Goal: Communication & Community: Answer question/provide support

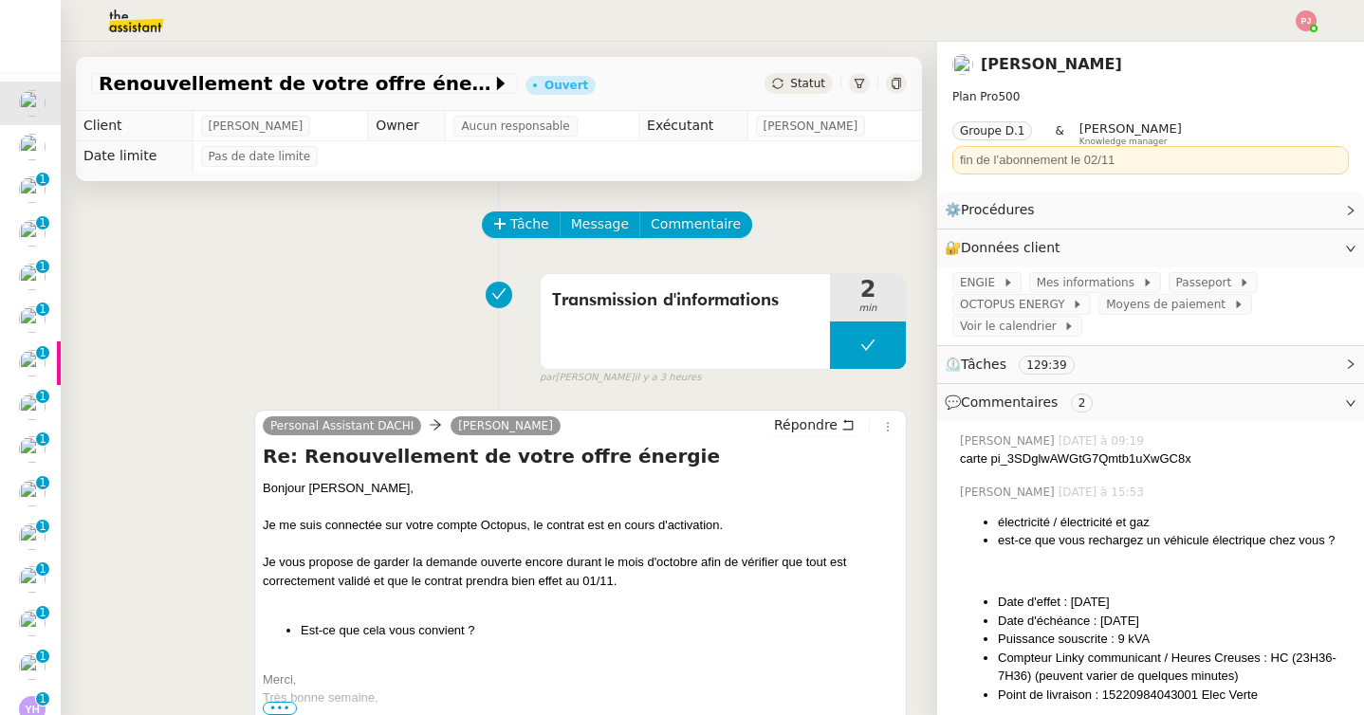
click at [792, 79] on span "Statut" at bounding box center [807, 83] width 35 height 13
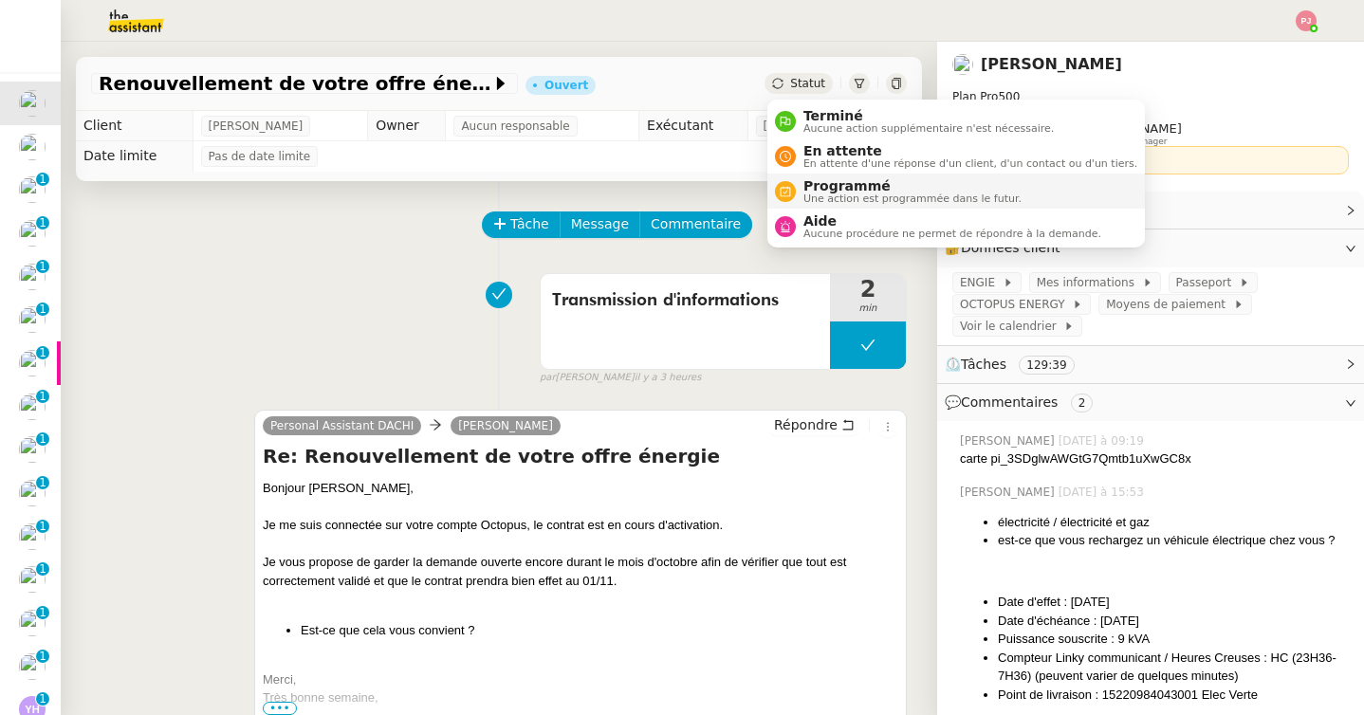
click at [814, 197] on span "Une action est programmée dans le futur." at bounding box center [912, 198] width 218 height 10
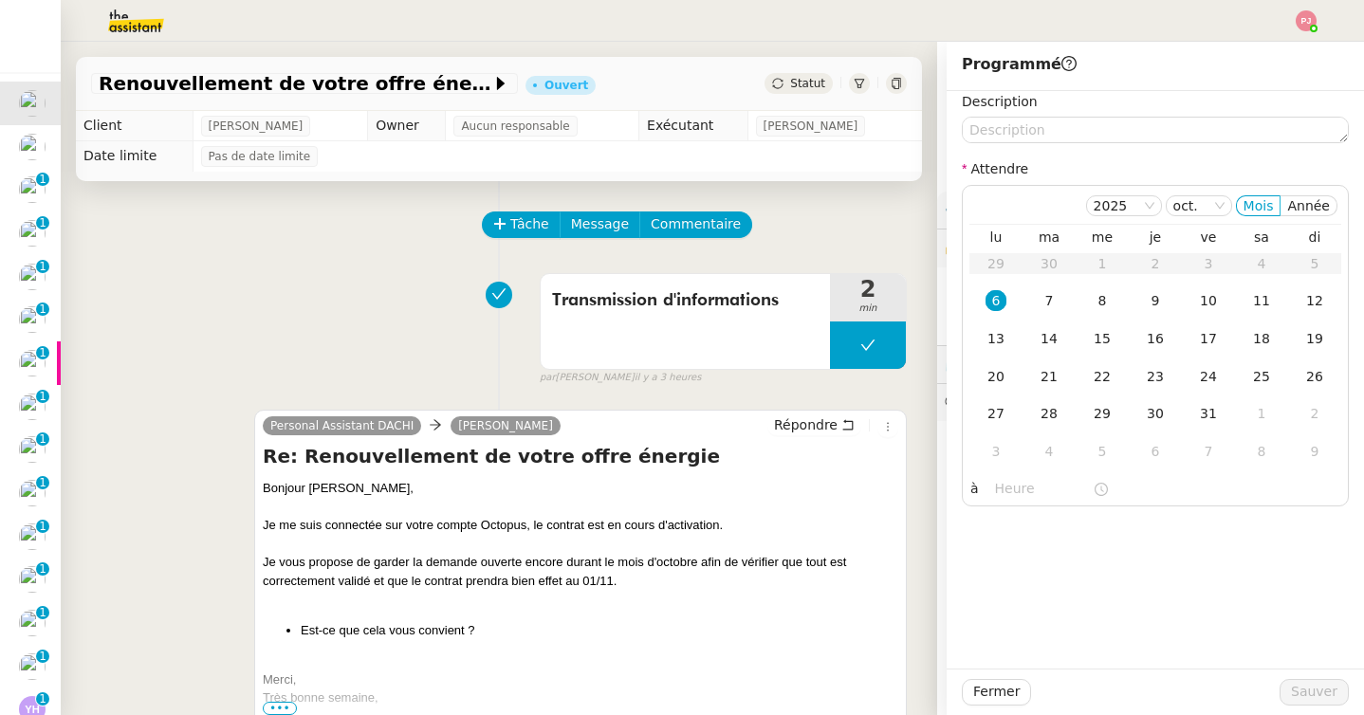
click at [1027, 114] on nz-form-label "Description" at bounding box center [1000, 104] width 76 height 26
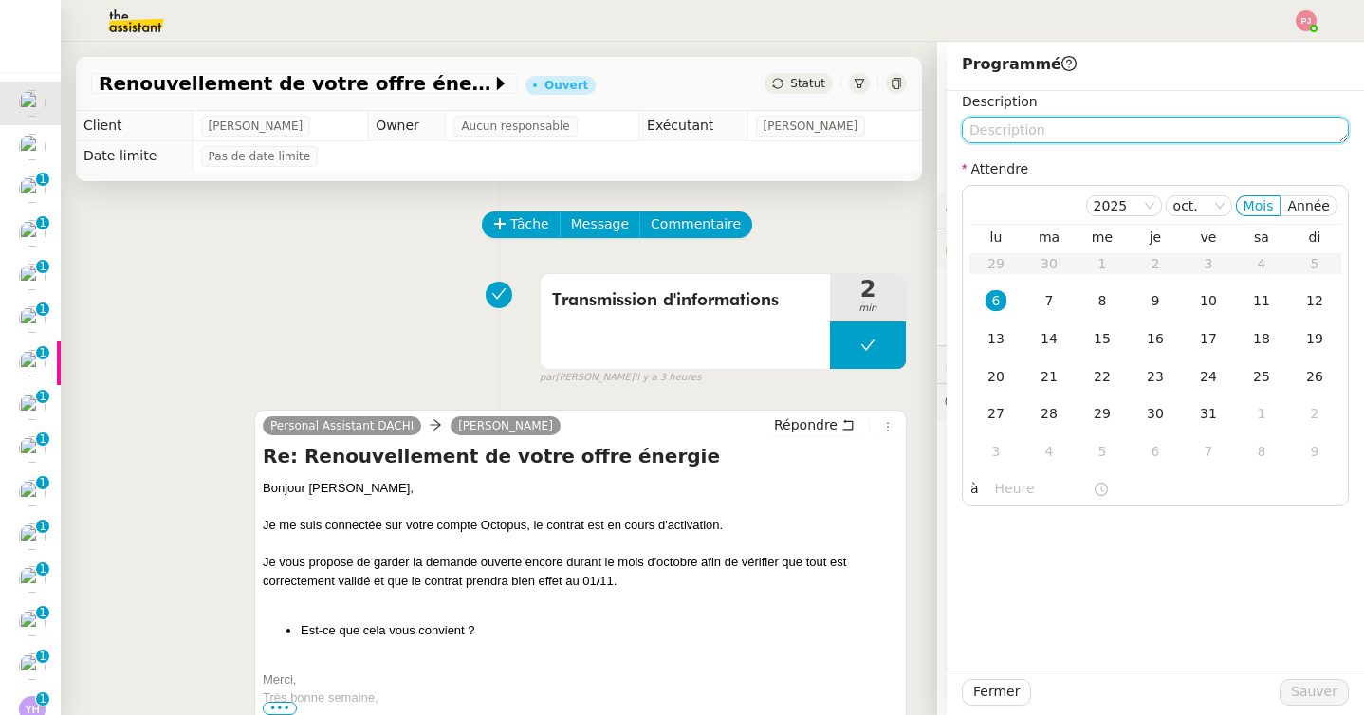
click at [1019, 127] on textarea at bounding box center [1155, 130] width 387 height 27
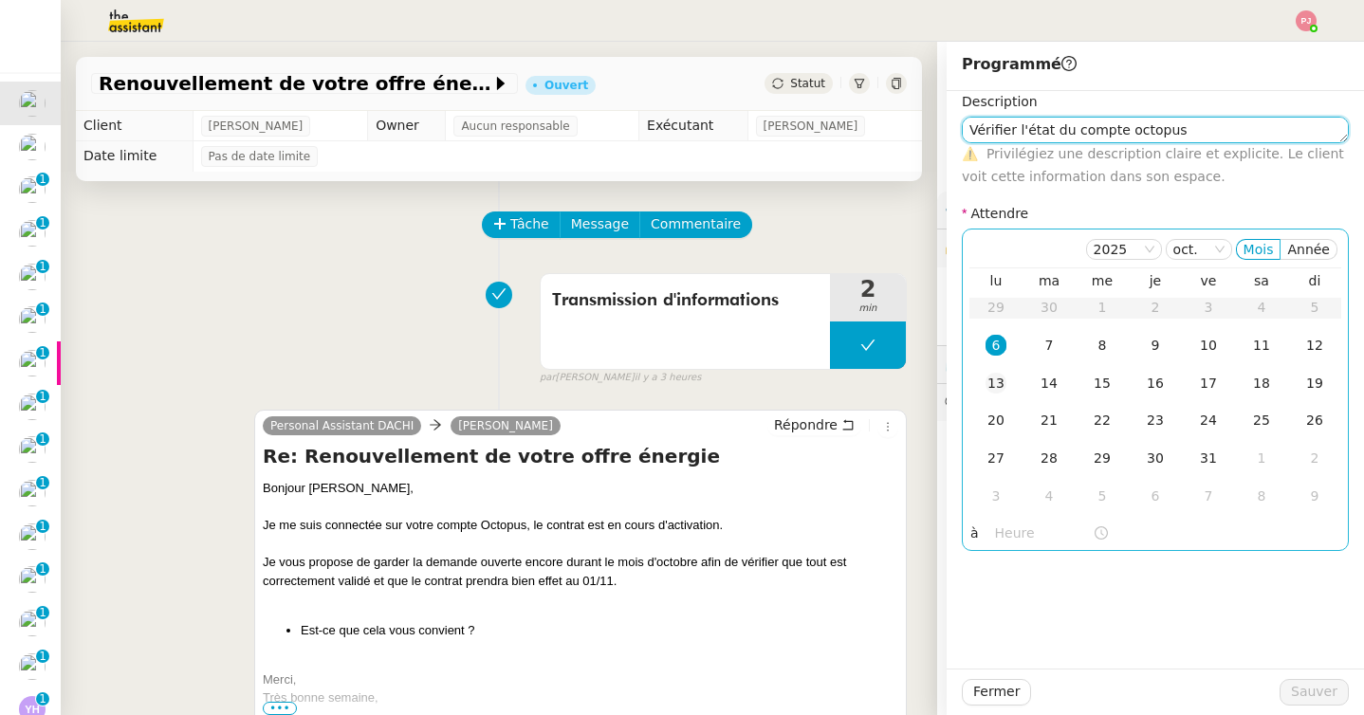
type textarea "Vérifier l'état du compte octopus"
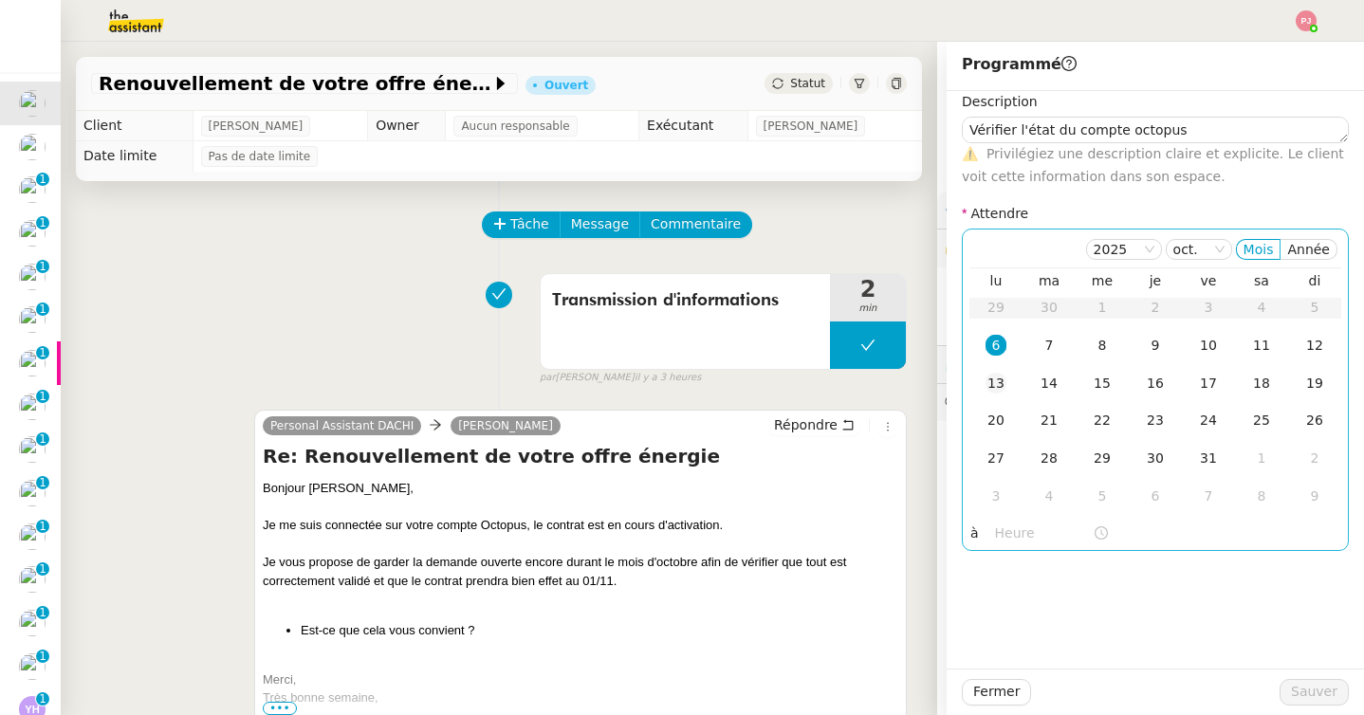
click at [1006, 377] on td "13" at bounding box center [995, 384] width 53 height 38
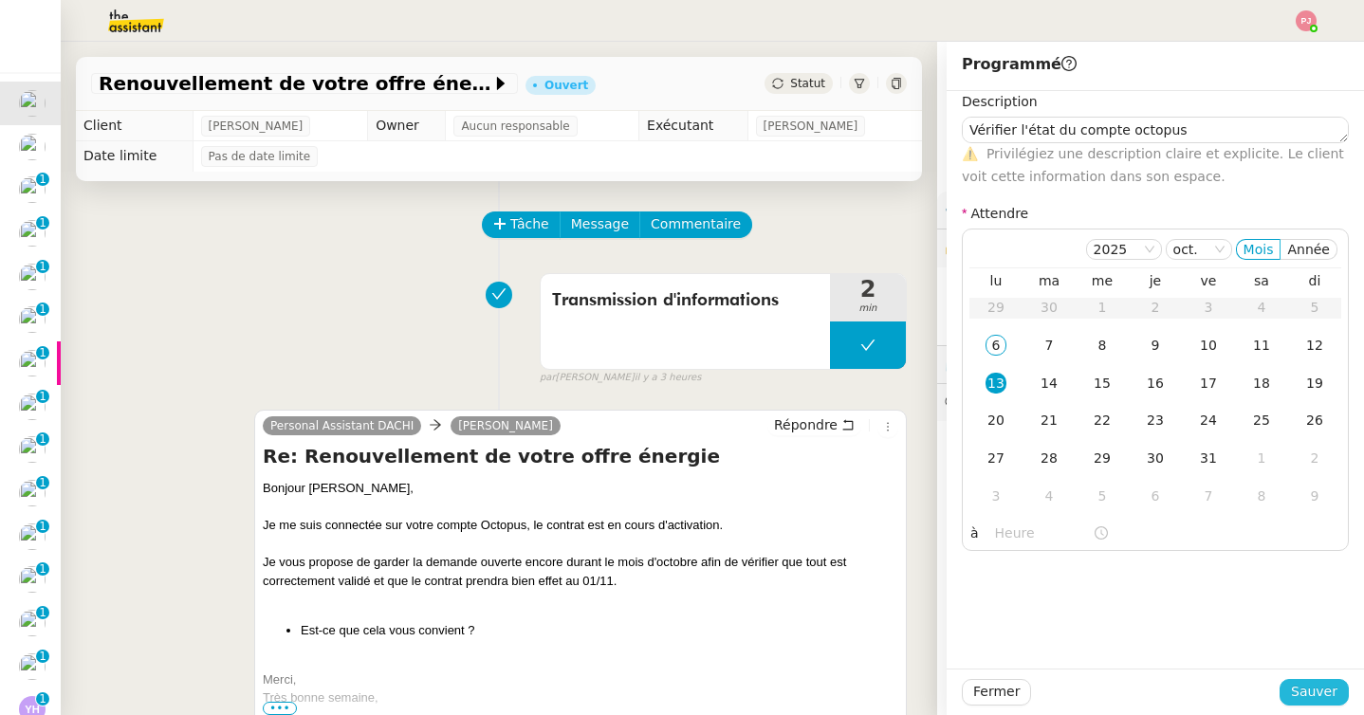
click at [1303, 687] on span "Sauver" at bounding box center [1314, 692] width 46 height 22
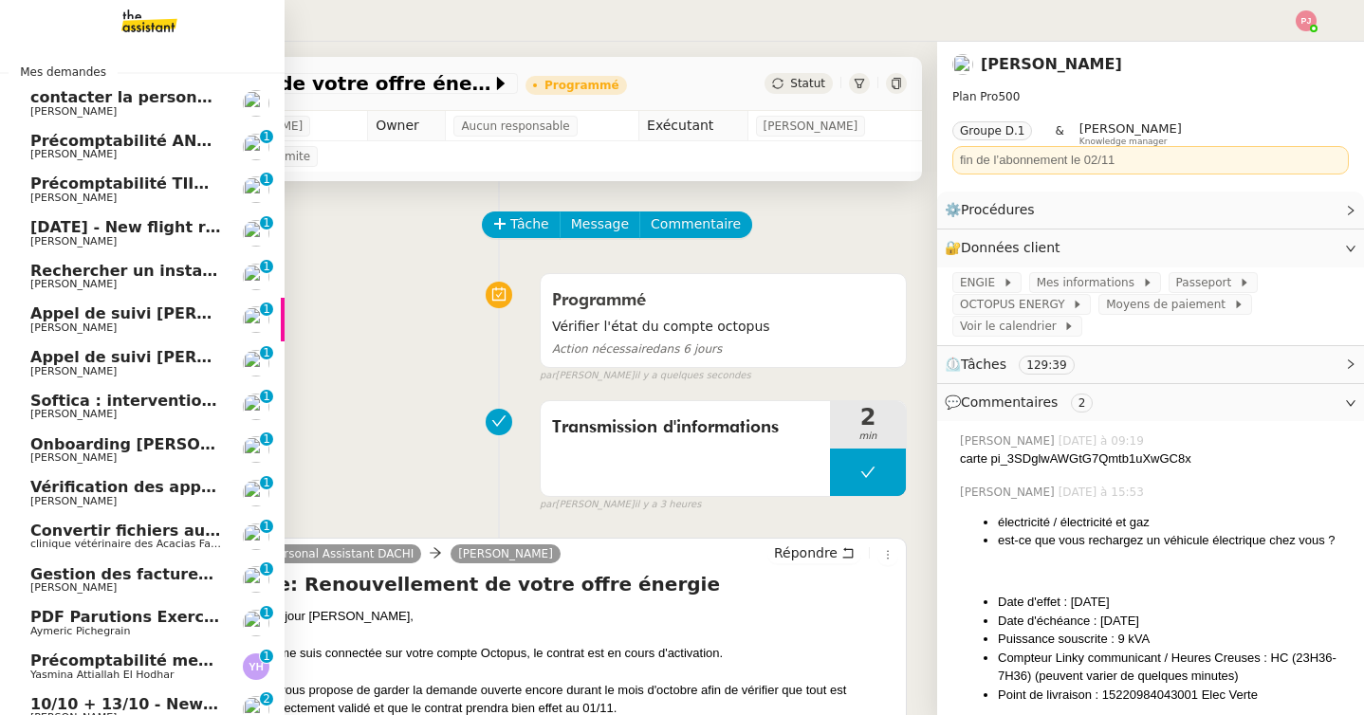
scroll to position [115, 0]
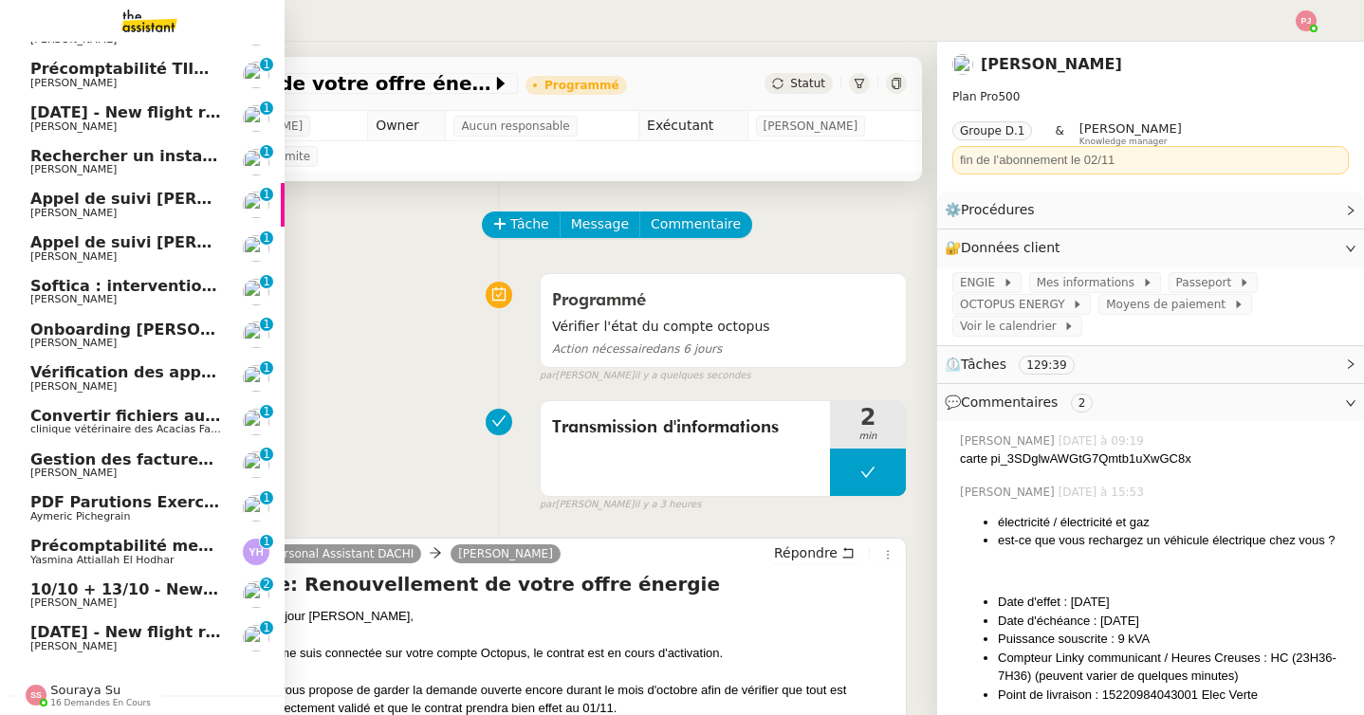
click at [118, 637] on span "[DATE] - New flight request - [PERSON_NAME]" at bounding box center [226, 632] width 392 height 18
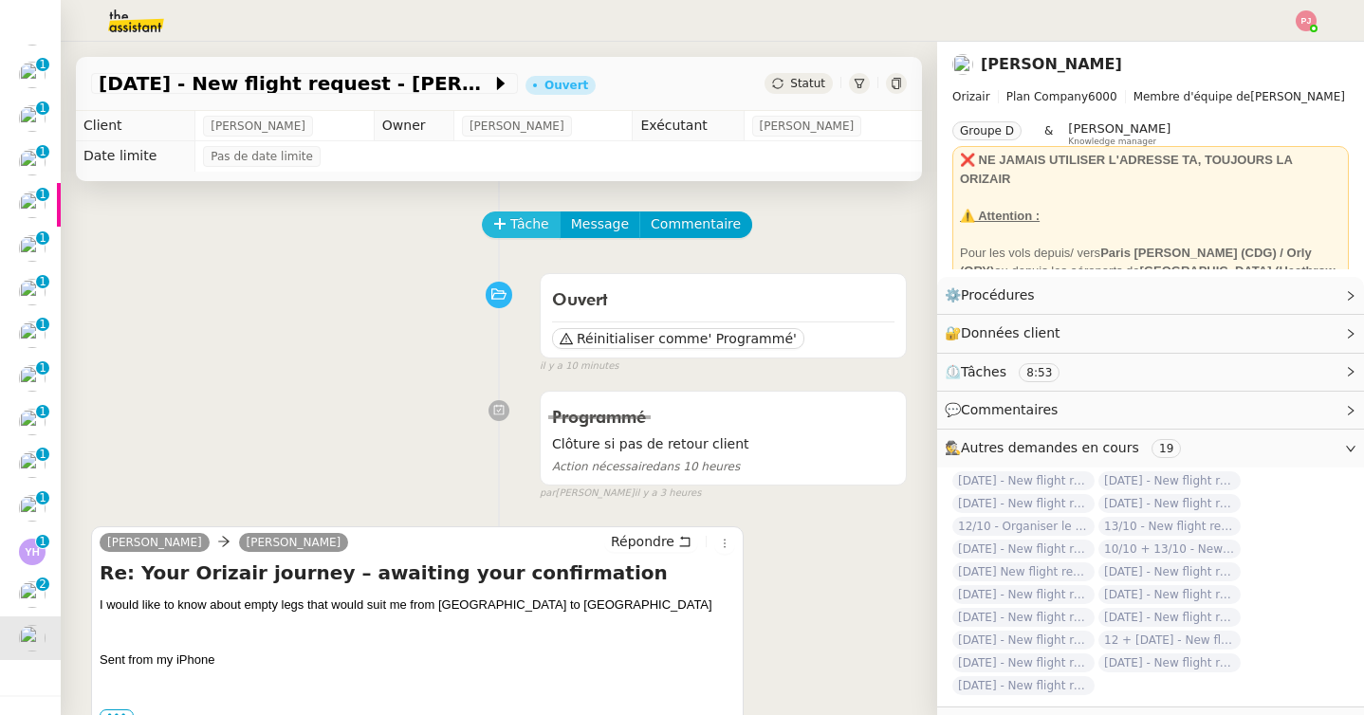
click at [522, 216] on span "Tâche" at bounding box center [529, 224] width 39 height 22
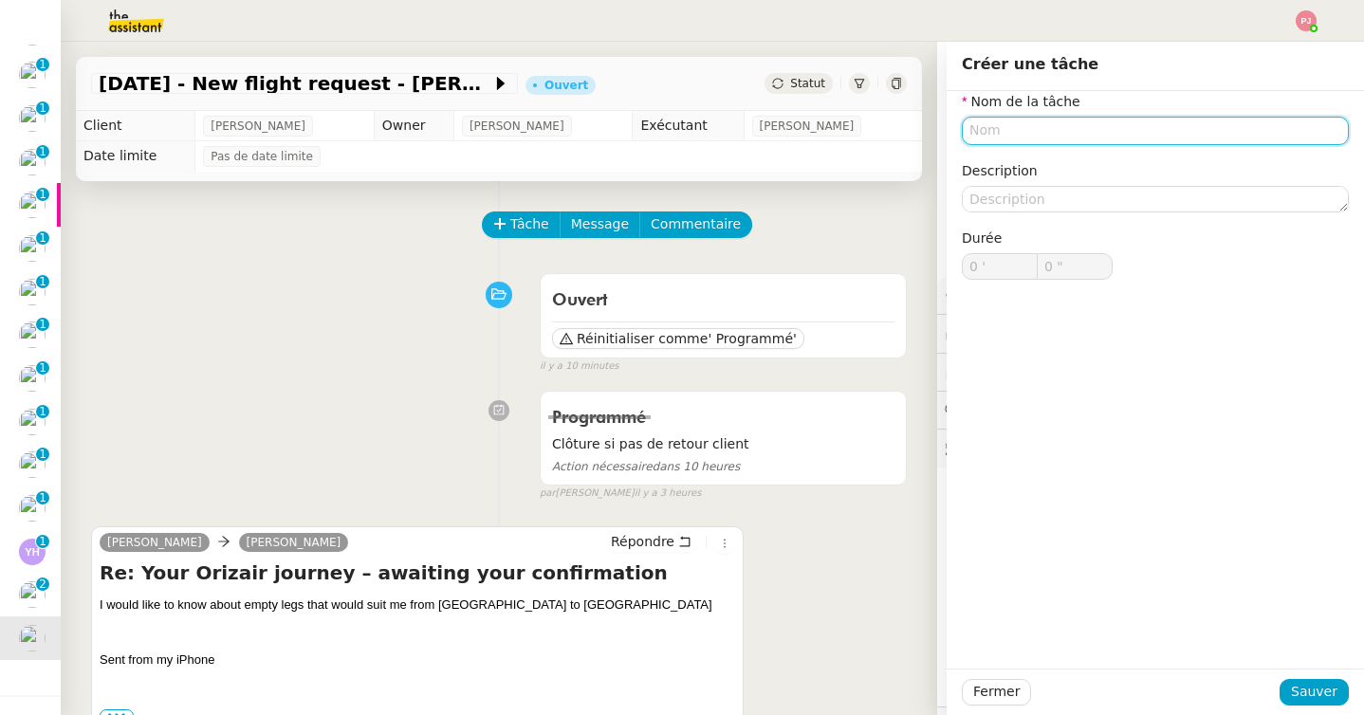
click at [1086, 128] on input "text" at bounding box center [1155, 131] width 387 height 28
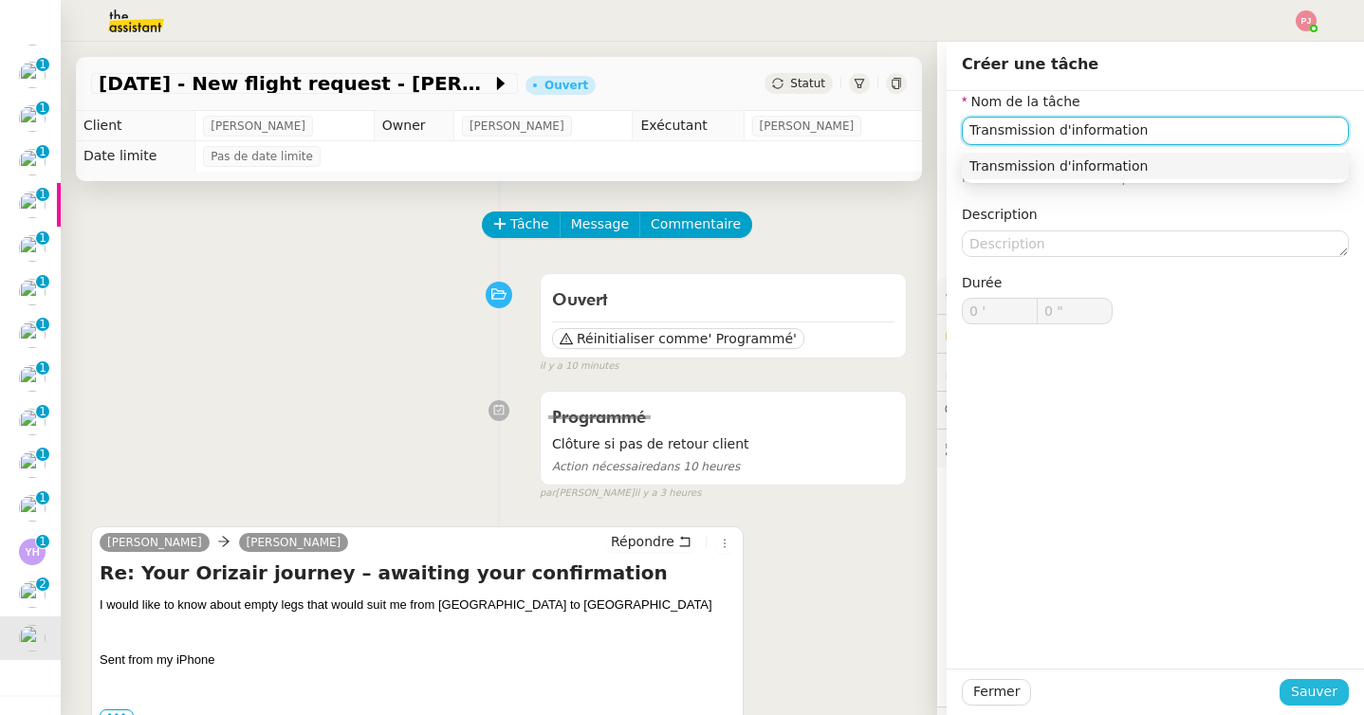
type input "Transmission d'information"
click at [1318, 698] on span "Sauver" at bounding box center [1314, 692] width 46 height 22
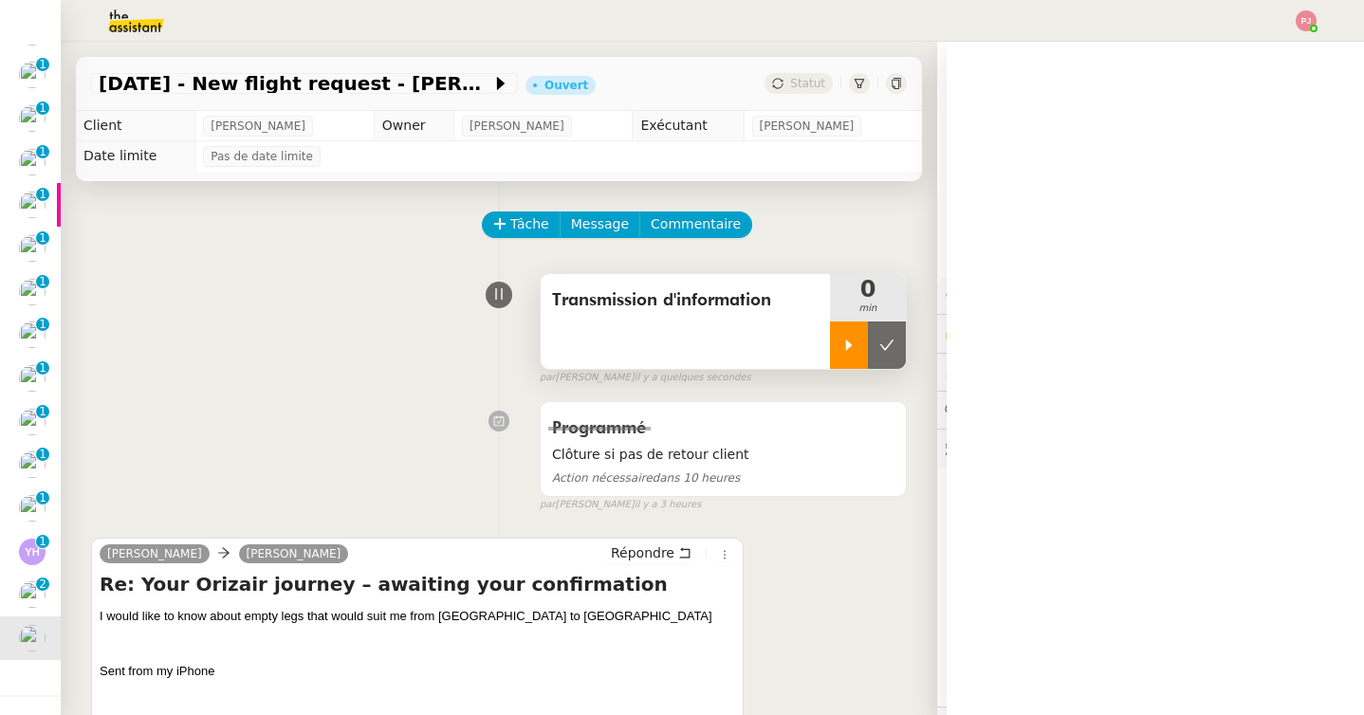
click at [846, 355] on div at bounding box center [849, 345] width 38 height 47
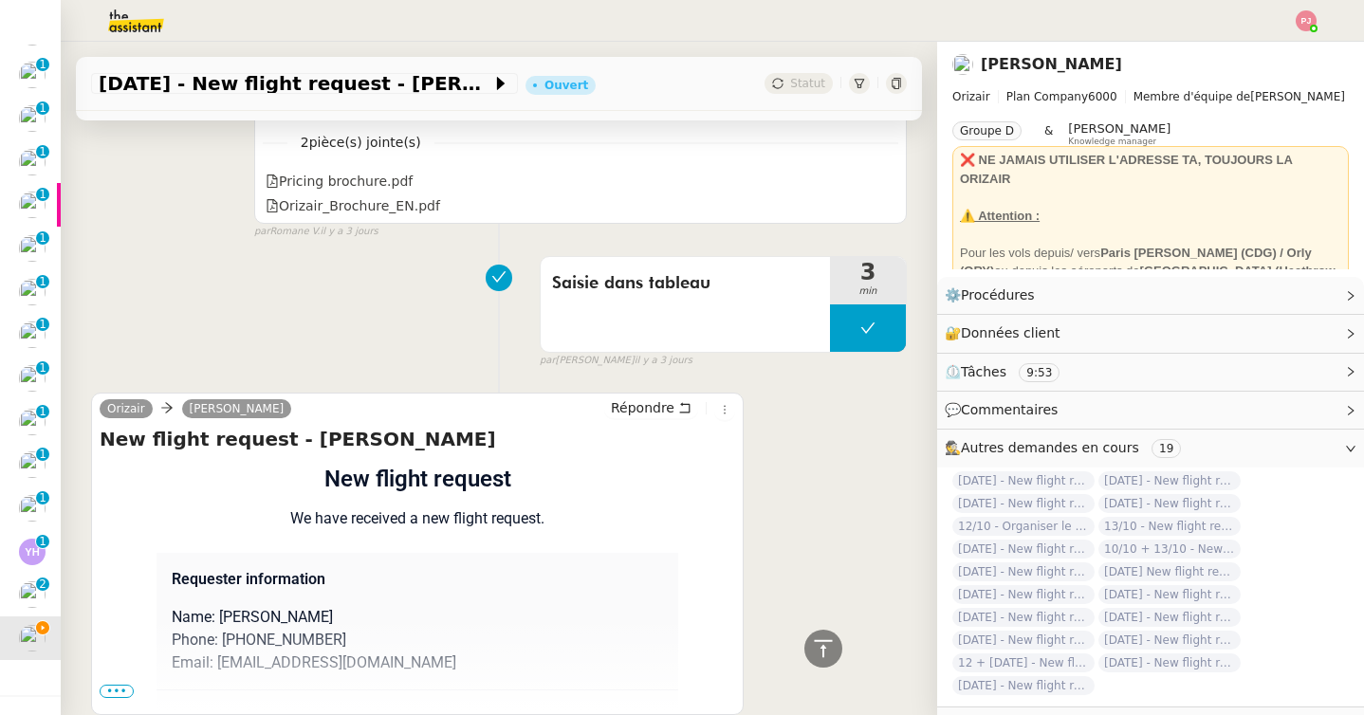
scroll to position [1934, 0]
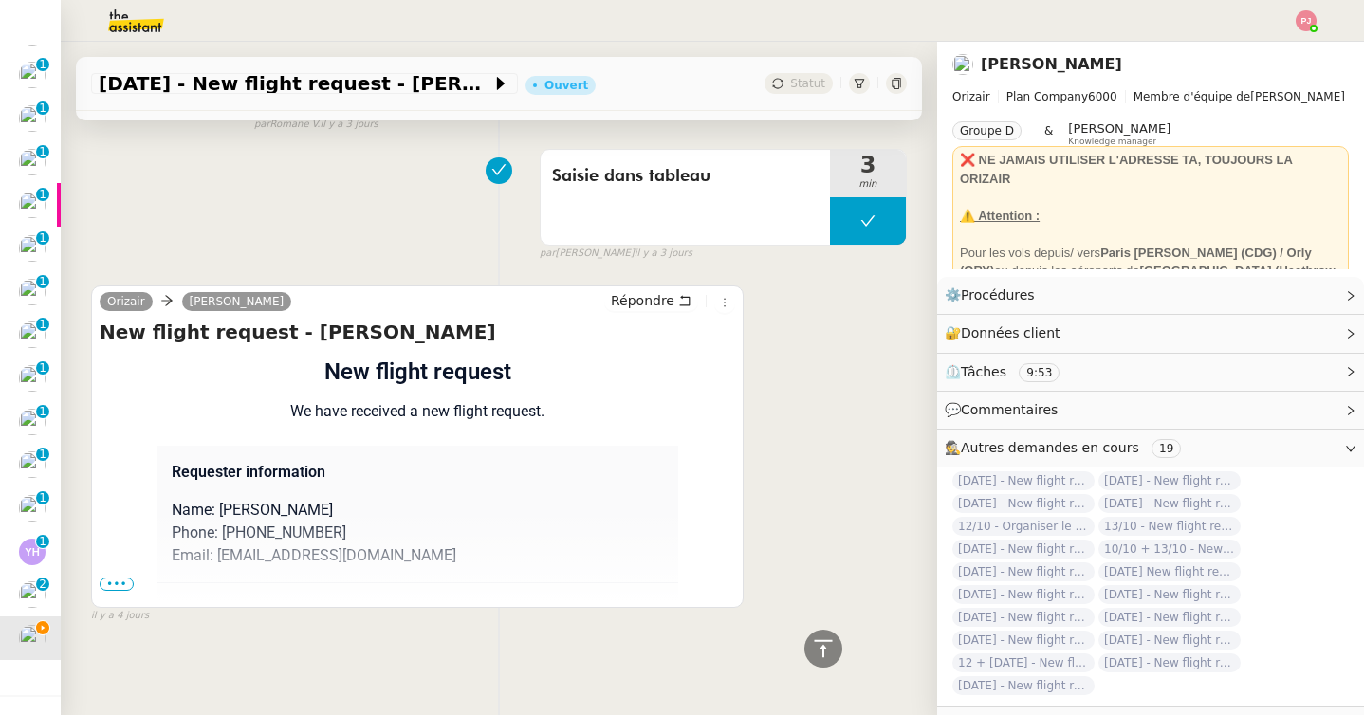
click at [115, 590] on span "•••" at bounding box center [117, 584] width 34 height 13
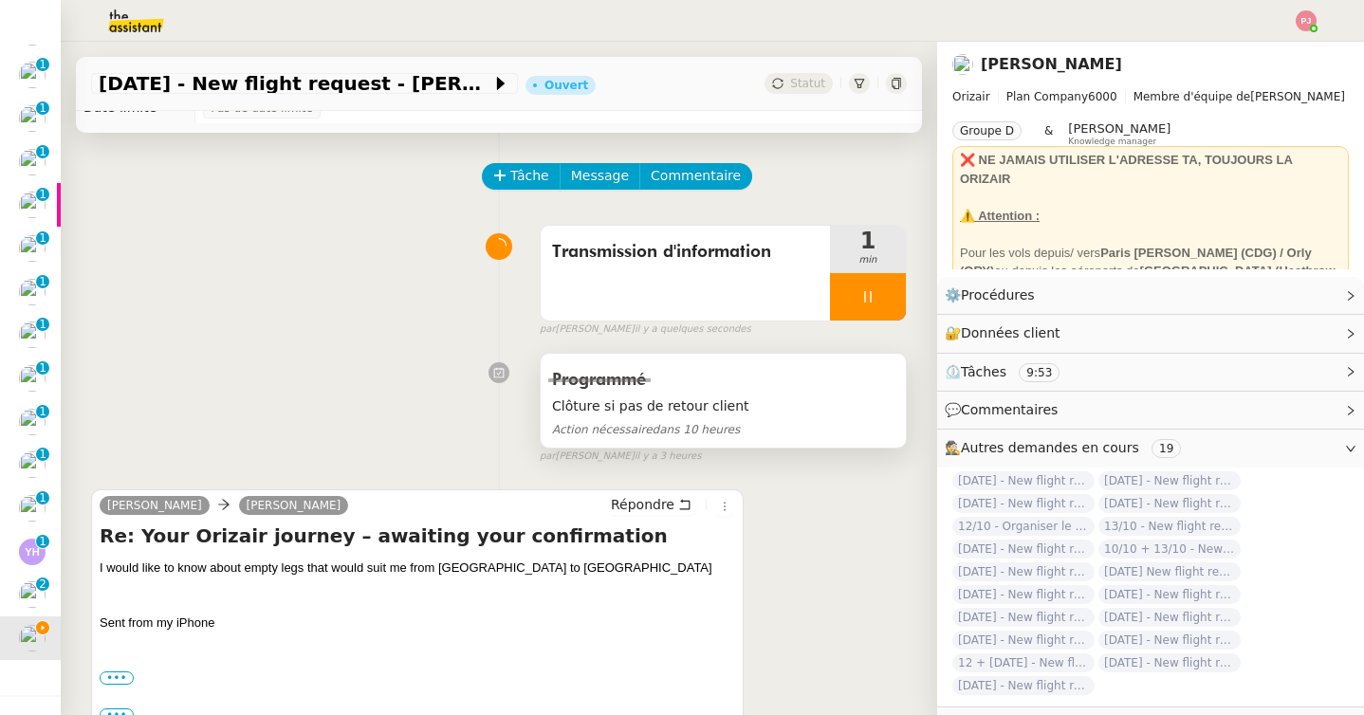
scroll to position [0, 0]
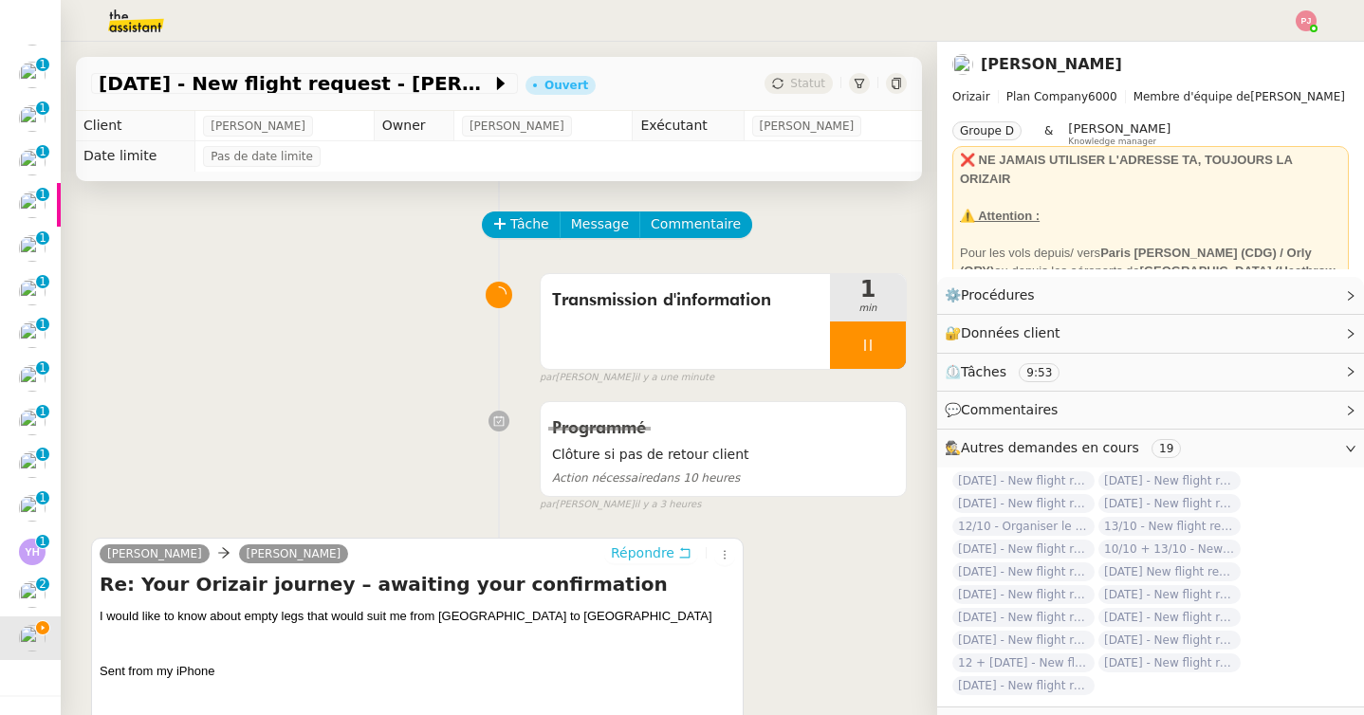
click at [657, 553] on span "Répondre" at bounding box center [643, 552] width 64 height 19
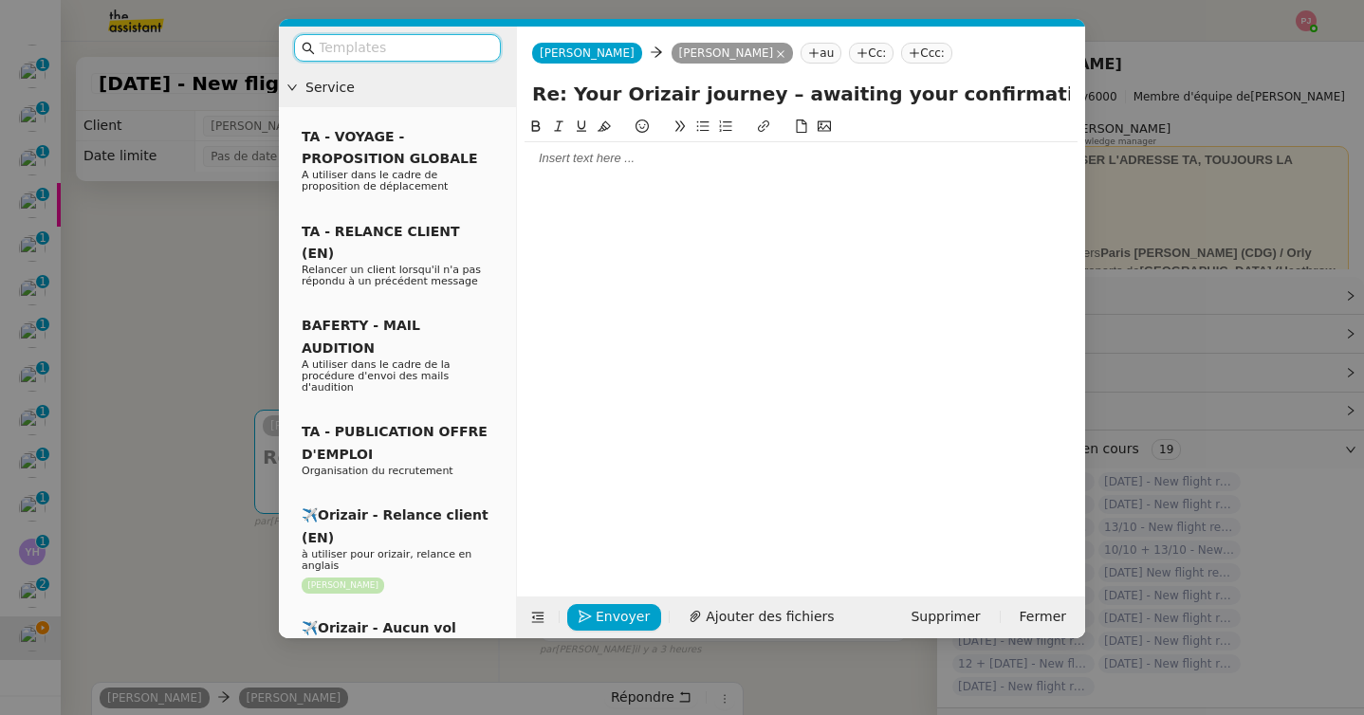
click at [596, 161] on div at bounding box center [800, 158] width 553 height 17
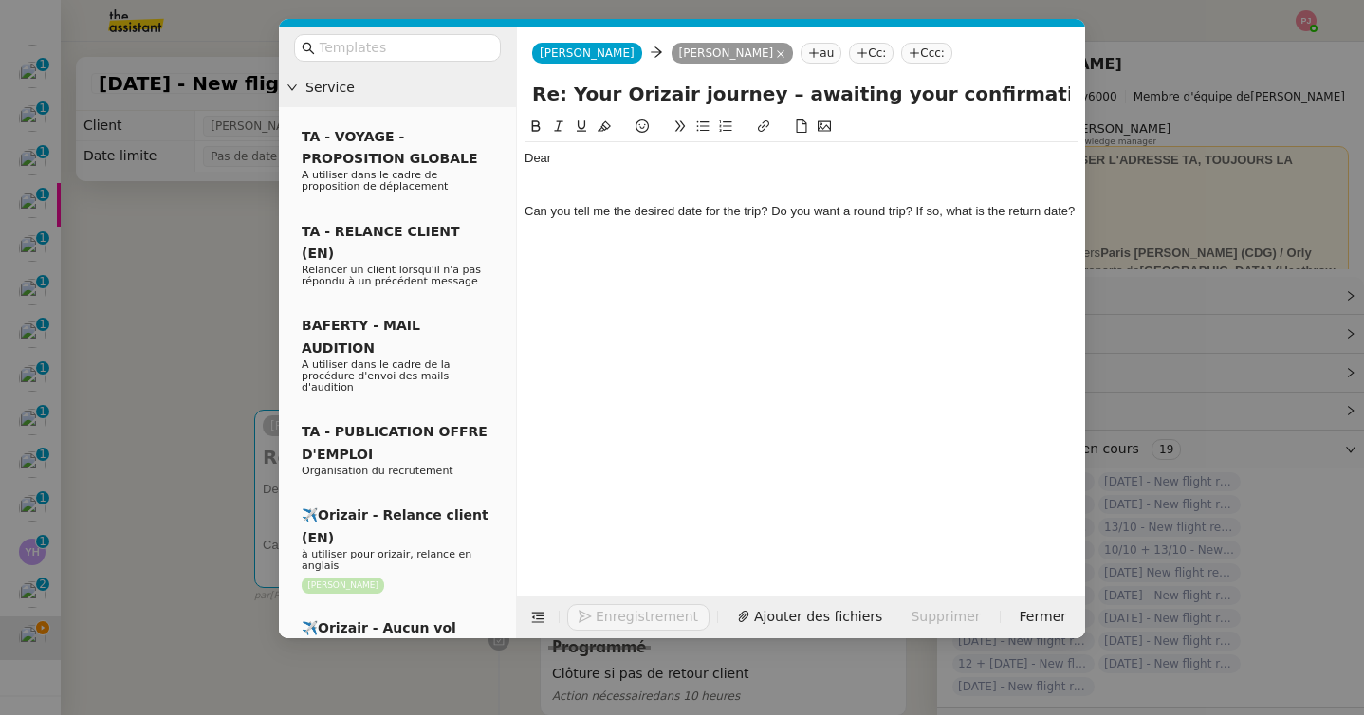
click at [174, 348] on nz-modal-container "Service TA - VOYAGE - PROPOSITION GLOBALE A utiliser dans le cadre de propositi…" at bounding box center [682, 357] width 1364 height 715
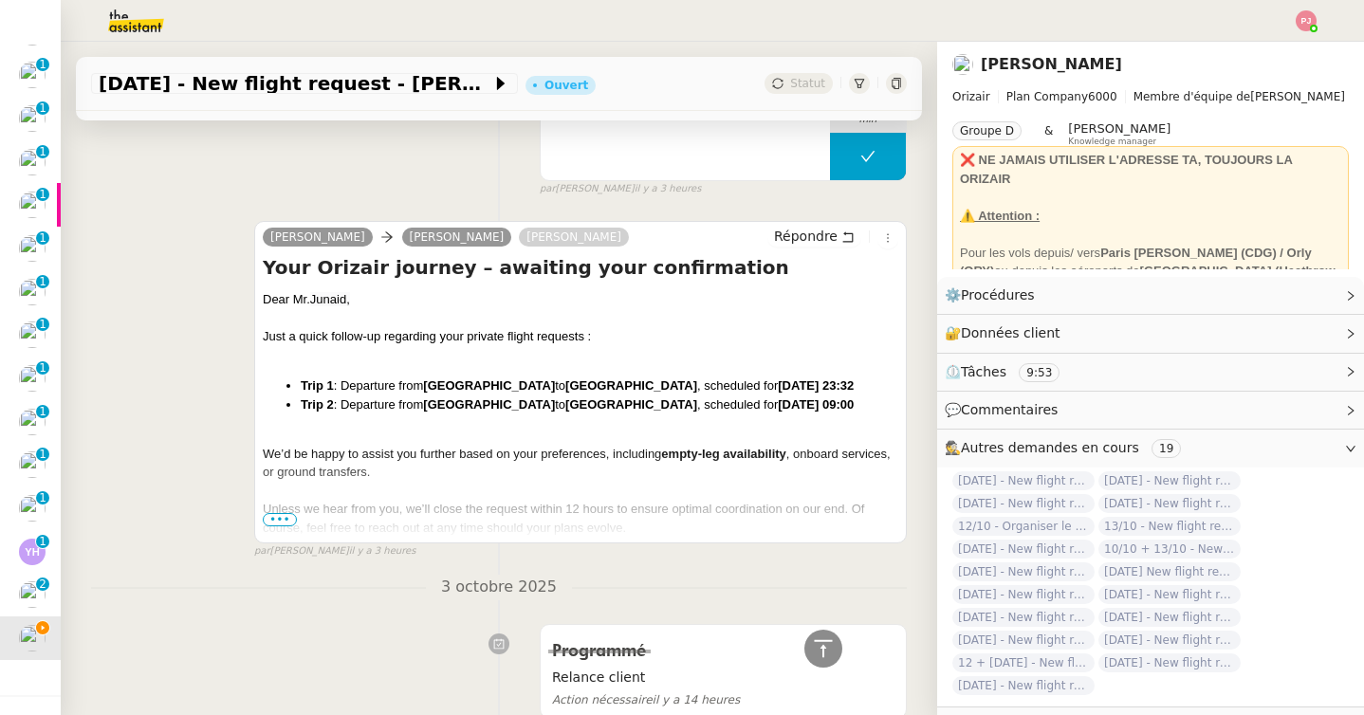
scroll to position [1075, 0]
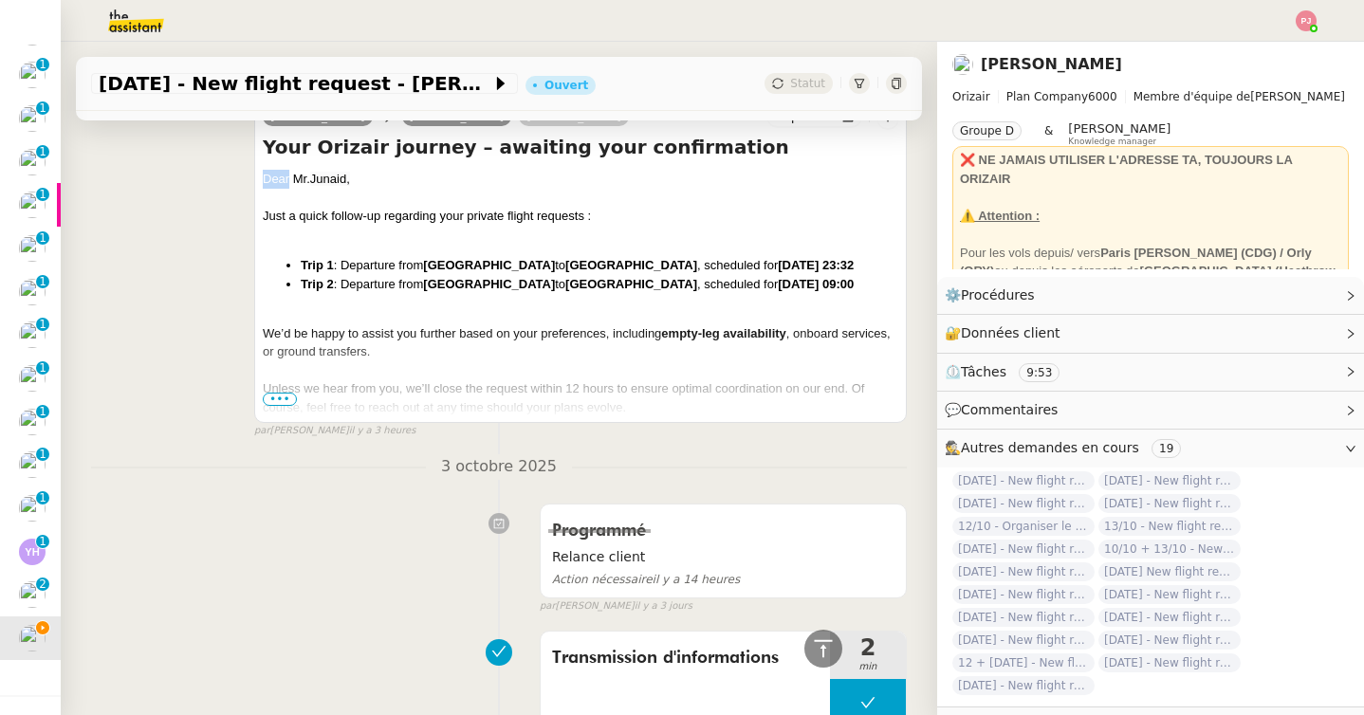
drag, startPoint x: 382, startPoint y: 167, endPoint x: 290, endPoint y: 186, distance: 93.9
click at [290, 186] on div "Your Orizair journey – awaiting your confirmation Dear [PERSON_NAME] a quick fo…" at bounding box center [580, 276] width 635 height 285
click at [290, 404] on span "•••" at bounding box center [280, 399] width 34 height 13
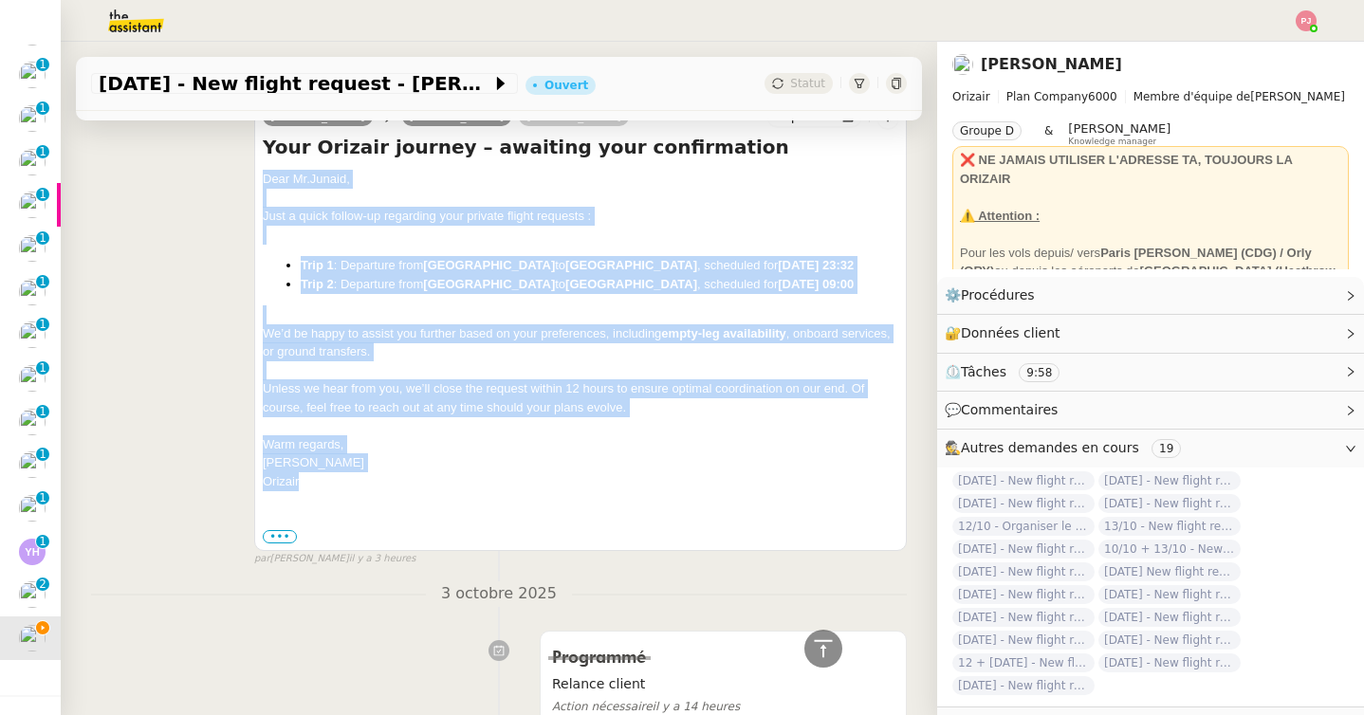
drag, startPoint x: 326, startPoint y: 516, endPoint x: 257, endPoint y: 175, distance: 348.4
click at [257, 175] on div "[PERSON_NAME] [PERSON_NAME] Your Orizair journey – awaiting your confirmation D…" at bounding box center [580, 326] width 652 height 450
copy div "Dear [PERSON_NAME] a quick follow-up regarding your private flight requests : T…"
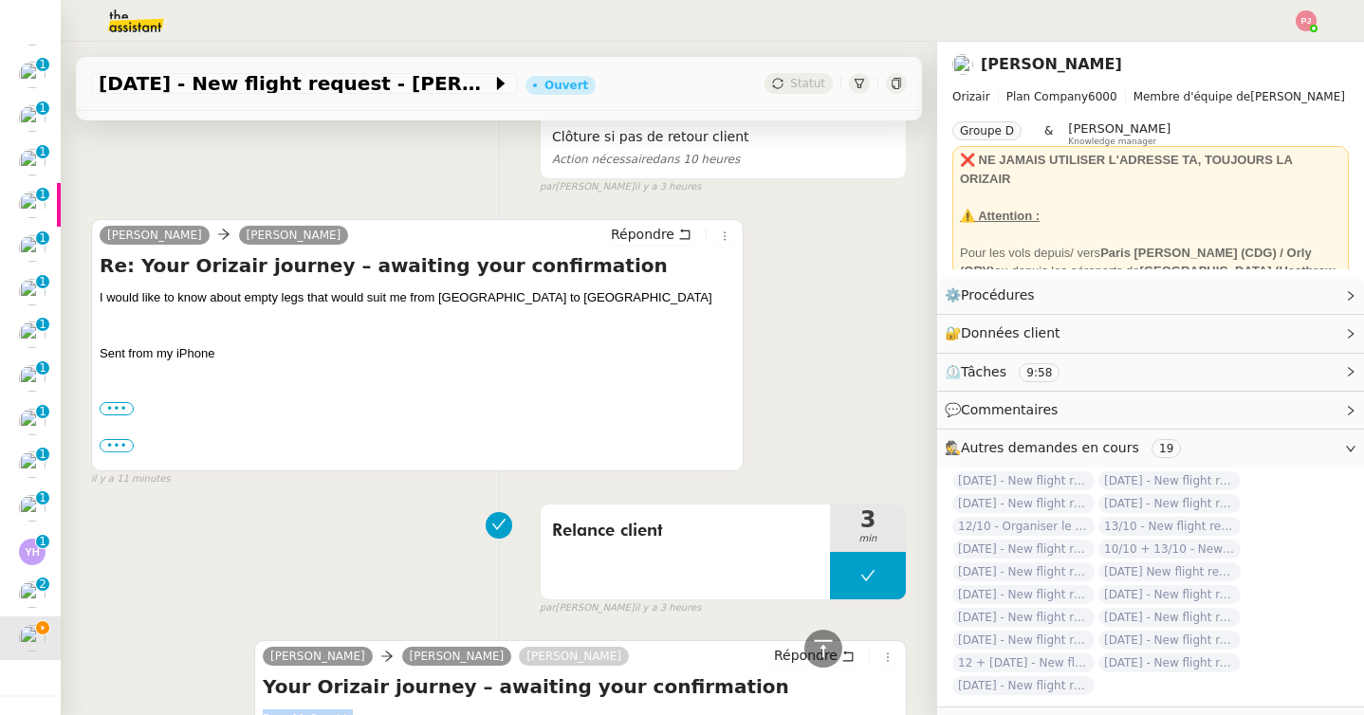
scroll to position [0, 0]
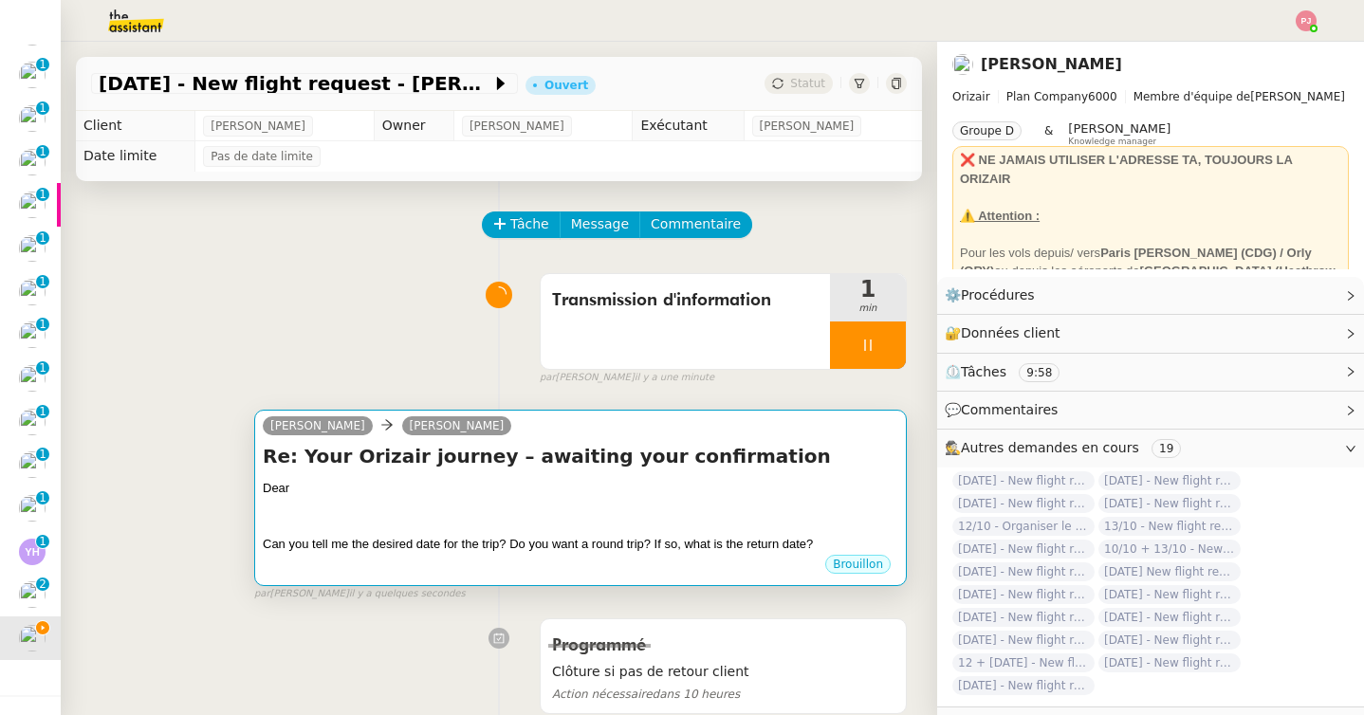
click at [402, 421] on link "[PERSON_NAME]" at bounding box center [457, 425] width 110 height 17
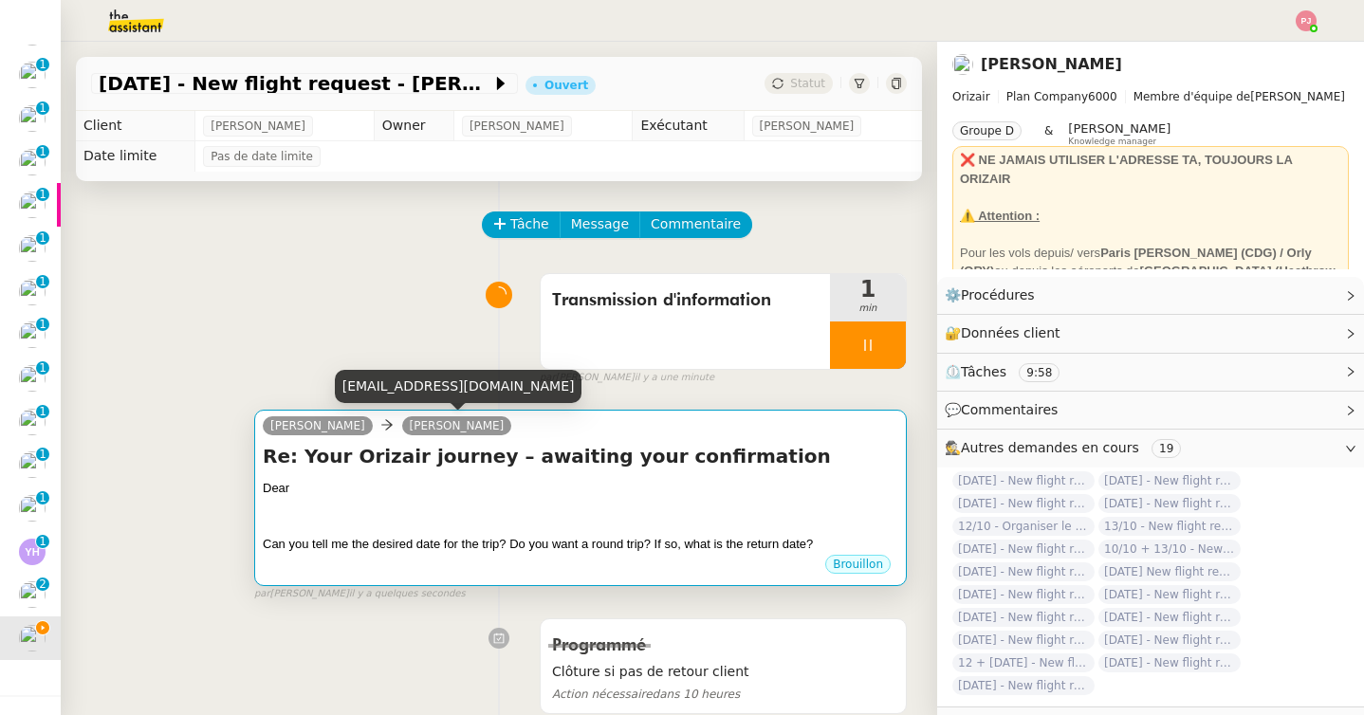
click at [353, 458] on h4 "Re: Your Orizair journey – awaiting your confirmation" at bounding box center [580, 456] width 635 height 27
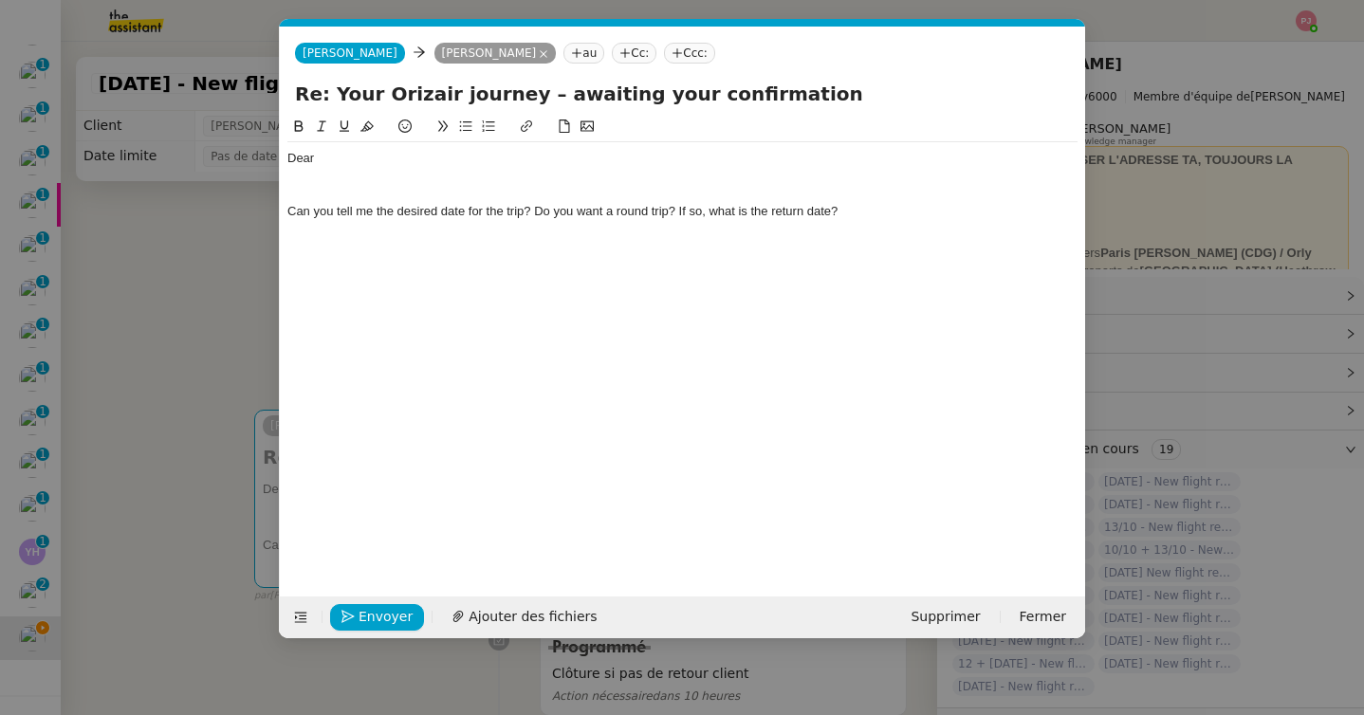
scroll to position [0, 40]
drag, startPoint x: 352, startPoint y: 170, endPoint x: 279, endPoint y: 154, distance: 74.8
click at [279, 154] on form "[PERSON_NAME] [PERSON_NAME] Mahomed au Cc: Ccc: Re: Your Orizair journey – awai…" at bounding box center [682, 333] width 806 height 612
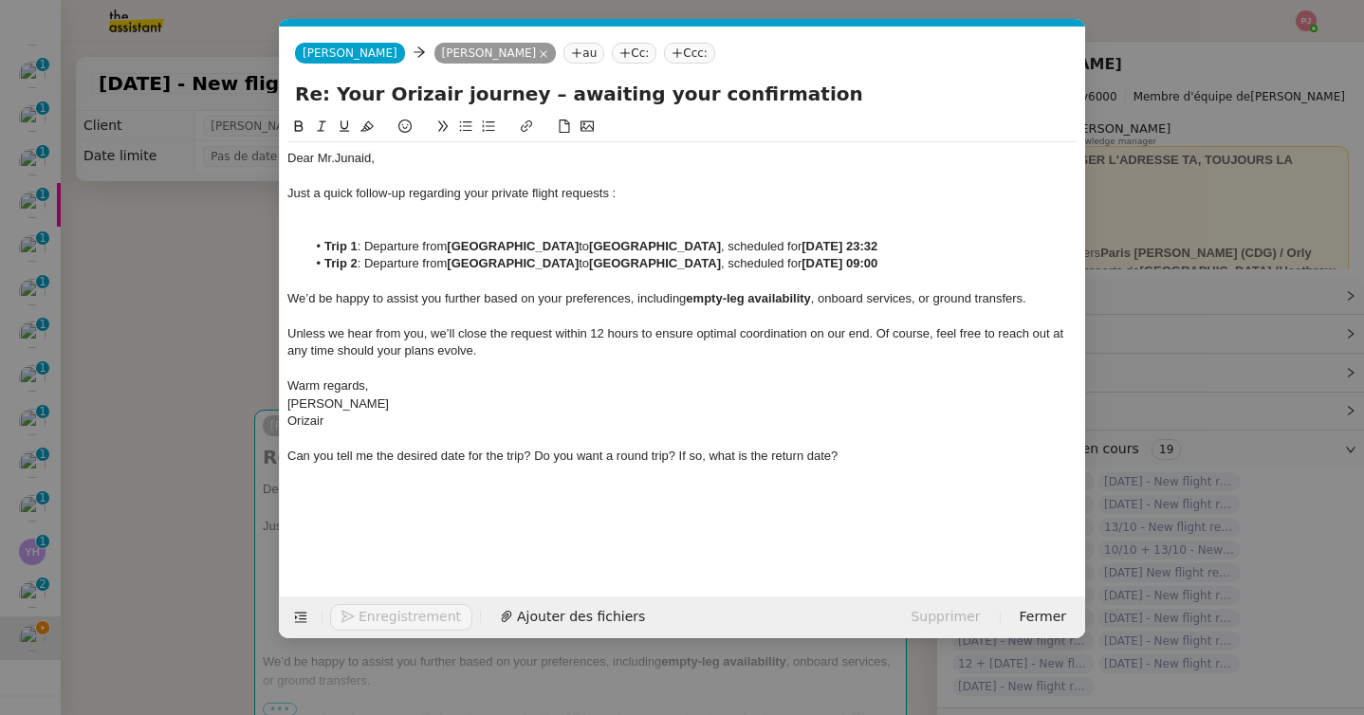
click at [374, 190] on span "Just a quick follow-up regarding your private flight requests :" at bounding box center [451, 193] width 328 height 14
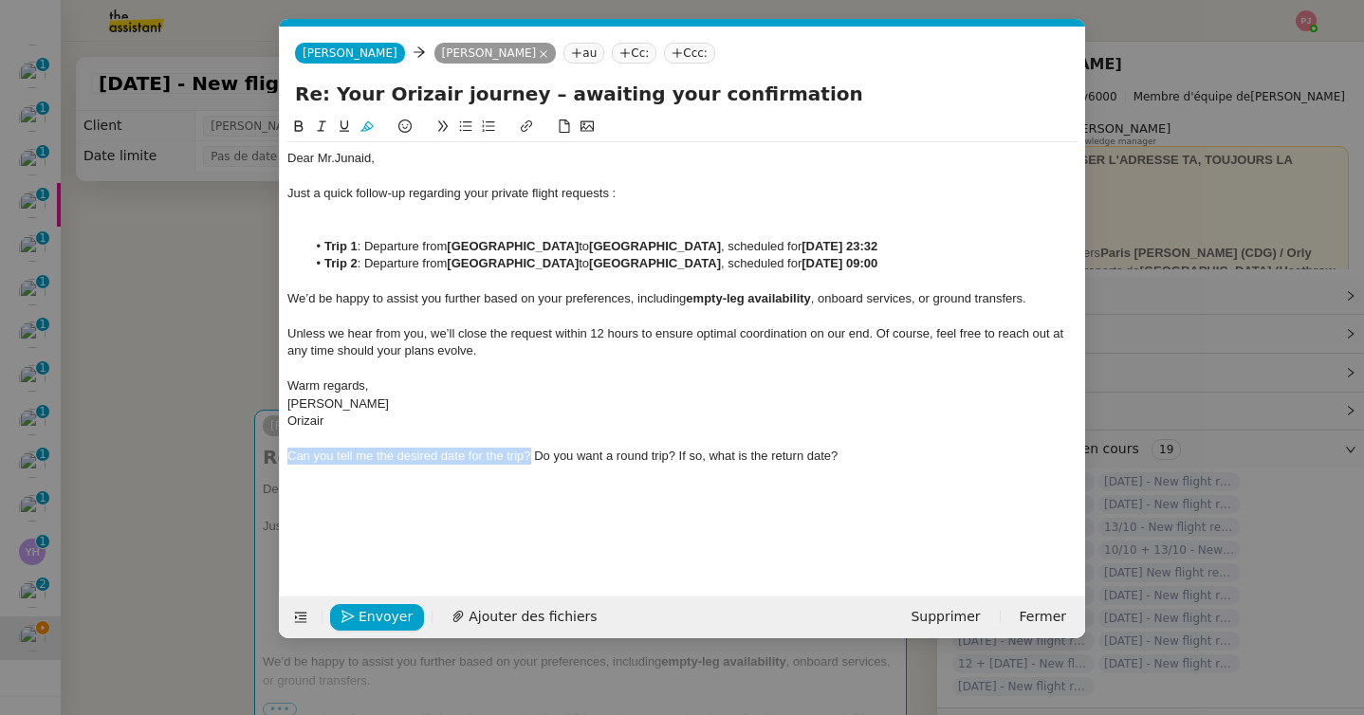
drag, startPoint x: 529, startPoint y: 456, endPoint x: 277, endPoint y: 462, distance: 252.3
click at [277, 462] on nz-modal-container "Service TA - VOYAGE - PROPOSITION GLOBALE A utiliser dans le cadre de propositi…" at bounding box center [682, 357] width 1364 height 715
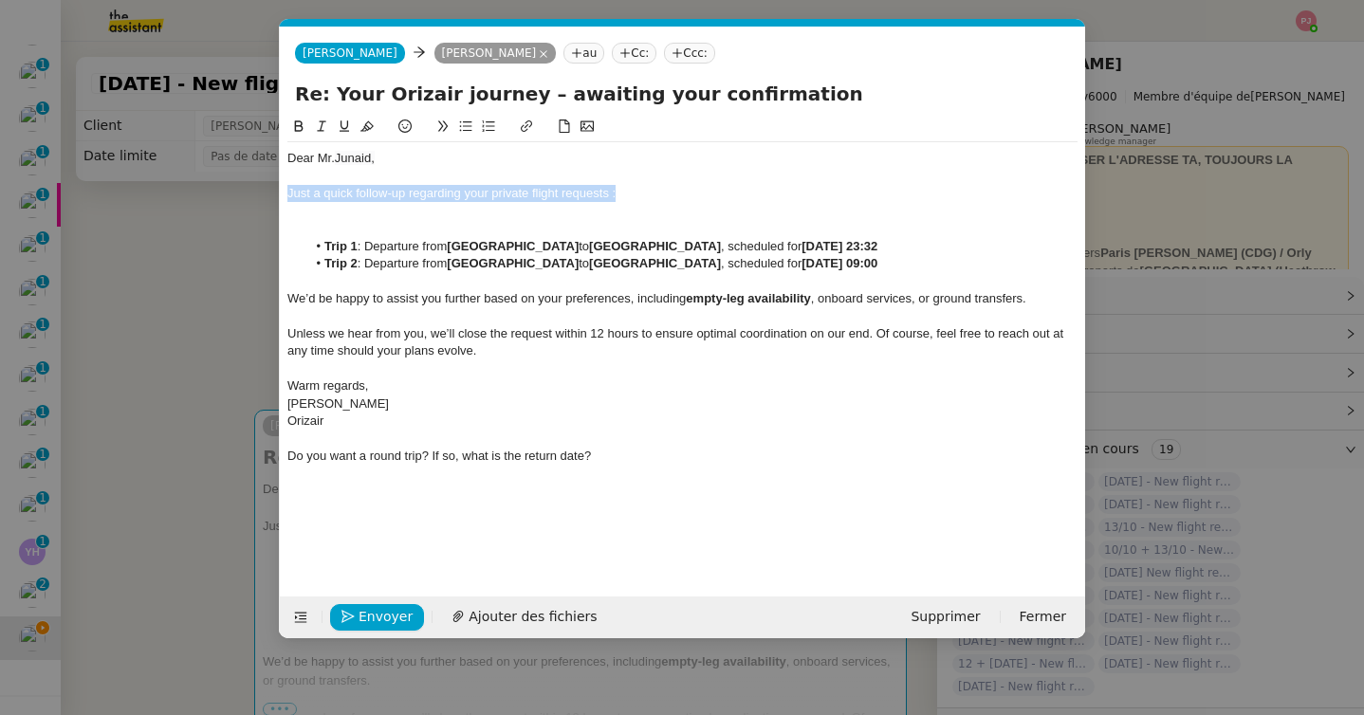
drag, startPoint x: 628, startPoint y: 195, endPoint x: 208, endPoint y: 197, distance: 420.1
click at [208, 197] on nz-modal-container "Service TA - VOYAGE - PROPOSITION GLOBALE A utiliser dans le cadre de propositi…" at bounding box center [682, 357] width 1364 height 715
click at [122, 430] on nz-modal-container "Service TA - VOYAGE - PROPOSITION GLOBALE A utiliser dans le cadre de propositi…" at bounding box center [682, 357] width 1364 height 715
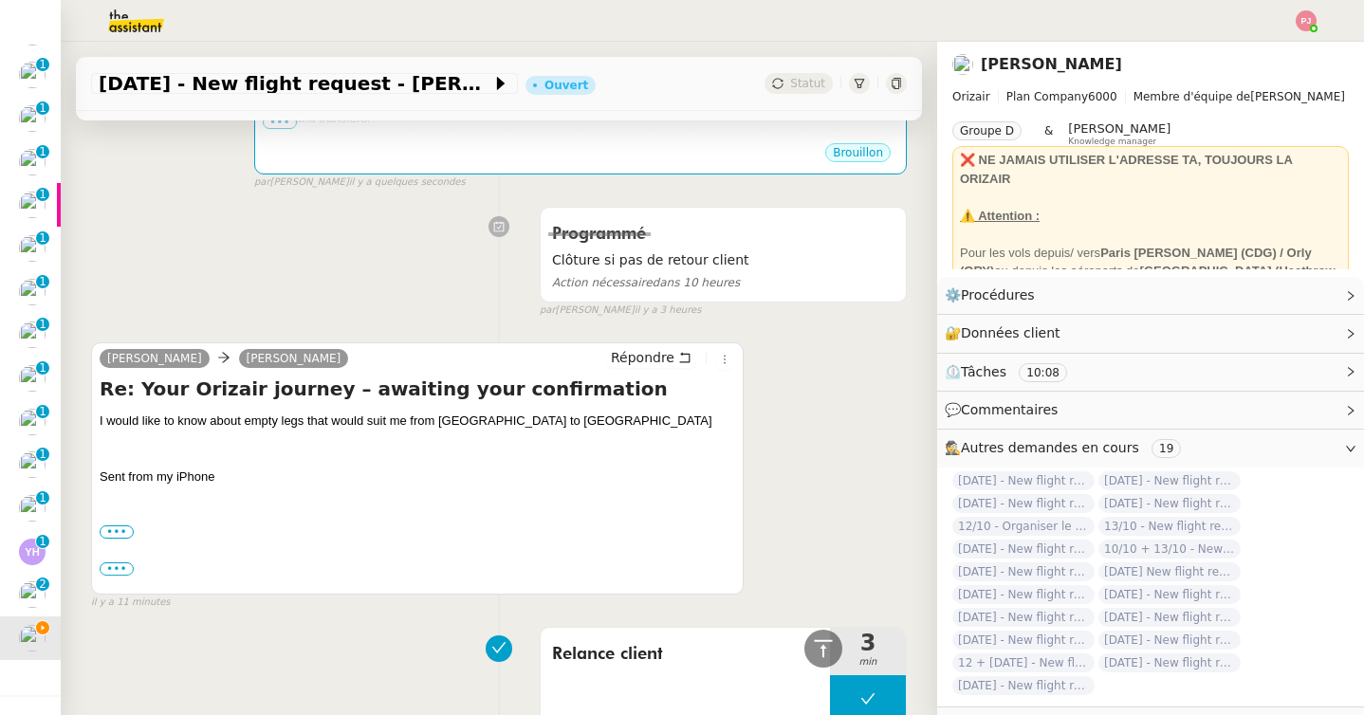
scroll to position [612, 0]
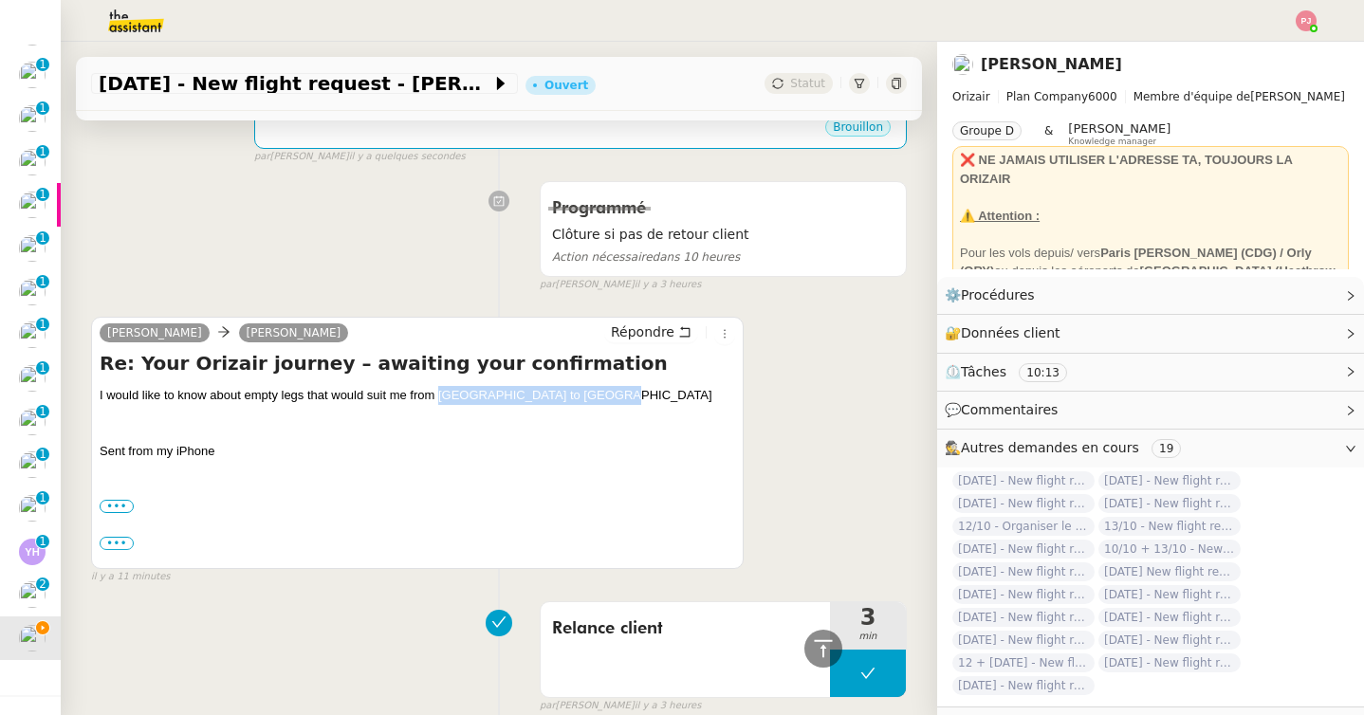
drag, startPoint x: 438, startPoint y: 396, endPoint x: 587, endPoint y: 395, distance: 148.9
click at [587, 395] on div "I would like to know about empty legs that would suit me from [GEOGRAPHIC_DATA]…" at bounding box center [417, 469] width 635 height 166
copy div "London biggin hill to [GEOGRAPHIC_DATA]"
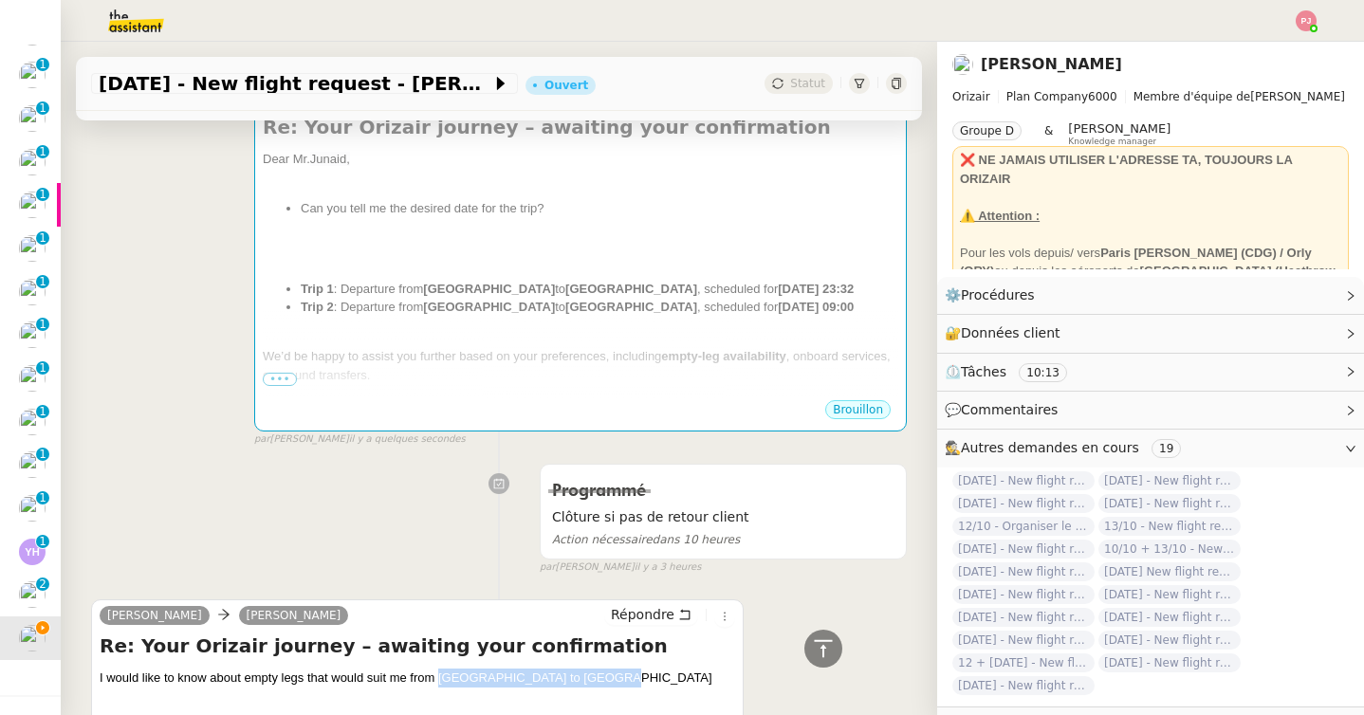
scroll to position [0, 0]
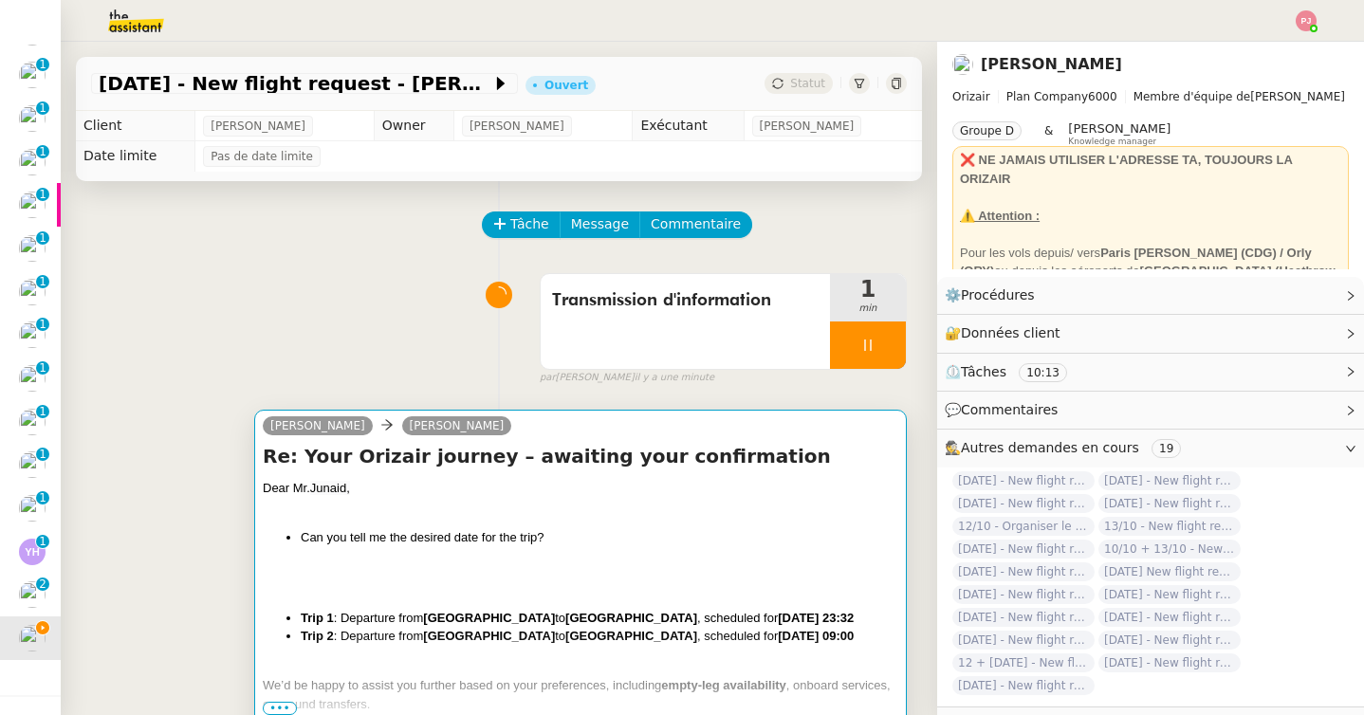
click at [560, 488] on div "Dear [PERSON_NAME][GEOGRAPHIC_DATA]," at bounding box center [580, 488] width 635 height 19
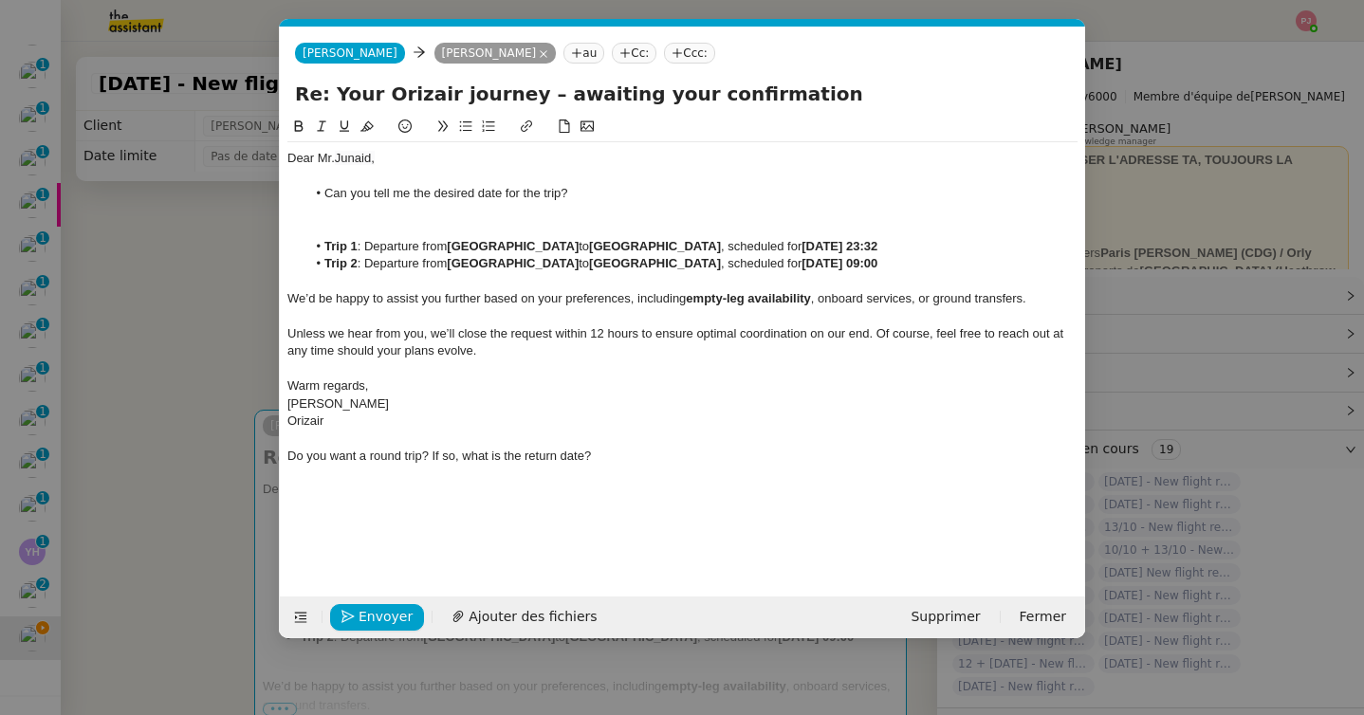
scroll to position [0, 40]
click at [542, 193] on li "Can you tell me the desired date for the trip?" at bounding box center [692, 193] width 772 height 17
click at [654, 194] on li "Can you tell me the desired date for the [GEOGRAPHIC_DATA] to [GEOGRAPHIC_DATA]…" at bounding box center [692, 193] width 772 height 17
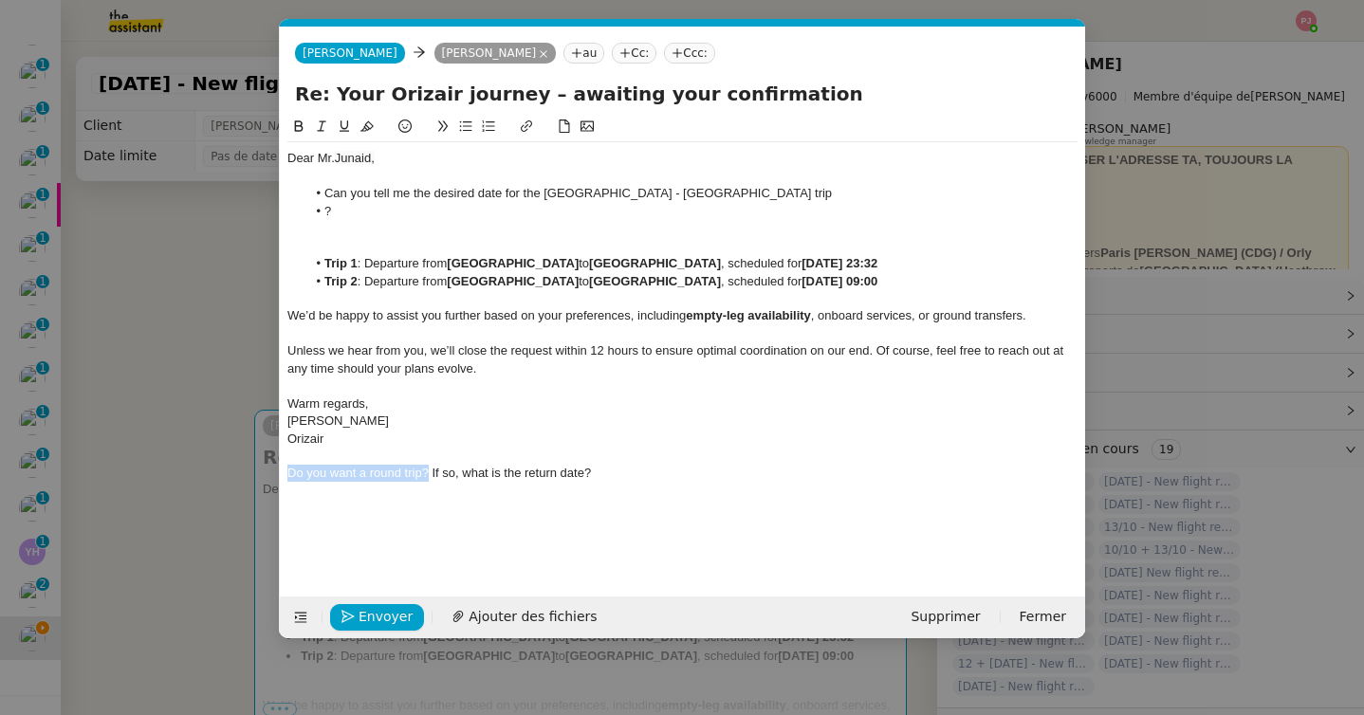
drag, startPoint x: 426, startPoint y: 472, endPoint x: 271, endPoint y: 473, distance: 154.6
click at [271, 473] on nz-modal-container "Service TA - VOYAGE - PROPOSITION GLOBALE A utiliser dans le cadre de propositi…" at bounding box center [682, 357] width 1364 height 715
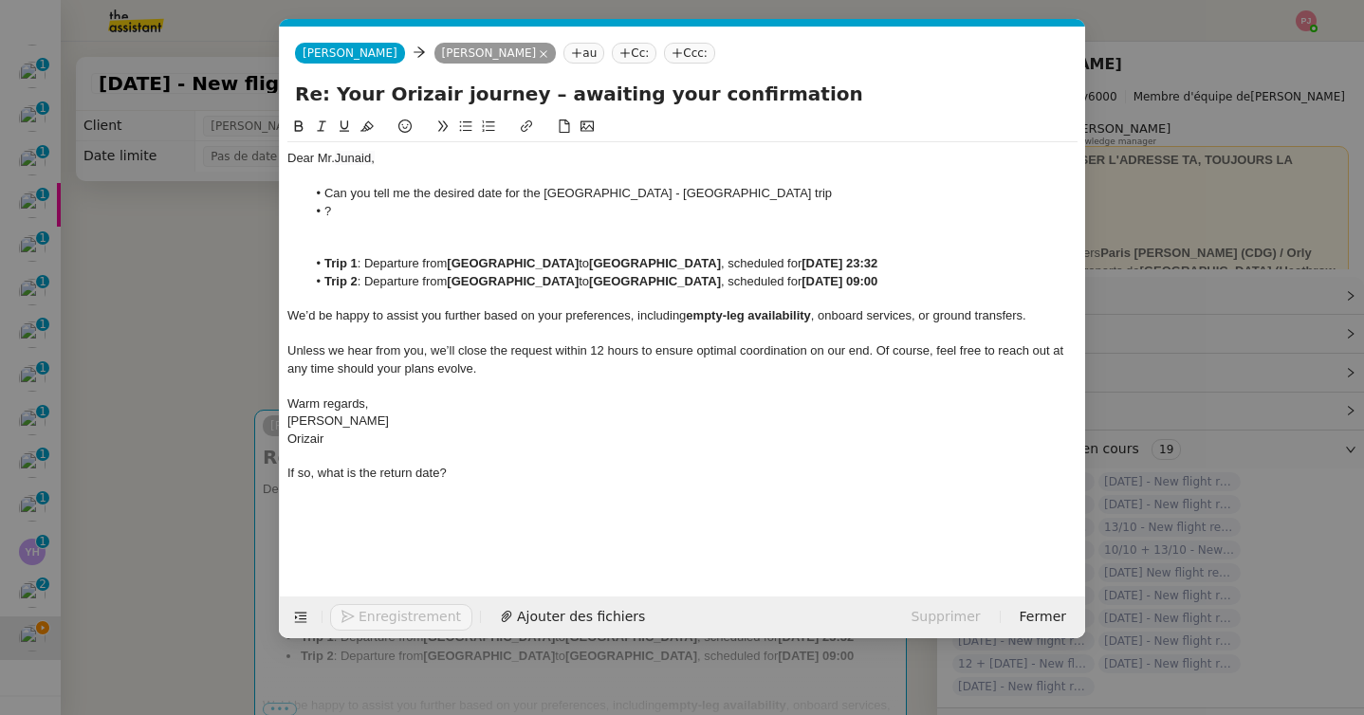
click at [736, 190] on li "Can you tell me the desired date for the [GEOGRAPHIC_DATA] - [GEOGRAPHIC_DATA] …" at bounding box center [692, 193] width 772 height 17
click at [728, 192] on li "Can you tell me the desired date for the [GEOGRAPHIC_DATA] - [GEOGRAPHIC_DATA] …" at bounding box center [692, 193] width 772 height 17
click at [459, 213] on li "Do you want a round trip?" at bounding box center [692, 211] width 772 height 17
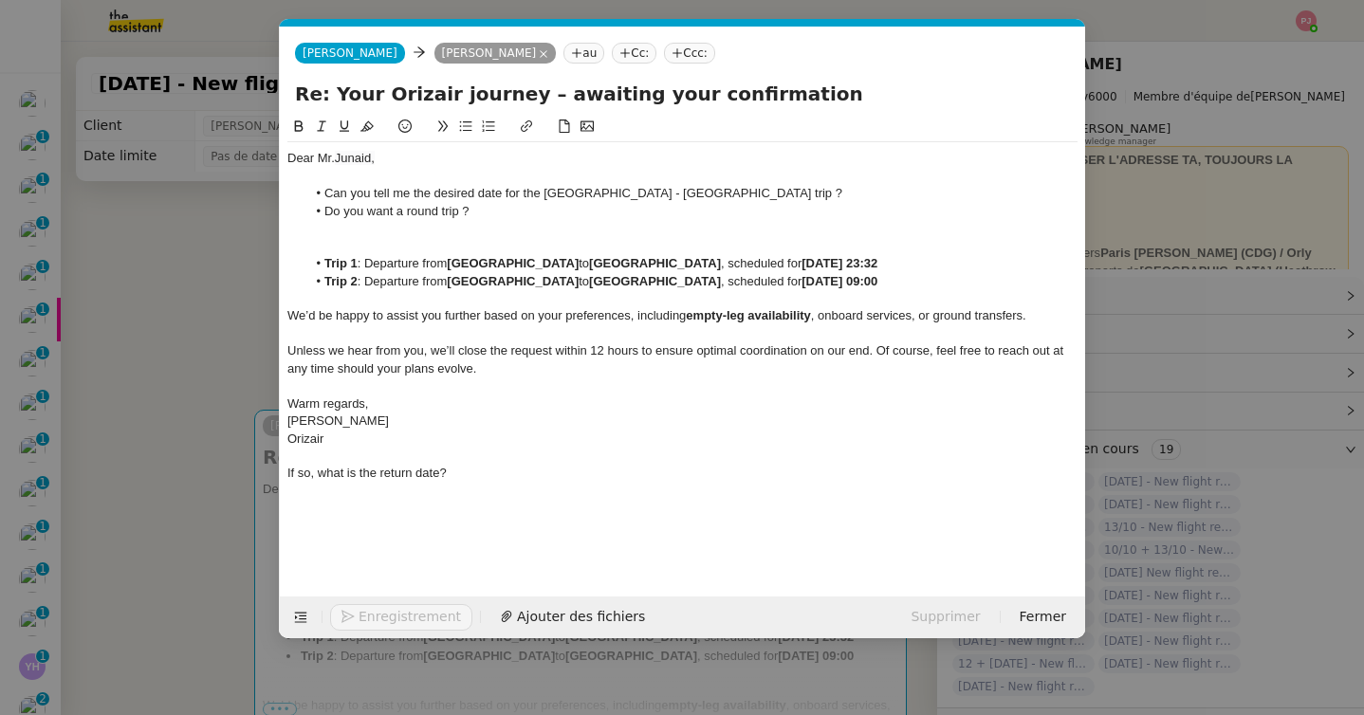
click at [704, 194] on li "Can you tell me the desired date for the [GEOGRAPHIC_DATA] - [GEOGRAPHIC_DATA] …" at bounding box center [692, 193] width 772 height 17
drag, startPoint x: 463, startPoint y: 475, endPoint x: 266, endPoint y: 477, distance: 196.3
click at [266, 477] on nz-modal-container "Service TA - VOYAGE - PROPOSITION GLOBALE A utiliser dans le cadre de propositi…" at bounding box center [682, 357] width 1364 height 715
click at [505, 215] on li "Do you want a round trip ?" at bounding box center [692, 211] width 772 height 17
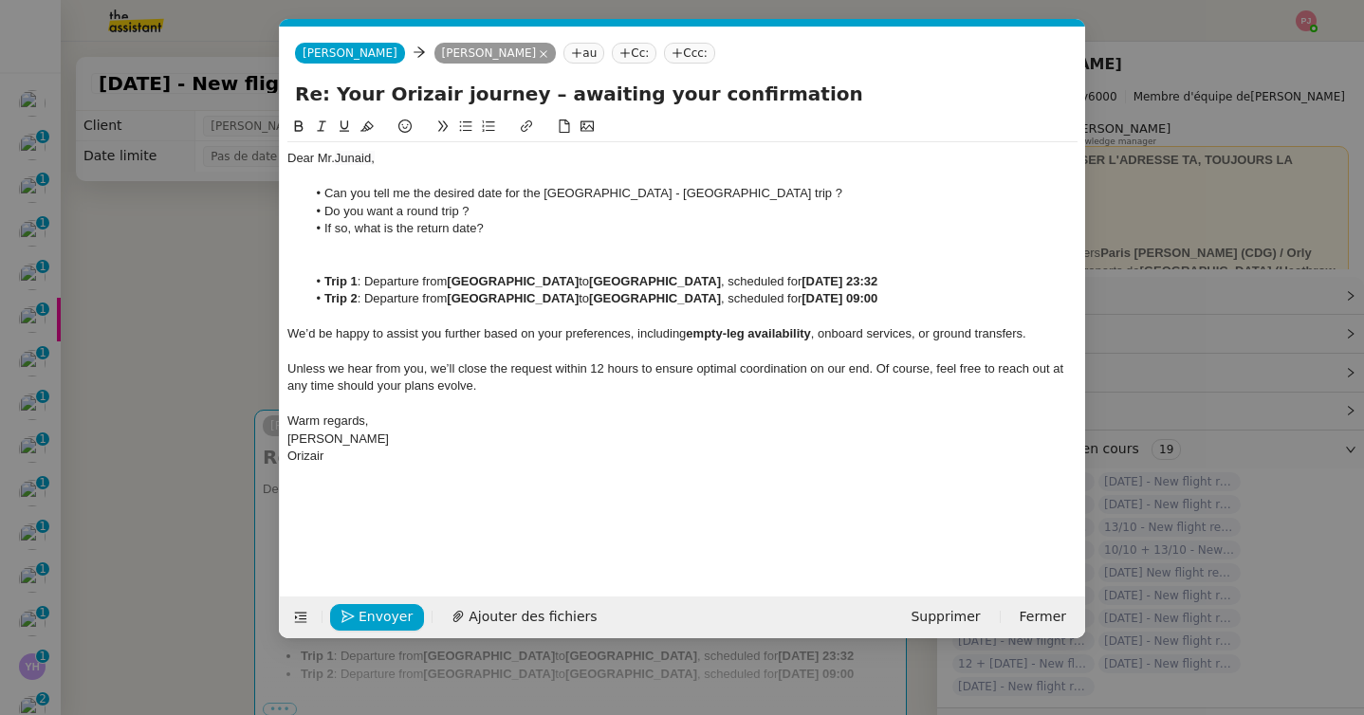
click at [327, 228] on li "If so, what is the return date?" at bounding box center [692, 228] width 772 height 17
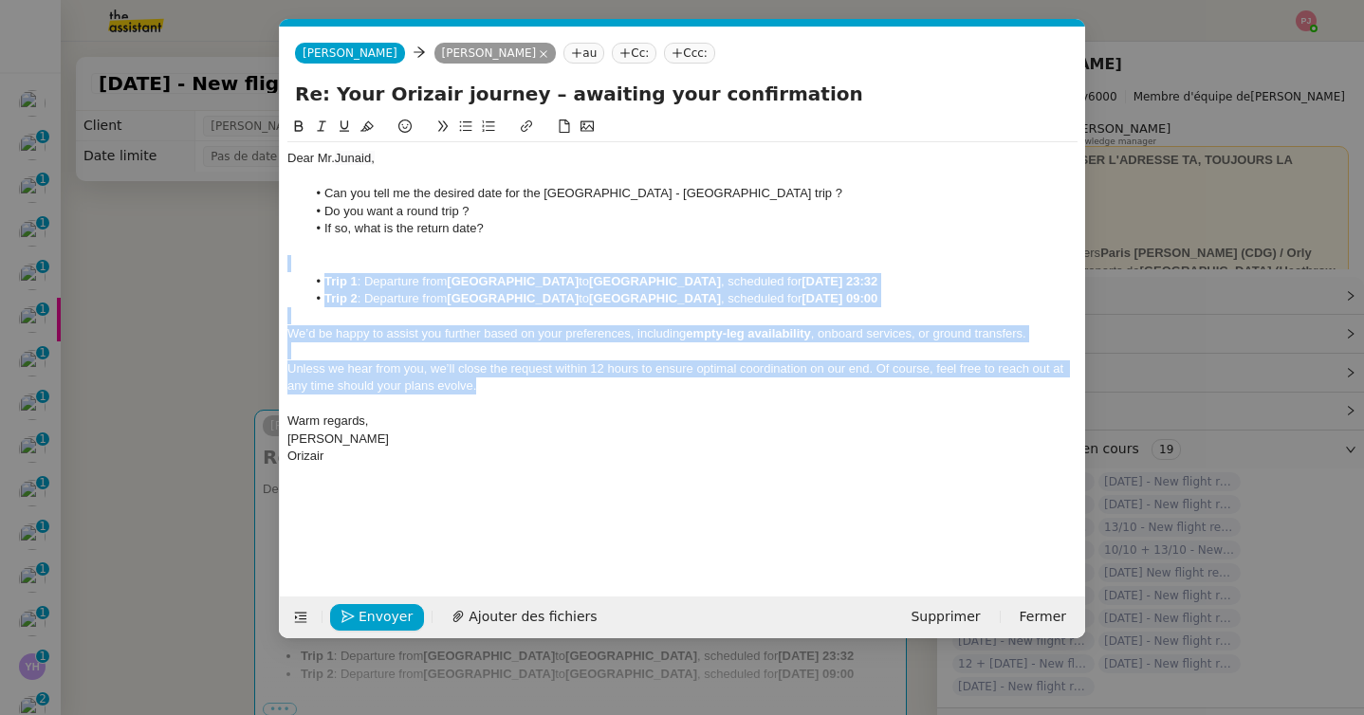
drag, startPoint x: 486, startPoint y: 389, endPoint x: 253, endPoint y: 260, distance: 265.8
click at [253, 260] on nz-modal-container "Service TA - VOYAGE - PROPOSITION GLOBALE A utiliser dans le cadre de propositi…" at bounding box center [682, 357] width 1364 height 715
click at [366, 325] on div "We’d be happy to assist you further based on your preferences, including empty-…" at bounding box center [682, 333] width 790 height 17
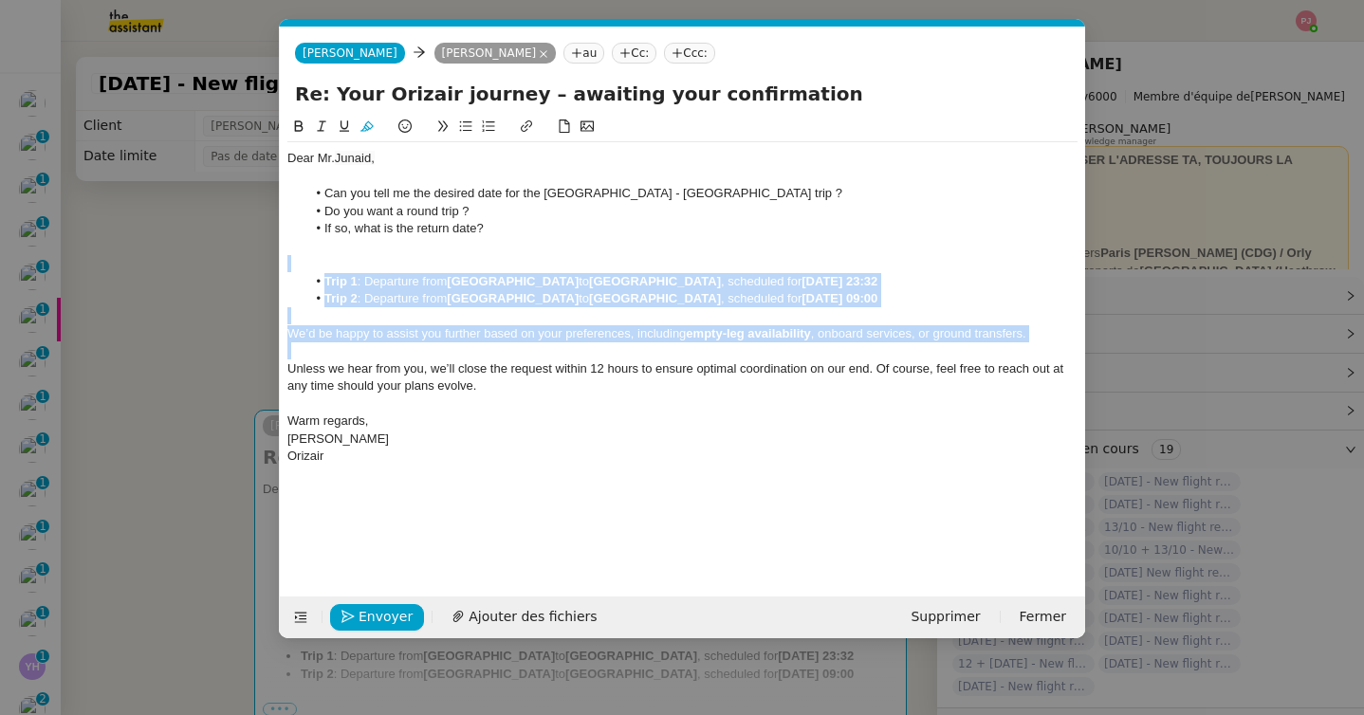
drag, startPoint x: 288, startPoint y: 366, endPoint x: 281, endPoint y: 259, distance: 107.4
click at [281, 259] on nz-spin "Dear [PERSON_NAME], Can you tell me the desired date for the [GEOGRAPHIC_DATA] …" at bounding box center [682, 345] width 805 height 459
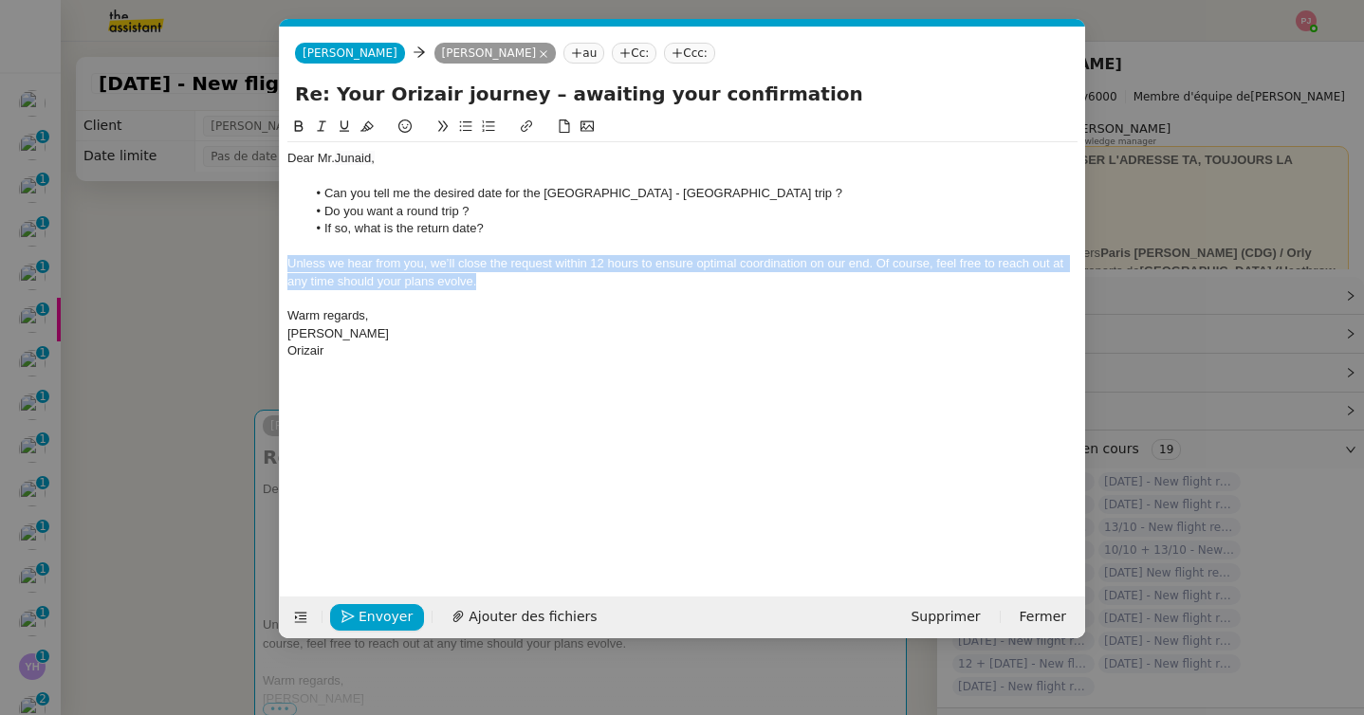
drag, startPoint x: 487, startPoint y: 285, endPoint x: 248, endPoint y: 265, distance: 240.8
click at [248, 265] on nz-modal-container "Service TA - VOYAGE - PROPOSITION GLOBALE A utiliser dans le cadre de propositi…" at bounding box center [682, 357] width 1364 height 715
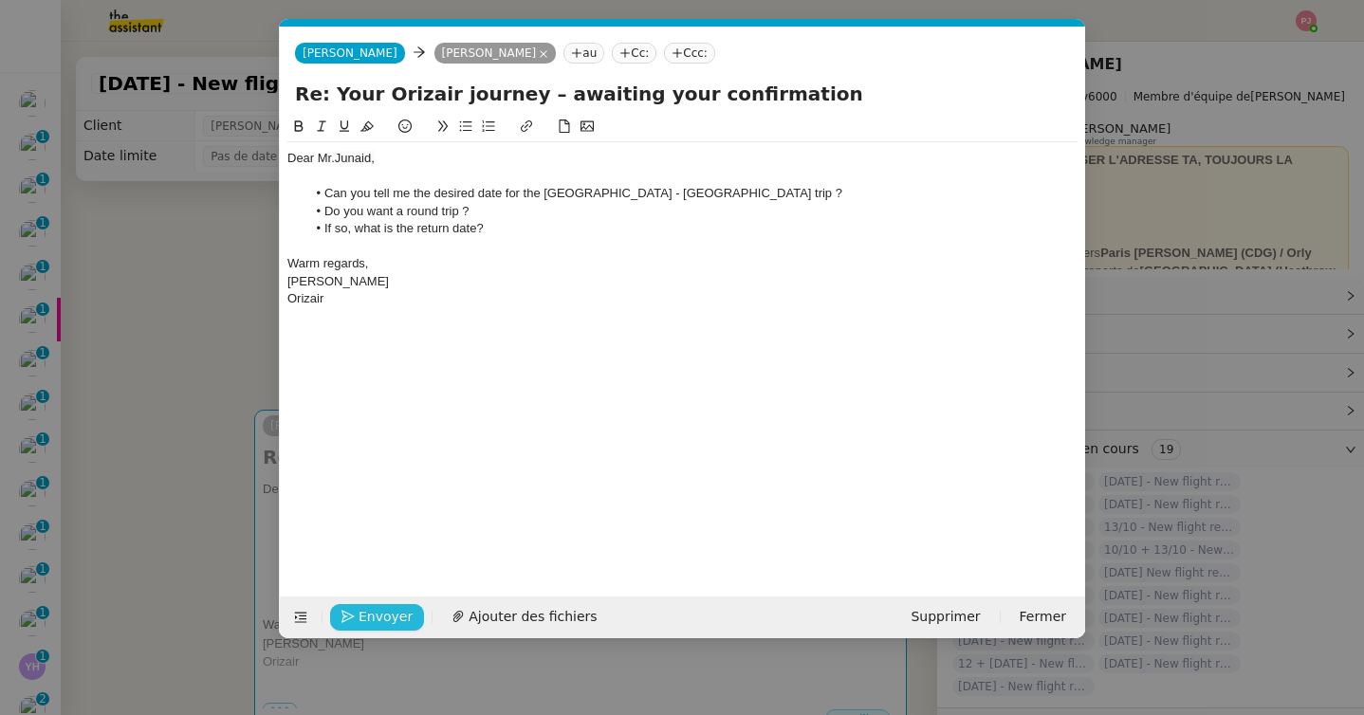
click at [386, 612] on span "Envoyer" at bounding box center [385, 617] width 54 height 22
click at [386, 612] on span "Confirmer l'envoi" at bounding box center [415, 617] width 114 height 22
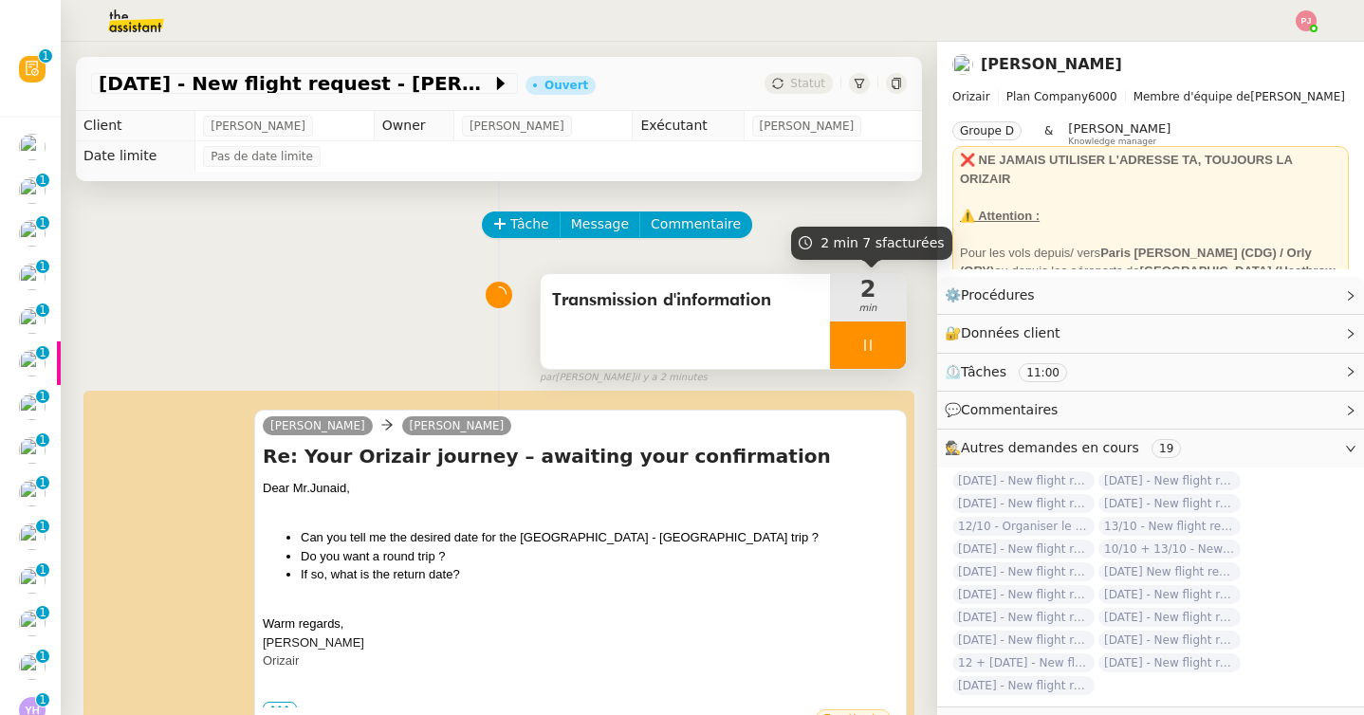
click at [863, 352] on icon at bounding box center [867, 345] width 15 height 15
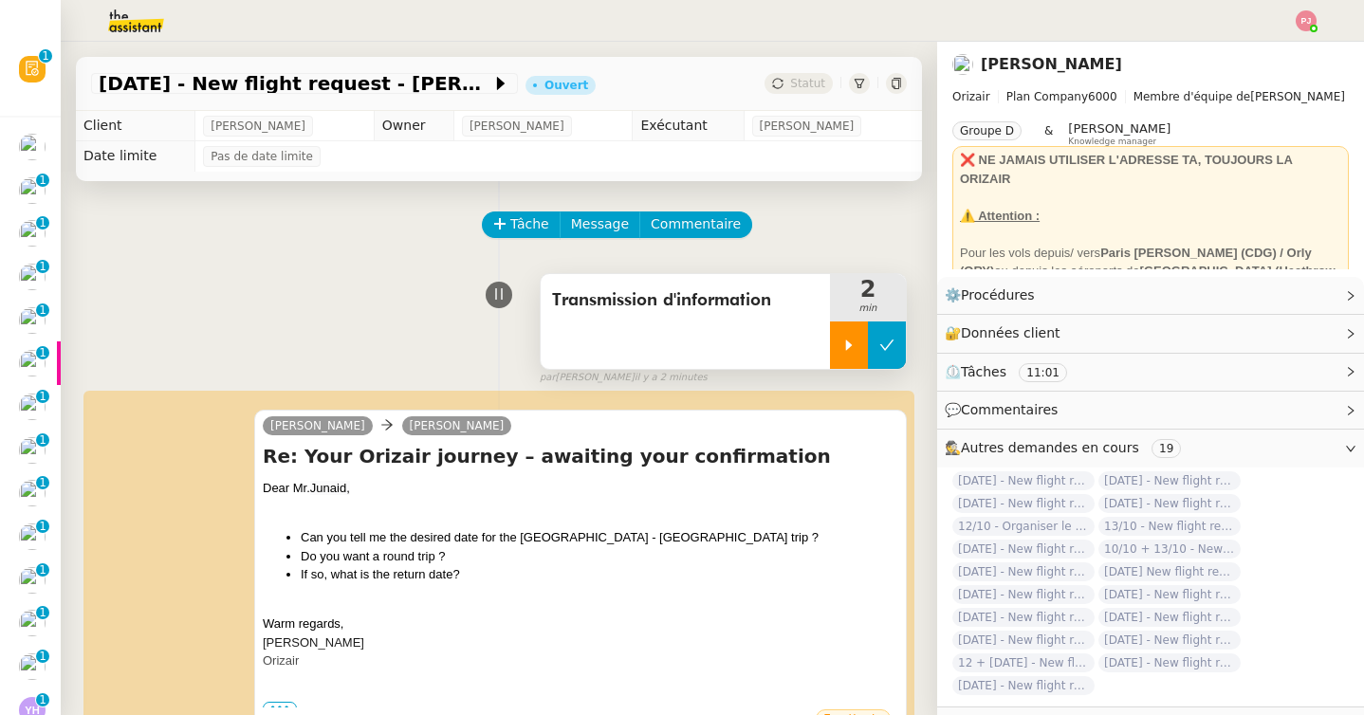
click at [891, 351] on icon at bounding box center [886, 345] width 15 height 15
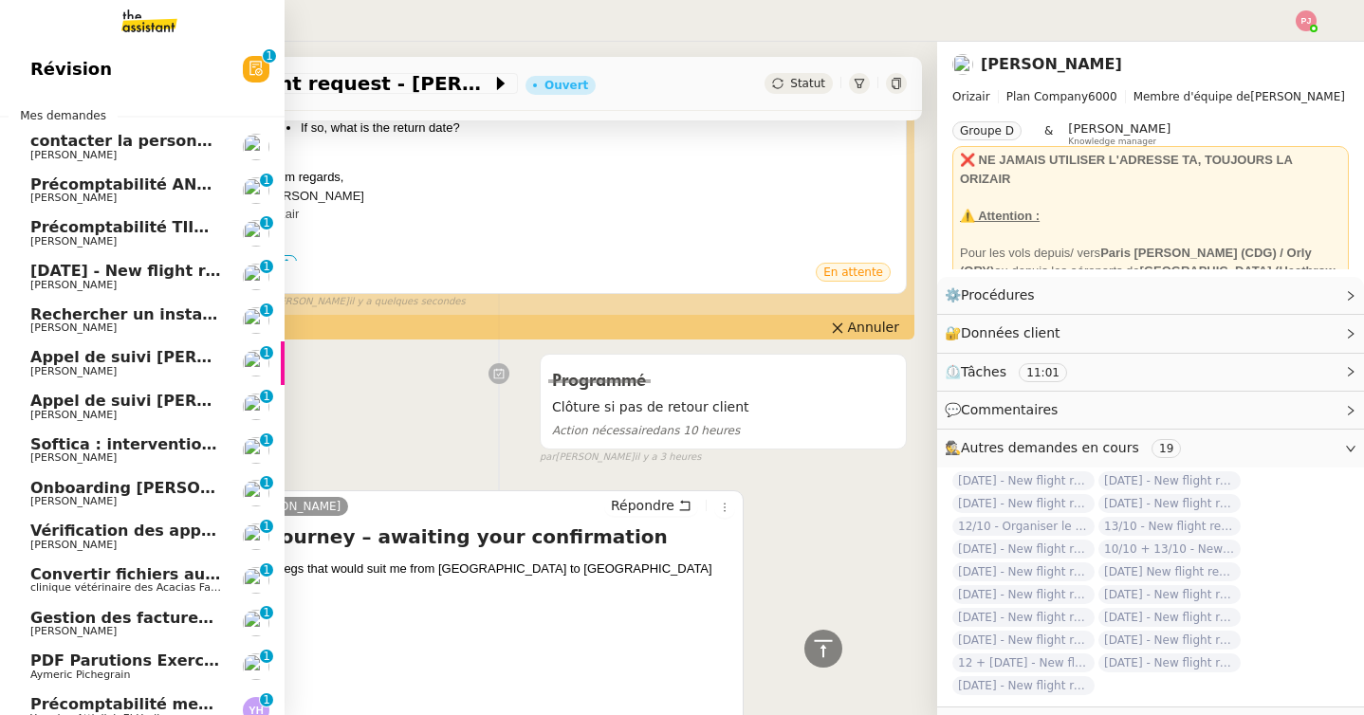
scroll to position [158, 0]
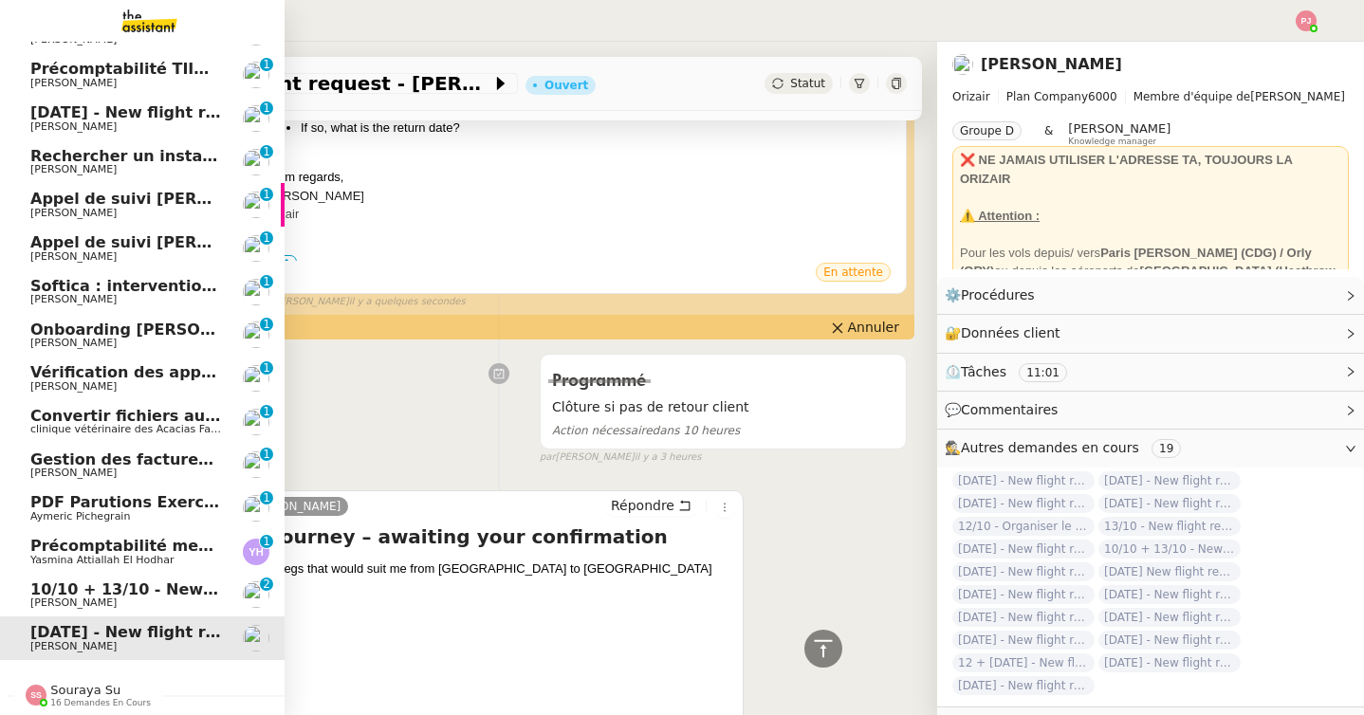
click at [138, 603] on span "[PERSON_NAME]" at bounding box center [126, 602] width 192 height 11
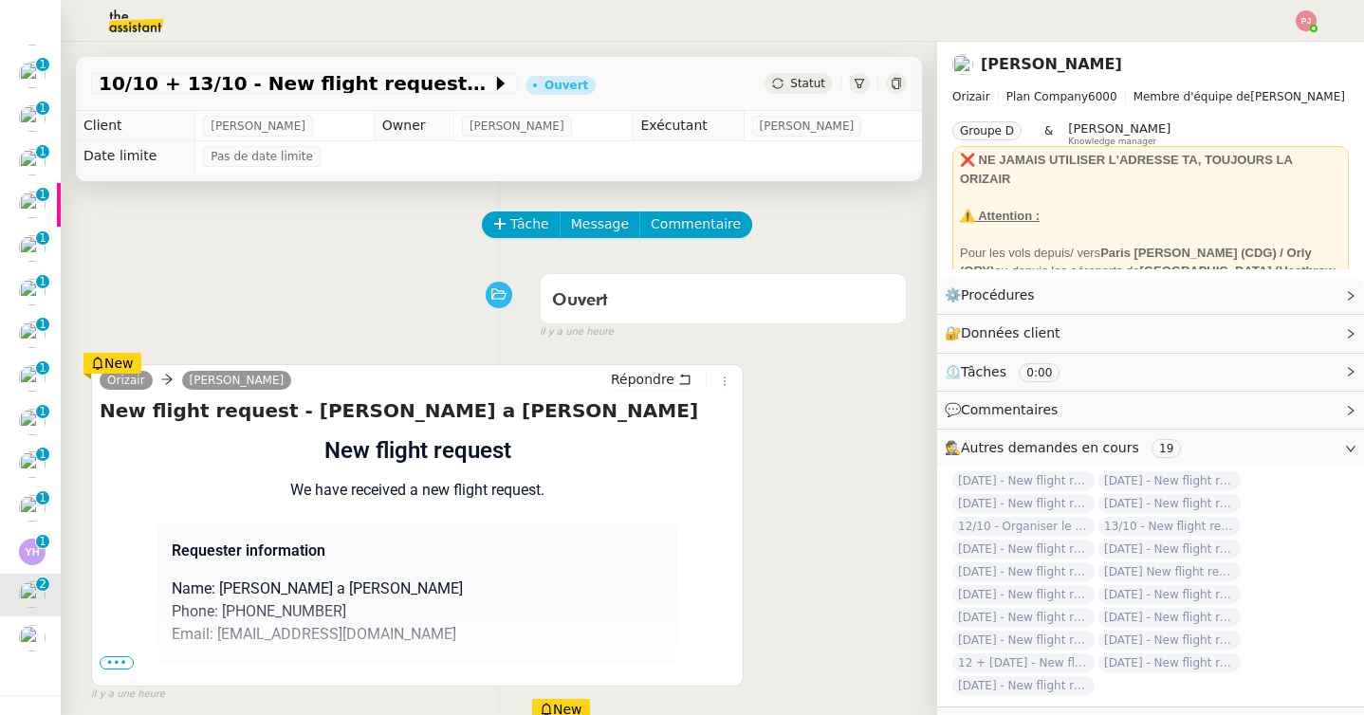
scroll to position [43, 0]
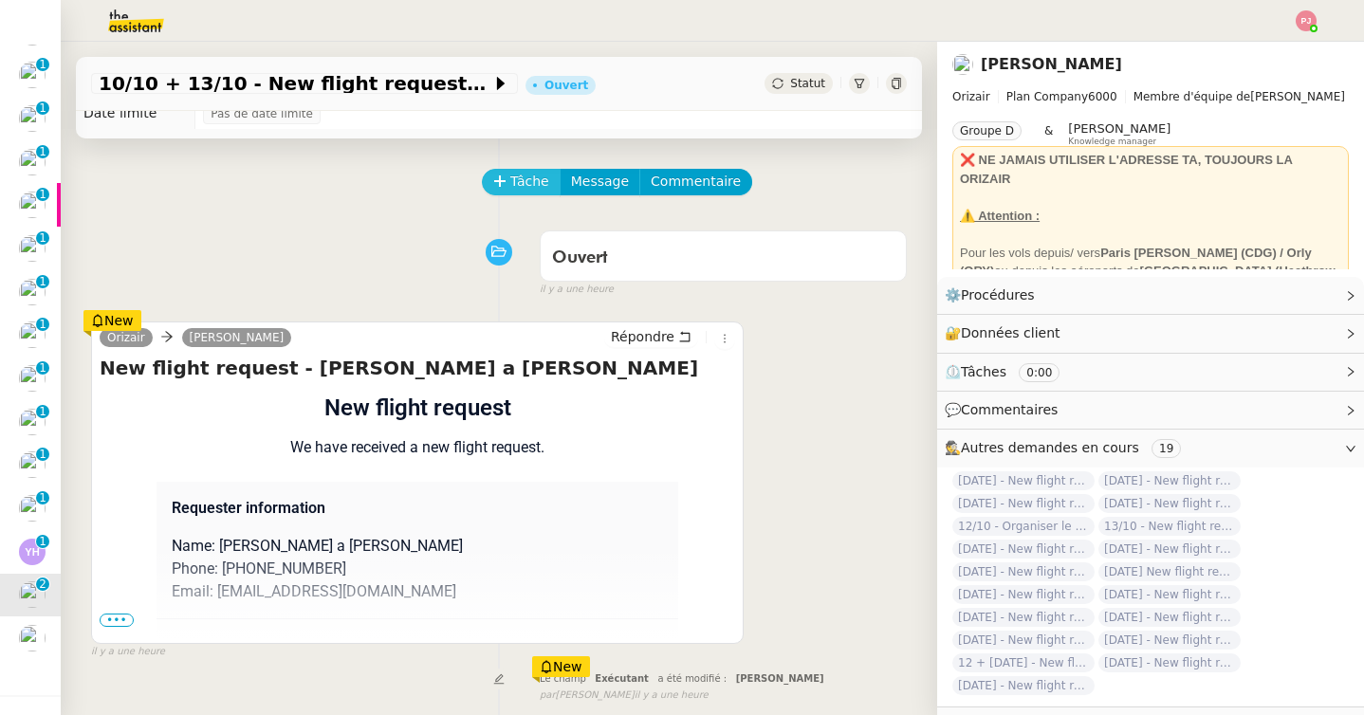
click at [519, 178] on span "Tâche" at bounding box center [529, 182] width 39 height 22
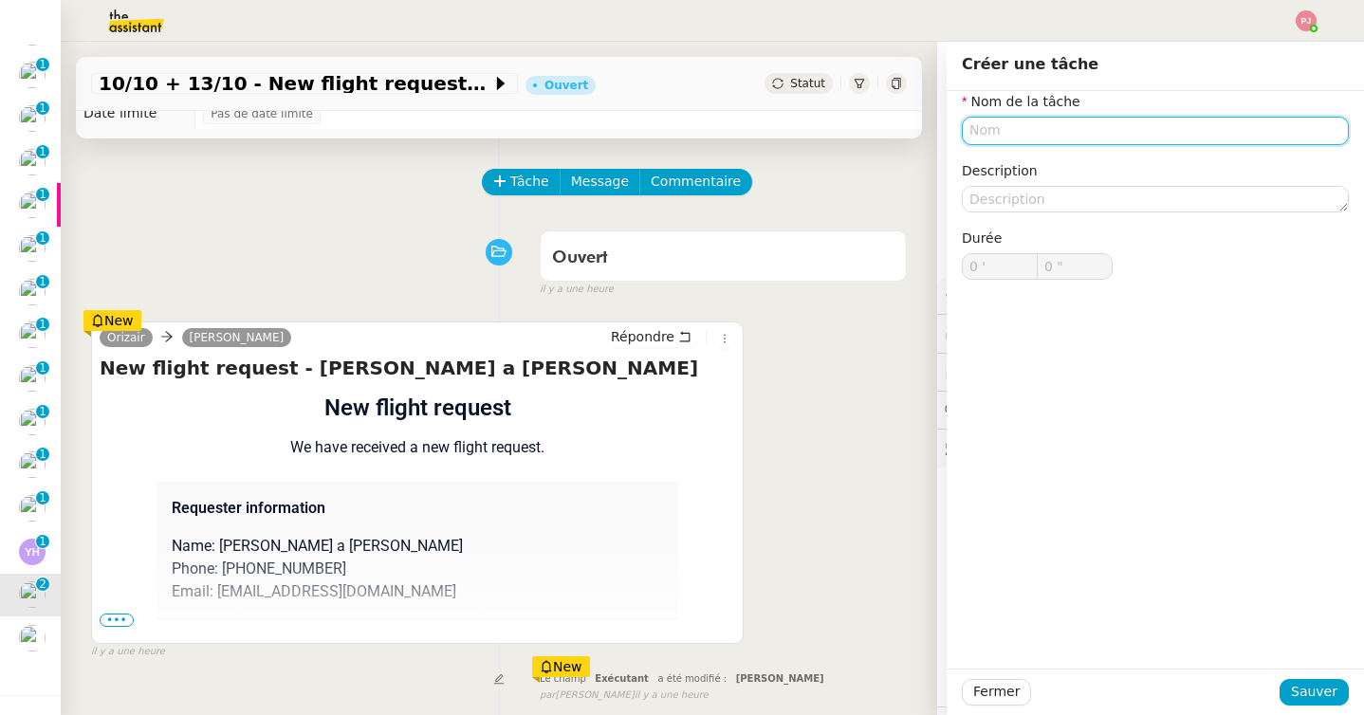
click at [1021, 125] on input "text" at bounding box center [1155, 131] width 387 height 28
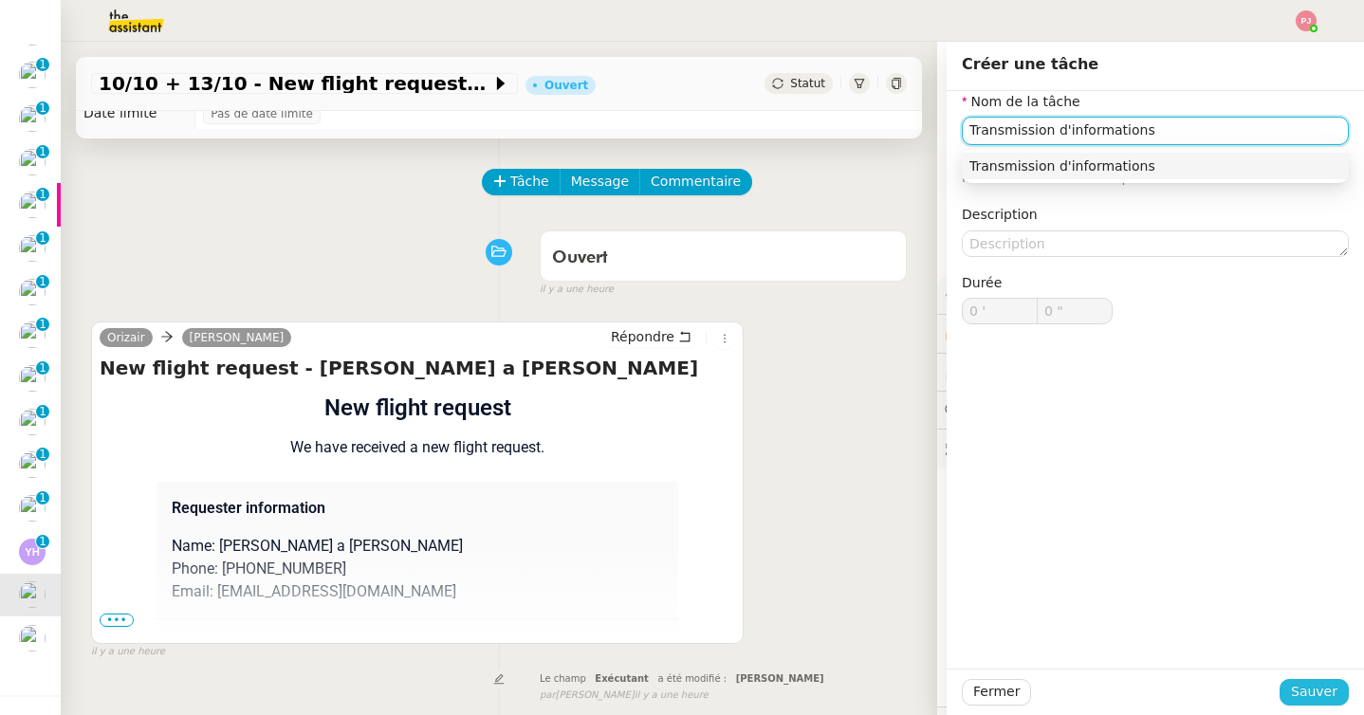
type input "Transmission d'informations"
click at [1330, 690] on span "Sauver" at bounding box center [1314, 692] width 46 height 22
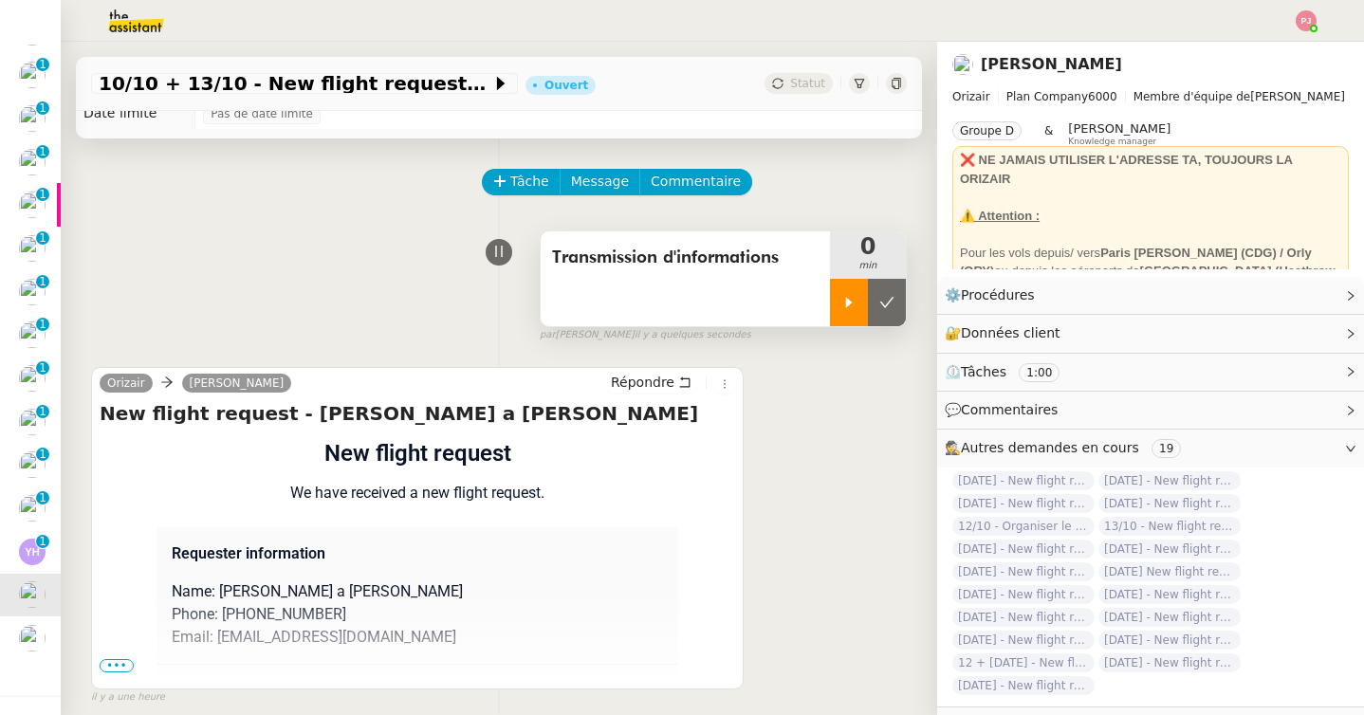
click at [842, 305] on icon at bounding box center [848, 302] width 15 height 15
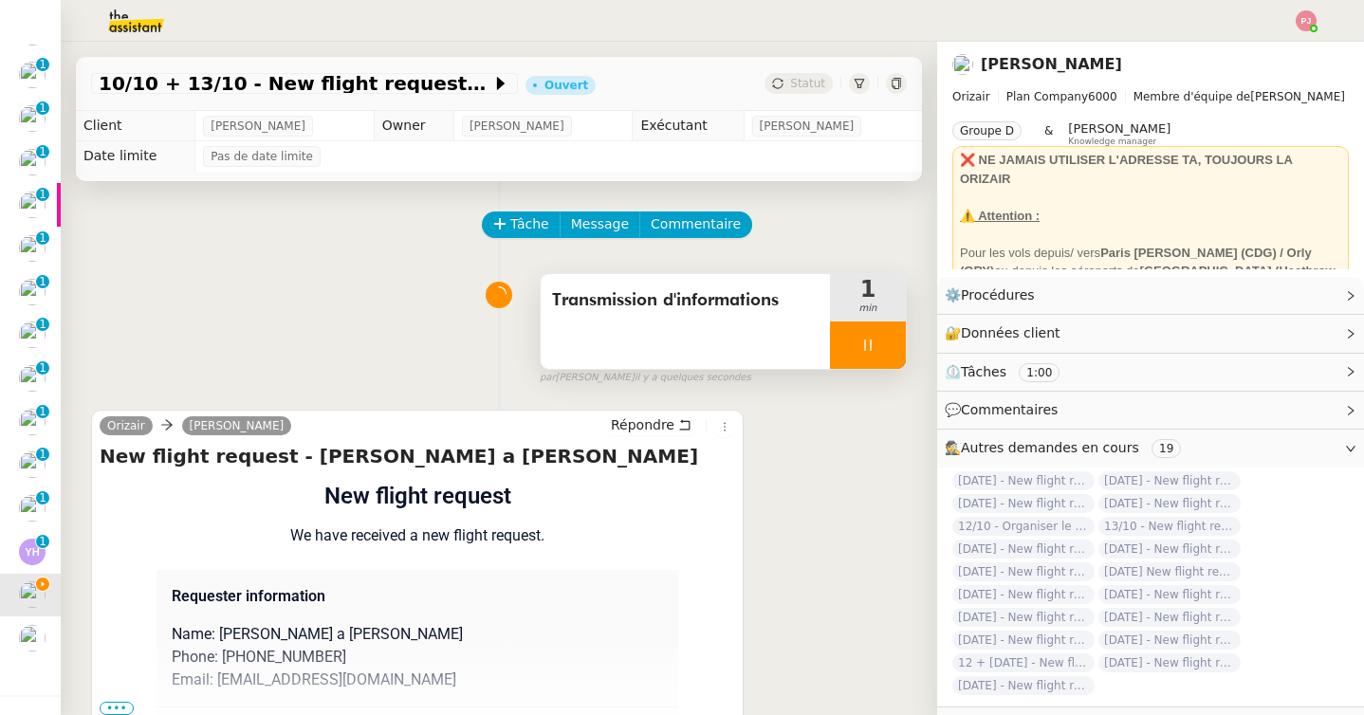
click at [728, 295] on span "Transmission d'informations" at bounding box center [685, 300] width 266 height 28
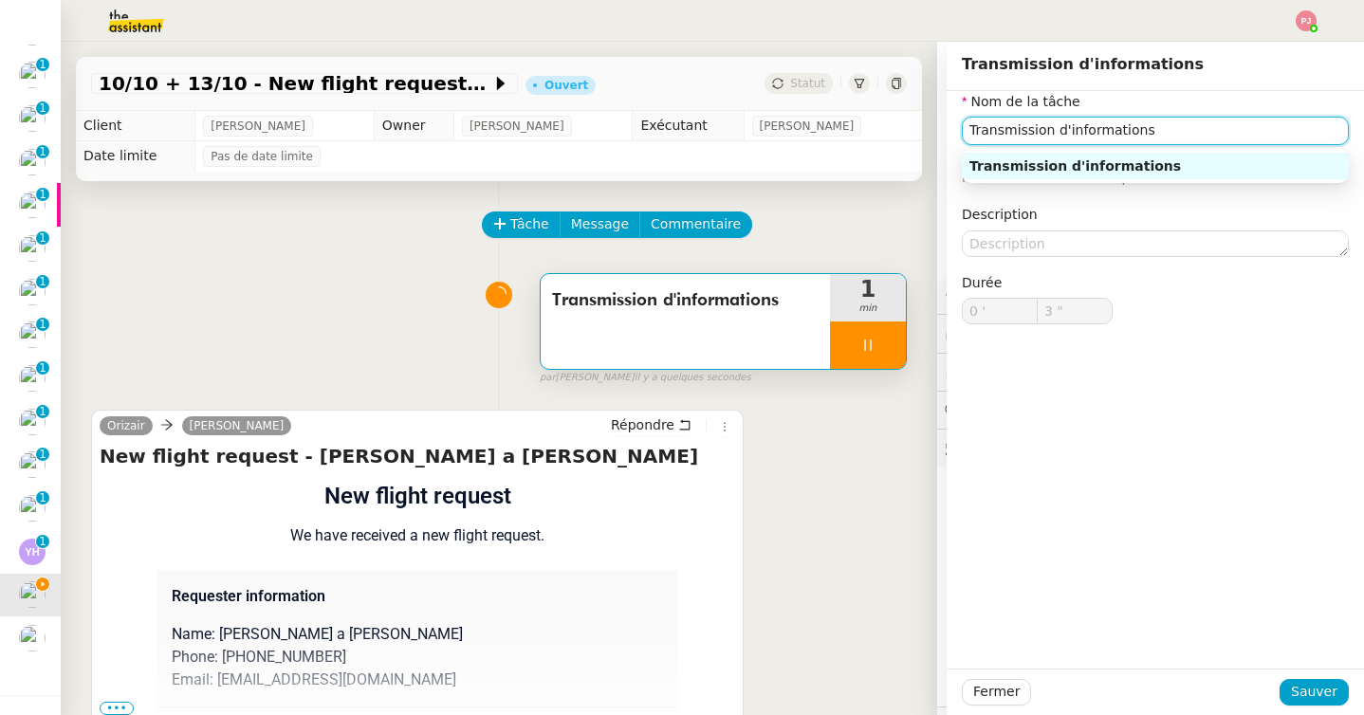
drag, startPoint x: 1229, startPoint y: 127, endPoint x: 941, endPoint y: 127, distance: 288.3
click at [941, 127] on app-ticket "10/10 + 13/10 - New flight request - [PERSON_NAME] a [PERSON_NAME] Ouvert Statu…" at bounding box center [712, 378] width 1303 height 673
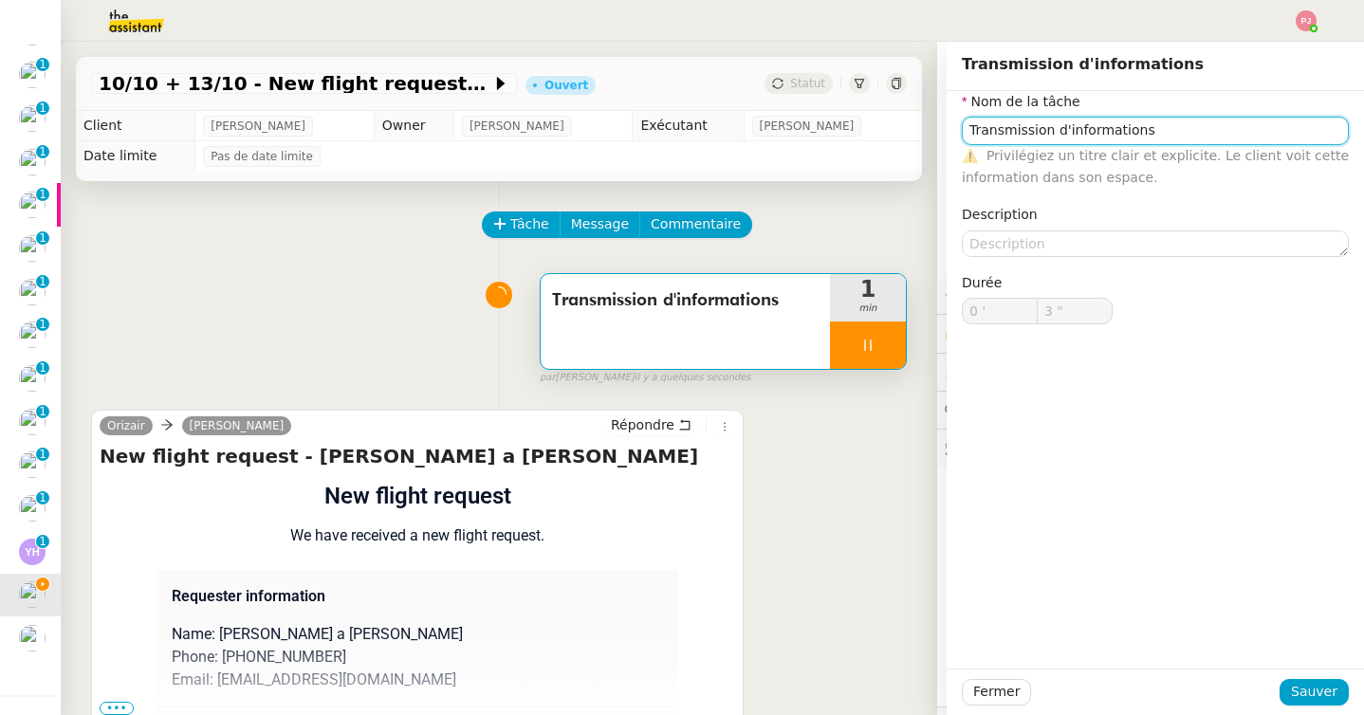
type input "4 ""
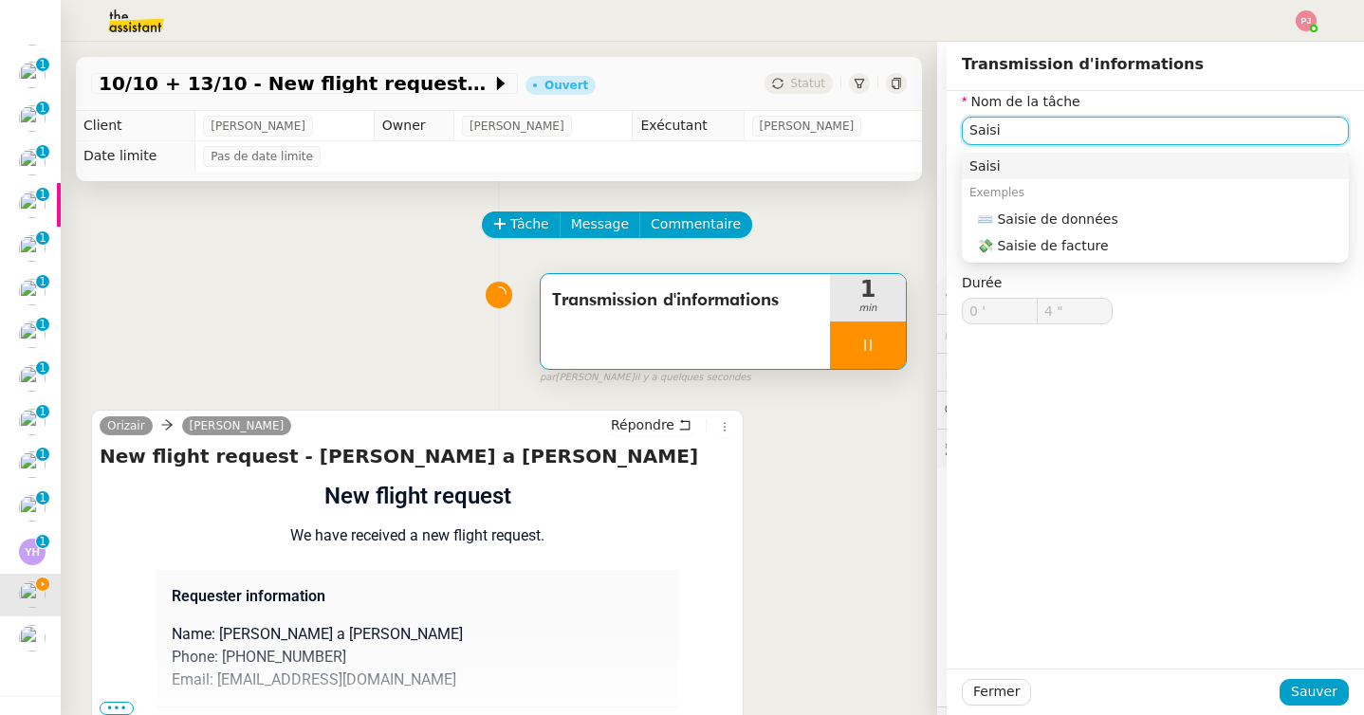
type input "Saisie"
type input "5 ""
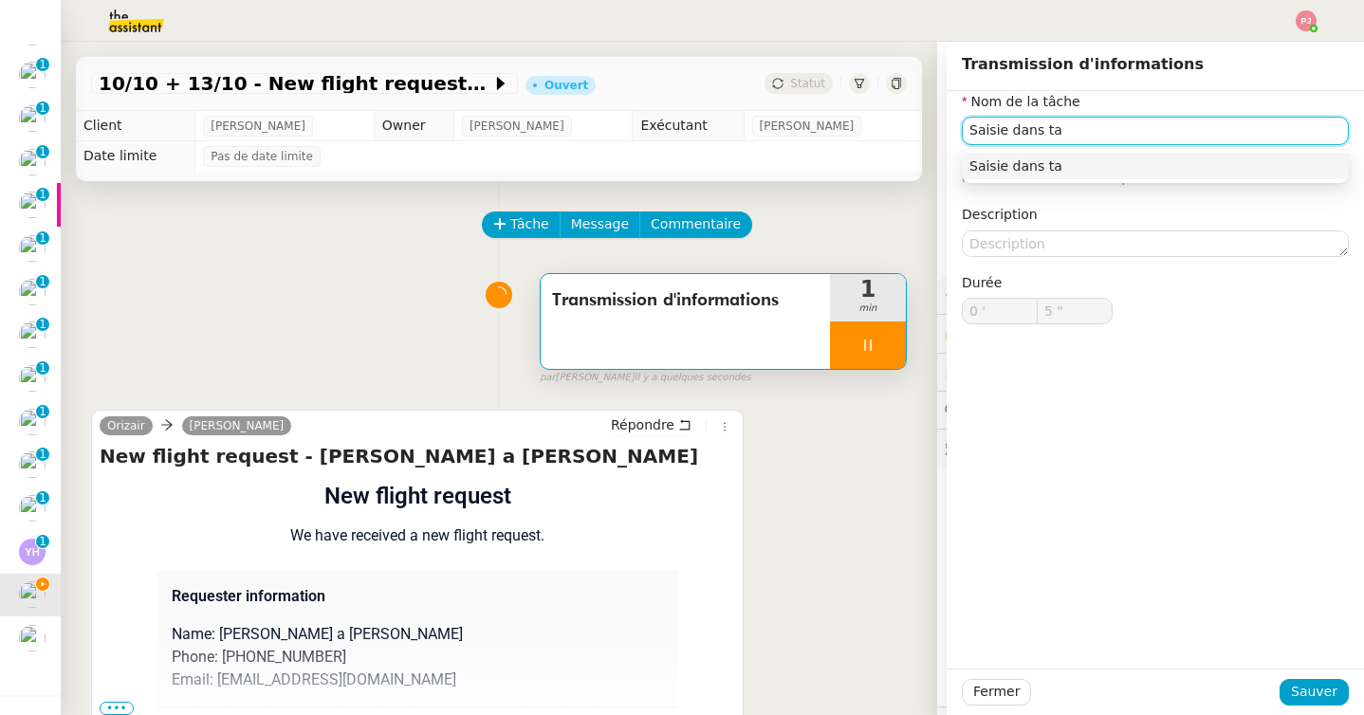
type input "Saisie dans tab"
type input "6 ""
type input "Saisie dans tableau"
type input "8 ""
type input "Saisie dans tableau"
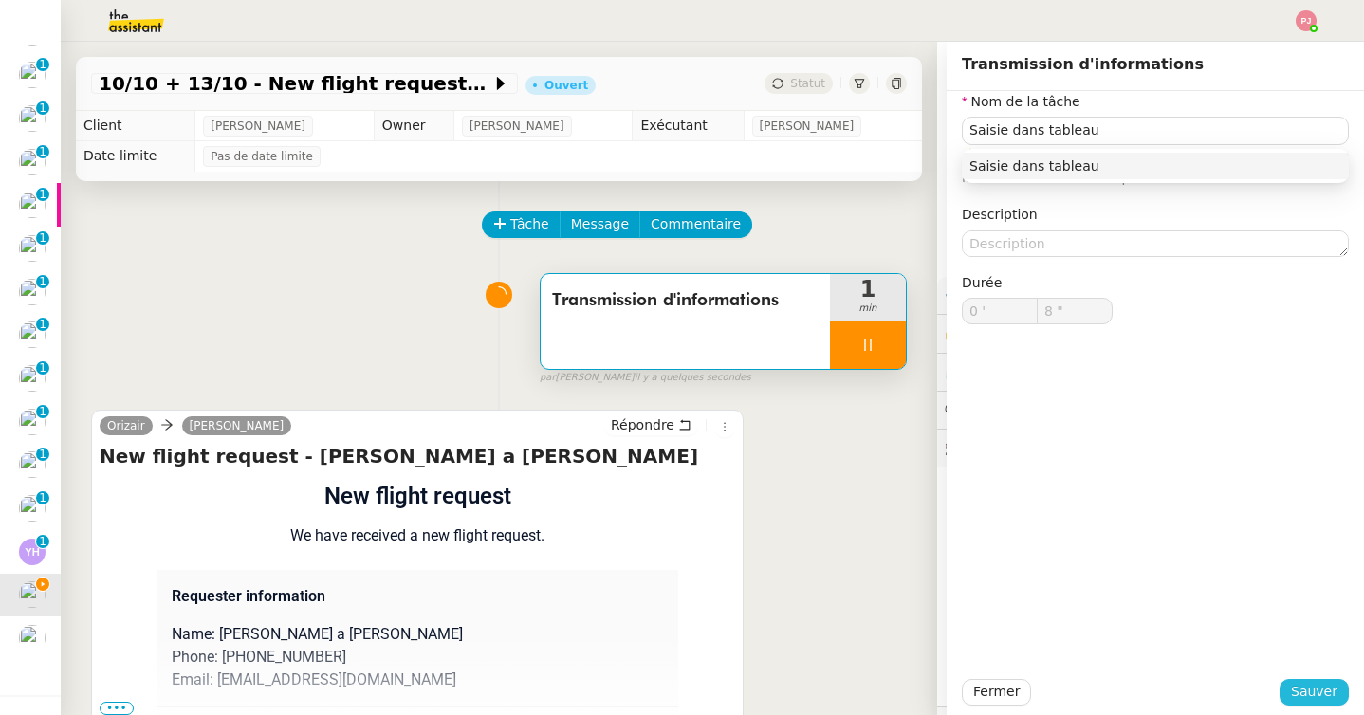
click at [1322, 695] on span "Sauver" at bounding box center [1314, 692] width 46 height 22
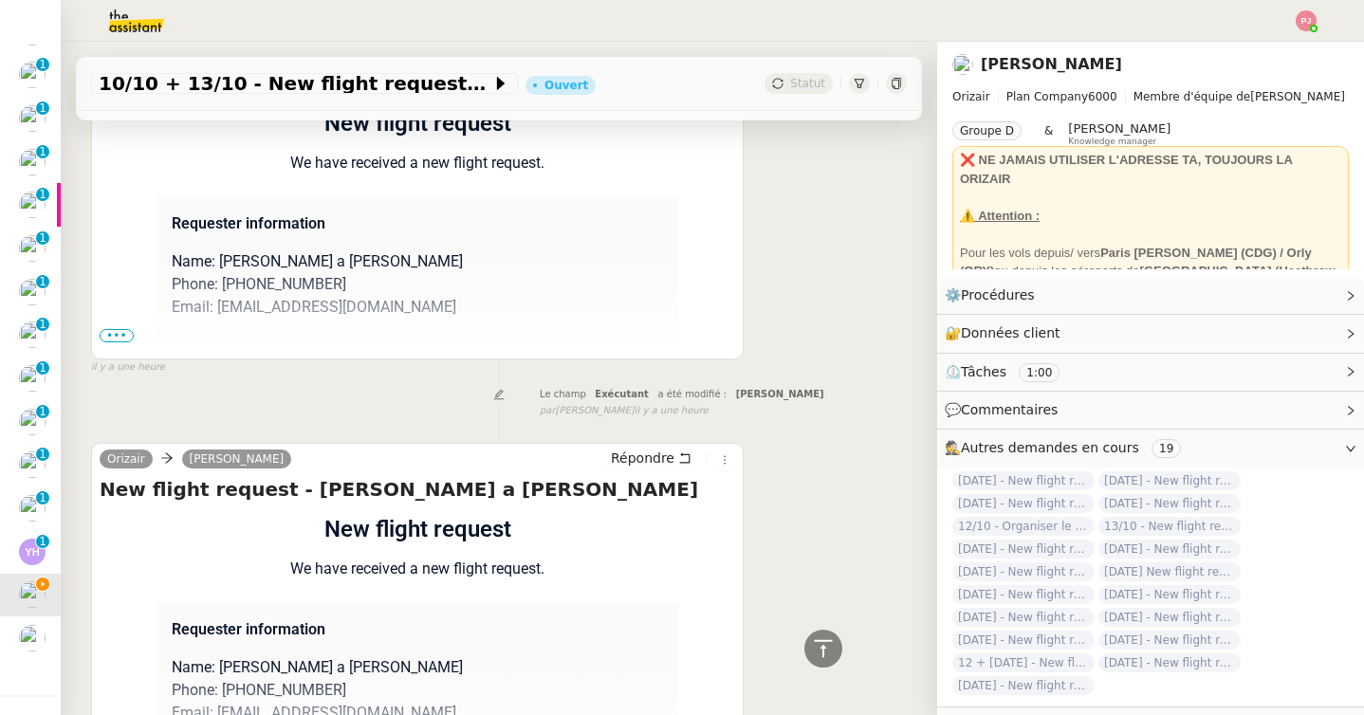
scroll to position [340, 0]
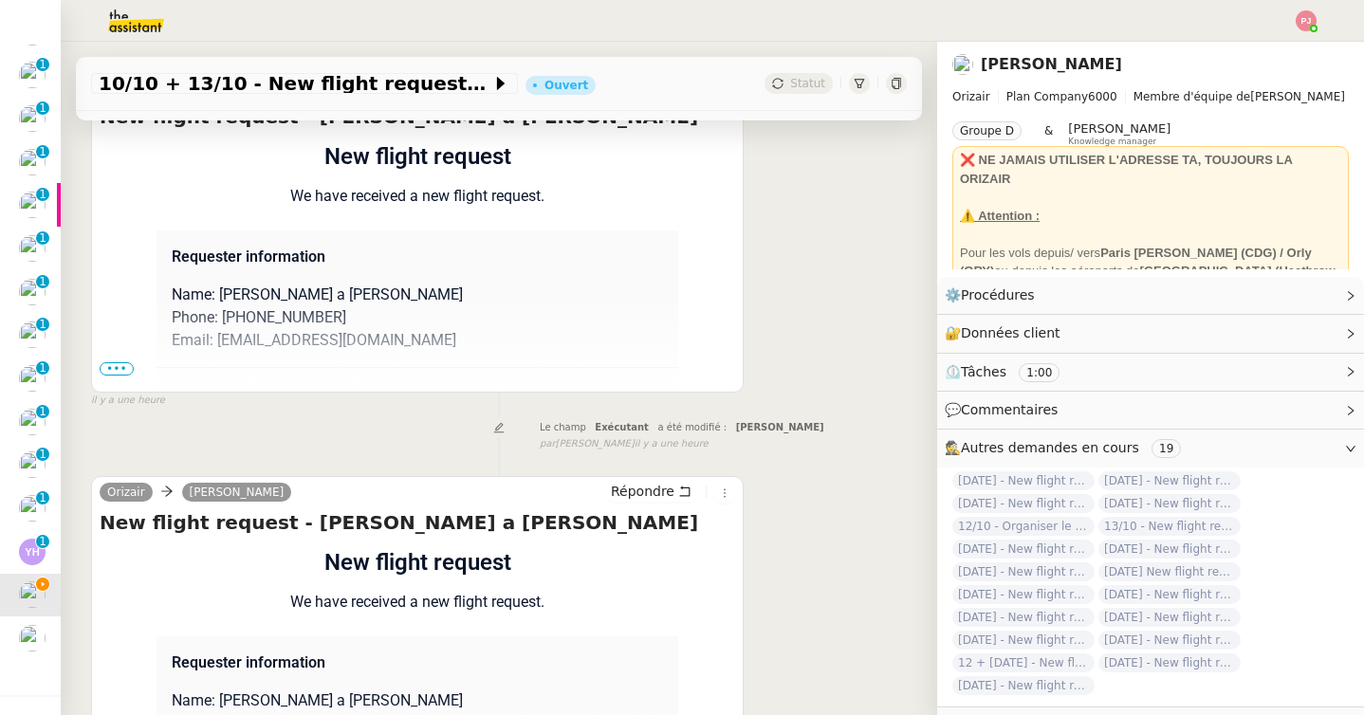
click at [112, 367] on span "•••" at bounding box center [117, 368] width 34 height 13
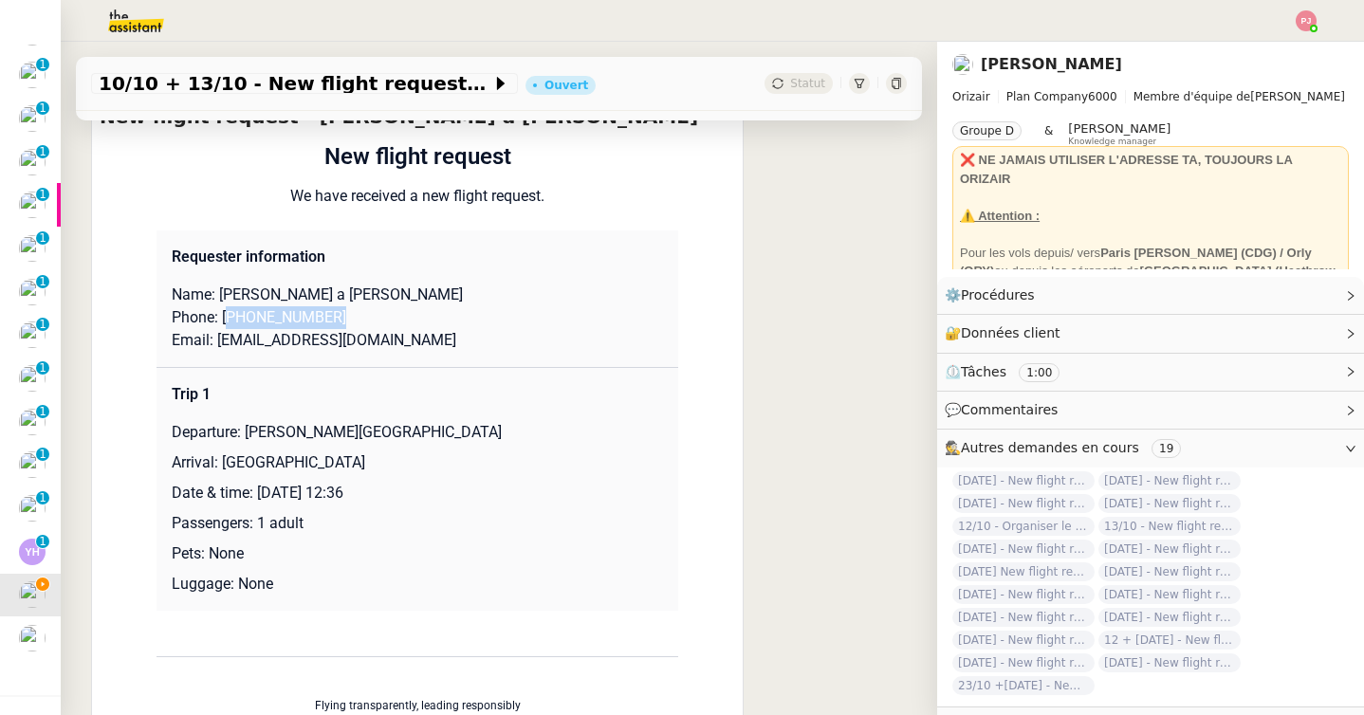
drag, startPoint x: 367, startPoint y: 321, endPoint x: 230, endPoint y: 321, distance: 137.5
click at [230, 321] on p "Phone: [PHONE_NUMBER]" at bounding box center [417, 317] width 491 height 23
copy p "4407833840133"
drag, startPoint x: 462, startPoint y: 346, endPoint x: 216, endPoint y: 341, distance: 245.7
click at [216, 341] on p "Email: [EMAIL_ADDRESS][DOMAIN_NAME]" at bounding box center [417, 340] width 491 height 23
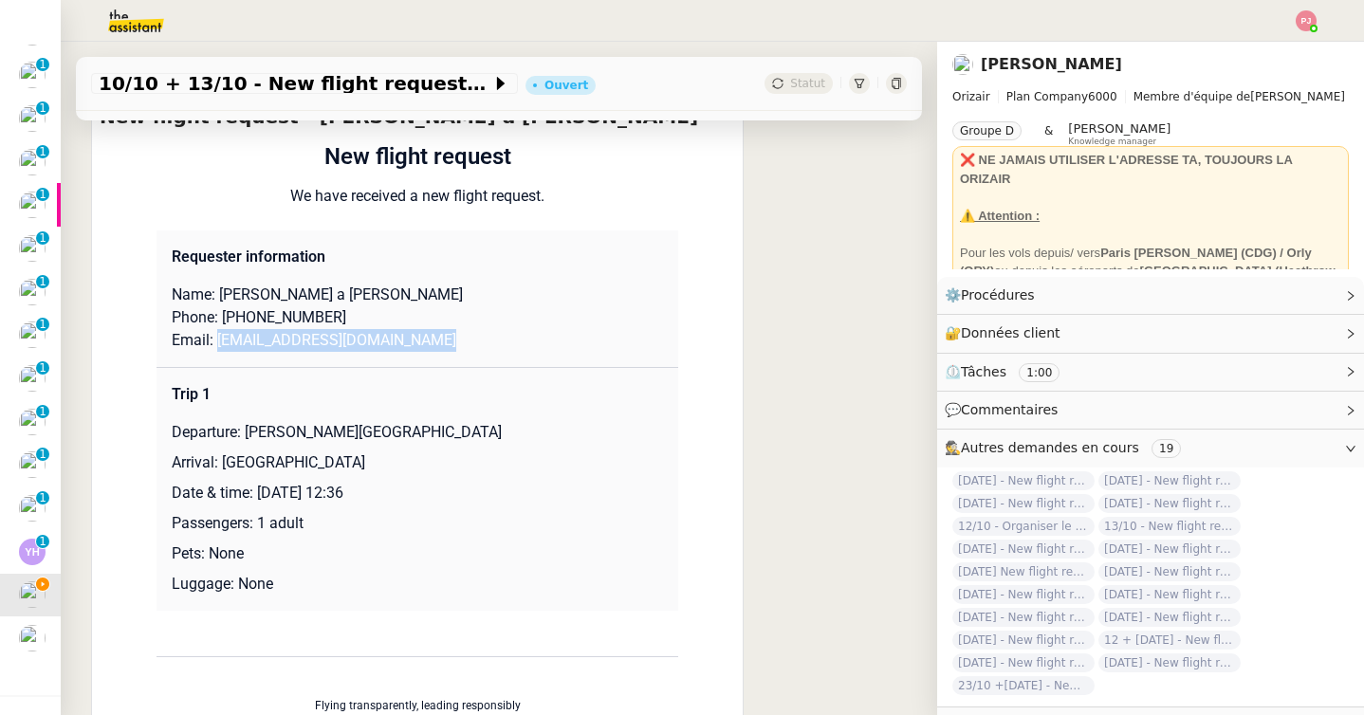
copy p "[EMAIL_ADDRESS][DOMAIN_NAME]"
drag, startPoint x: 524, startPoint y: 430, endPoint x: 248, endPoint y: 430, distance: 275.0
click at [248, 430] on p "Departure: [PERSON_NAME][GEOGRAPHIC_DATA]" at bounding box center [417, 432] width 491 height 23
copy p "[PERSON_NAME][GEOGRAPHIC_DATA]"
drag, startPoint x: 404, startPoint y: 457, endPoint x: 224, endPoint y: 464, distance: 180.3
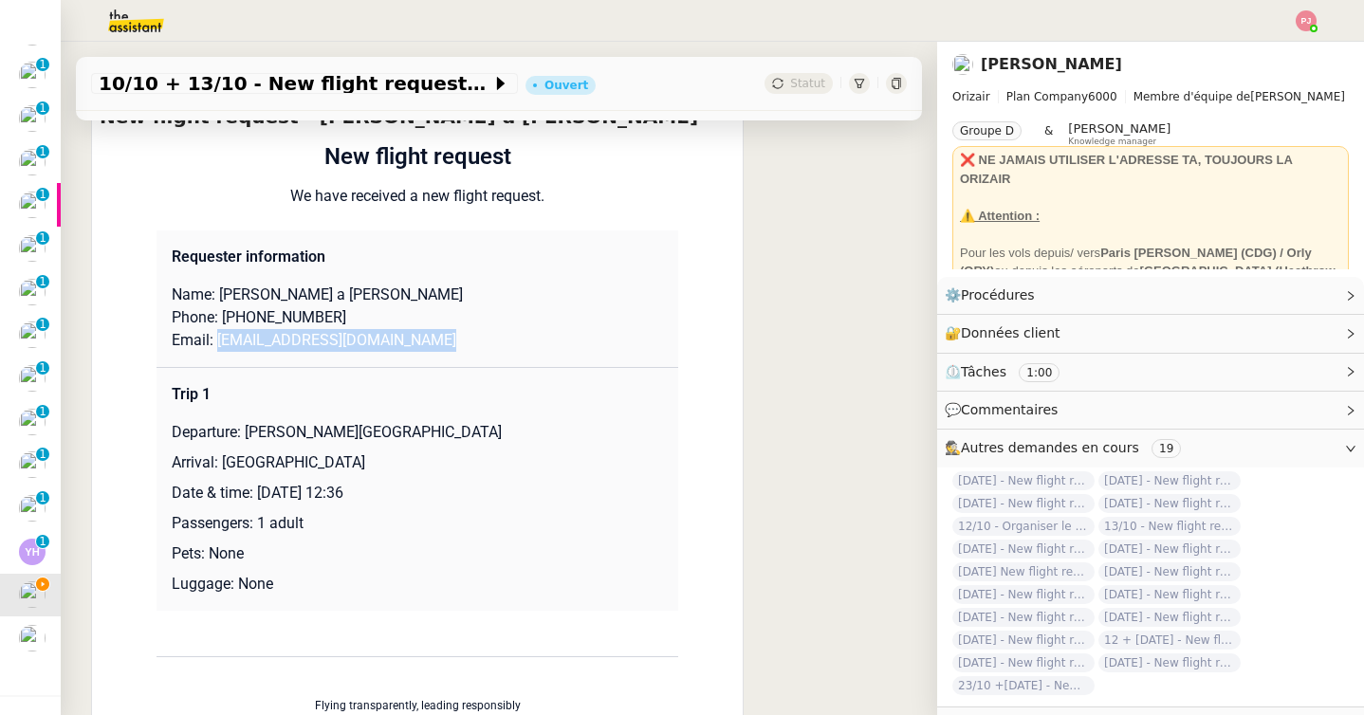
click at [224, 464] on p "Arrival: [GEOGRAPHIC_DATA]" at bounding box center [417, 462] width 491 height 23
copy p "[GEOGRAPHIC_DATA]"
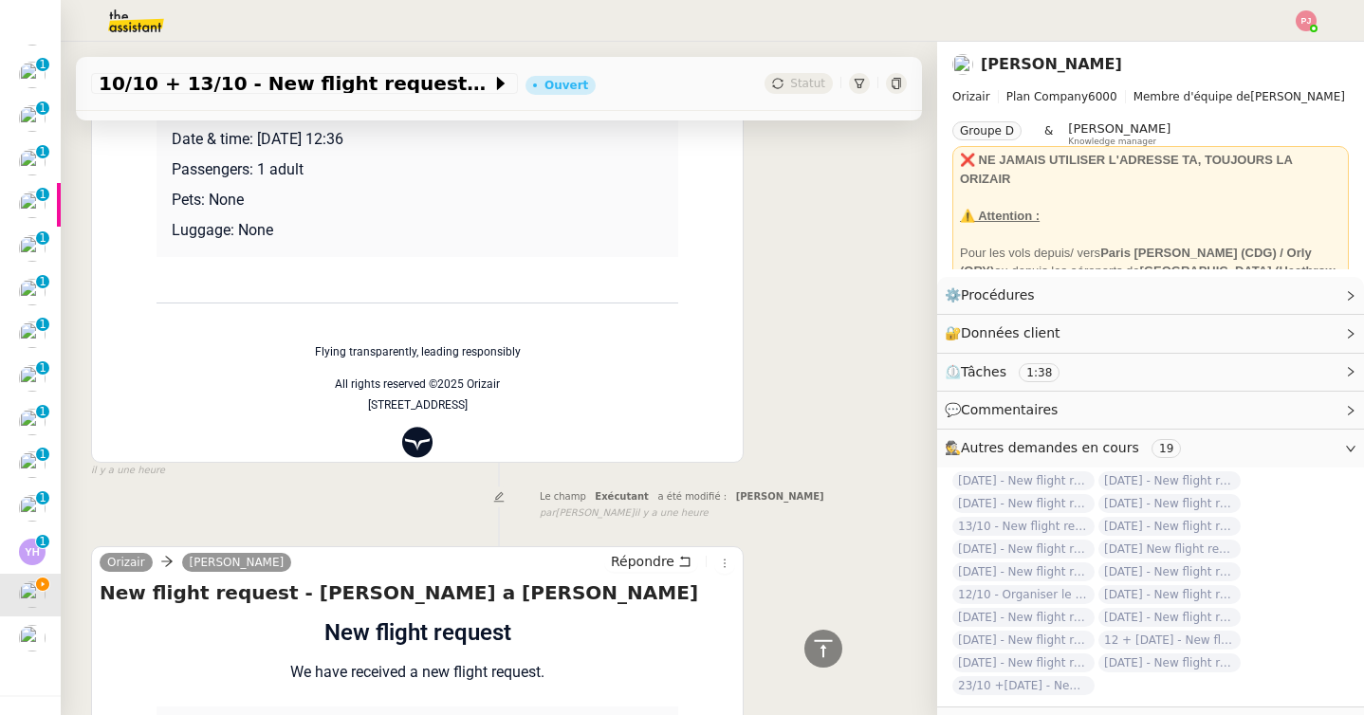
scroll to position [953, 0]
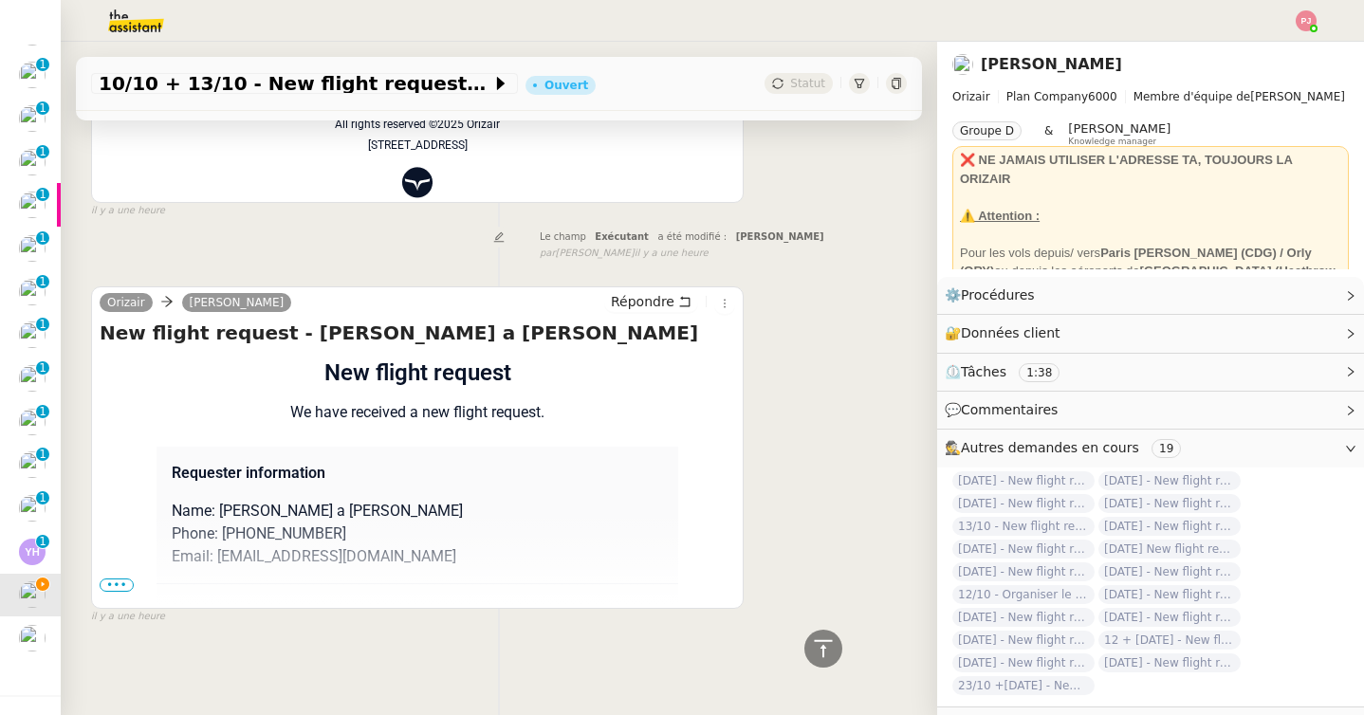
click at [125, 583] on span "•••" at bounding box center [117, 585] width 34 height 13
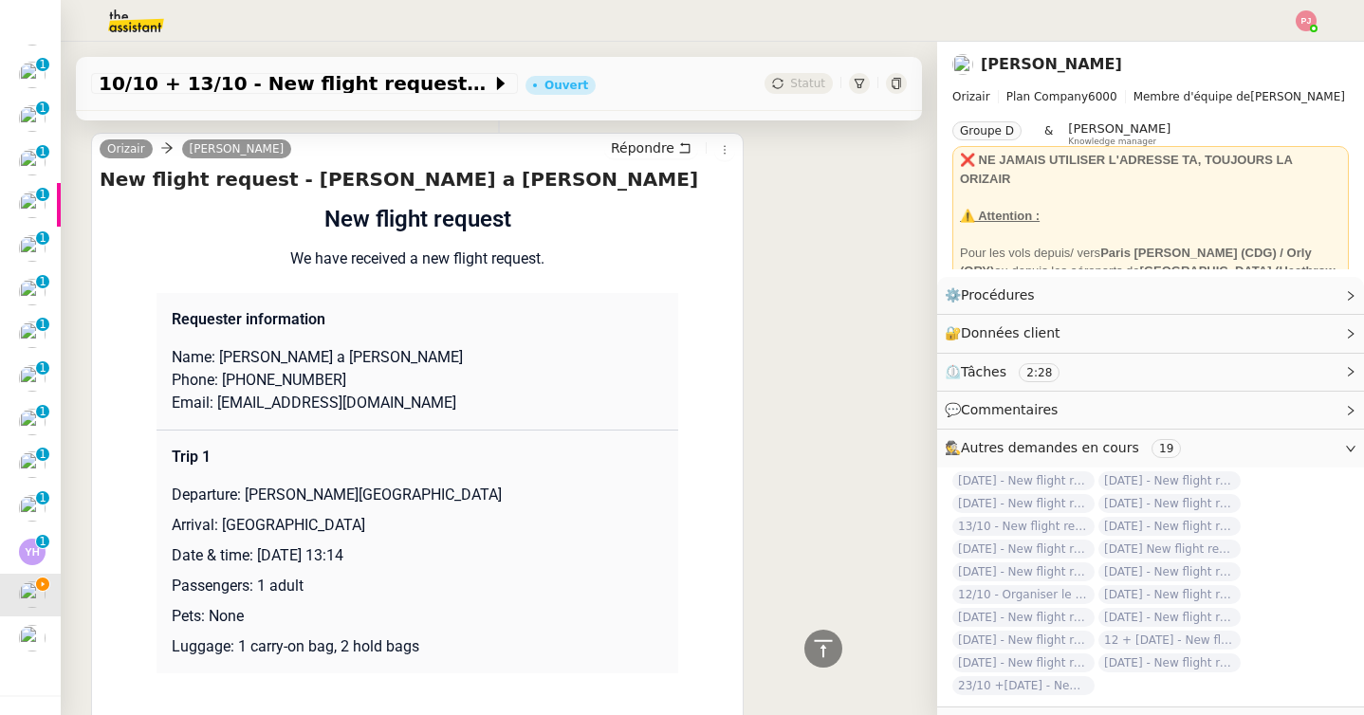
scroll to position [1377, 0]
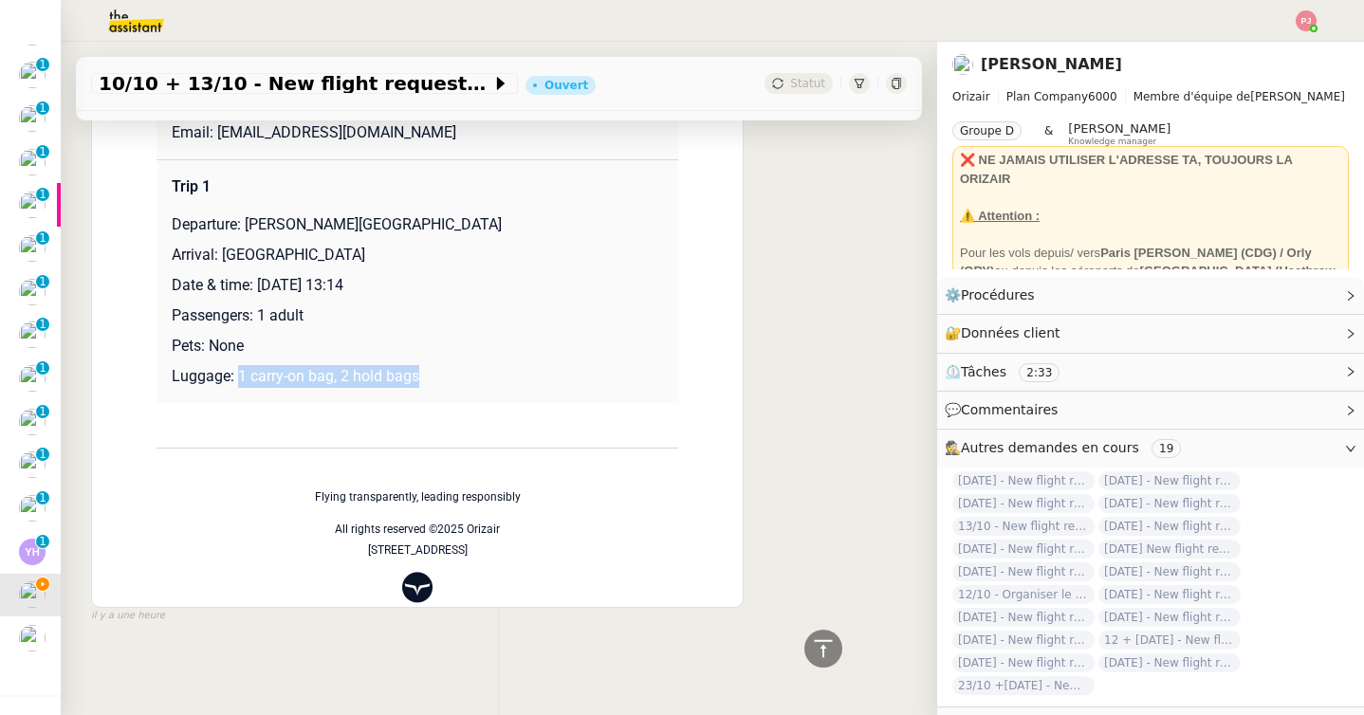
drag, startPoint x: 425, startPoint y: 385, endPoint x: 237, endPoint y: 386, distance: 187.8
click at [237, 386] on p "Luggage: 1 carry-on bag, 2 hold bags" at bounding box center [417, 376] width 491 height 23
copy p "1 carry-on bag, 2 hold bags"
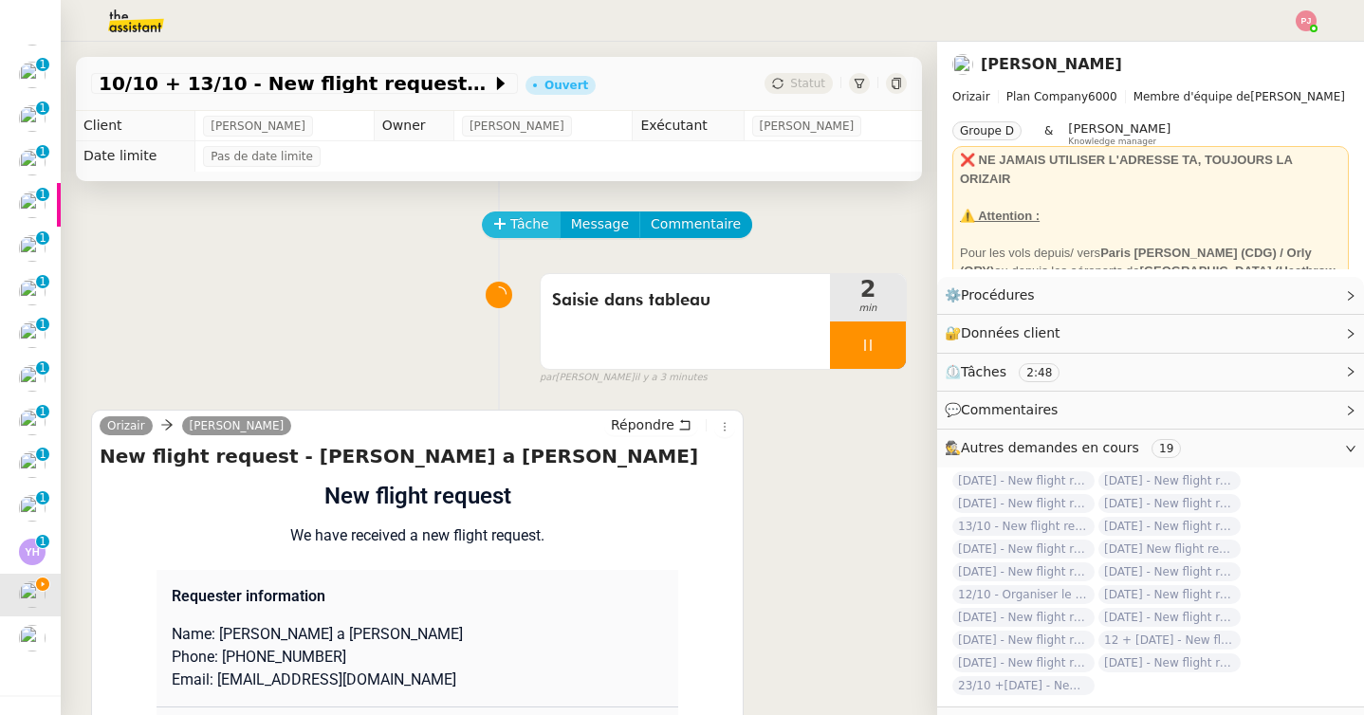
click at [503, 230] on icon at bounding box center [499, 223] width 13 height 13
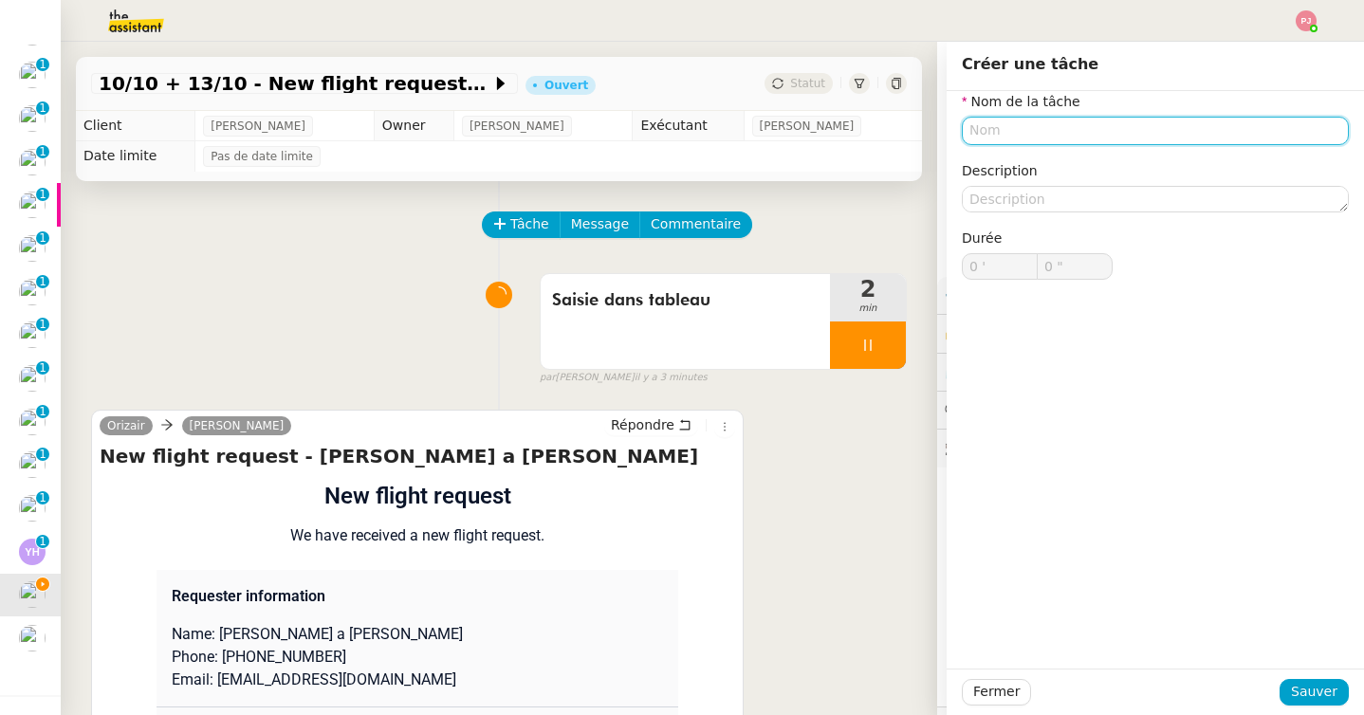
click at [995, 140] on input "text" at bounding box center [1155, 131] width 387 height 28
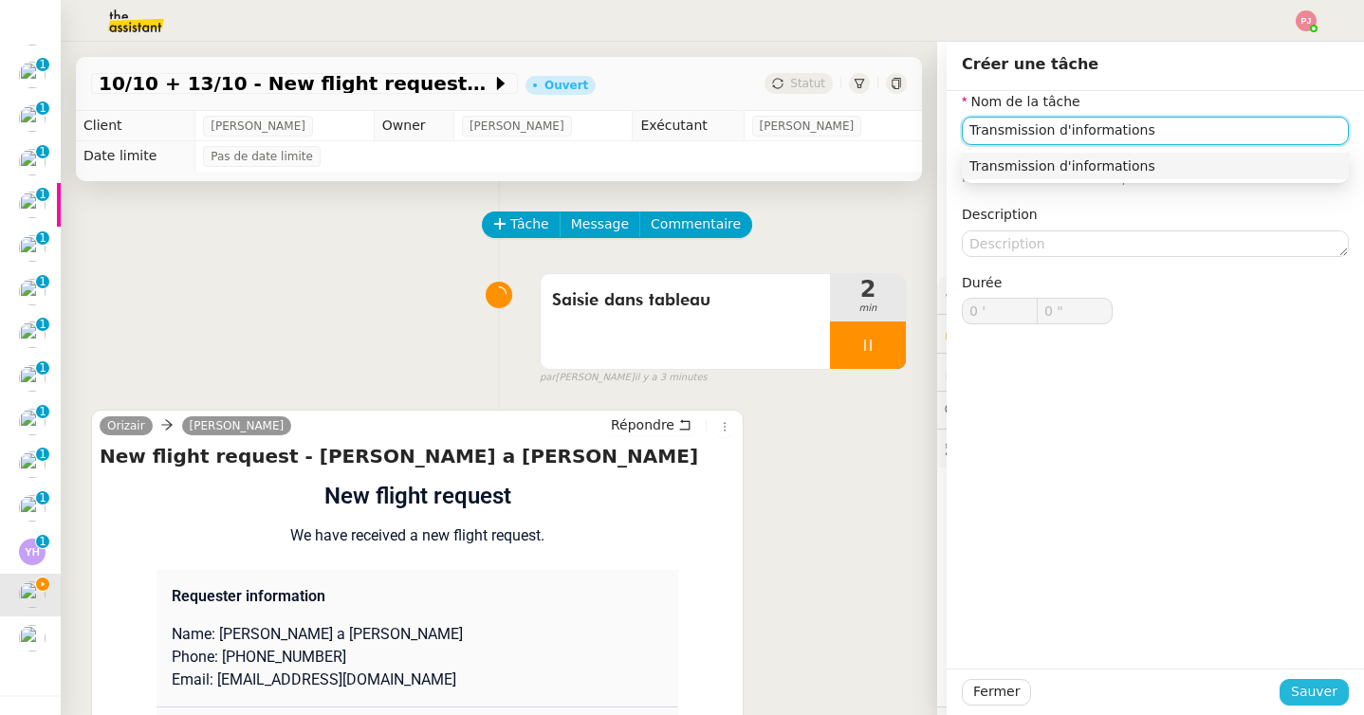
type input "Transmission d'informations"
click at [1324, 695] on span "Sauver" at bounding box center [1314, 692] width 46 height 22
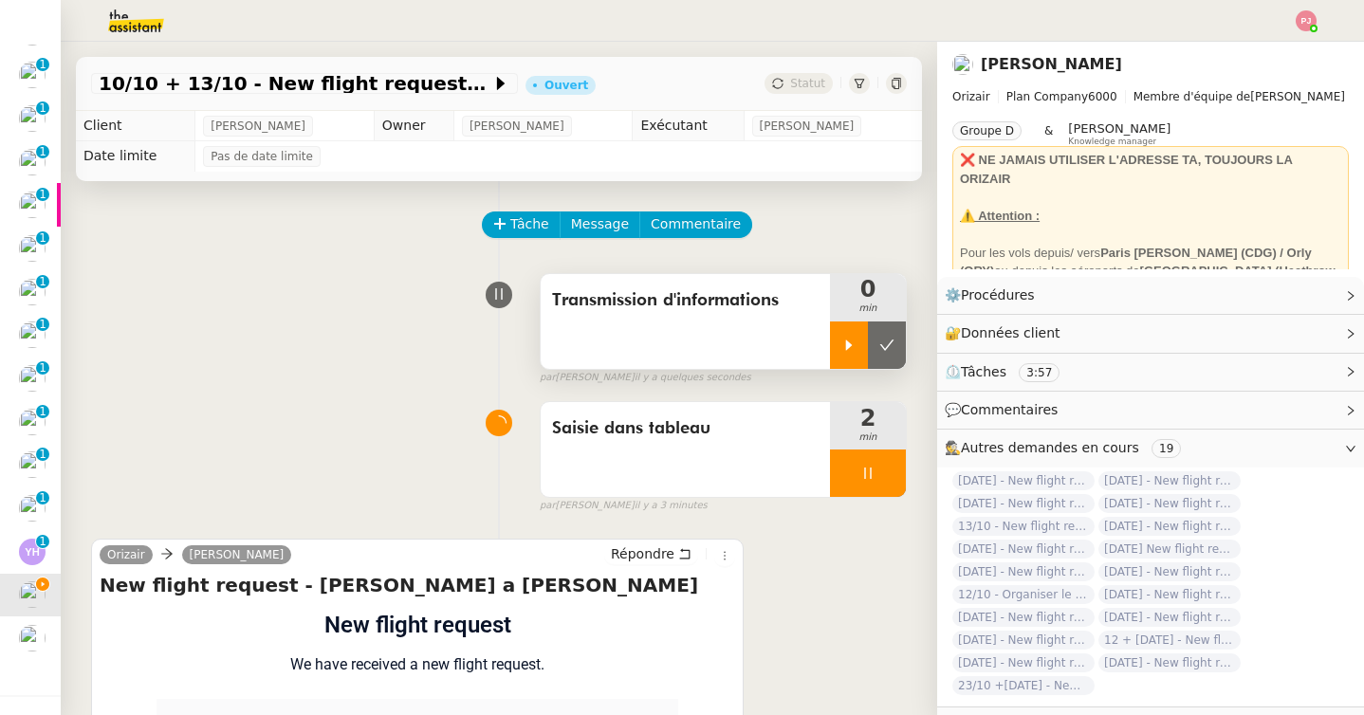
click at [842, 356] on div at bounding box center [849, 345] width 38 height 47
click at [870, 469] on icon at bounding box center [867, 473] width 7 height 11
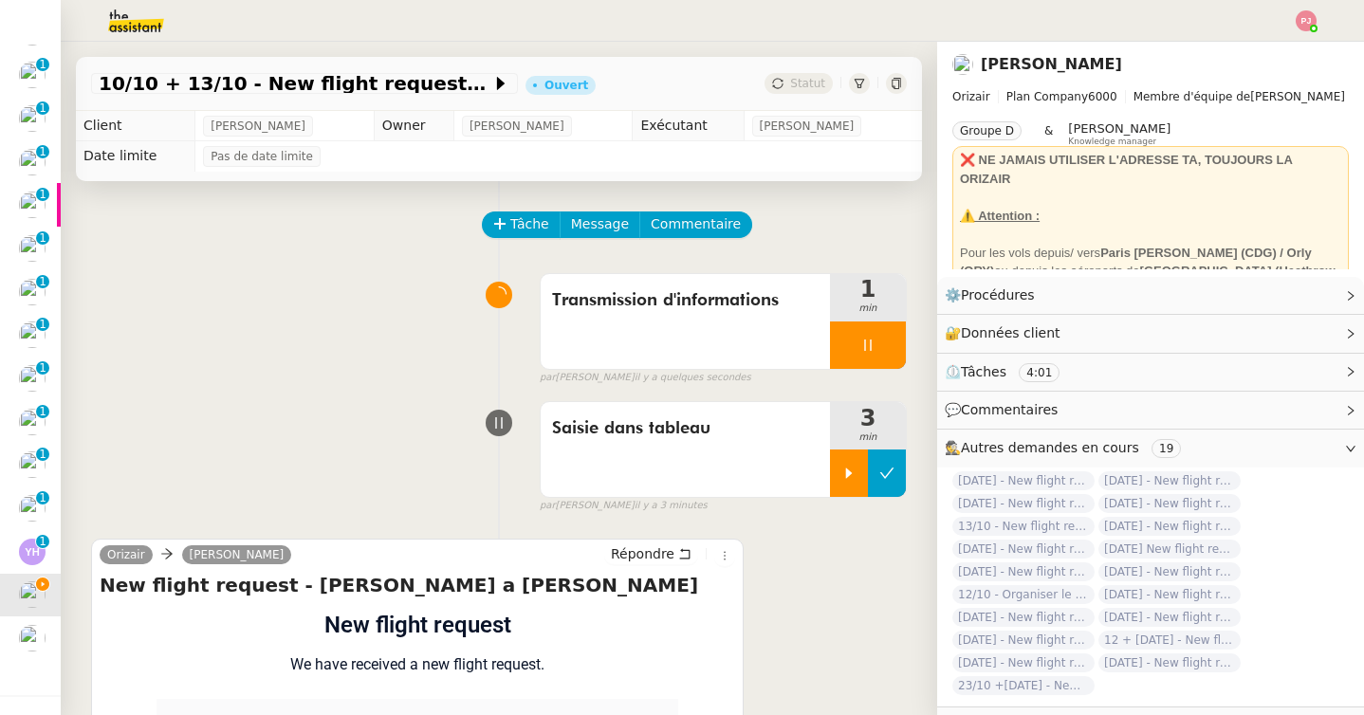
click at [890, 475] on icon at bounding box center [886, 473] width 15 height 15
click at [615, 220] on span "Message" at bounding box center [600, 224] width 58 height 22
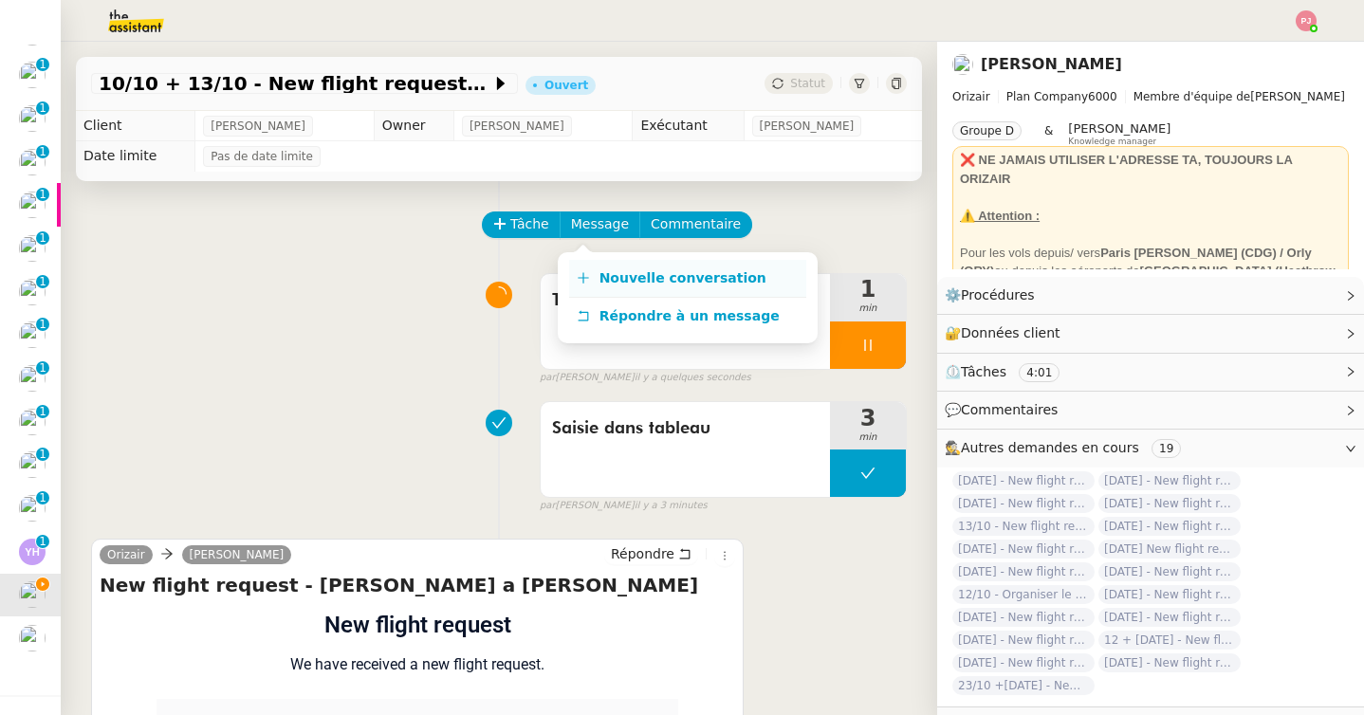
click at [630, 265] on link "Nouvelle conversation" at bounding box center [687, 279] width 237 height 38
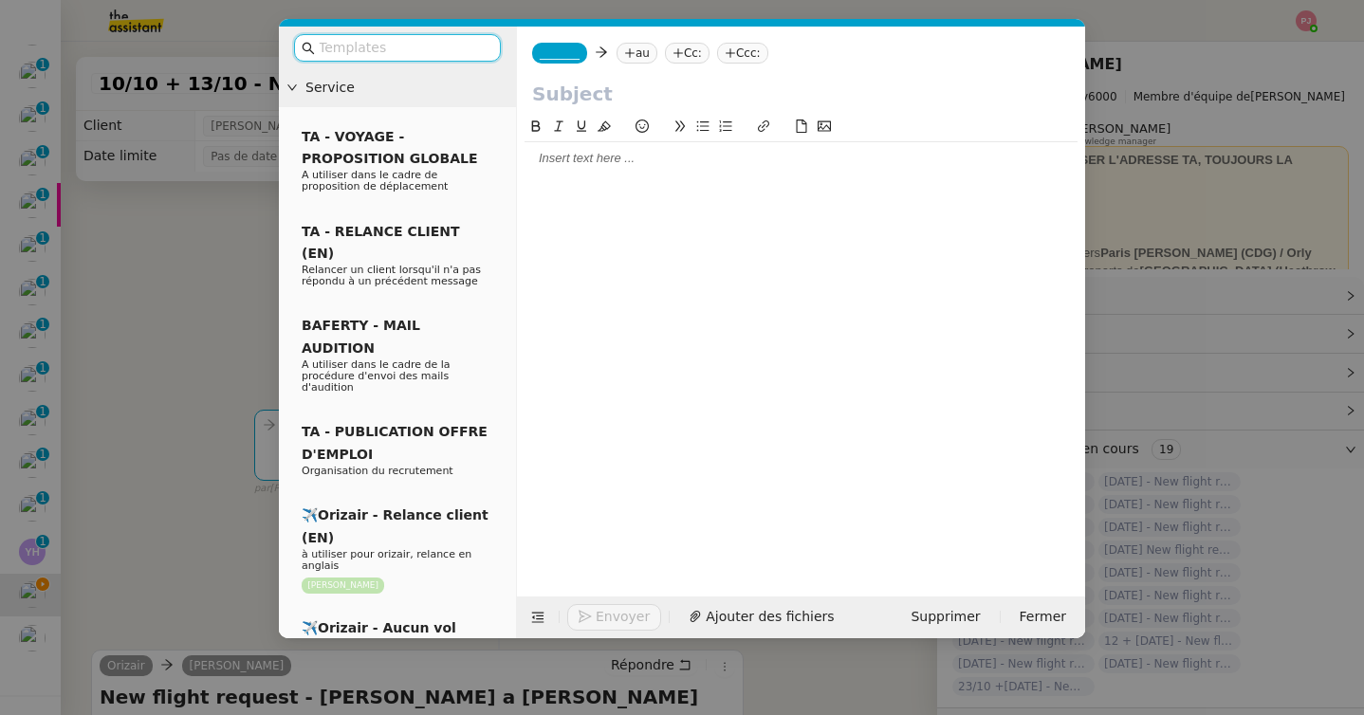
click at [397, 50] on input "text" at bounding box center [404, 48] width 171 height 22
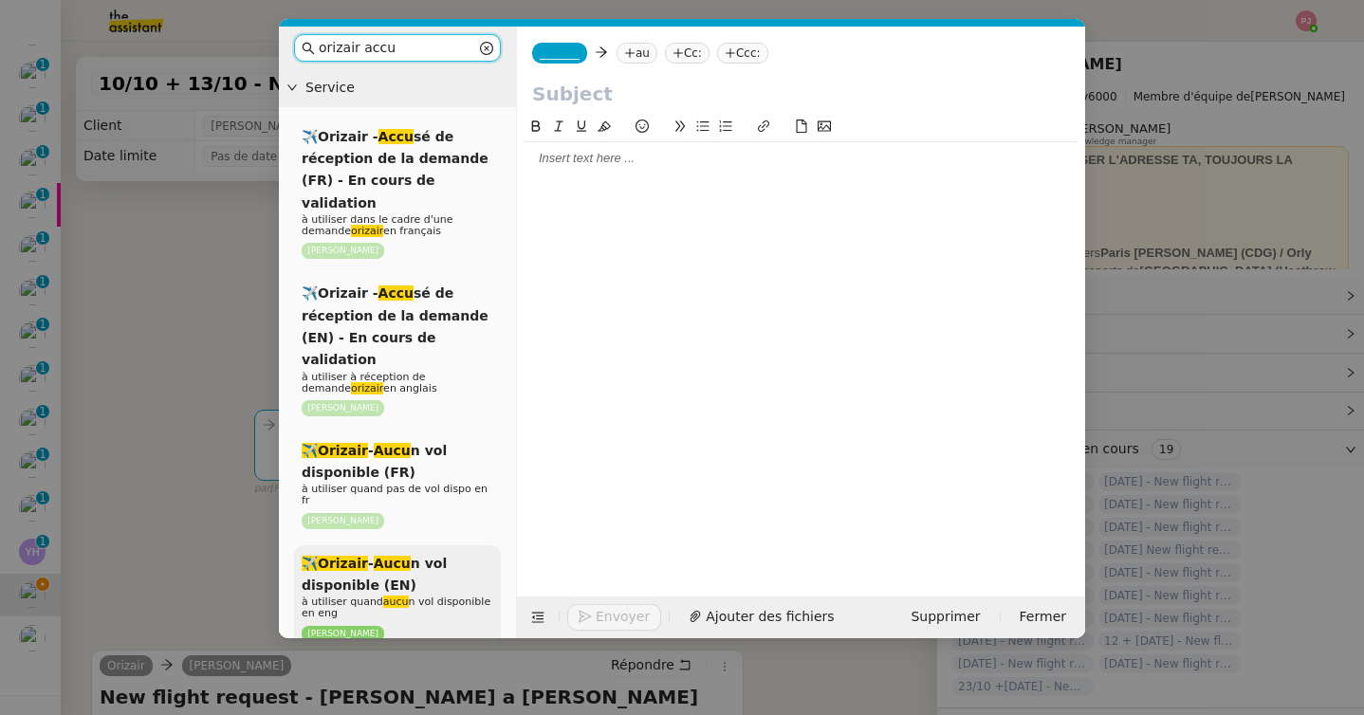
type input "orizair accu"
click at [398, 556] on em "Aucu" at bounding box center [392, 563] width 37 height 15
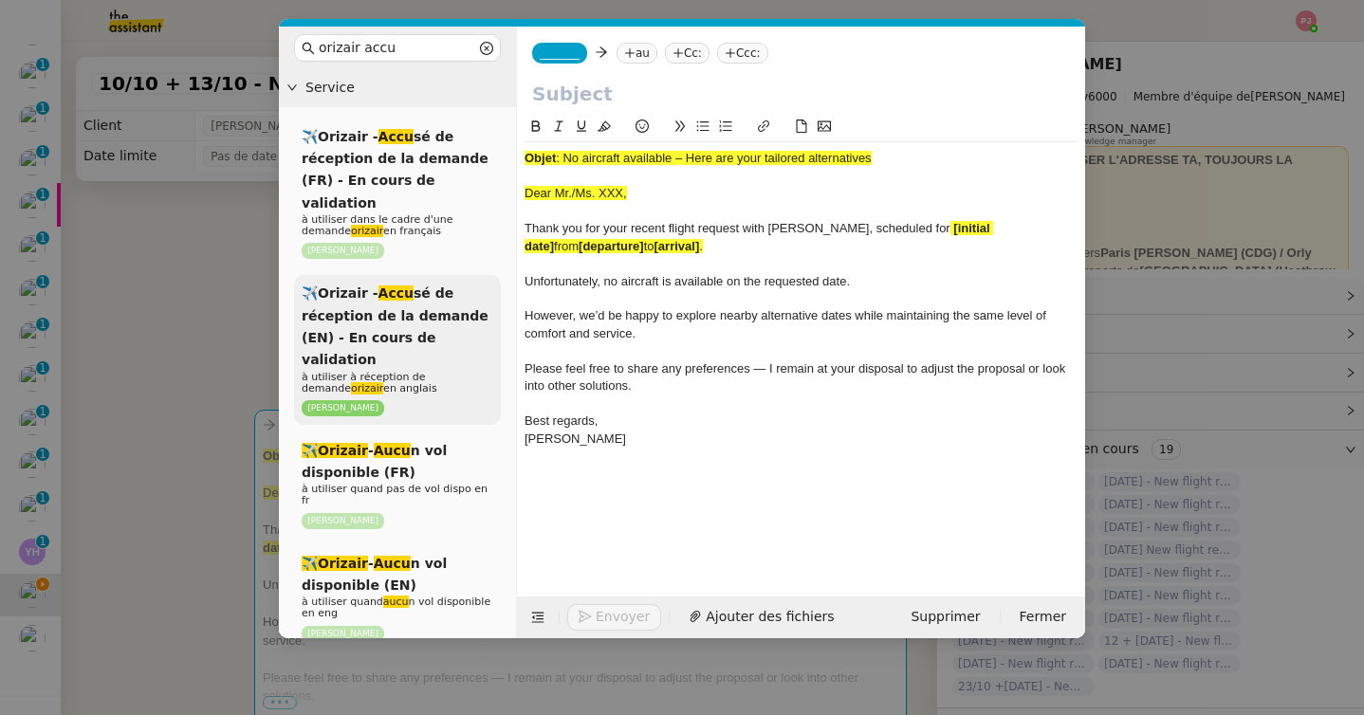
click at [406, 285] on span "✈️Orizair - Accu sé de réception de la demande (EN) - En cours de validation" at bounding box center [395, 326] width 187 height 82
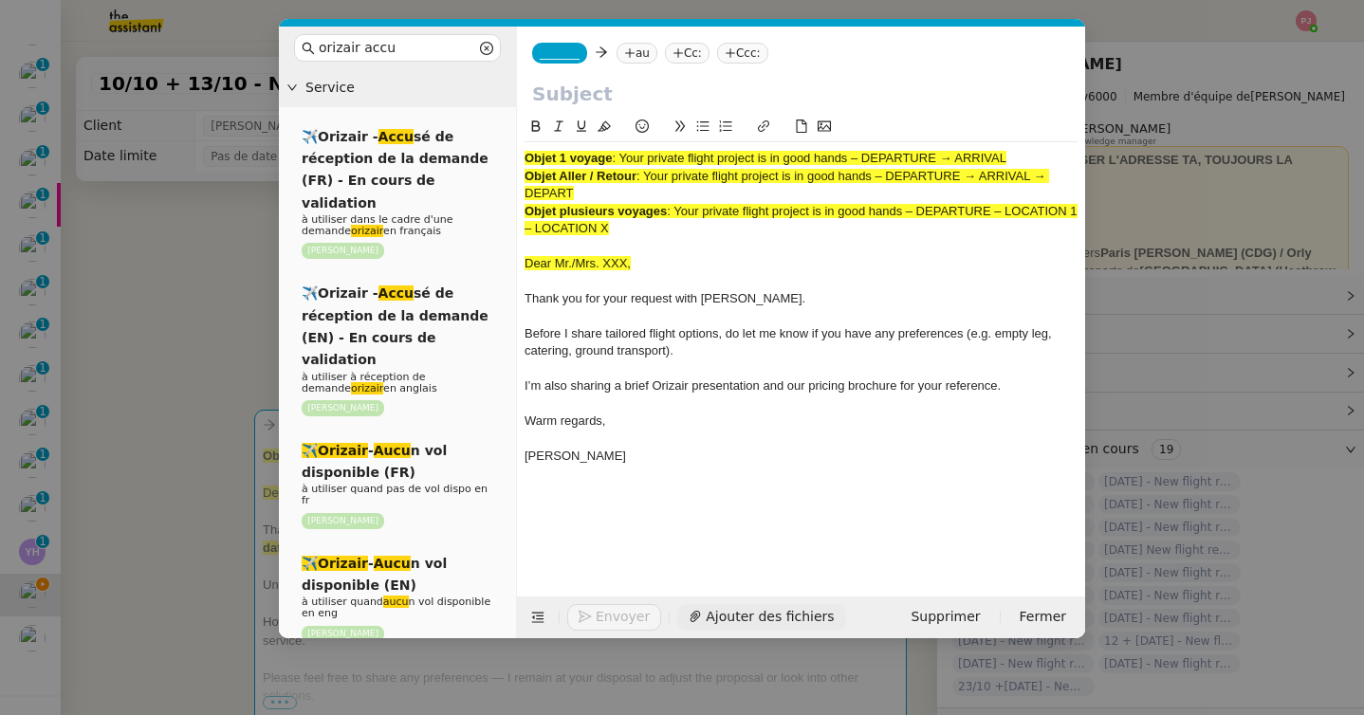
click at [726, 610] on button "Ajouter des fichiers" at bounding box center [761, 617] width 168 height 27
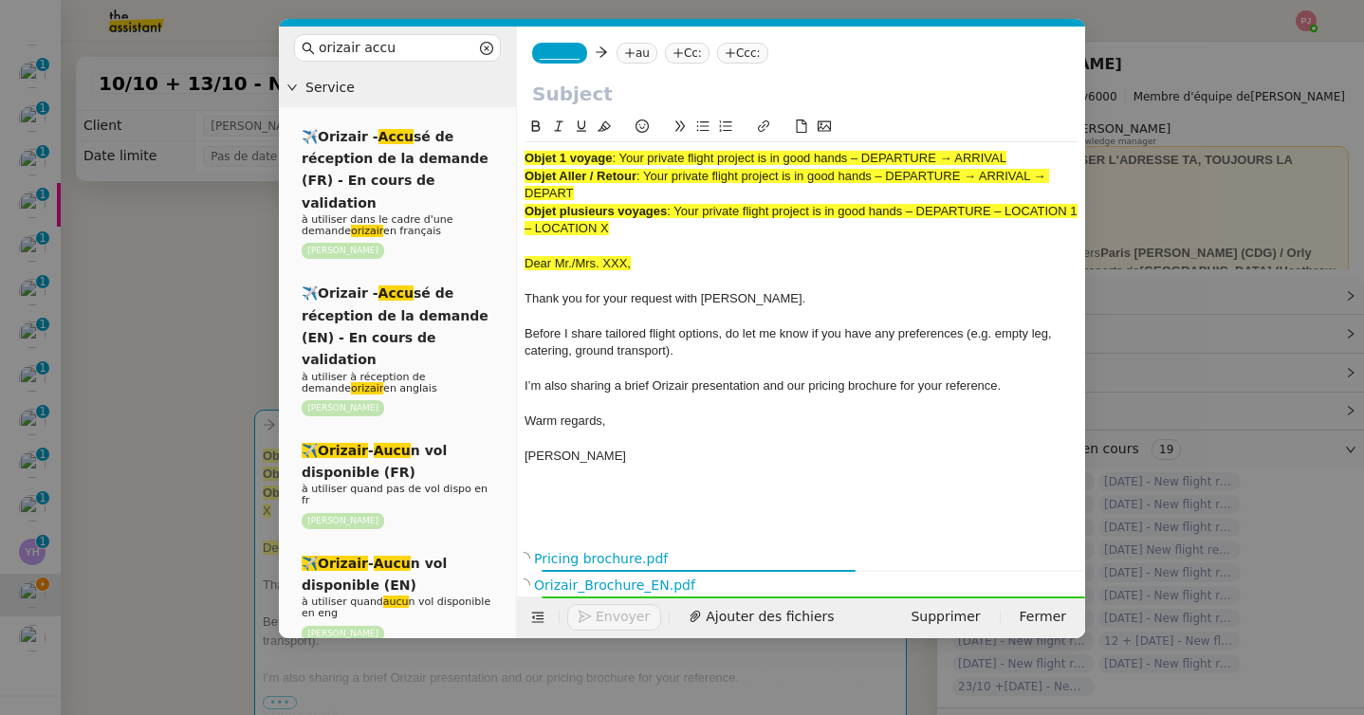
drag, startPoint x: 649, startPoint y: 174, endPoint x: 662, endPoint y: 188, distance: 19.5
click at [662, 188] on div "Objet Aller / Retour : Your private flight project is in good hands – DEPARTURE…" at bounding box center [800, 185] width 553 height 35
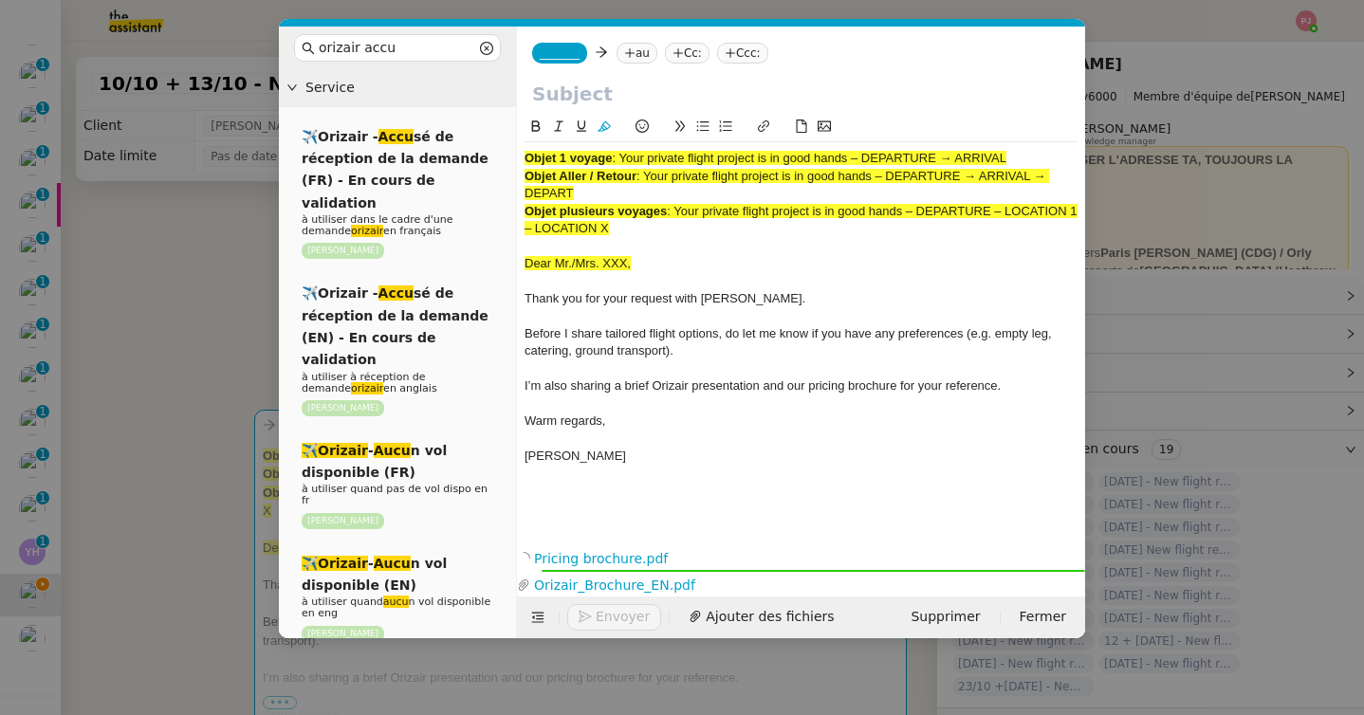
copy span "Your private flight project is in good hands – DEPARTURE → ARRIVAL → DEPART"
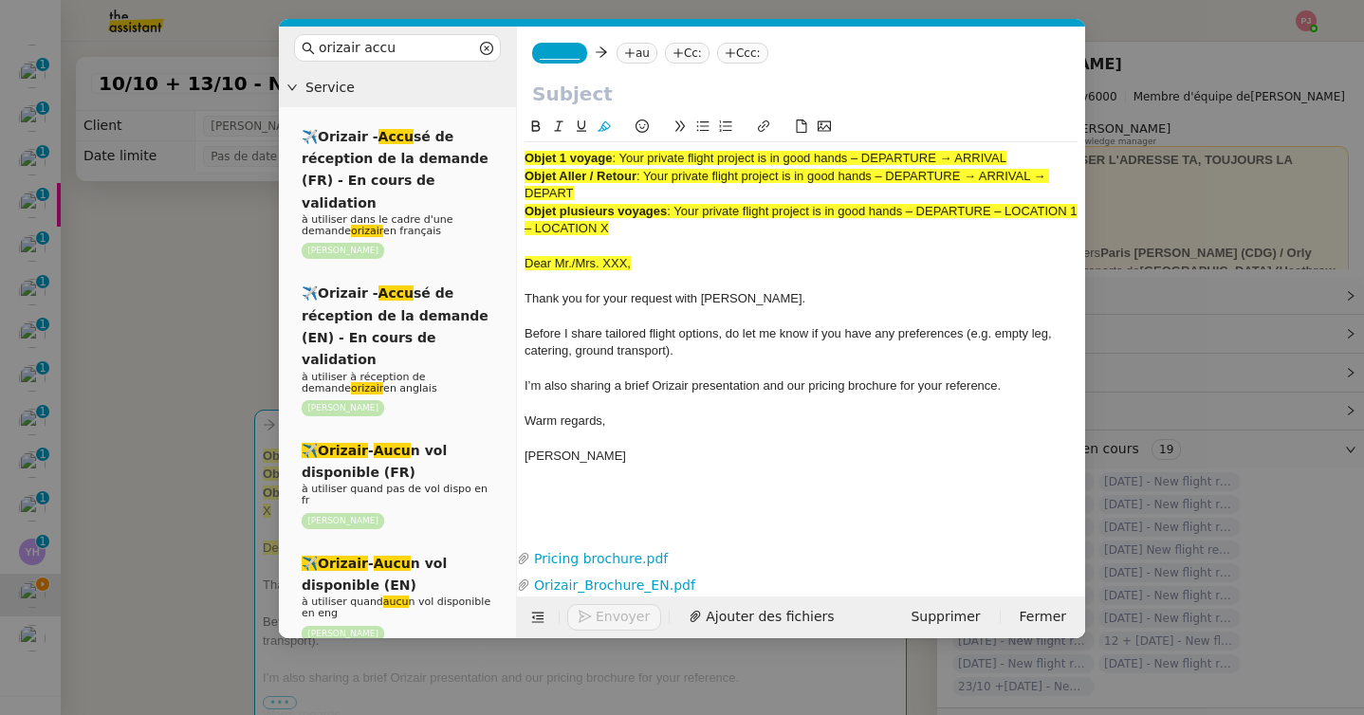
click at [633, 95] on input "text" at bounding box center [801, 94] width 538 height 28
paste input "Your private flight project is in good hands – DEPARTURE → ARRIVAL → DEPART"
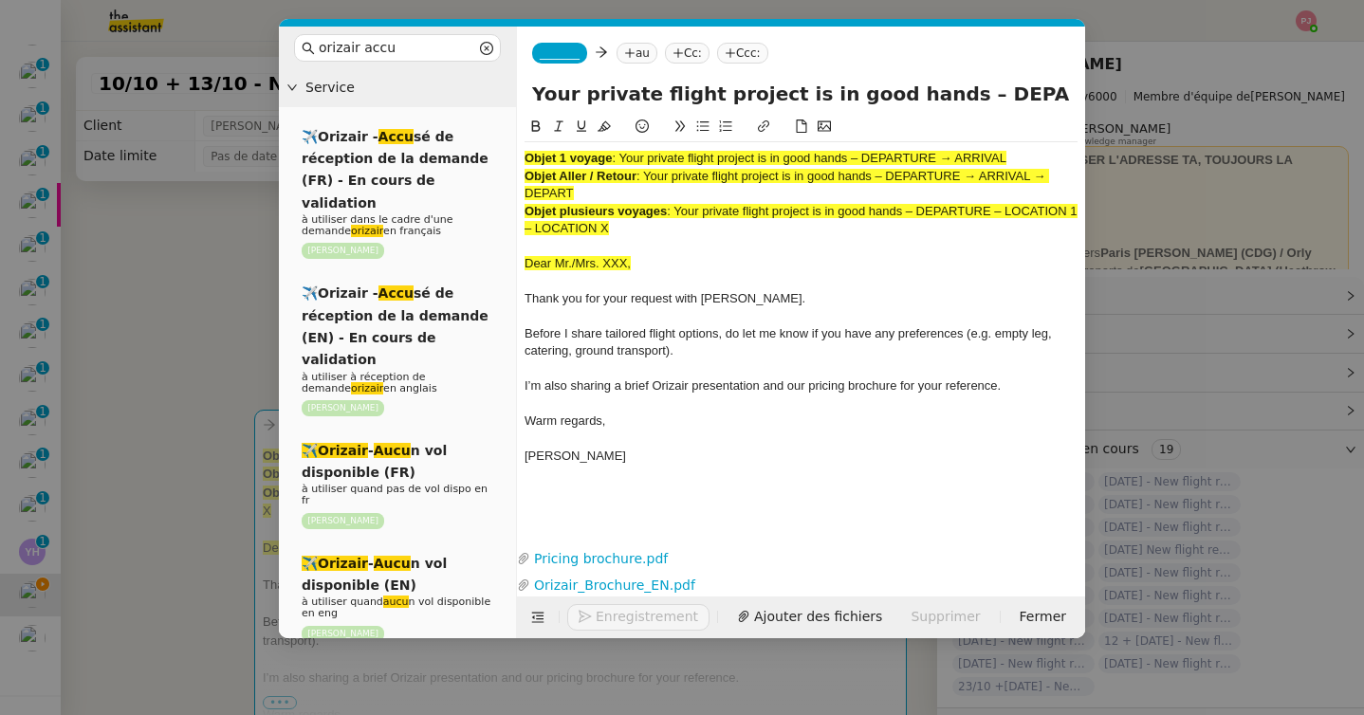
scroll to position [0, 175]
type input "Your private flight project is in good hands – DEPARTURE → ARRIVAL → DEPART"
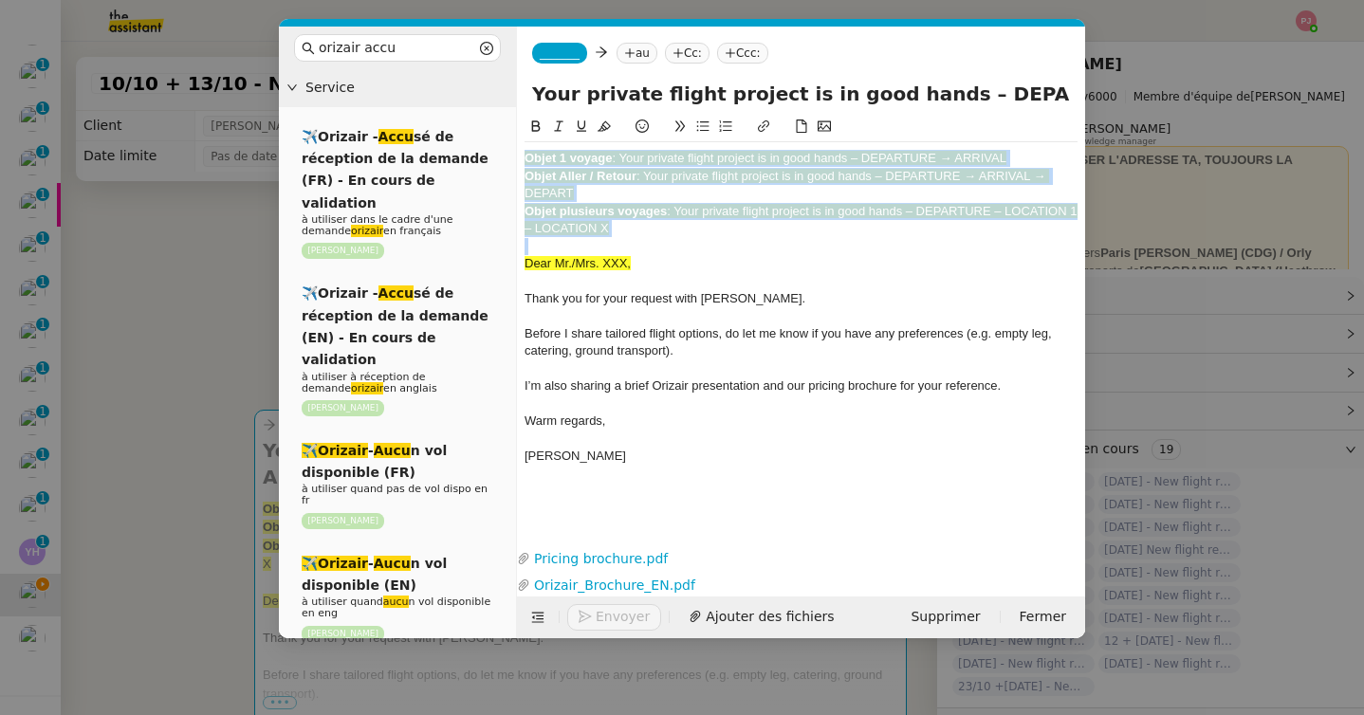
drag, startPoint x: 524, startPoint y: 264, endPoint x: 522, endPoint y: 135, distance: 129.0
click at [522, 135] on nz-spin "Objet 1 voyage : Your private flight project is in good hands – DEPARTURE → ARR…" at bounding box center [801, 319] width 568 height 407
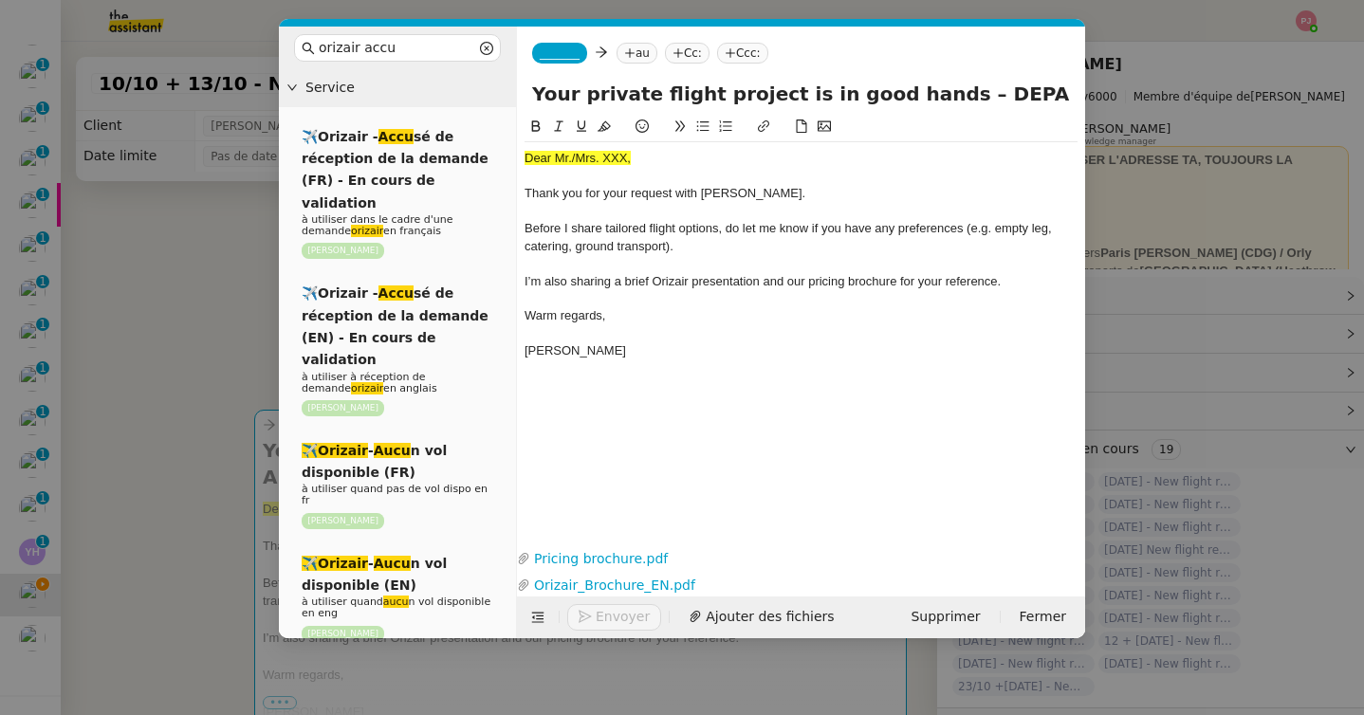
click at [161, 406] on nz-modal-container "orizair accu Service ✈️Orizair - Accu sé de réception de la demande (FR) - En c…" at bounding box center [682, 357] width 1364 height 715
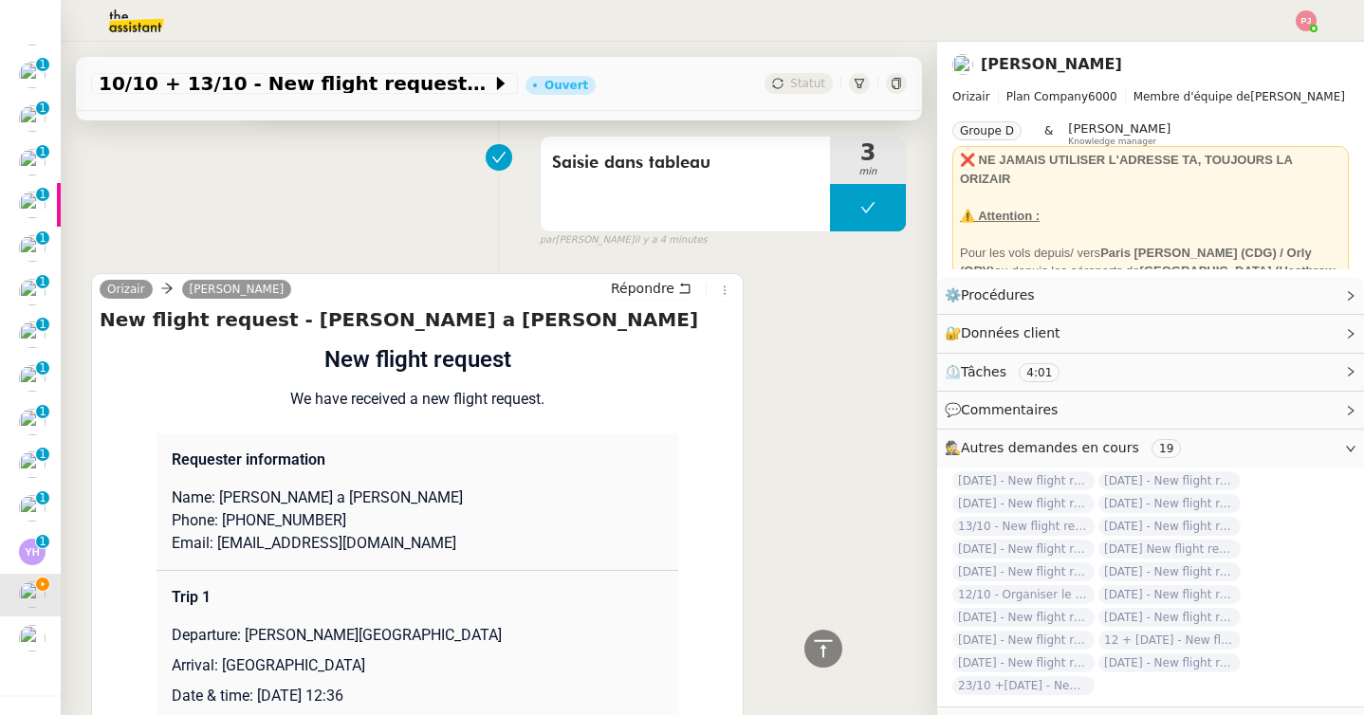
scroll to position [873, 0]
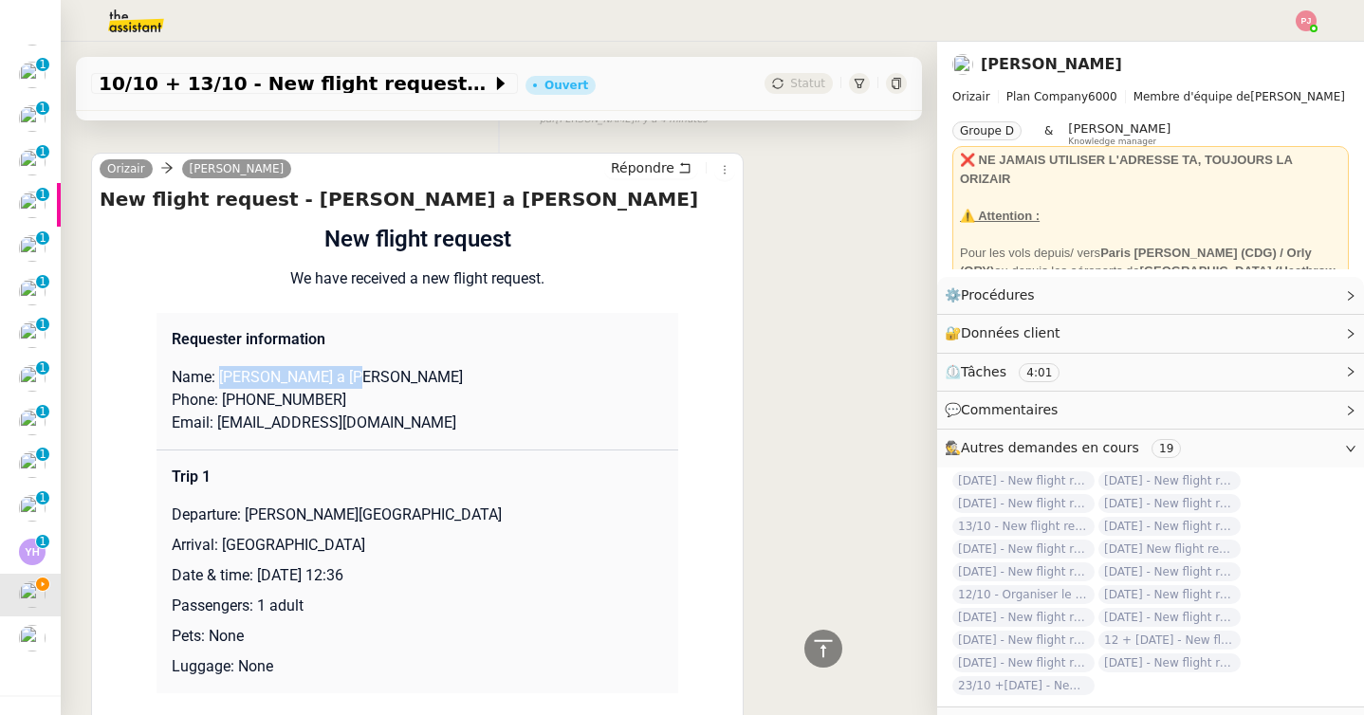
drag, startPoint x: 356, startPoint y: 373, endPoint x: 222, endPoint y: 374, distance: 133.7
click at [222, 374] on p "Name: [PERSON_NAME] a [PERSON_NAME]" at bounding box center [417, 377] width 491 height 23
copy p "[PERSON_NAME] a [PERSON_NAME]"
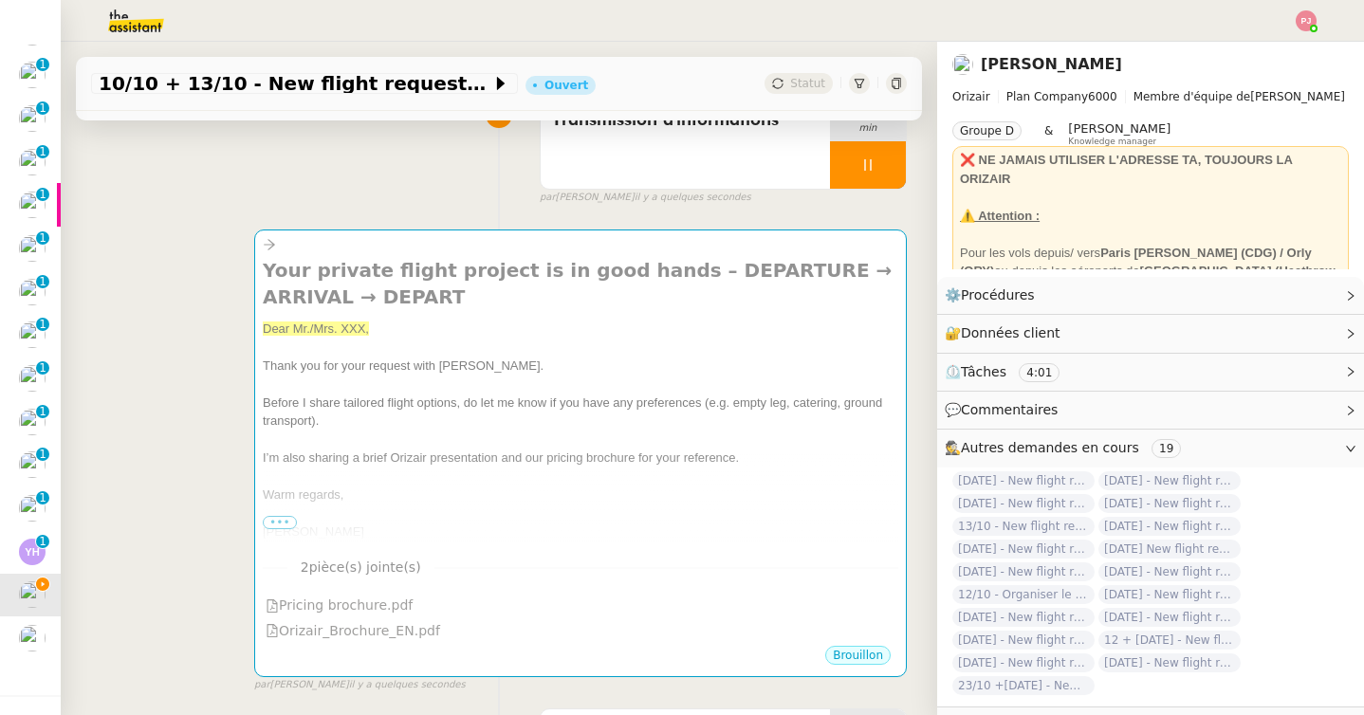
scroll to position [0, 0]
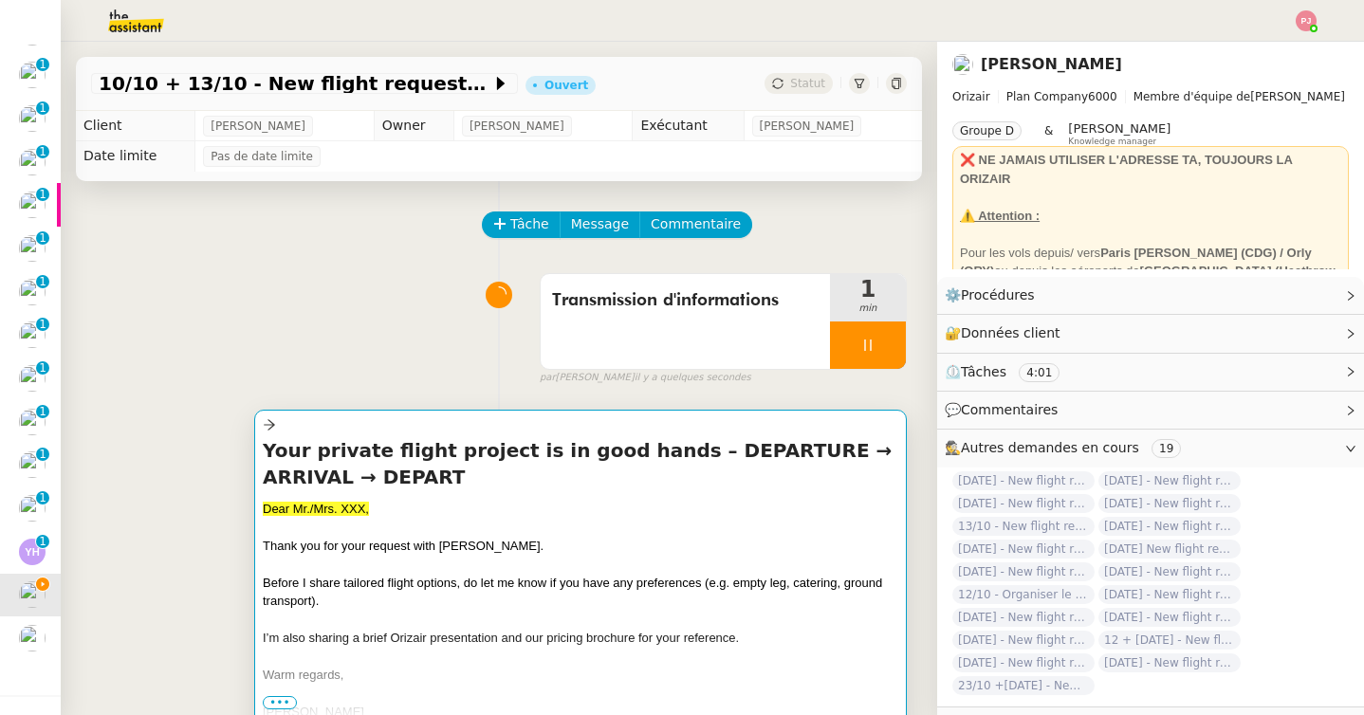
click at [455, 527] on div at bounding box center [580, 527] width 635 height 19
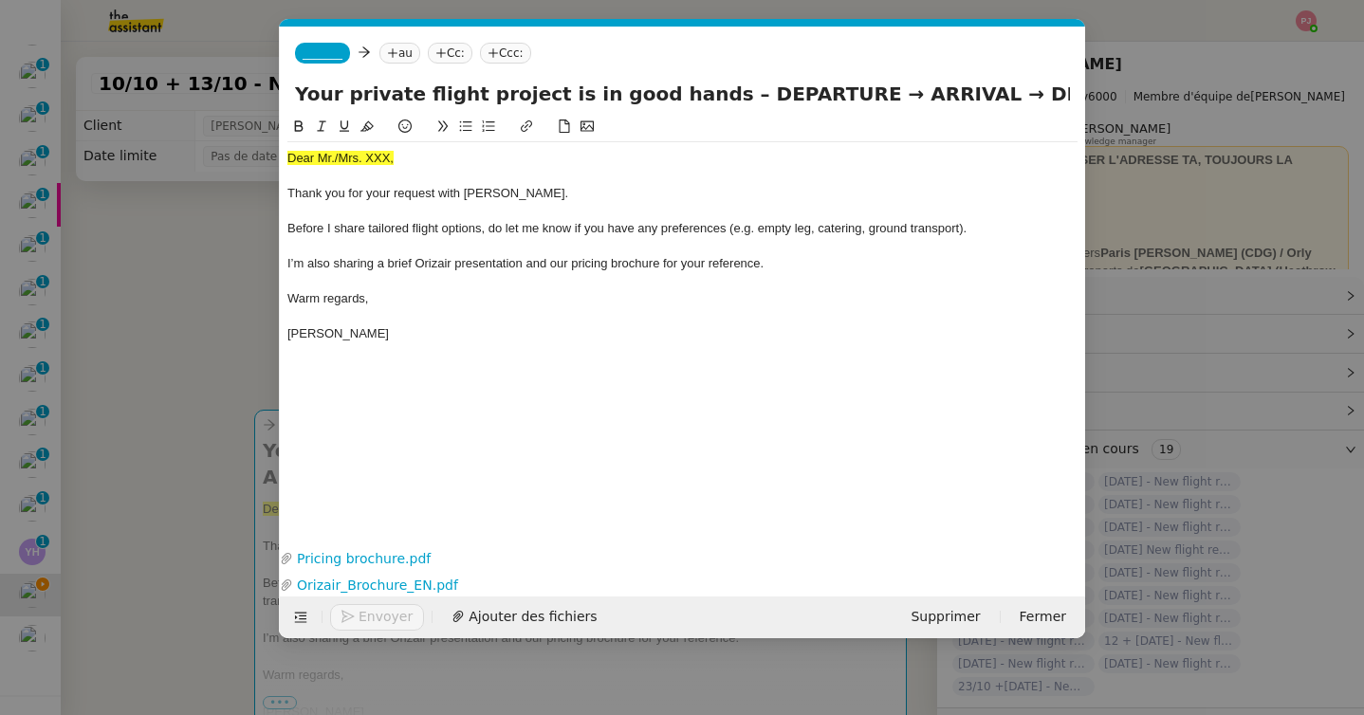
scroll to position [0, 111]
drag, startPoint x: 403, startPoint y: 158, endPoint x: 212, endPoint y: 158, distance: 190.6
click at [212, 158] on nz-modal-container "orizair accu Service ✈️Orizair - Accu sé de réception de la demande (FR) - En c…" at bounding box center [682, 357] width 1364 height 715
click at [346, 158] on span "[PERSON_NAME] a [PERSON_NAME]" at bounding box center [446, 158] width 216 height 14
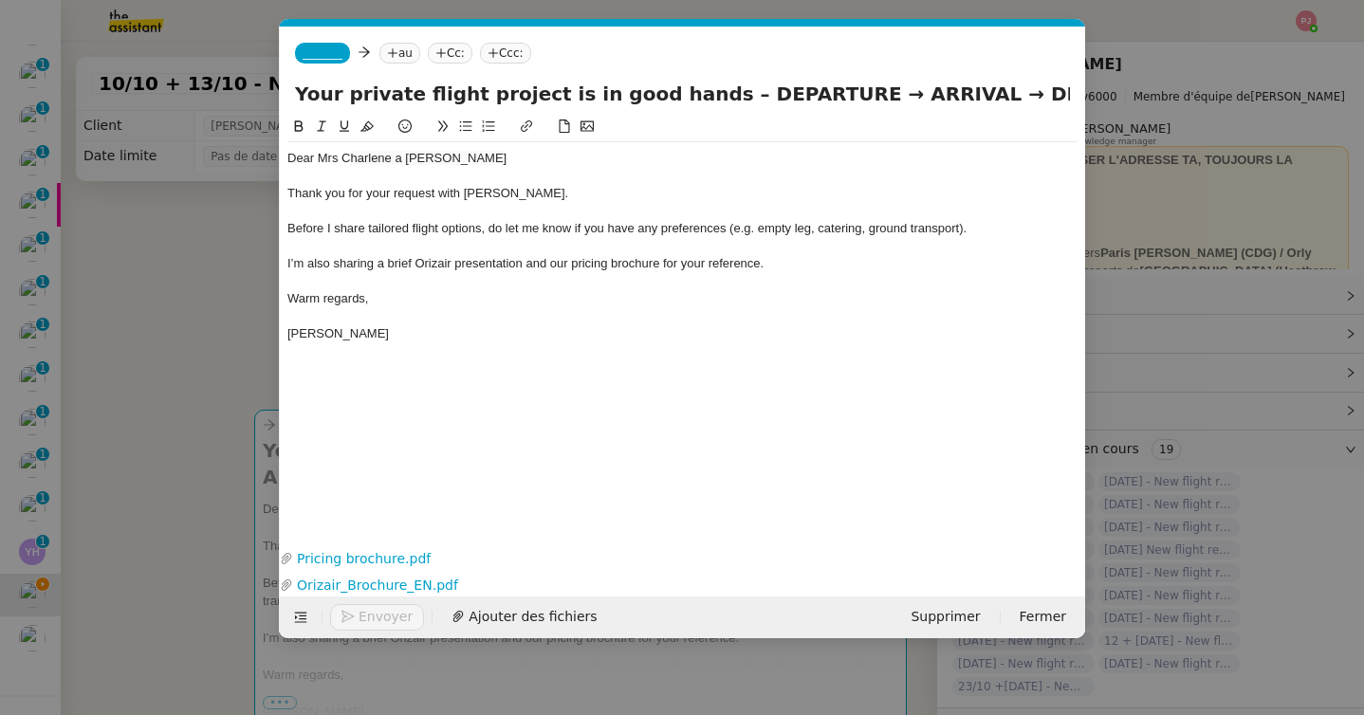
click at [451, 159] on div "Dear Mrs C [PERSON_NAME] a [PERSON_NAME]" at bounding box center [682, 158] width 790 height 17
click at [413, 159] on span "harlene a [PERSON_NAME]," at bounding box center [429, 158] width 159 height 14
click at [340, 60] on nz-tag "_______" at bounding box center [322, 53] width 55 height 21
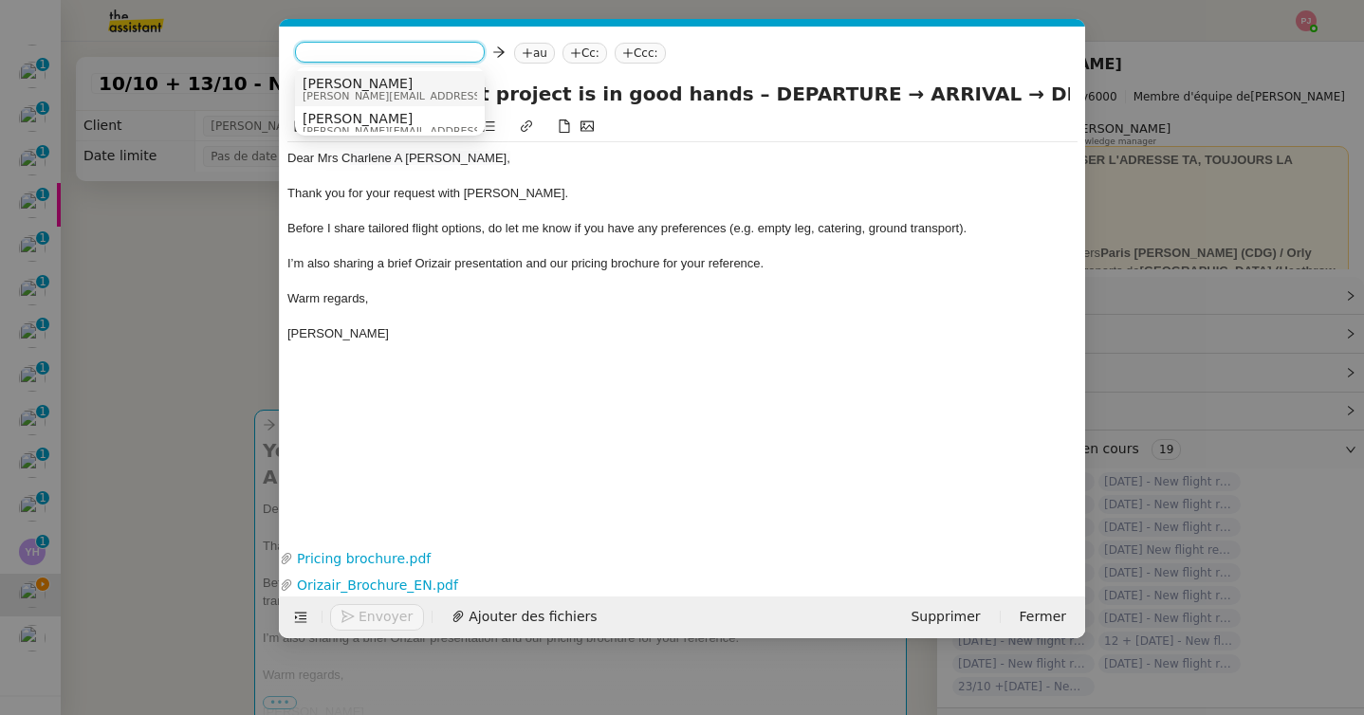
click at [361, 83] on span "[PERSON_NAME]" at bounding box center [437, 83] width 269 height 15
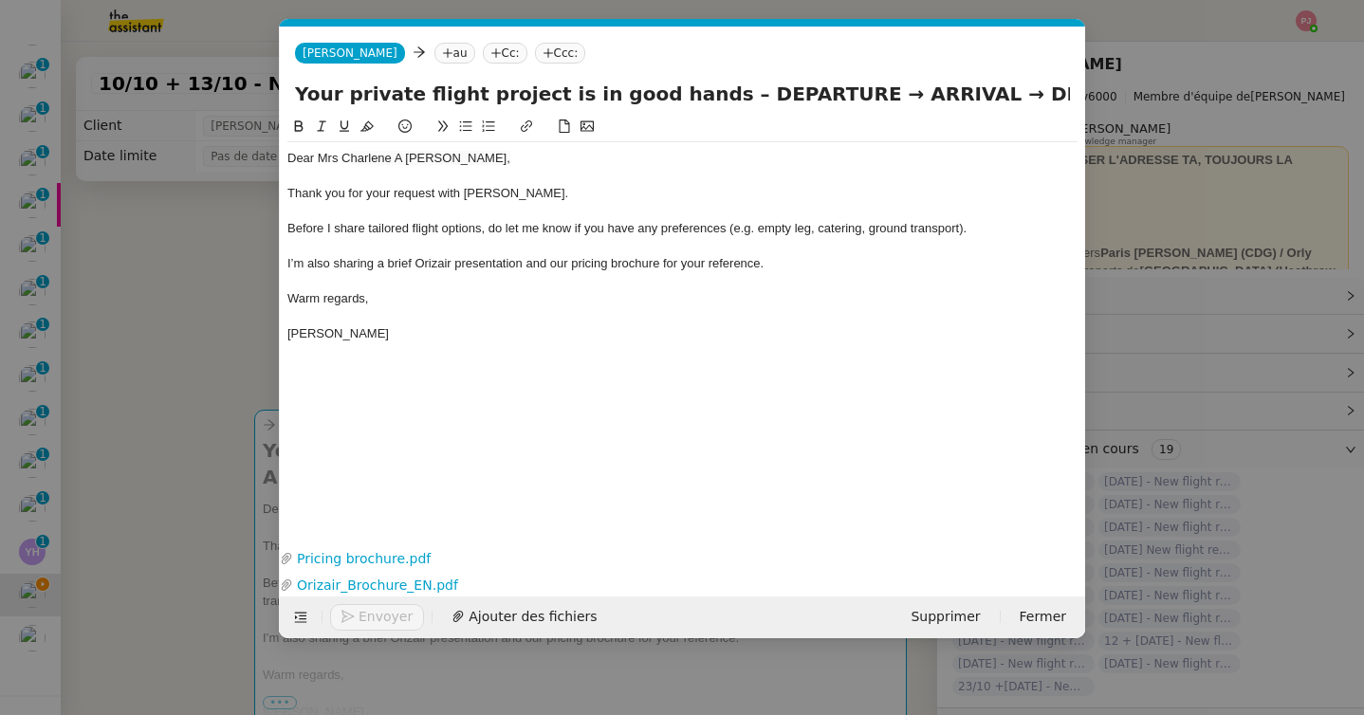
click at [212, 308] on nz-modal-container "orizair accu Service ✈️Orizair - Accu sé de réception de la demande (FR) - En c…" at bounding box center [682, 357] width 1364 height 715
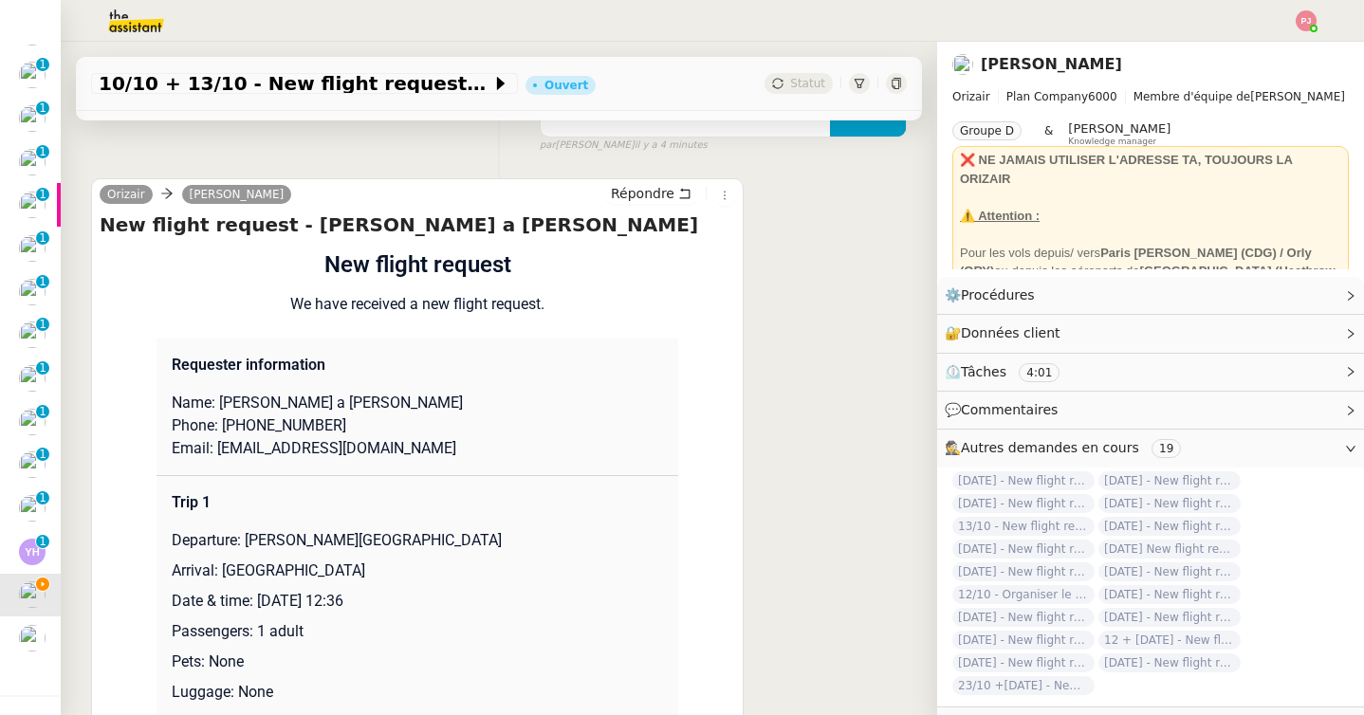
scroll to position [857, 0]
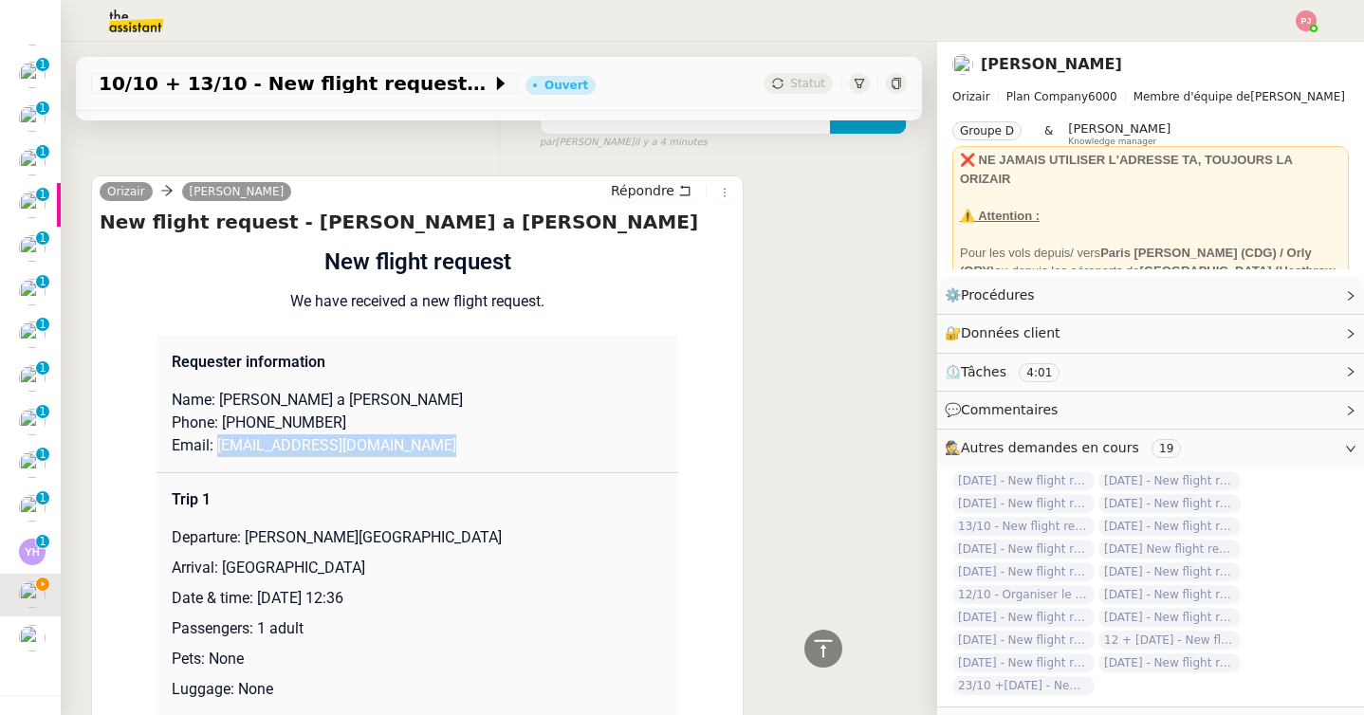
drag, startPoint x: 451, startPoint y: 446, endPoint x: 220, endPoint y: 444, distance: 231.4
click at [220, 444] on p "Email: [EMAIL_ADDRESS][DOMAIN_NAME]" at bounding box center [417, 445] width 491 height 23
copy p "[EMAIL_ADDRESS][DOMAIN_NAME]"
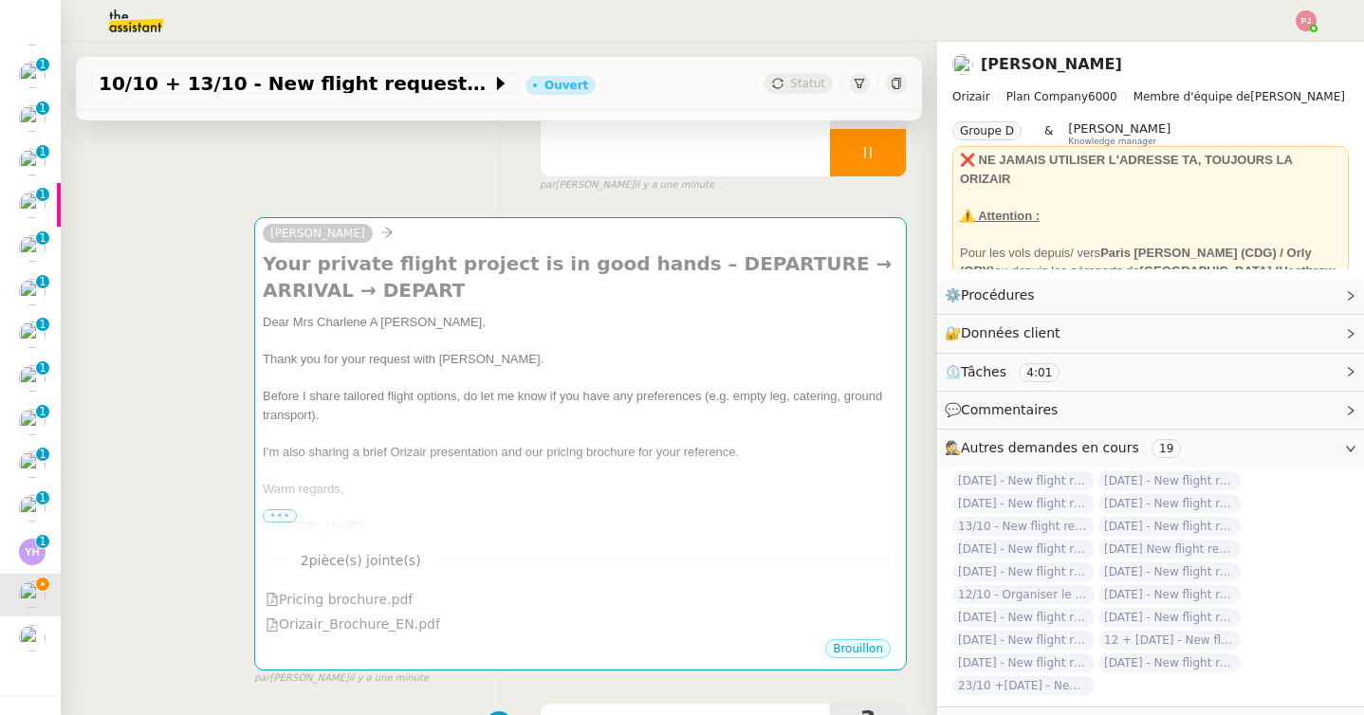
scroll to position [0, 0]
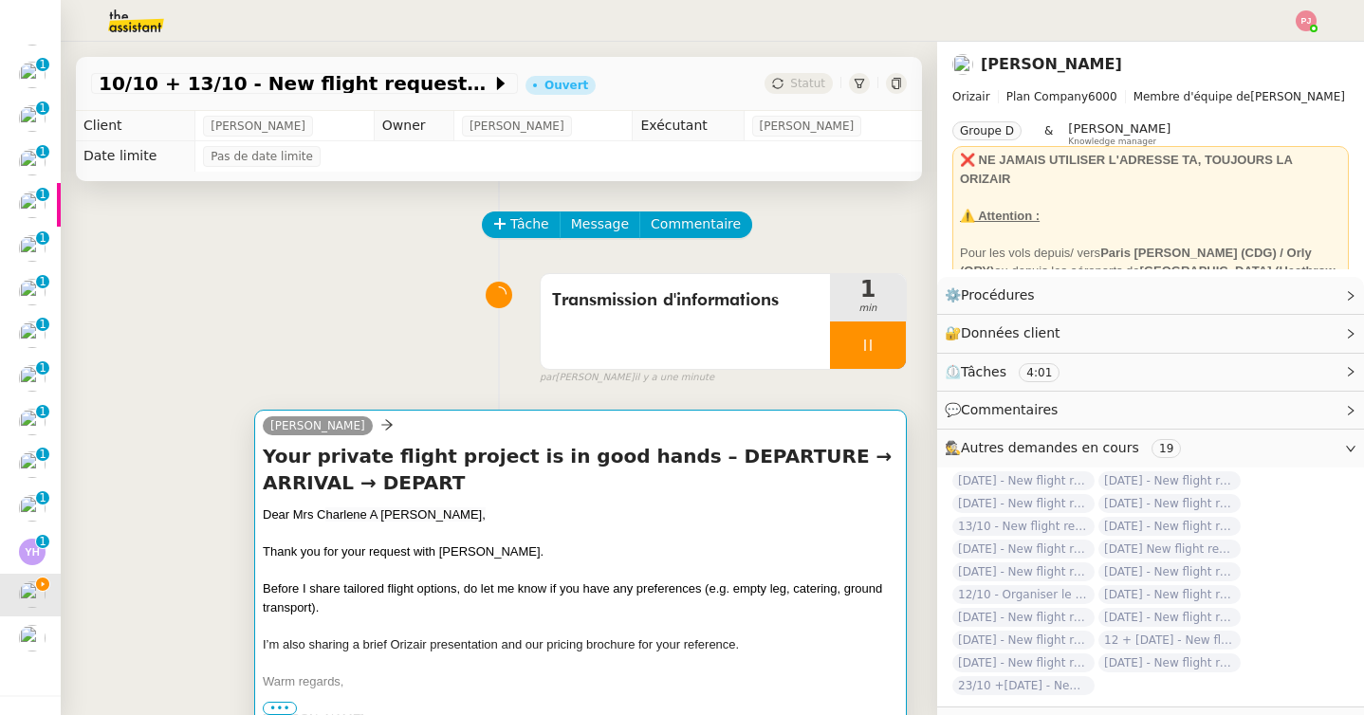
click at [382, 586] on span "Before I share tailored flight options, do let me know if you have any preferen…" at bounding box center [572, 597] width 619 height 33
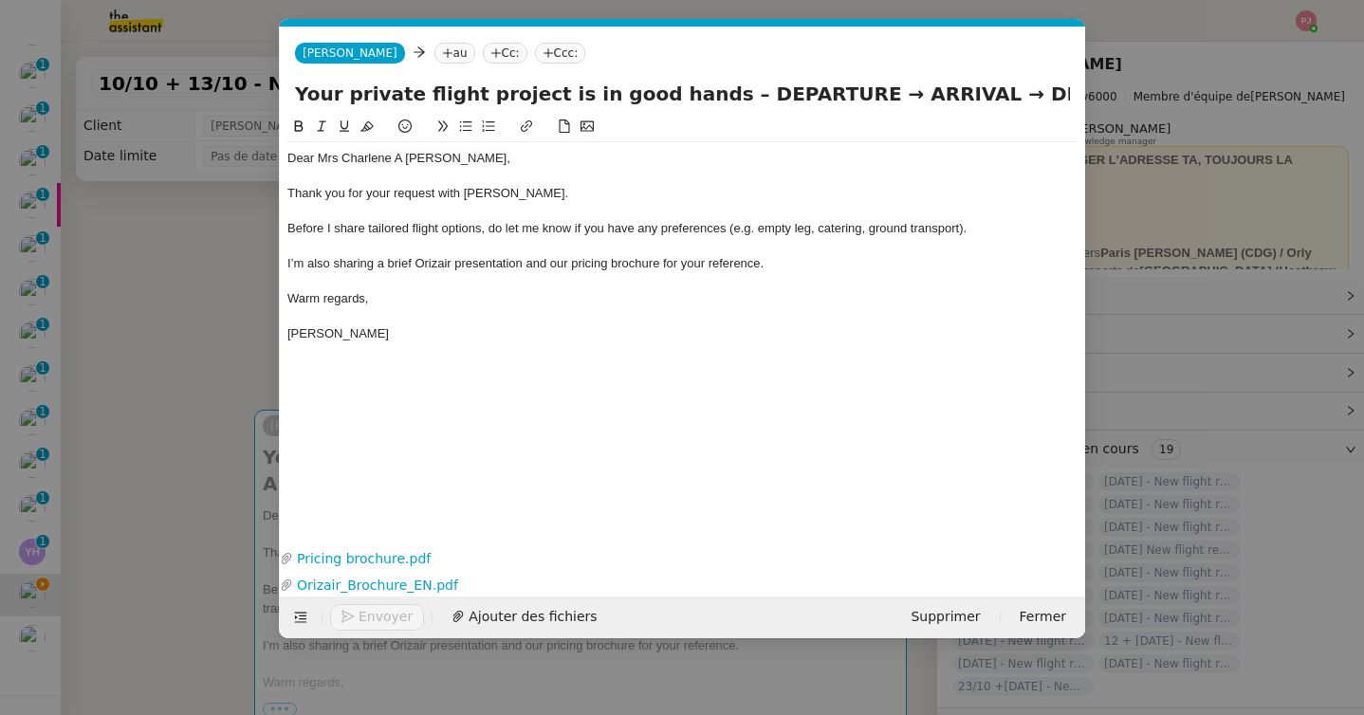
scroll to position [0, 111]
click at [447, 57] on icon at bounding box center [447, 52] width 1 height 9
paste input "[EMAIL_ADDRESS][DOMAIN_NAME]"
type input "[EMAIL_ADDRESS][DOMAIN_NAME]"
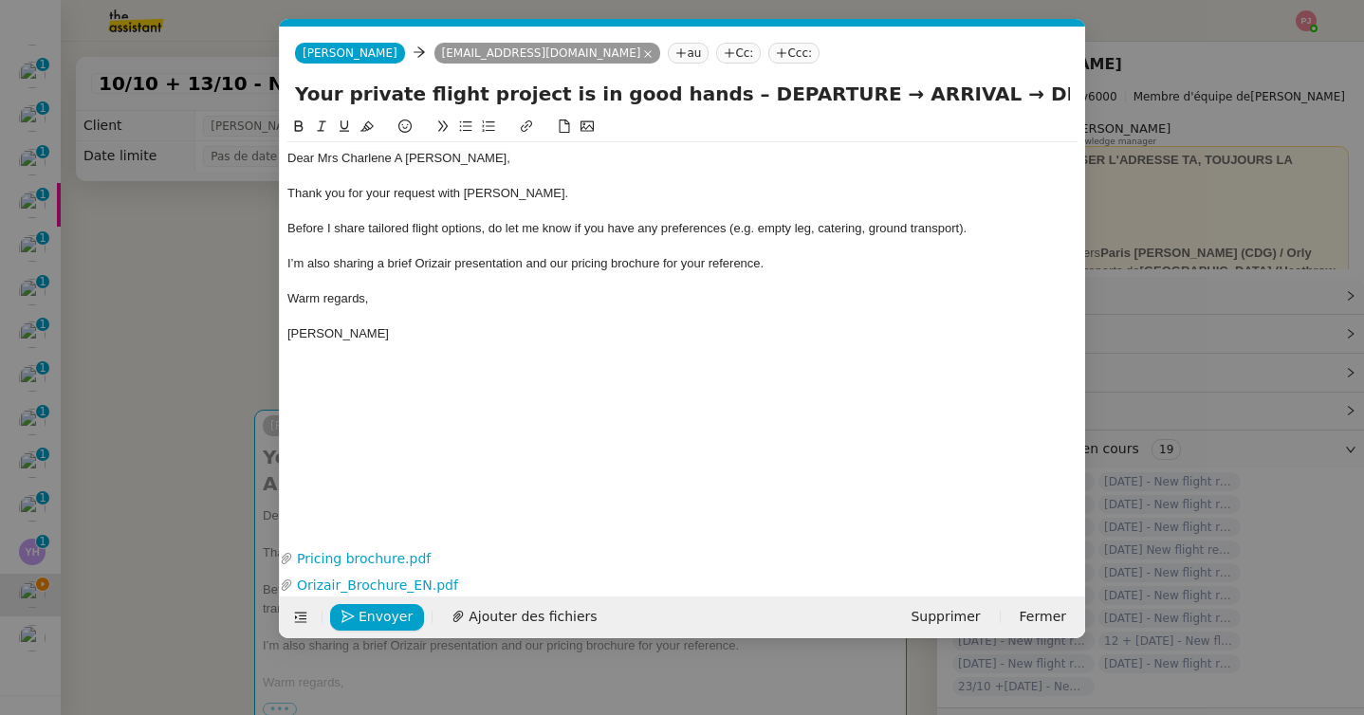
click at [768, 58] on nz-tag "Ccc:" at bounding box center [793, 53] width 51 height 21
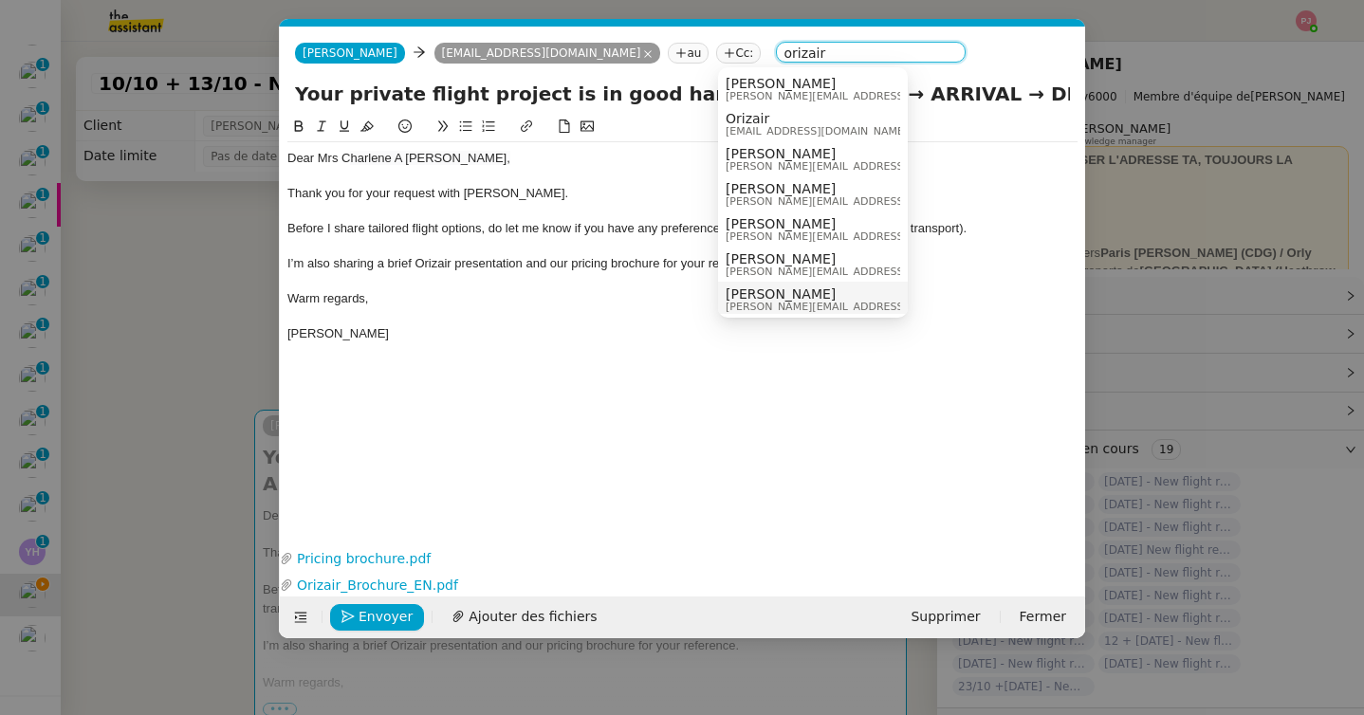
type input "orizair"
click at [775, 293] on span "[PERSON_NAME]" at bounding box center [860, 293] width 269 height 15
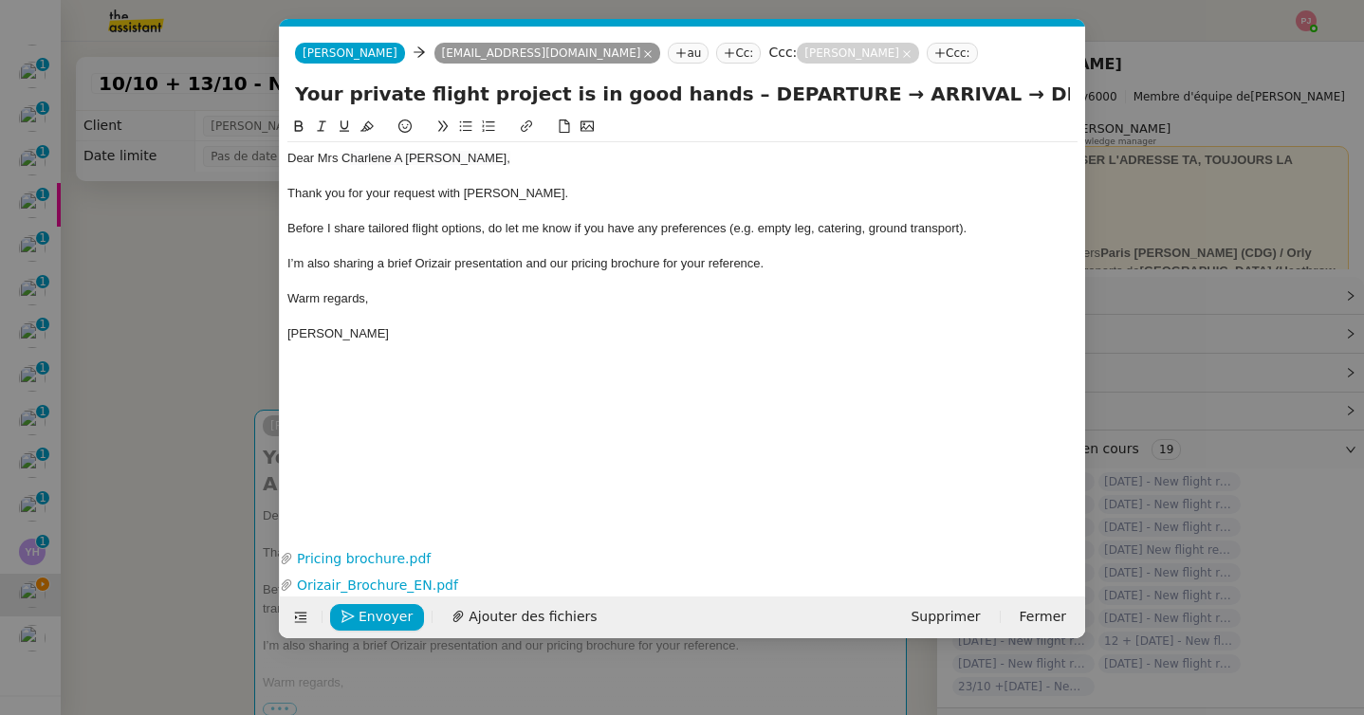
click at [144, 424] on nz-modal-container "orizair accu Service ✈️Orizair - Accu sé de réception de la demande (FR) - En c…" at bounding box center [682, 357] width 1364 height 715
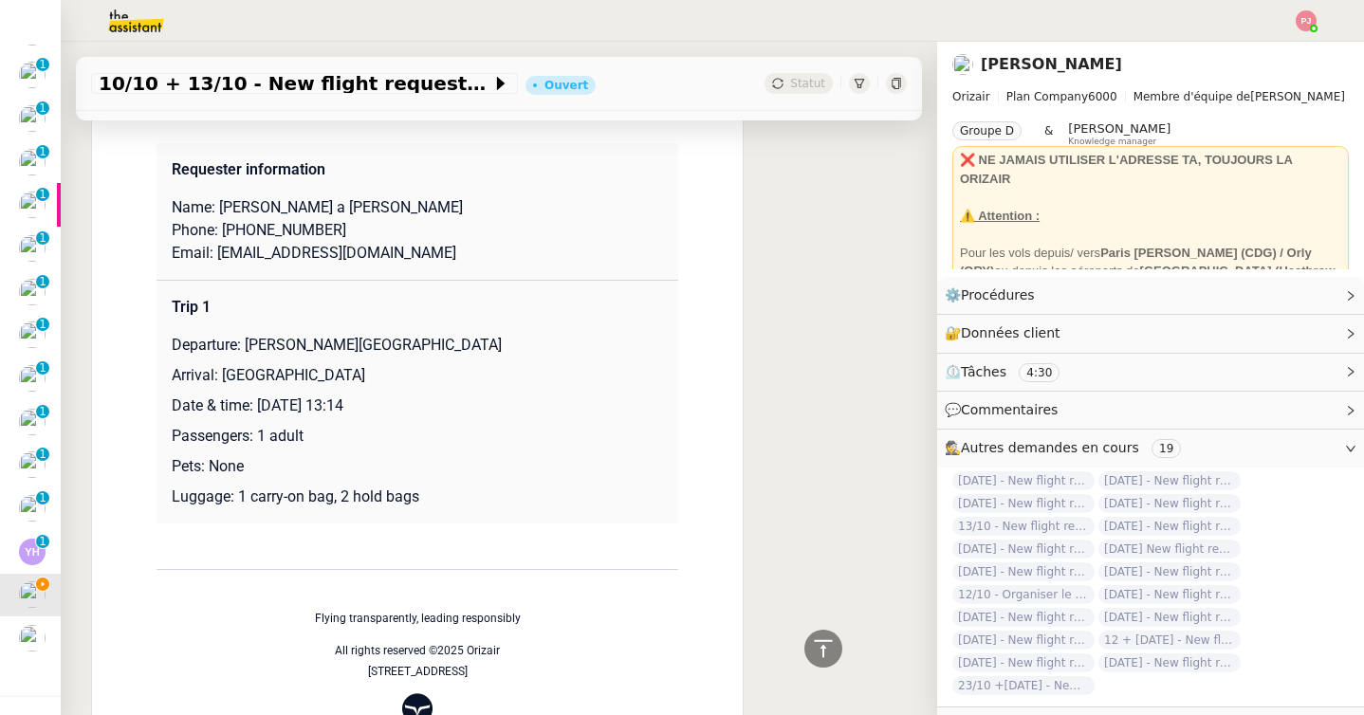
scroll to position [1999, 0]
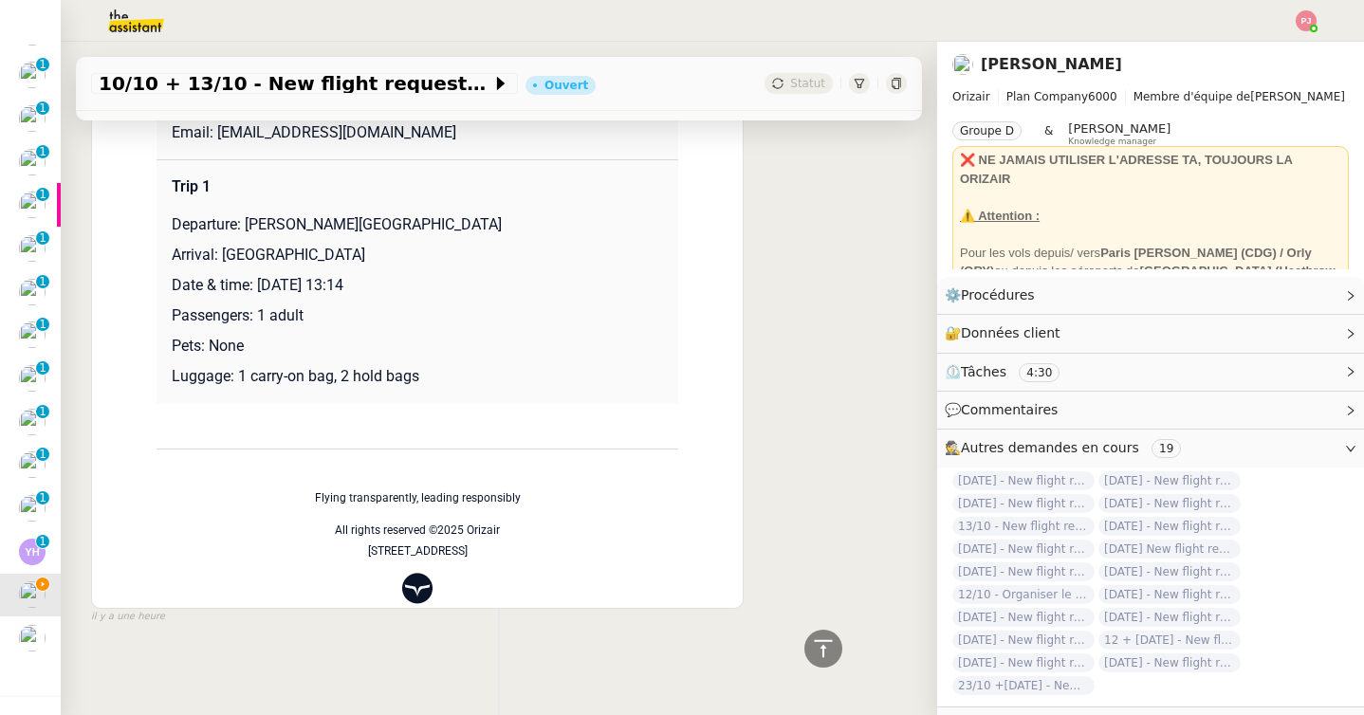
drag, startPoint x: 247, startPoint y: 218, endPoint x: 542, endPoint y: 218, distance: 295.9
click at [542, 218] on p "Departure: [PERSON_NAME][GEOGRAPHIC_DATA]" at bounding box center [417, 224] width 491 height 23
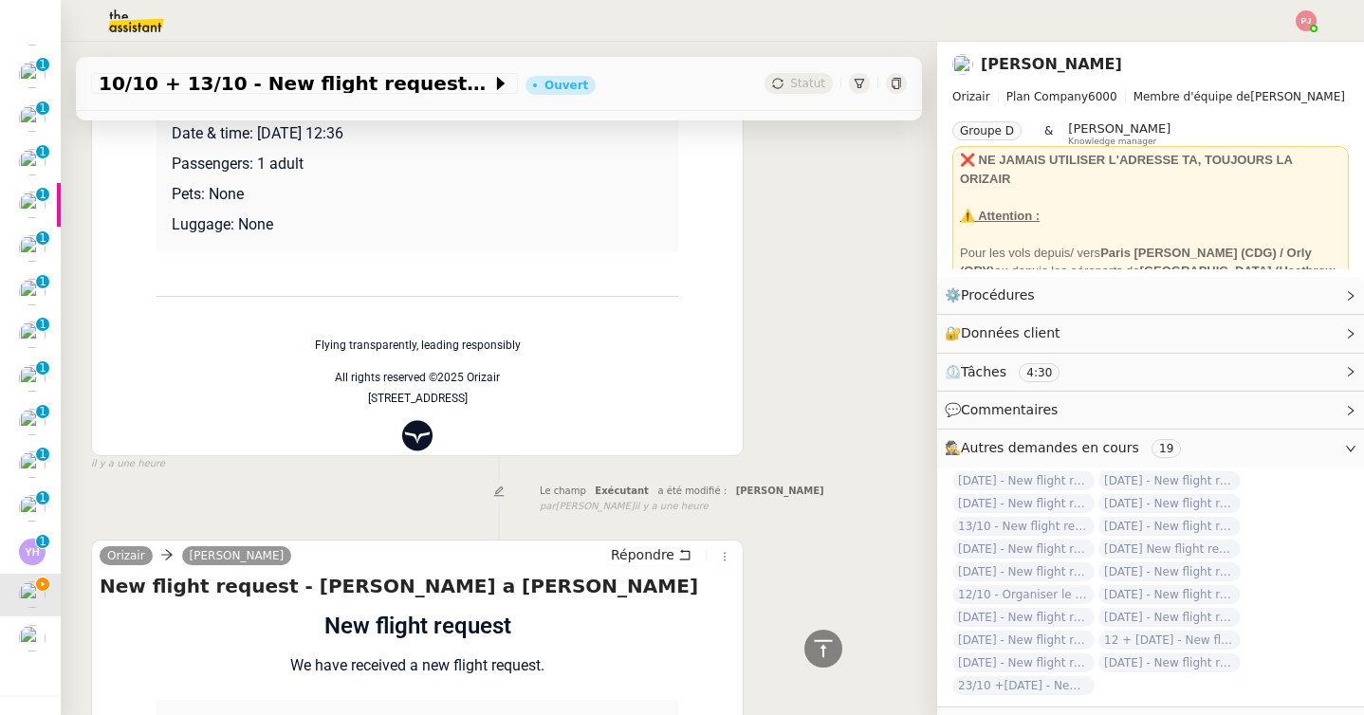
scroll to position [0, 0]
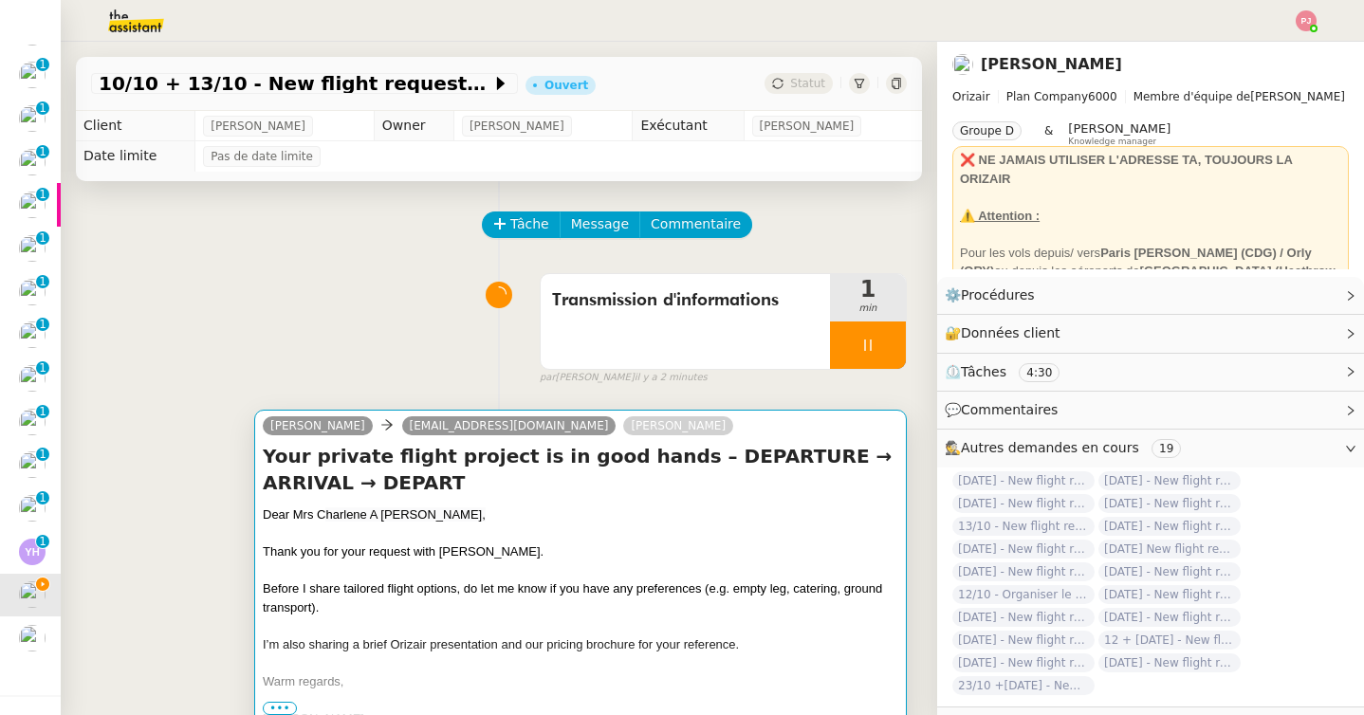
click at [565, 553] on div "Thank you for your request with [PERSON_NAME]." at bounding box center [580, 551] width 635 height 19
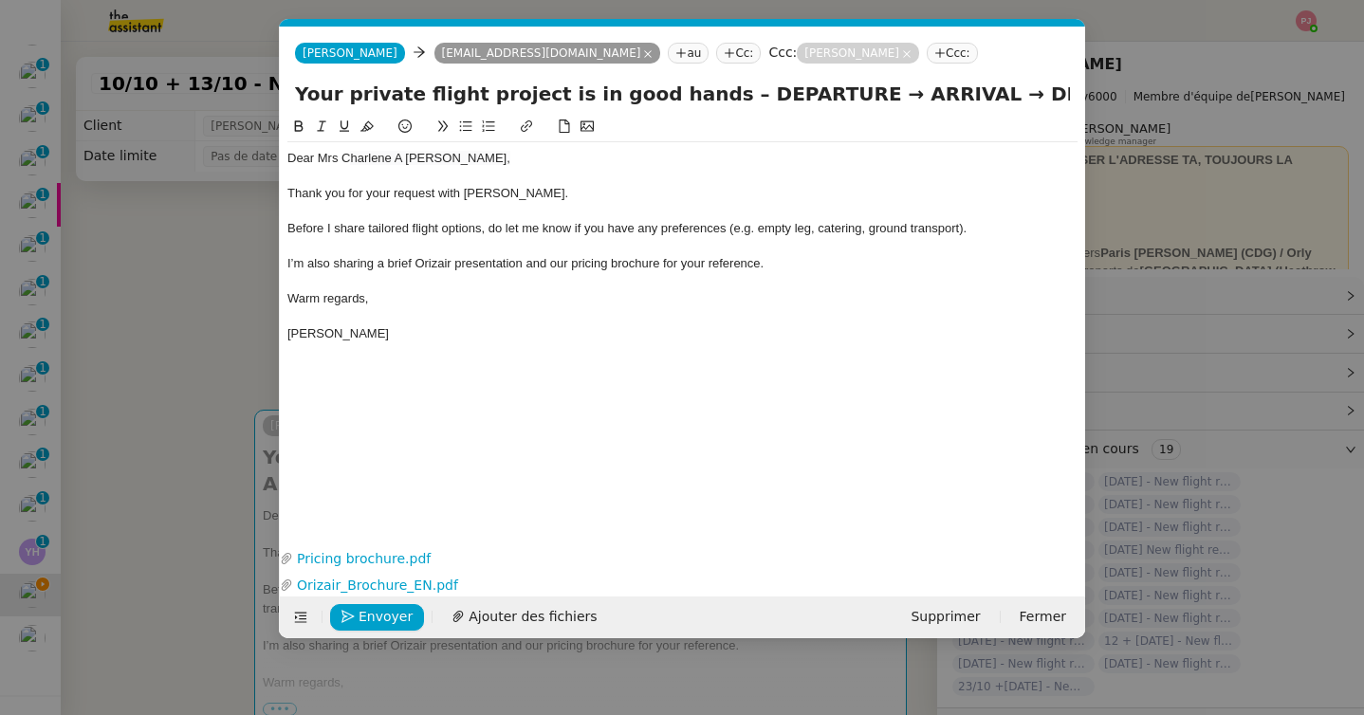
scroll to position [0, 111]
drag, startPoint x: 690, startPoint y: 96, endPoint x: 799, endPoint y: 95, distance: 109.1
click at [799, 95] on input "Your private flight project is in good hands – DEPARTURE → ARRIVAL → DEPART" at bounding box center [682, 94] width 775 height 28
paste input "[PERSON_NAME][GEOGRAPHIC_DATA]"
type input "Your private flight project is in good hands – [PERSON_NAME][GEOGRAPHIC_DATA] →…"
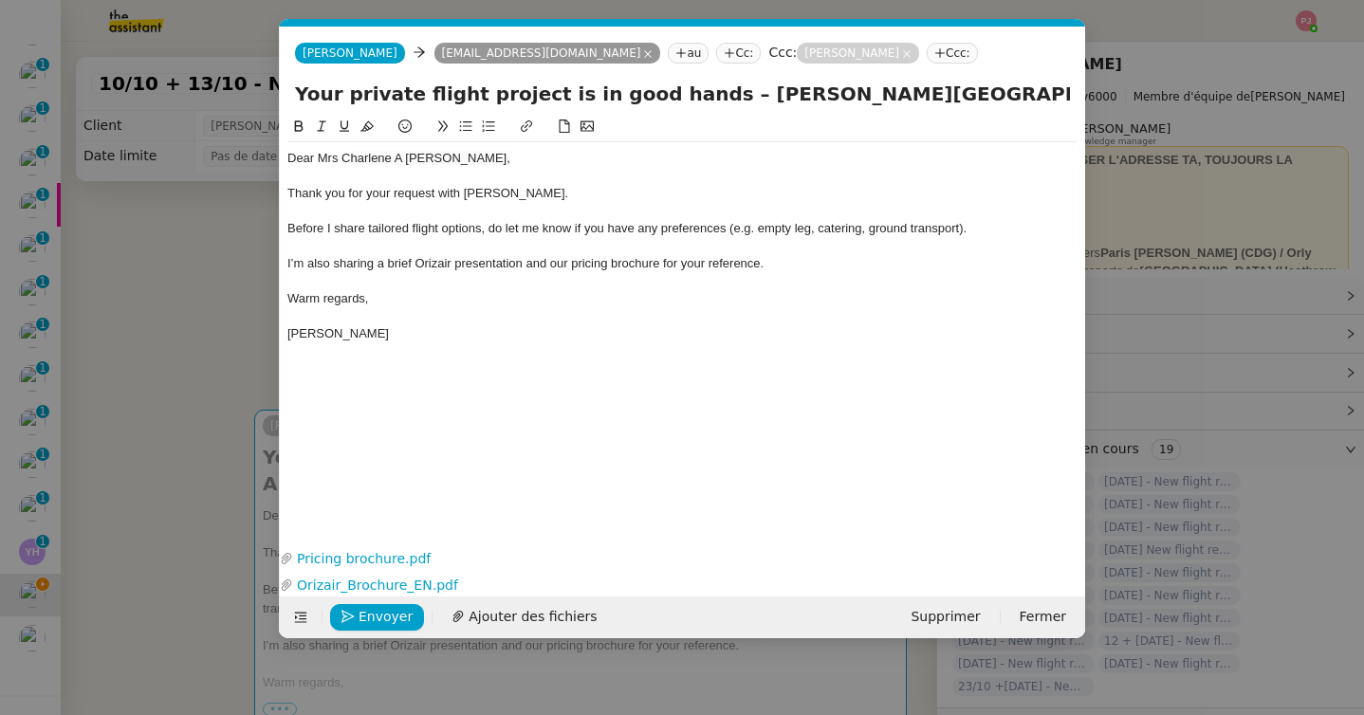
click at [158, 441] on nz-modal-container "orizair accu Service ✈️Orizair - Accu sé de réception de la demande (FR) - En c…" at bounding box center [682, 357] width 1364 height 715
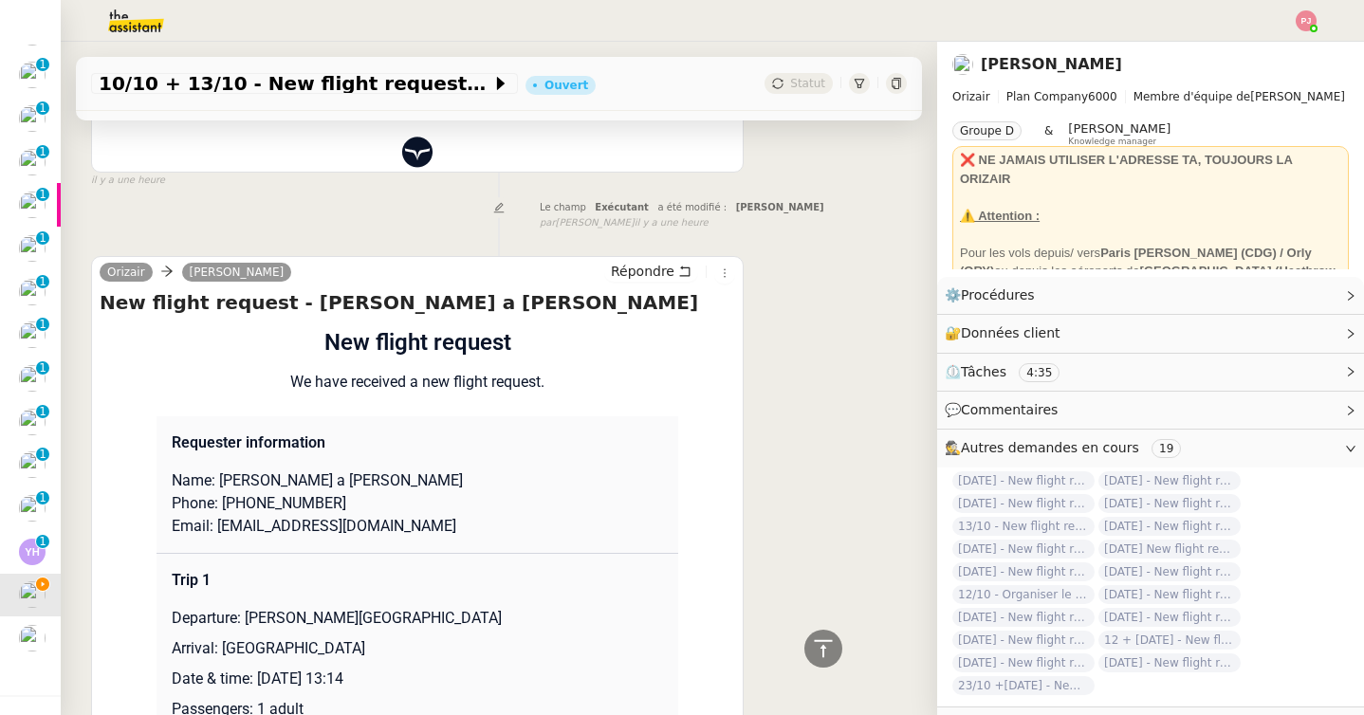
scroll to position [1999, 0]
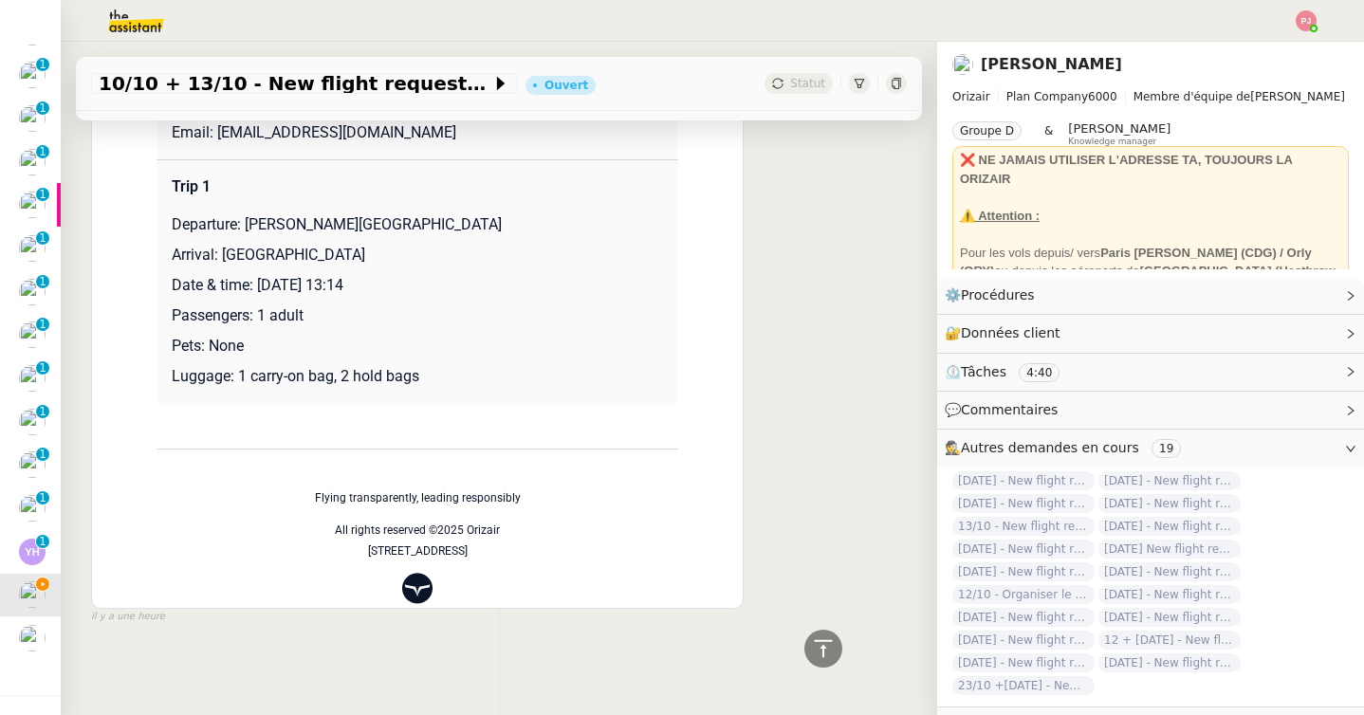
drag, startPoint x: 225, startPoint y: 257, endPoint x: 414, endPoint y: 257, distance: 189.7
click at [414, 257] on p "Arrival: [GEOGRAPHIC_DATA]" at bounding box center [417, 255] width 491 height 23
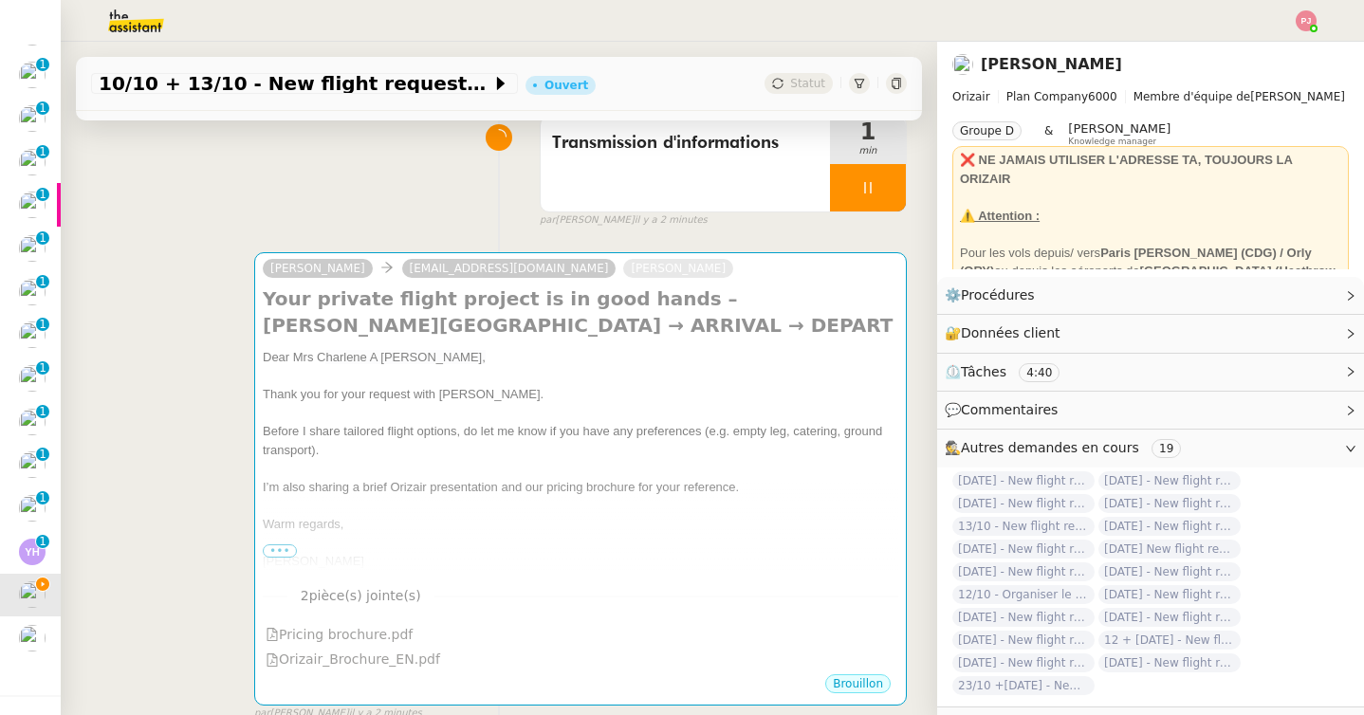
scroll to position [0, 0]
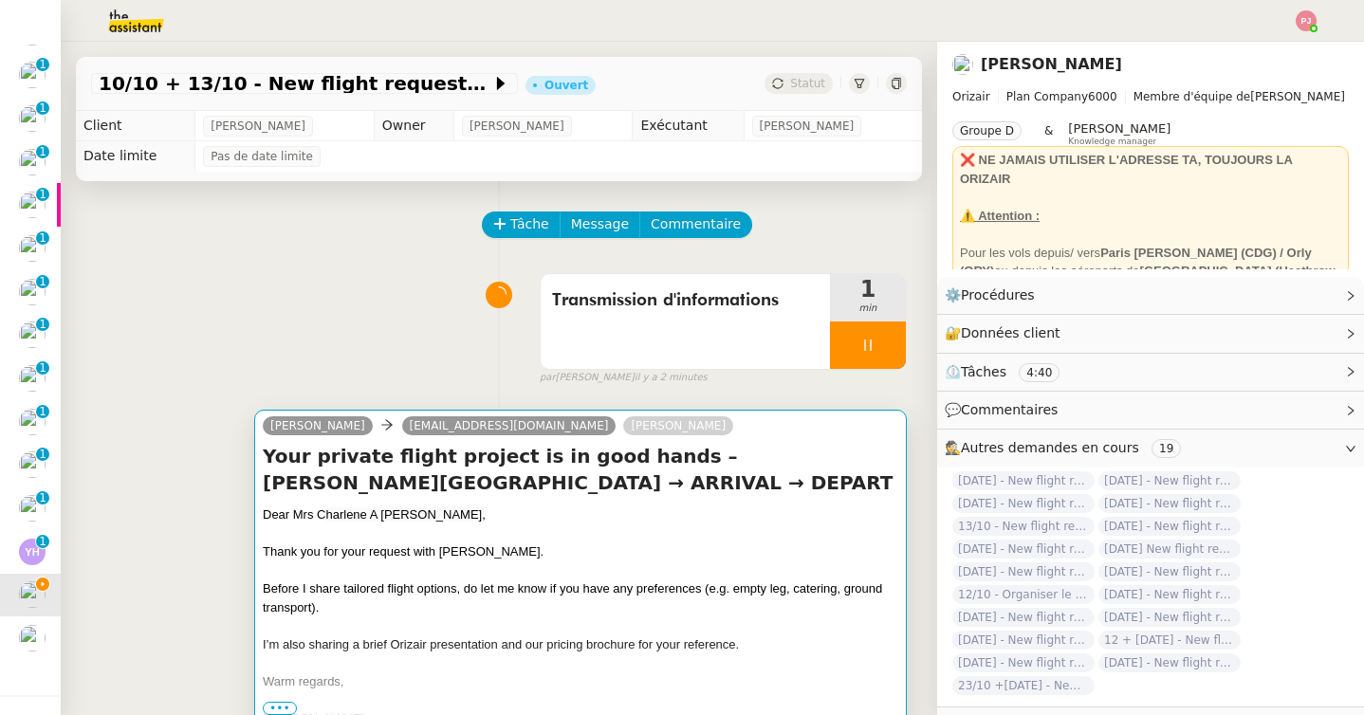
click at [578, 474] on h4 "Your private flight project is in good hands – [PERSON_NAME][GEOGRAPHIC_DATA] →…" at bounding box center [580, 469] width 635 height 53
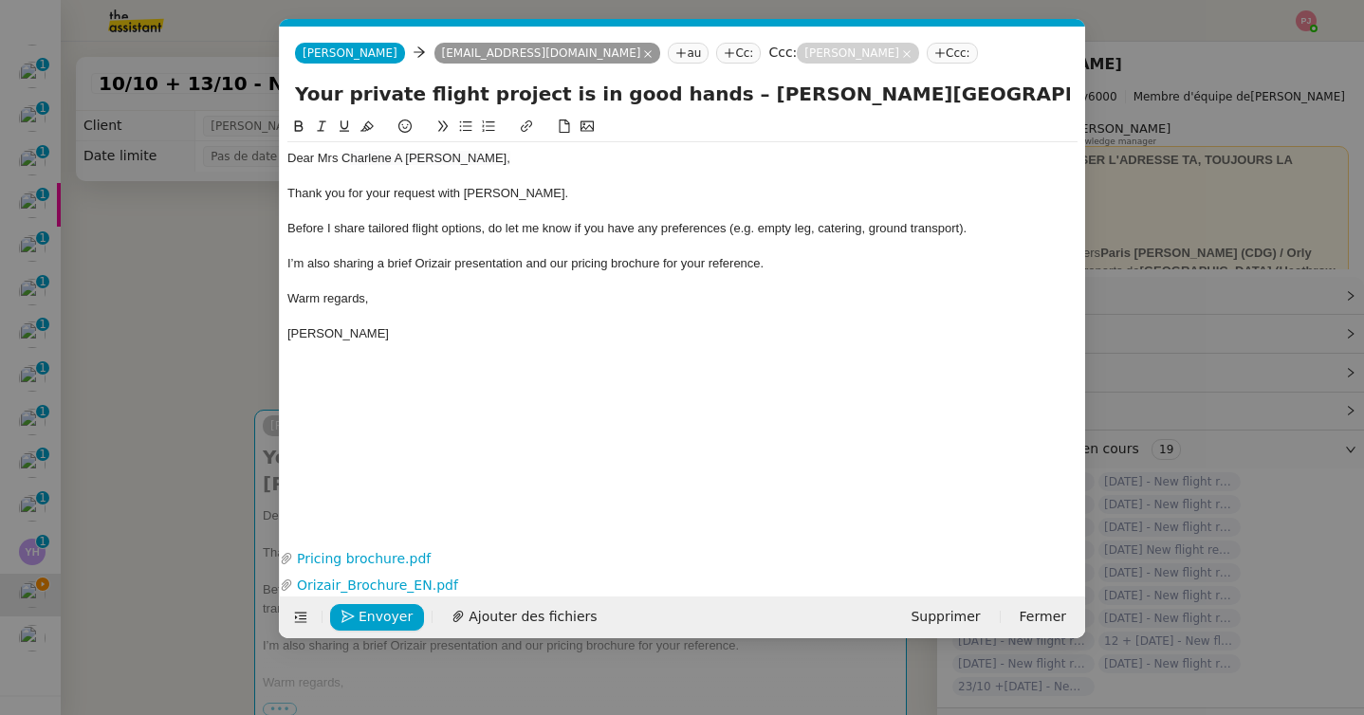
scroll to position [0, 168]
drag, startPoint x: 1056, startPoint y: 92, endPoint x: 1295, endPoint y: 110, distance: 239.7
click at [1295, 110] on nz-modal-container "orizair accu Service ✈️Orizair - Accu sé de réception de la demande (FR) - En c…" at bounding box center [682, 357] width 1364 height 715
paste input "[GEOGRAPHIC_DATA]"
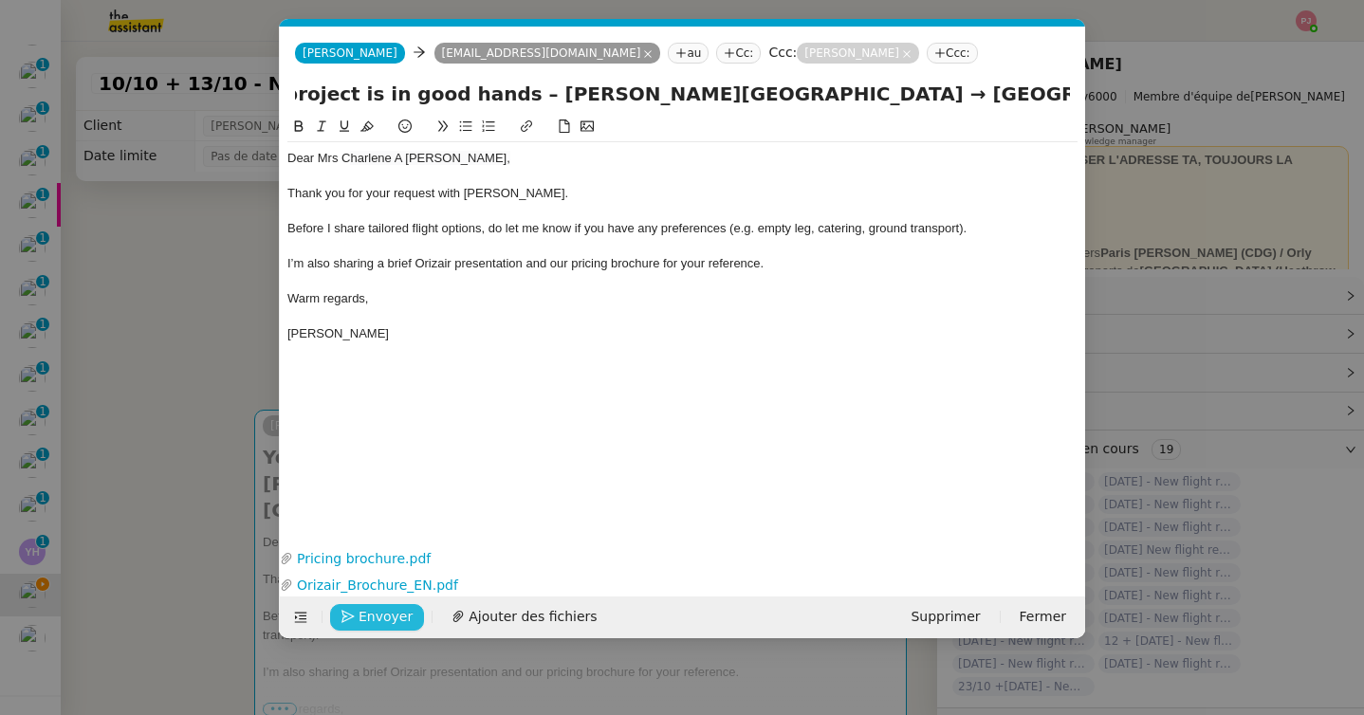
type input "Your private flight project is in good hands – [PERSON_NAME][GEOGRAPHIC_DATA] →…"
click at [385, 618] on span "Envoyer" at bounding box center [385, 617] width 54 height 22
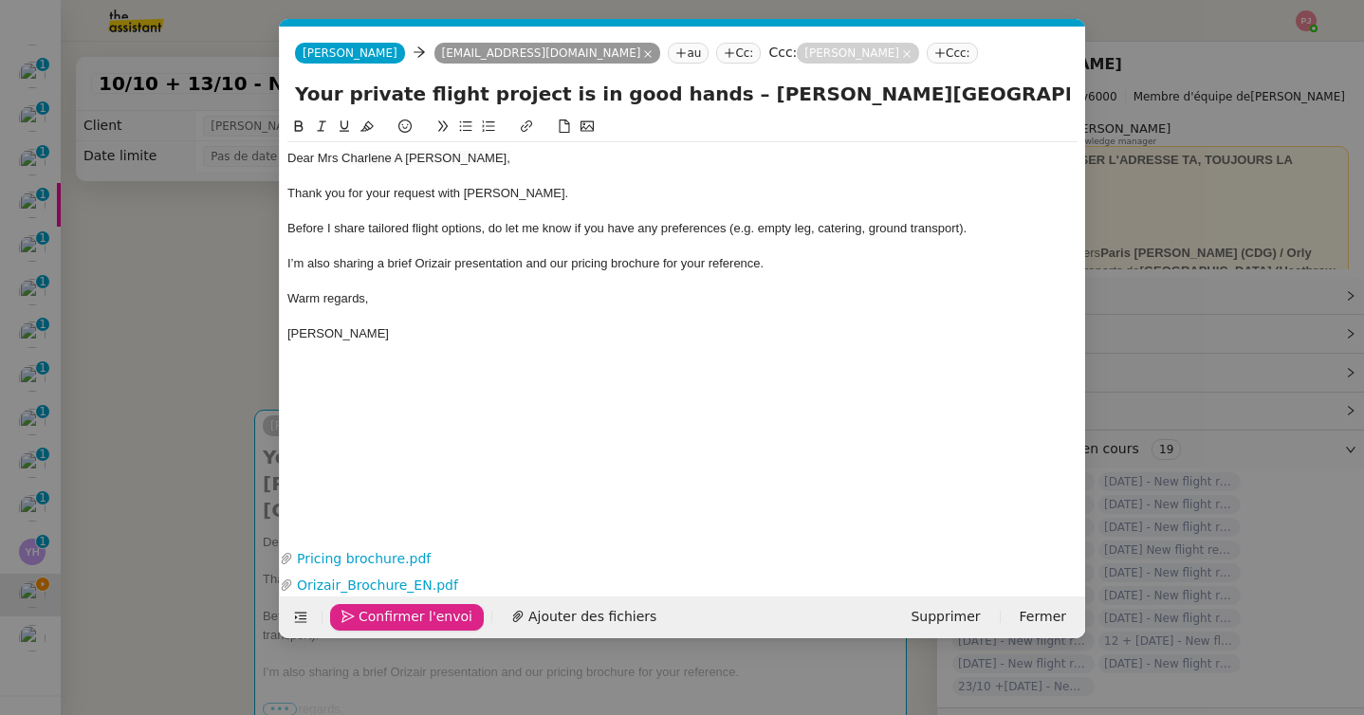
click at [385, 618] on span "Confirmer l'envoi" at bounding box center [415, 617] width 114 height 22
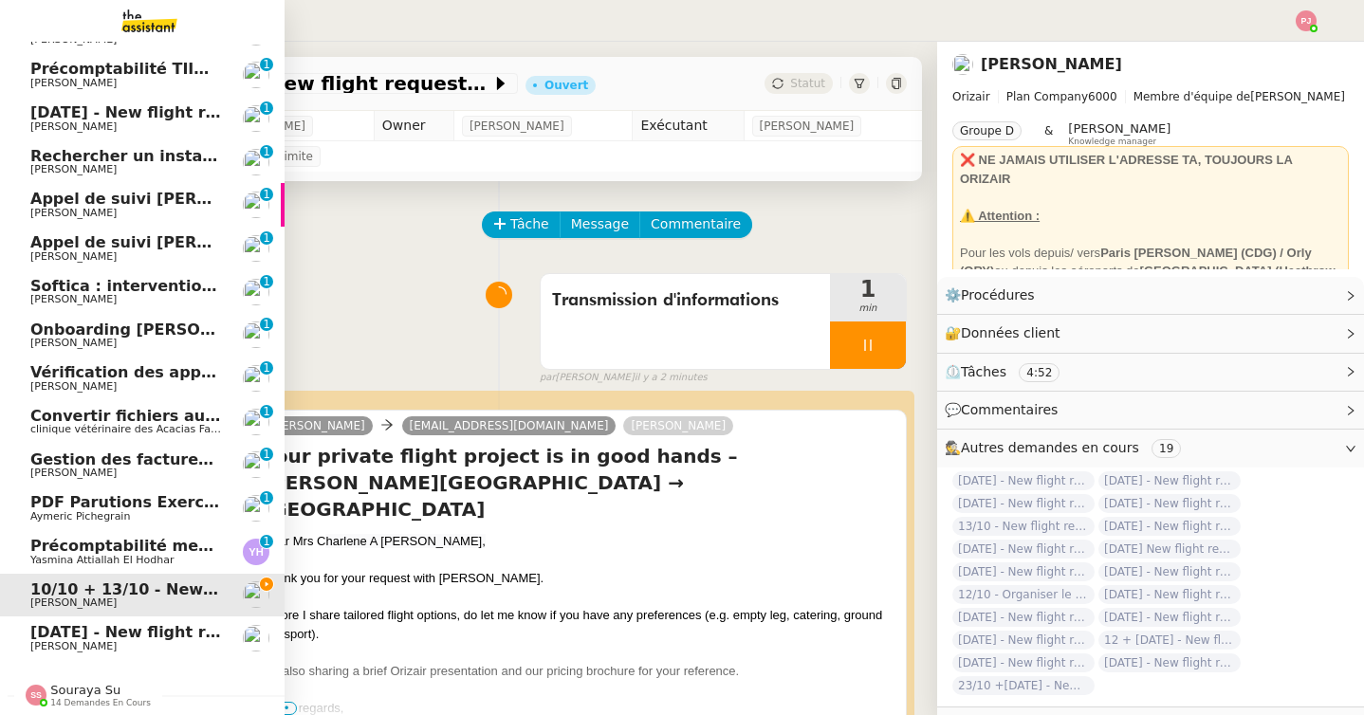
click at [25, 645] on link "[DATE] - New flight request - [PERSON_NAME] [PERSON_NAME]" at bounding box center [142, 638] width 285 height 44
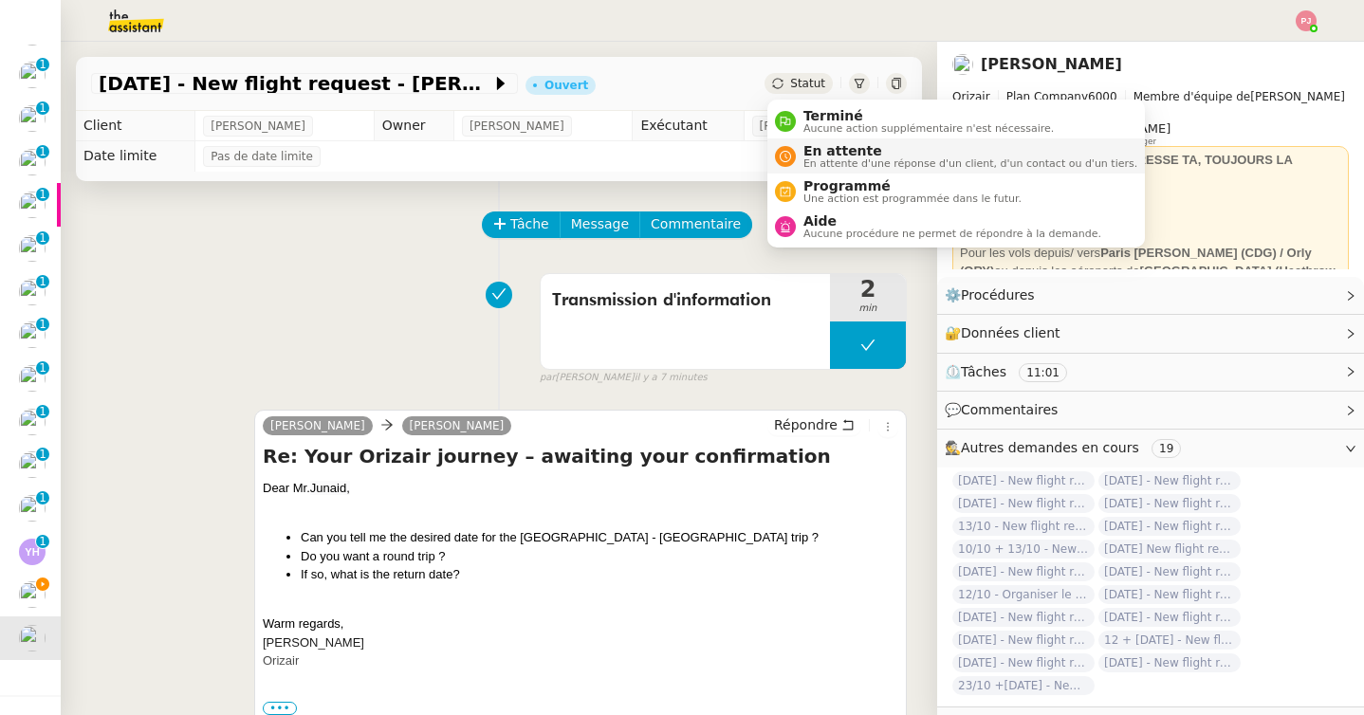
click at [827, 163] on span "En attente d'une réponse d'un client, d'un contact ou d'un tiers." at bounding box center [970, 163] width 334 height 10
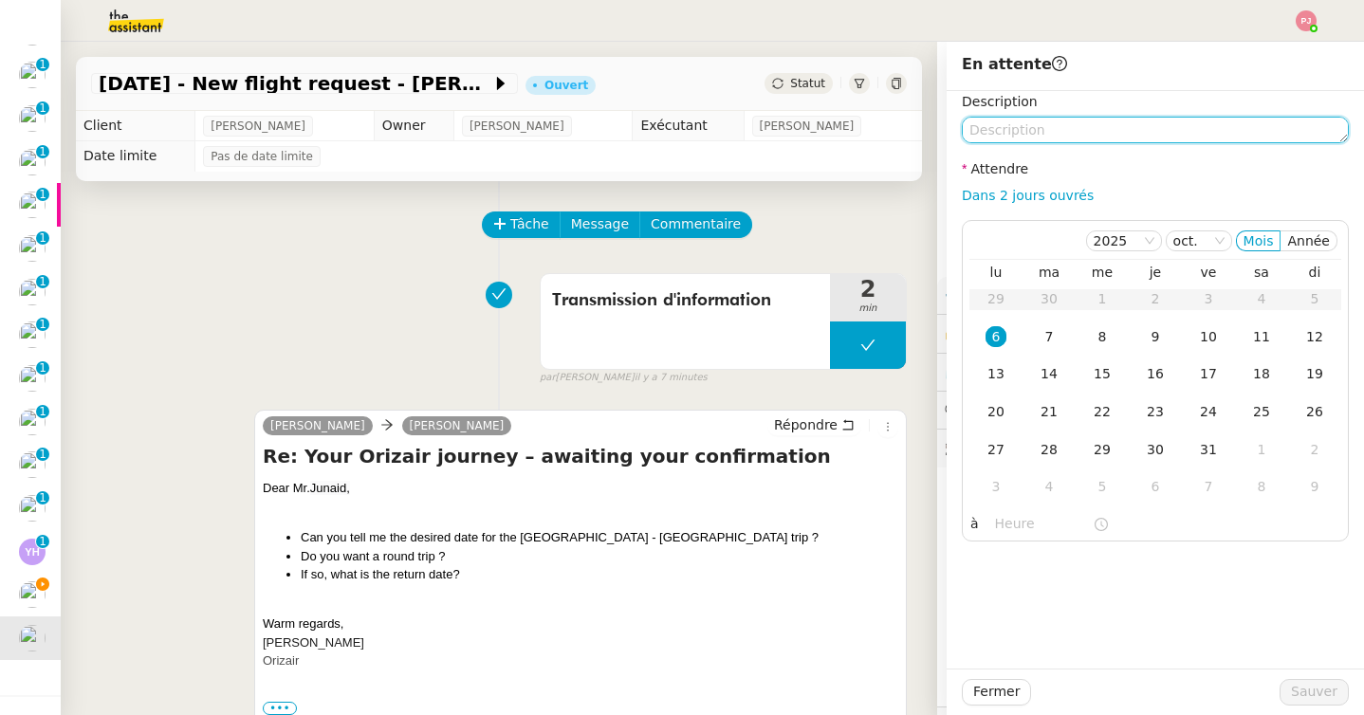
click at [1020, 138] on textarea at bounding box center [1155, 130] width 387 height 27
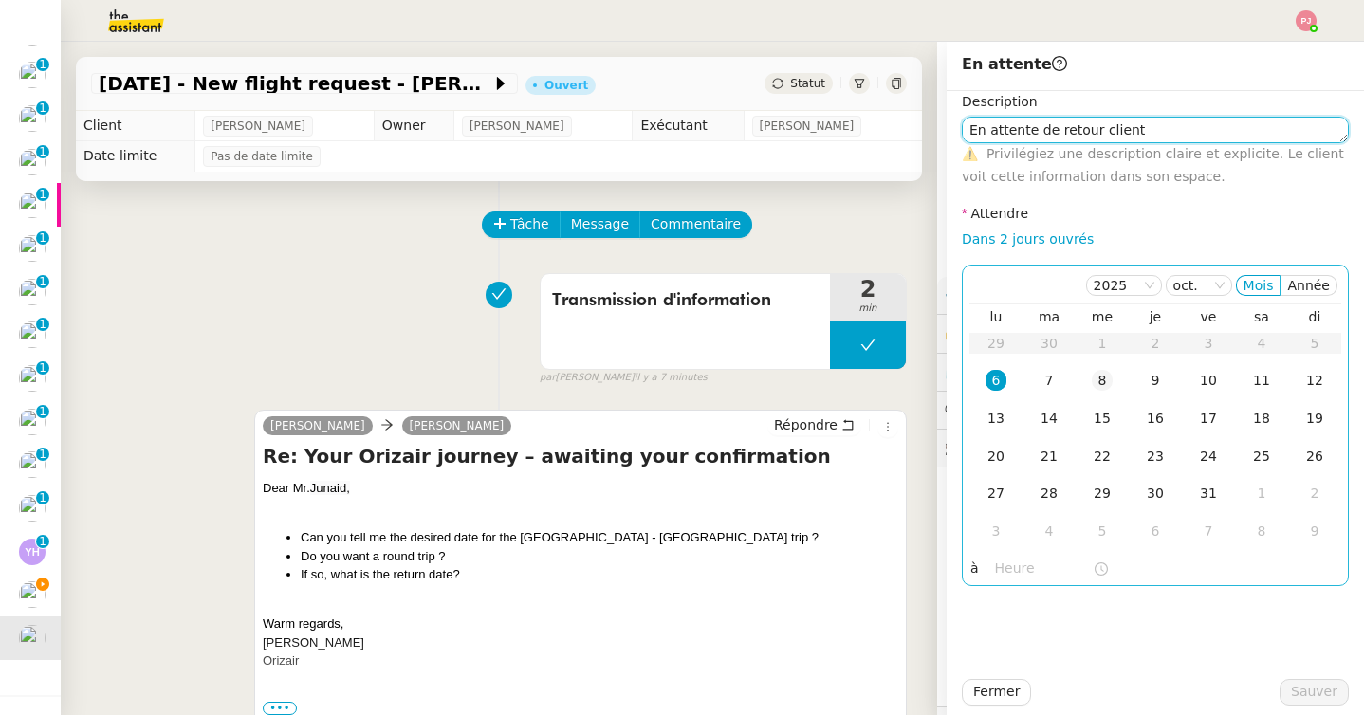
type textarea "En attente de retour client"
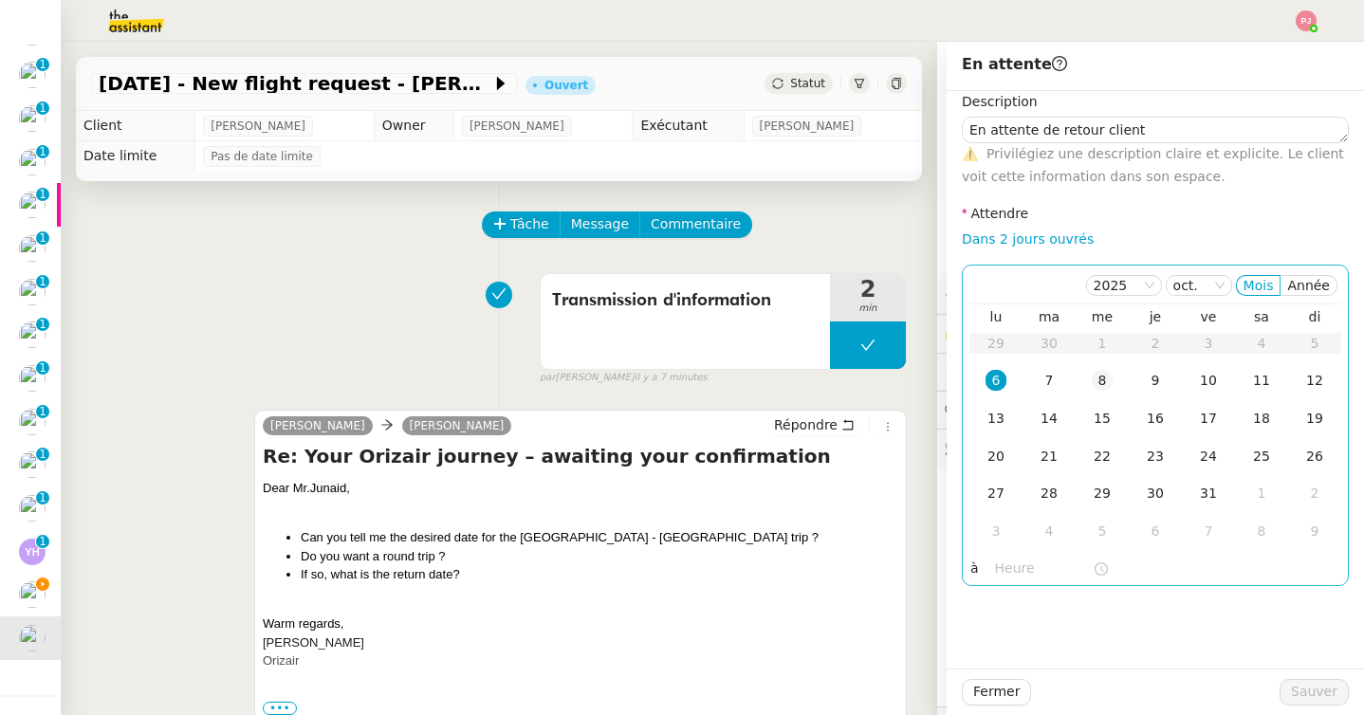
click at [1088, 385] on td "8" at bounding box center [1101, 381] width 53 height 38
click at [1048, 377] on div "7" at bounding box center [1048, 380] width 21 height 21
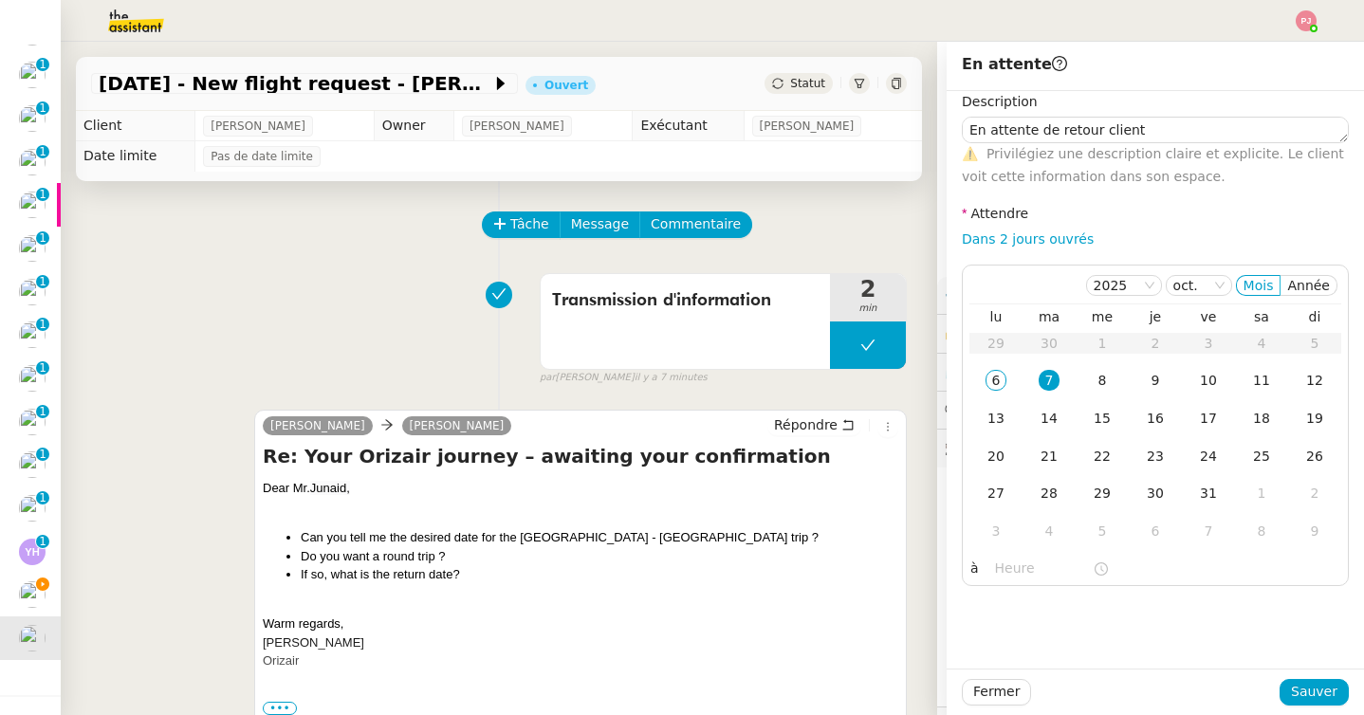
click at [802, 88] on span "Statut" at bounding box center [807, 83] width 35 height 13
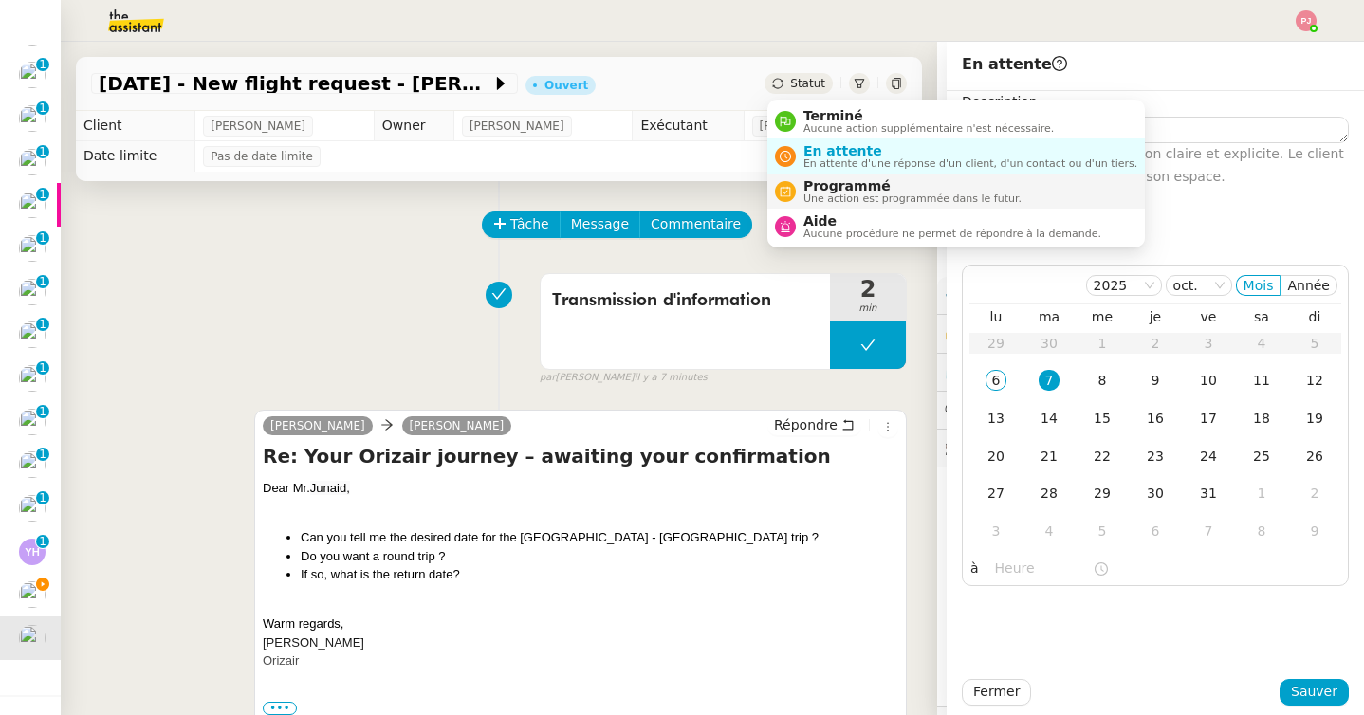
click at [829, 189] on span "Programmé" at bounding box center [912, 185] width 218 height 15
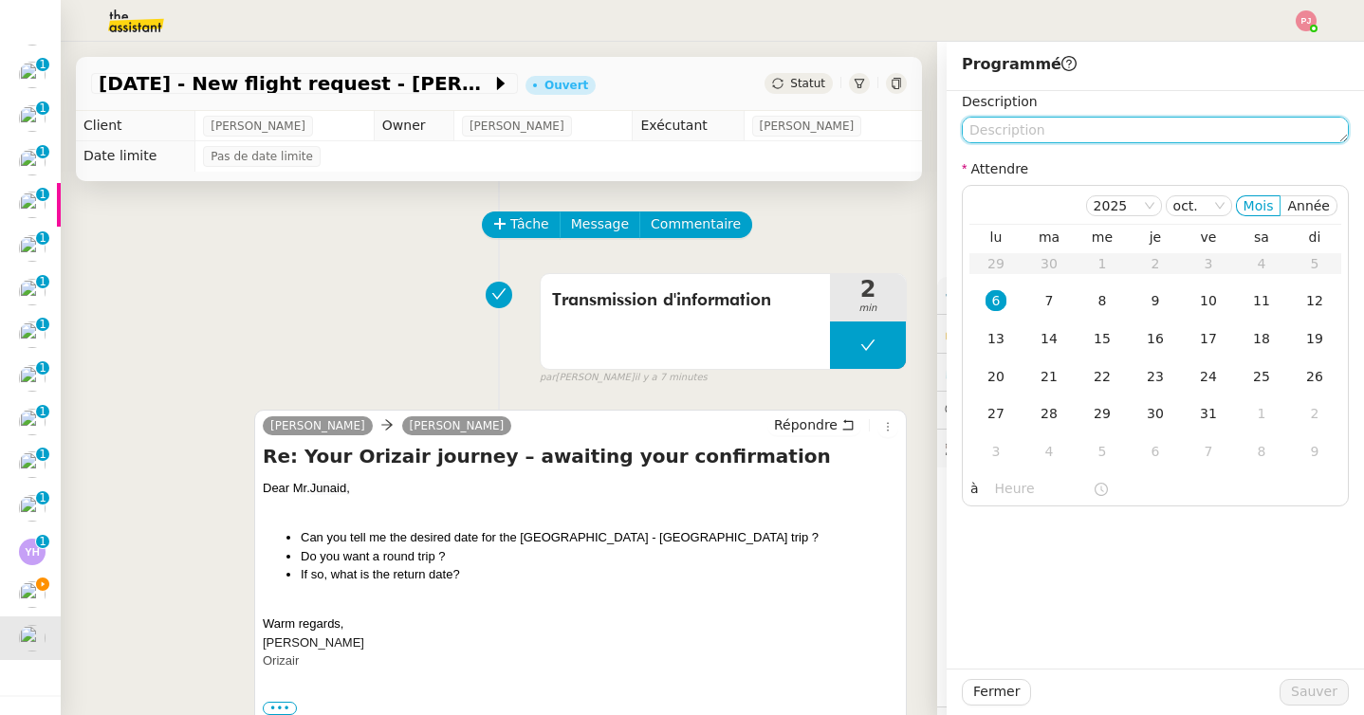
click at [1069, 124] on textarea at bounding box center [1155, 130] width 387 height 27
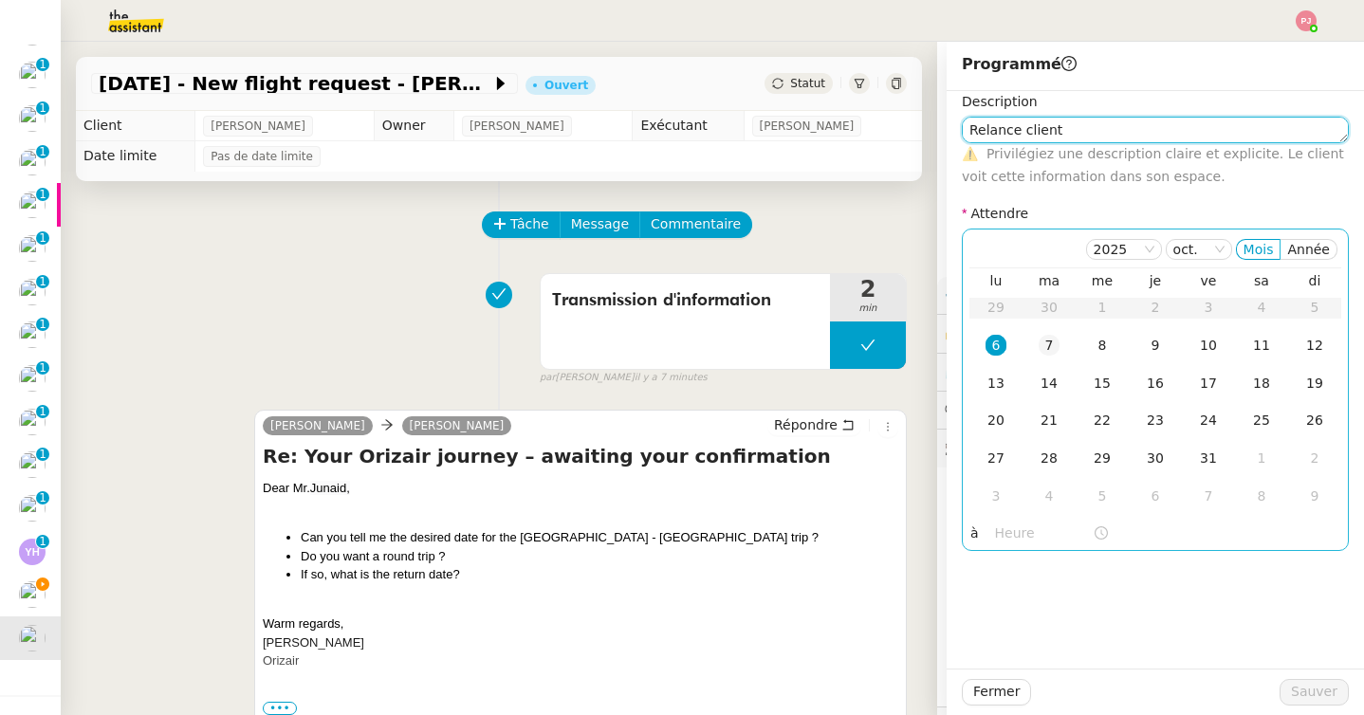
type textarea "Relance client"
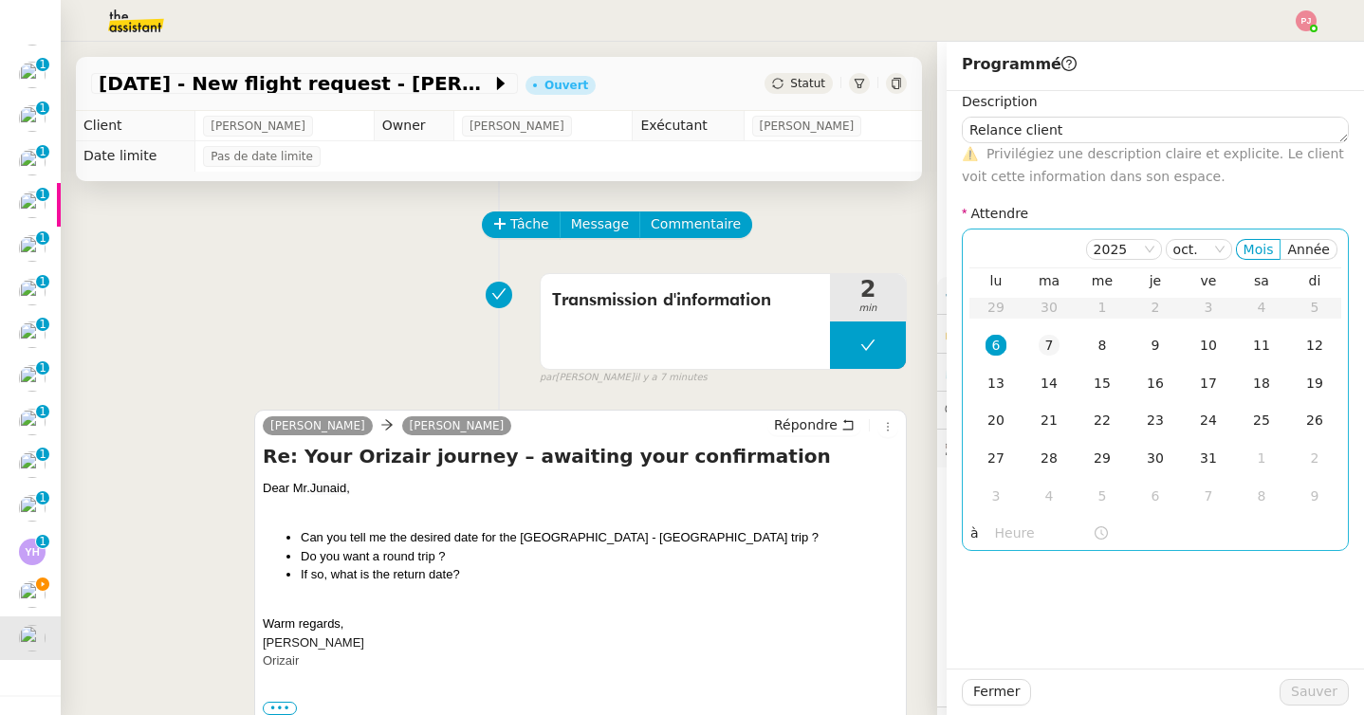
click at [1044, 346] on div "7" at bounding box center [1048, 345] width 21 height 21
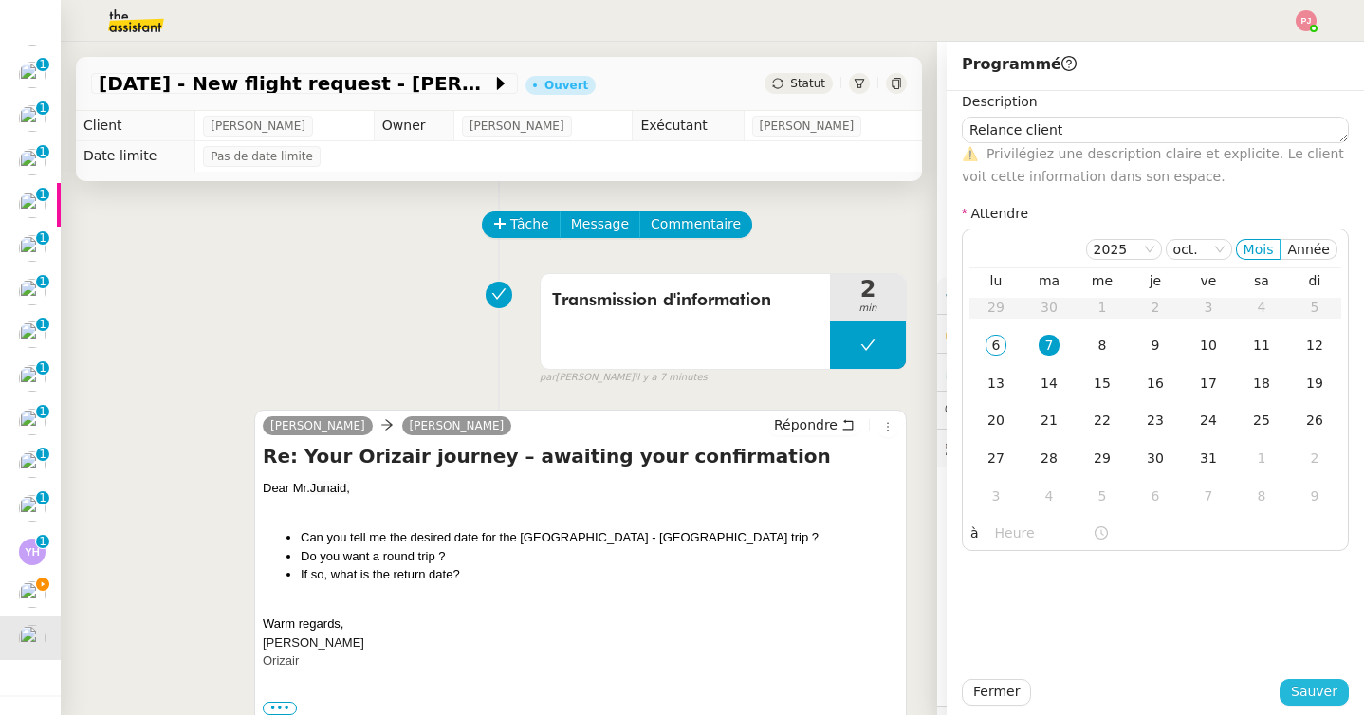
click at [1306, 690] on span "Sauver" at bounding box center [1314, 692] width 46 height 22
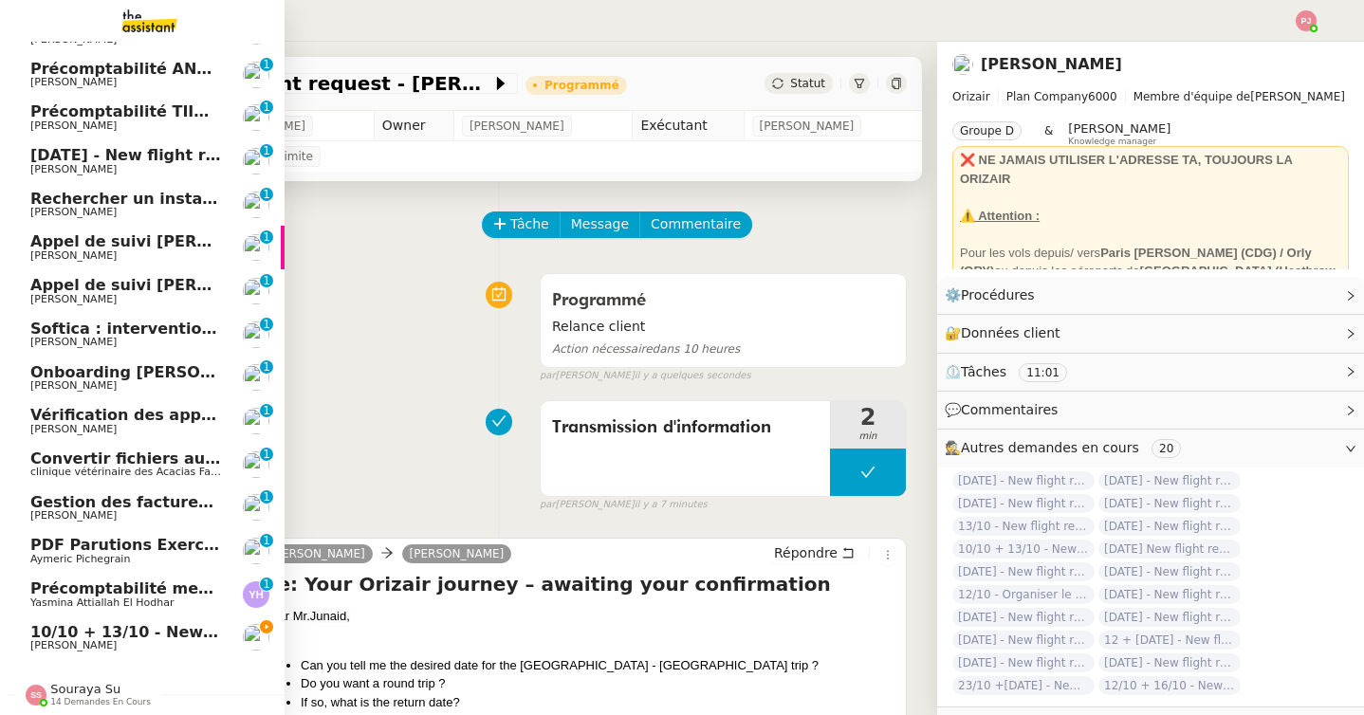
scroll to position [116, 0]
click at [96, 624] on span "10/10 + 13/10 - New flight request - [PERSON_NAME] a [PERSON_NAME]" at bounding box center [337, 632] width 615 height 18
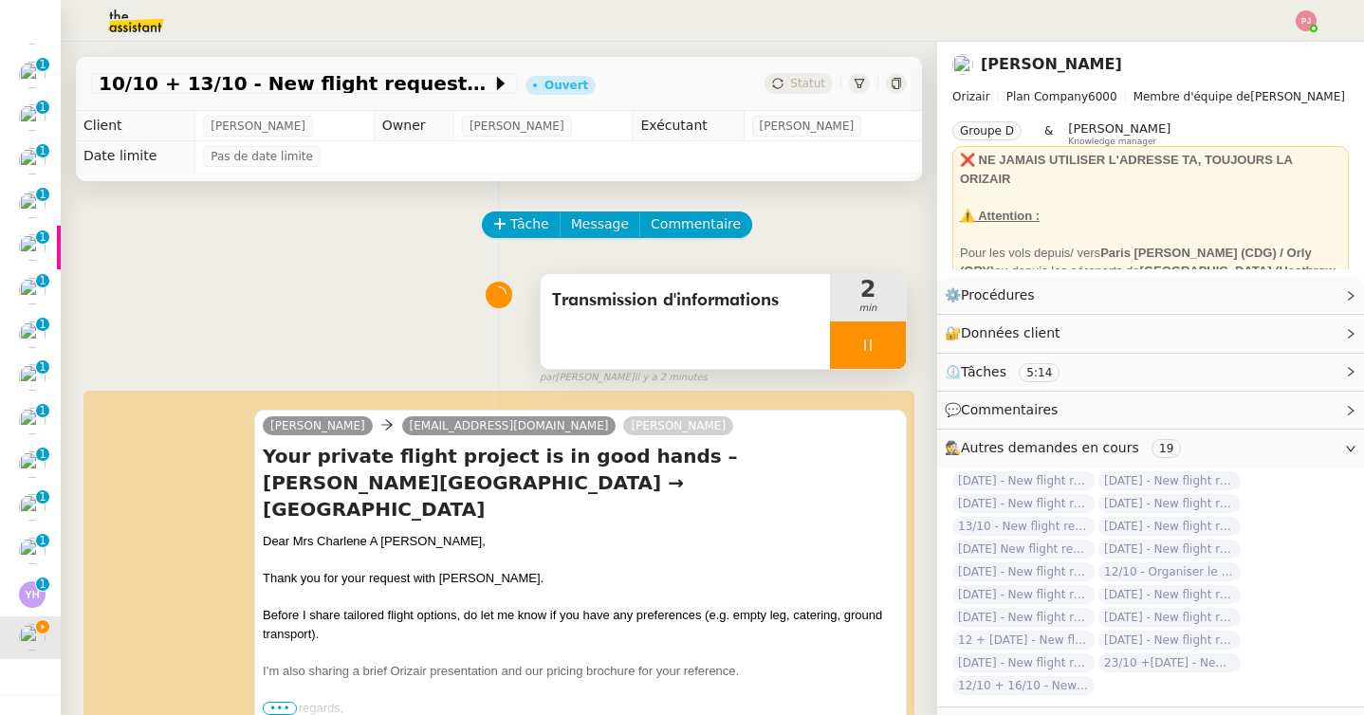
click at [865, 346] on icon at bounding box center [867, 345] width 15 height 15
click at [887, 348] on icon at bounding box center [886, 345] width 15 height 15
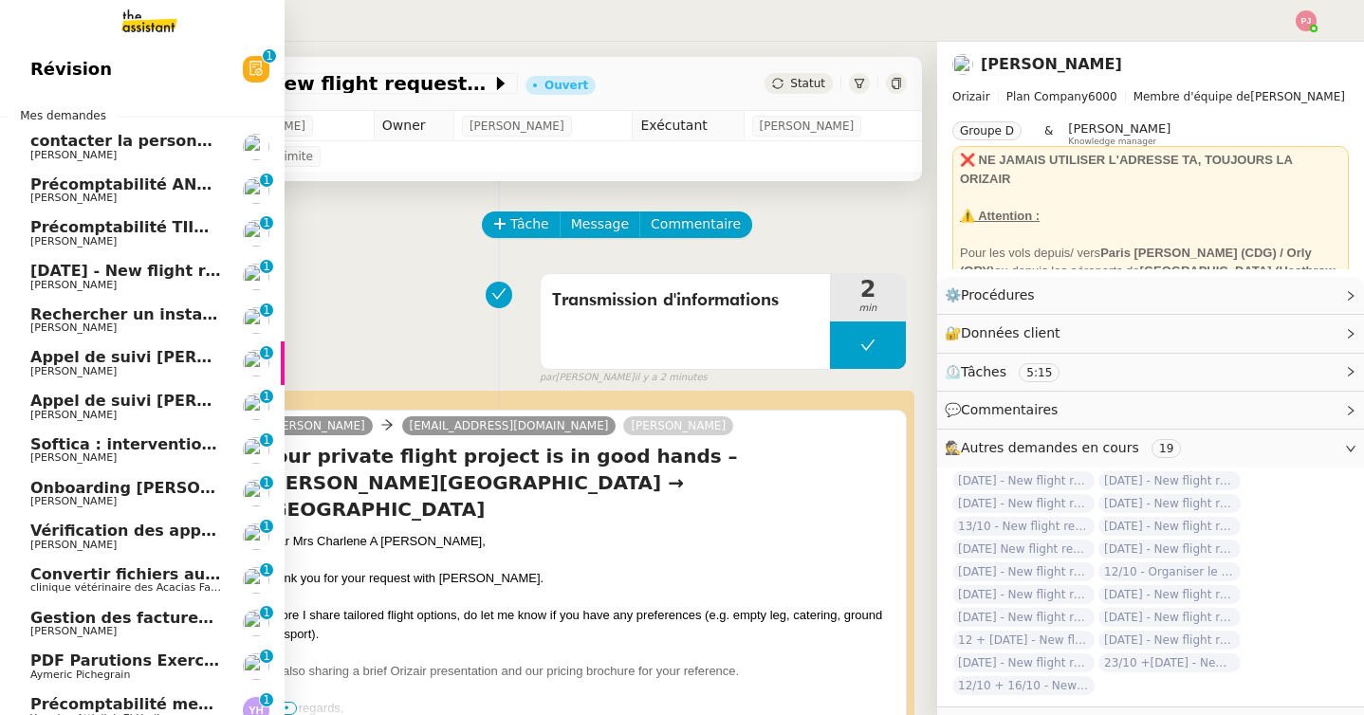
scroll to position [116, 0]
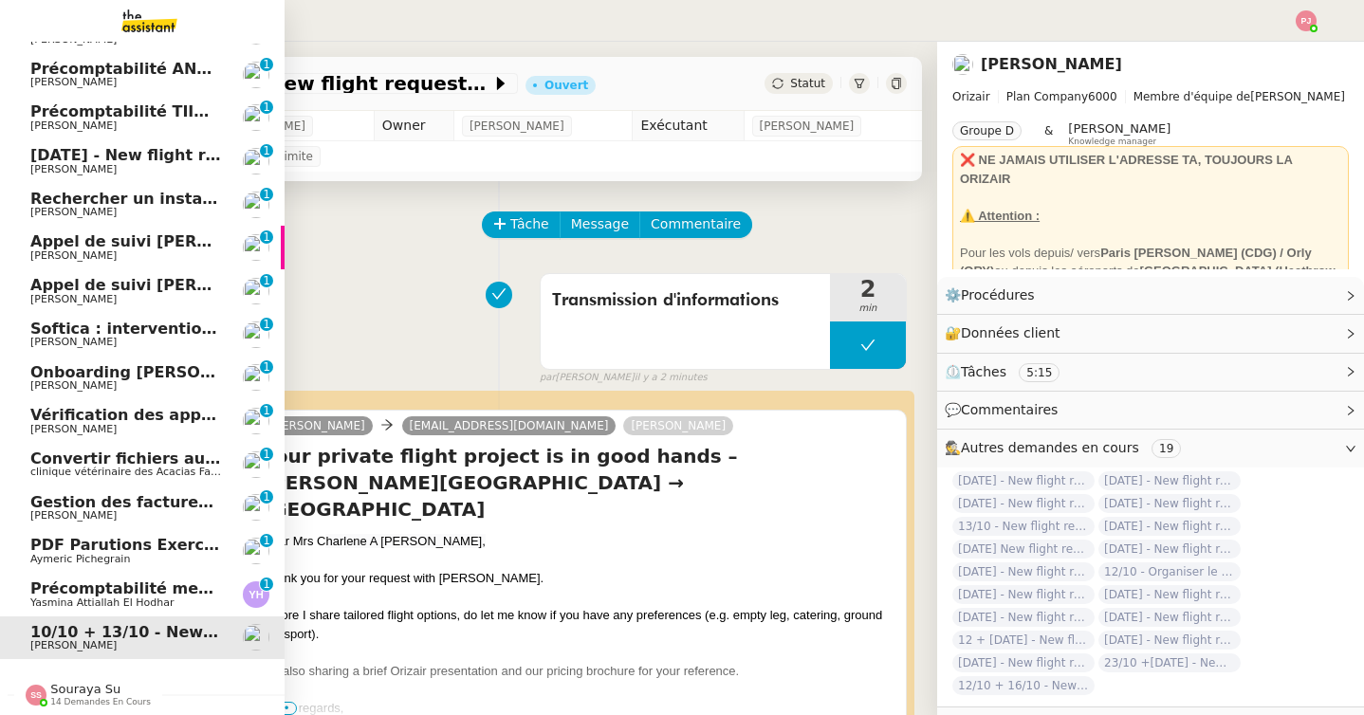
click at [83, 686] on span "Souraya Su" at bounding box center [85, 689] width 70 height 14
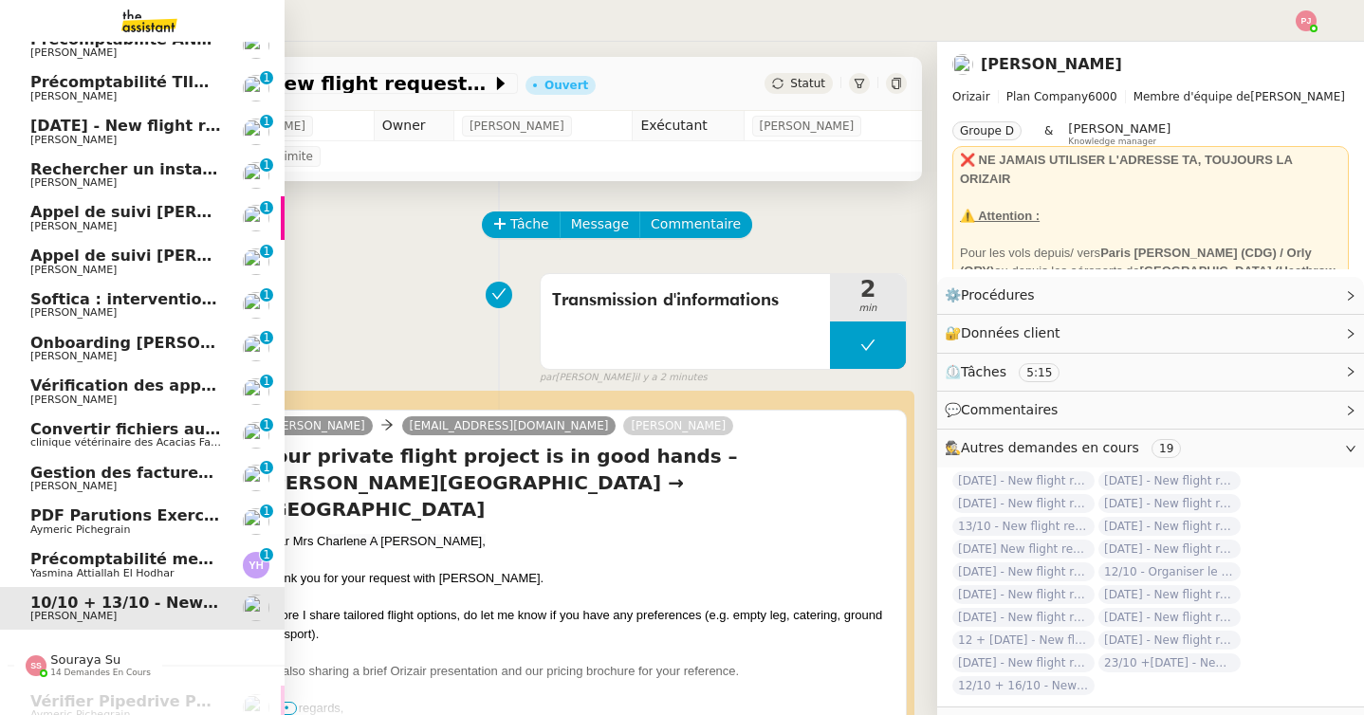
scroll to position [137, 0]
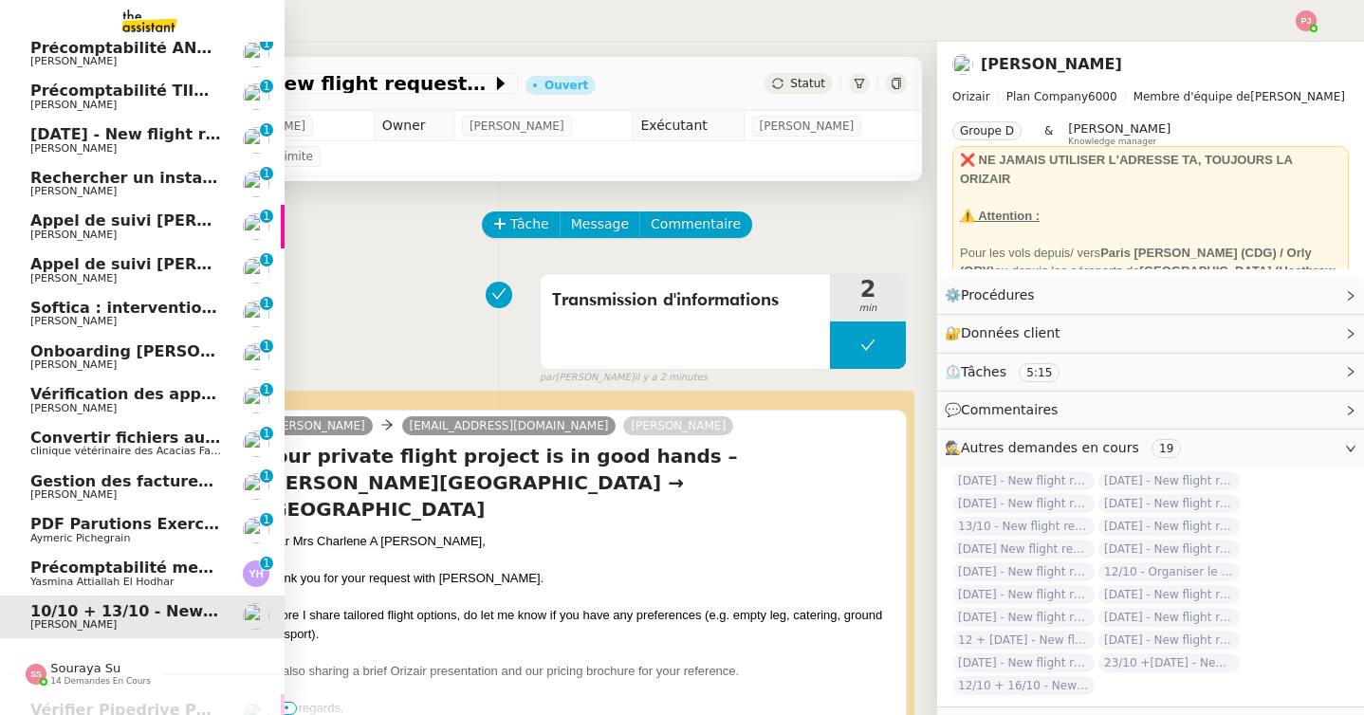
click at [102, 534] on span "Aymeric Pichegrain" at bounding box center [80, 538] width 100 height 12
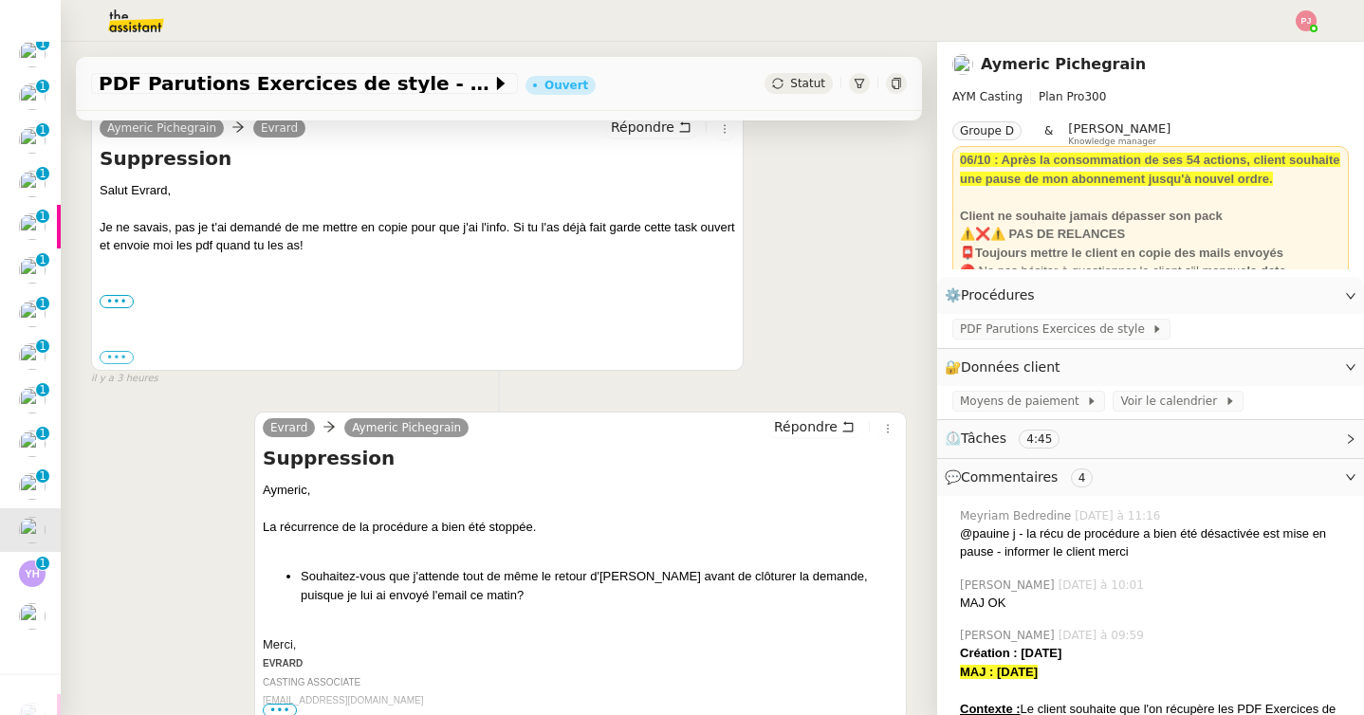
scroll to position [385, 0]
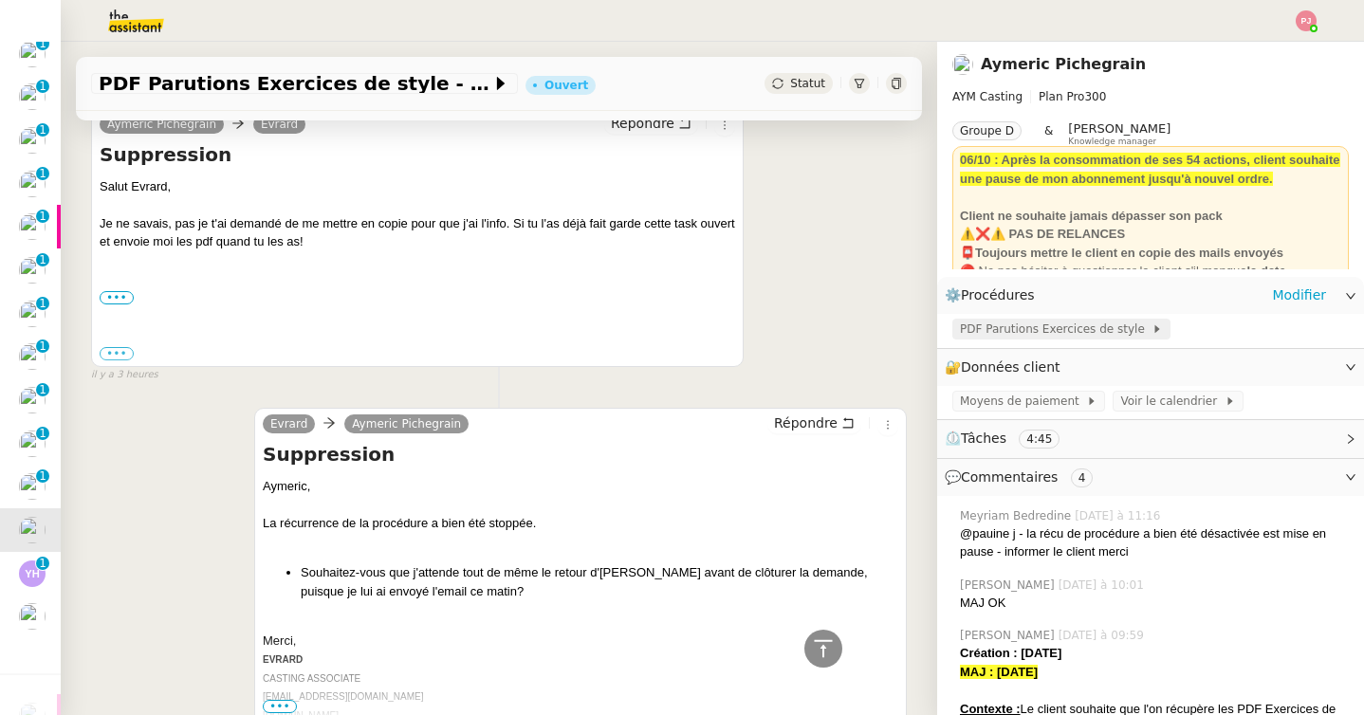
click at [1025, 333] on span "PDF Parutions Exercices de style" at bounding box center [1056, 329] width 192 height 19
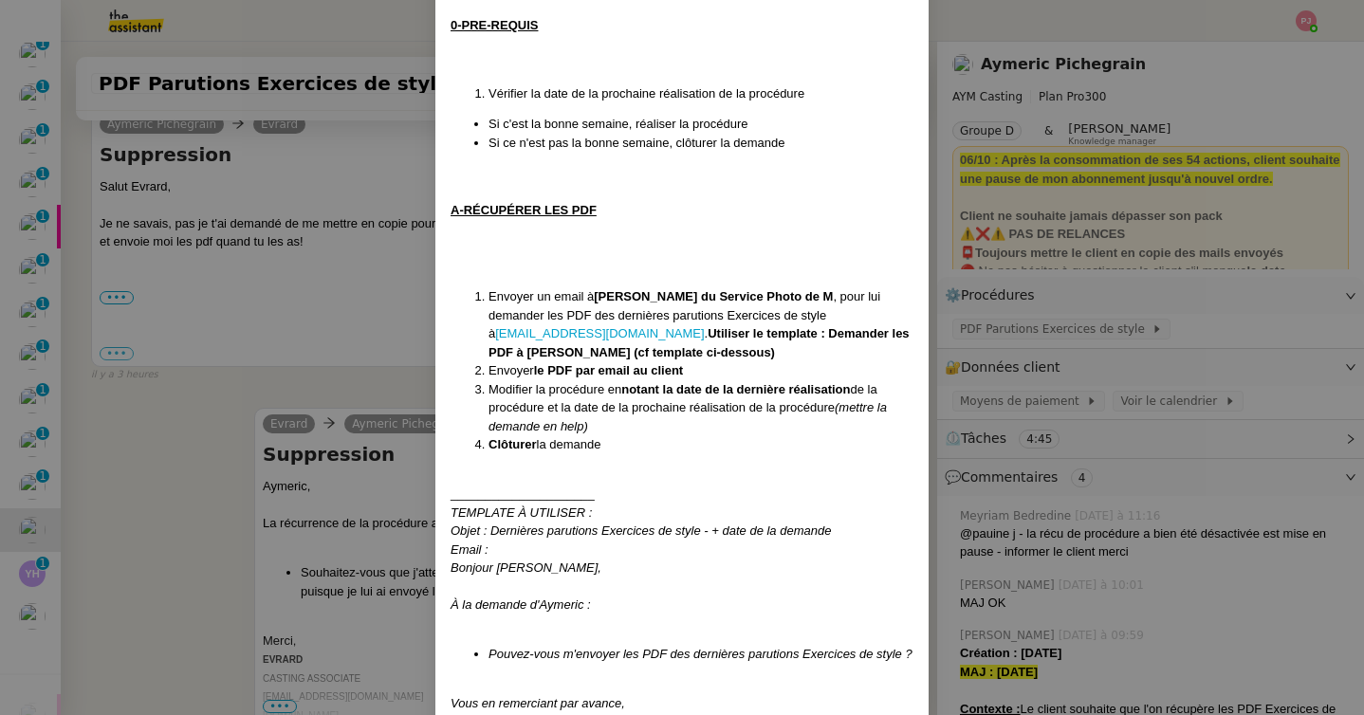
scroll to position [393, 0]
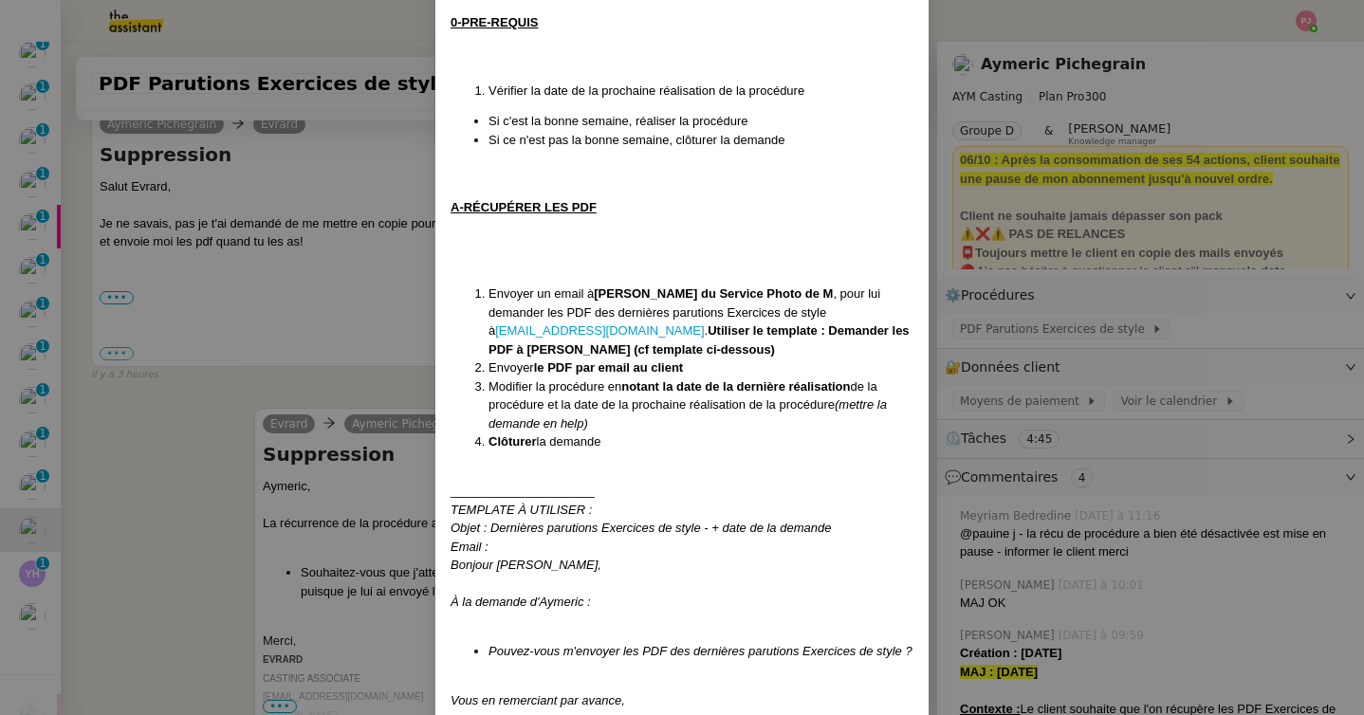
click at [350, 375] on nz-modal-container "Création : [DATE] MAJ : [DATE] Contexte : Le client souhaite que l'on récupère …" at bounding box center [682, 357] width 1364 height 715
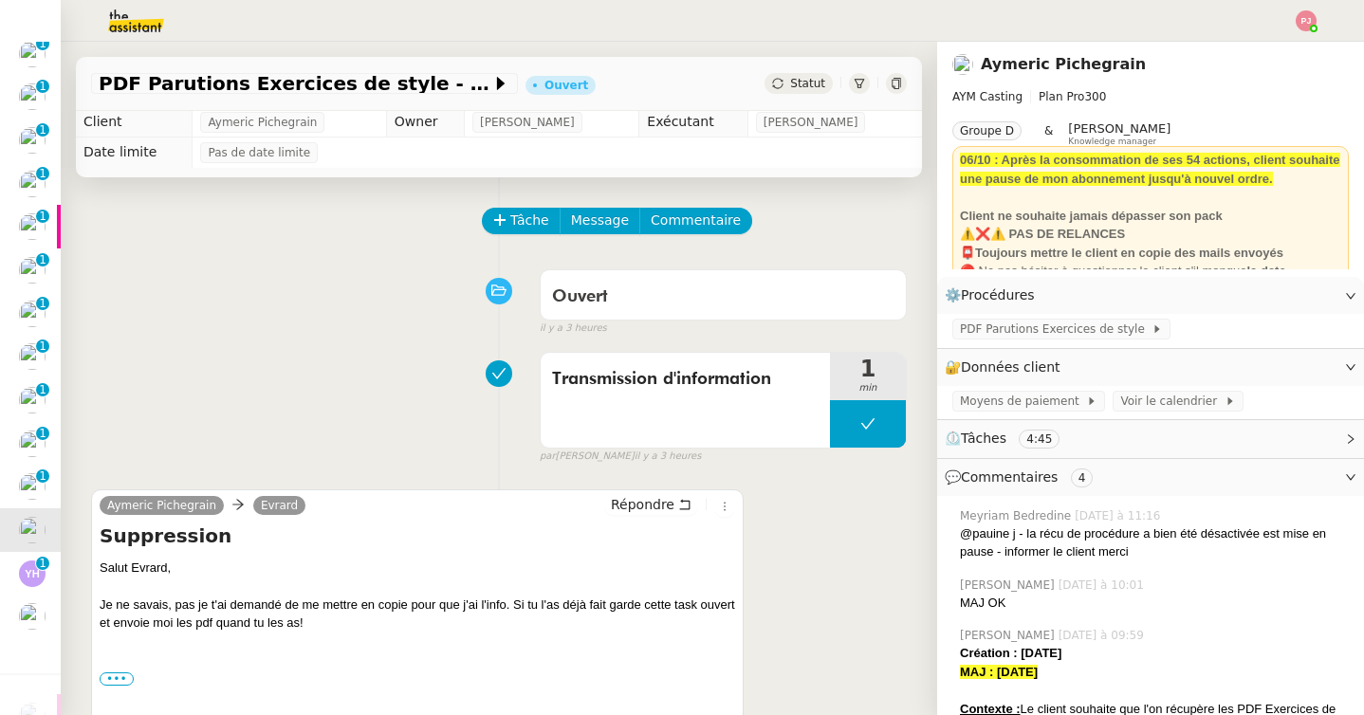
scroll to position [0, 0]
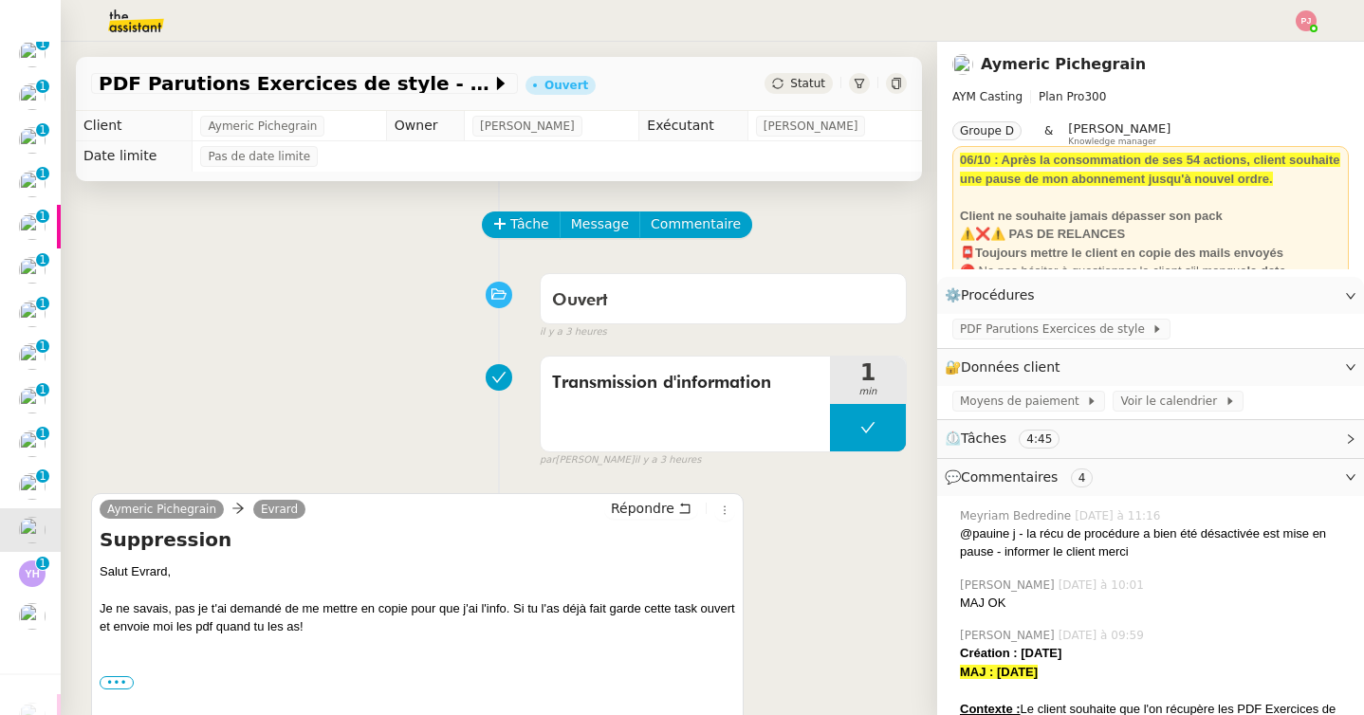
click at [791, 73] on div "Statut" at bounding box center [798, 83] width 68 height 21
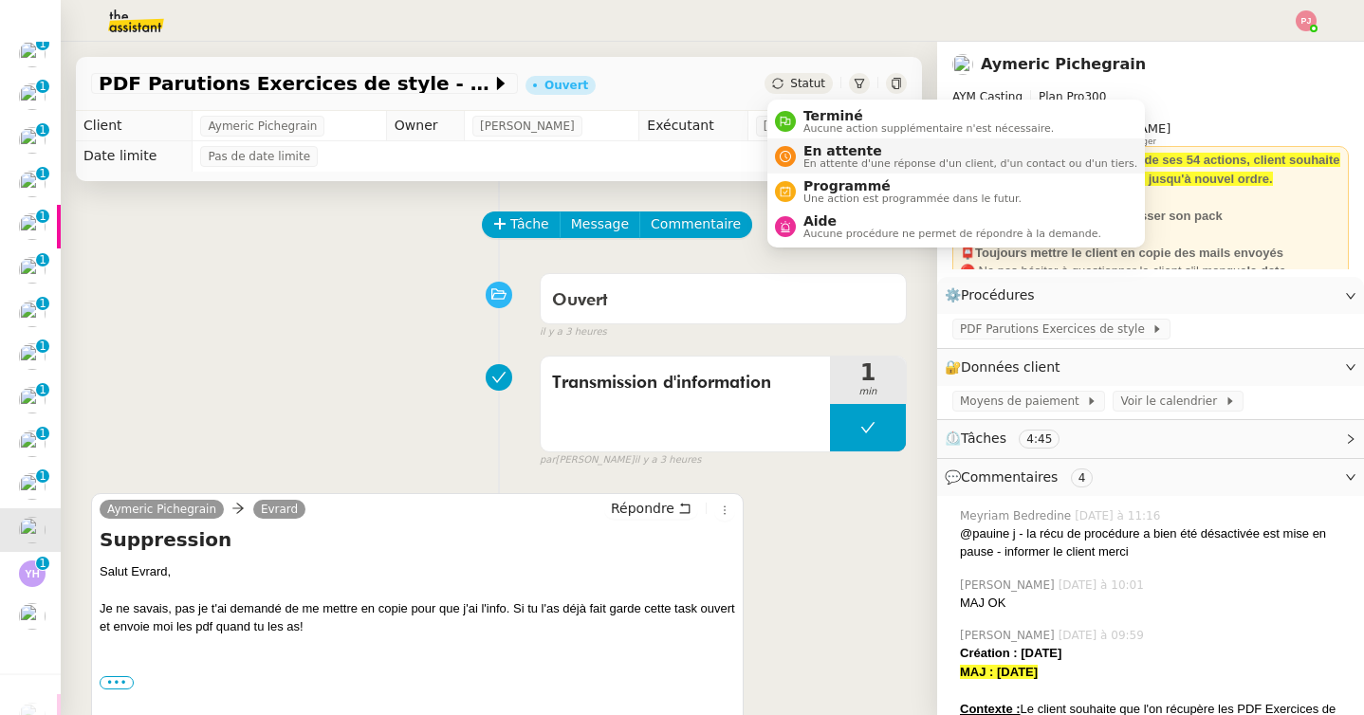
click at [832, 155] on span "En attente" at bounding box center [970, 150] width 334 height 15
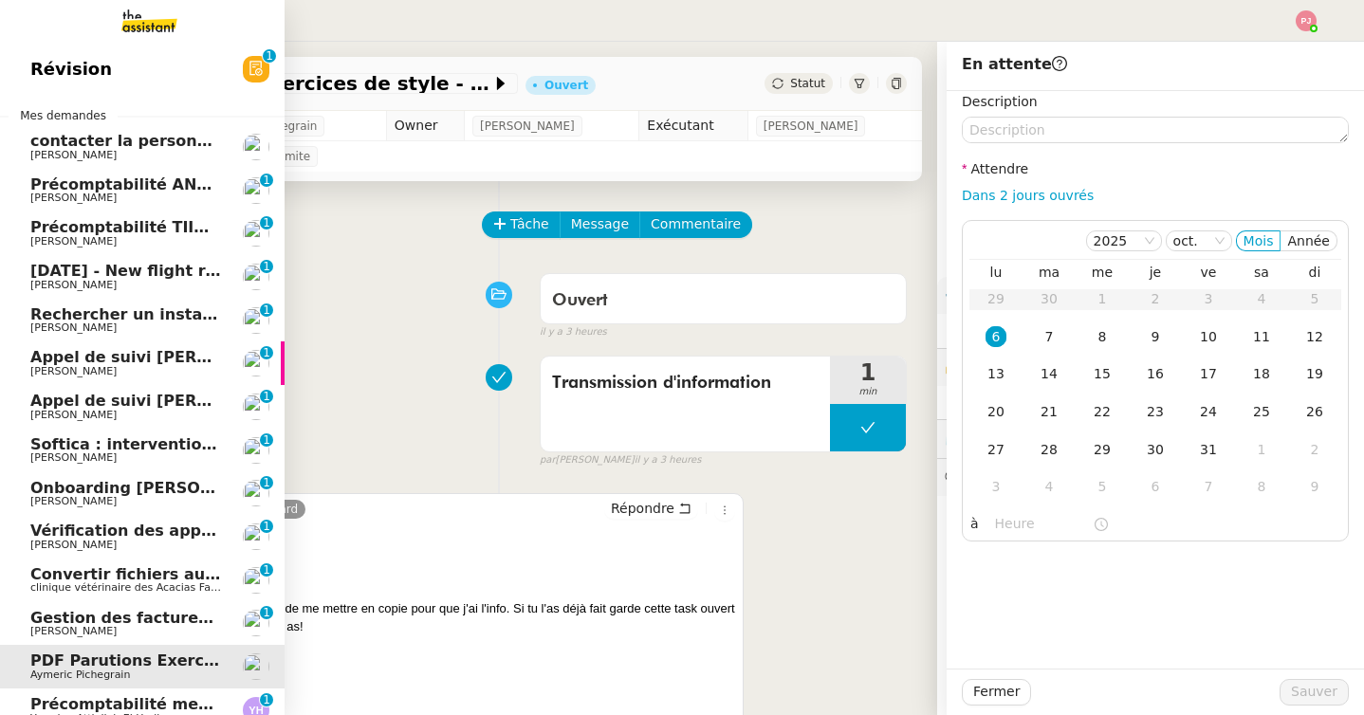
scroll to position [116, 0]
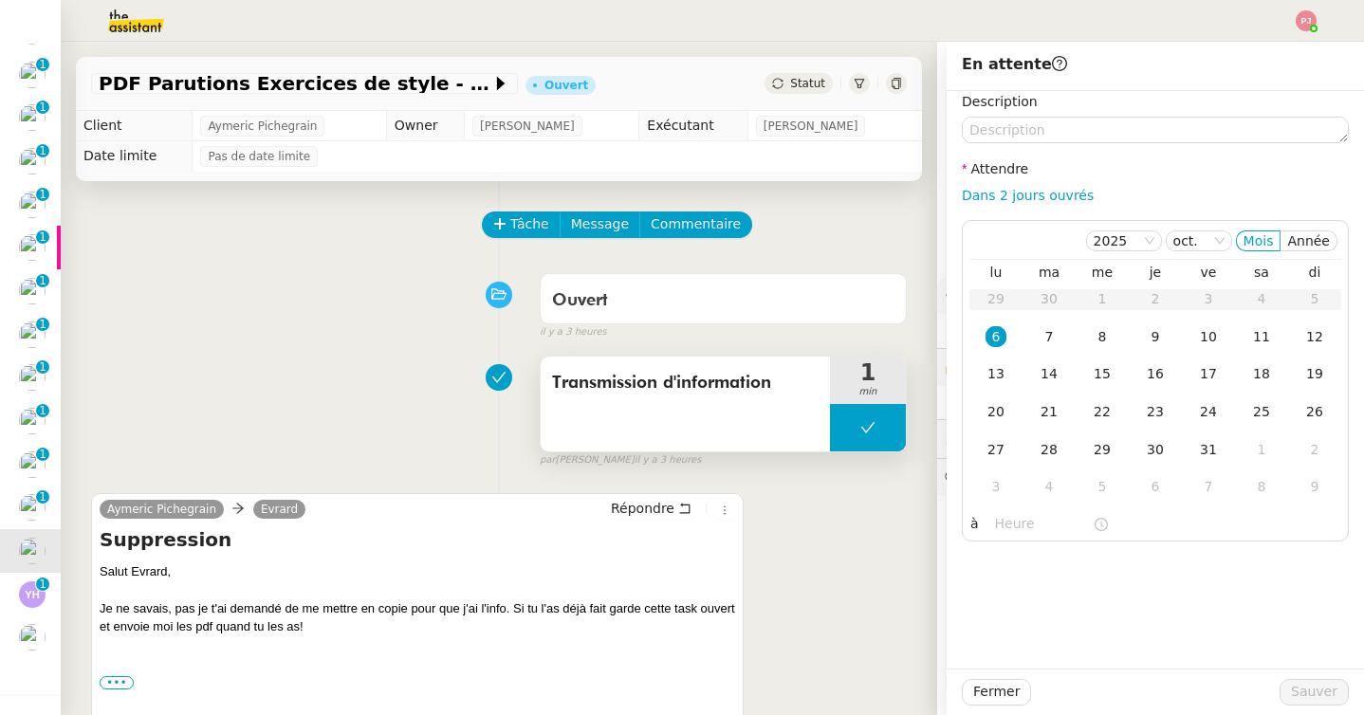
click at [873, 432] on icon at bounding box center [867, 427] width 15 height 15
click at [871, 440] on button at bounding box center [887, 427] width 38 height 47
click at [656, 505] on span "Répondre" at bounding box center [643, 508] width 64 height 19
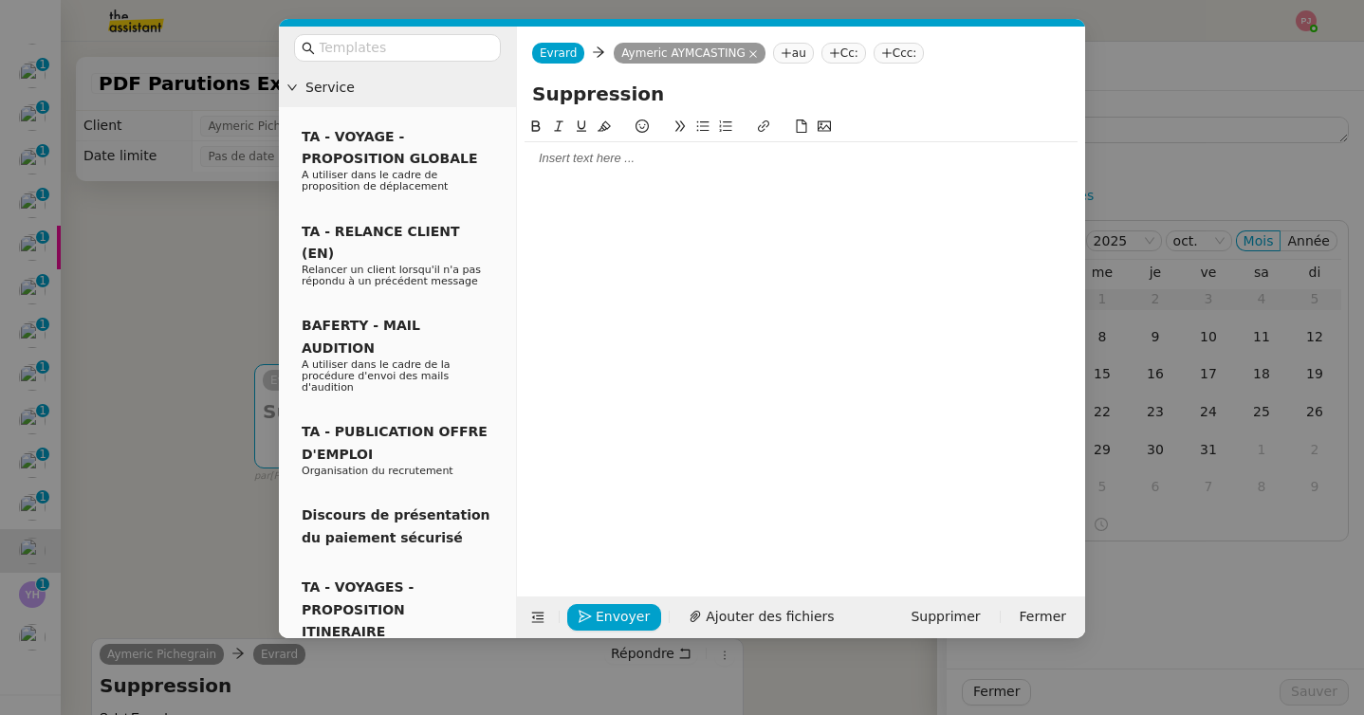
click at [597, 158] on div at bounding box center [800, 158] width 553 height 17
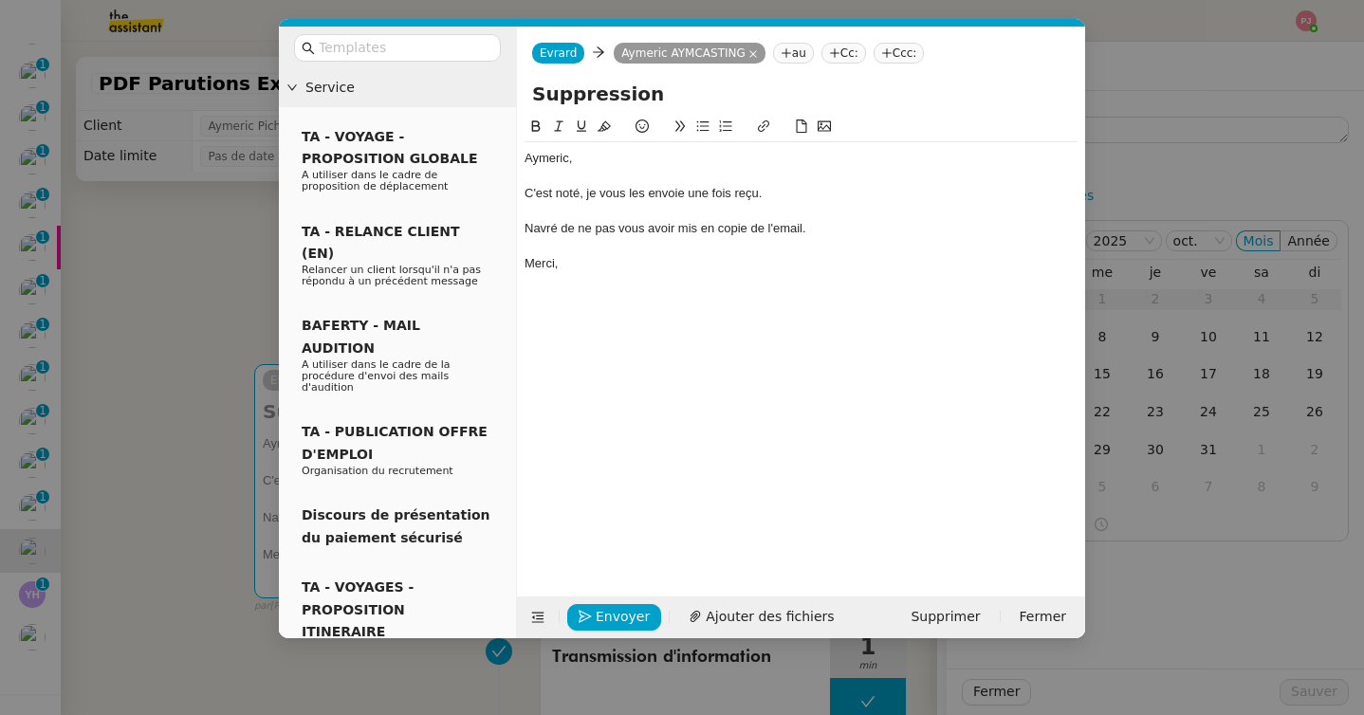
click at [812, 229] on div "Navré de ne pas vous avoir mis en copie de l'email." at bounding box center [800, 228] width 553 height 17
click at [590, 623] on icon "button" at bounding box center [585, 616] width 13 height 13
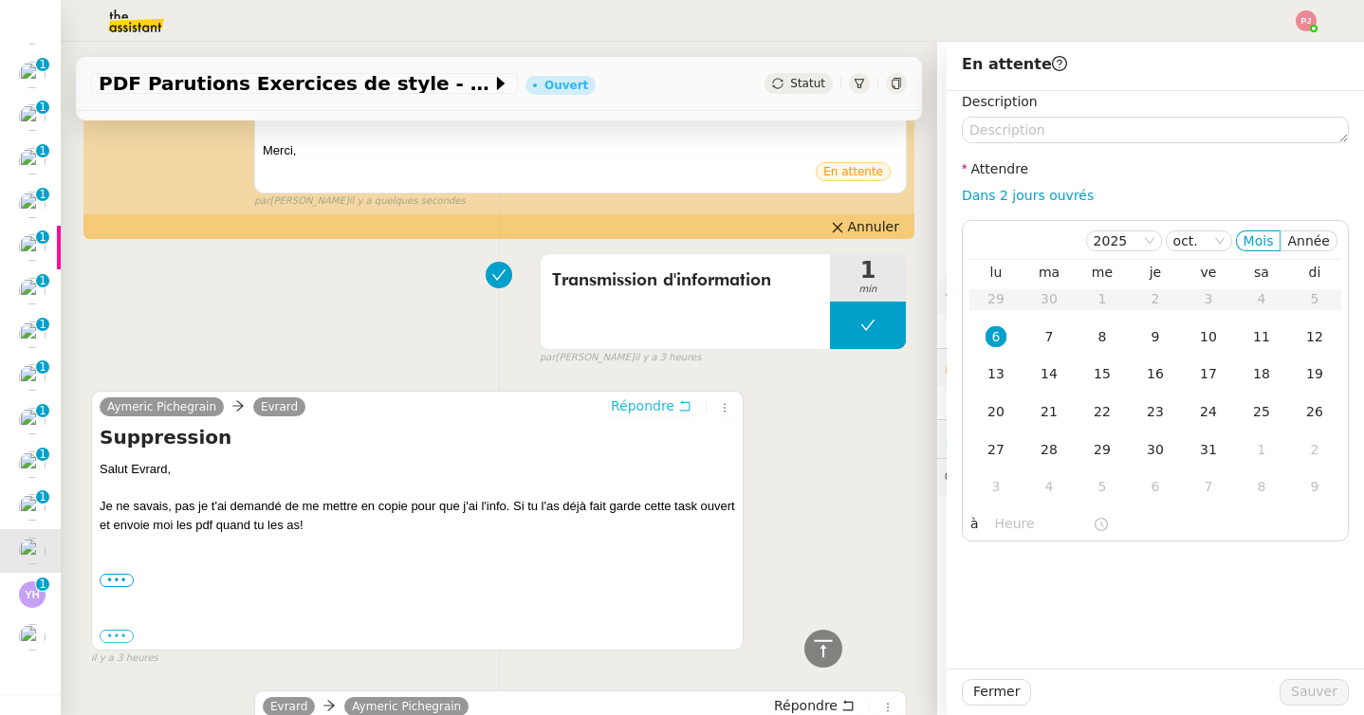
scroll to position [0, 0]
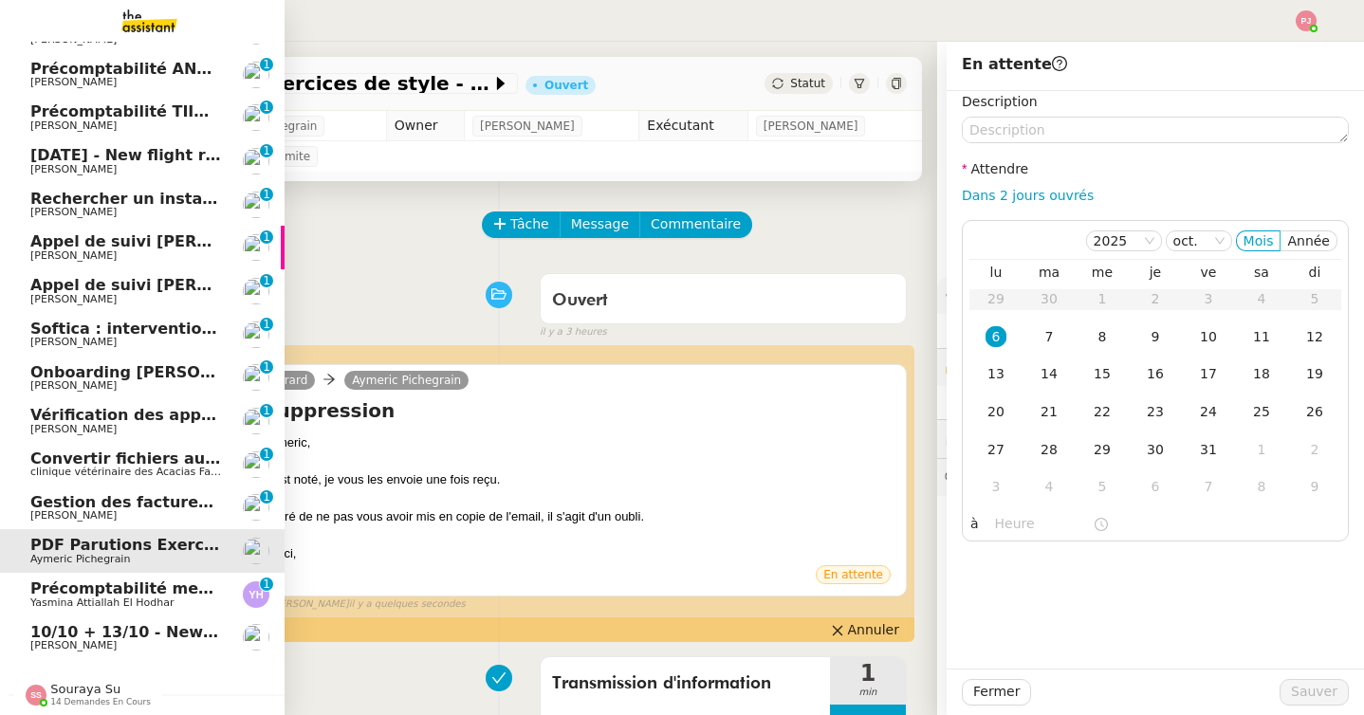
click at [94, 640] on span "[PERSON_NAME]" at bounding box center [126, 645] width 192 height 11
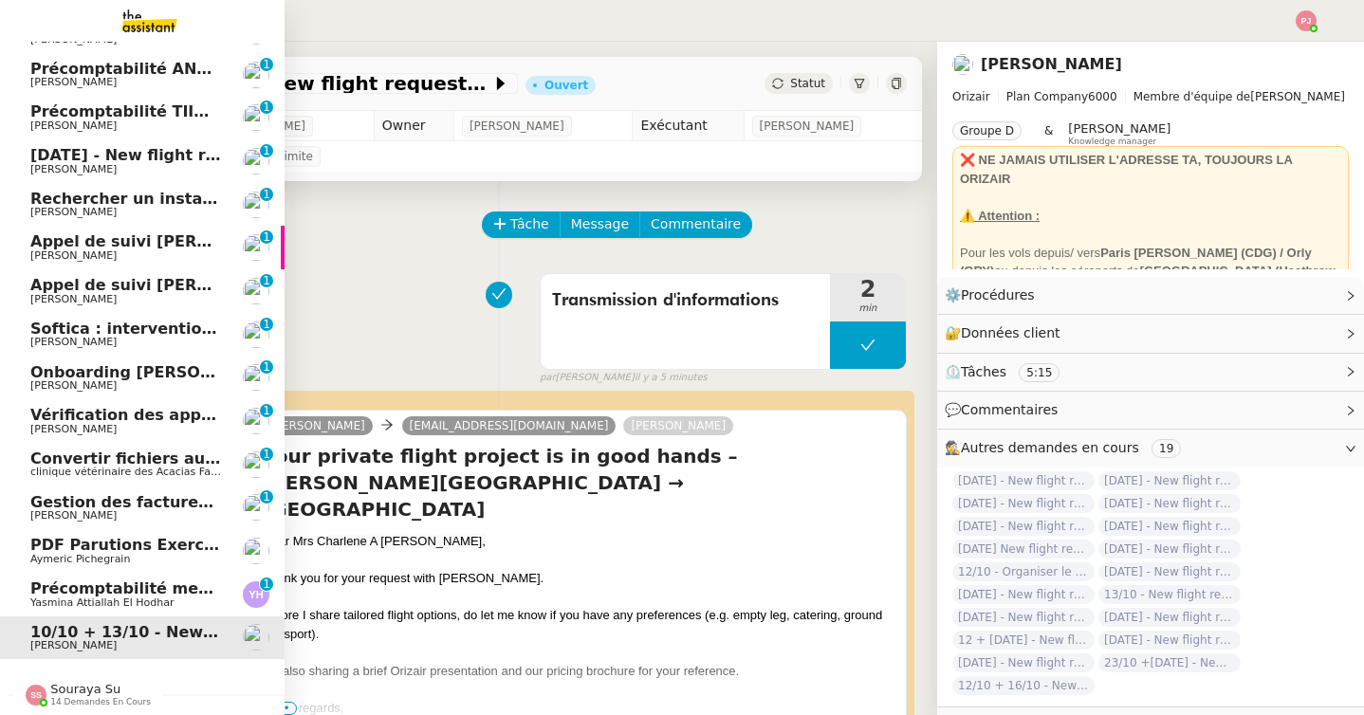
click at [127, 505] on span "Gestion des factures d'achat - septembre/octobre" at bounding box center [243, 502] width 426 height 18
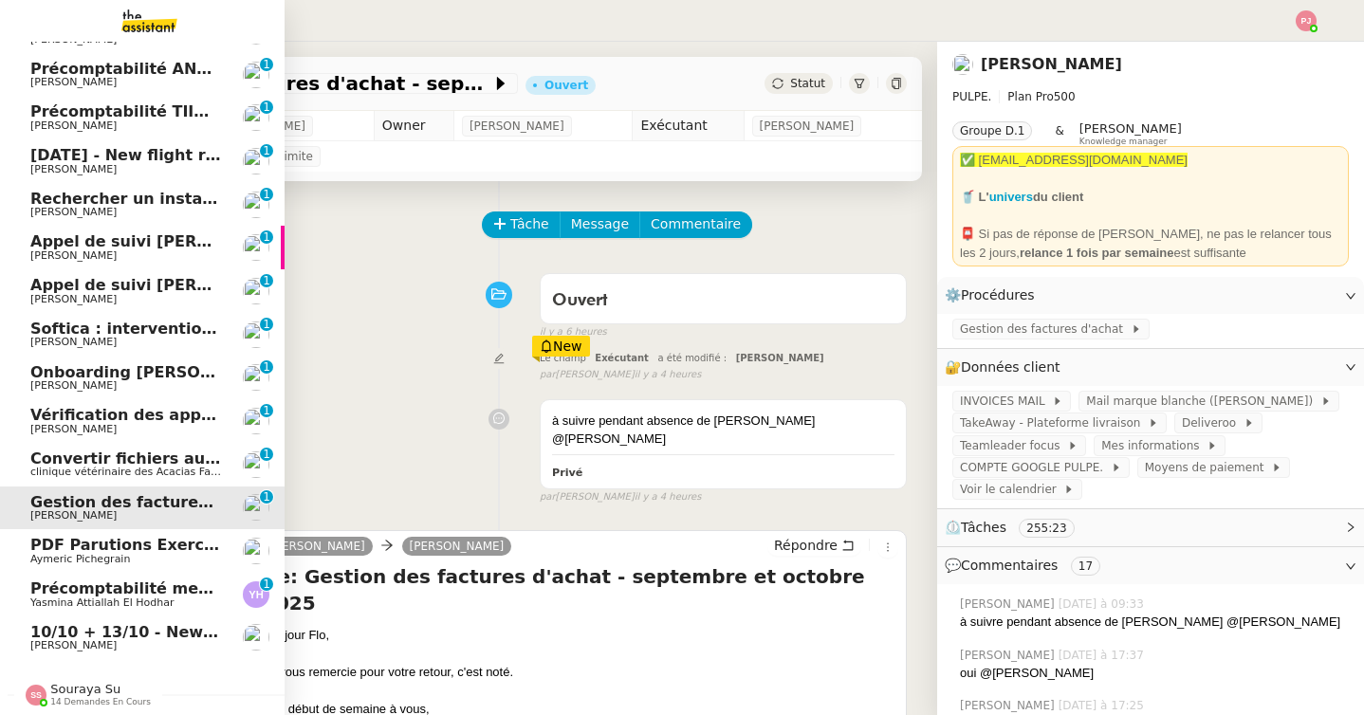
click at [138, 466] on span "Convertir fichiers audio en tâches sur Evernote - [DATE]" at bounding box center [269, 459] width 479 height 18
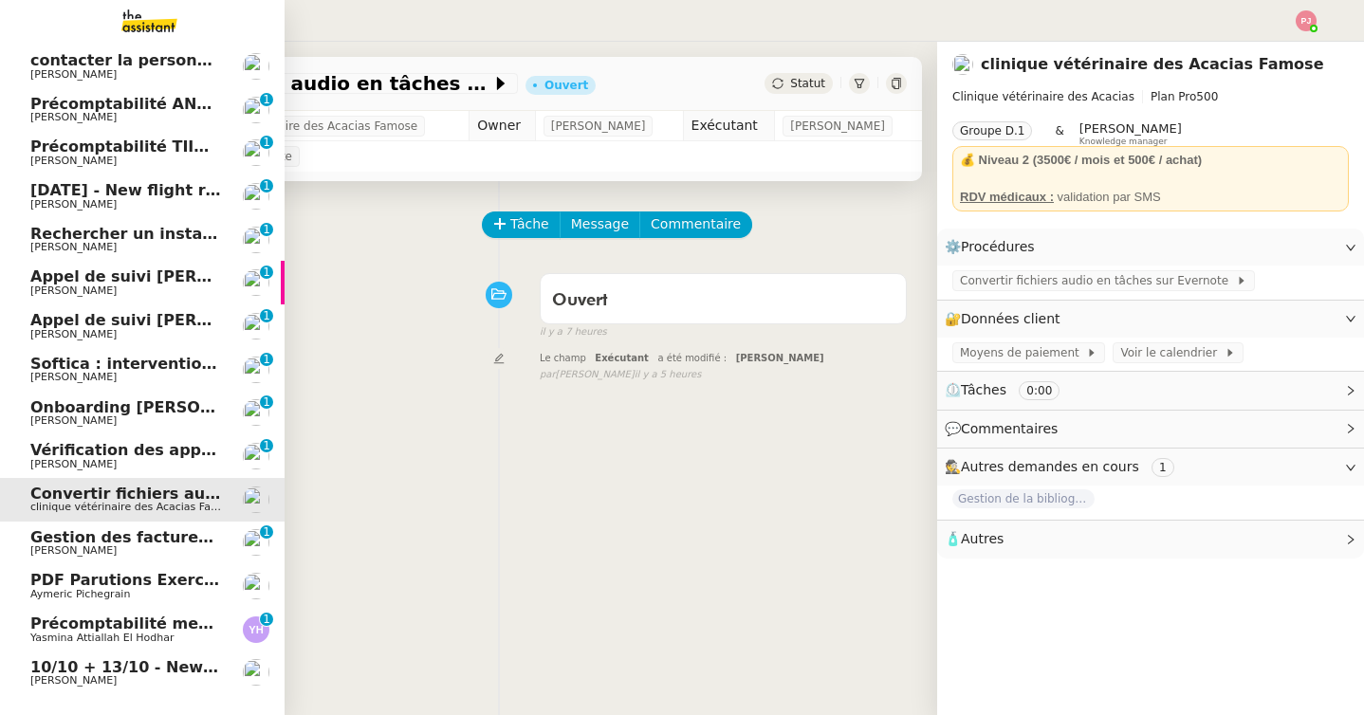
scroll to position [116, 0]
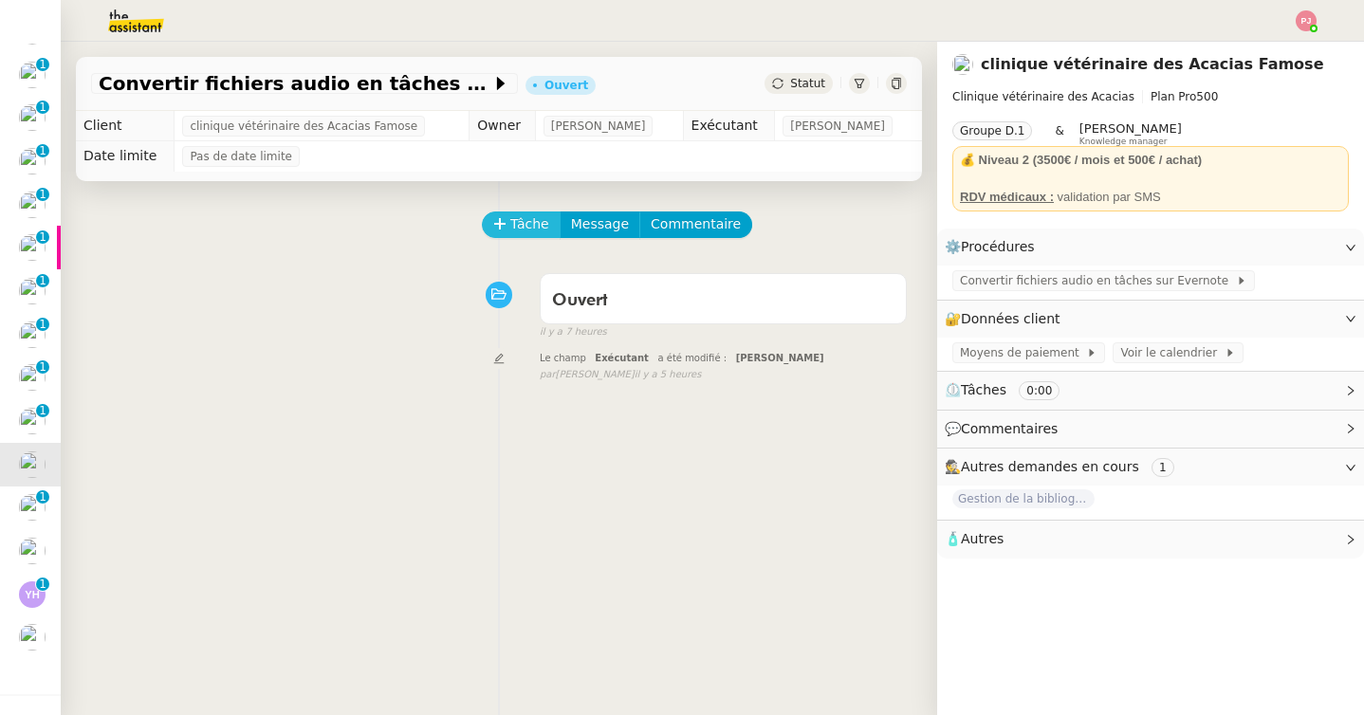
click at [526, 228] on span "Tâche" at bounding box center [529, 224] width 39 height 22
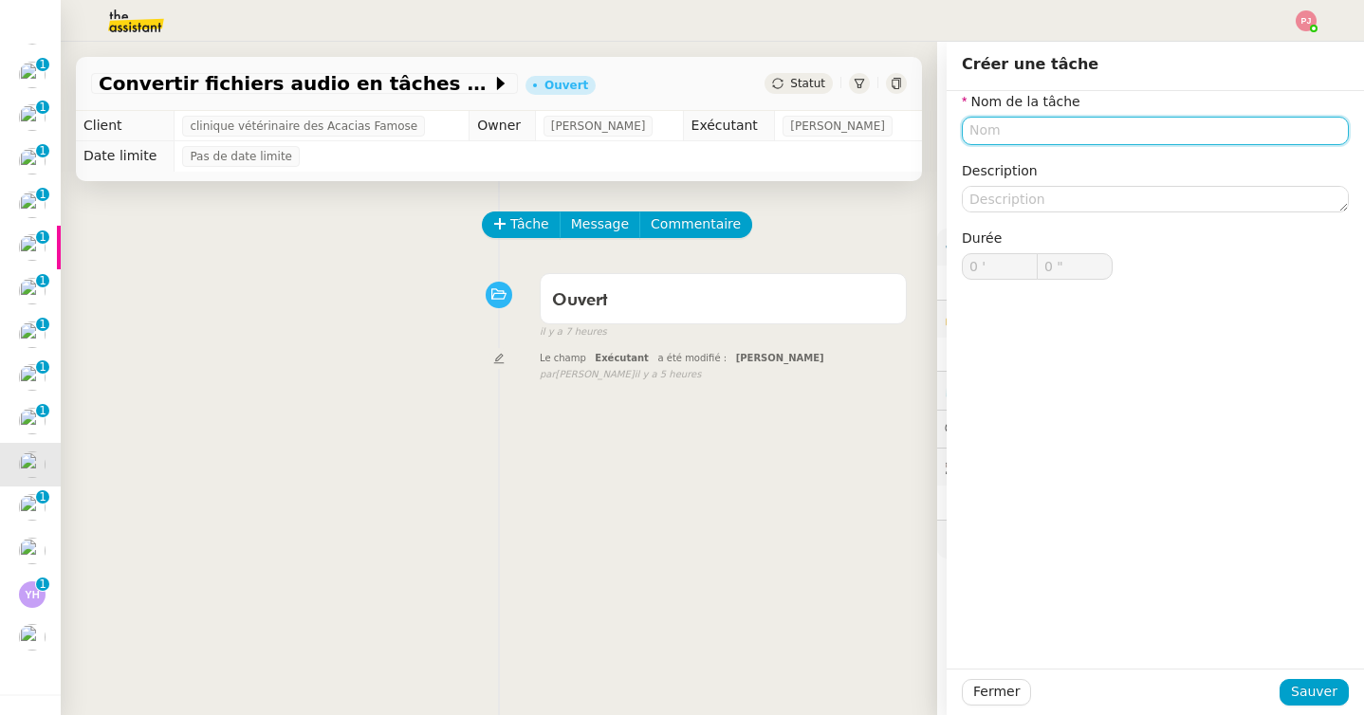
click at [1027, 133] on input "text" at bounding box center [1155, 131] width 387 height 28
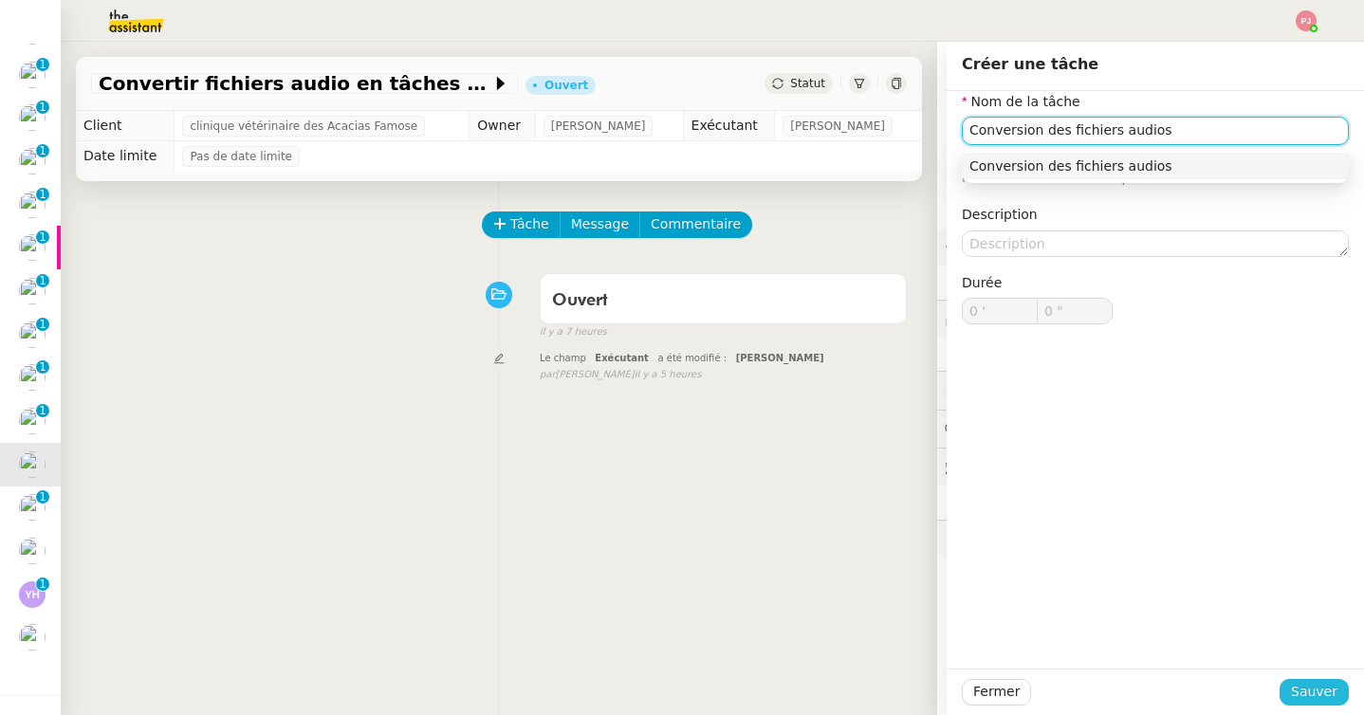
type input "Conversion des fichiers audios"
click at [1303, 687] on span "Sauver" at bounding box center [1314, 692] width 46 height 22
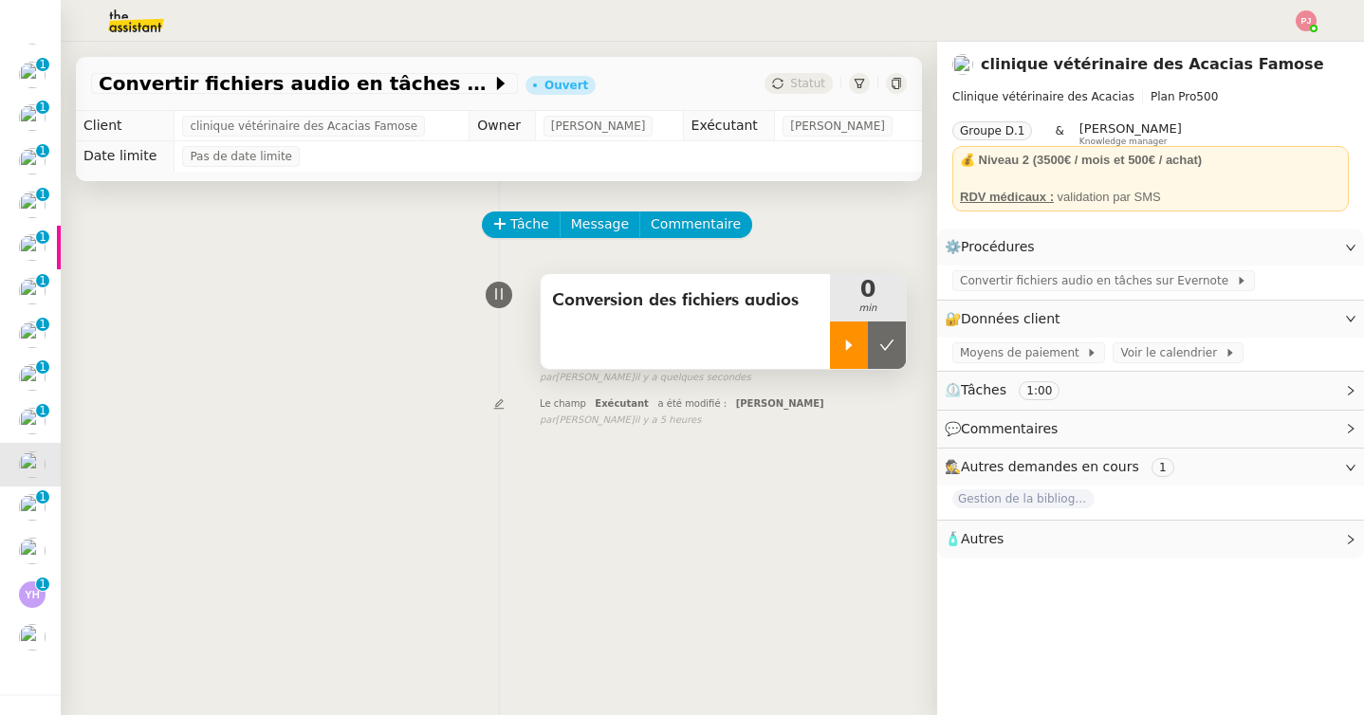
click at [840, 325] on div at bounding box center [849, 345] width 38 height 47
click at [1010, 277] on span "Convertir fichiers audio en tâches sur Evernote" at bounding box center [1098, 280] width 276 height 19
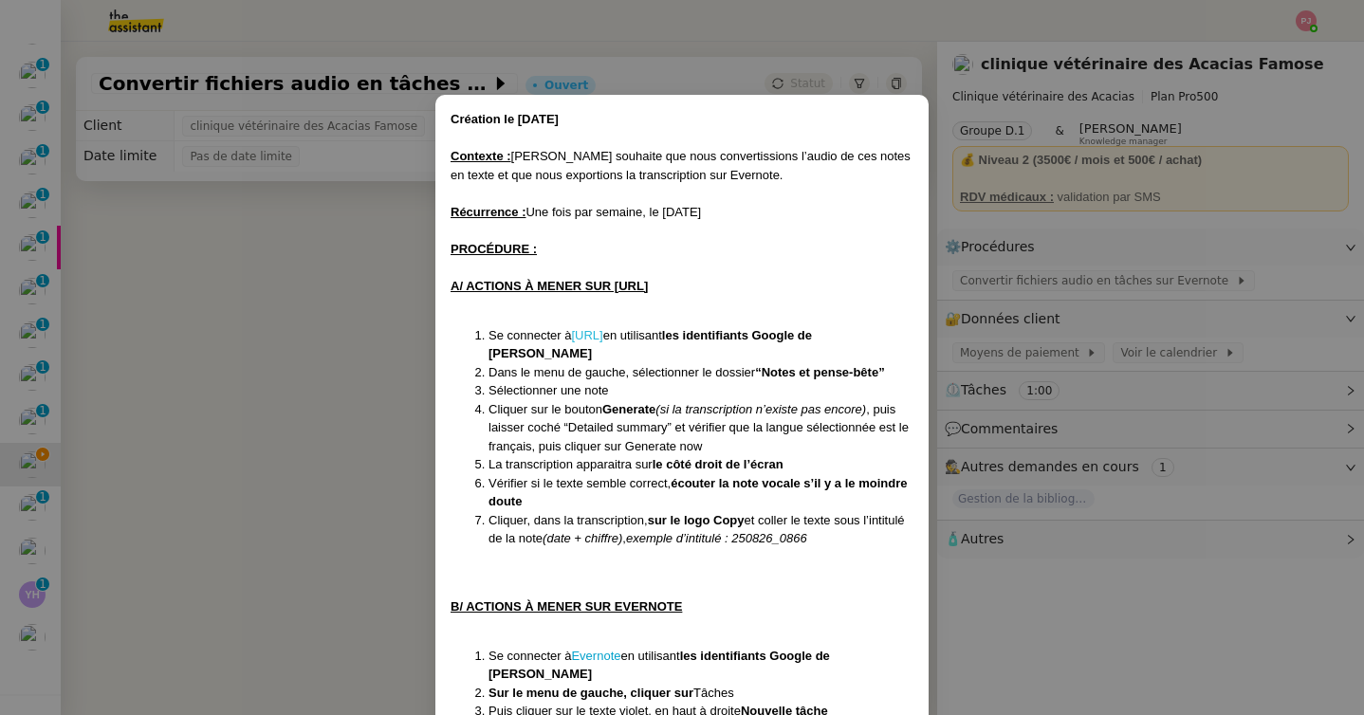
click at [589, 329] on link "[URL]" at bounding box center [586, 335] width 31 height 14
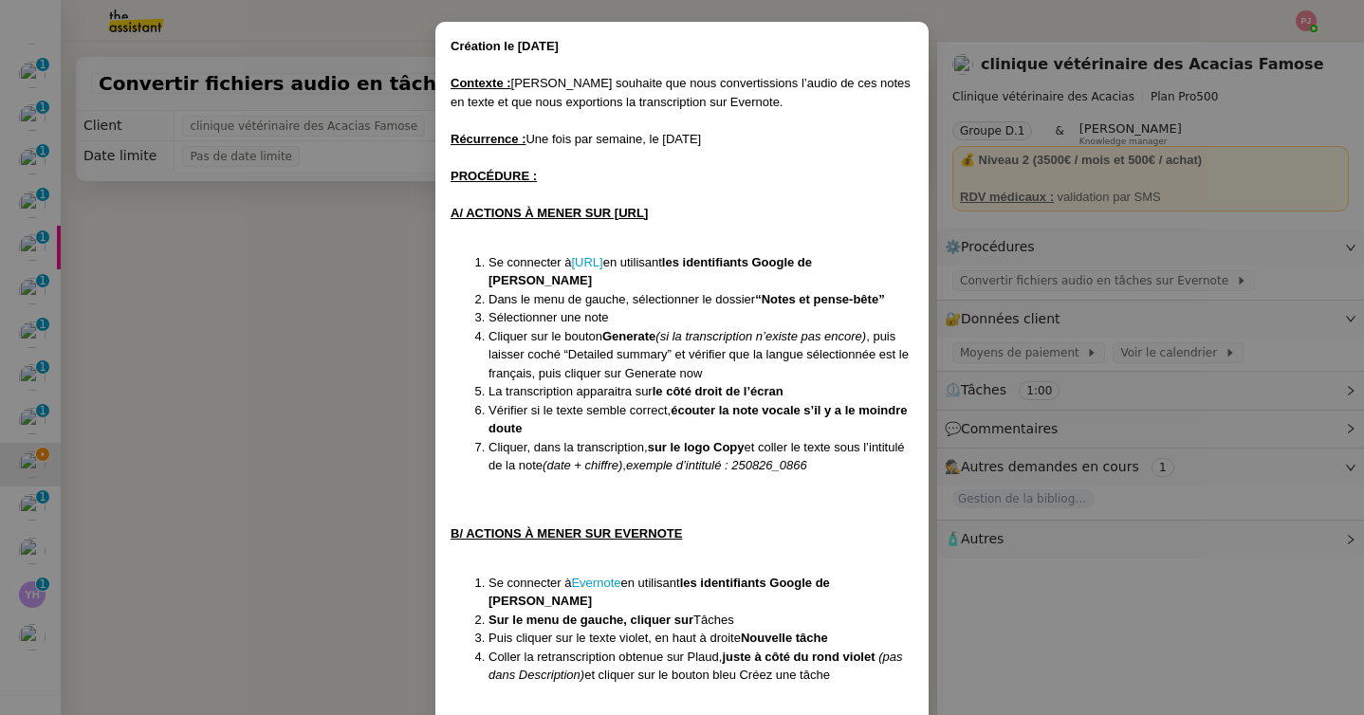
scroll to position [84, 0]
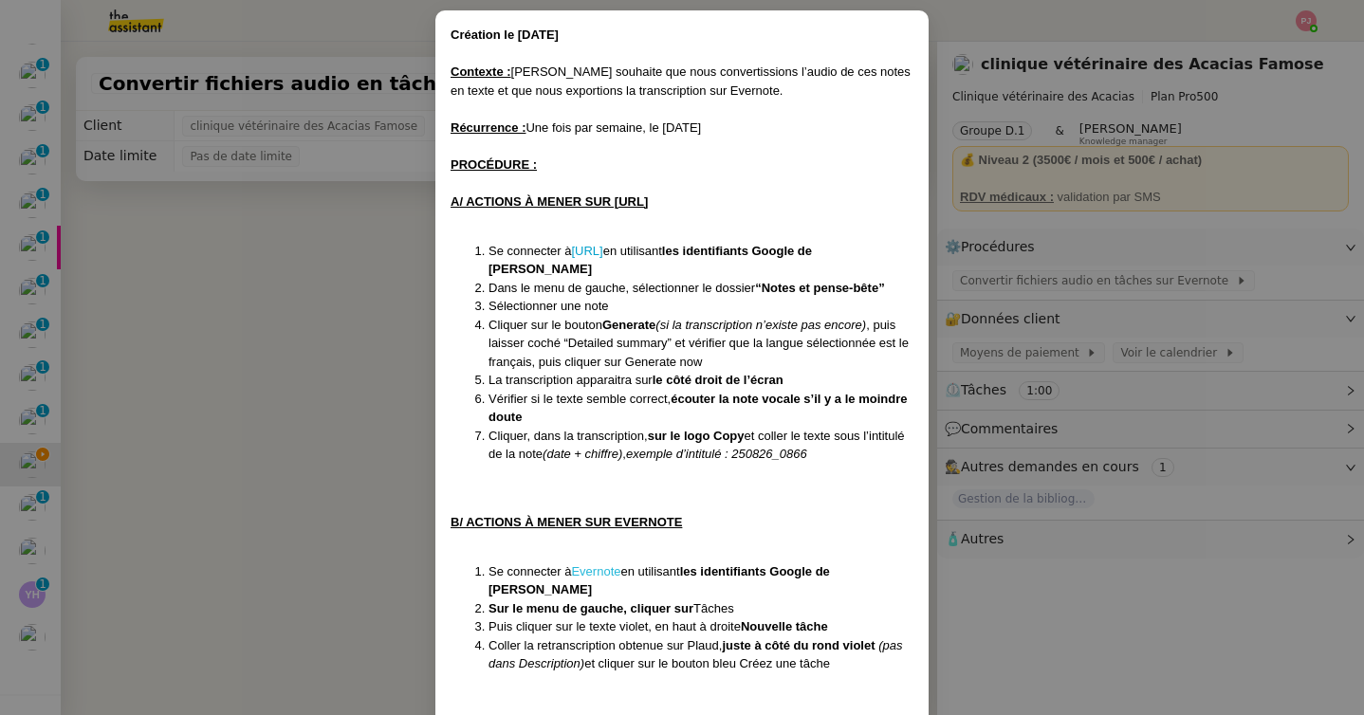
click at [605, 564] on link "Evernote" at bounding box center [595, 571] width 49 height 14
click at [1056, 342] on nz-modal-container "Création le [DATE] Contexte : [PERSON_NAME] souhaite que nous convertissions l’…" at bounding box center [682, 357] width 1364 height 715
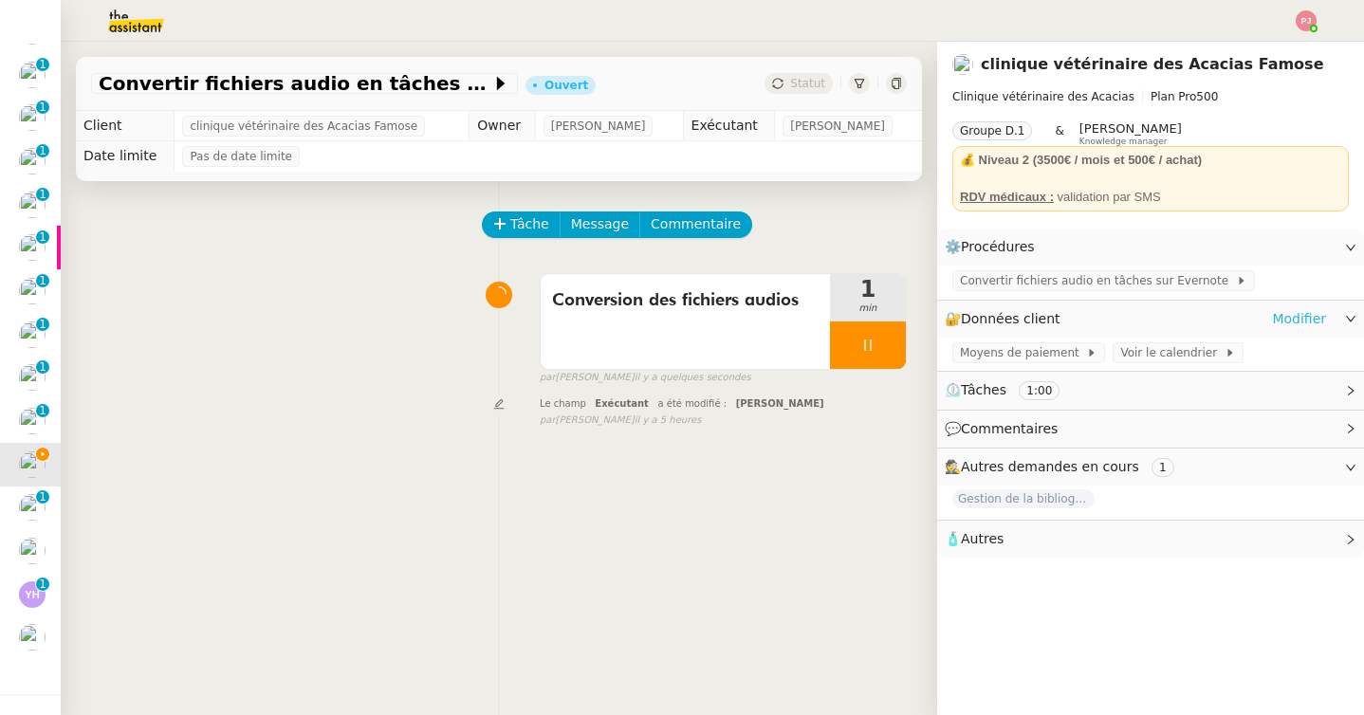
click at [1300, 320] on link "Modifier" at bounding box center [1299, 319] width 54 height 22
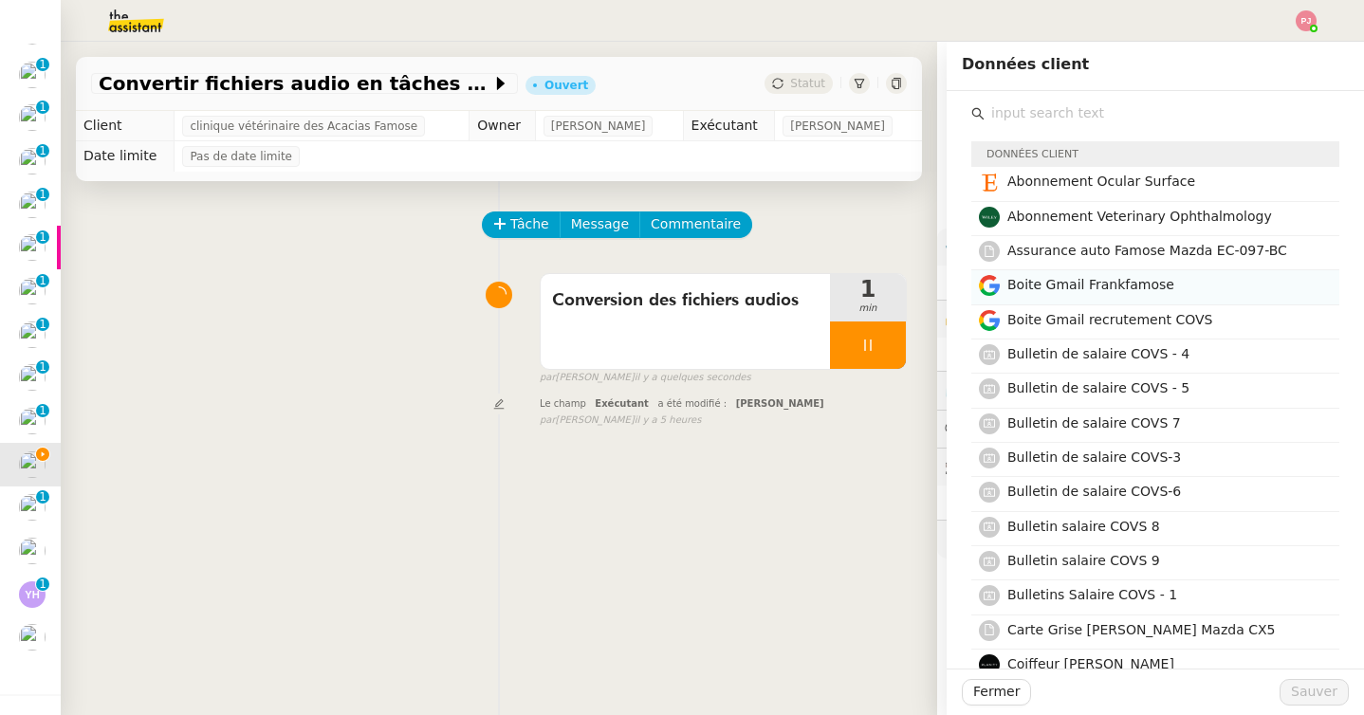
click at [1054, 285] on span "Boite Gmail Frankfamose" at bounding box center [1090, 284] width 167 height 15
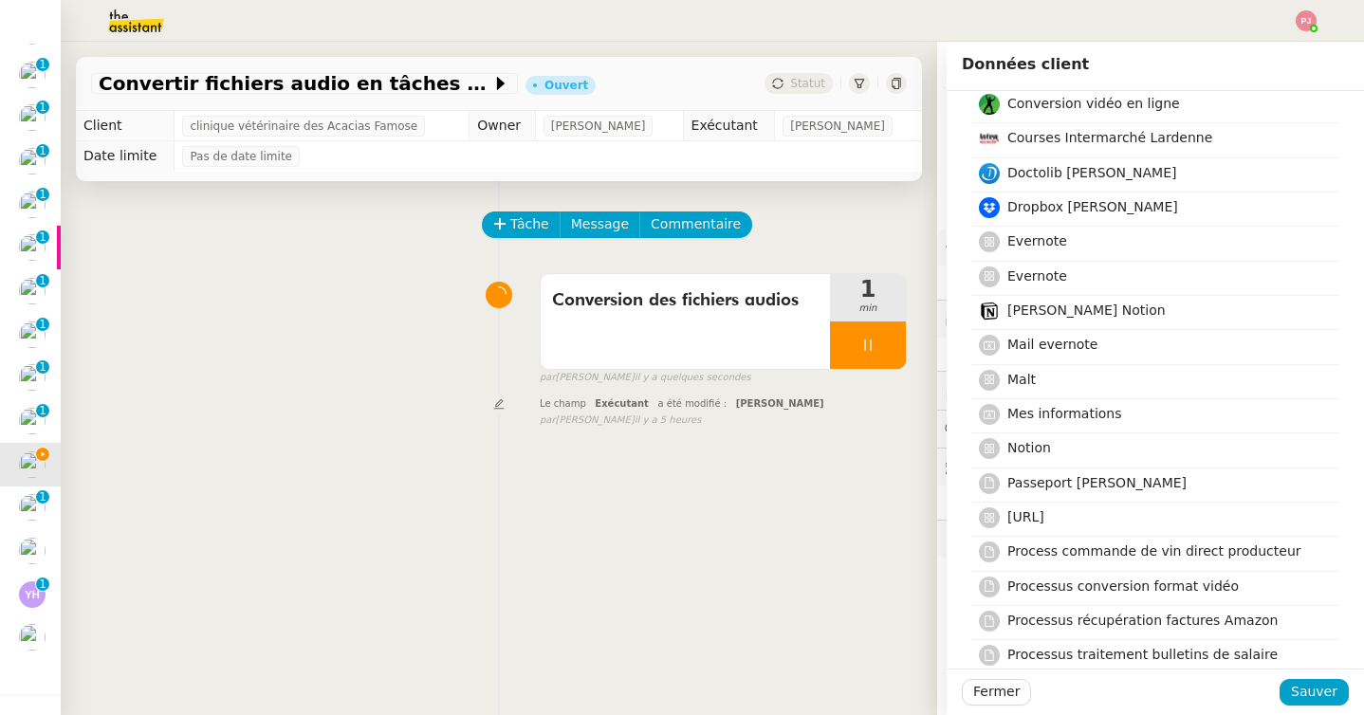
scroll to position [655, 0]
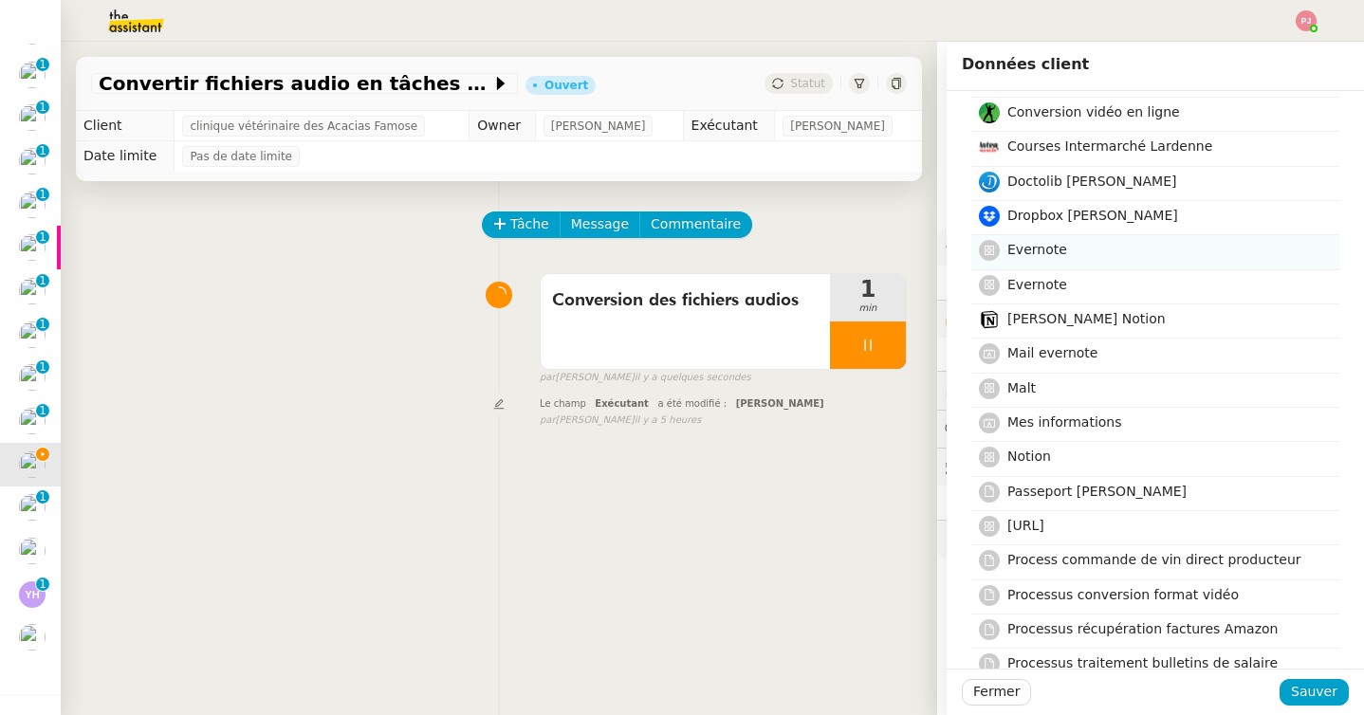
click at [1071, 247] on h4 "Evernote" at bounding box center [1167, 250] width 321 height 22
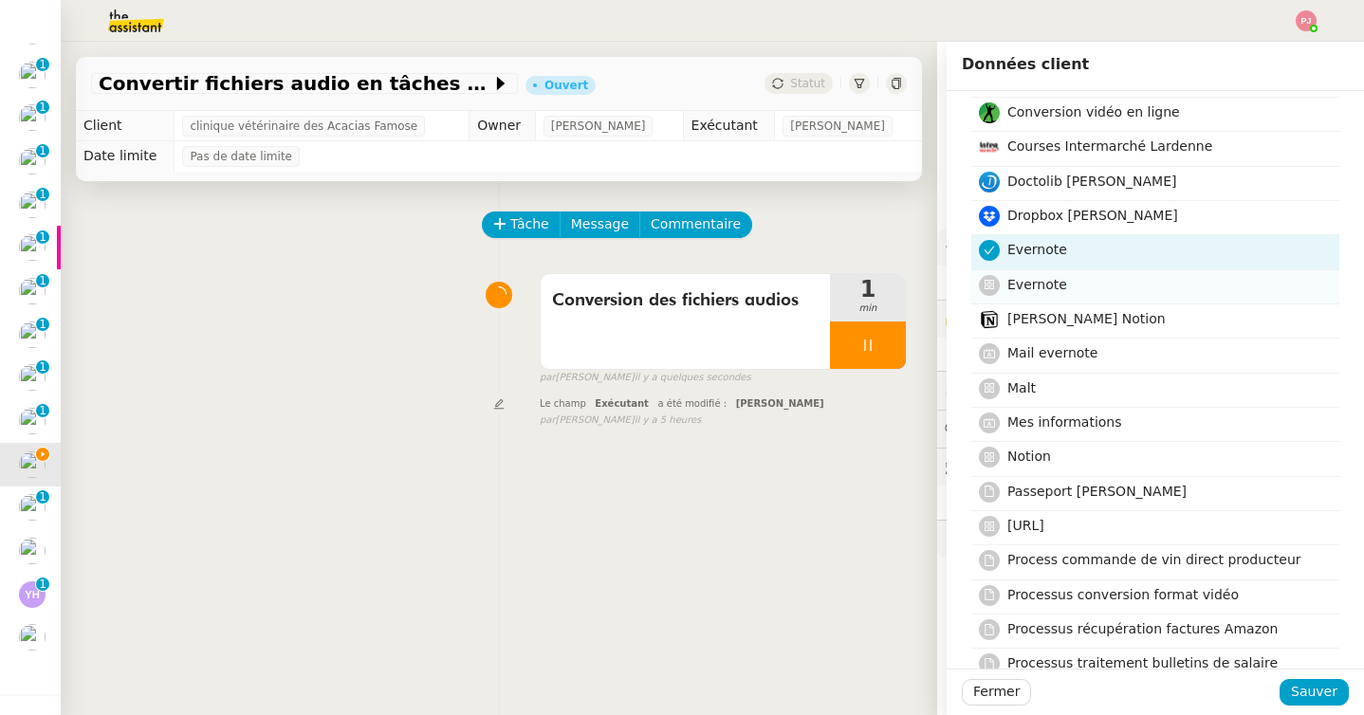
click at [1061, 281] on span "Evernote" at bounding box center [1037, 284] width 60 height 15
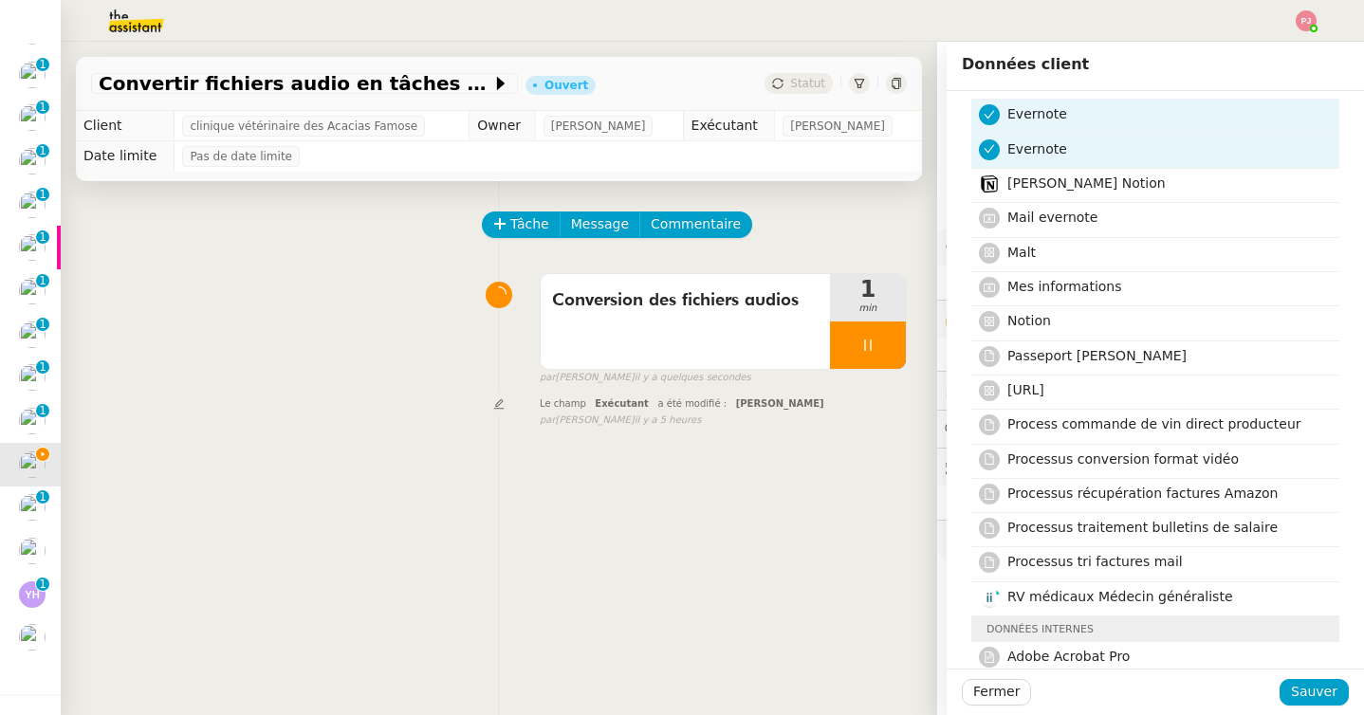
scroll to position [837, 0]
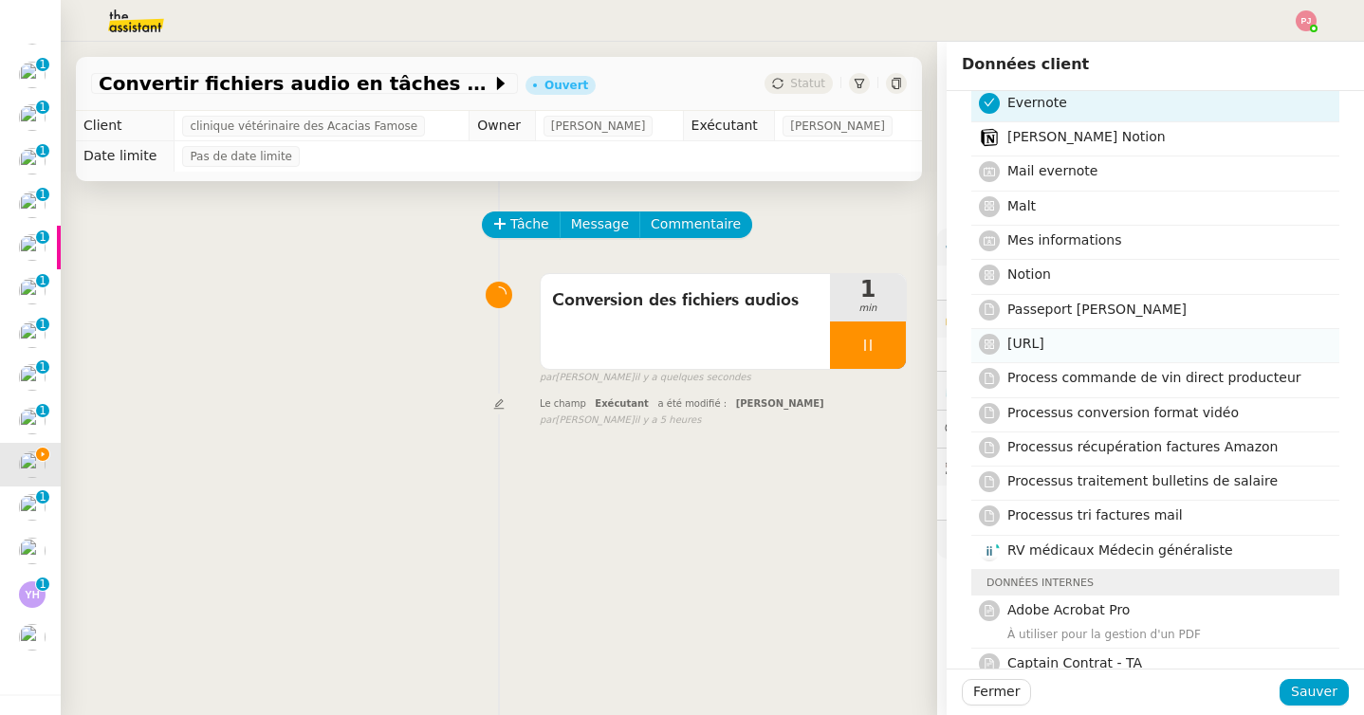
click at [1065, 339] on h4 "[URL]" at bounding box center [1167, 344] width 321 height 22
click at [1292, 689] on button "Sauver" at bounding box center [1313, 692] width 69 height 27
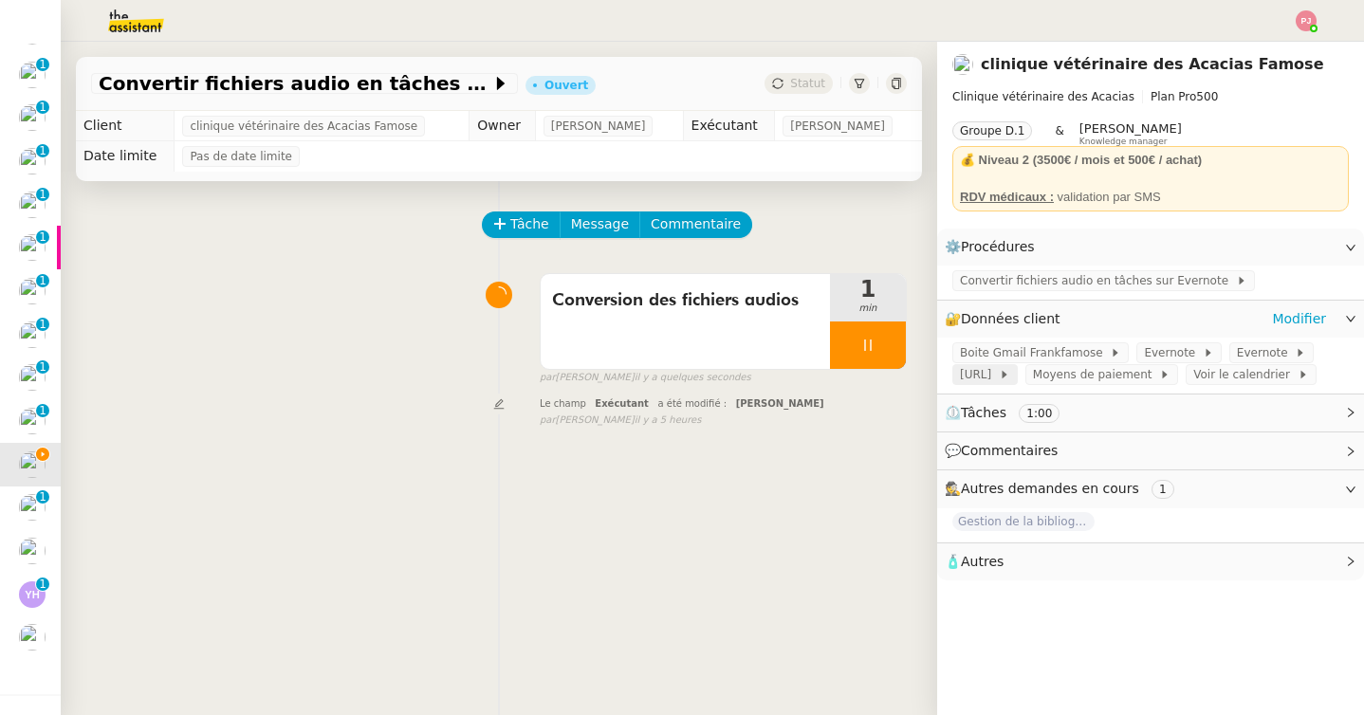
click at [992, 374] on span "[URL]" at bounding box center [979, 374] width 39 height 19
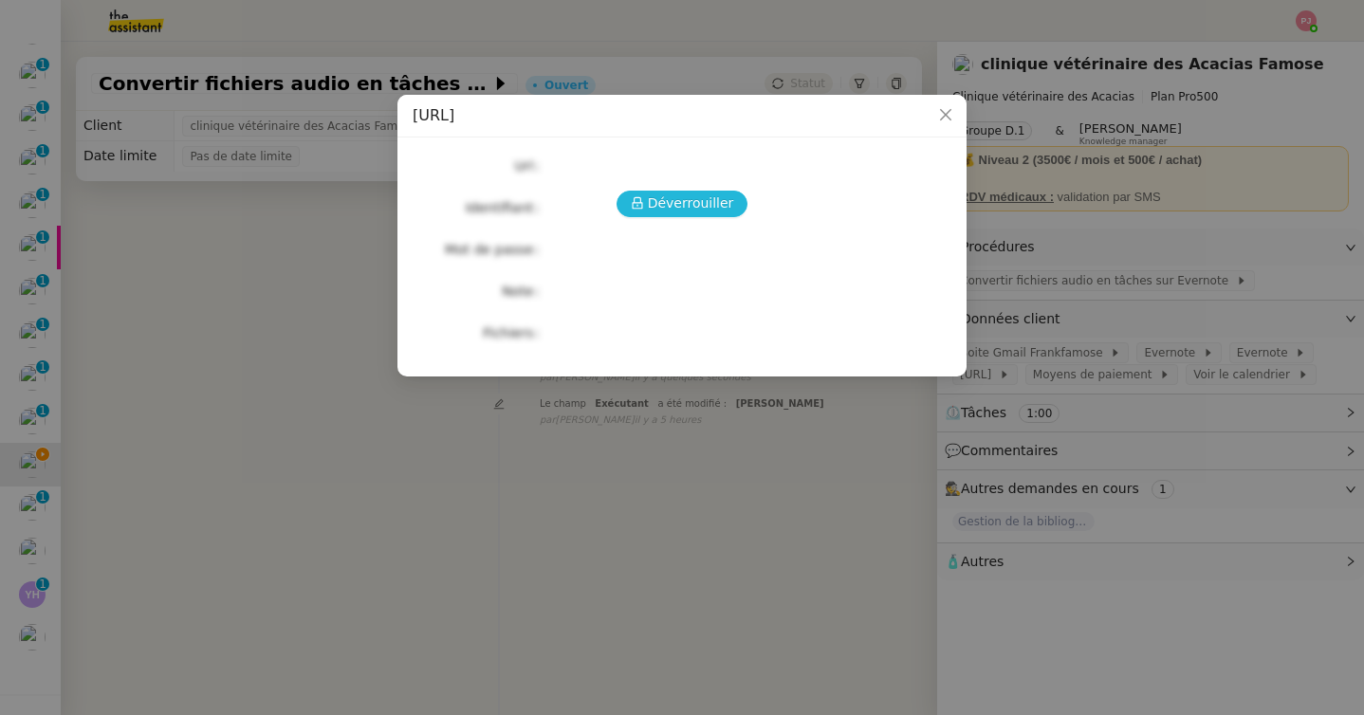
click at [712, 205] on span "Déverrouiller" at bounding box center [691, 204] width 86 height 22
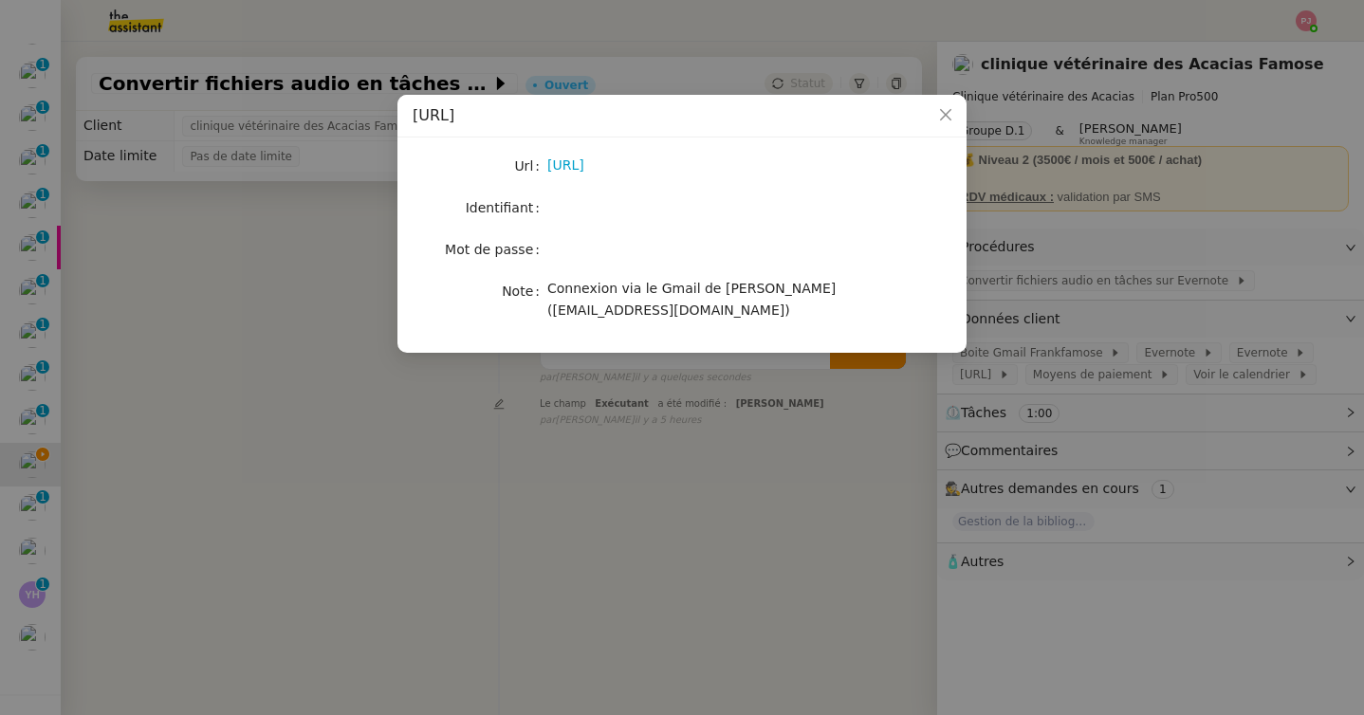
click at [1101, 345] on nz-modal-container "[URL] Url [URL] Identifiant Mot de passe Note Connexion via le Gmail de [PERSON…" at bounding box center [682, 357] width 1364 height 715
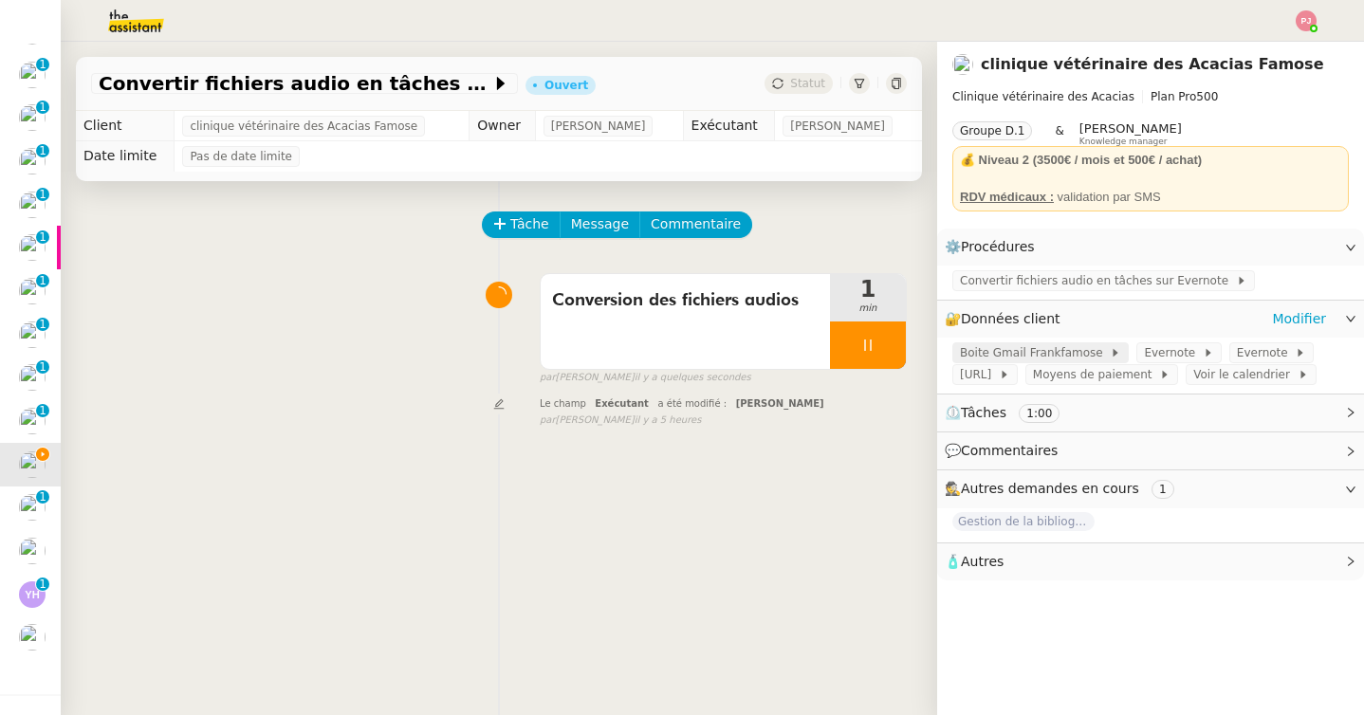
click at [1002, 354] on span "Boite Gmail Frankfamose" at bounding box center [1035, 352] width 150 height 19
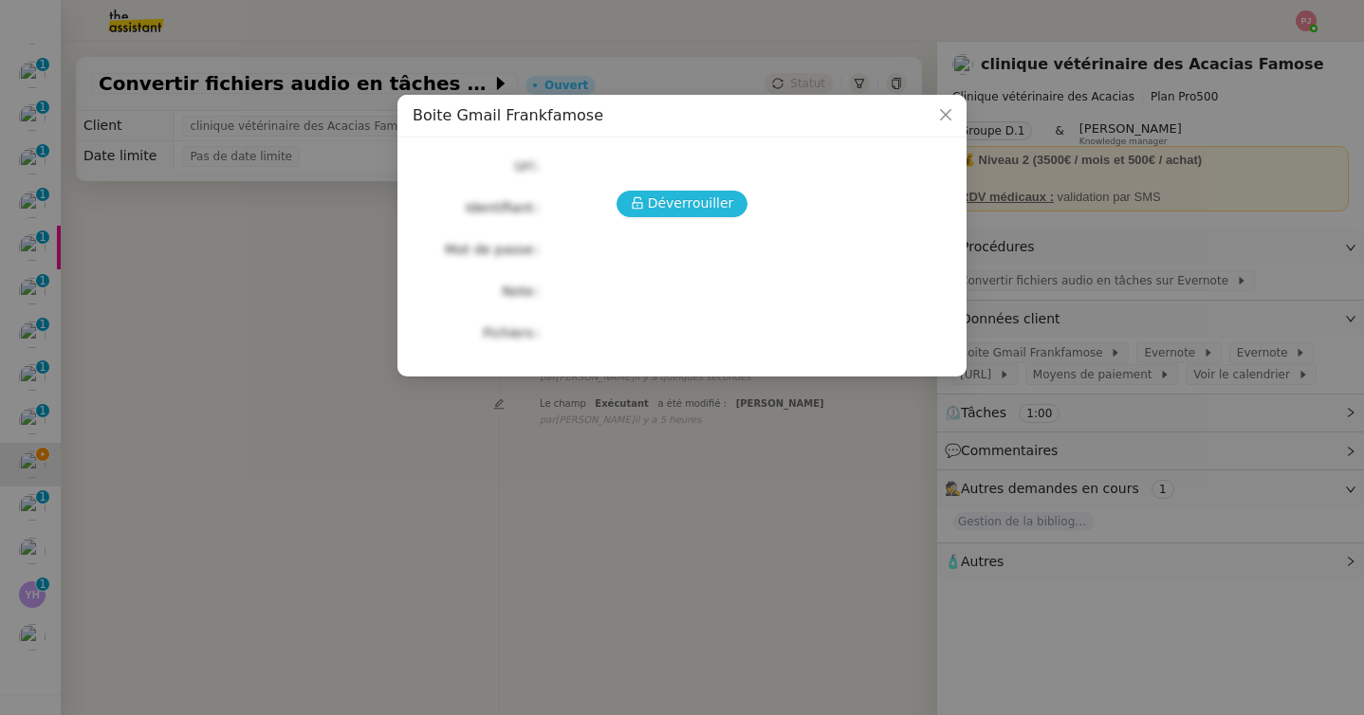
click at [707, 208] on span "Déverrouiller" at bounding box center [691, 204] width 86 height 22
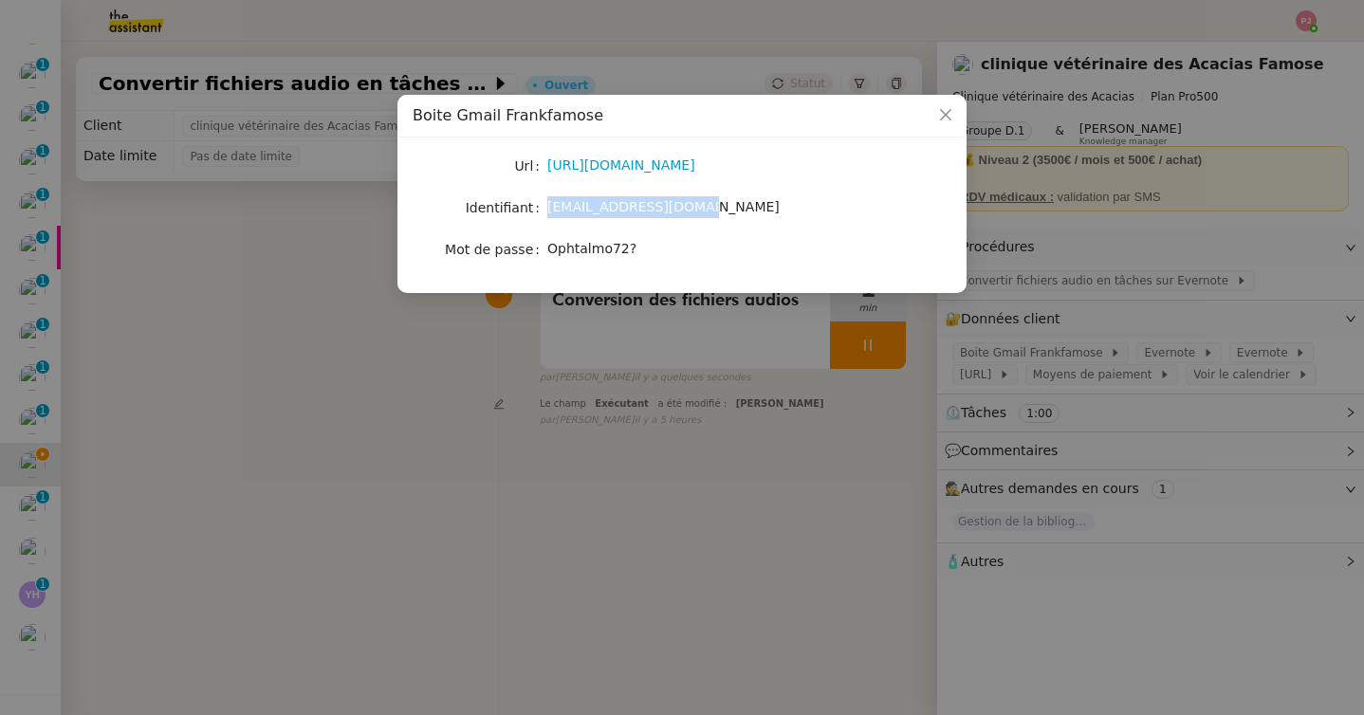
drag, startPoint x: 711, startPoint y: 210, endPoint x: 542, endPoint y: 211, distance: 169.8
click at [542, 211] on nz-form-item "Identifiant [EMAIL_ADDRESS][DOMAIN_NAME]" at bounding box center [682, 207] width 539 height 27
click at [985, 349] on nz-modal-container "Boite Gmail [PERSON_NAME] Url [URL][DOMAIN_NAME] Identifiant [EMAIL_ADDRESS][DO…" at bounding box center [682, 357] width 1364 height 715
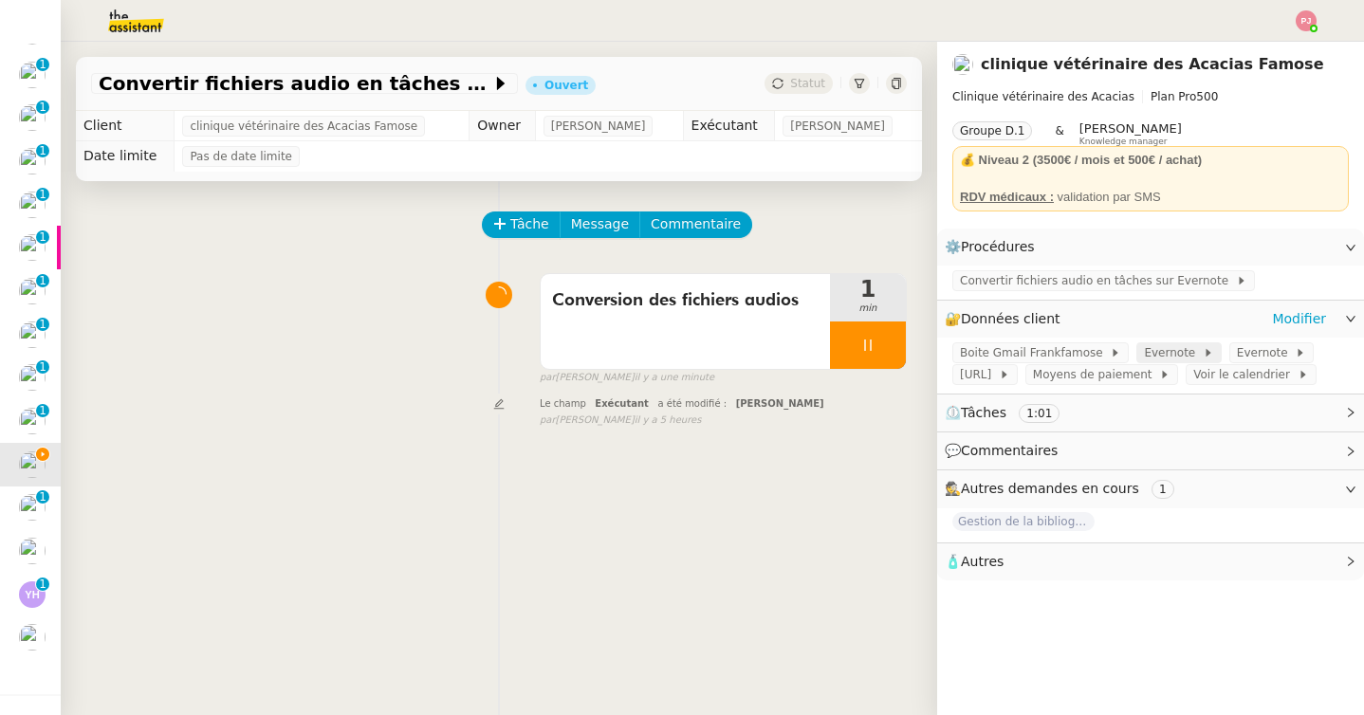
click at [1151, 356] on span "Evernote" at bounding box center [1173, 352] width 58 height 19
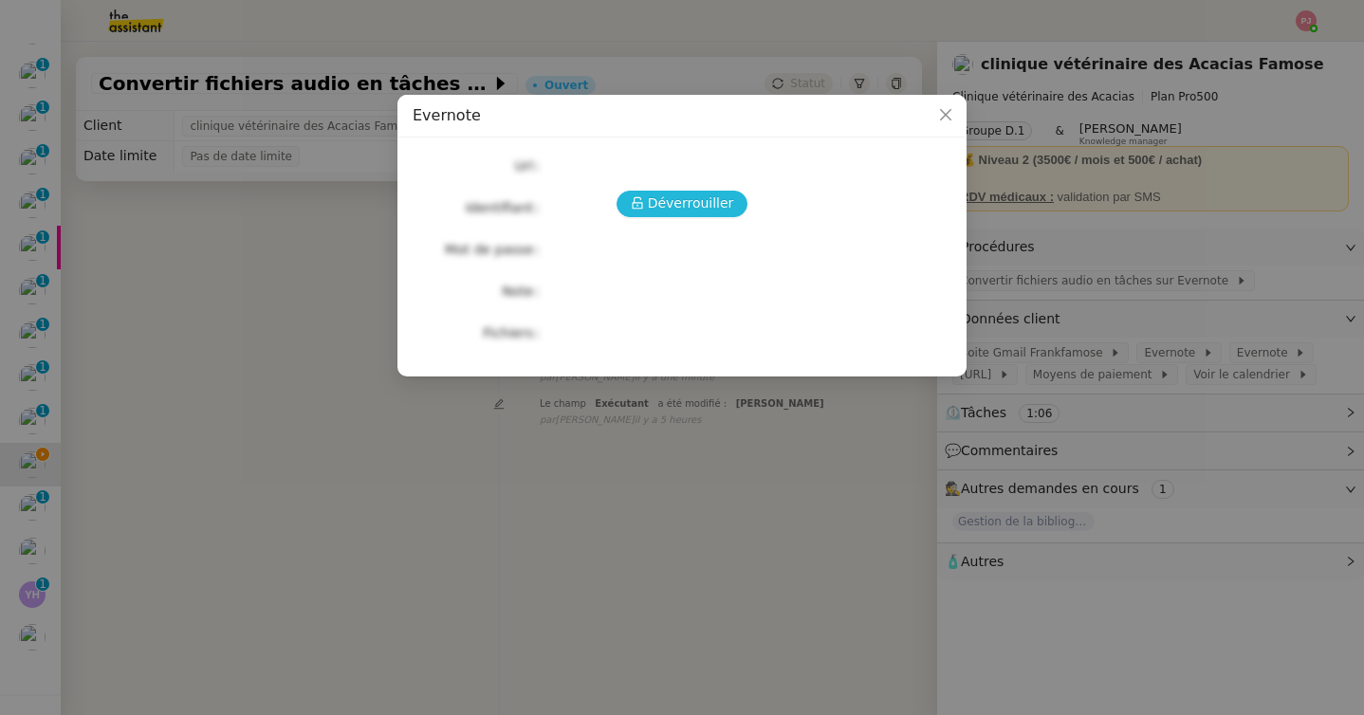
click at [667, 205] on span "Déverrouiller" at bounding box center [691, 204] width 86 height 22
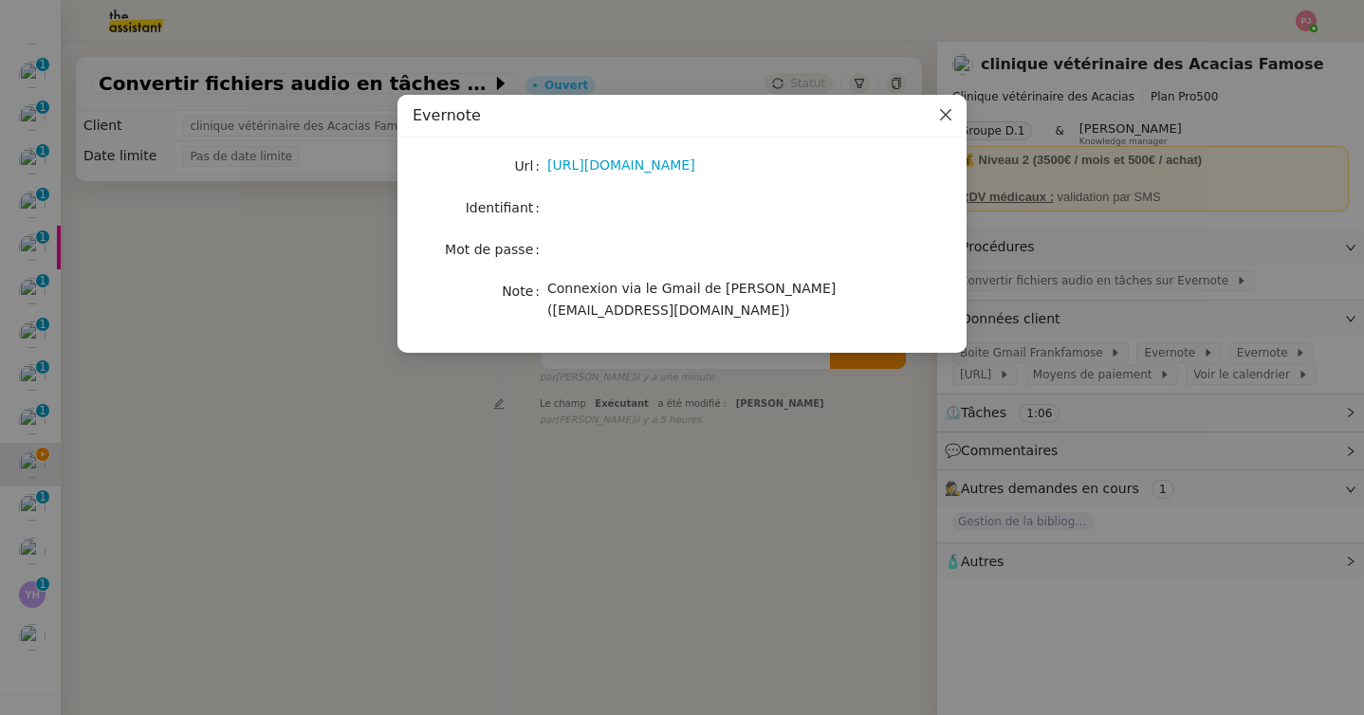
click at [946, 114] on icon "Close" at bounding box center [945, 114] width 15 height 15
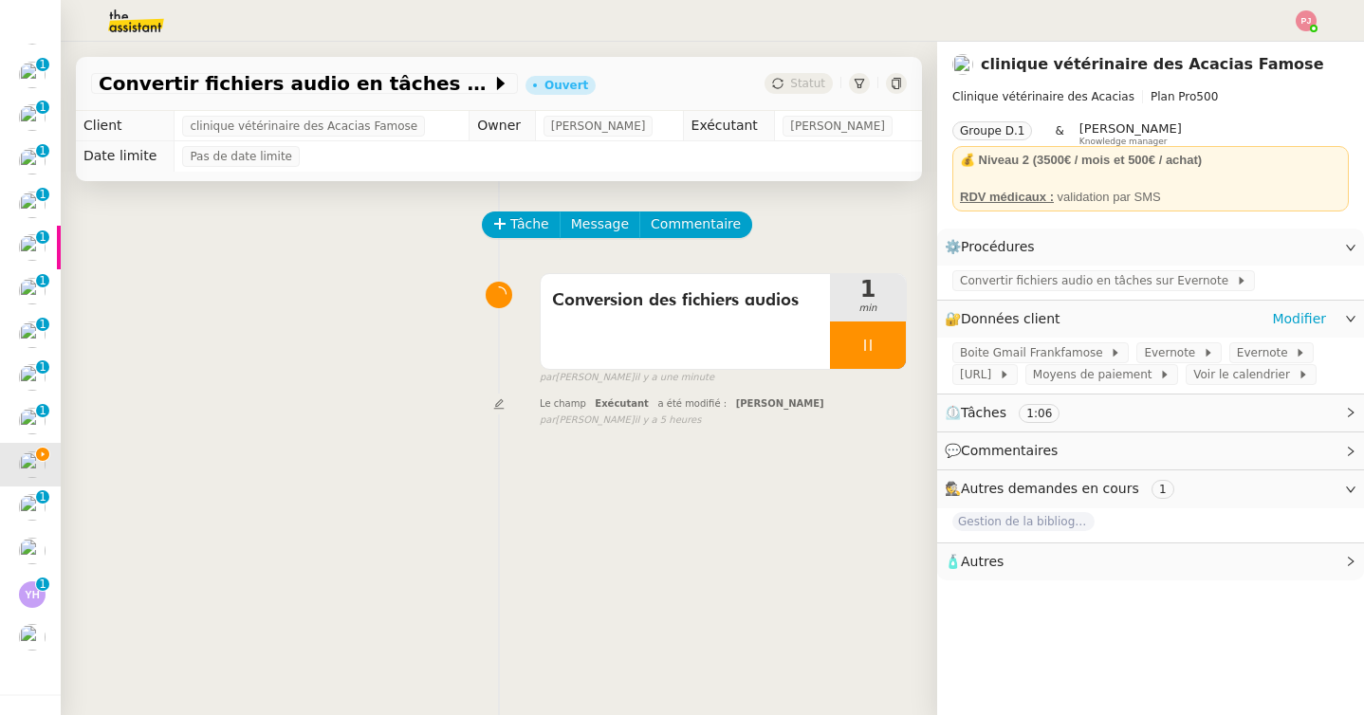
click at [1258, 341] on div "Boite Gmail Frankfamose Evernote Evernote [URL] Moyens de paiement Voir le cale…" at bounding box center [1150, 366] width 427 height 56
click at [1258, 345] on span "Evernote" at bounding box center [1266, 352] width 58 height 19
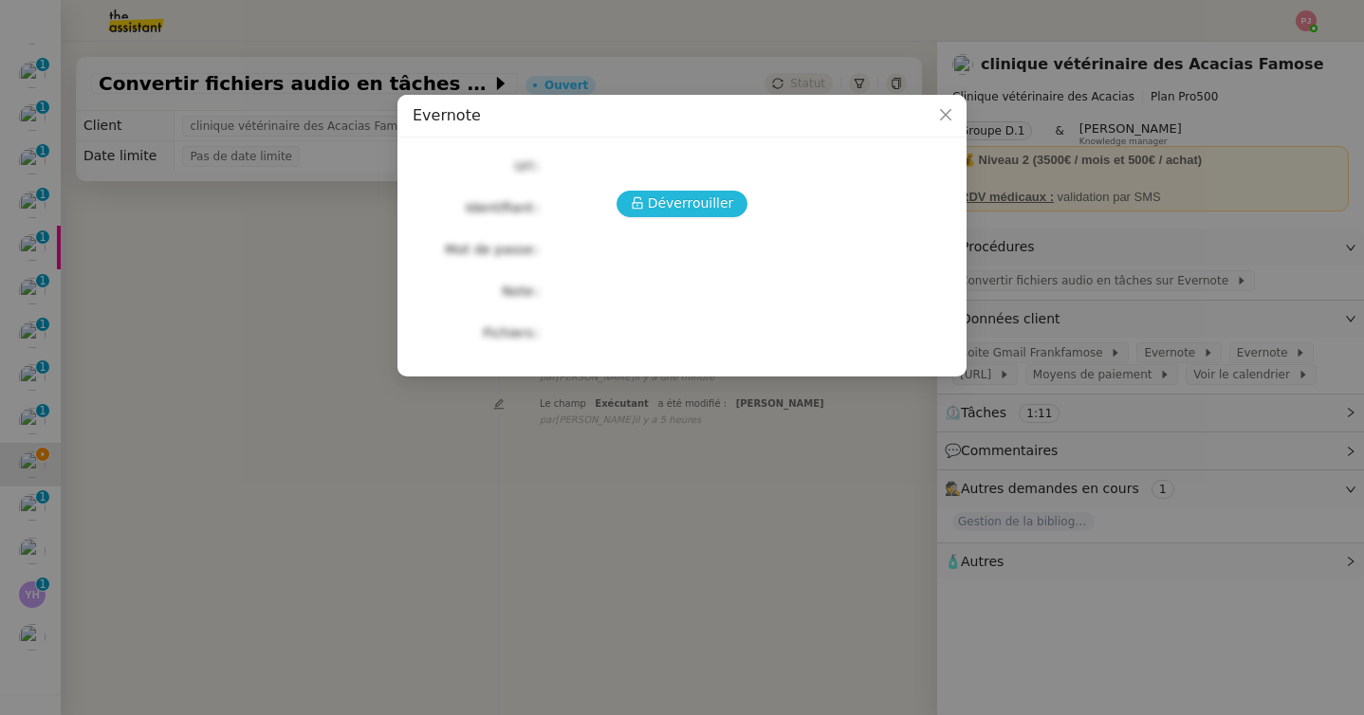
click at [722, 206] on span "Déverrouiller" at bounding box center [691, 204] width 86 height 22
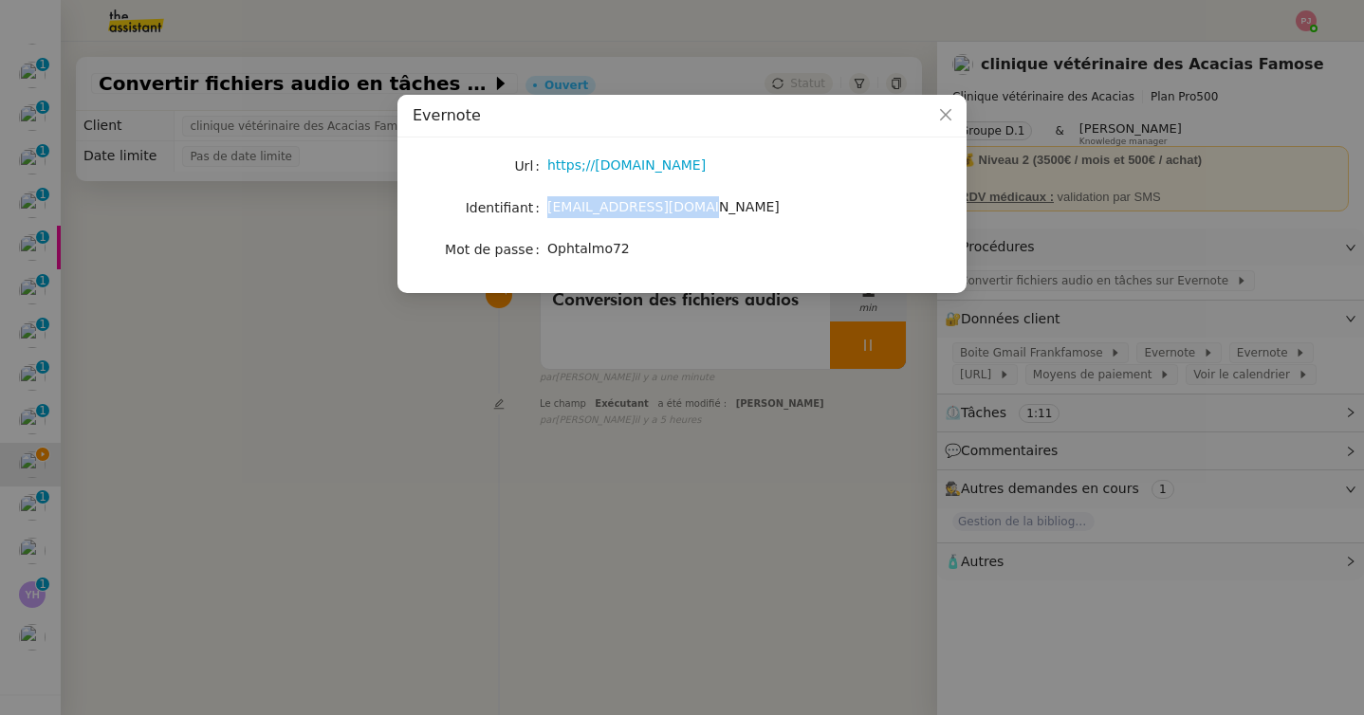
drag, startPoint x: 702, startPoint y: 210, endPoint x: 545, endPoint y: 210, distance: 156.5
click at [545, 210] on nz-form-item "Identifiant [EMAIL_ADDRESS][DOMAIN_NAME]" at bounding box center [682, 207] width 539 height 27
click at [773, 433] on nz-modal-container "Evernote Url https;//[DOMAIN_NAME] Identifiant [EMAIL_ADDRESS][DOMAIN_NAME] Mot…" at bounding box center [682, 357] width 1364 height 715
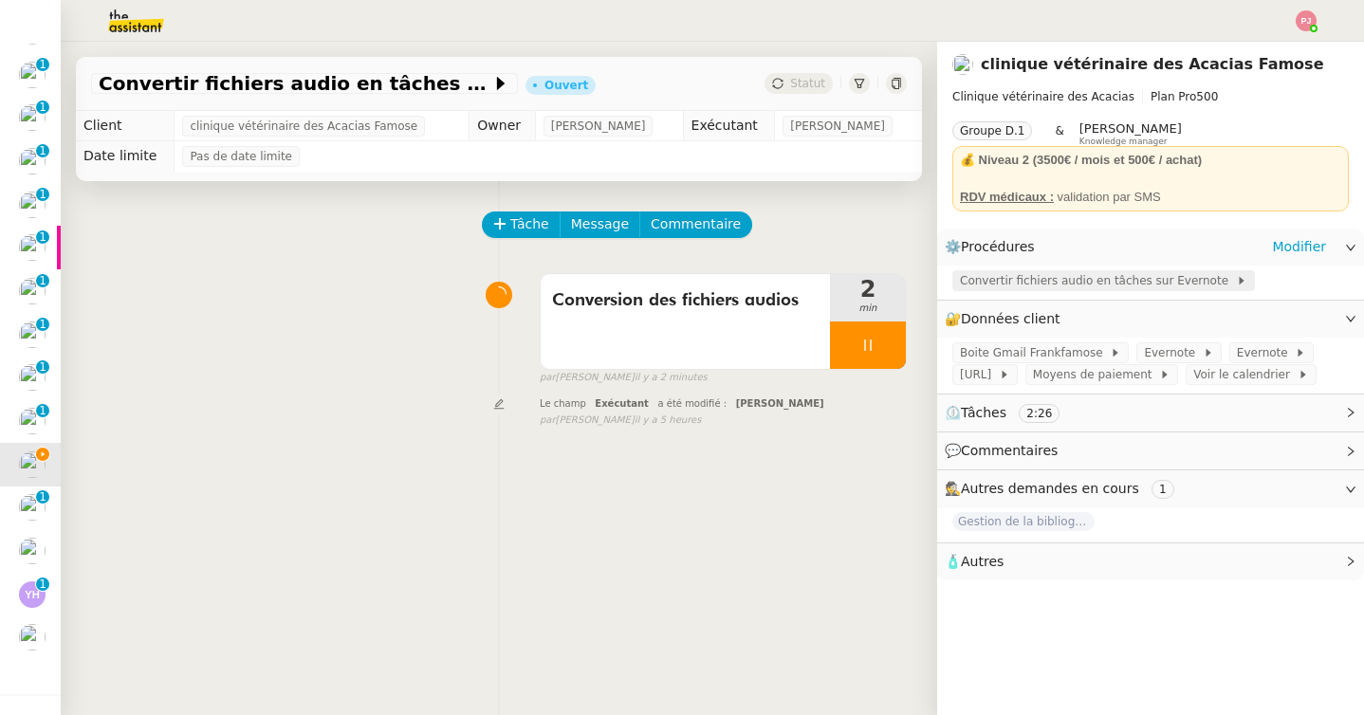
click at [1021, 280] on span "Convertir fichiers audio en tâches sur Evernote" at bounding box center [1098, 280] width 276 height 19
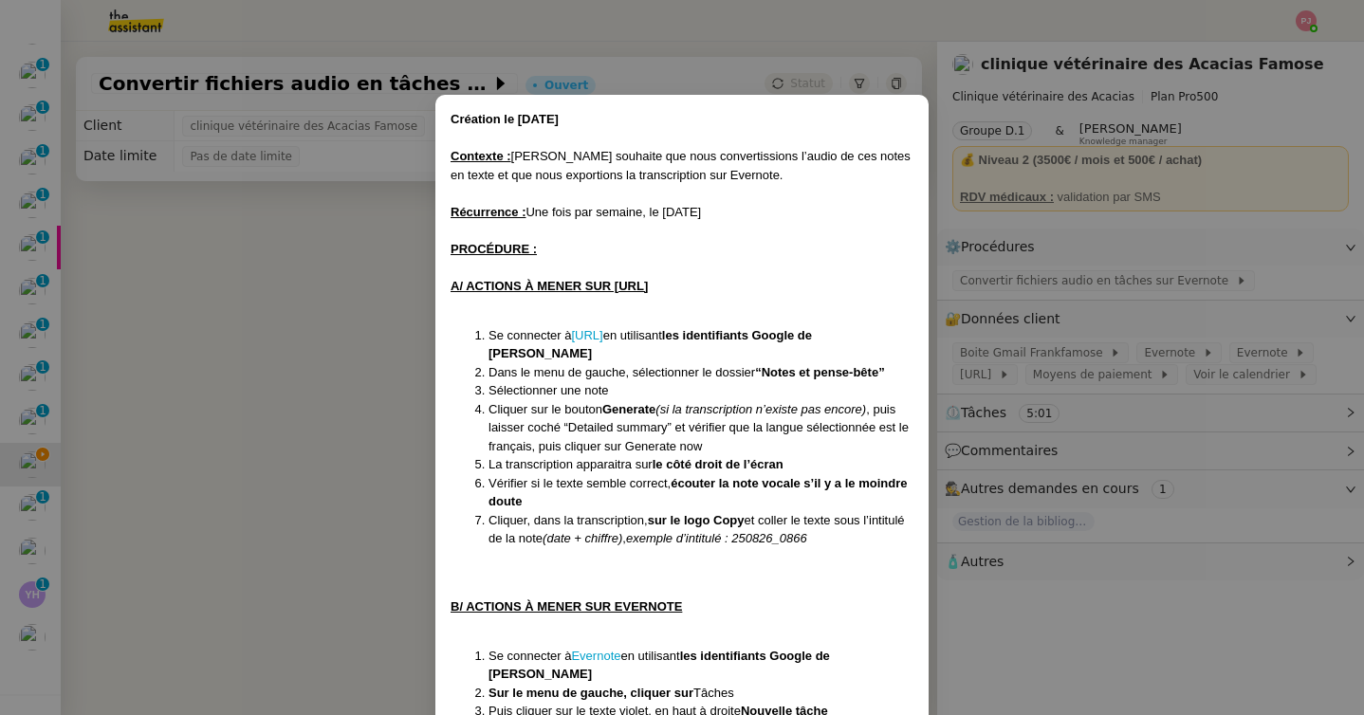
click at [983, 375] on nz-modal-container "Création le [DATE] Contexte : [PERSON_NAME] souhaite que nous convertissions l’…" at bounding box center [682, 357] width 1364 height 715
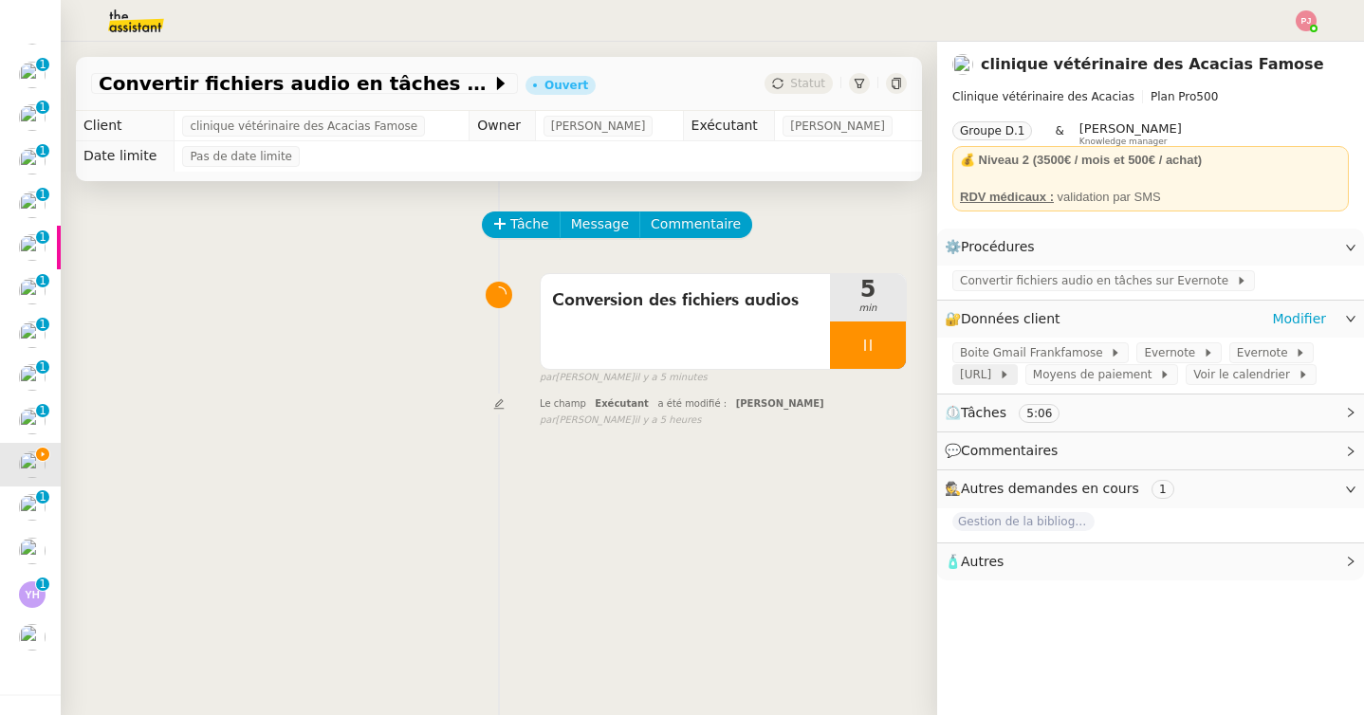
click at [980, 377] on span "[URL]" at bounding box center [979, 374] width 39 height 19
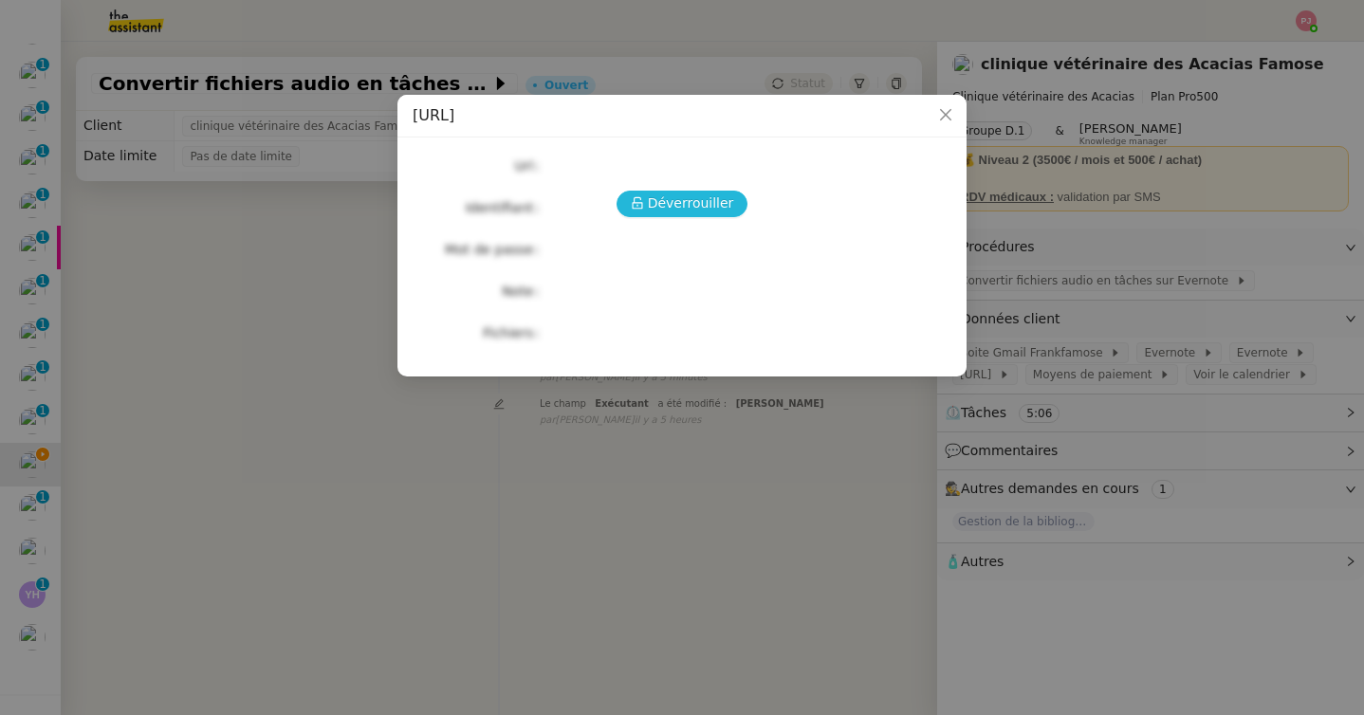
click at [708, 193] on span "Déverrouiller" at bounding box center [691, 204] width 86 height 22
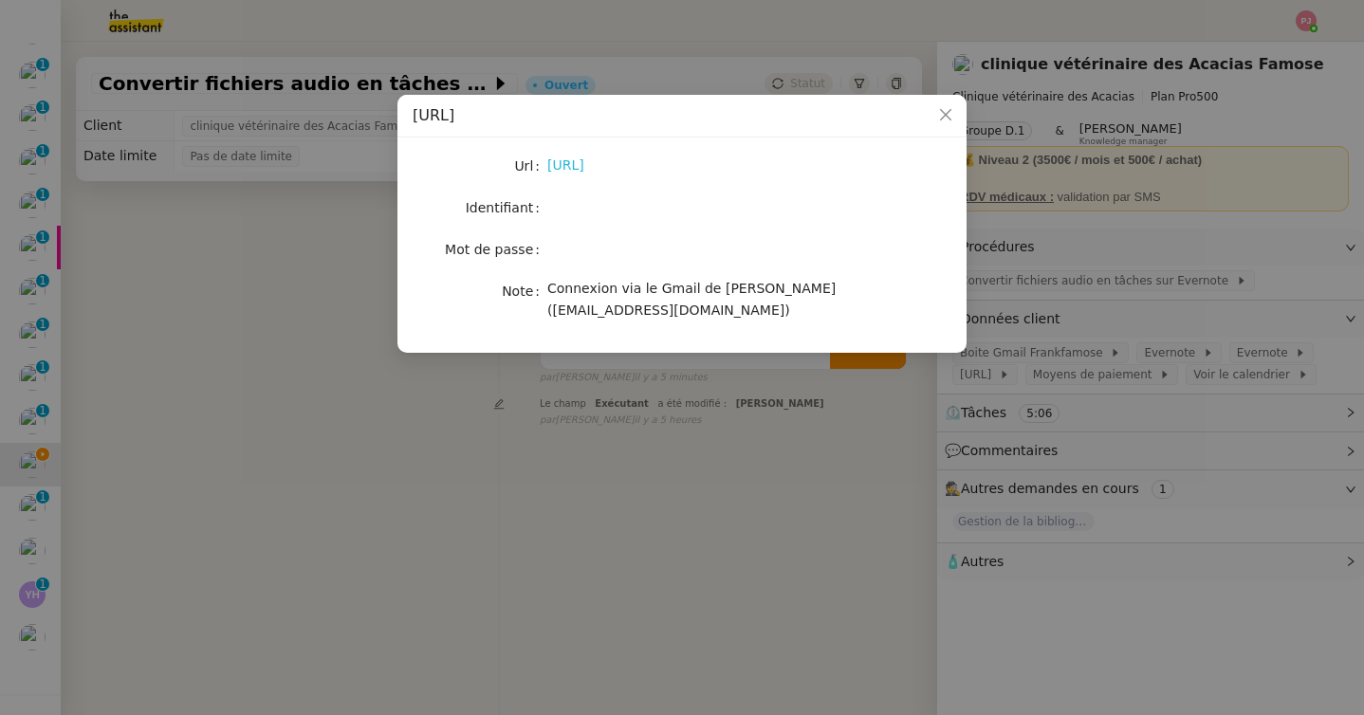
click at [584, 168] on link "[URL]" at bounding box center [565, 164] width 37 height 15
click at [355, 220] on nz-modal-container "[URL] Url [URL] Identifiant Mot de passe Note Connexion via le Gmail de [PERSON…" at bounding box center [682, 357] width 1364 height 715
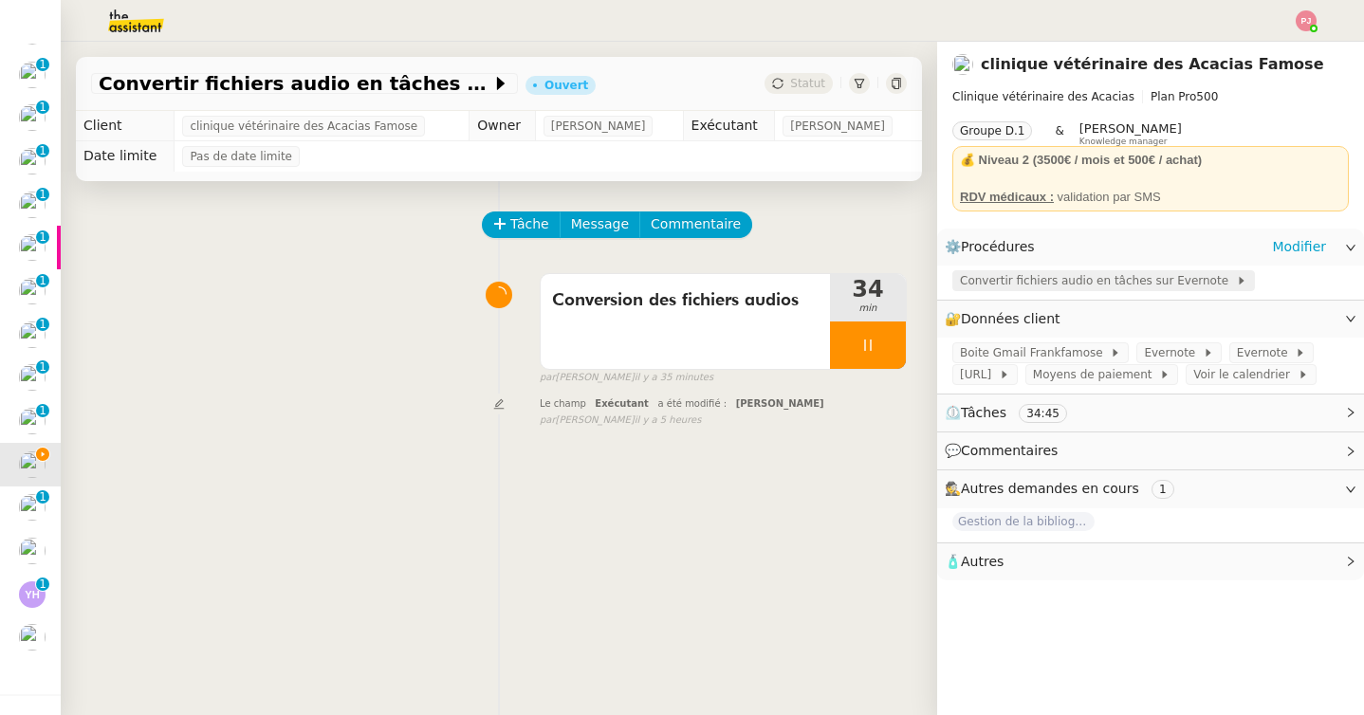
click at [1020, 286] on span "Convertir fichiers audio en tâches sur Evernote" at bounding box center [1098, 280] width 276 height 19
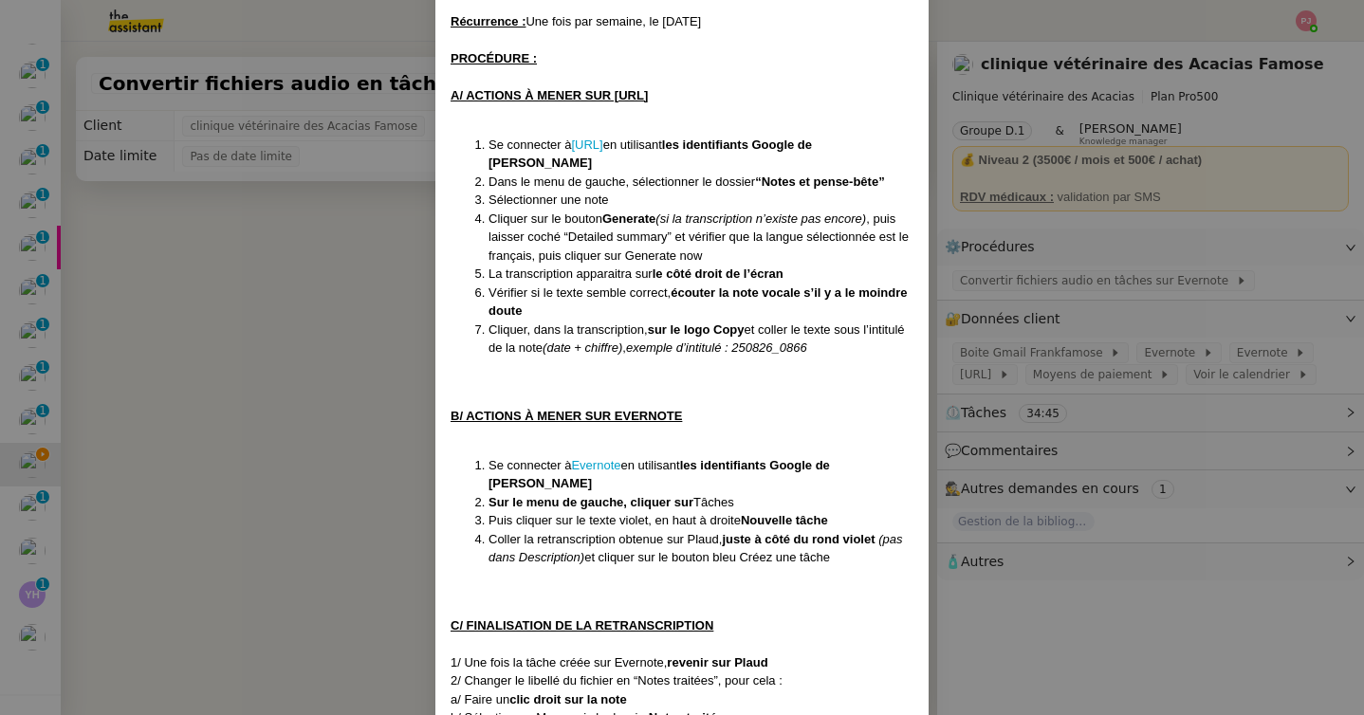
scroll to position [240, 0]
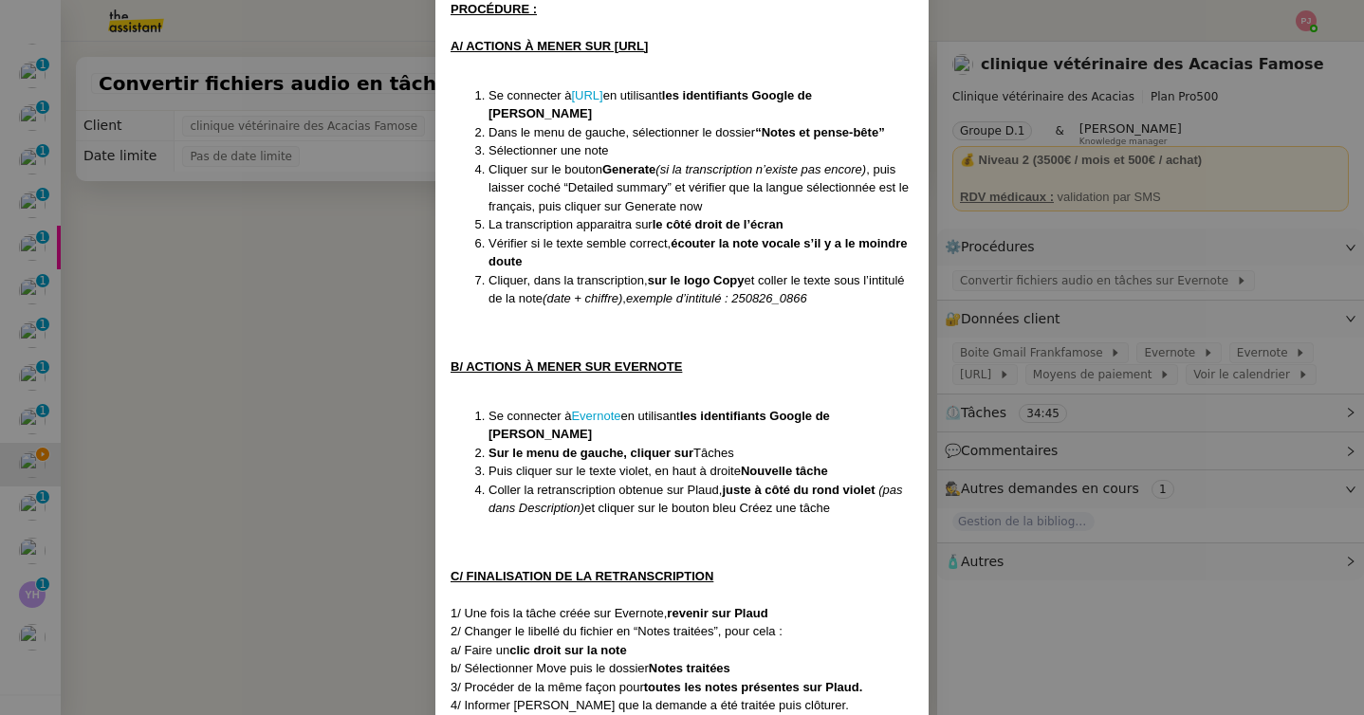
click at [305, 487] on nz-modal-container "Création le [DATE] Contexte : [PERSON_NAME] souhaite que nous convertissions l’…" at bounding box center [682, 357] width 1364 height 715
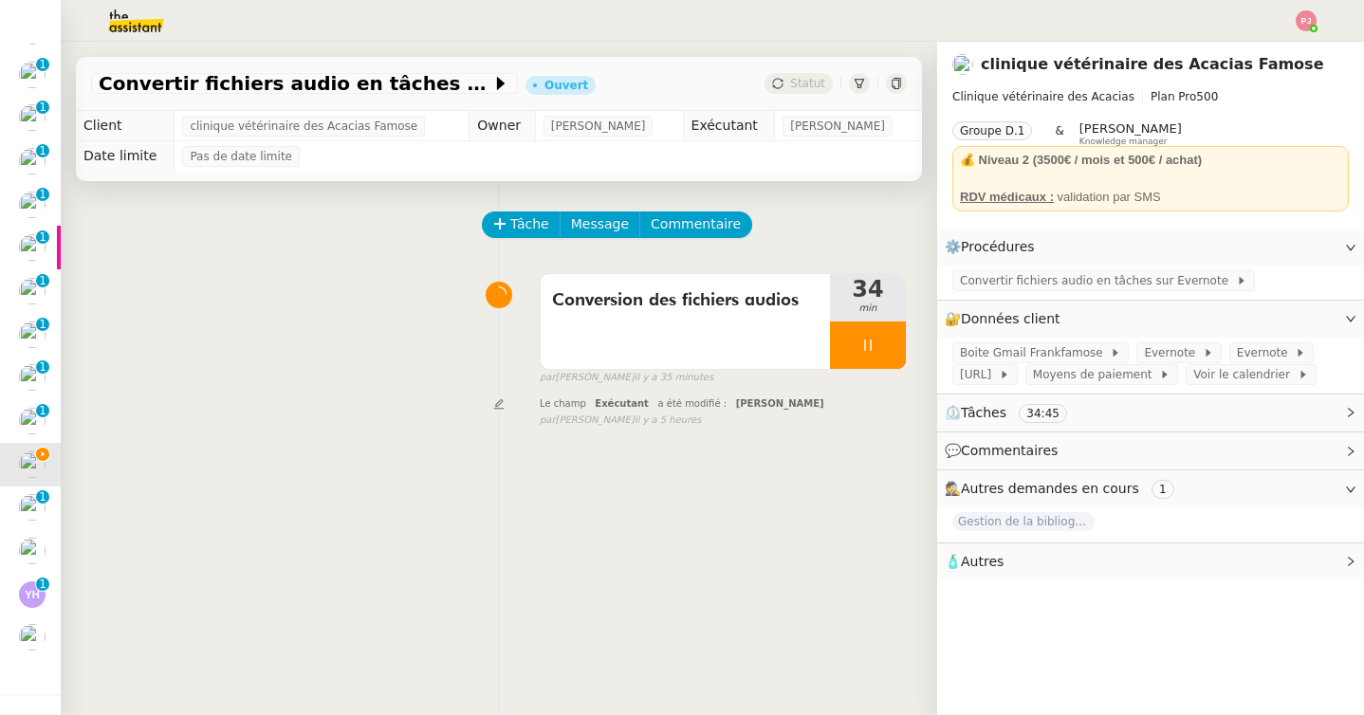
scroll to position [145, 0]
click at [521, 235] on button "Tâche" at bounding box center [521, 224] width 79 height 27
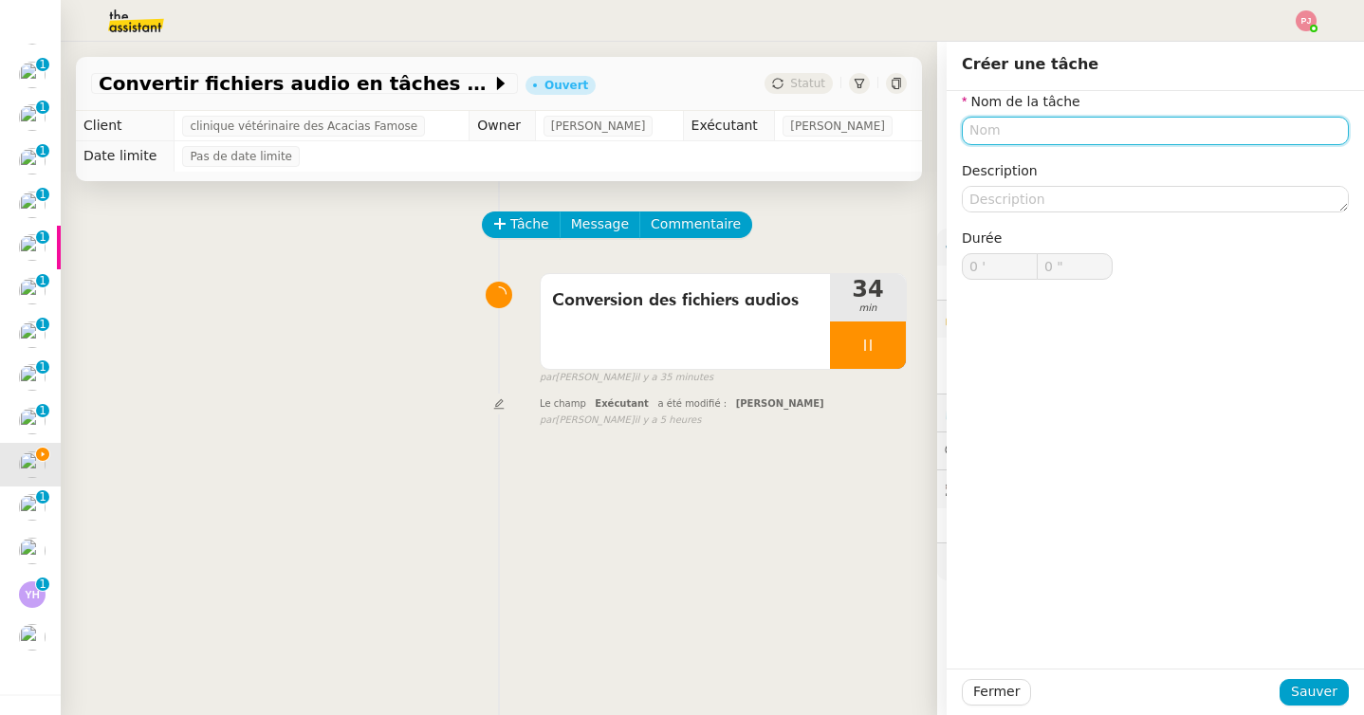
click at [1017, 138] on input "text" at bounding box center [1155, 131] width 387 height 28
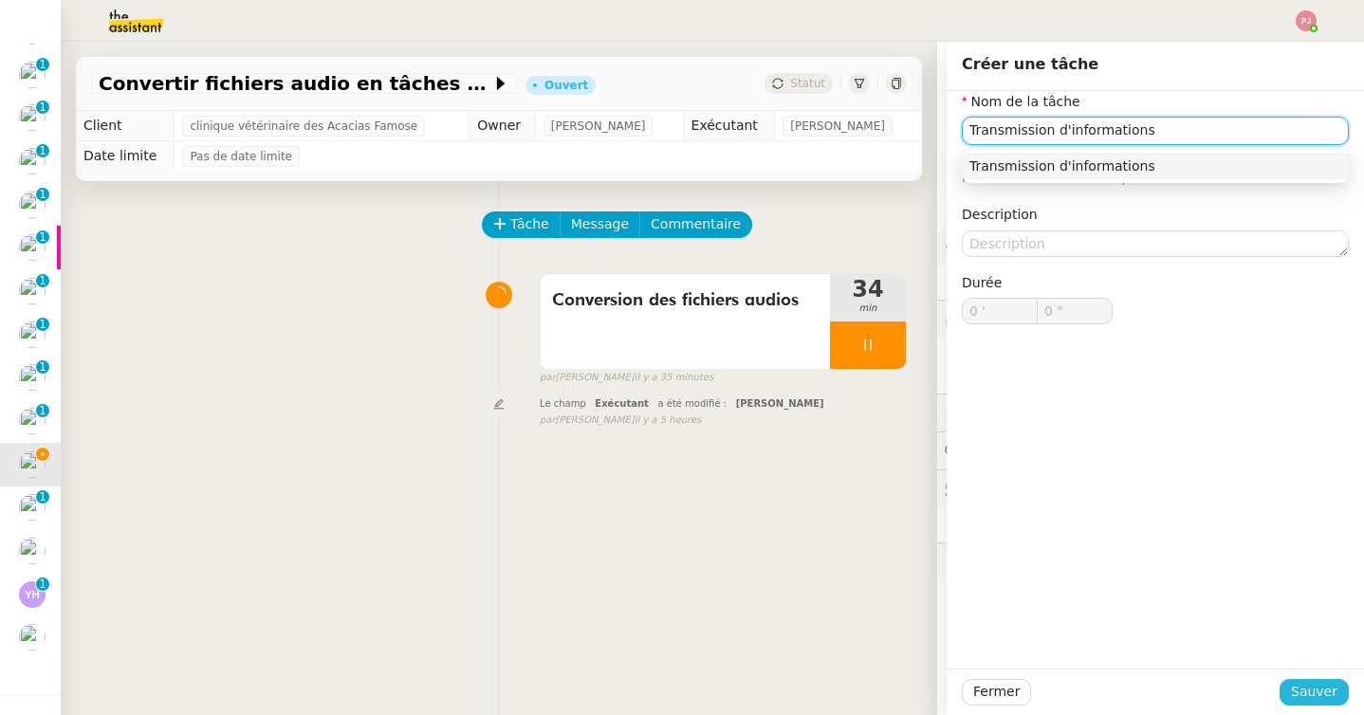
type input "Transmission d'informations"
click at [1309, 700] on span "Sauver" at bounding box center [1314, 692] width 46 height 22
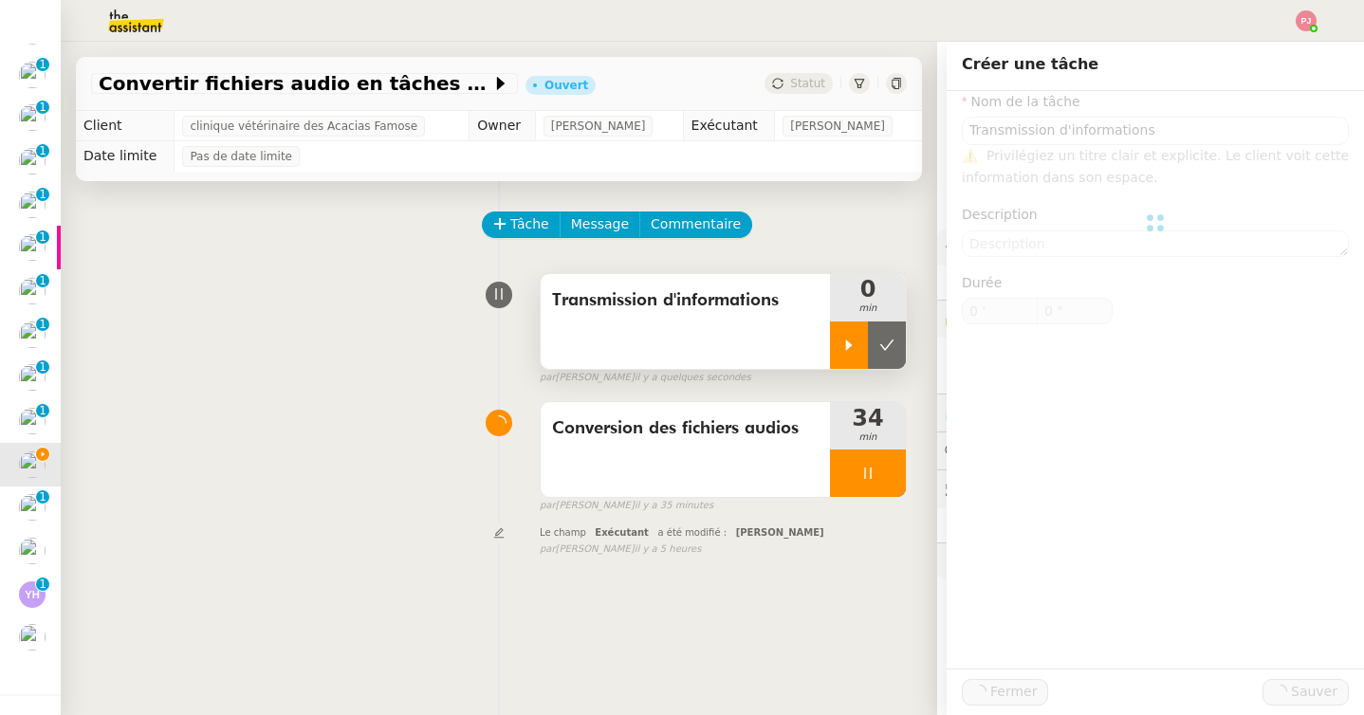
click at [841, 340] on icon at bounding box center [848, 345] width 15 height 15
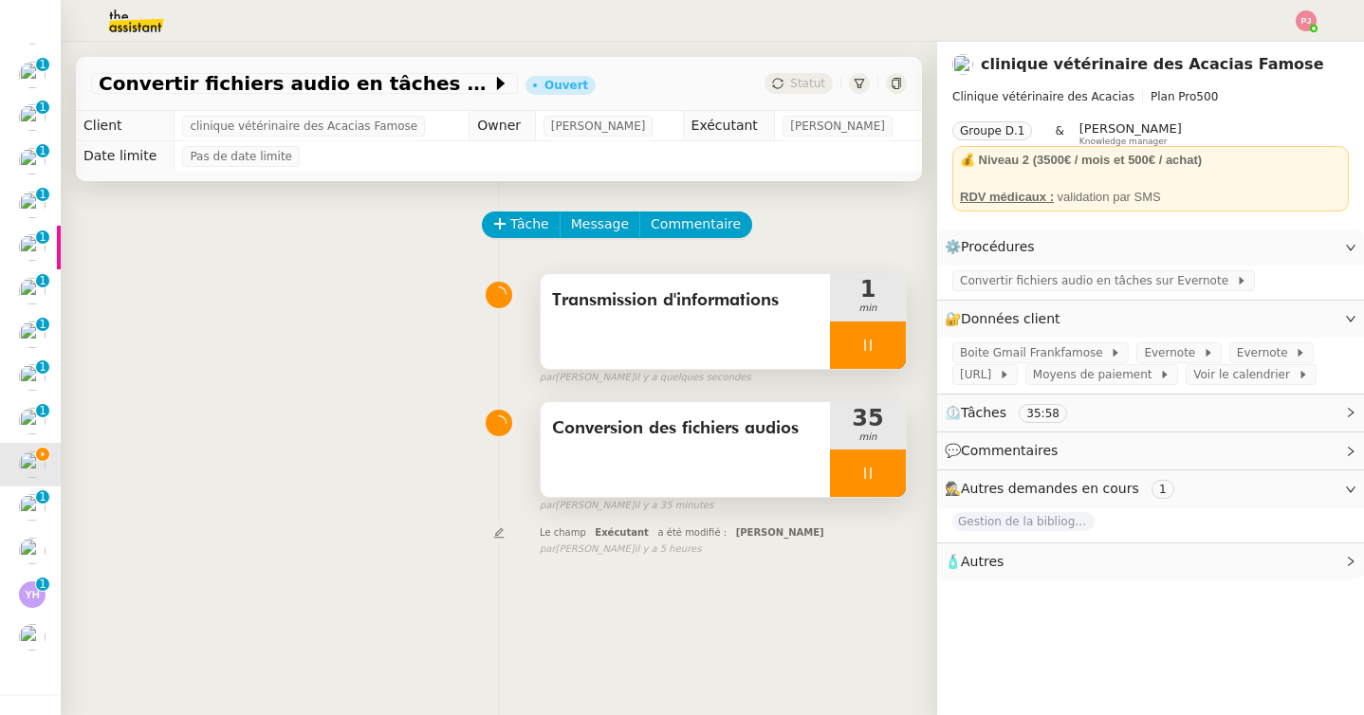
click at [860, 470] on icon at bounding box center [867, 473] width 15 height 15
click at [874, 471] on button at bounding box center [887, 473] width 38 height 47
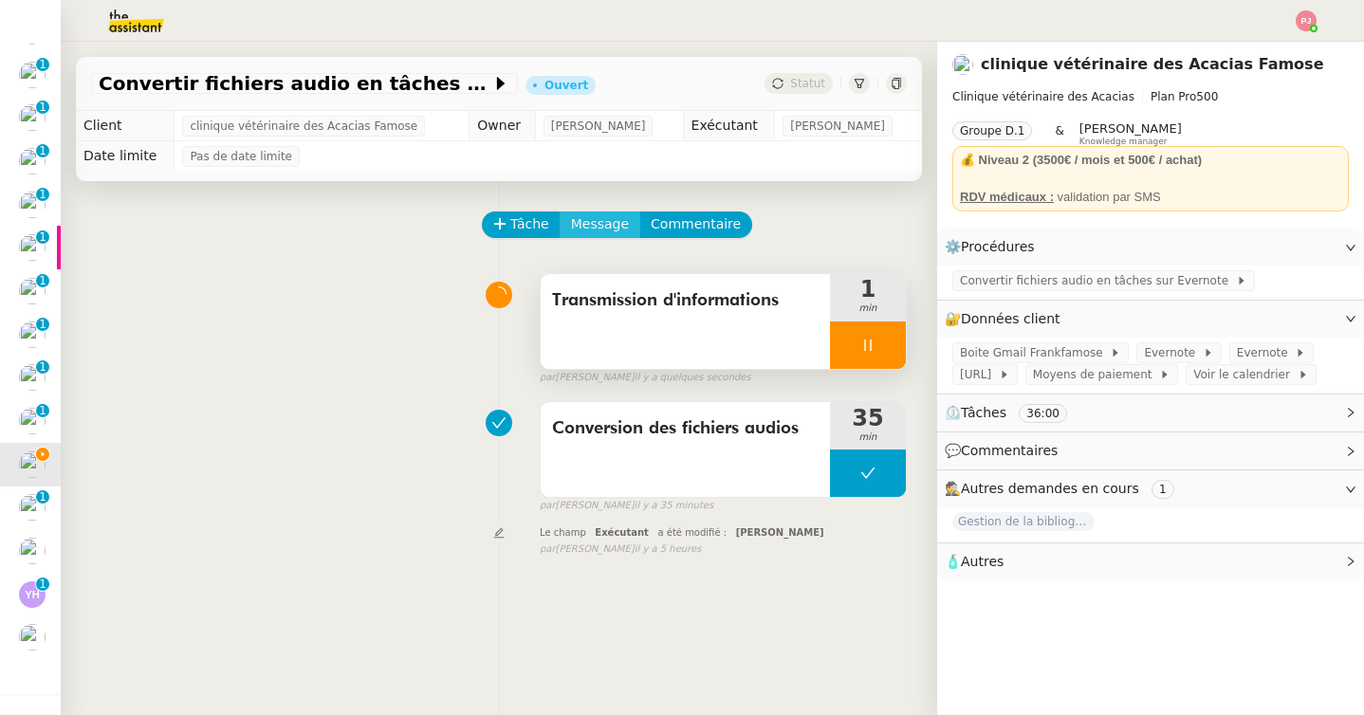
click at [595, 220] on span "Message" at bounding box center [600, 224] width 58 height 22
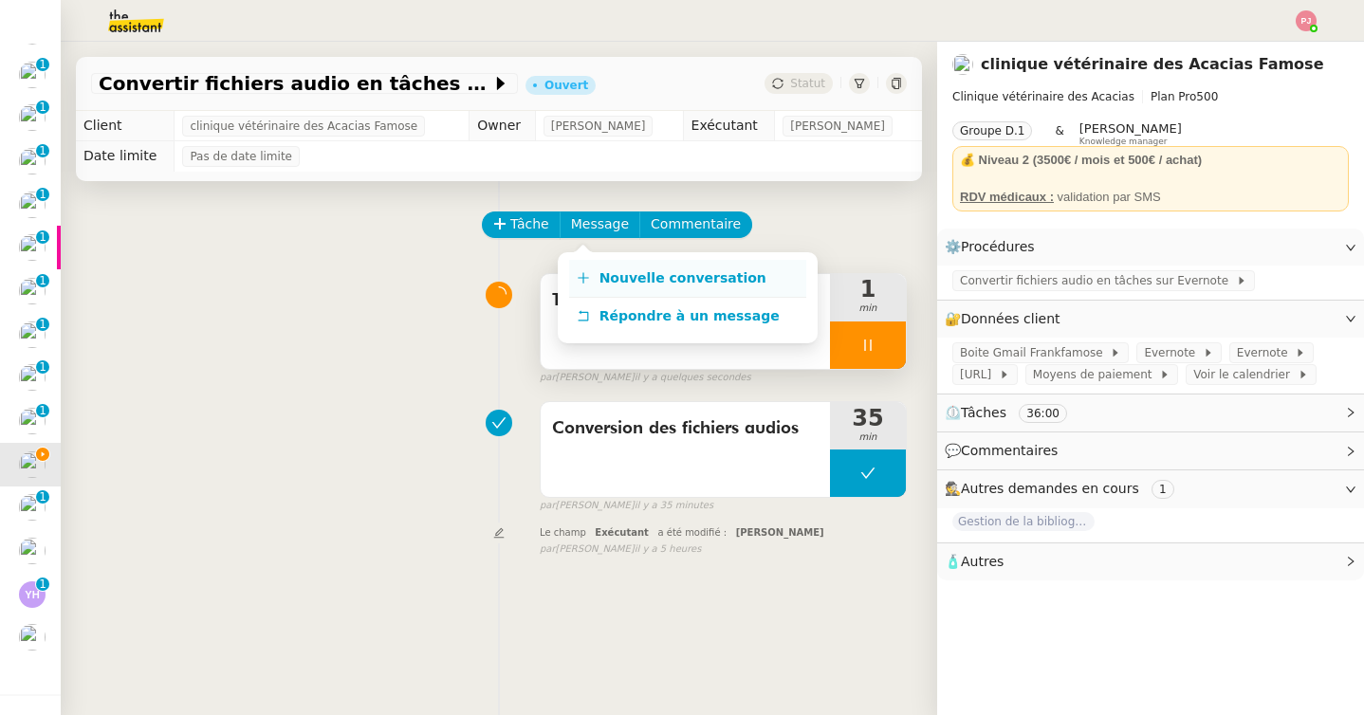
click at [620, 260] on link "Nouvelle conversation" at bounding box center [687, 279] width 237 height 38
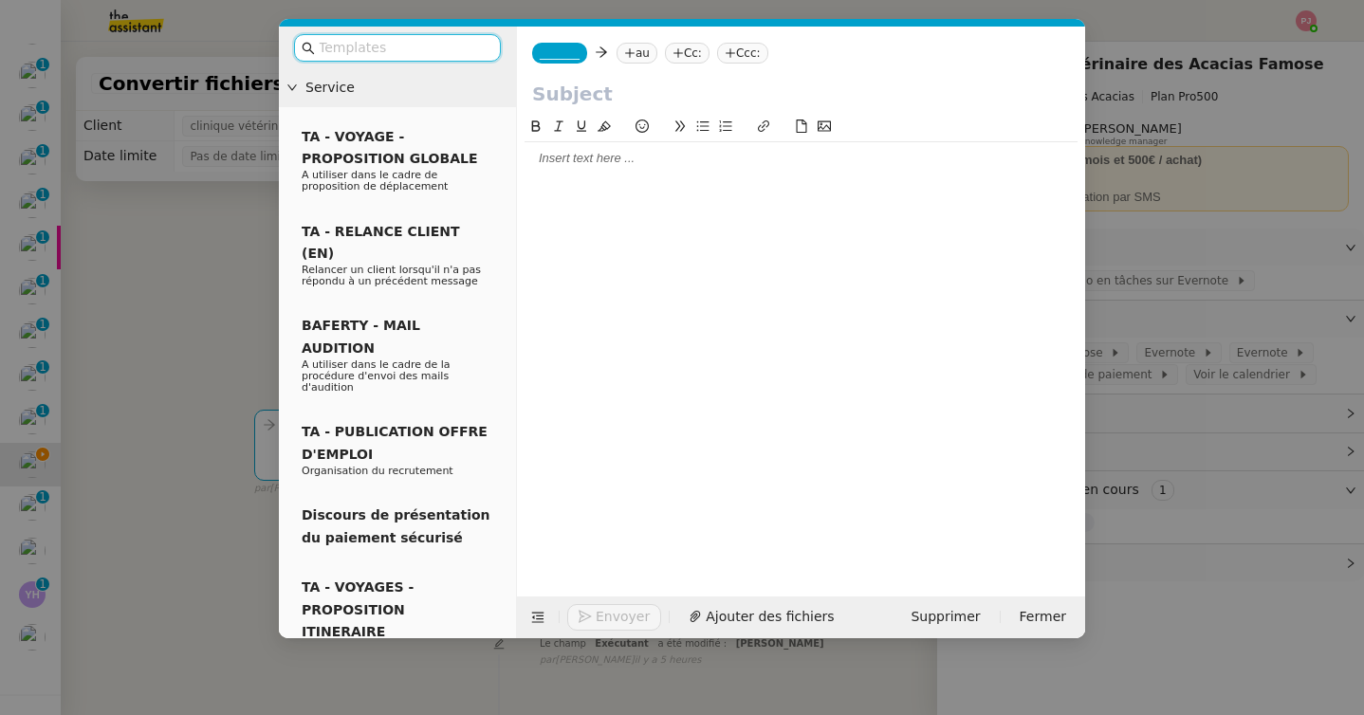
click at [446, 50] on input "text" at bounding box center [404, 48] width 171 height 22
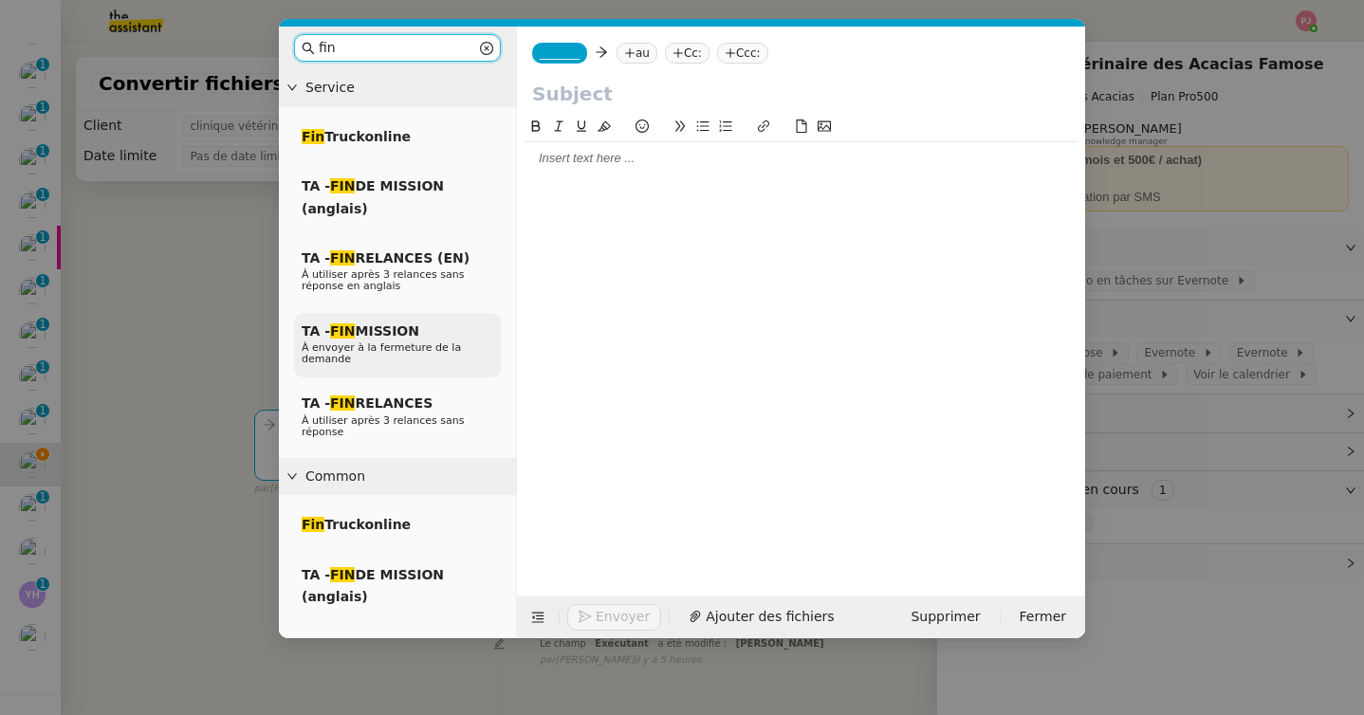
type input "fin"
click at [379, 372] on div "TA - FIN MISSION À envoyer à la fermeture de la demande" at bounding box center [397, 345] width 207 height 65
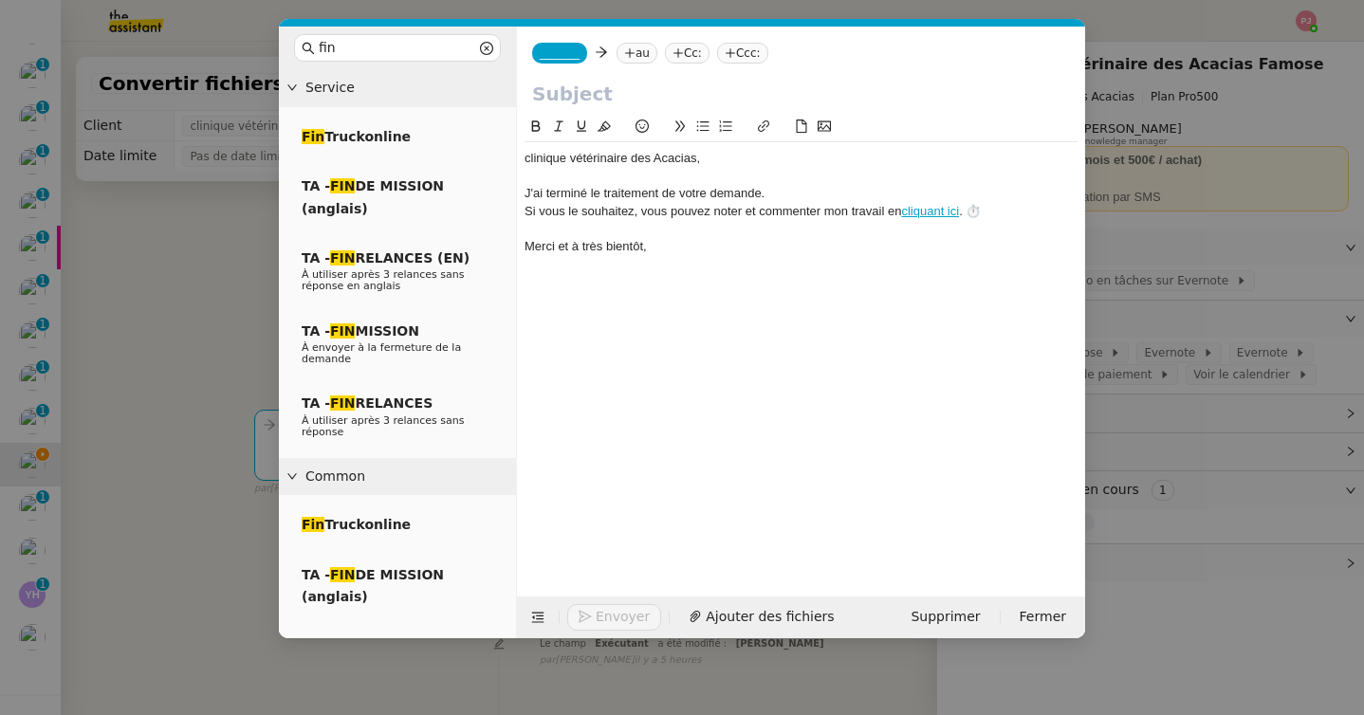
click at [565, 59] on span "_______" at bounding box center [560, 52] width 40 height 13
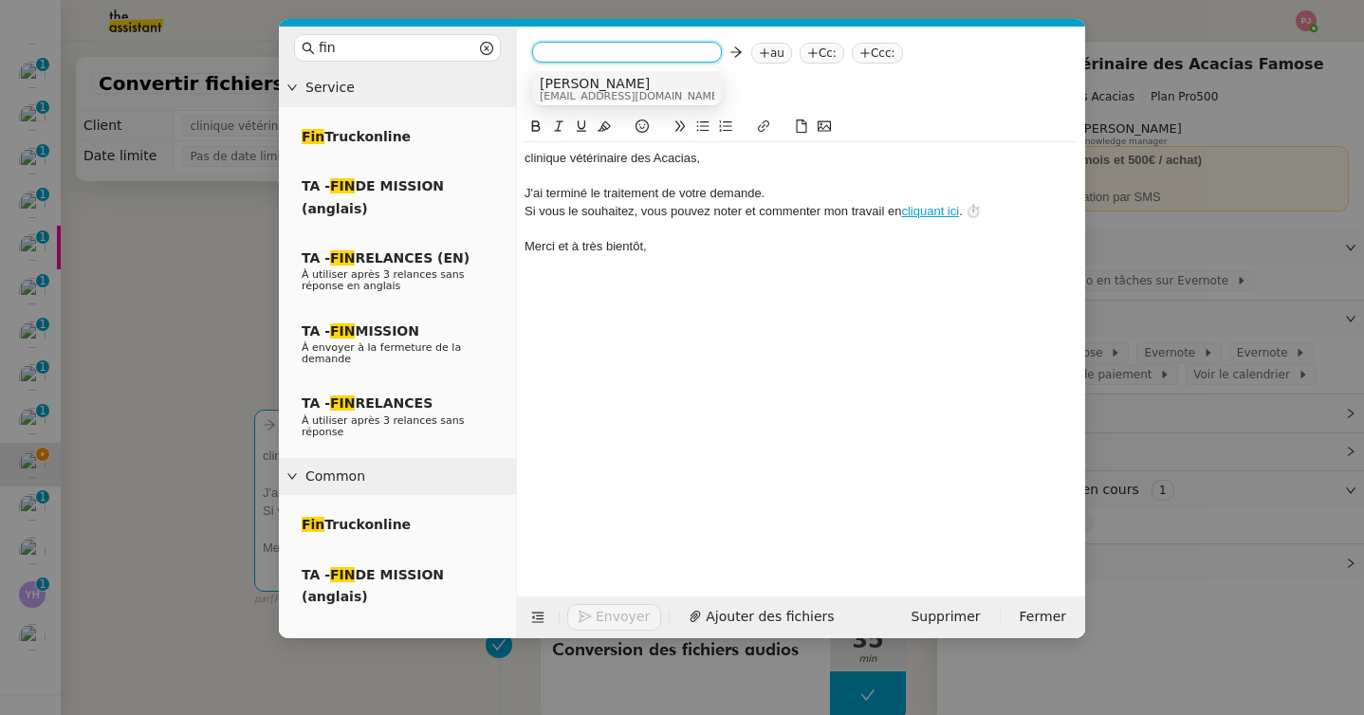
click at [575, 84] on span "[PERSON_NAME]" at bounding box center [631, 83] width 182 height 15
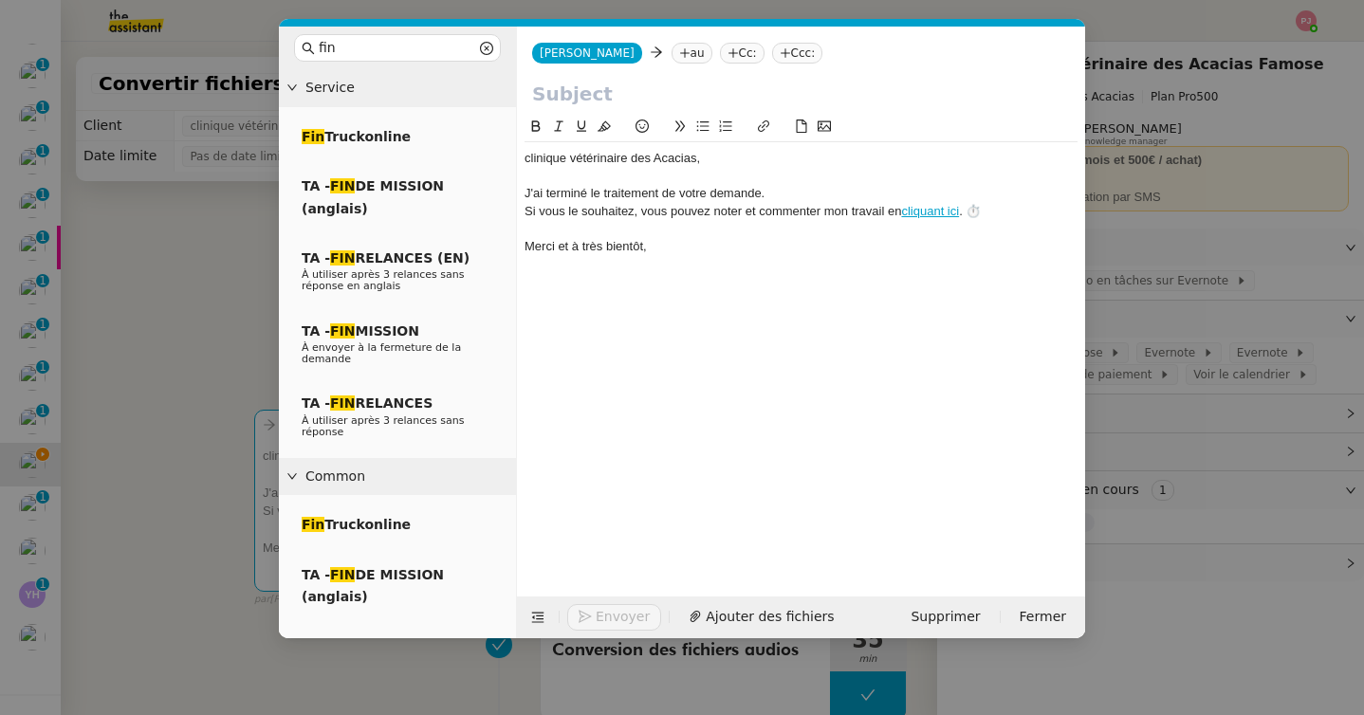
click at [671, 47] on nz-tag "au" at bounding box center [691, 53] width 41 height 21
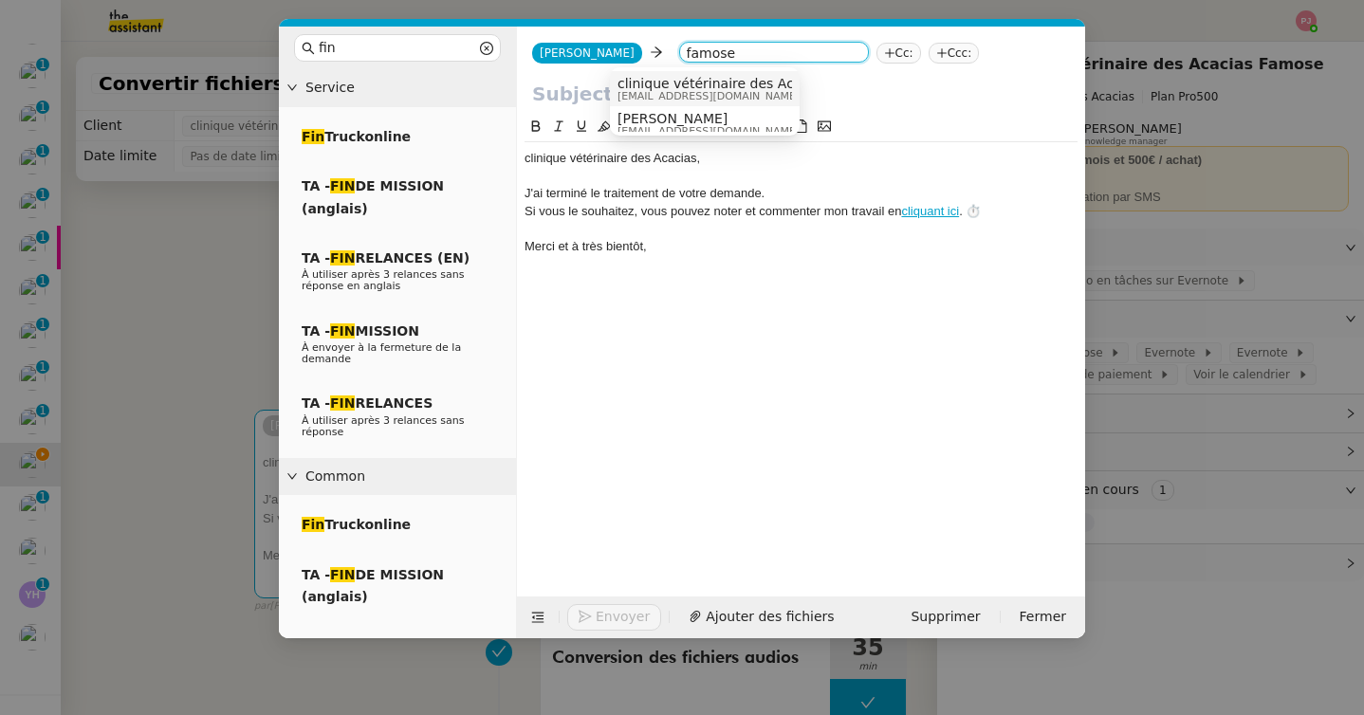
type input "famose"
click at [682, 86] on span "clinique vétérinaire des Acacias Famose" at bounding box center [750, 83] width 266 height 15
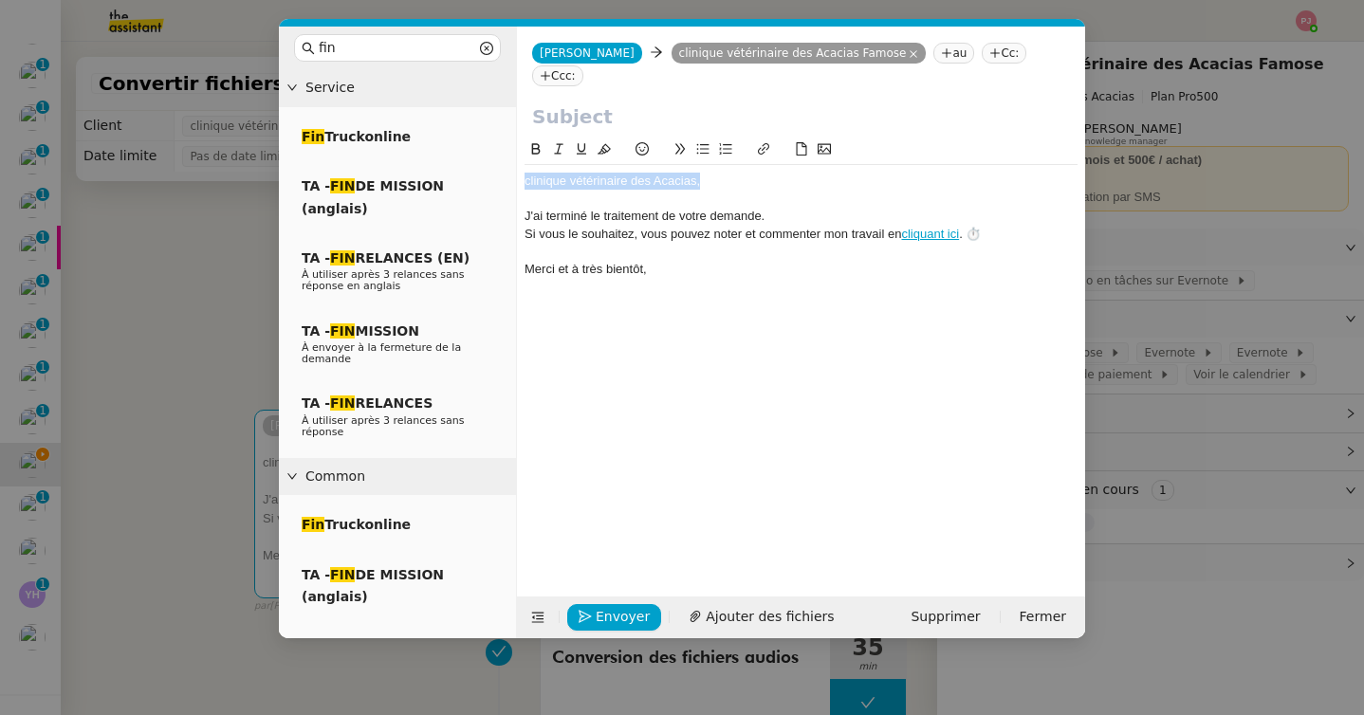
drag, startPoint x: 710, startPoint y: 160, endPoint x: 468, endPoint y: 160, distance: 241.8
click at [468, 160] on nz-layout "fin Service Fin Truckonline TA - FIN DE MISSION (anglais) TA - FIN RELANCES (EN…" at bounding box center [682, 333] width 806 height 612
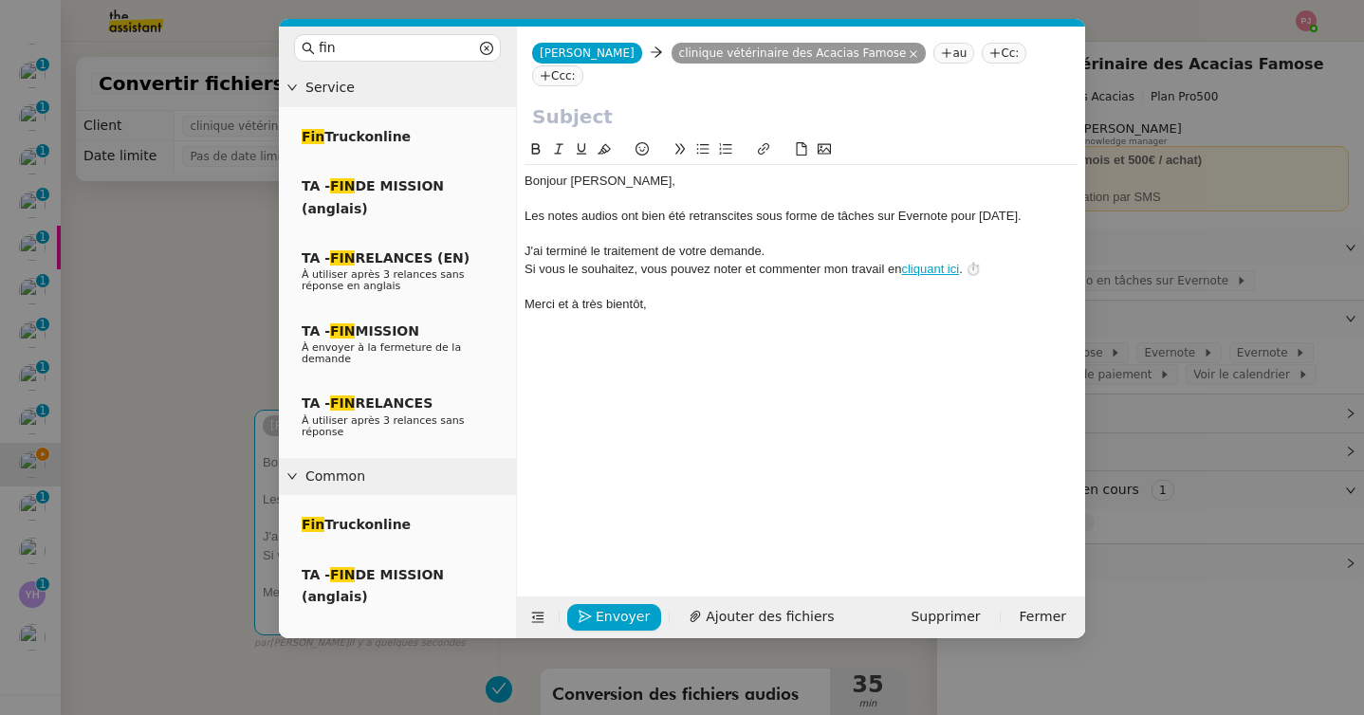
click at [731, 208] on div "Les notes audios ont bien été retranscites sous forme de tâches sur Evernote po…" at bounding box center [800, 216] width 553 height 17
click at [0, 0] on lt-span "retransc r ites" at bounding box center [0, 0] width 0 height 0
click at [596, 615] on span "Envoyer" at bounding box center [623, 617] width 54 height 22
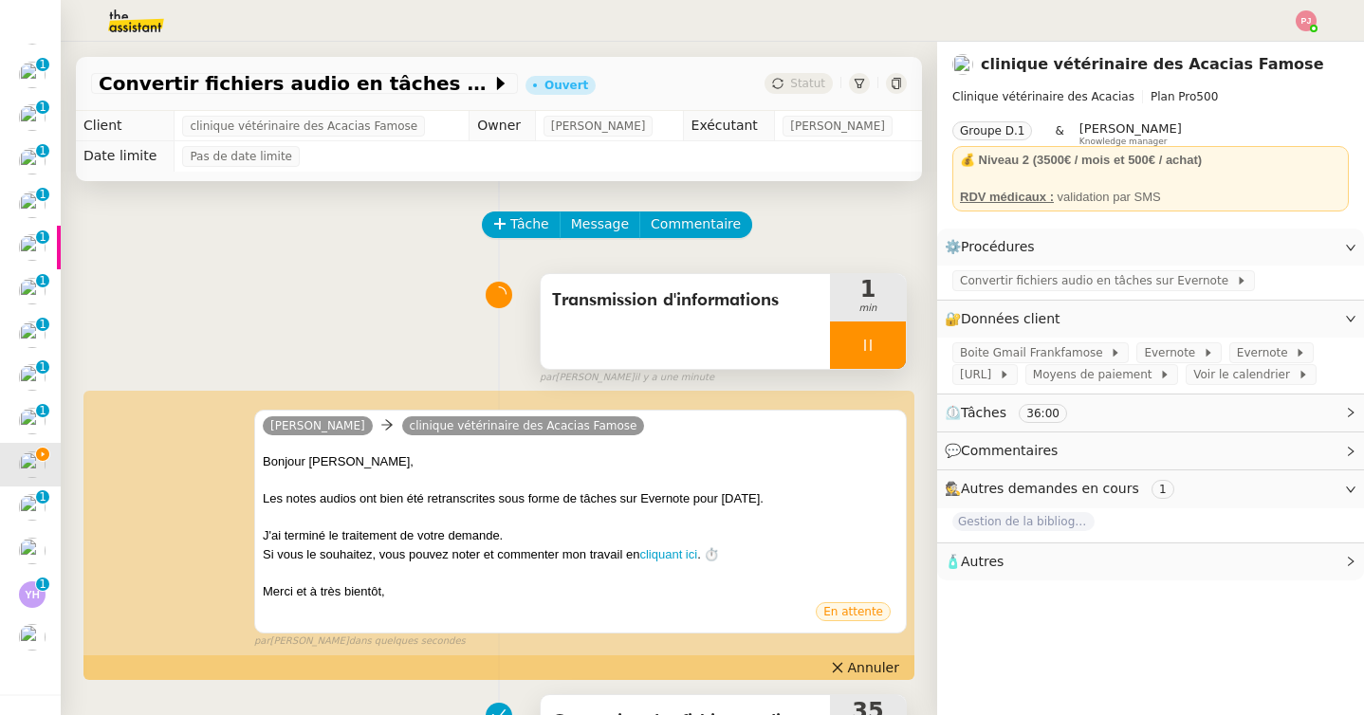
scroll to position [116, 0]
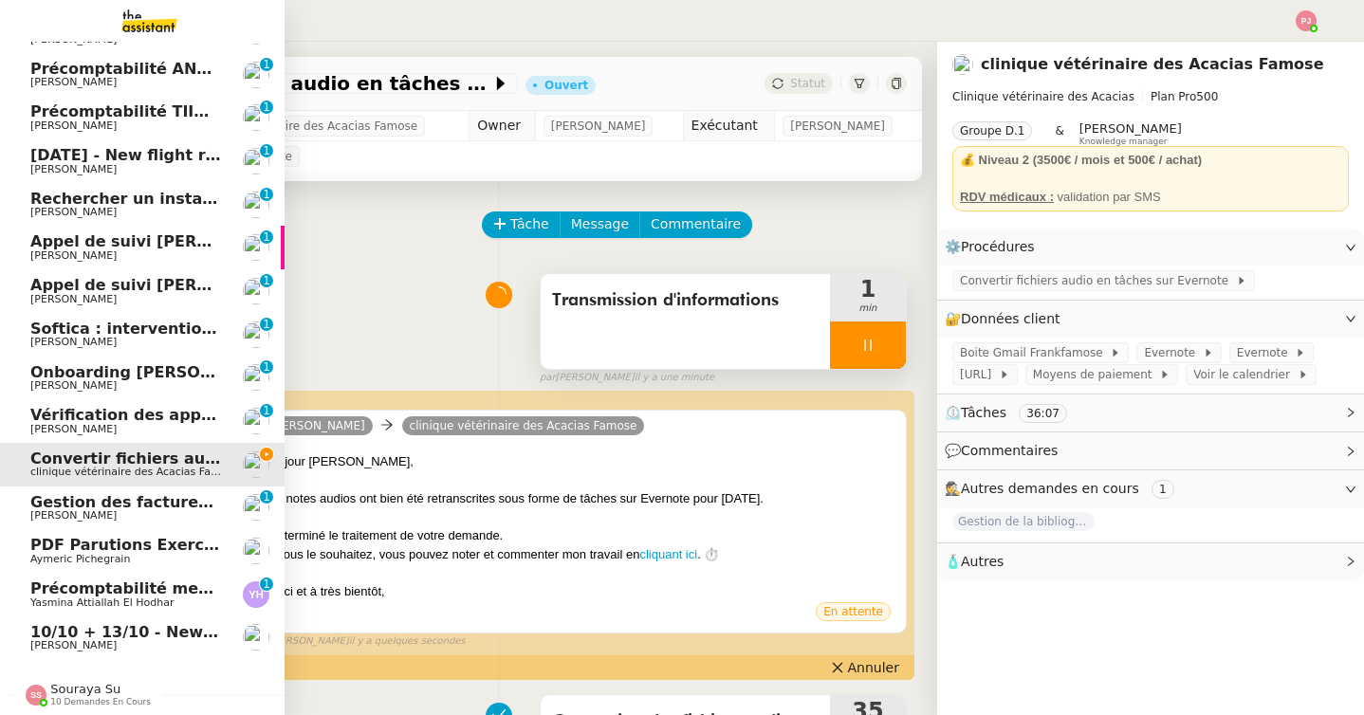
click at [106, 634] on span "10/10 + 13/10 - New flight request - [PERSON_NAME] a [PERSON_NAME]" at bounding box center [337, 632] width 615 height 18
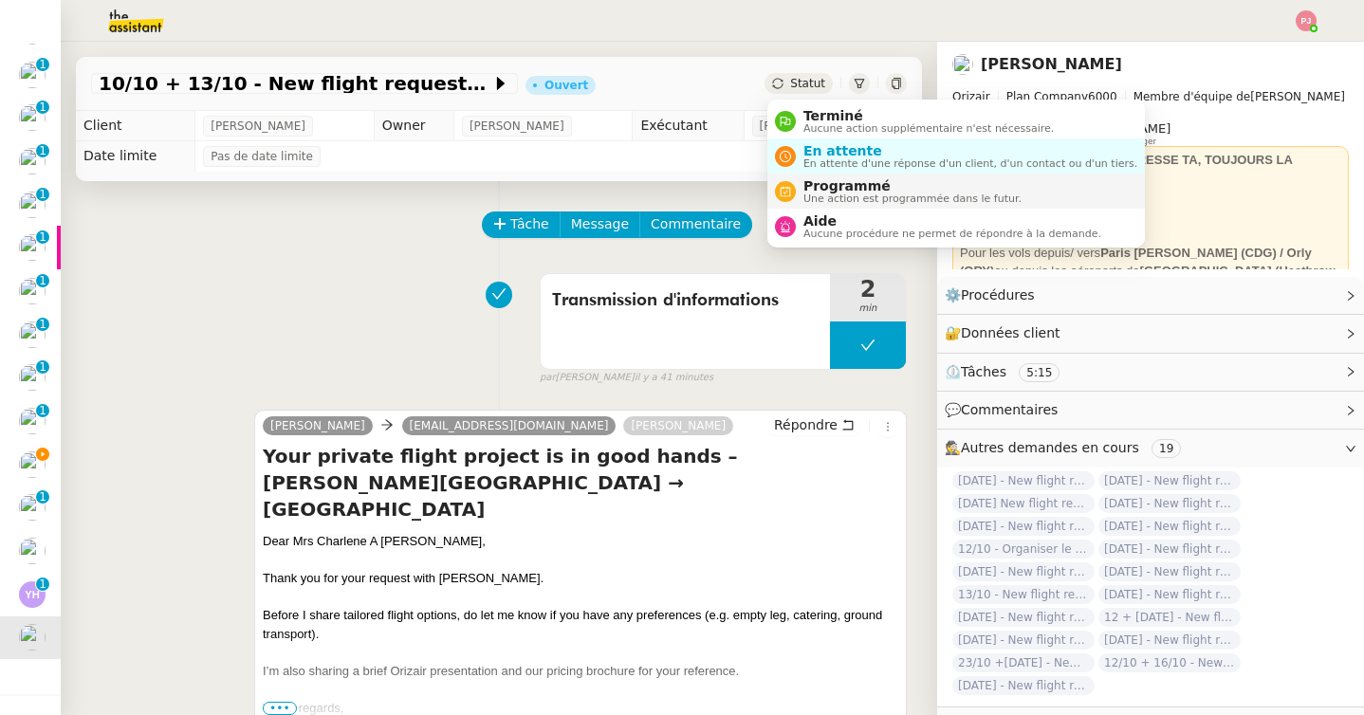
click at [818, 188] on span "Programmé" at bounding box center [912, 185] width 218 height 15
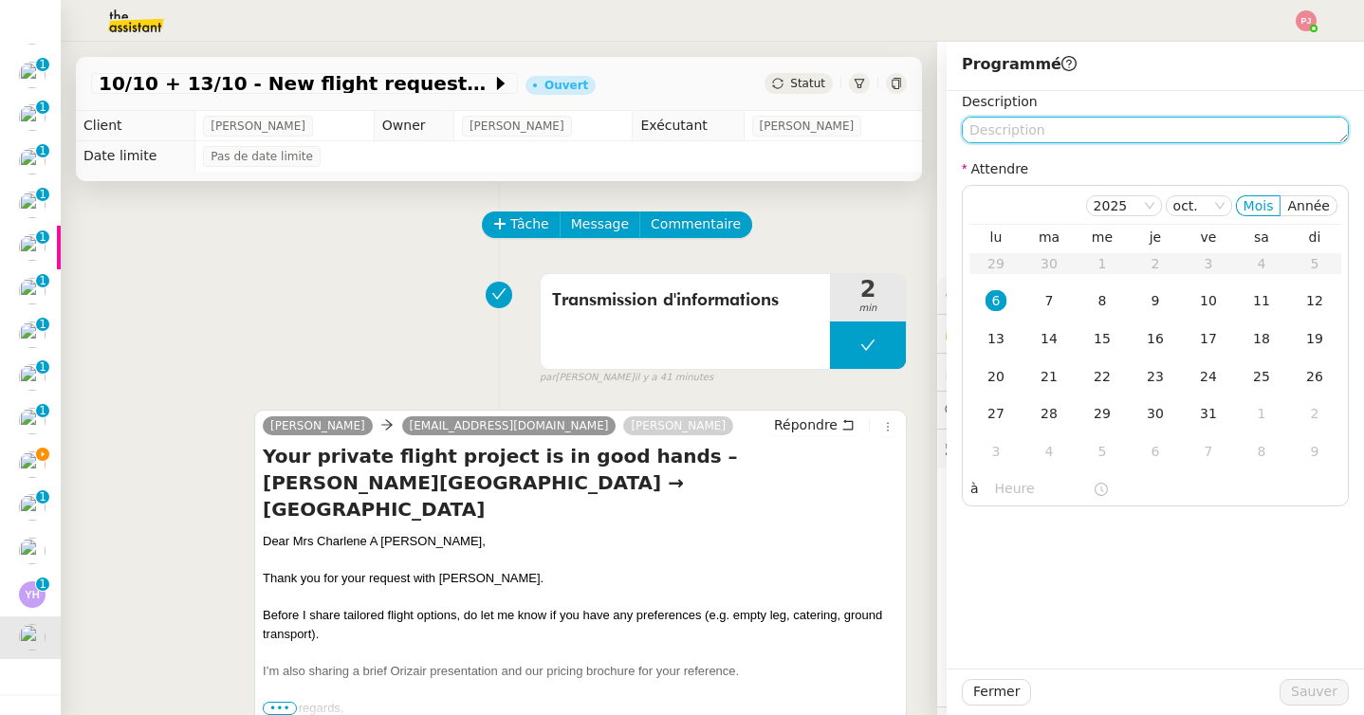
click at [1075, 138] on textarea at bounding box center [1155, 130] width 387 height 27
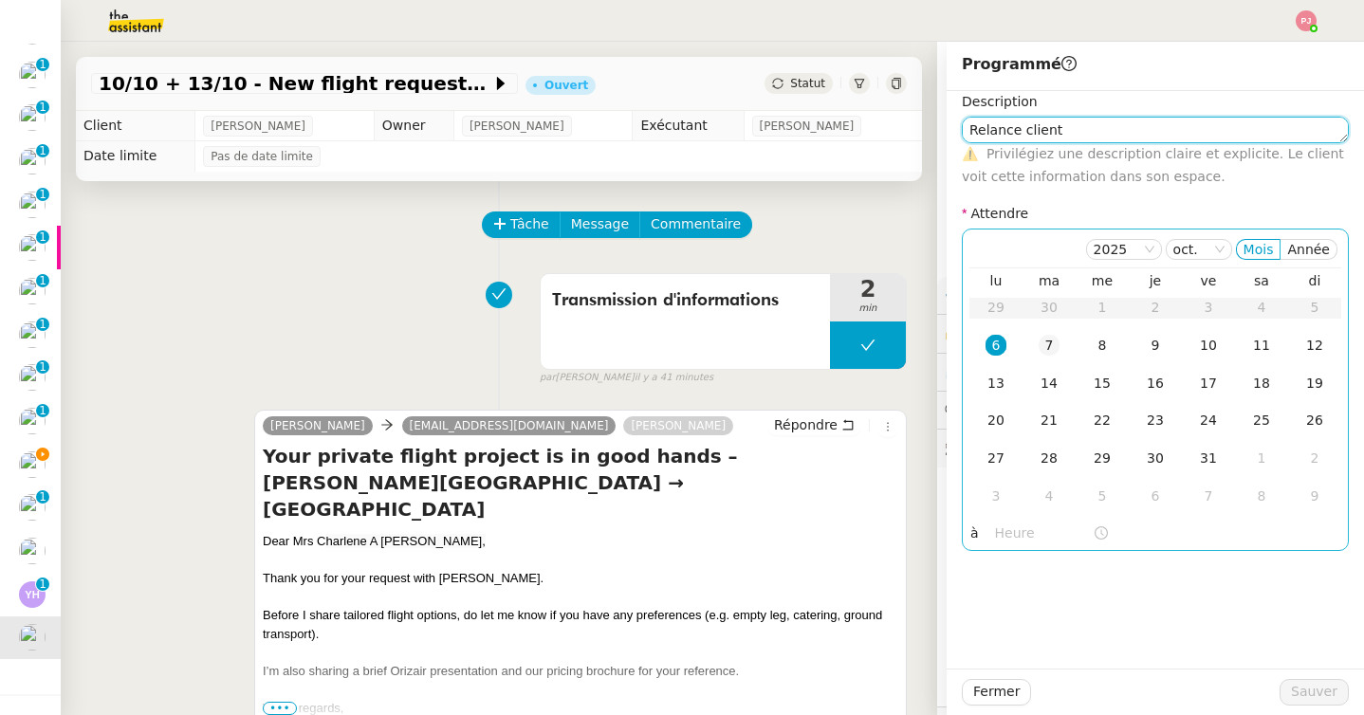
type textarea "Relance client"
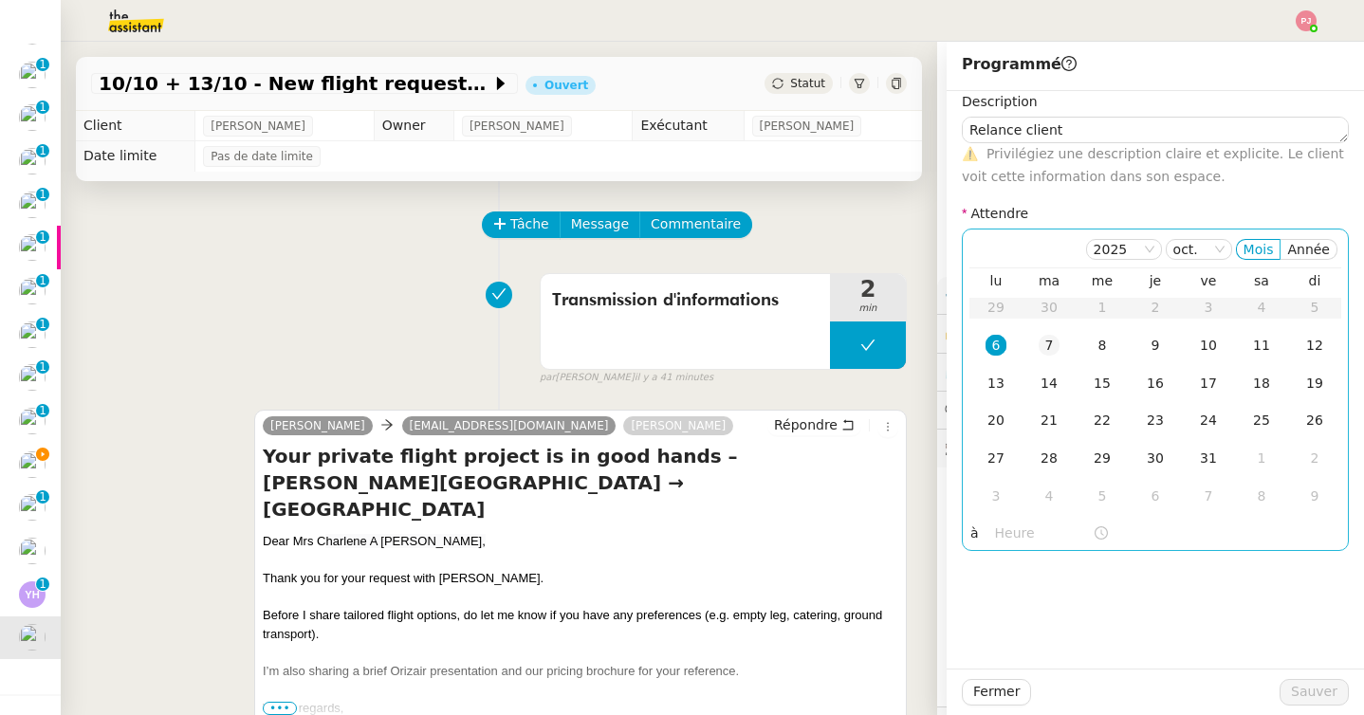
click at [1053, 347] on div "7" at bounding box center [1048, 345] width 21 height 21
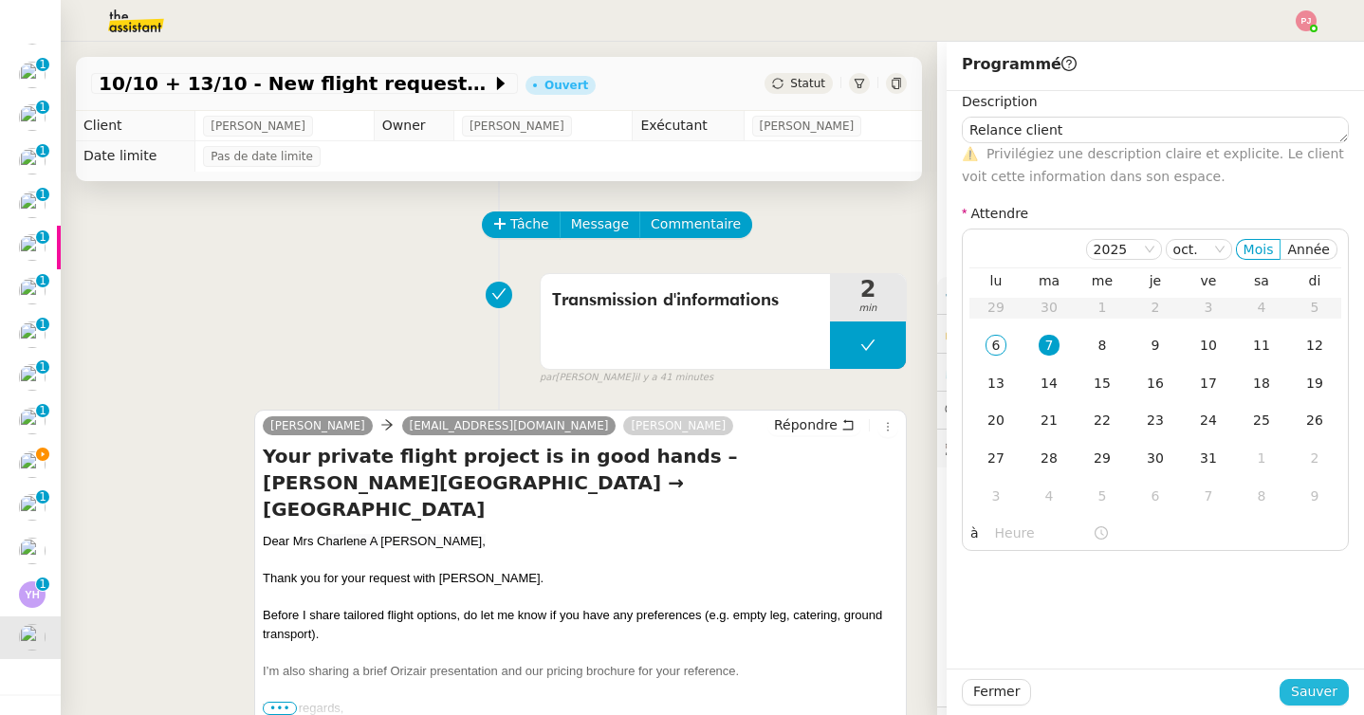
click at [1317, 691] on span "Sauver" at bounding box center [1314, 692] width 46 height 22
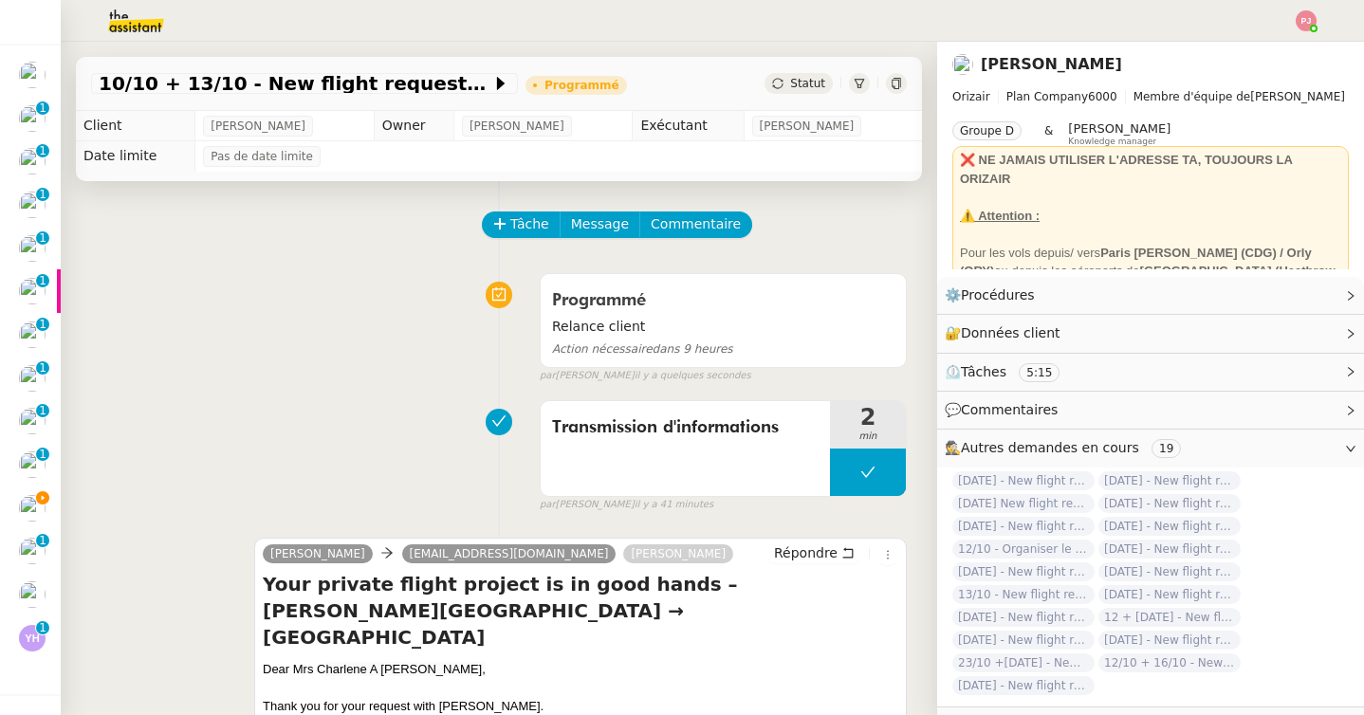
scroll to position [72, 0]
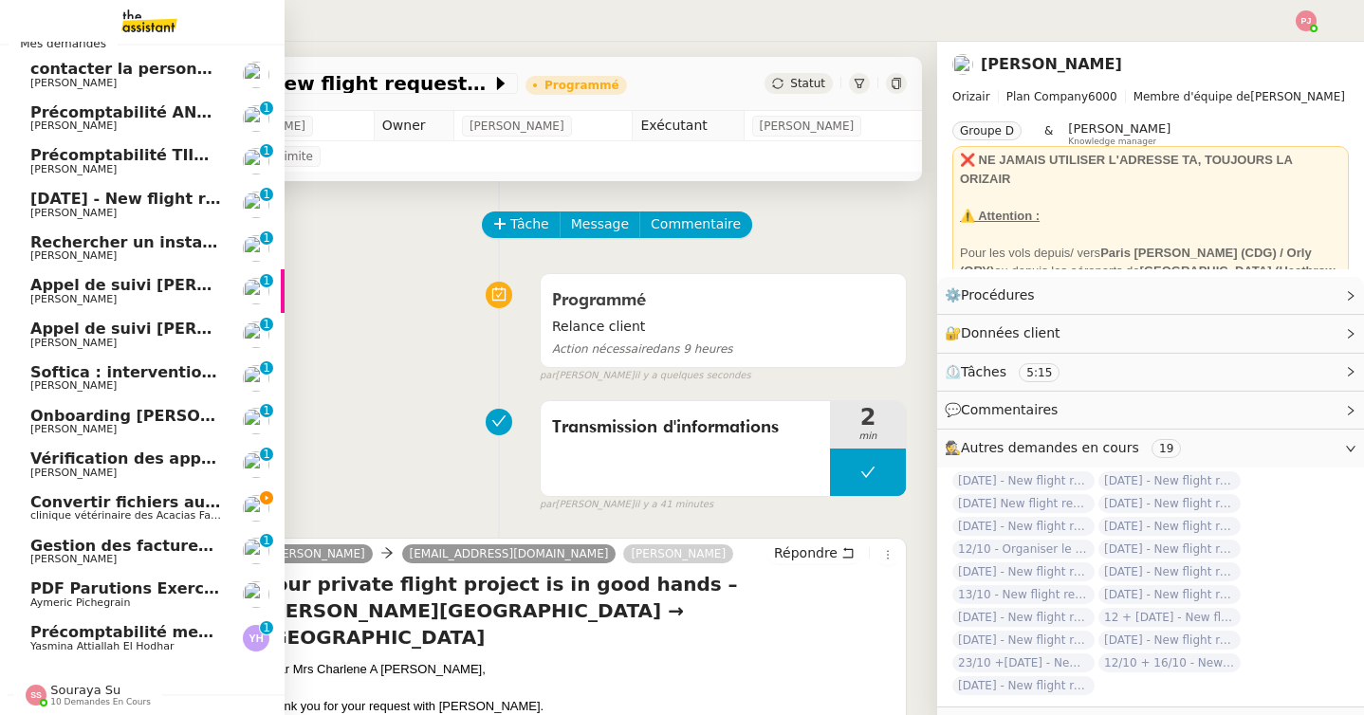
click at [82, 588] on span "PDF Parutions Exercices de style - 6 octobre 2025" at bounding box center [243, 588] width 427 height 18
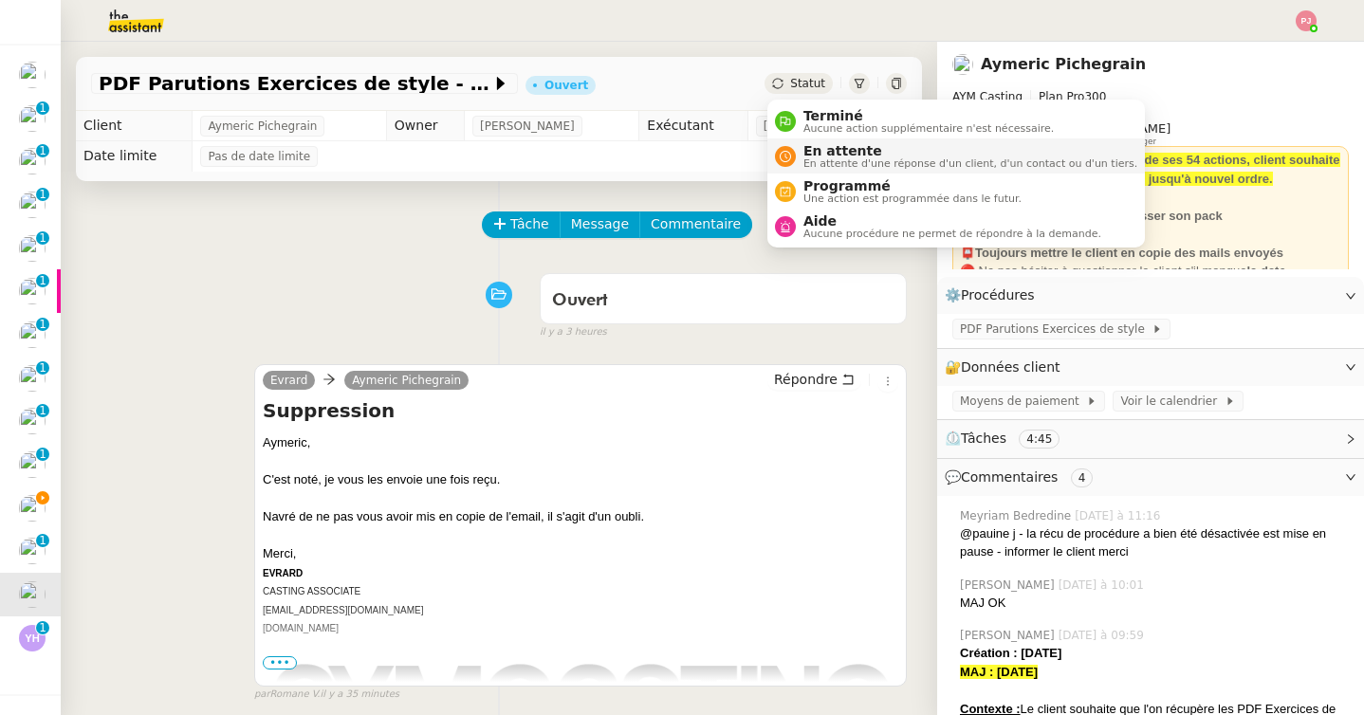
click at [830, 156] on span "En attente" at bounding box center [970, 150] width 334 height 15
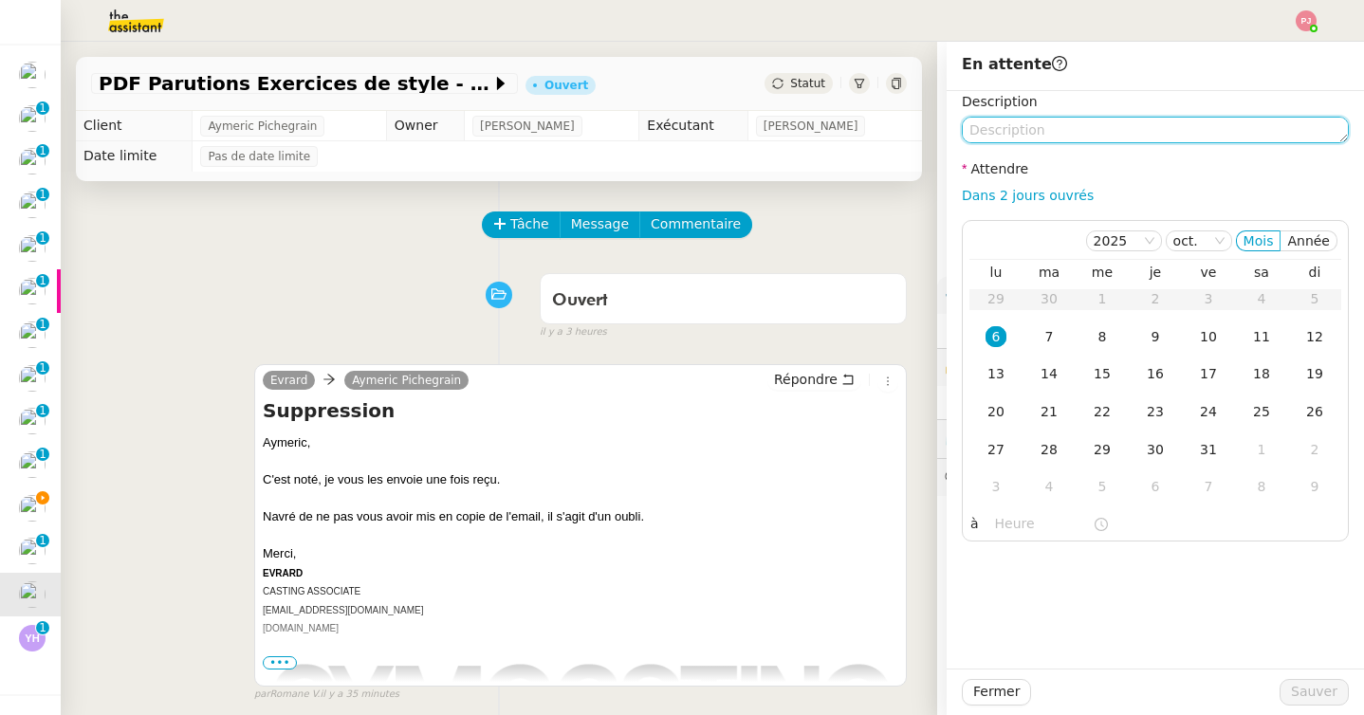
click at [1038, 134] on textarea at bounding box center [1155, 130] width 387 height 27
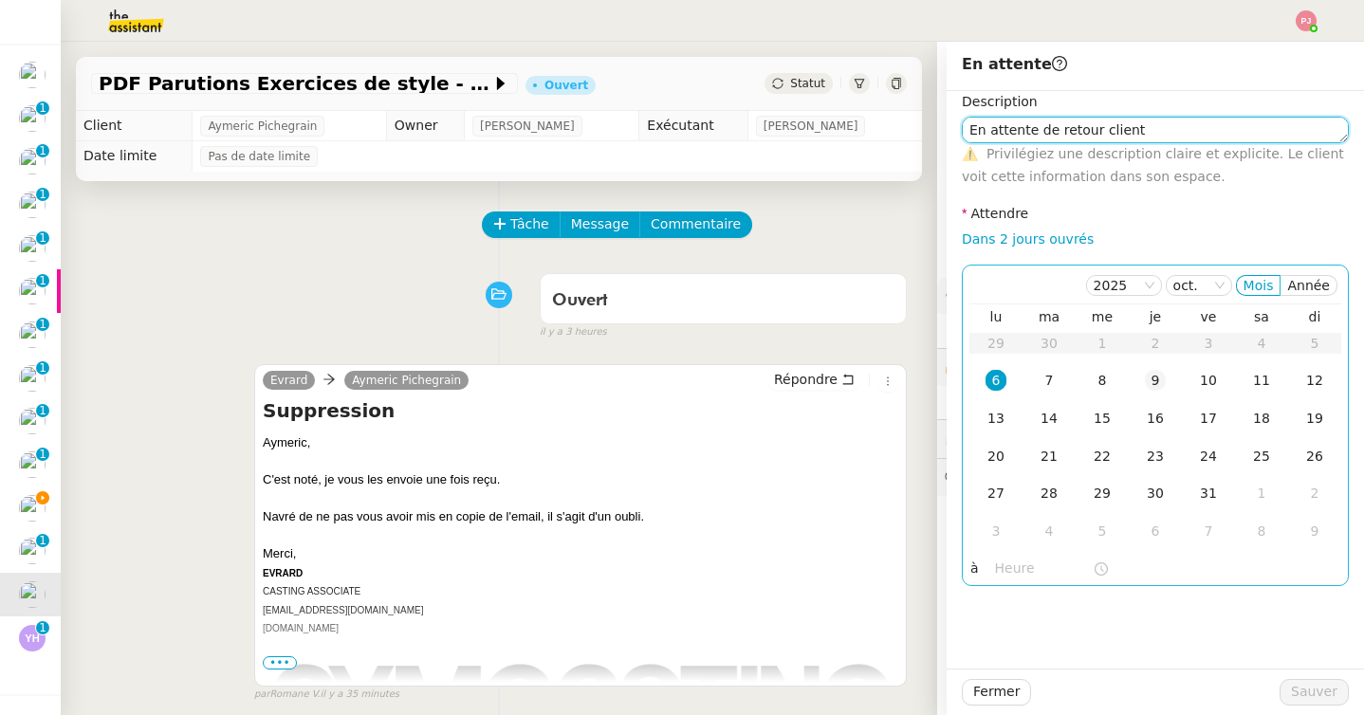
type textarea "En attente de retour client"
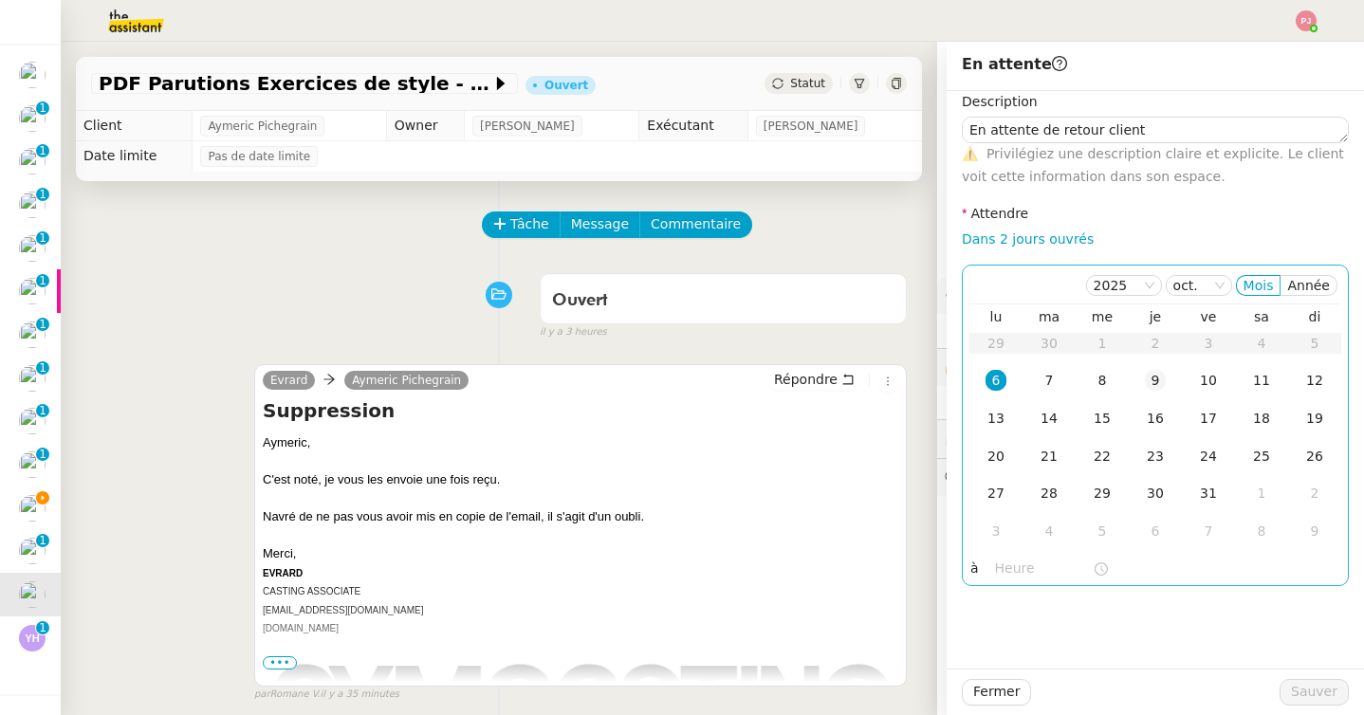
click at [1153, 377] on div "9" at bounding box center [1155, 380] width 21 height 21
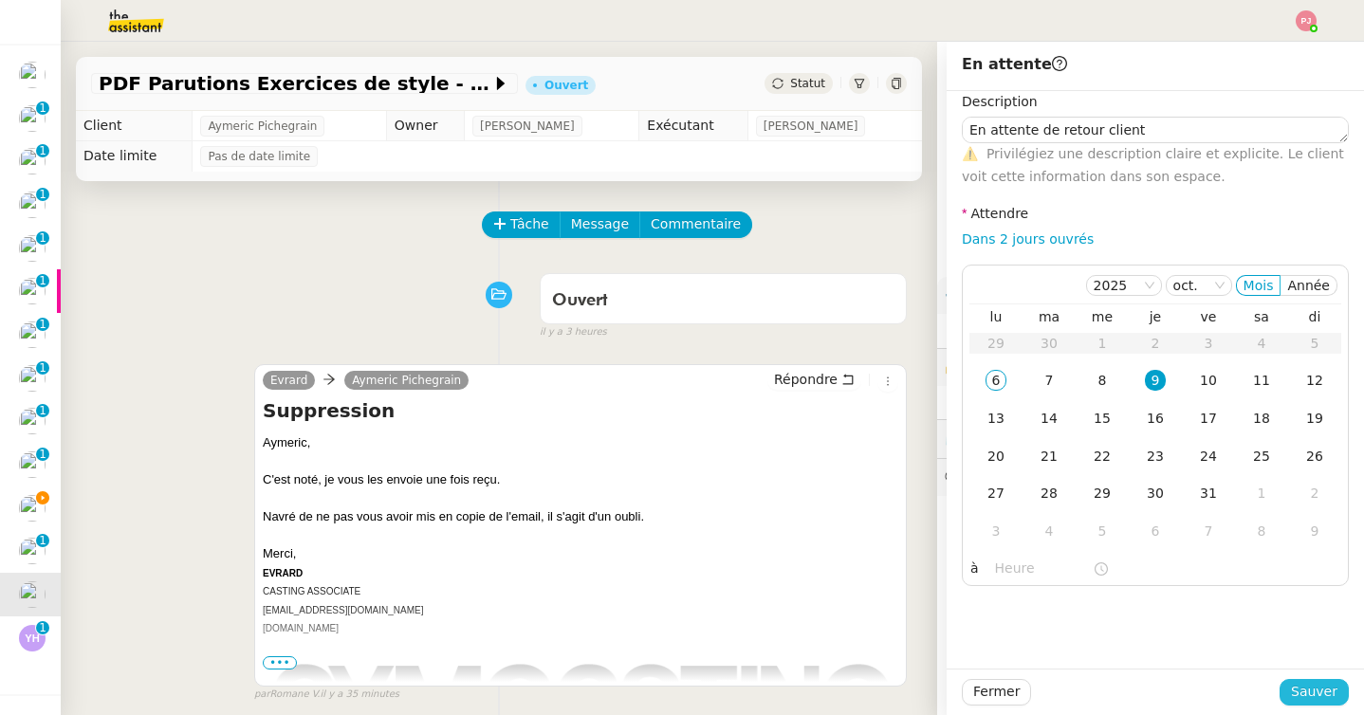
click at [1288, 684] on button "Sauver" at bounding box center [1313, 692] width 69 height 27
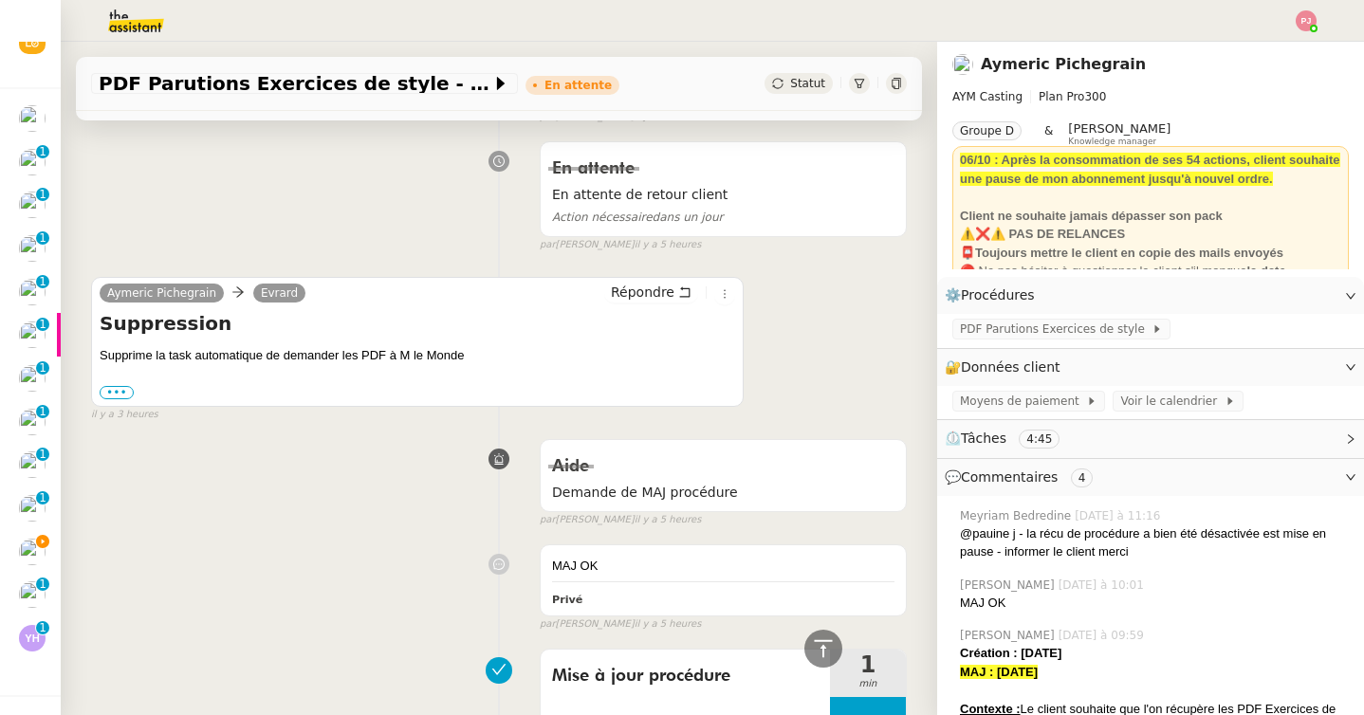
scroll to position [1612, 0]
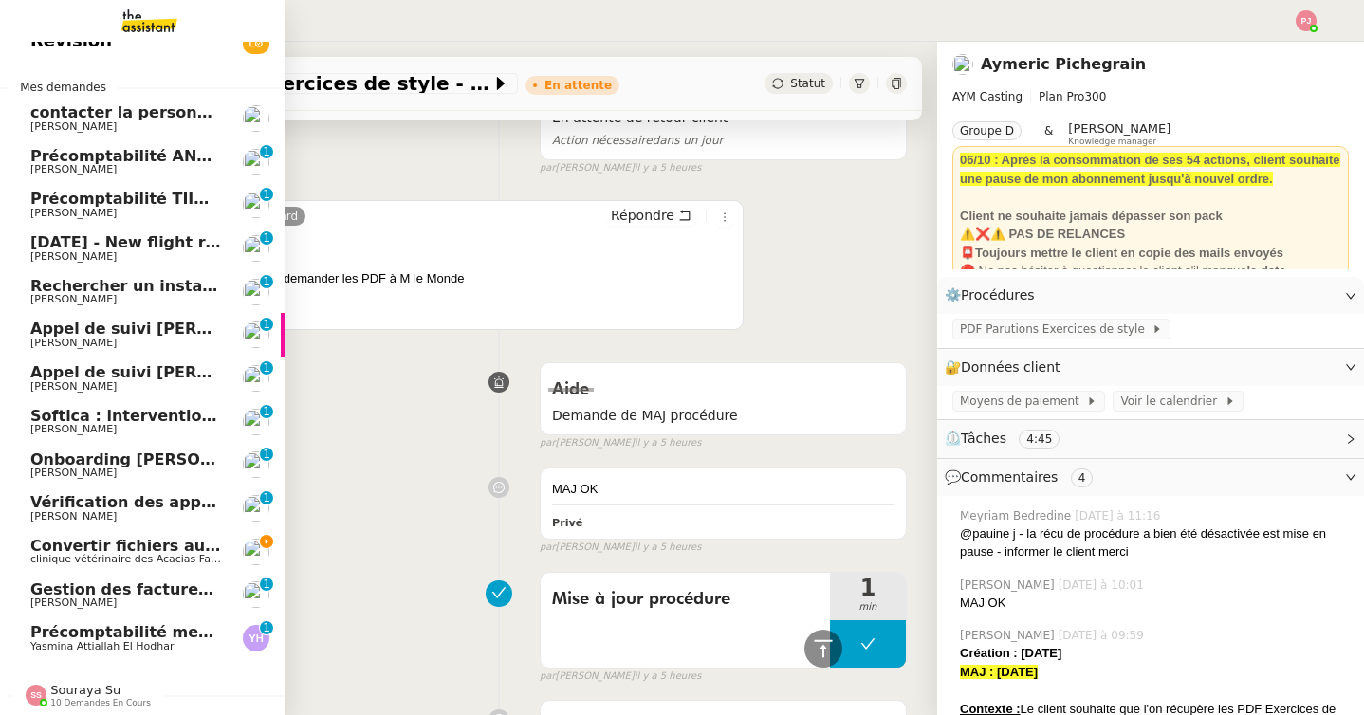
click at [115, 558] on span "clinique vétérinaire des Acacias Famose" at bounding box center [134, 559] width 209 height 12
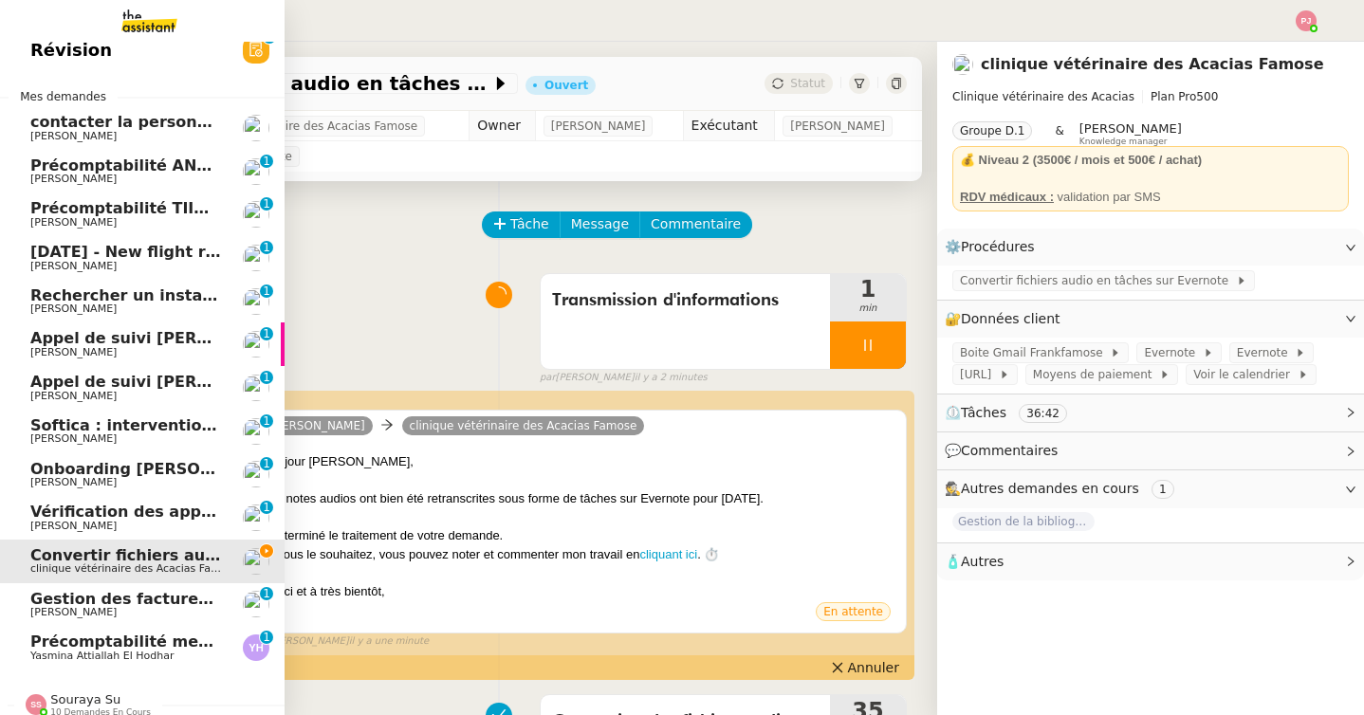
scroll to position [28, 0]
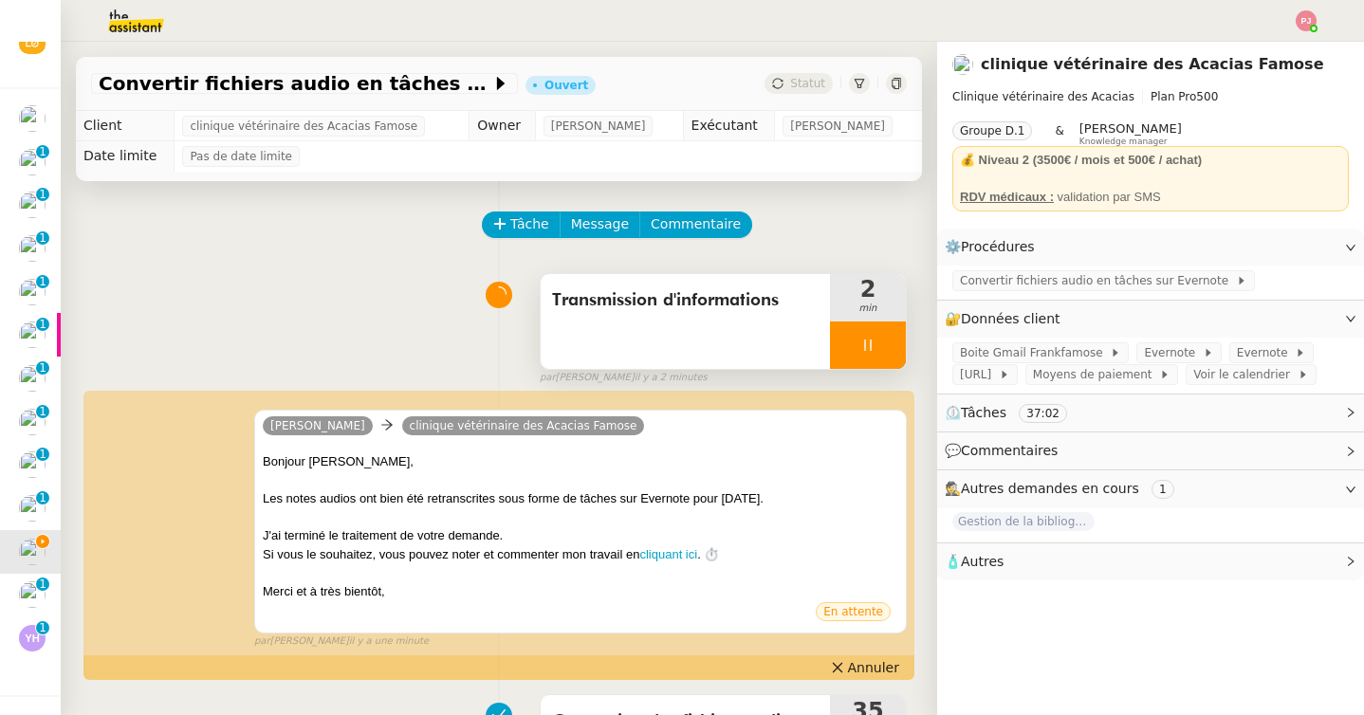
click at [859, 348] on div at bounding box center [868, 345] width 76 height 47
click at [881, 348] on icon at bounding box center [886, 345] width 15 height 15
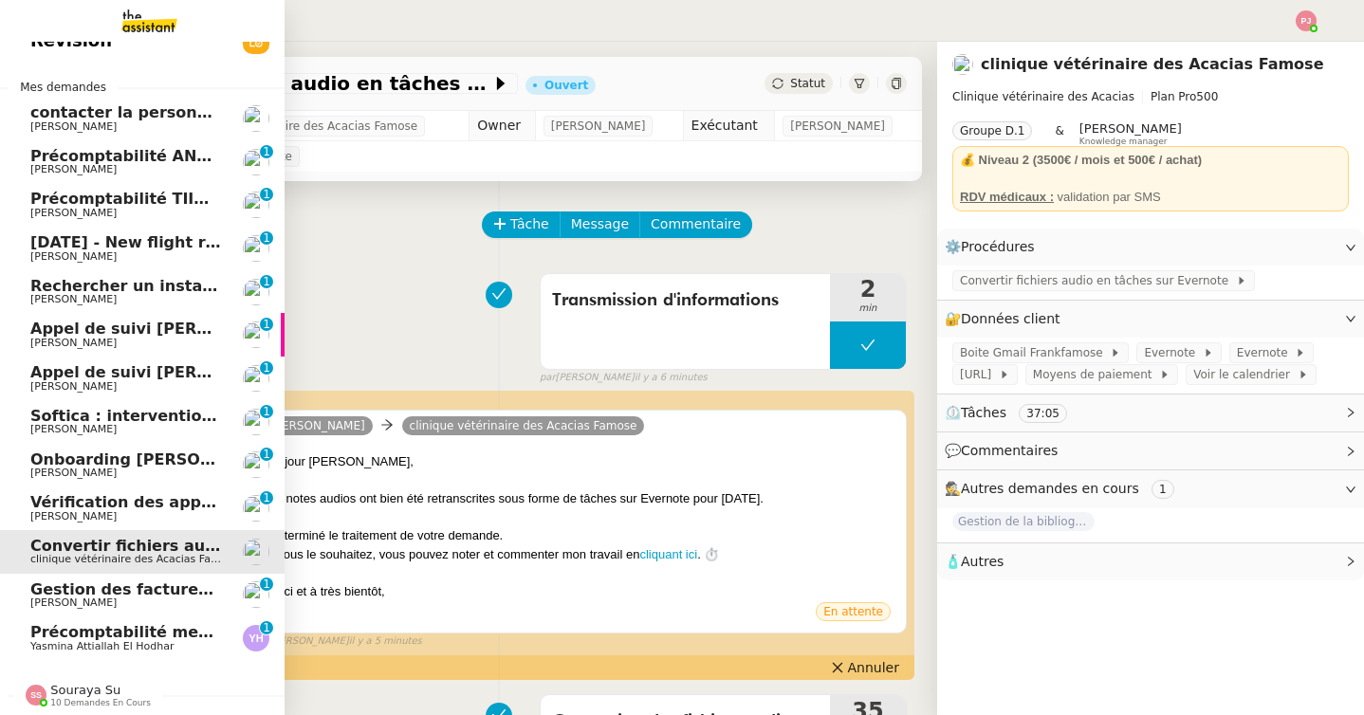
click at [81, 504] on span "Vérification des appels sortants - septembre 2025" at bounding box center [244, 502] width 429 height 18
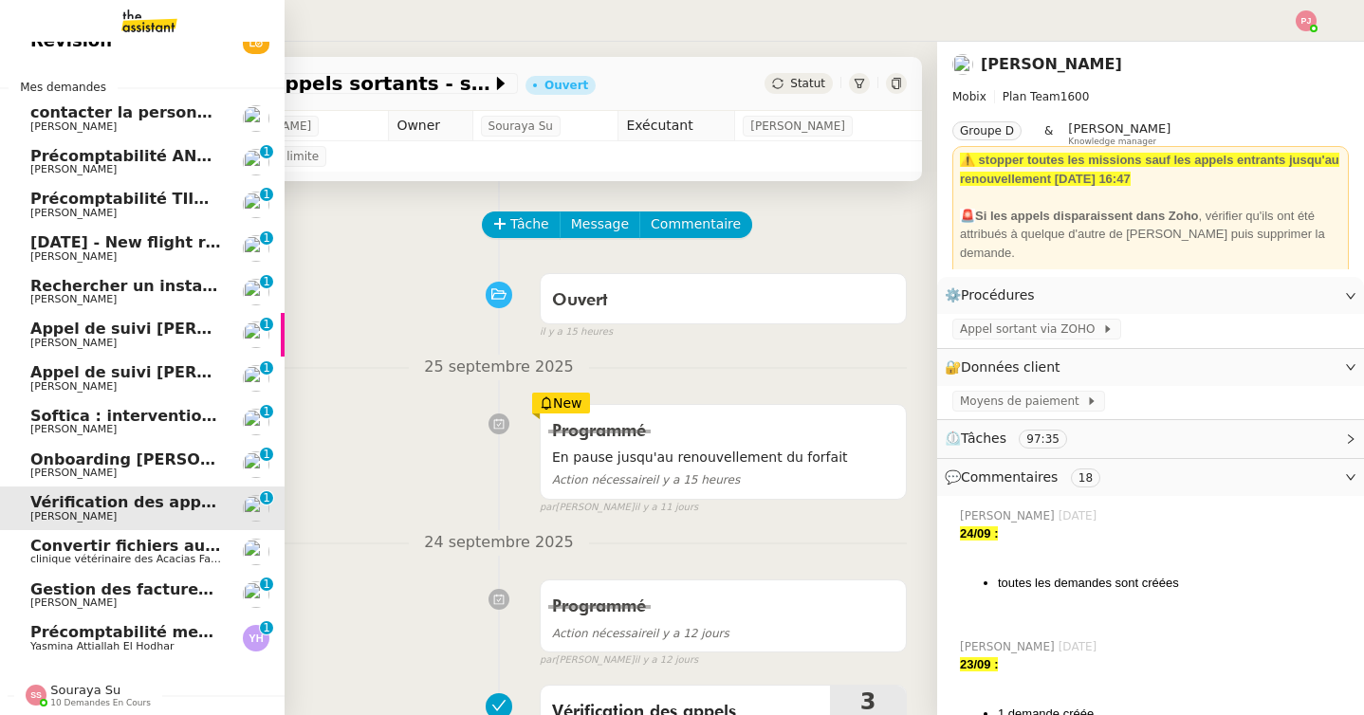
click at [92, 459] on span "Onboarding [PERSON_NAME] - EVOCORP" at bounding box center [202, 459] width 345 height 18
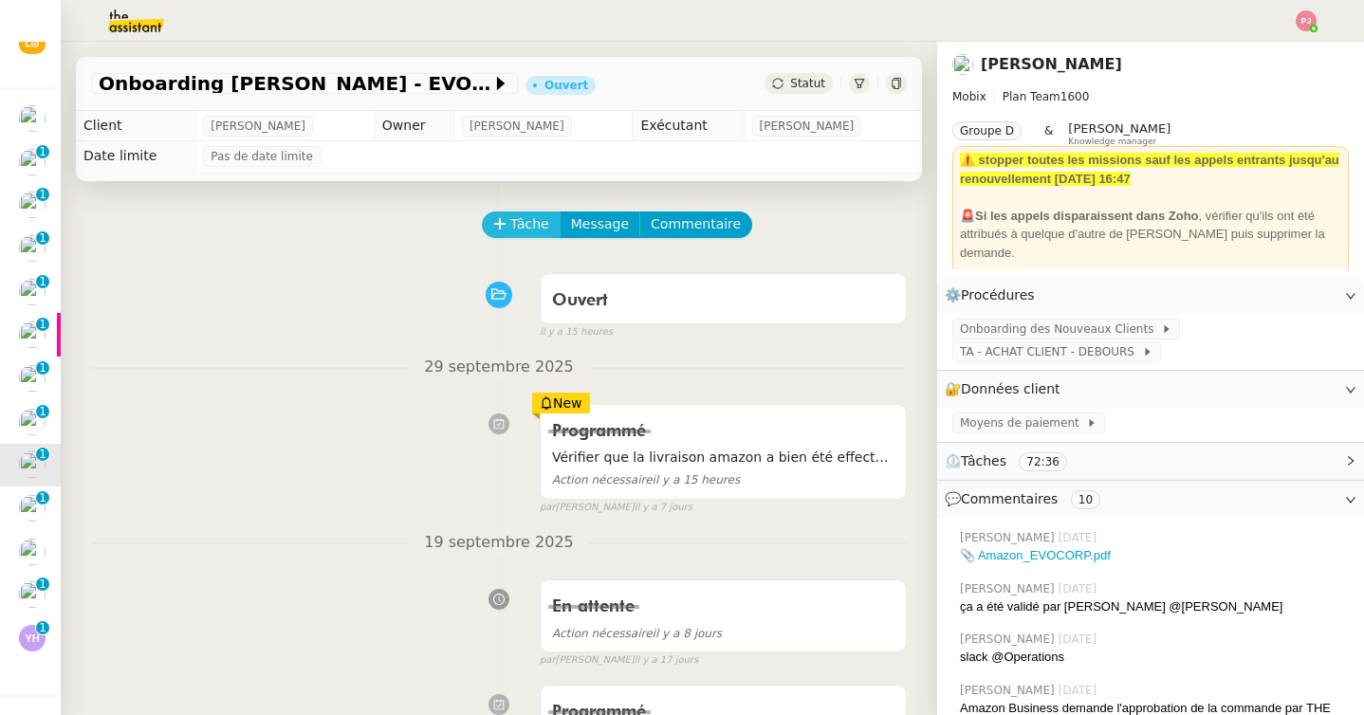
click at [516, 229] on span "Tâche" at bounding box center [529, 224] width 39 height 22
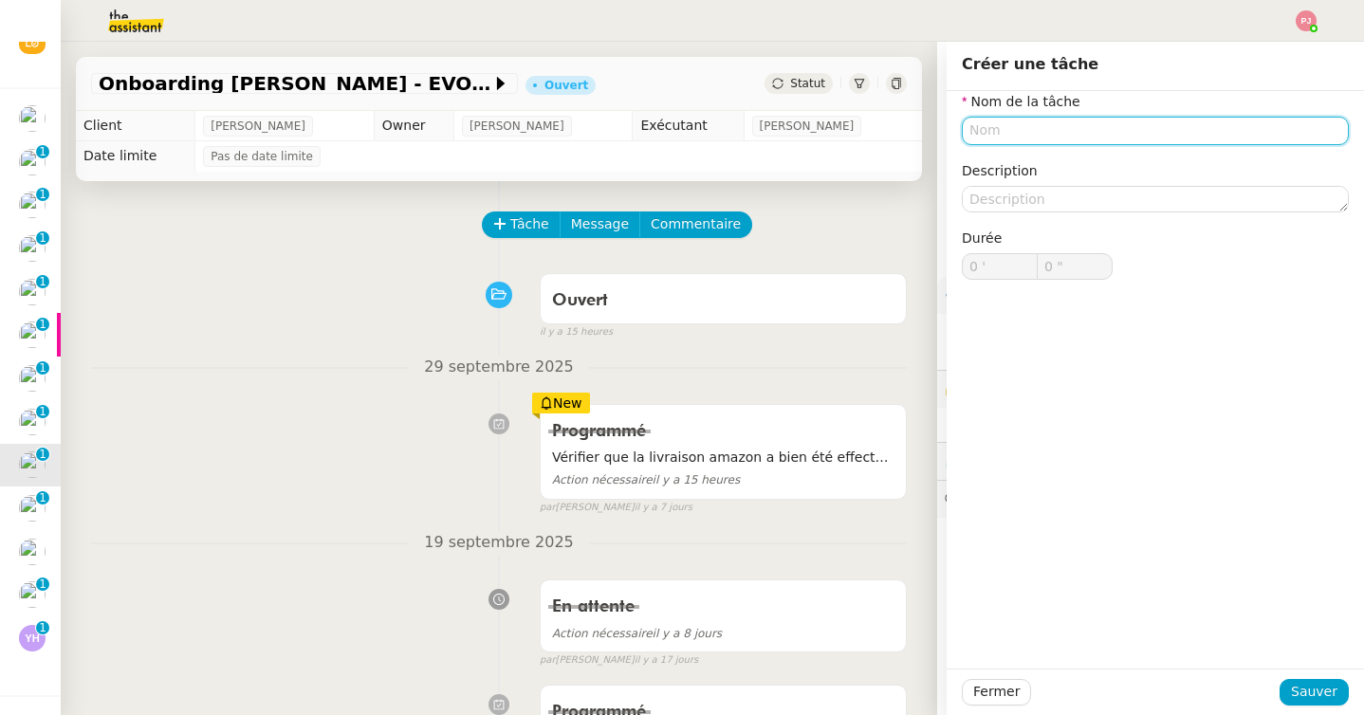
click at [1001, 129] on input "text" at bounding box center [1155, 131] width 387 height 28
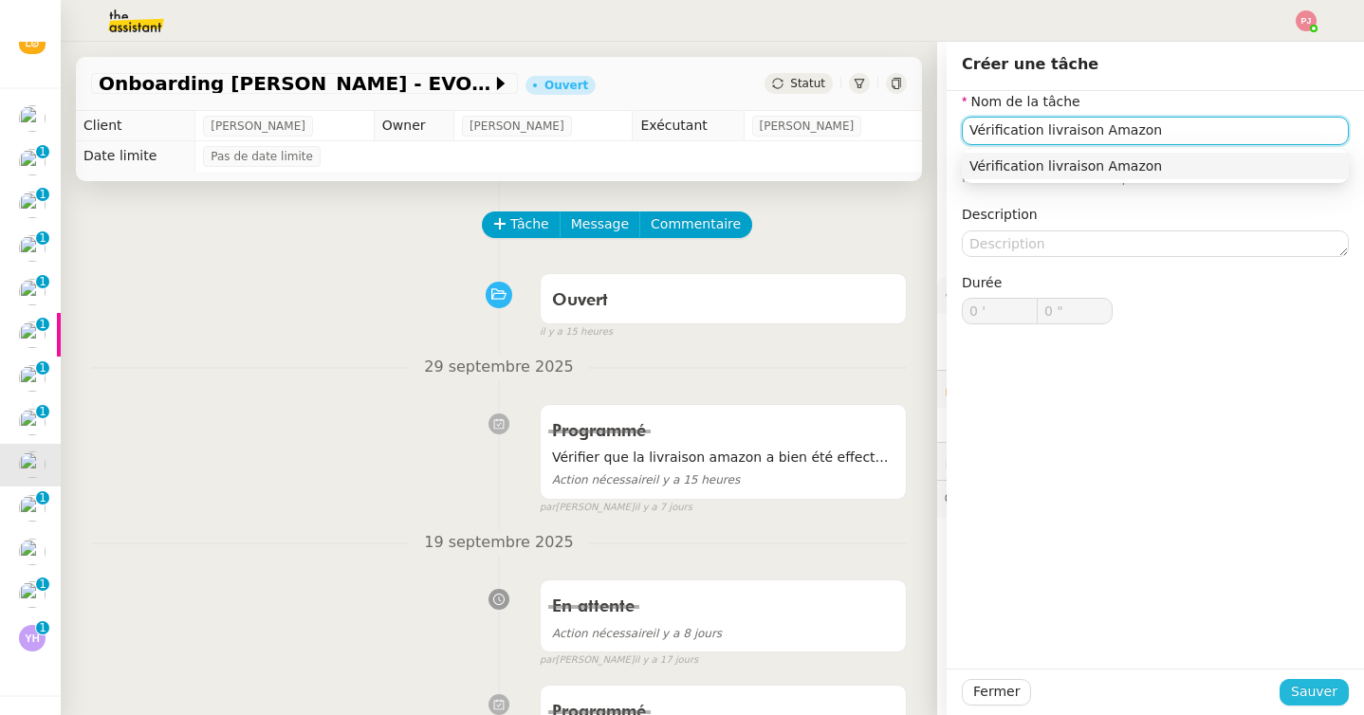
type input "Vérification livraison Amazon"
click at [1306, 684] on span "Sauver" at bounding box center [1314, 692] width 46 height 22
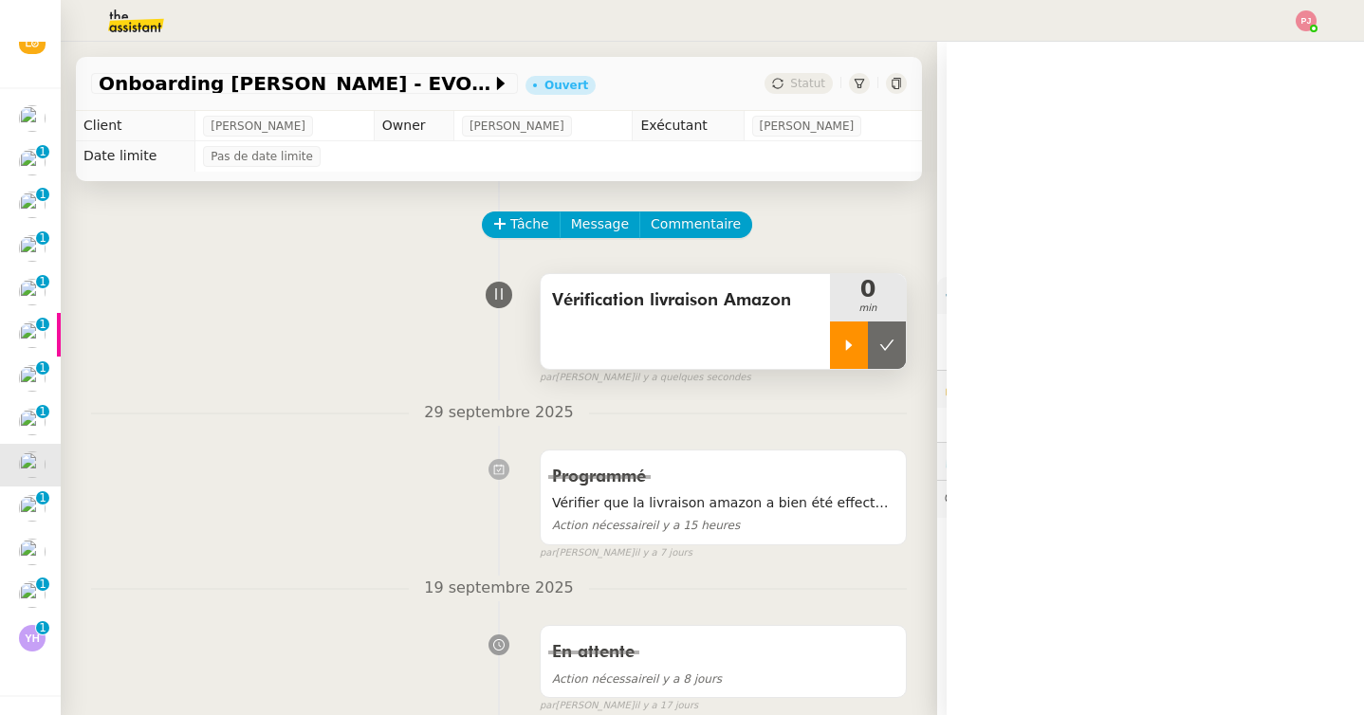
click at [857, 350] on div at bounding box center [849, 345] width 38 height 47
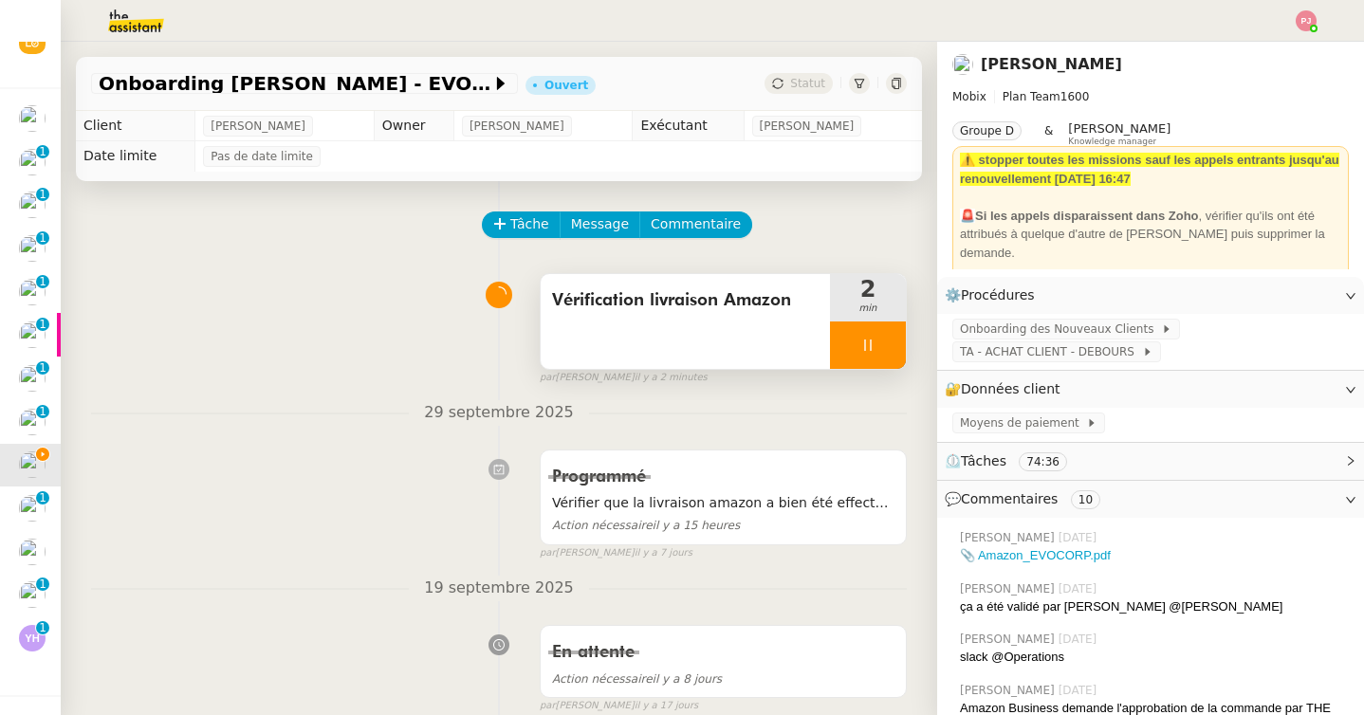
click at [854, 347] on div at bounding box center [868, 345] width 76 height 47
click at [882, 344] on icon at bounding box center [886, 345] width 15 height 15
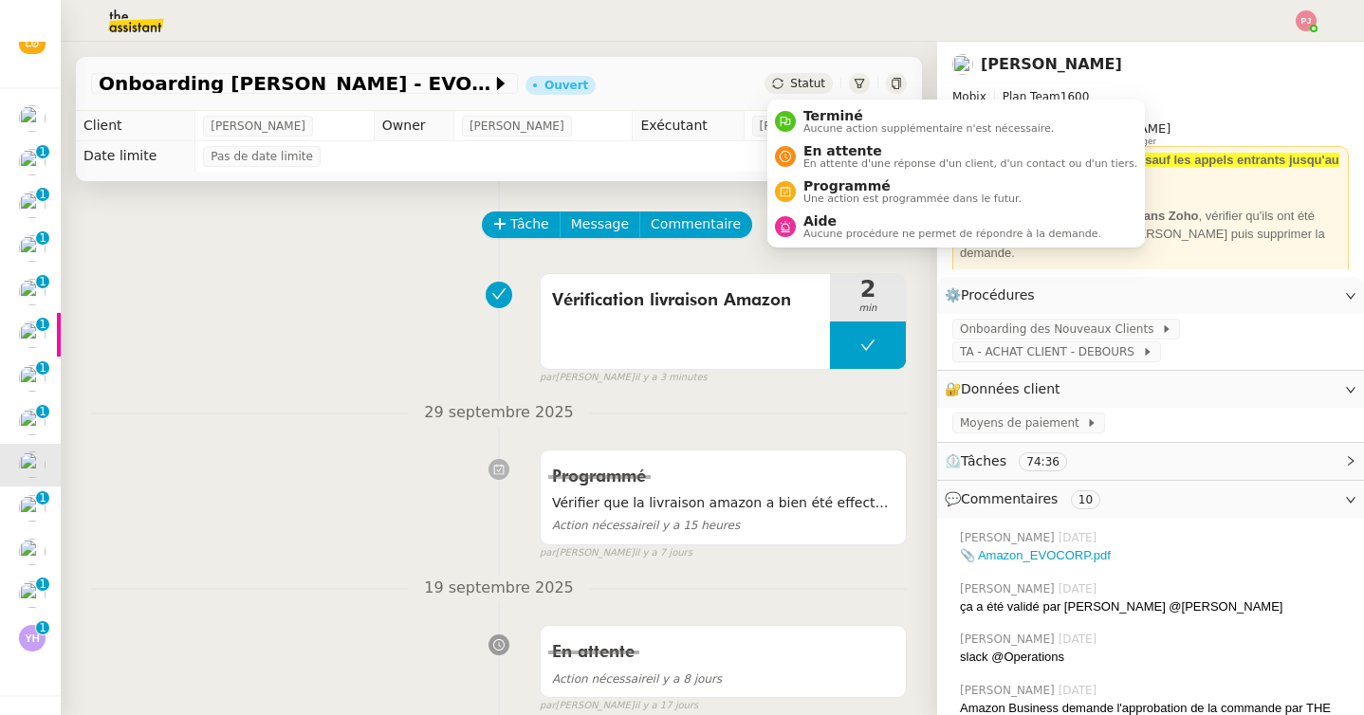
click at [813, 90] on div "Statut" at bounding box center [798, 83] width 68 height 21
click at [815, 120] on span "Terminé" at bounding box center [928, 115] width 250 height 15
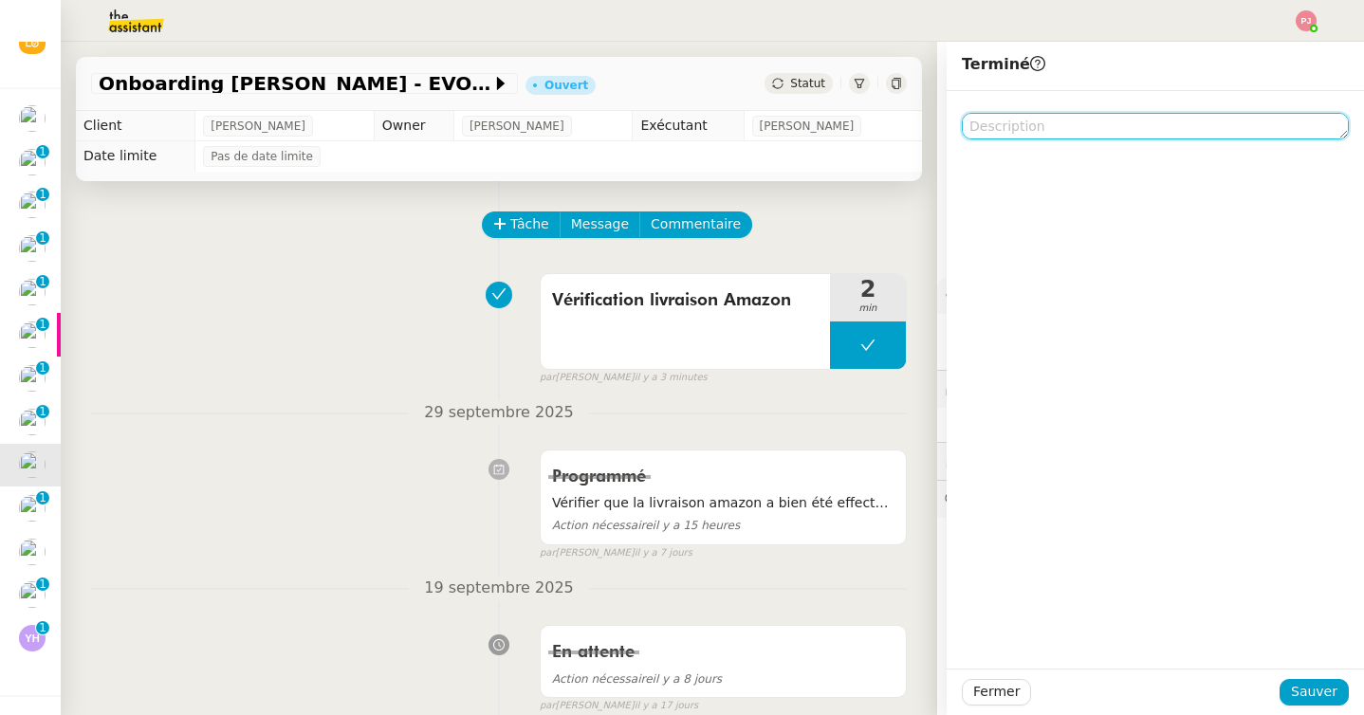
click at [1024, 126] on textarea at bounding box center [1155, 126] width 387 height 27
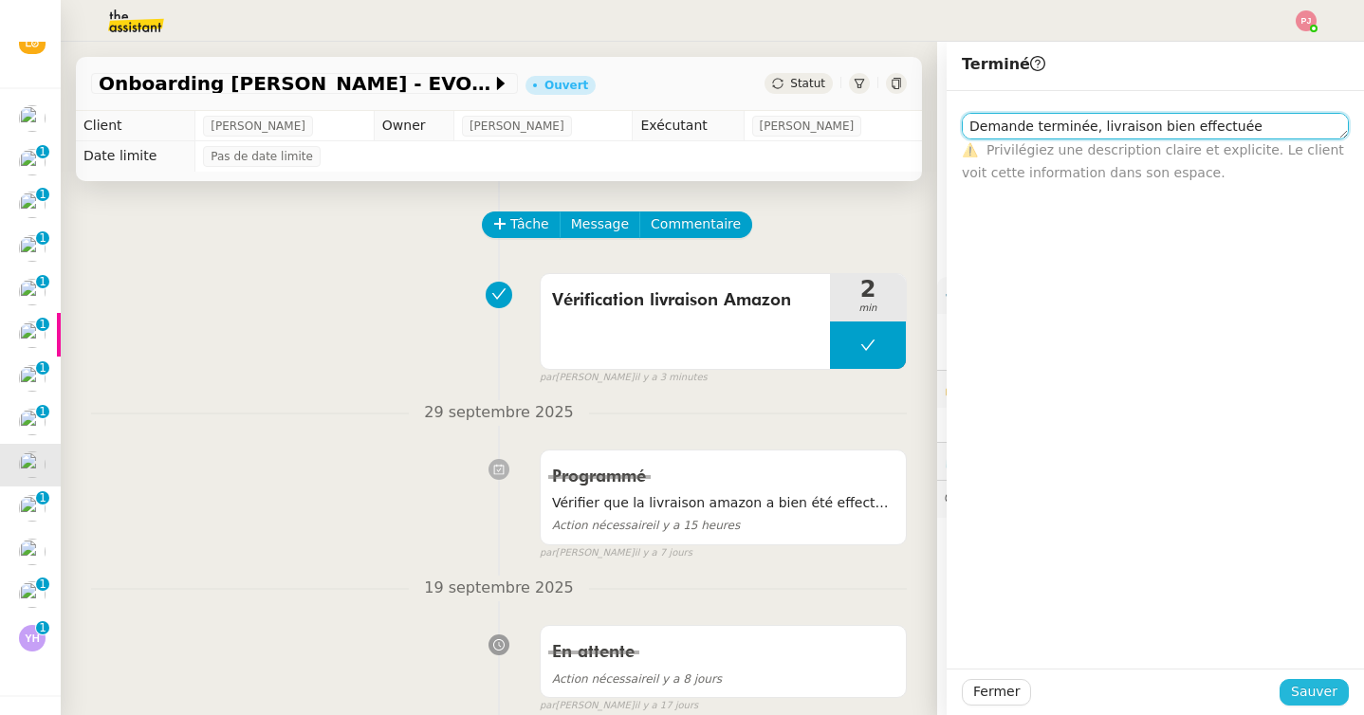
type textarea "Demande terminée, livraison bien effectuée"
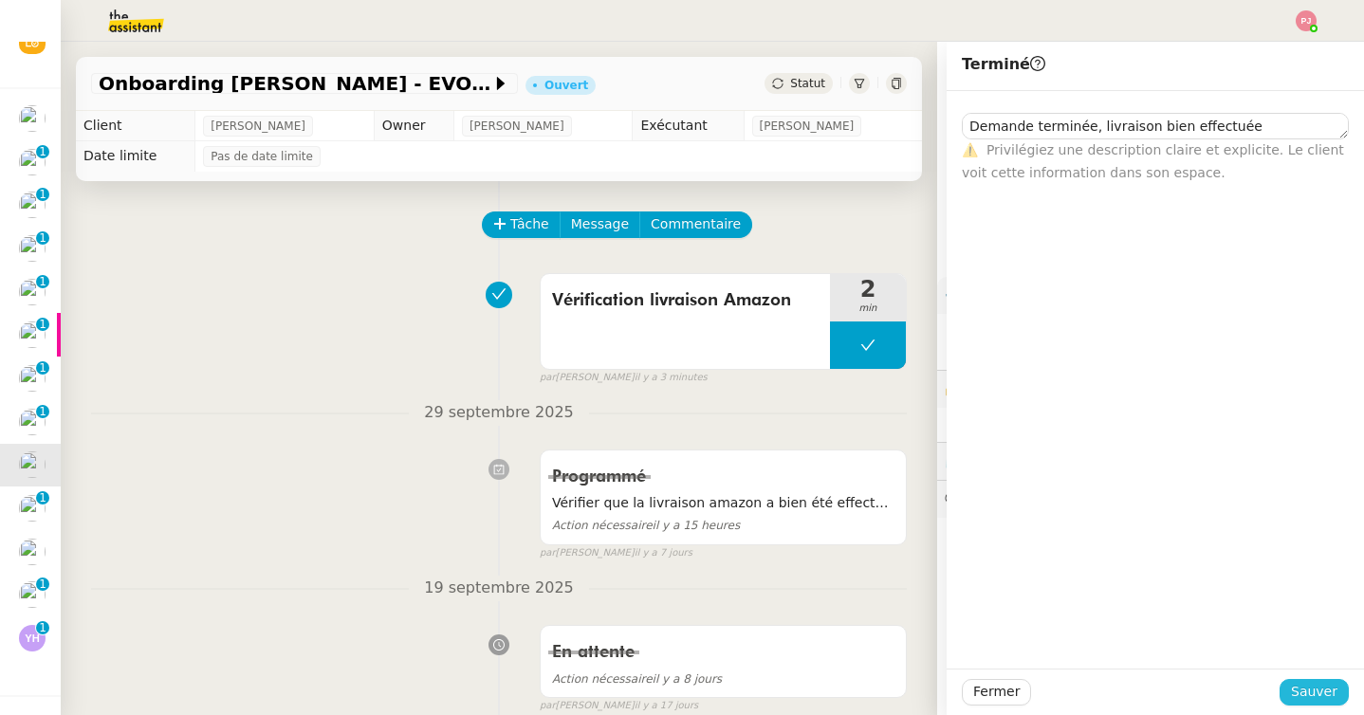
click at [1306, 697] on span "Sauver" at bounding box center [1314, 692] width 46 height 22
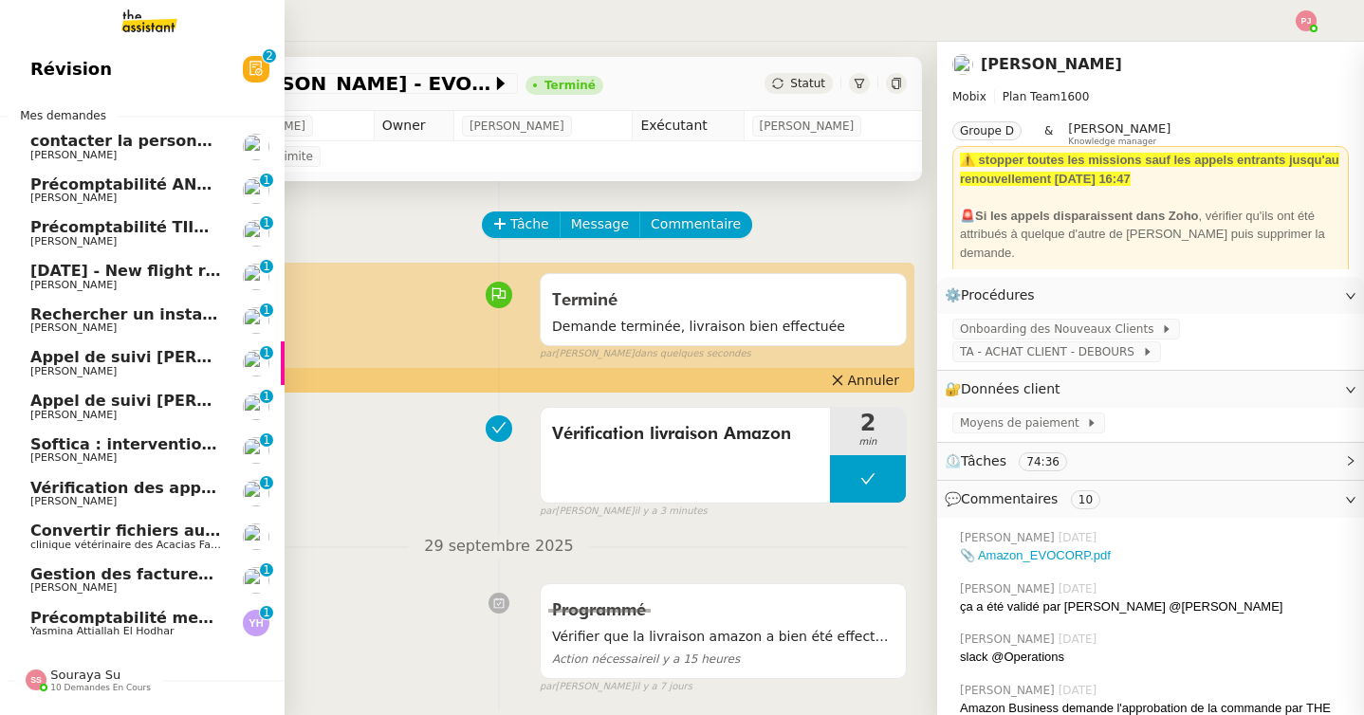
click at [79, 532] on span "Convertir fichiers audio en tâches sur Evernote - [DATE]" at bounding box center [269, 531] width 479 height 18
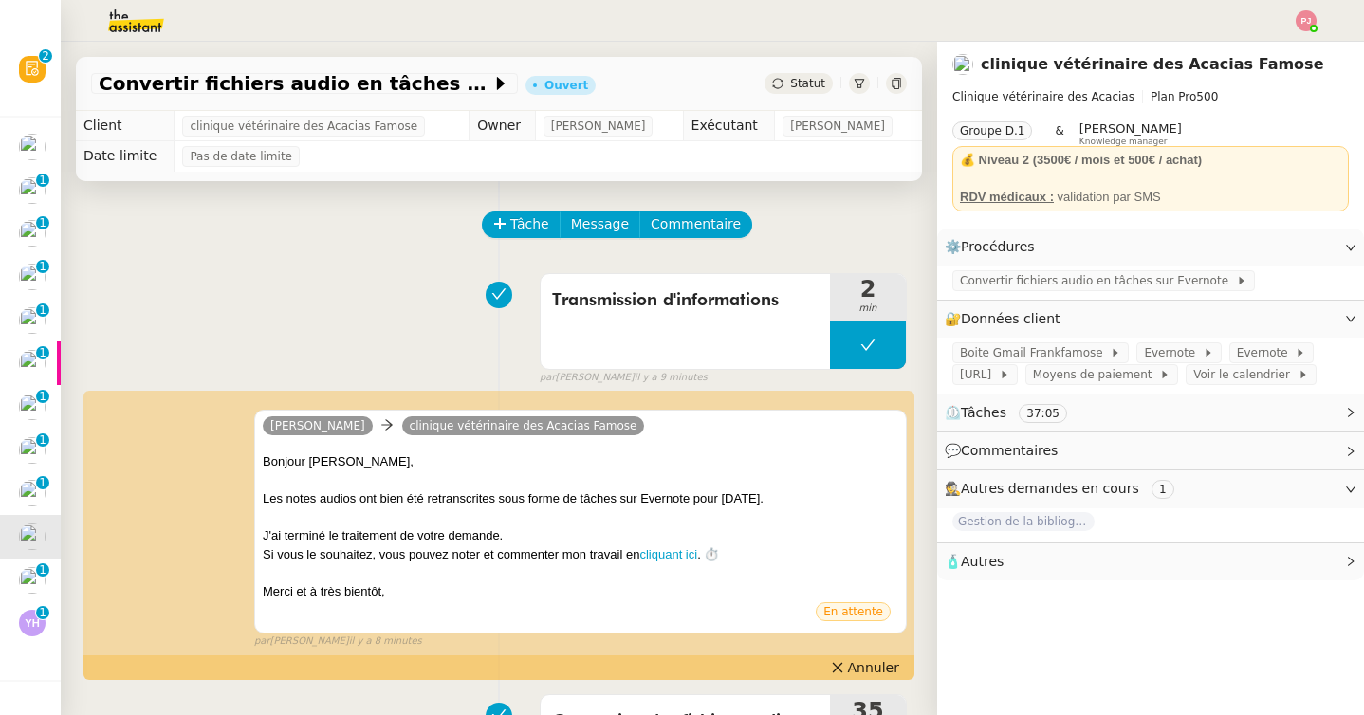
click at [32, 322] on img at bounding box center [32, 320] width 27 height 27
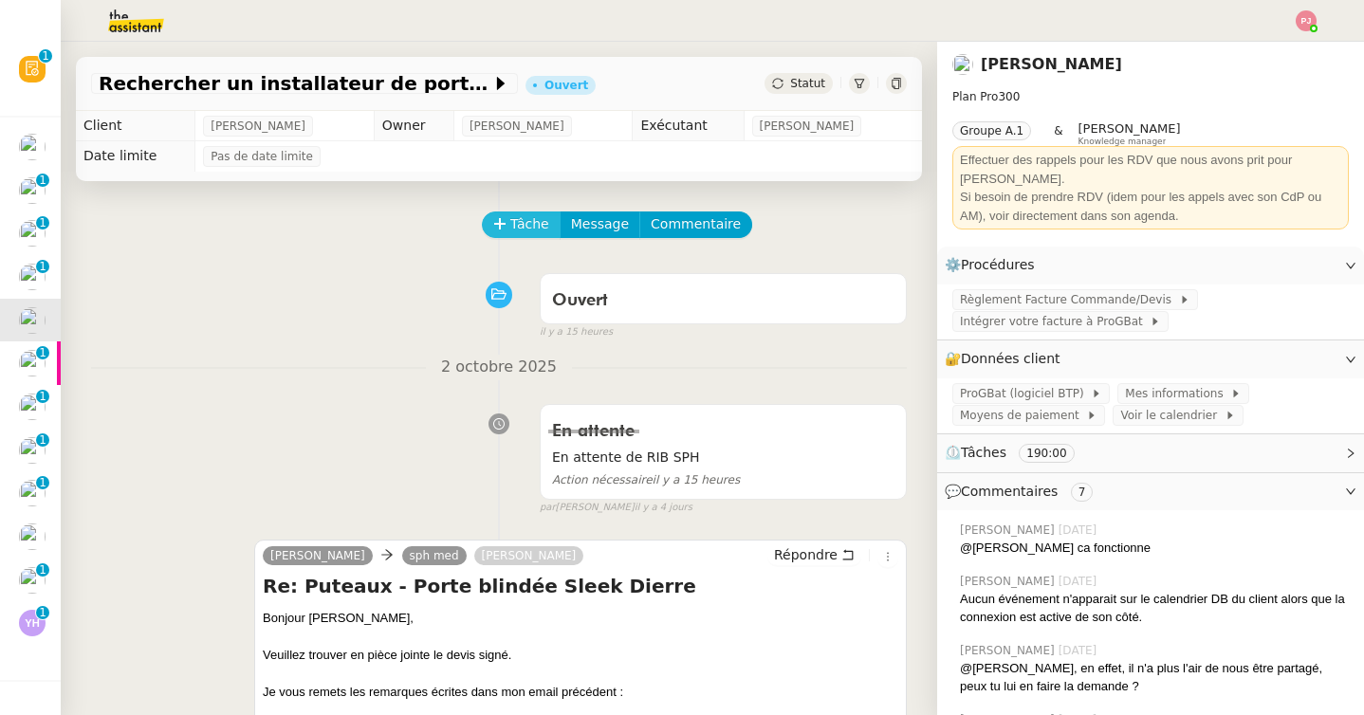
click at [521, 223] on span "Tâche" at bounding box center [529, 224] width 39 height 22
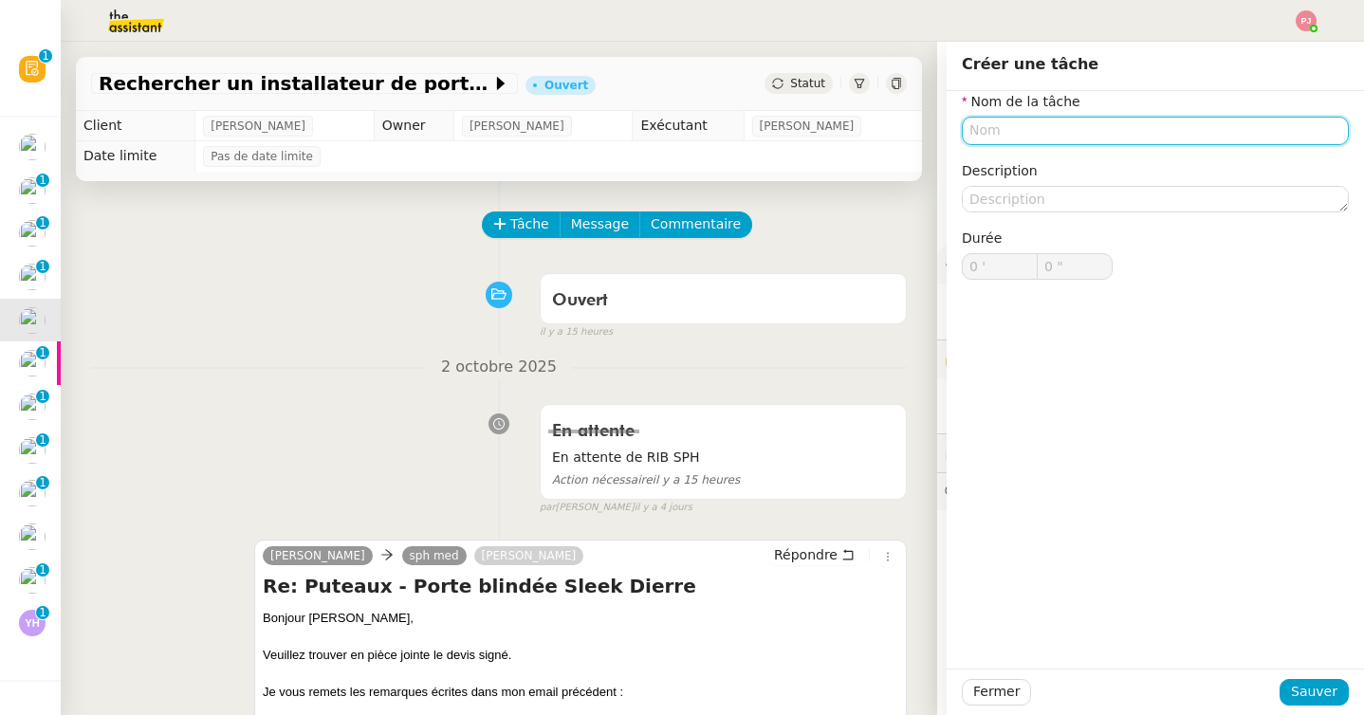
click at [1024, 132] on input "text" at bounding box center [1155, 131] width 387 height 28
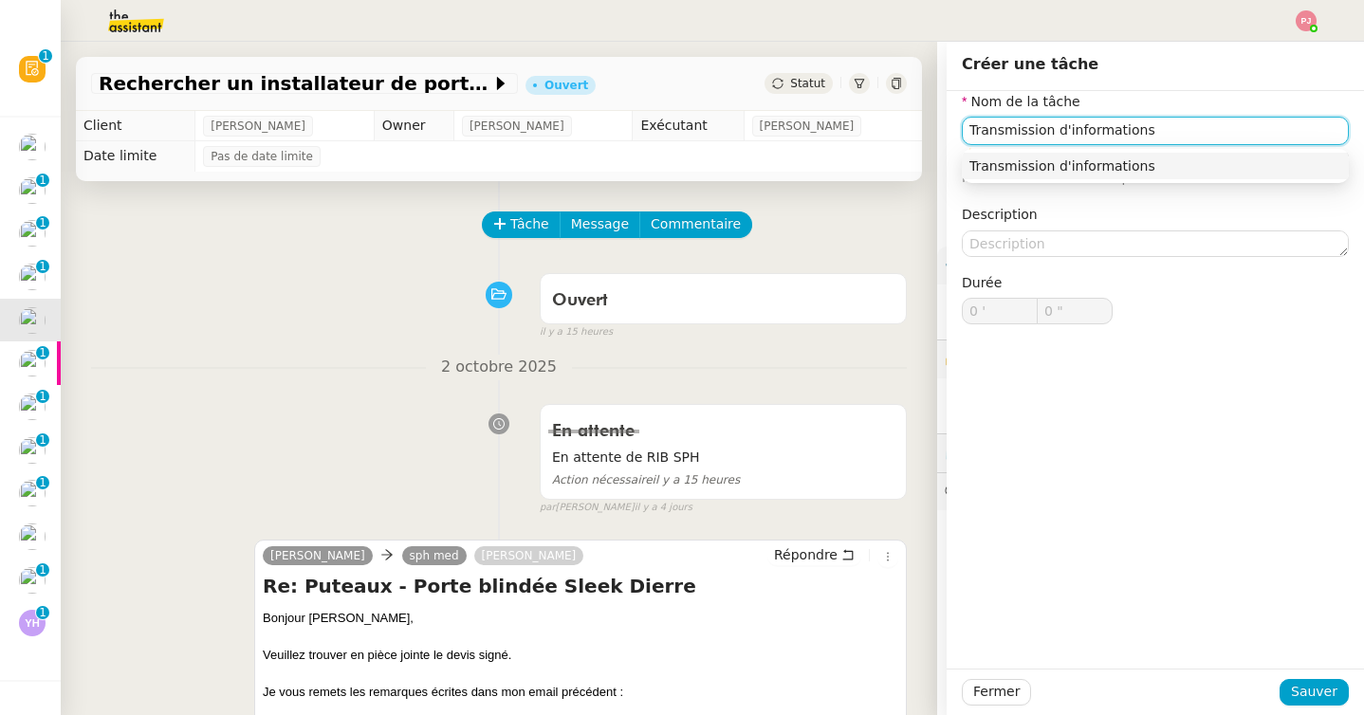
type input "Transmission d'informations"
click at [1311, 678] on div "Fermer Sauver" at bounding box center [1154, 692] width 417 height 46
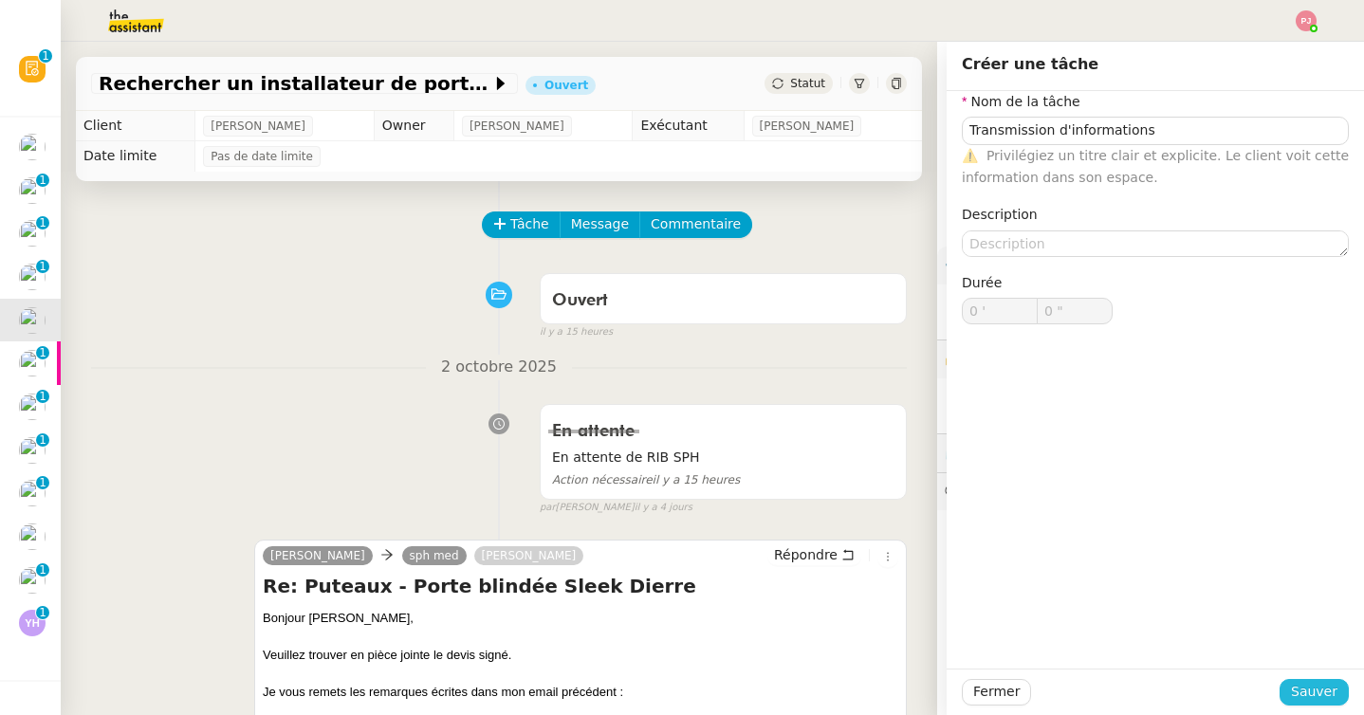
click at [1309, 689] on span "Sauver" at bounding box center [1314, 692] width 46 height 22
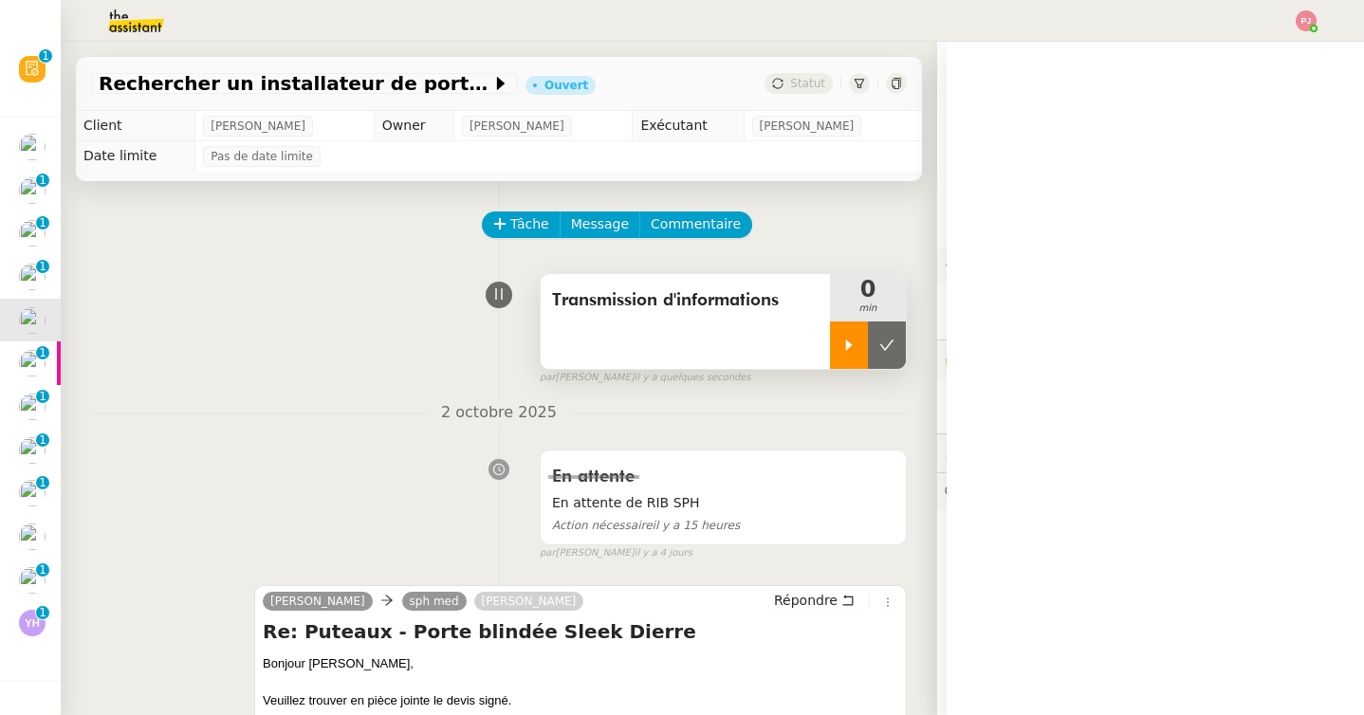
click at [849, 338] on icon at bounding box center [848, 345] width 15 height 15
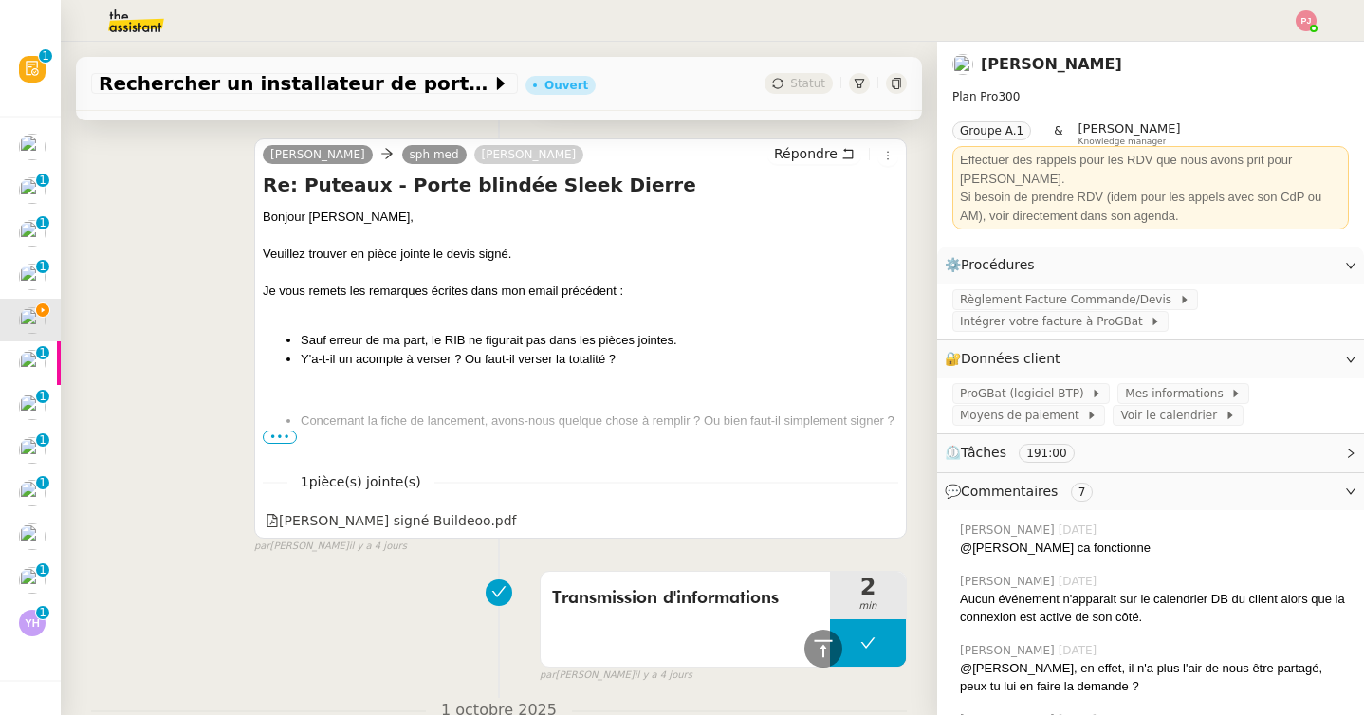
scroll to position [436, 0]
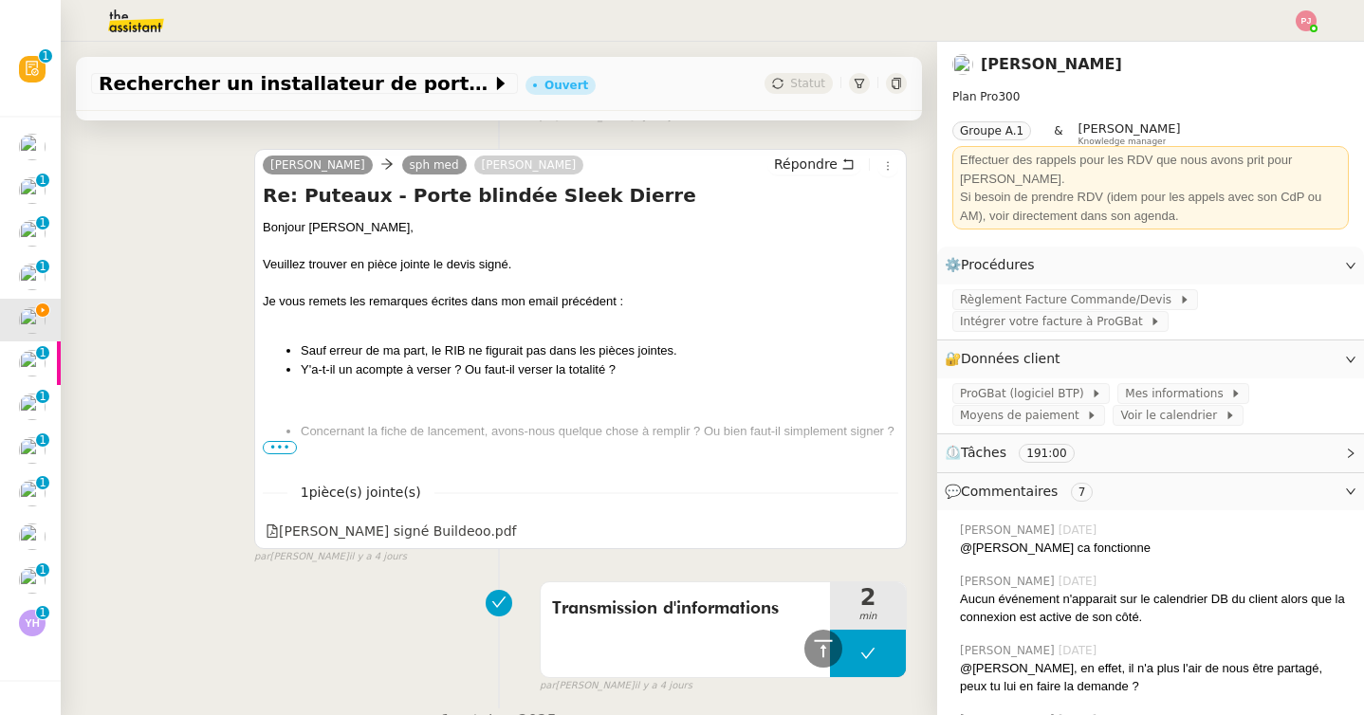
click at [268, 450] on span "•••" at bounding box center [280, 447] width 34 height 13
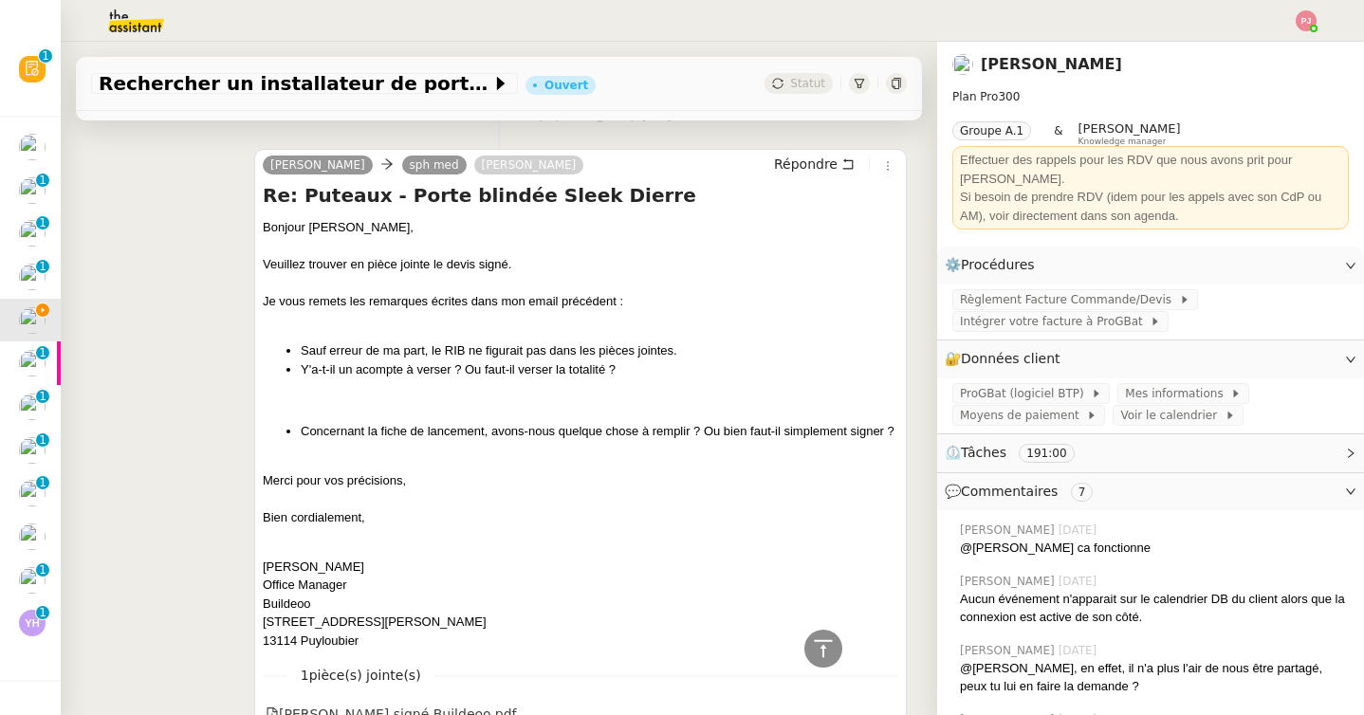
click at [373, 638] on div "[STREET_ADDRESS][PERSON_NAME]" at bounding box center [580, 631] width 635 height 37
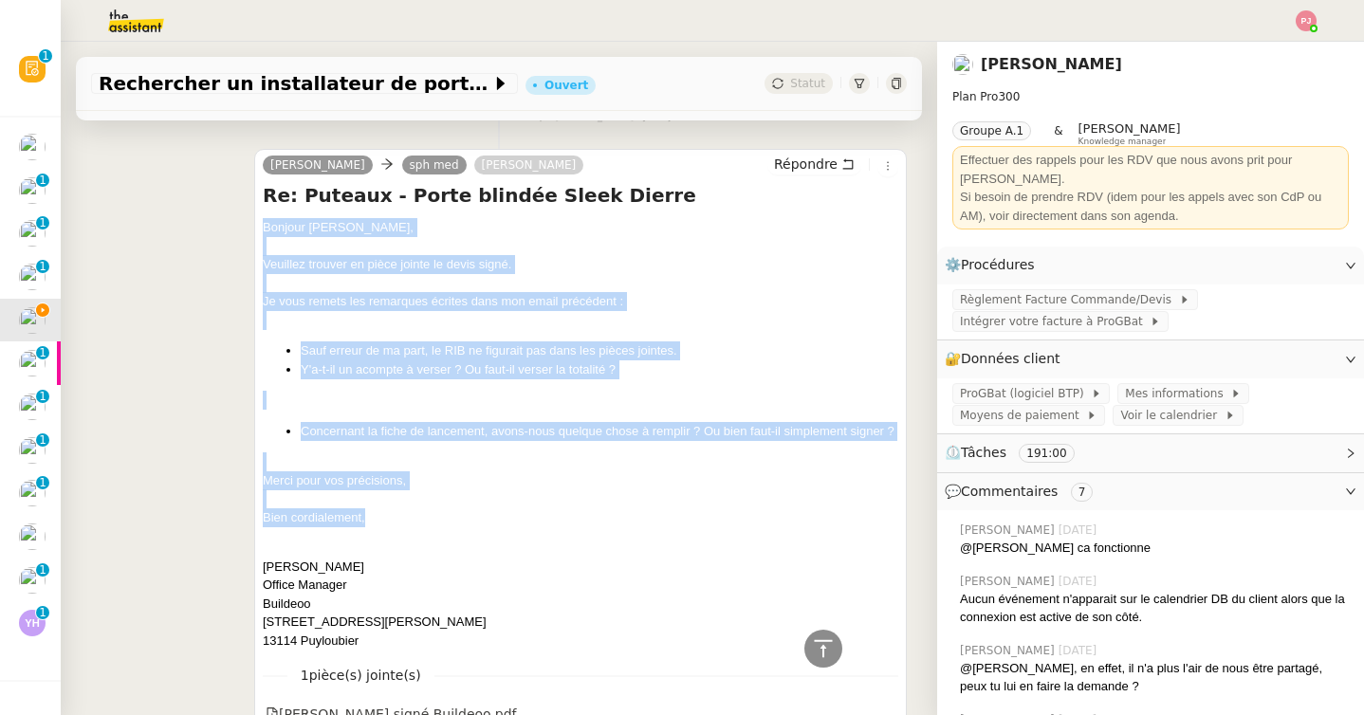
drag, startPoint x: 385, startPoint y: 518, endPoint x: 255, endPoint y: 230, distance: 316.2
click at [255, 230] on div "[PERSON_NAME] sph med [PERSON_NAME] Répondre Re: Puteaux - Porte blindée Sleek …" at bounding box center [580, 440] width 652 height 583
click at [842, 163] on icon at bounding box center [847, 163] width 13 height 13
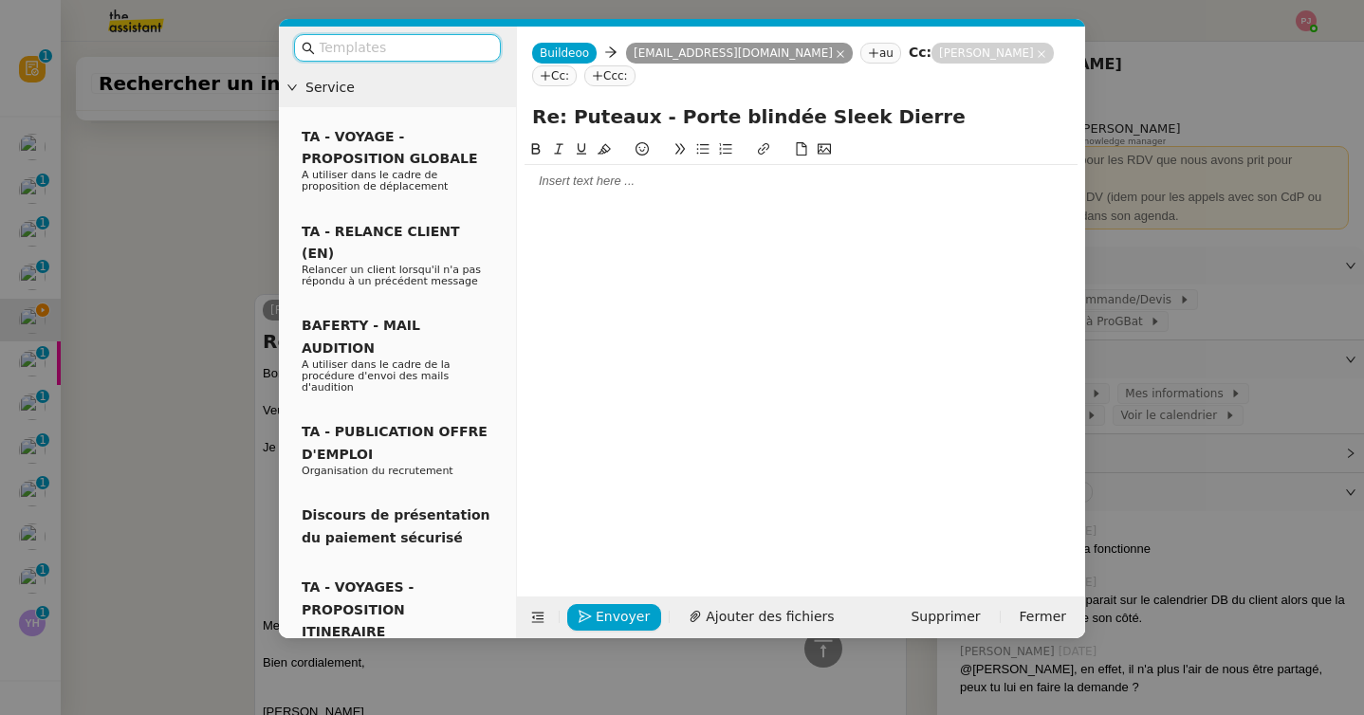
scroll to position [580, 0]
click at [615, 177] on div at bounding box center [800, 181] width 553 height 17
click at [435, 45] on input "text" at bounding box center [404, 48] width 171 height 22
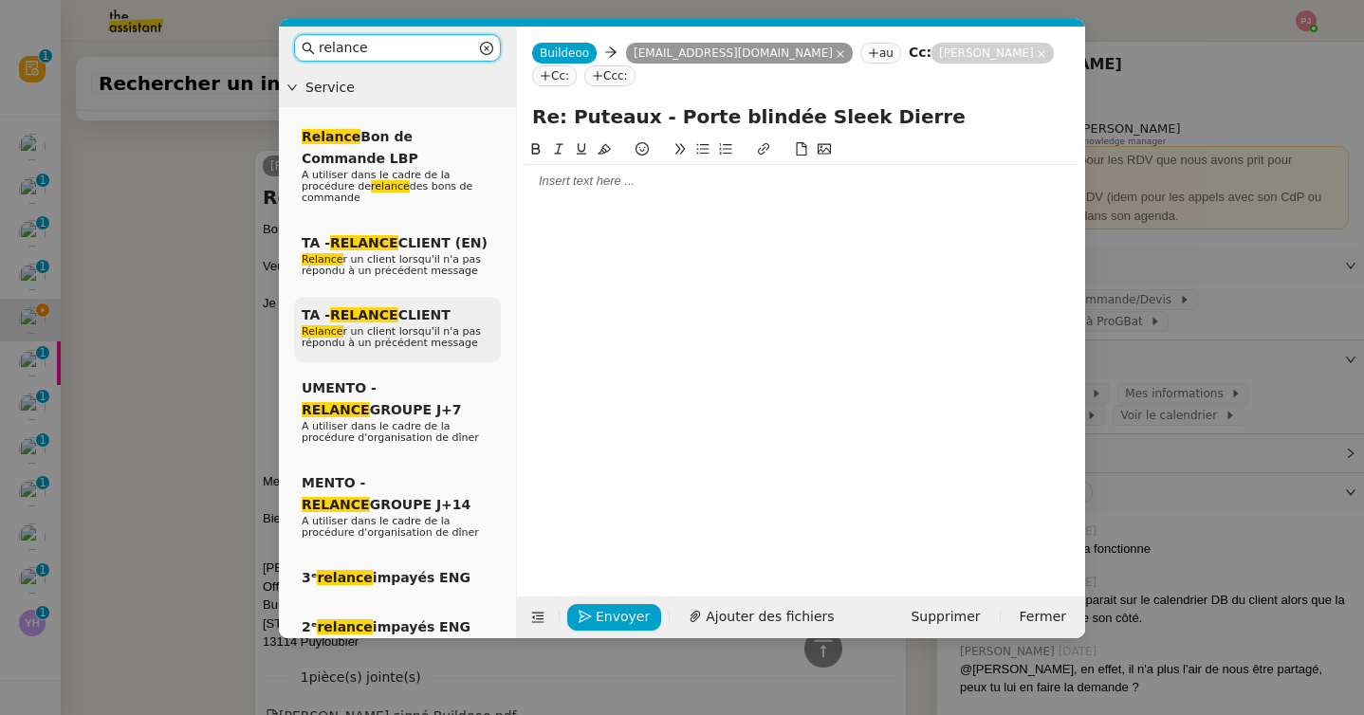
type input "relance"
click at [416, 336] on span "Relance r un client lorsqu'il n'a pas répondu à un précédent message" at bounding box center [391, 337] width 179 height 24
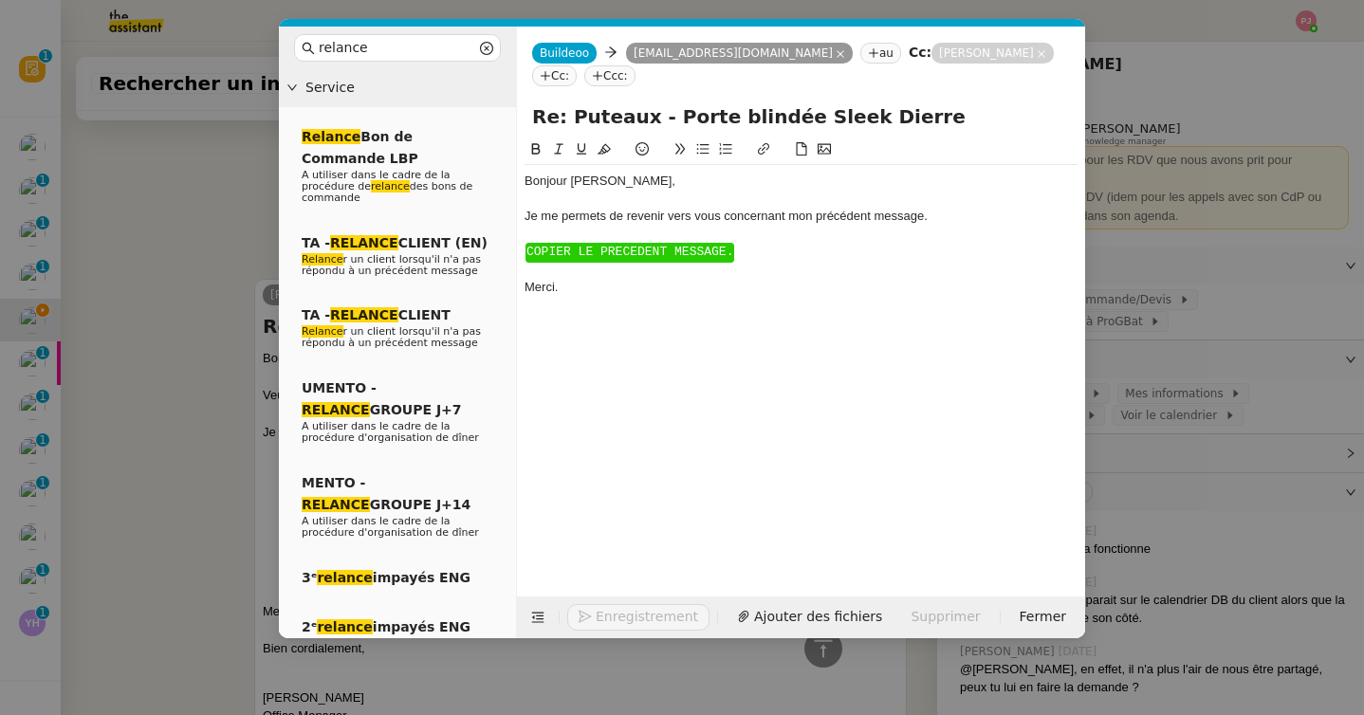
scroll to position [710, 0]
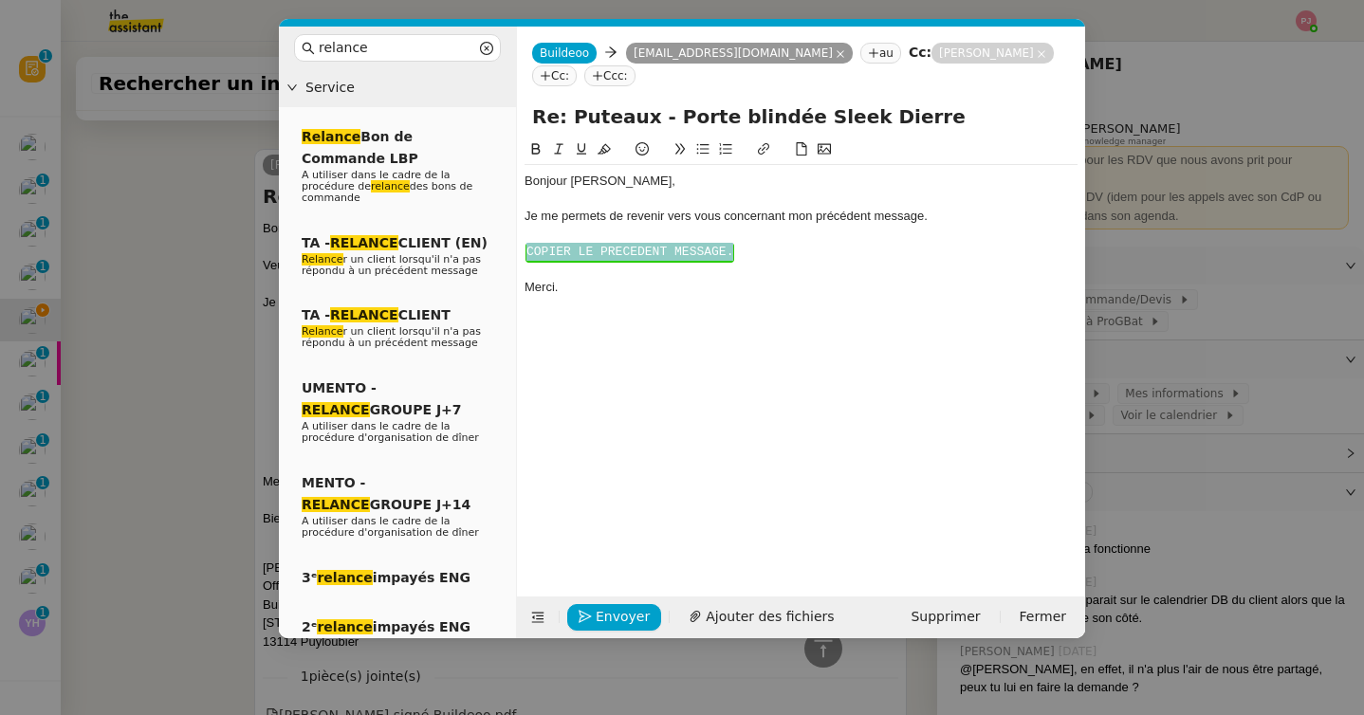
drag, startPoint x: 755, startPoint y: 248, endPoint x: 514, endPoint y: 247, distance: 240.9
click at [514, 247] on nz-layout "relance Service Relance Bon de Commande LBP A utiliser dans le cadre de la proc…" at bounding box center [682, 333] width 806 height 612
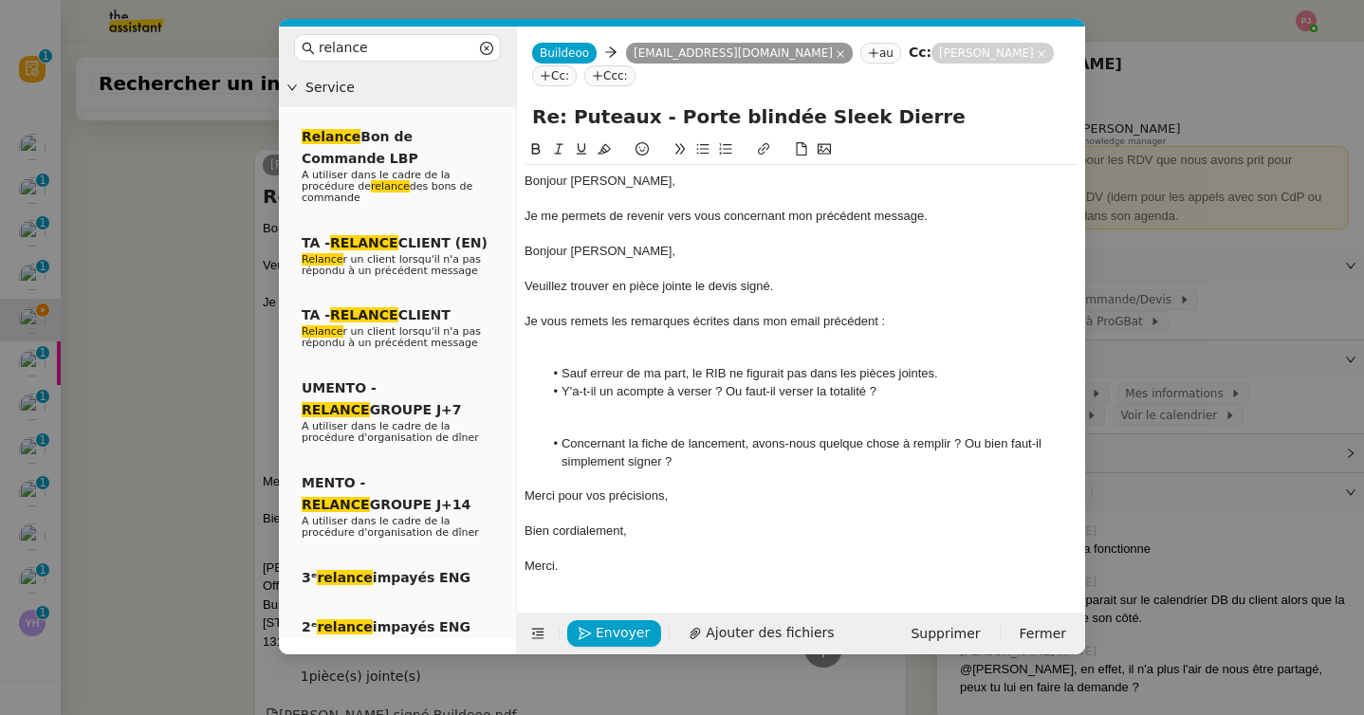
scroll to position [829, 0]
drag, startPoint x: 655, startPoint y: 248, endPoint x: 507, endPoint y: 248, distance: 147.9
click at [507, 248] on nz-layout "relance Service Relance Bon de Commande LBP A utiliser dans le cadre de la proc…" at bounding box center [682, 341] width 806 height 628
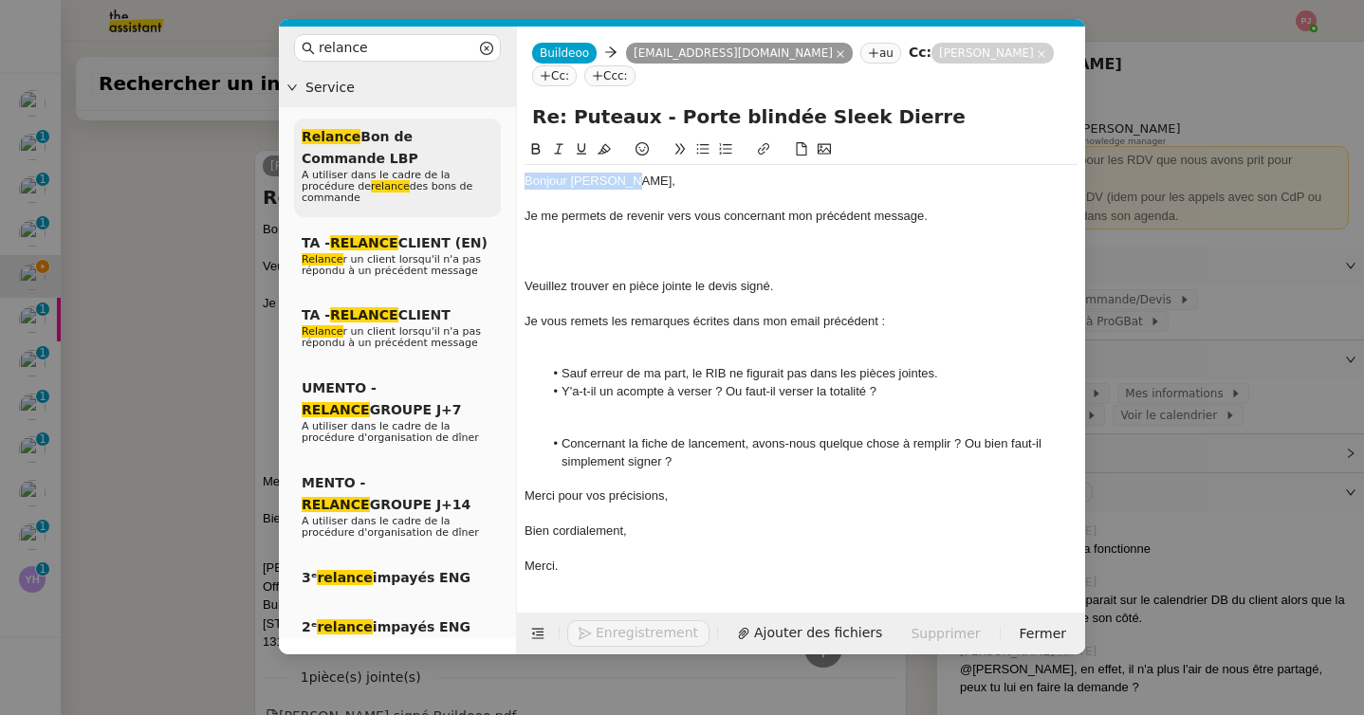
drag, startPoint x: 627, startPoint y: 177, endPoint x: 470, endPoint y: 177, distance: 156.5
click at [470, 177] on nz-layout "relance Service Relance Bon de Commande LBP A utiliser dans le cadre de la proc…" at bounding box center [682, 341] width 806 height 628
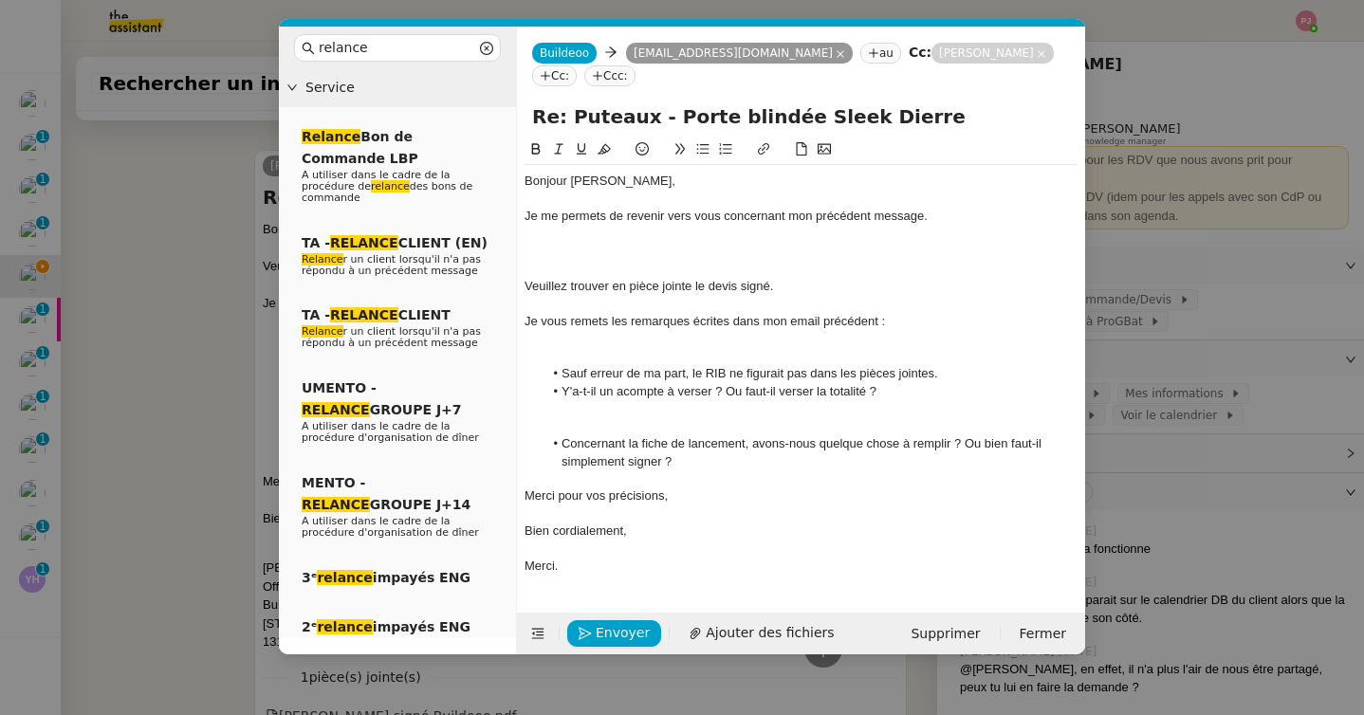
scroll to position [0, 0]
click at [542, 265] on div at bounding box center [800, 269] width 553 height 17
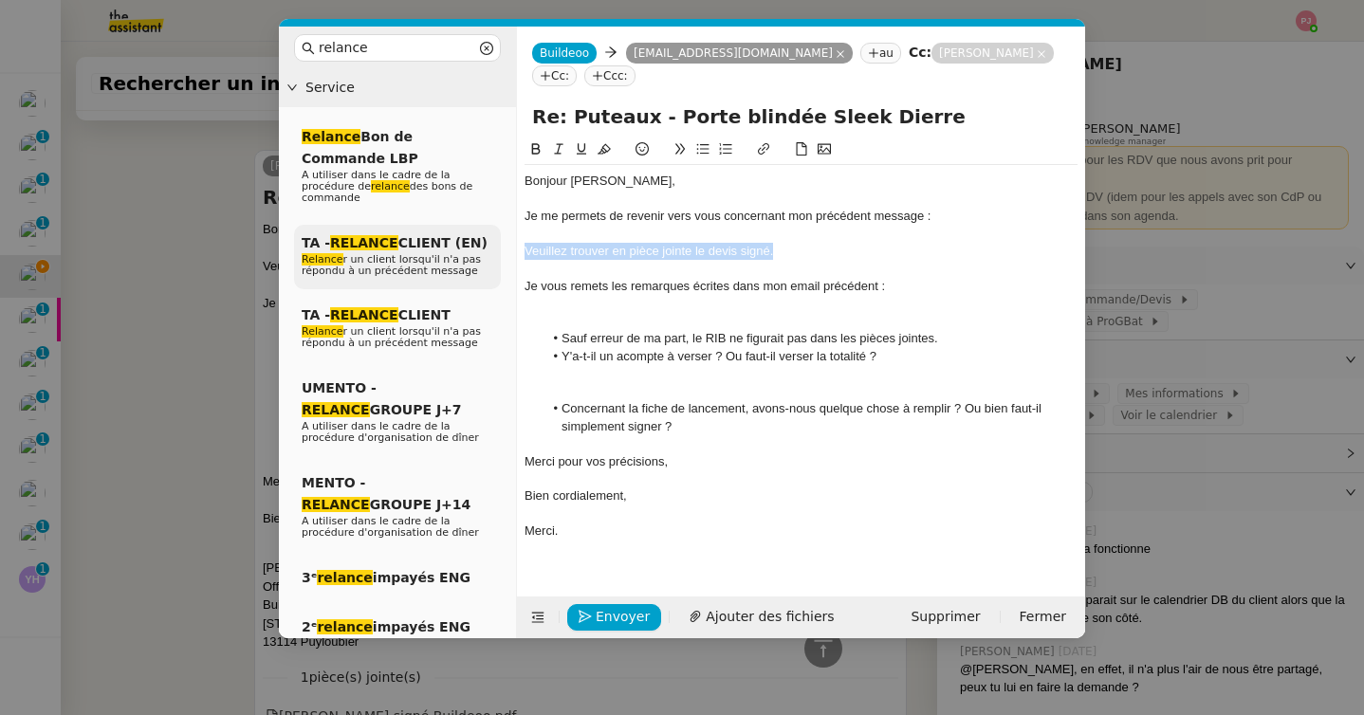
drag, startPoint x: 780, startPoint y: 247, endPoint x: 484, endPoint y: 251, distance: 295.9
click at [484, 251] on nz-layout "relance Service Relance Bon de Commande LBP A utiliser dans le cadre de la proc…" at bounding box center [682, 333] width 806 height 612
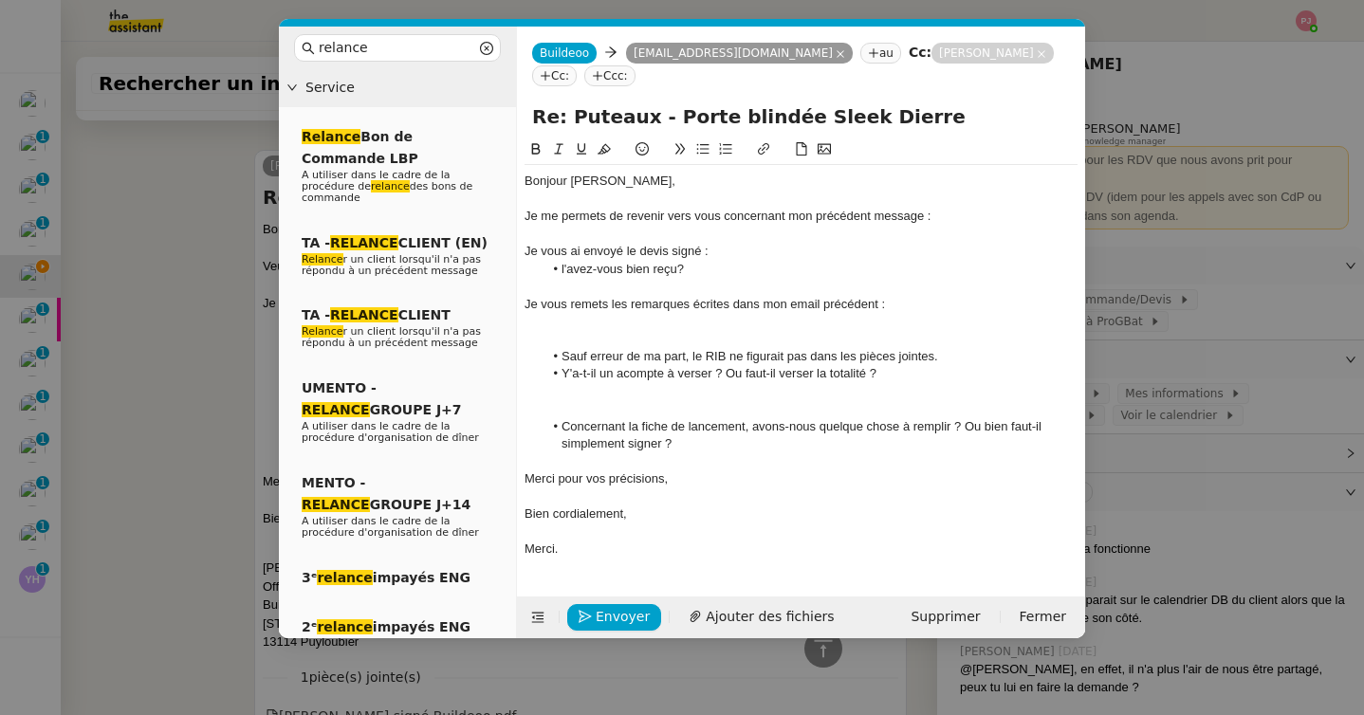
click at [574, 340] on div at bounding box center [800, 338] width 553 height 17
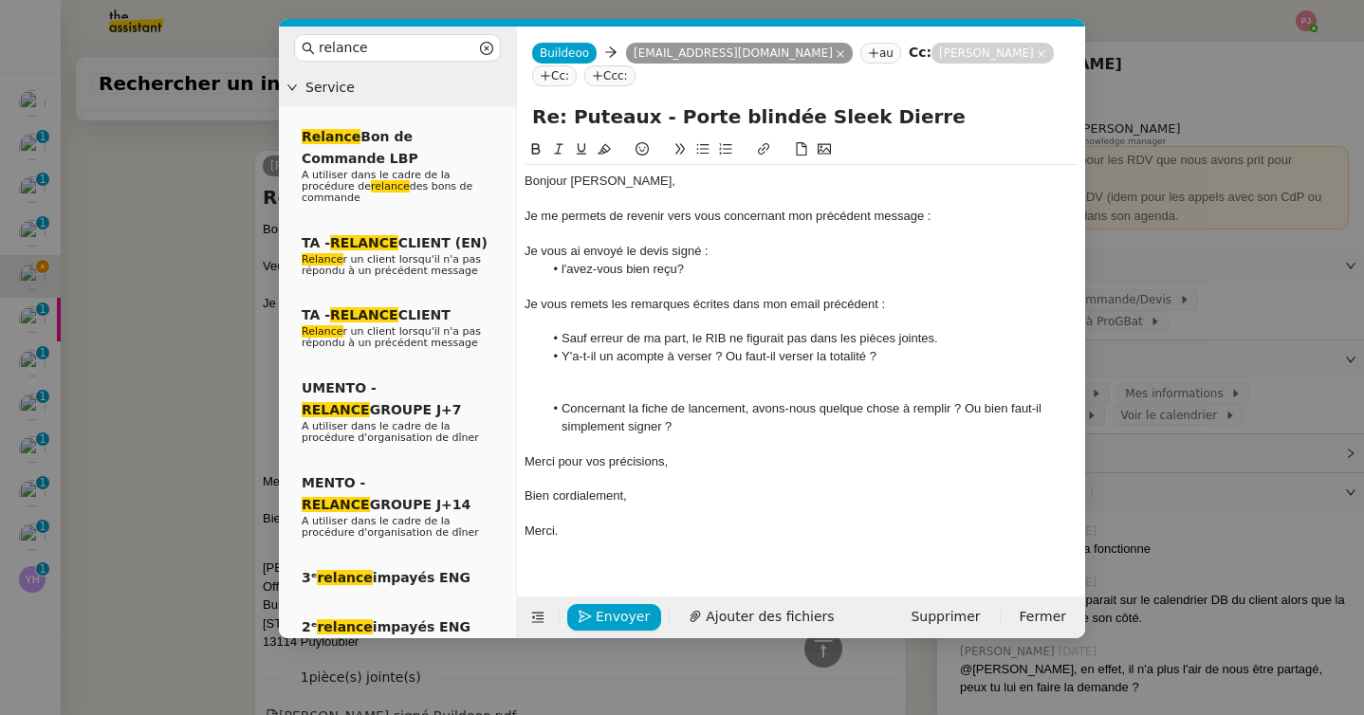
click at [593, 397] on div at bounding box center [800, 391] width 553 height 17
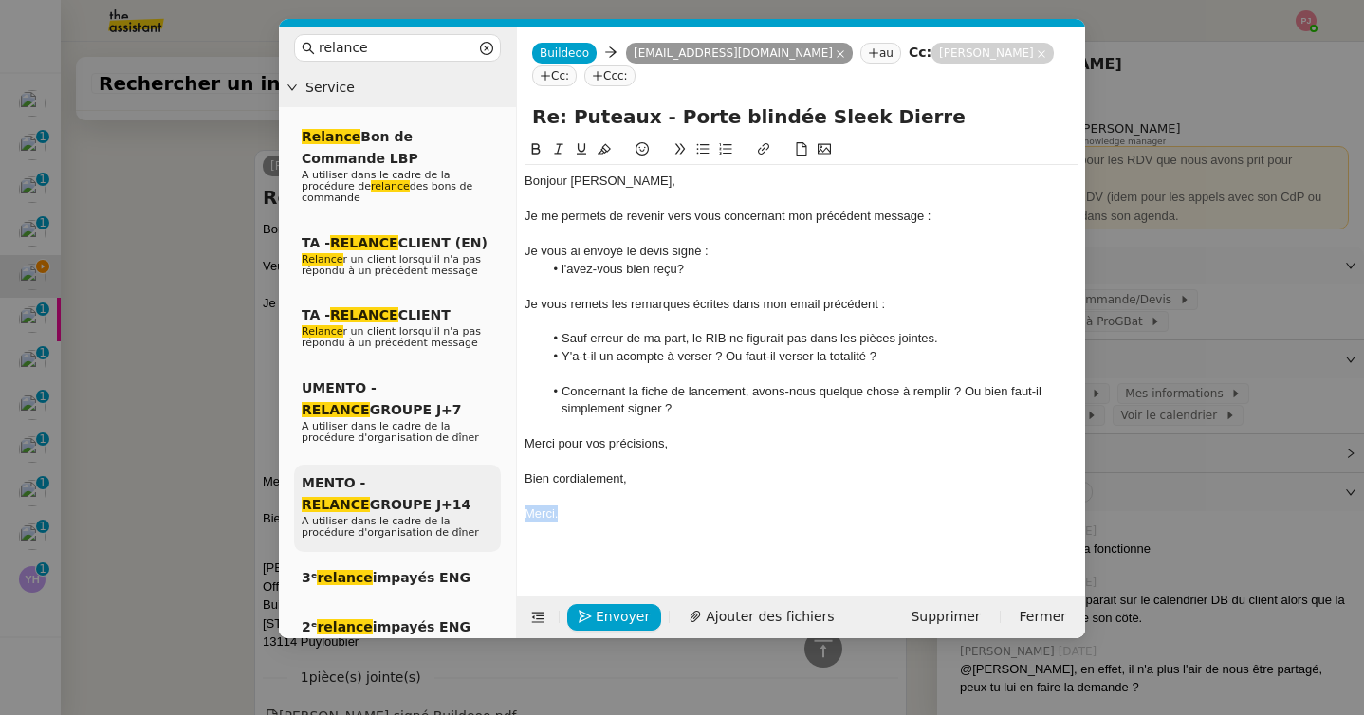
drag, startPoint x: 579, startPoint y: 511, endPoint x: 461, endPoint y: 509, distance: 117.6
click at [461, 509] on nz-layout "relance Service Relance Bon de Commande LBP A utiliser dans le cadre de la proc…" at bounding box center [682, 333] width 806 height 612
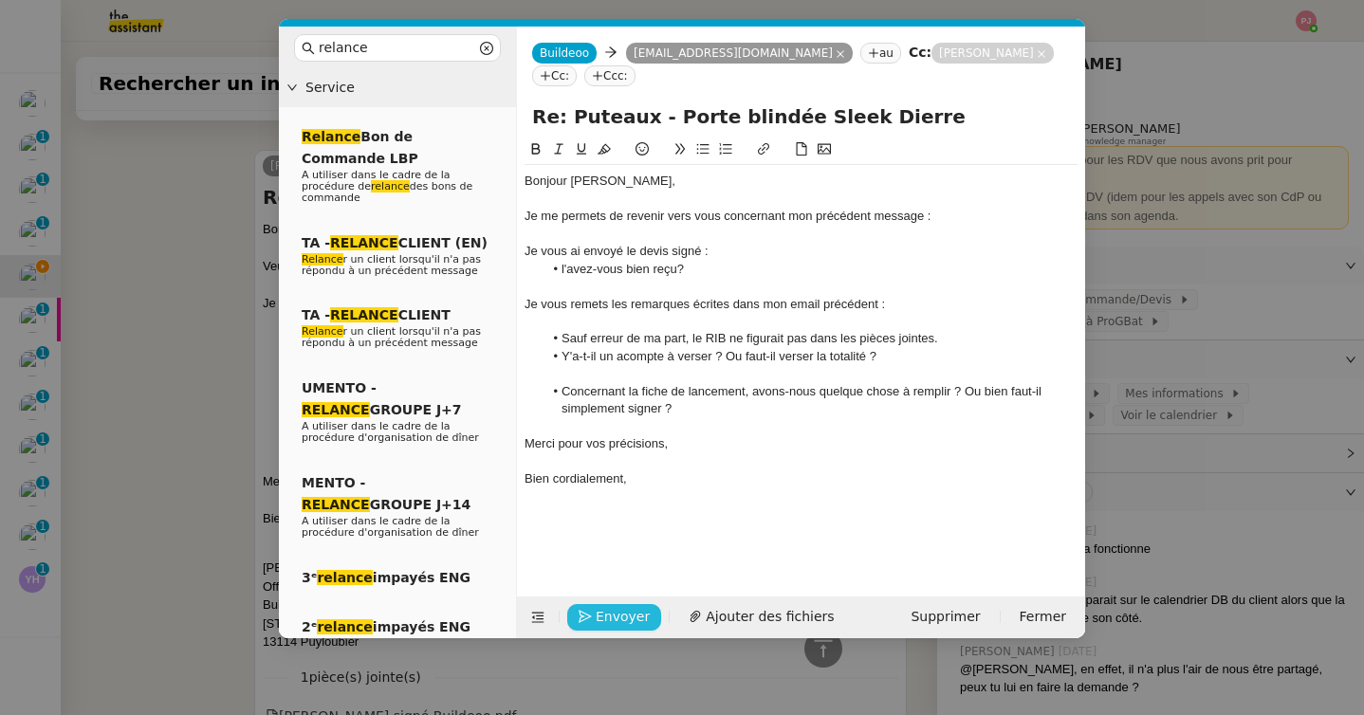
click at [580, 605] on button "Envoyer" at bounding box center [614, 617] width 94 height 27
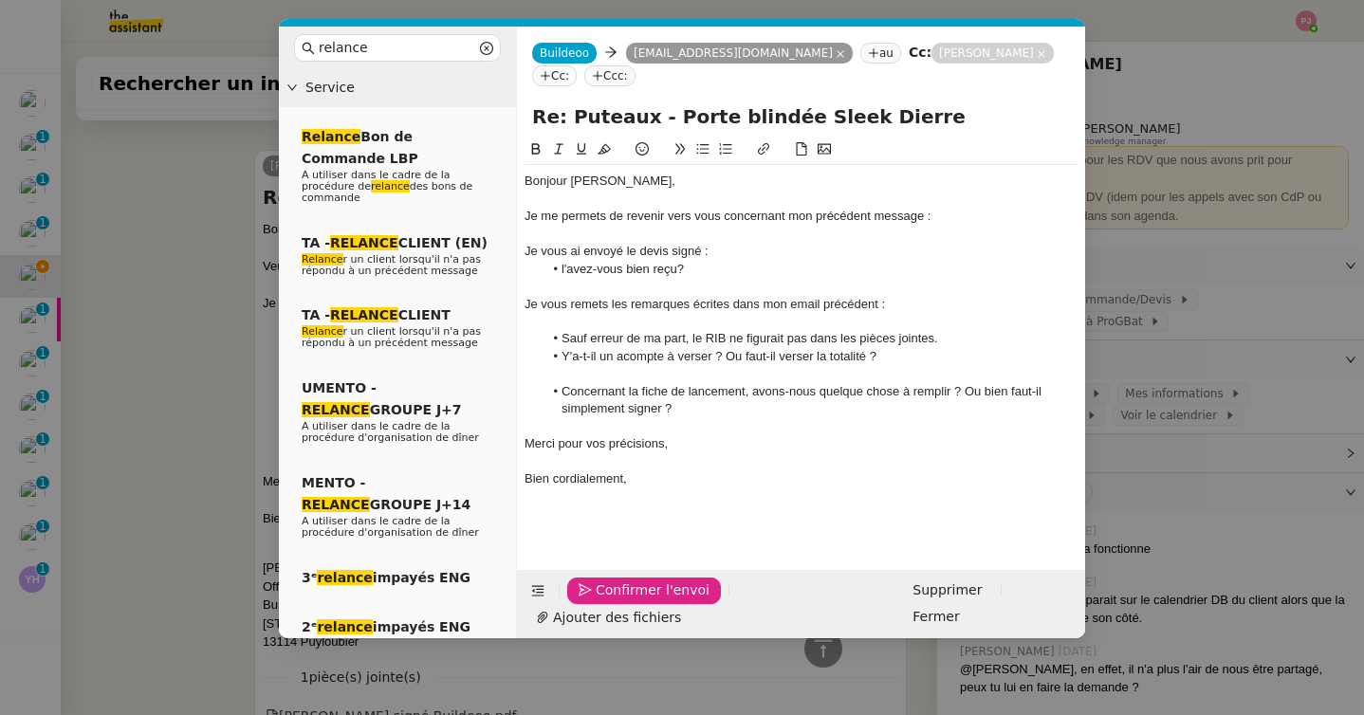
click at [580, 604] on button "Confirmer l'envoi" at bounding box center [644, 591] width 154 height 27
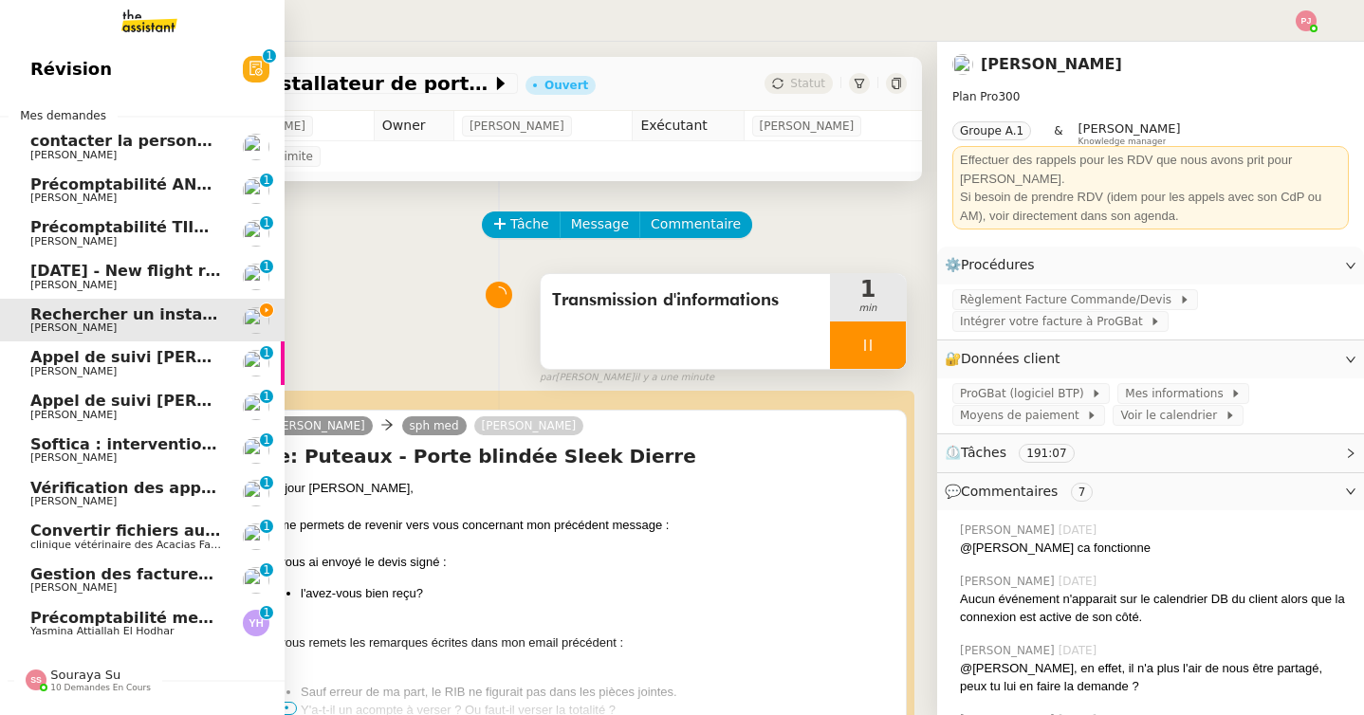
click at [161, 432] on link "Softica : intervention pose caissons [PERSON_NAME] 0 1 2 3 4 5 6 7 8 9" at bounding box center [142, 451] width 285 height 44
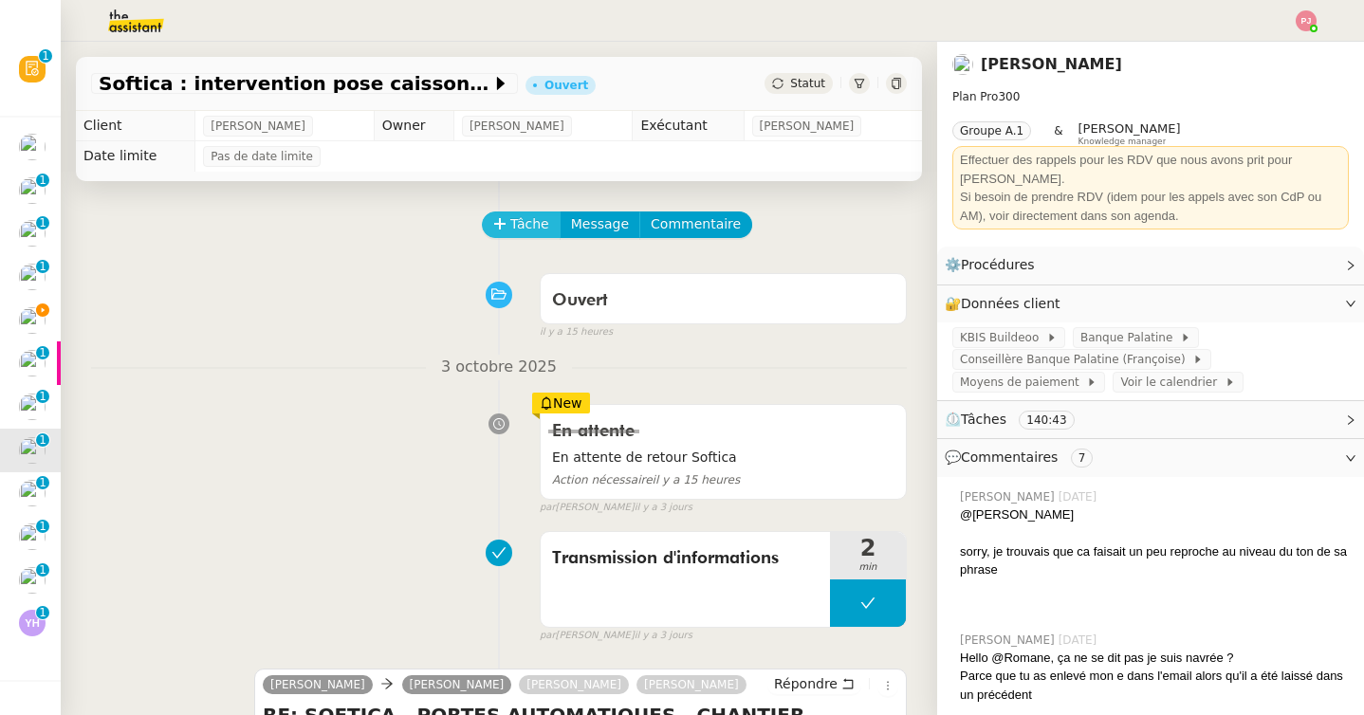
click at [512, 221] on span "Tâche" at bounding box center [529, 224] width 39 height 22
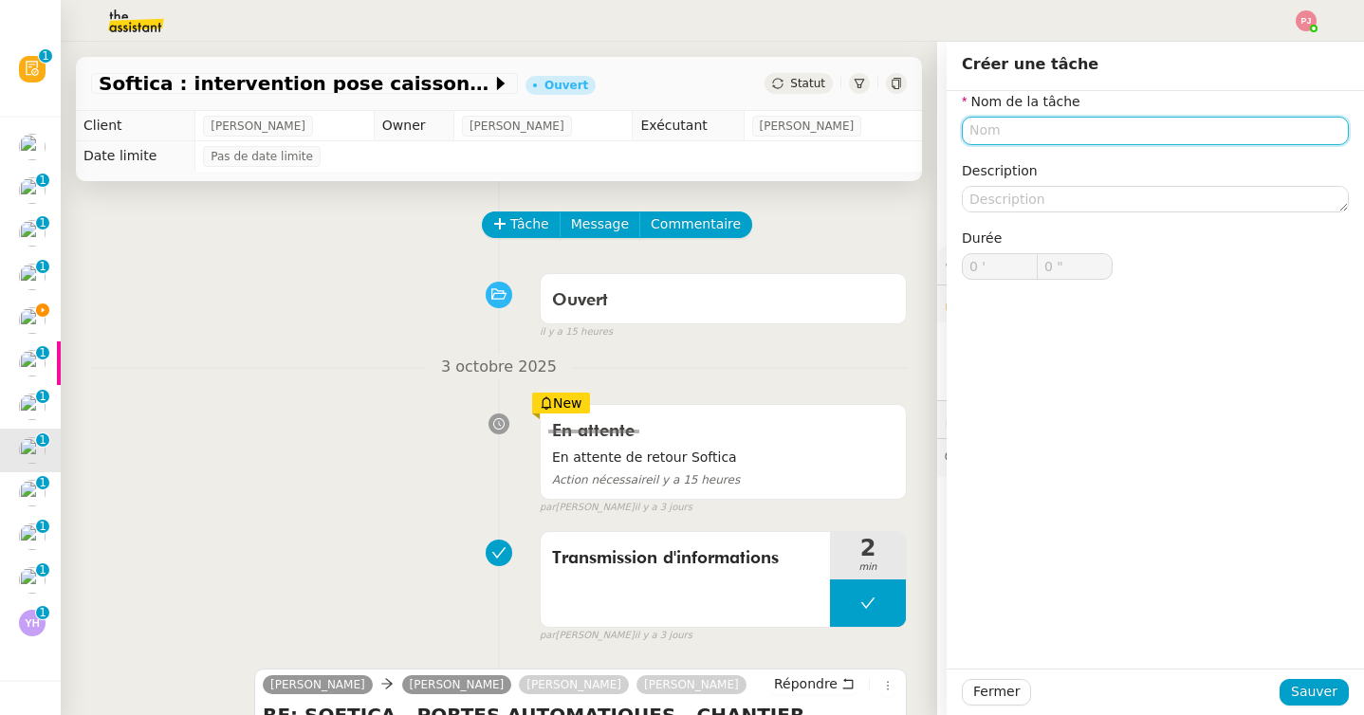
click at [1027, 132] on input "text" at bounding box center [1155, 131] width 387 height 28
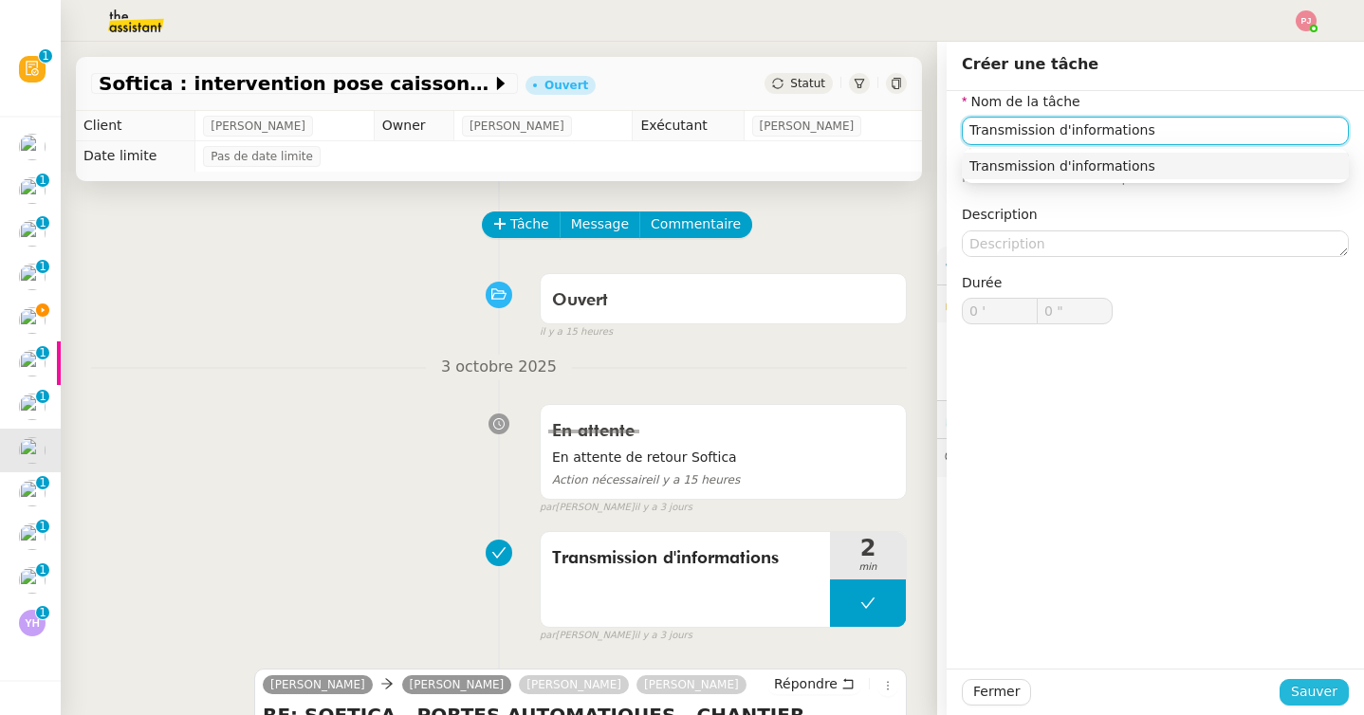
type input "Transmission d'informations"
click at [1305, 689] on span "Sauver" at bounding box center [1314, 692] width 46 height 22
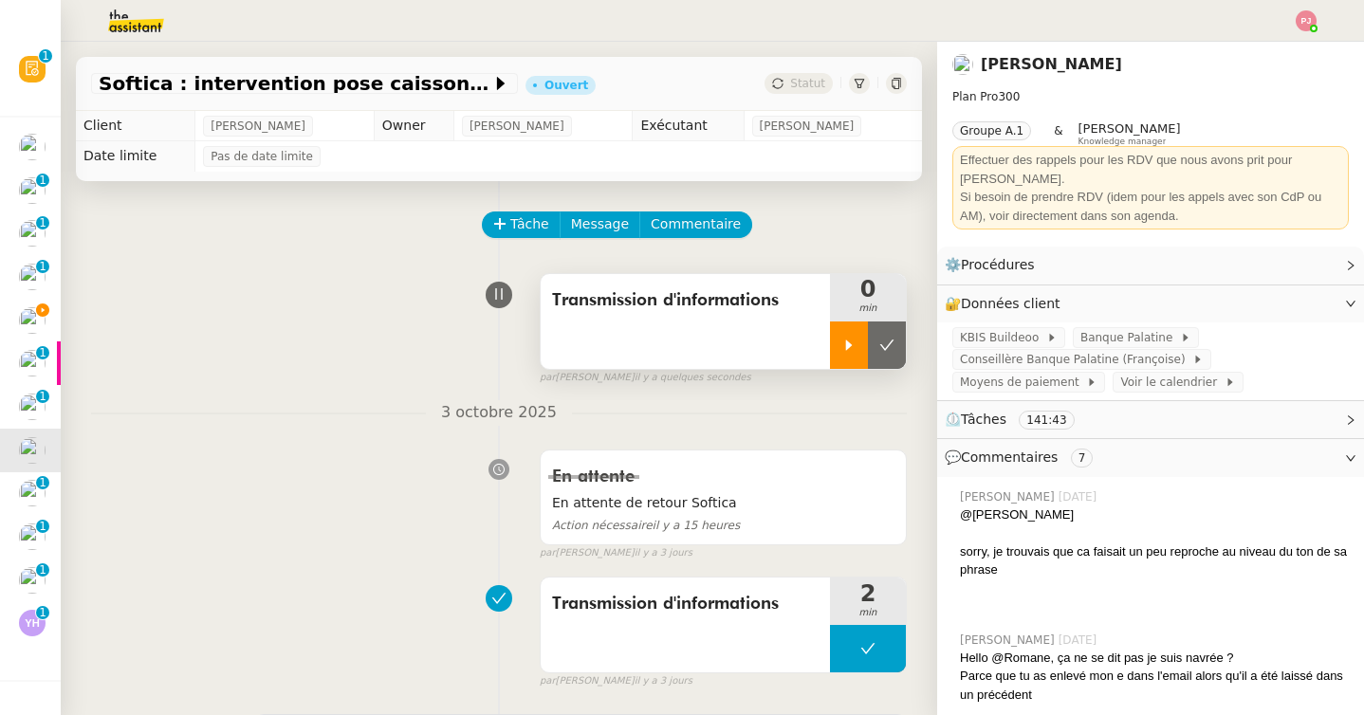
click at [852, 357] on div at bounding box center [849, 345] width 38 height 47
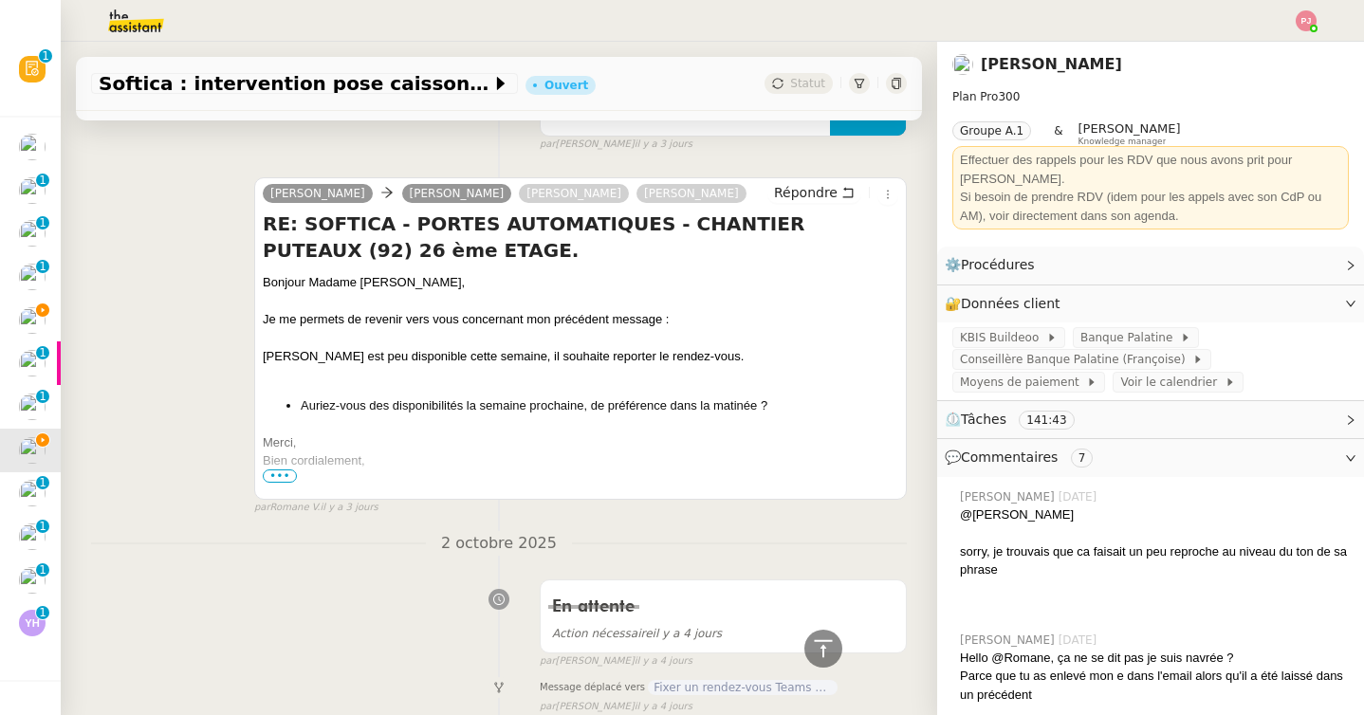
scroll to position [547, 0]
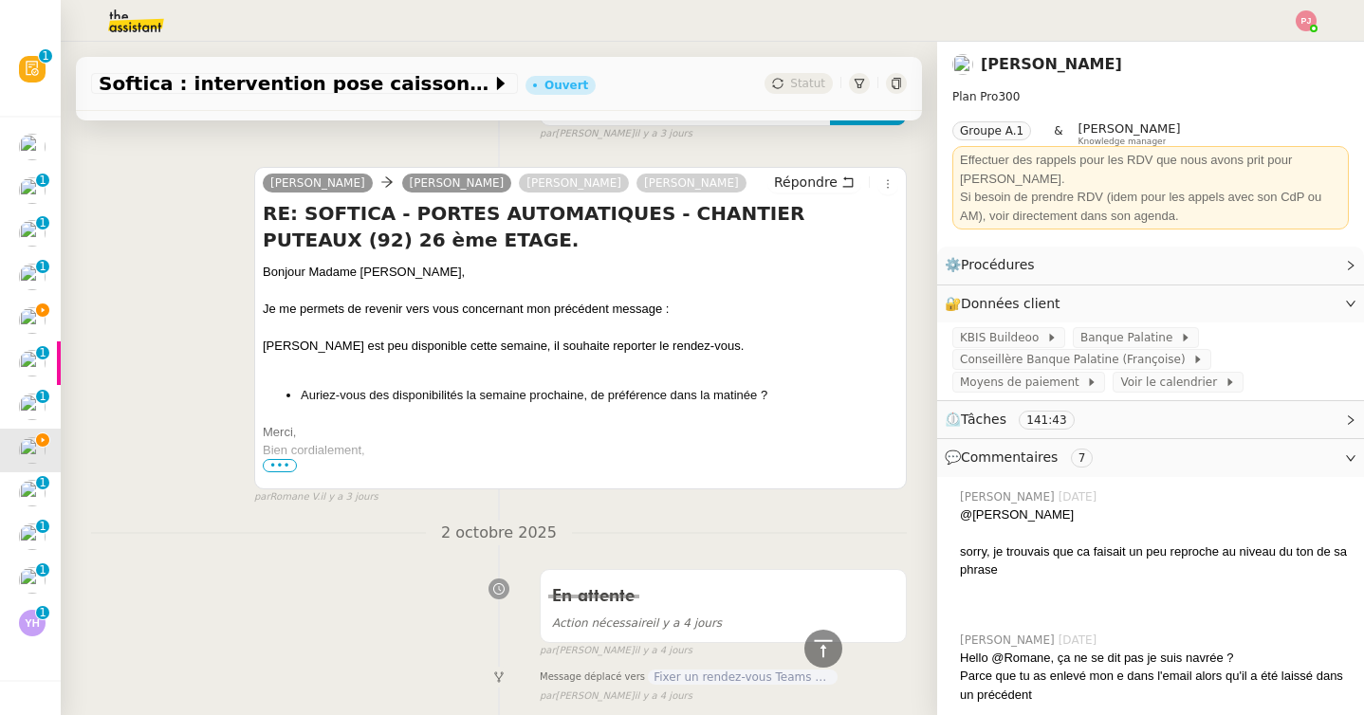
click at [276, 464] on span "•••" at bounding box center [280, 465] width 34 height 13
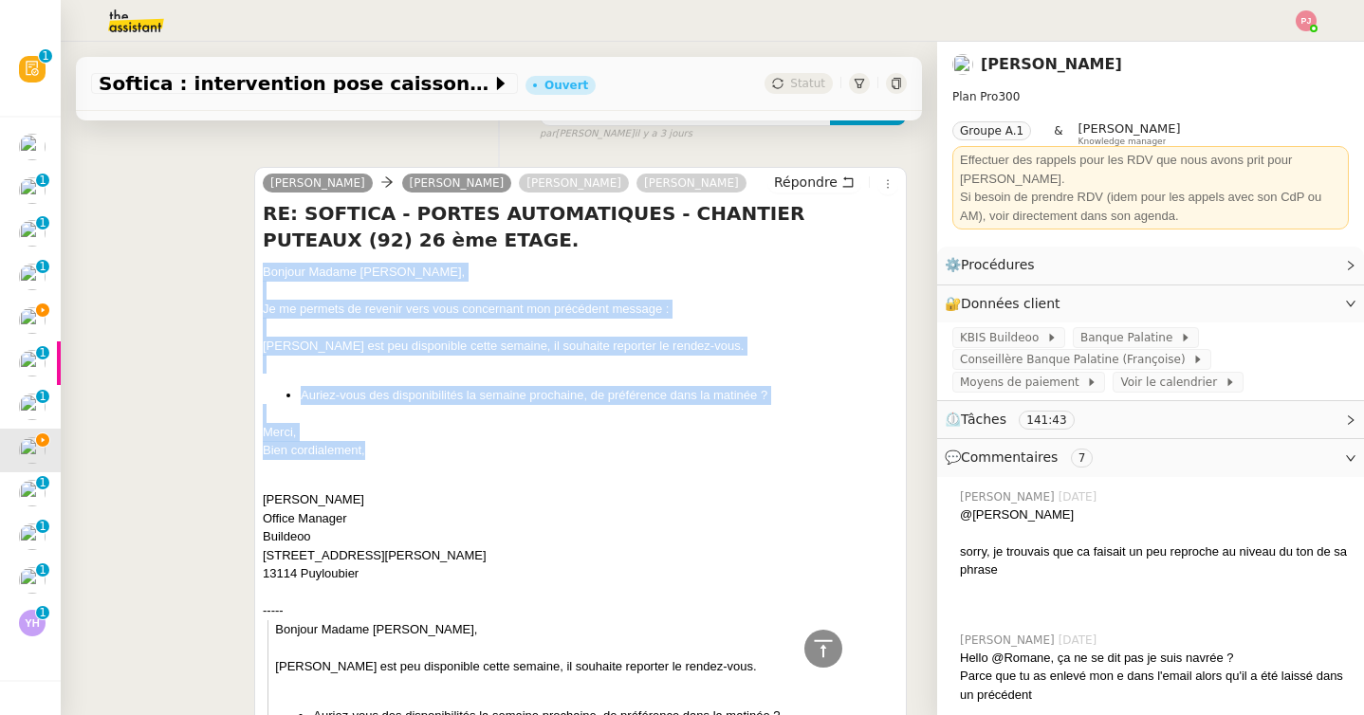
drag, startPoint x: 263, startPoint y: 271, endPoint x: 414, endPoint y: 455, distance: 238.5
click at [821, 184] on span "Répondre" at bounding box center [806, 182] width 64 height 19
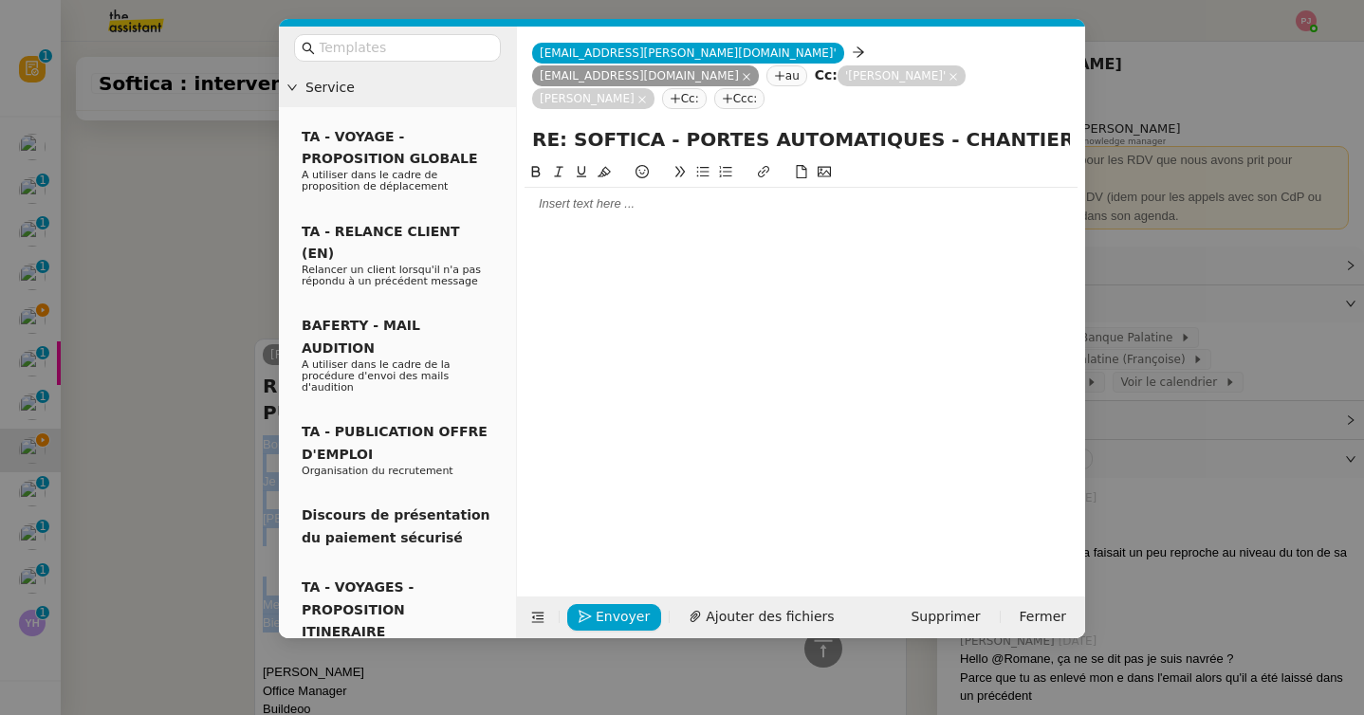
scroll to position [718, 0]
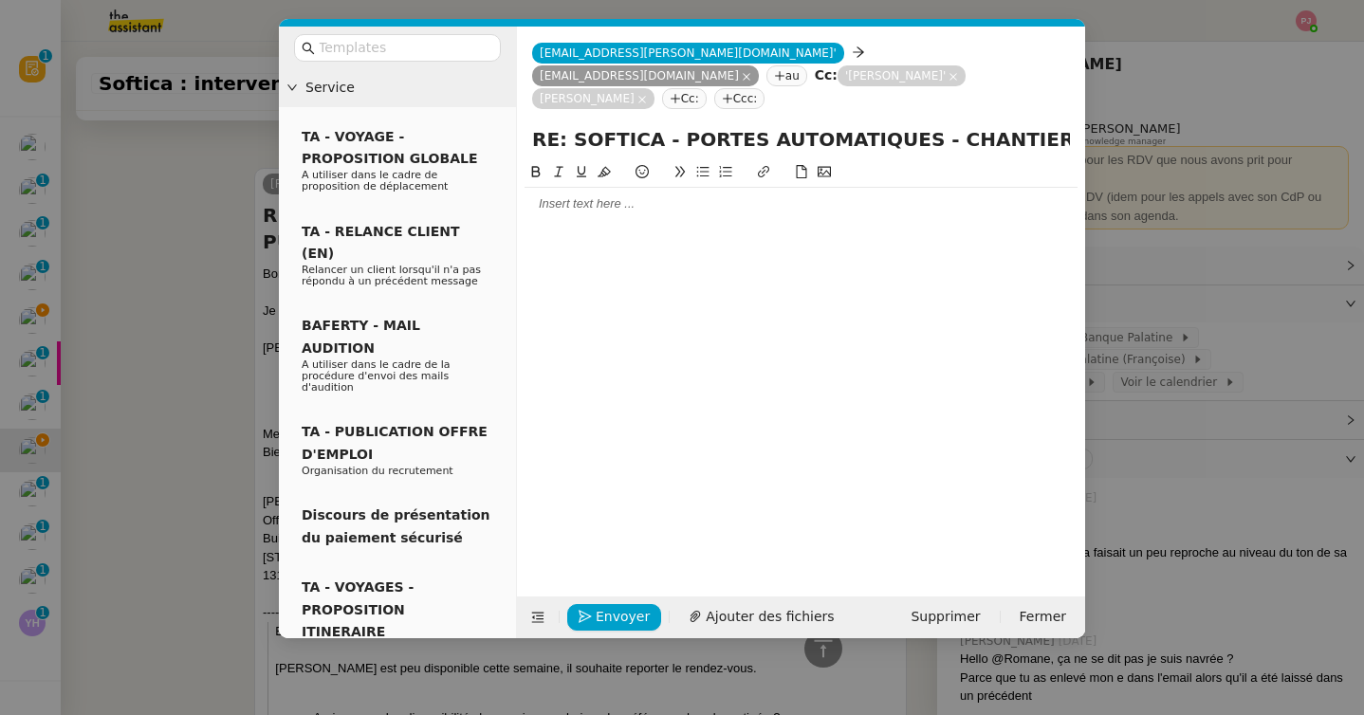
click at [571, 195] on div at bounding box center [800, 203] width 553 height 17
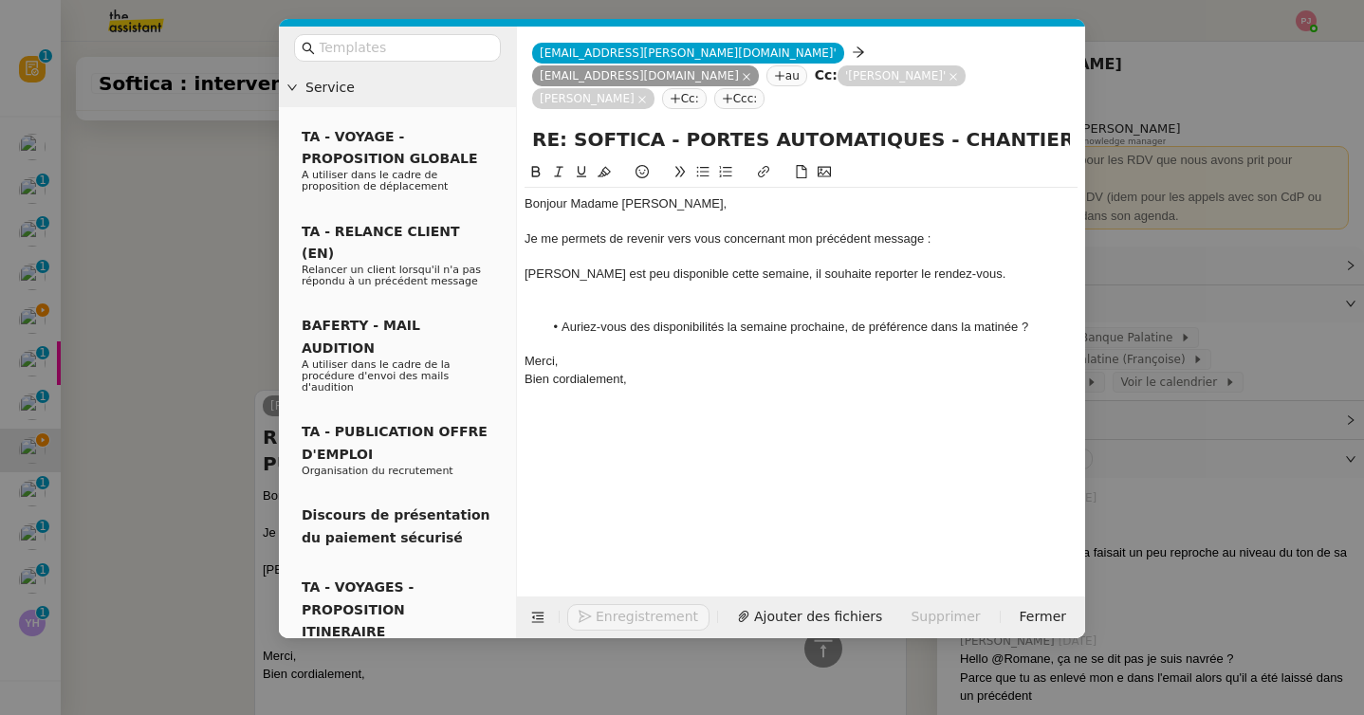
scroll to position [940, 0]
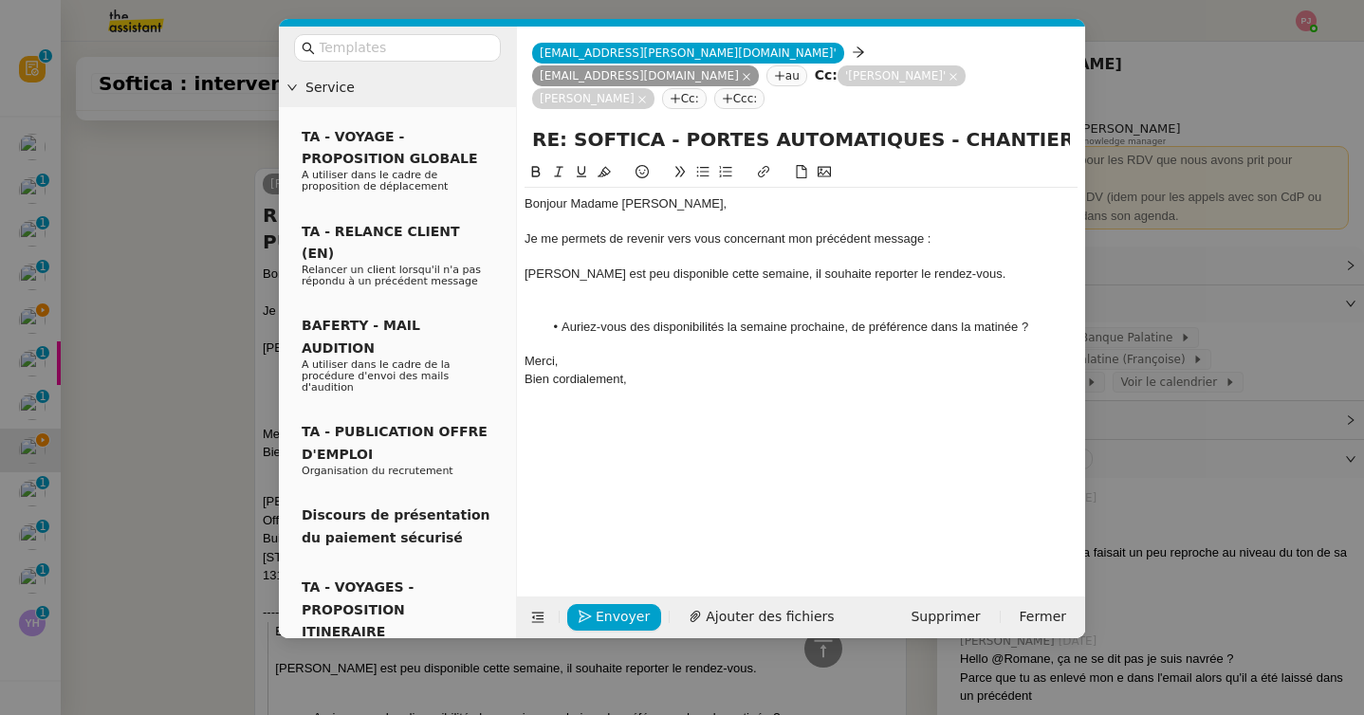
click at [655, 301] on div at bounding box center [800, 309] width 553 height 17
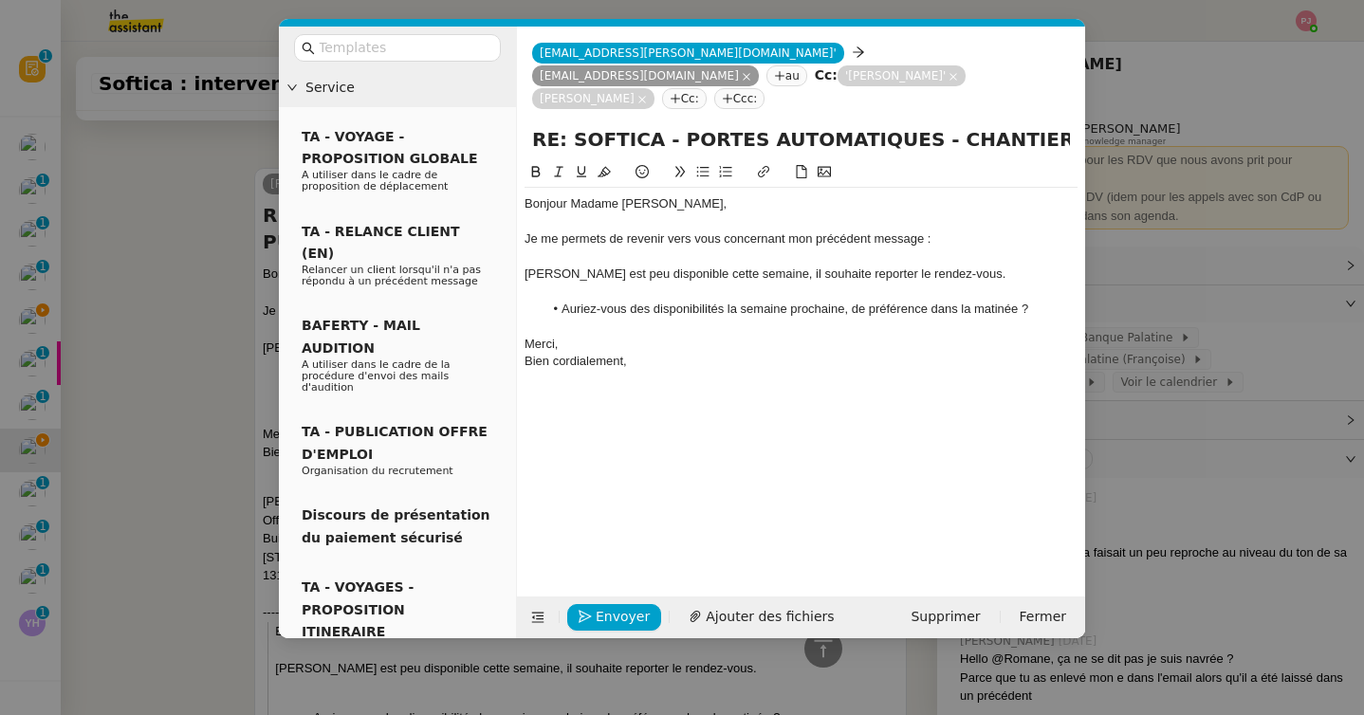
scroll to position [928, 0]
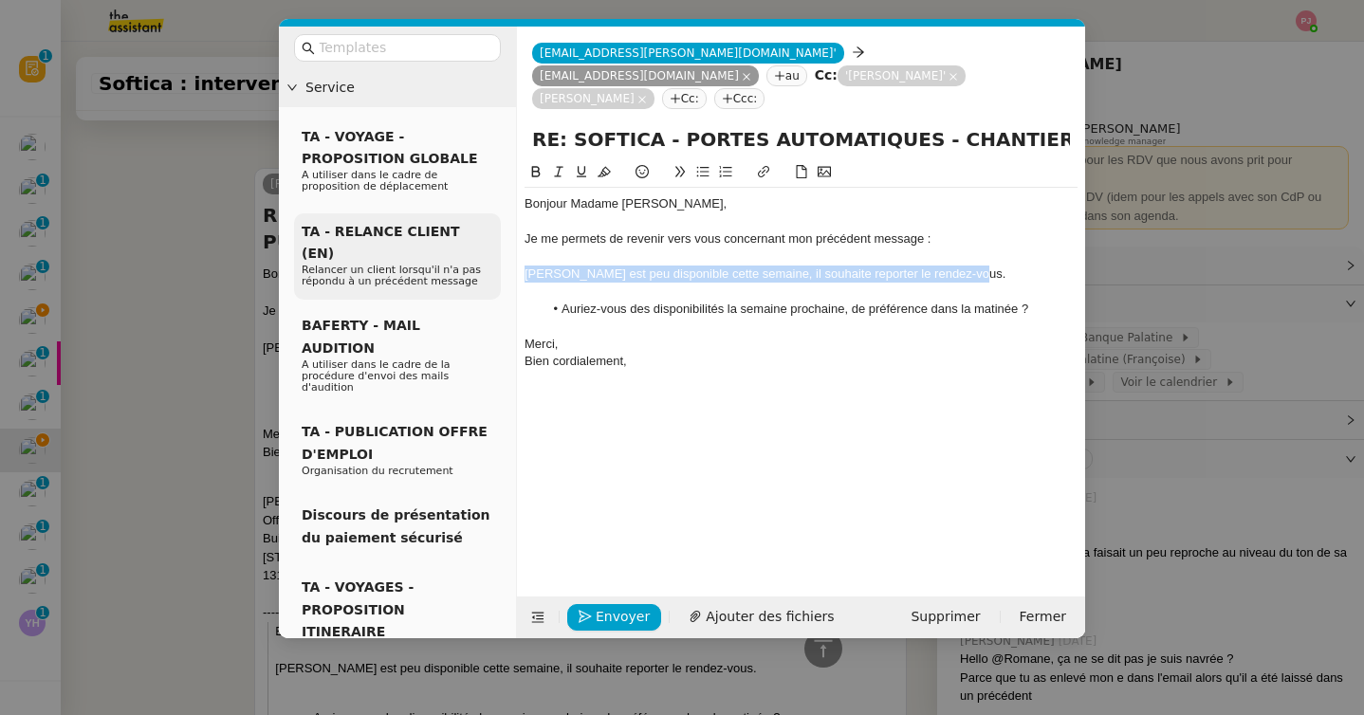
drag, startPoint x: 996, startPoint y: 256, endPoint x: 452, endPoint y: 254, distance: 543.4
click at [452, 254] on nz-layout "Service TA - VOYAGE - PROPOSITION GLOBALE A utiliser dans le cadre de propositi…" at bounding box center [682, 333] width 806 height 612
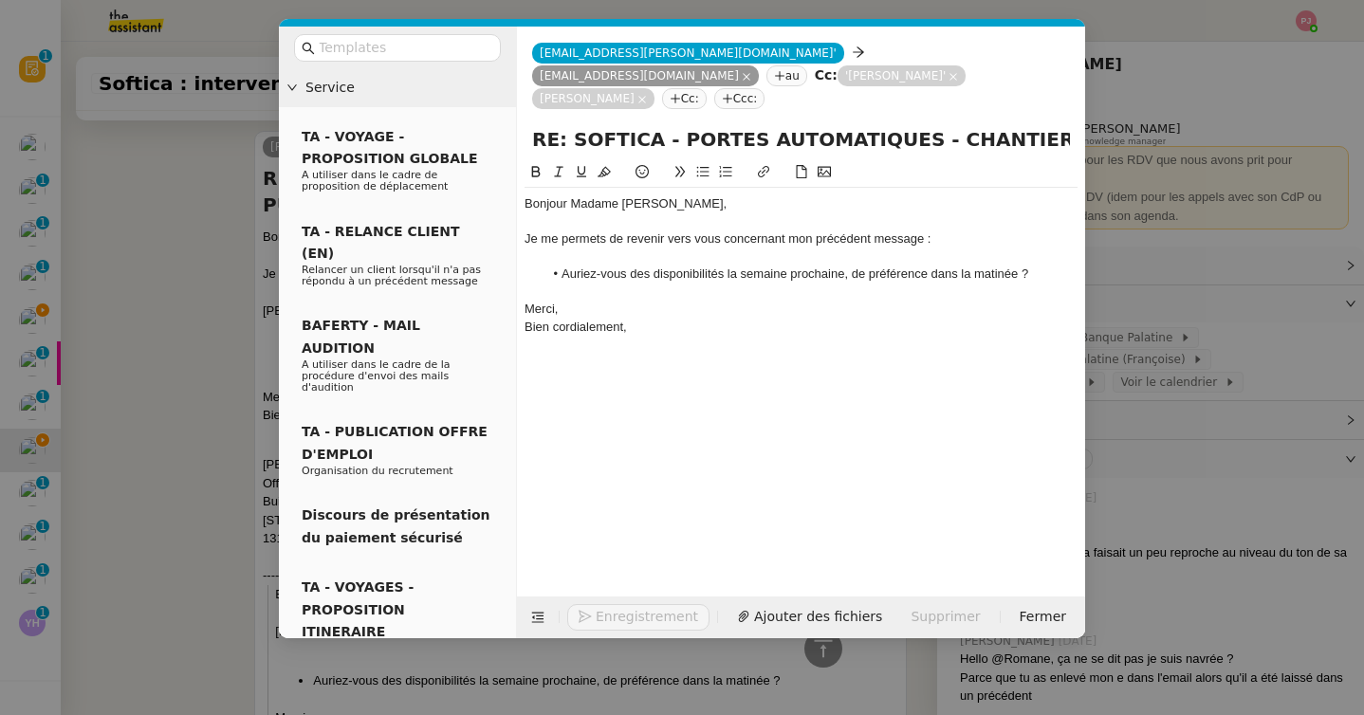
scroll to position [891, 0]
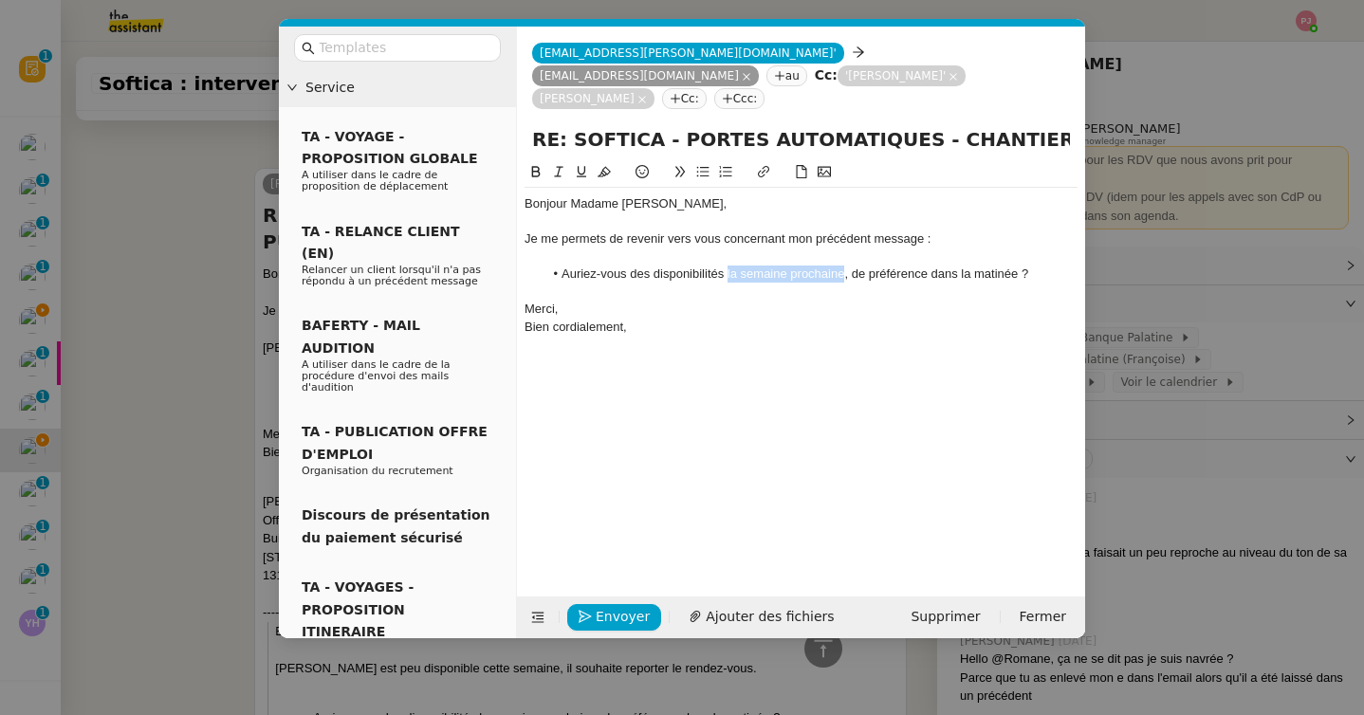
drag, startPoint x: 844, startPoint y: 249, endPoint x: 727, endPoint y: 250, distance: 116.7
click at [727, 266] on li "Auriez-vous des disponibilités la semaine prochaine, de préférence dans la mati…" at bounding box center [810, 274] width 535 height 17
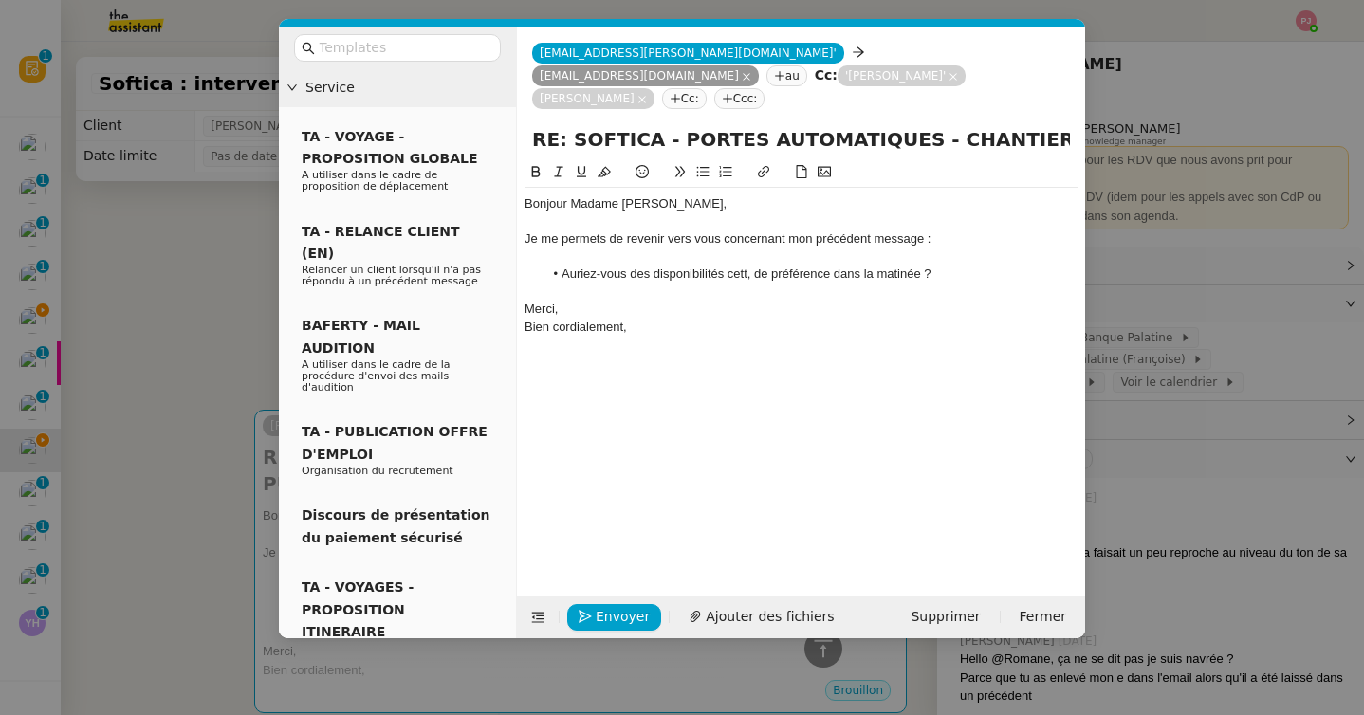
scroll to position [891, 0]
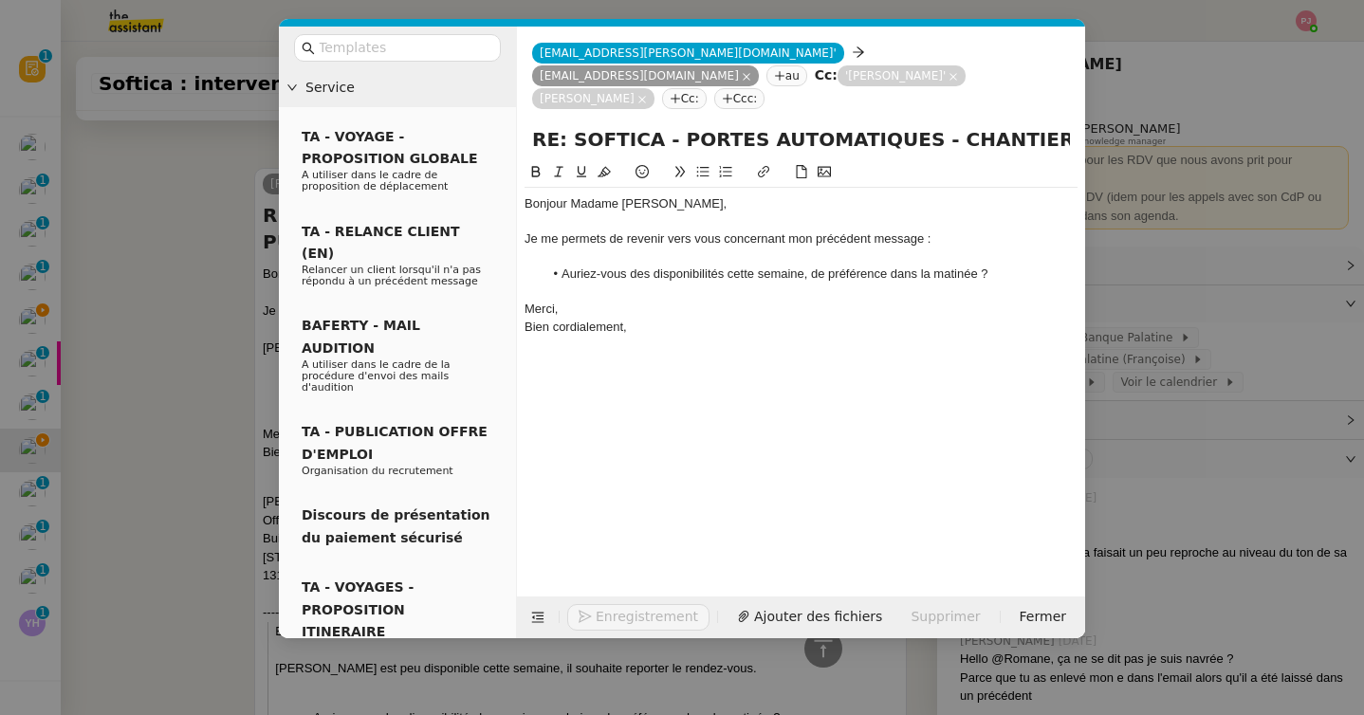
click at [955, 230] on div "Je me permets de revenir vers vous concernant mon précédent message :" at bounding box center [800, 238] width 553 height 17
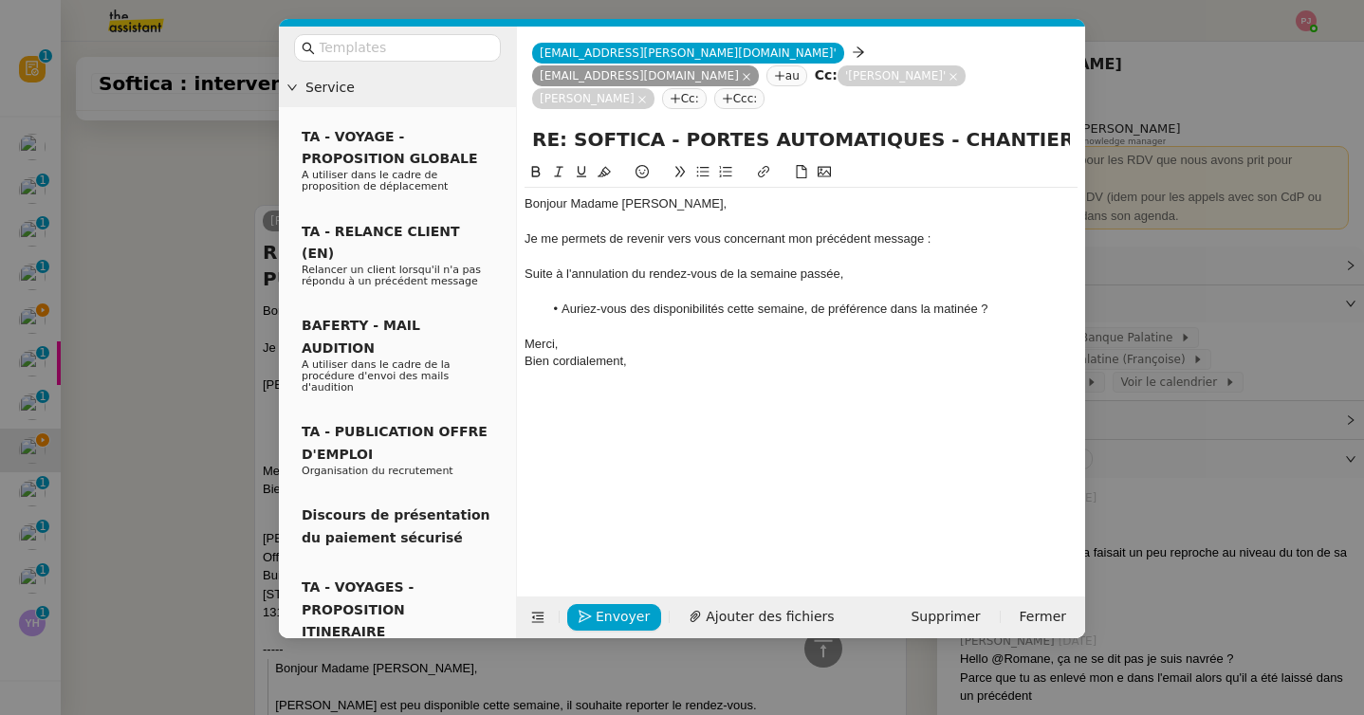
scroll to position [928, 0]
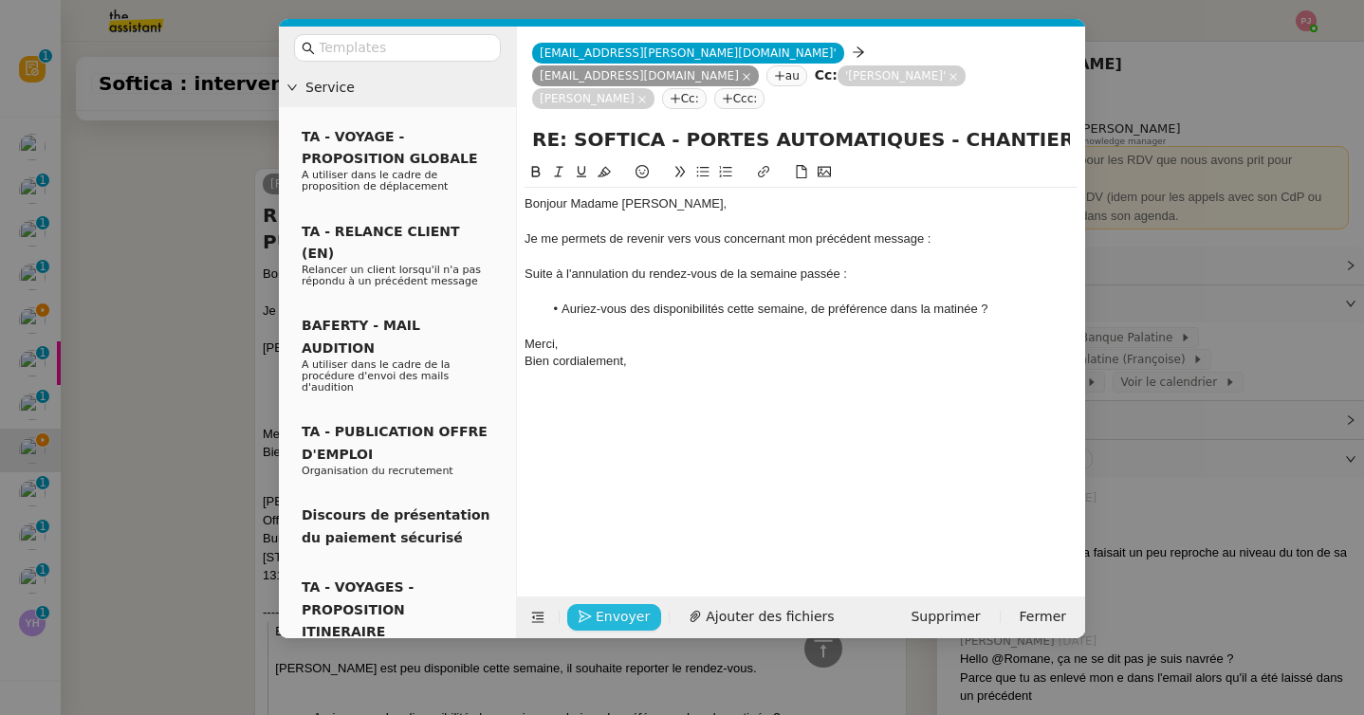
click at [638, 625] on span "Envoyer" at bounding box center [623, 617] width 54 height 22
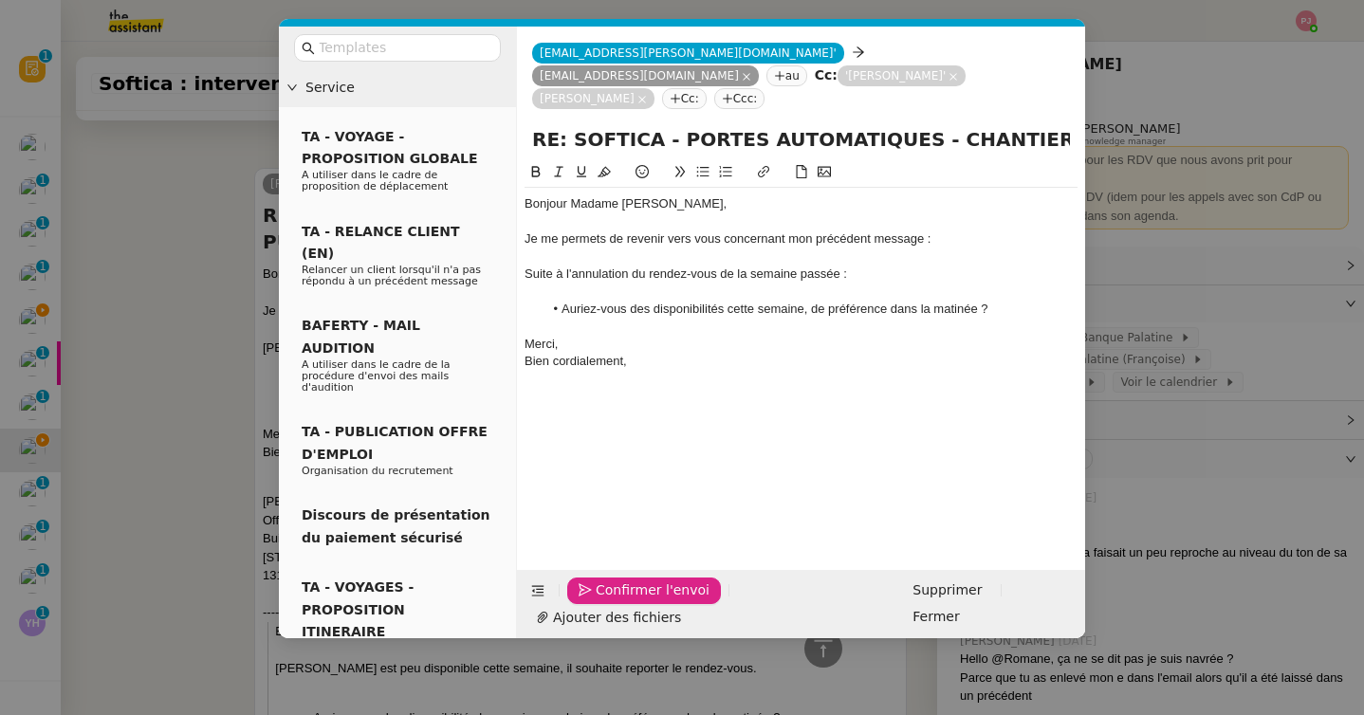
click at [638, 601] on span "Confirmer l'envoi" at bounding box center [653, 590] width 114 height 22
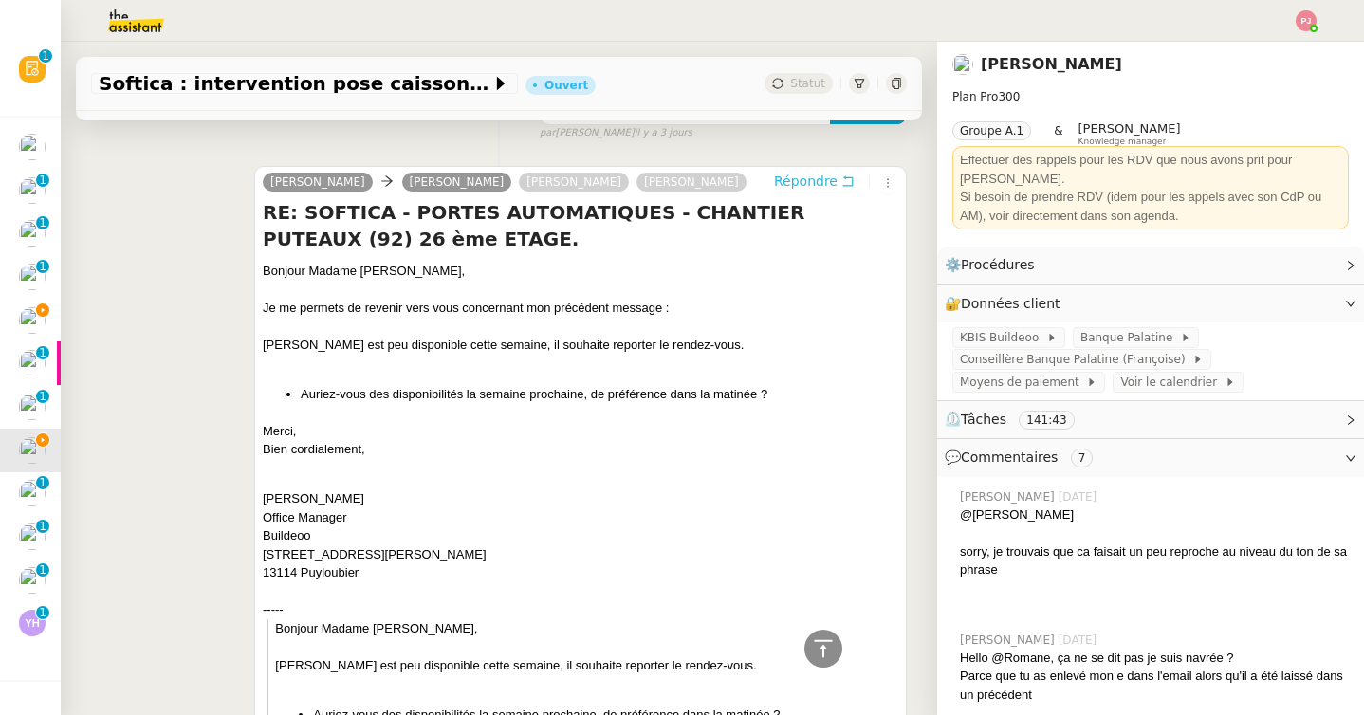
scroll to position [897, 0]
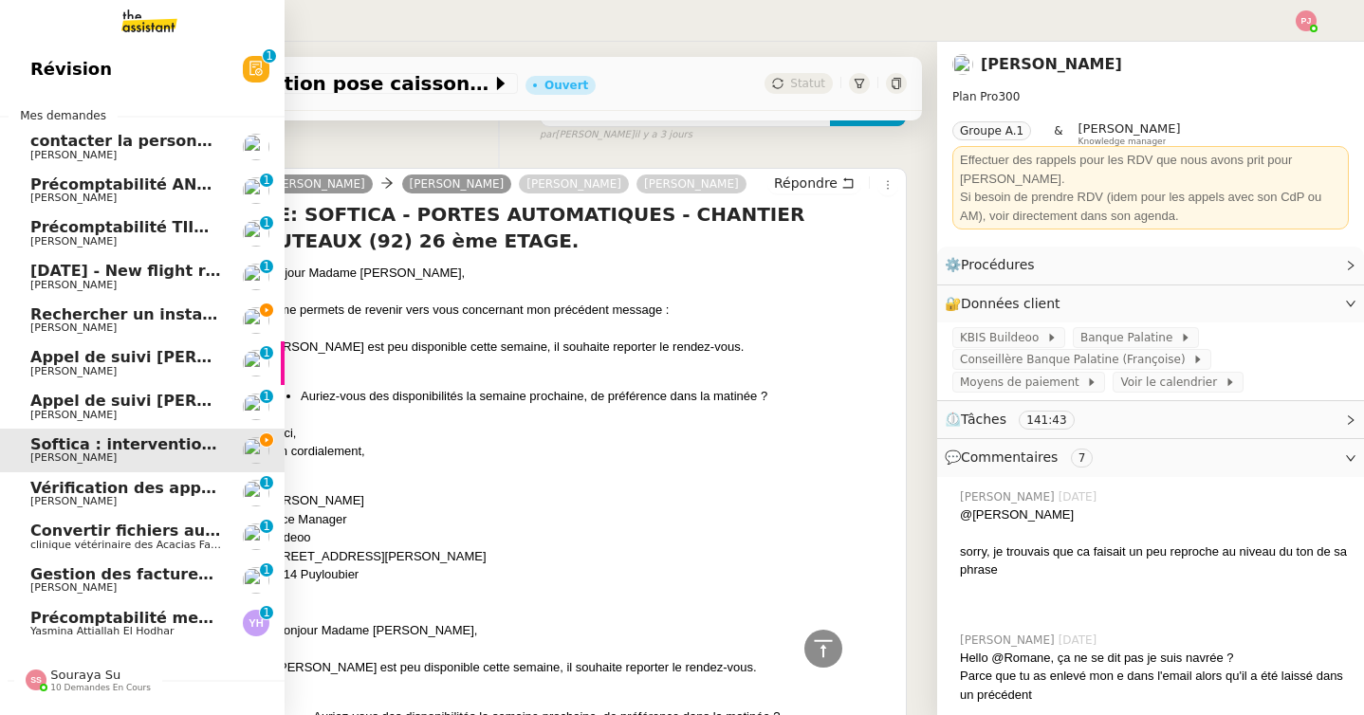
click at [46, 322] on span "Rechercher un installateur de porte blindée" at bounding box center [218, 314] width 376 height 18
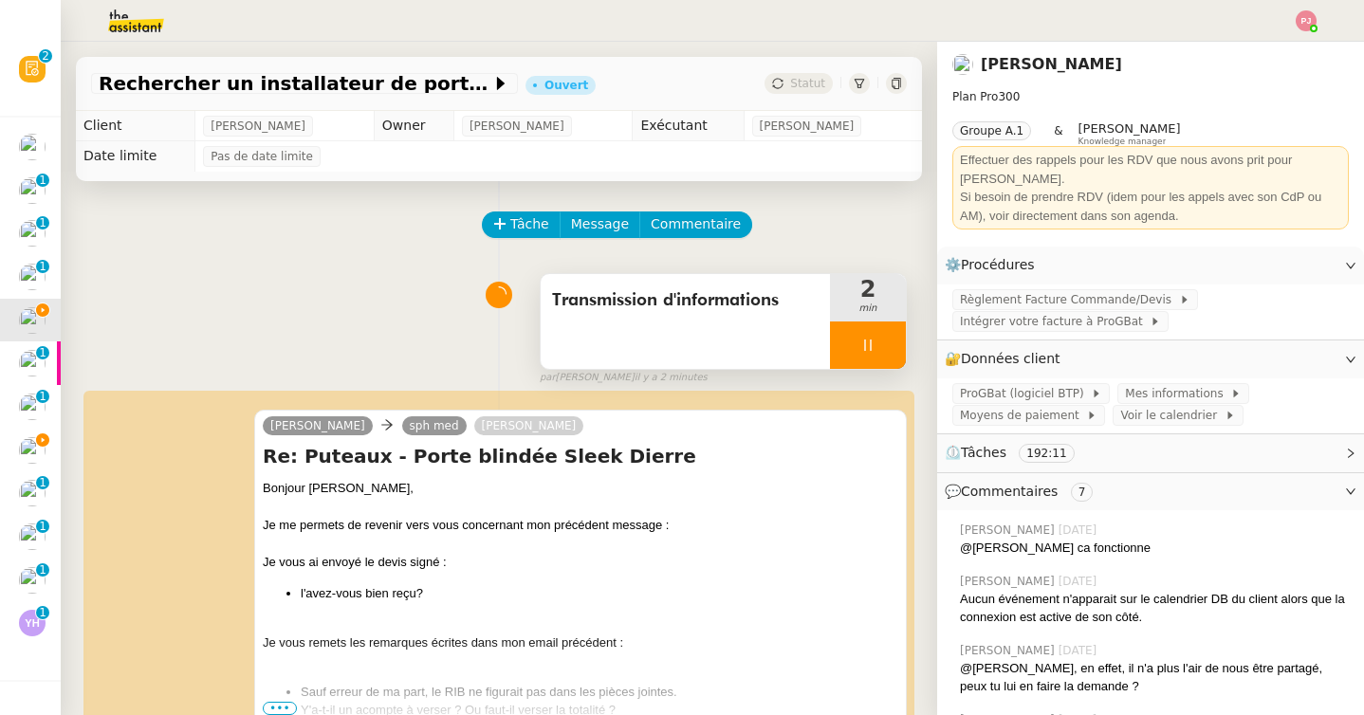
click at [862, 352] on div at bounding box center [868, 345] width 76 height 47
click at [887, 353] on button at bounding box center [887, 345] width 38 height 47
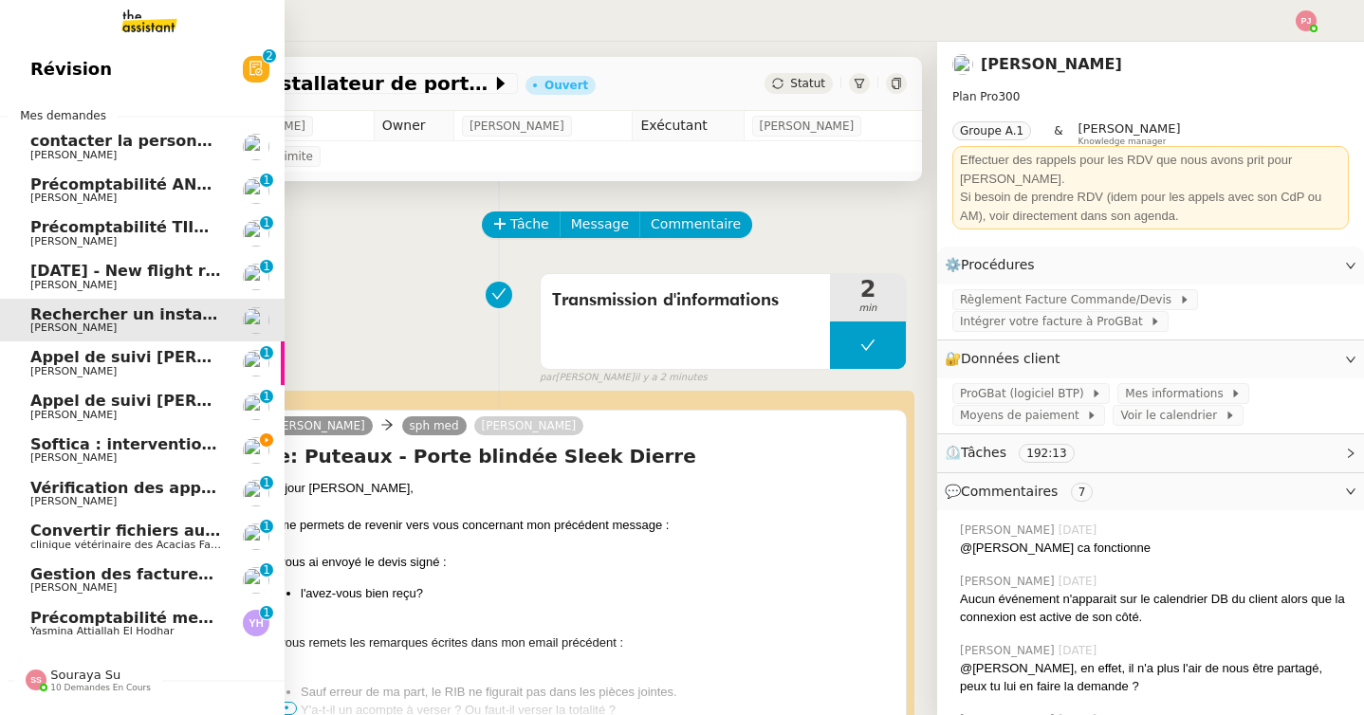
click at [143, 281] on span "[PERSON_NAME]" at bounding box center [126, 285] width 192 height 11
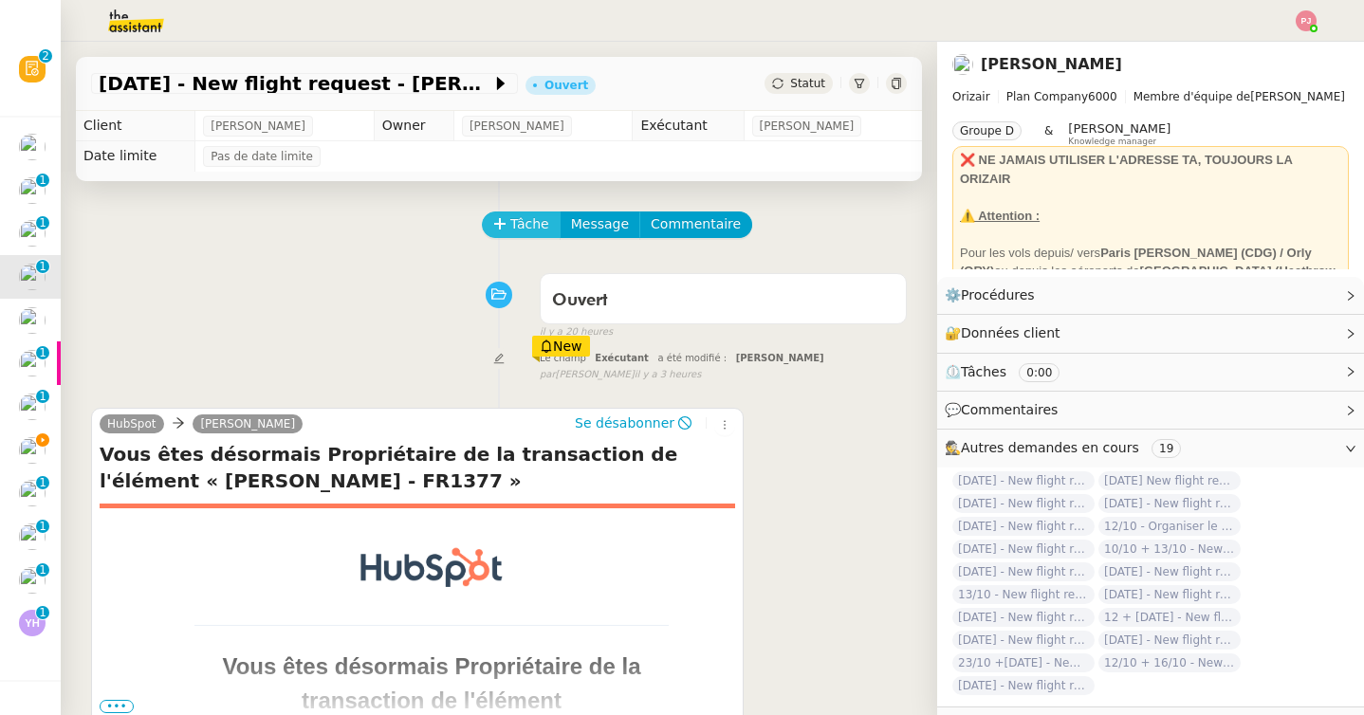
click at [505, 224] on icon at bounding box center [499, 223] width 13 height 13
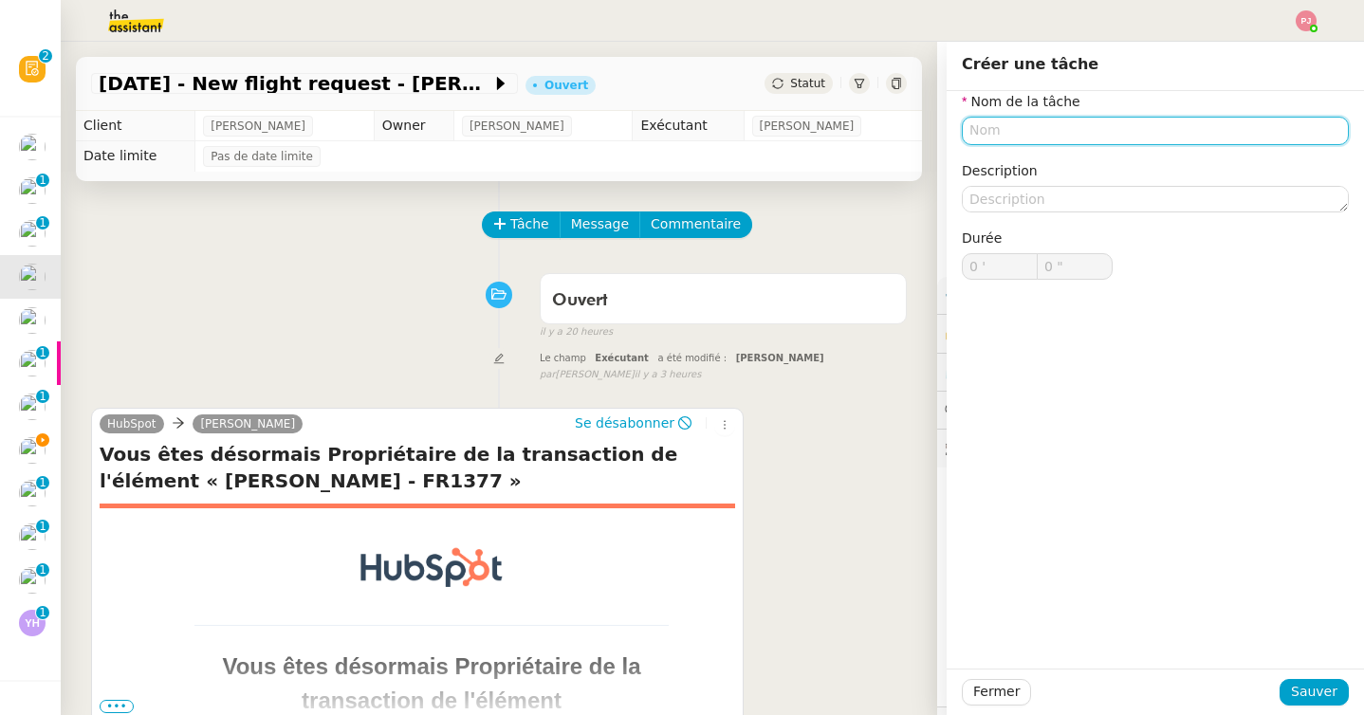
click at [994, 128] on input "text" at bounding box center [1155, 131] width 387 height 28
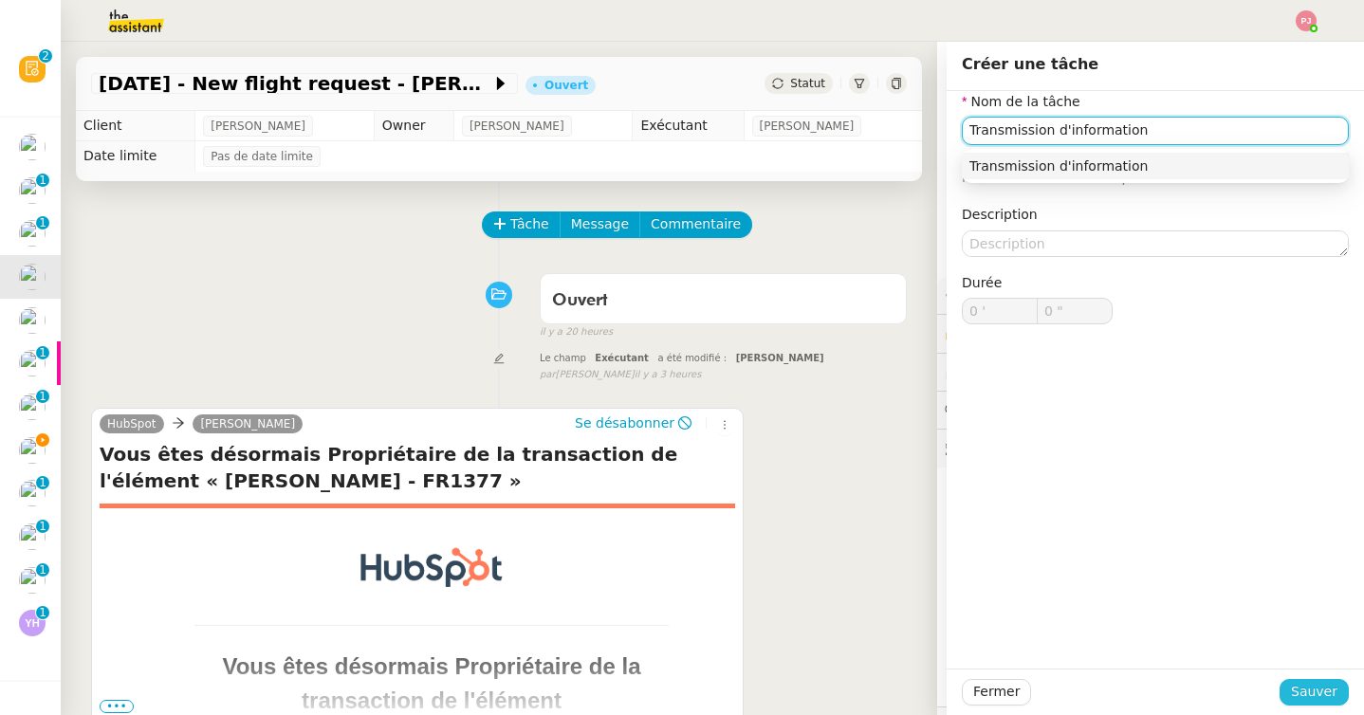
type input "Transmission d'information"
click at [1315, 686] on span "Sauver" at bounding box center [1314, 692] width 46 height 22
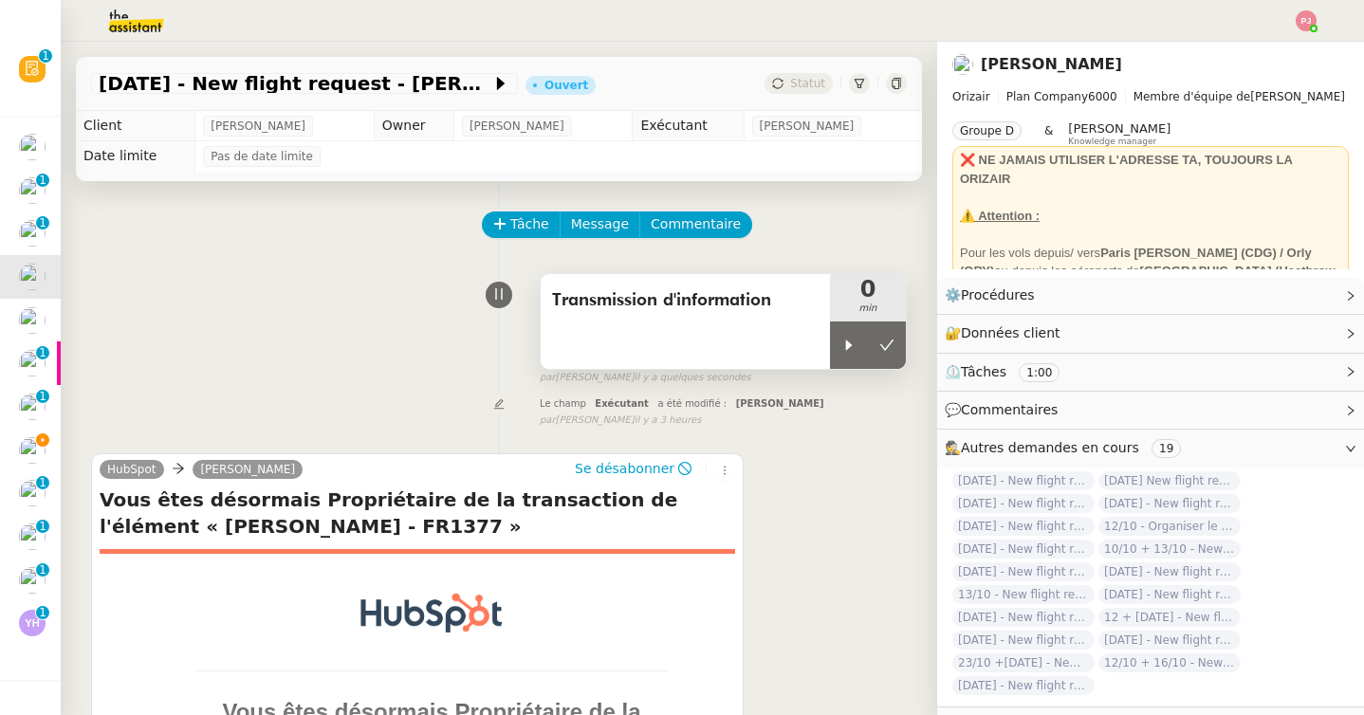
click at [742, 286] on span "Transmission d'information" at bounding box center [685, 300] width 266 height 28
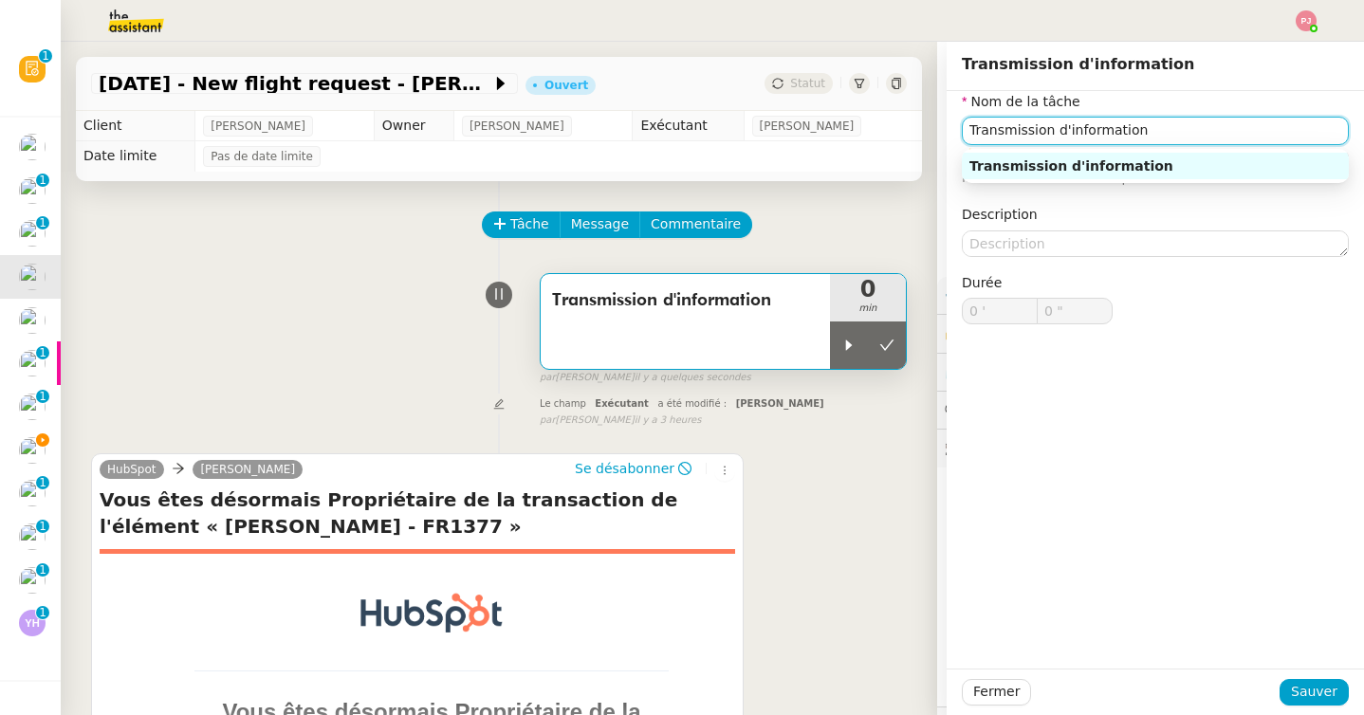
drag, startPoint x: 1189, startPoint y: 133, endPoint x: 859, endPoint y: 124, distance: 330.1
click at [859, 124] on app-ticket "16th October 2025 - New flight request - Maciej Boczek Ouvert Statut Client Lou…" at bounding box center [712, 378] width 1303 height 673
type input "Saisie dans tableau"
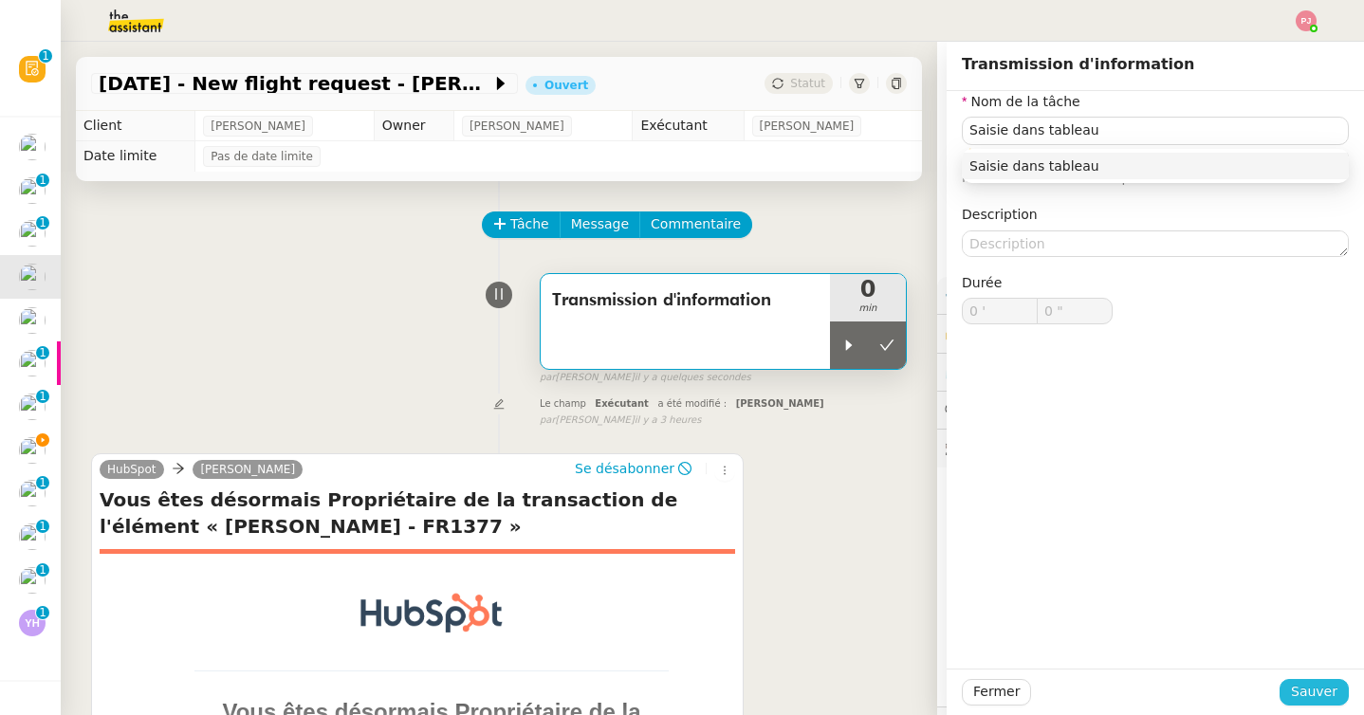
click at [1326, 688] on span "Sauver" at bounding box center [1314, 692] width 46 height 22
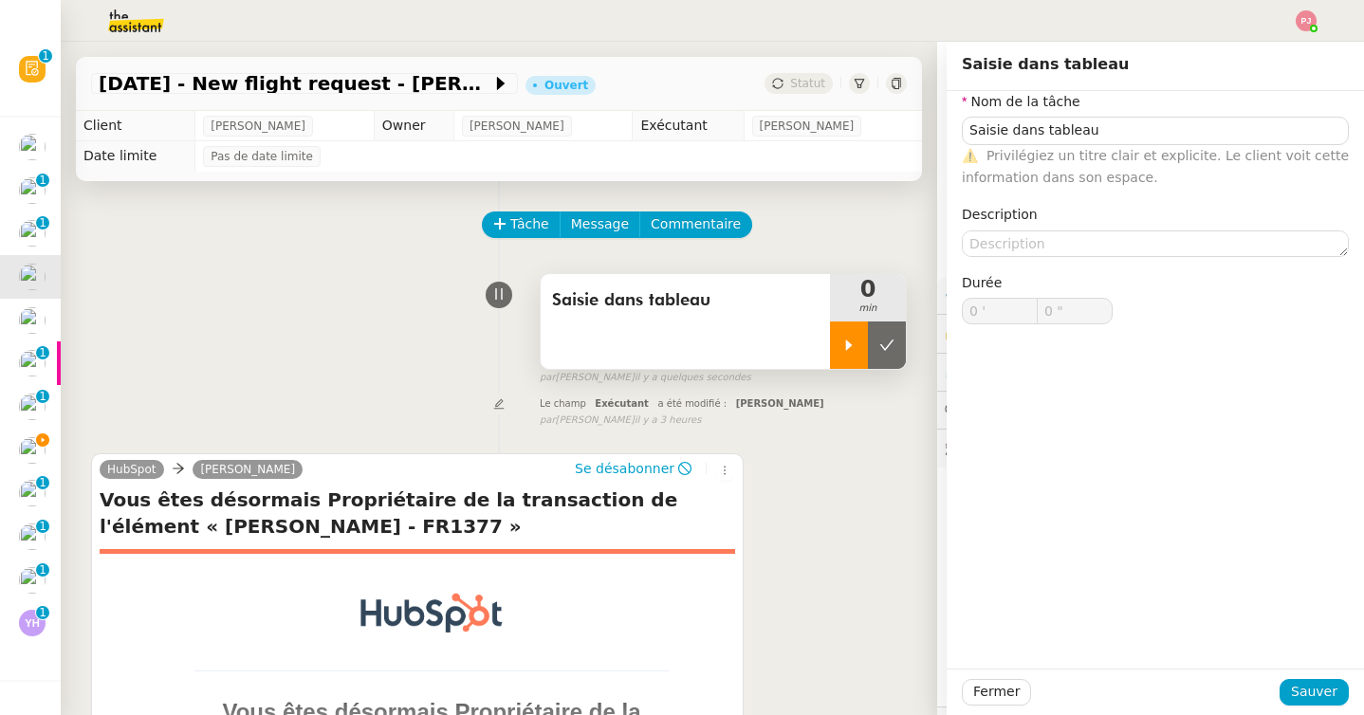
click at [848, 345] on icon at bounding box center [849, 345] width 7 height 10
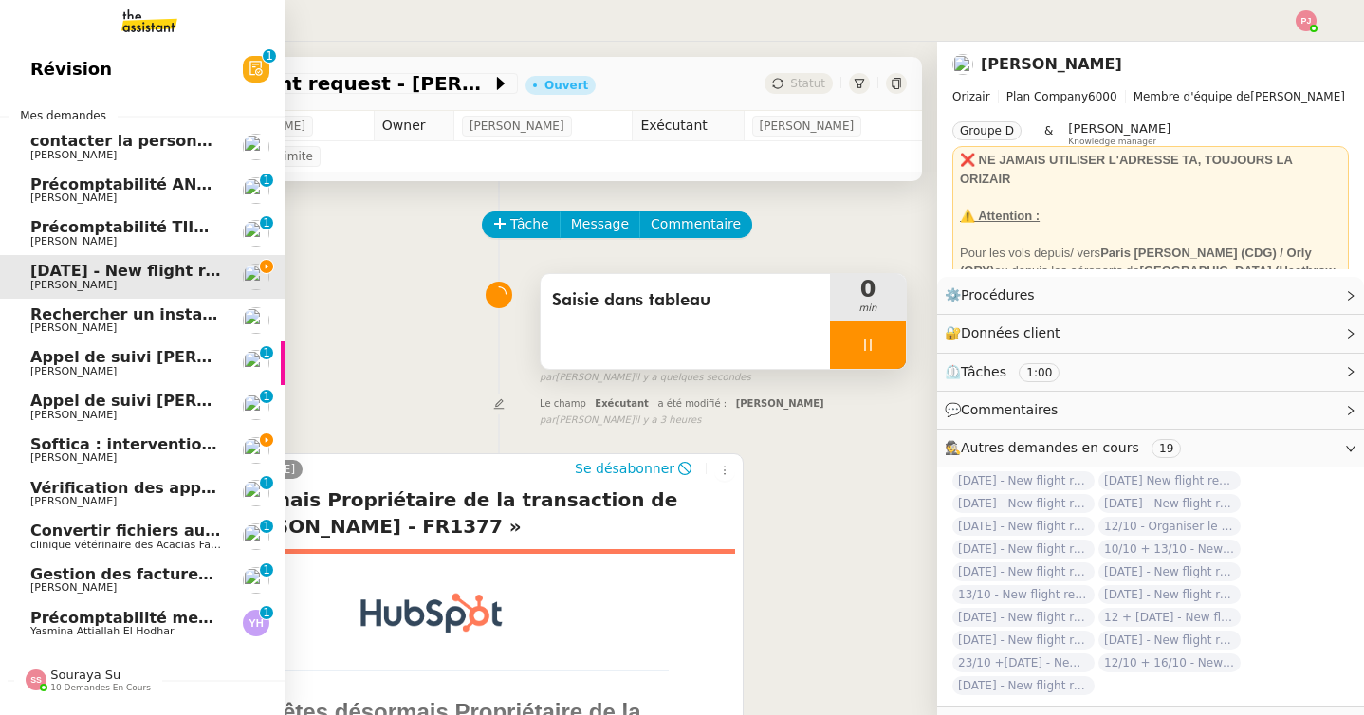
click at [45, 450] on span "Softica : intervention pose caissons" at bounding box center [183, 444] width 306 height 18
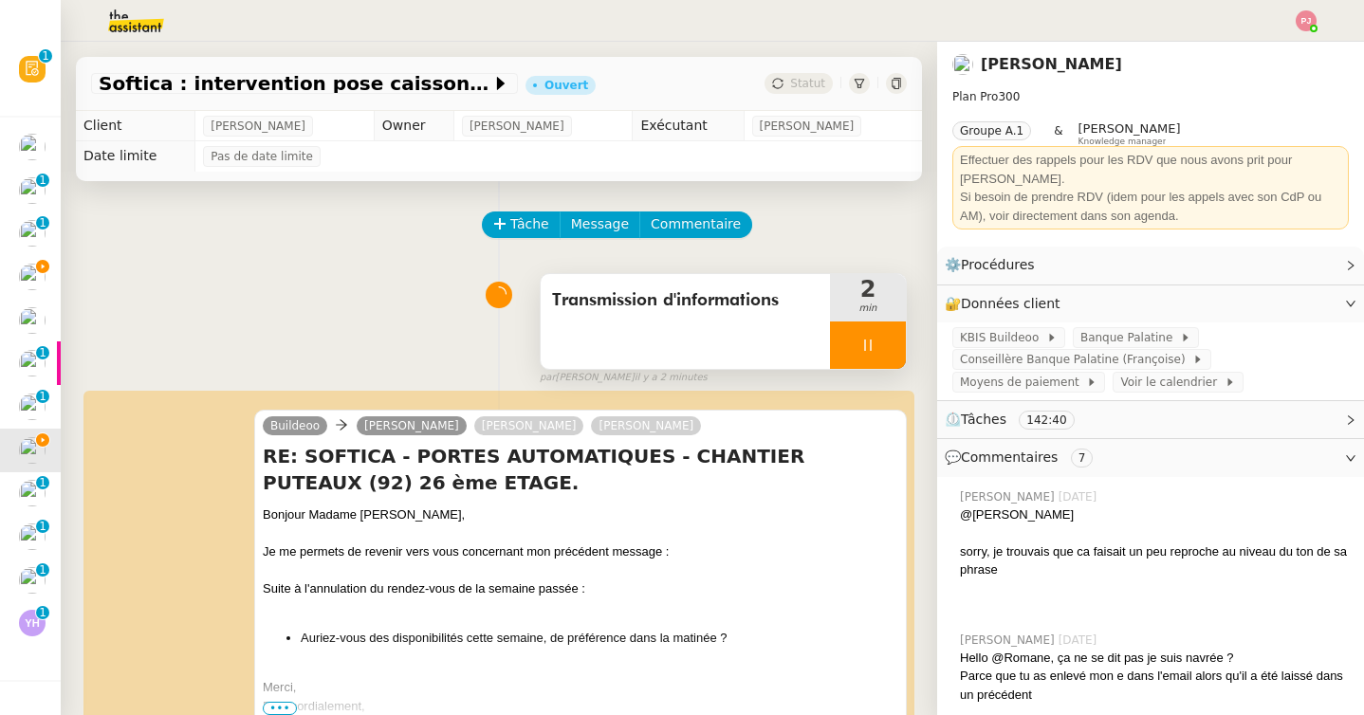
click at [889, 348] on div at bounding box center [868, 345] width 76 height 47
click at [896, 348] on button at bounding box center [887, 345] width 38 height 47
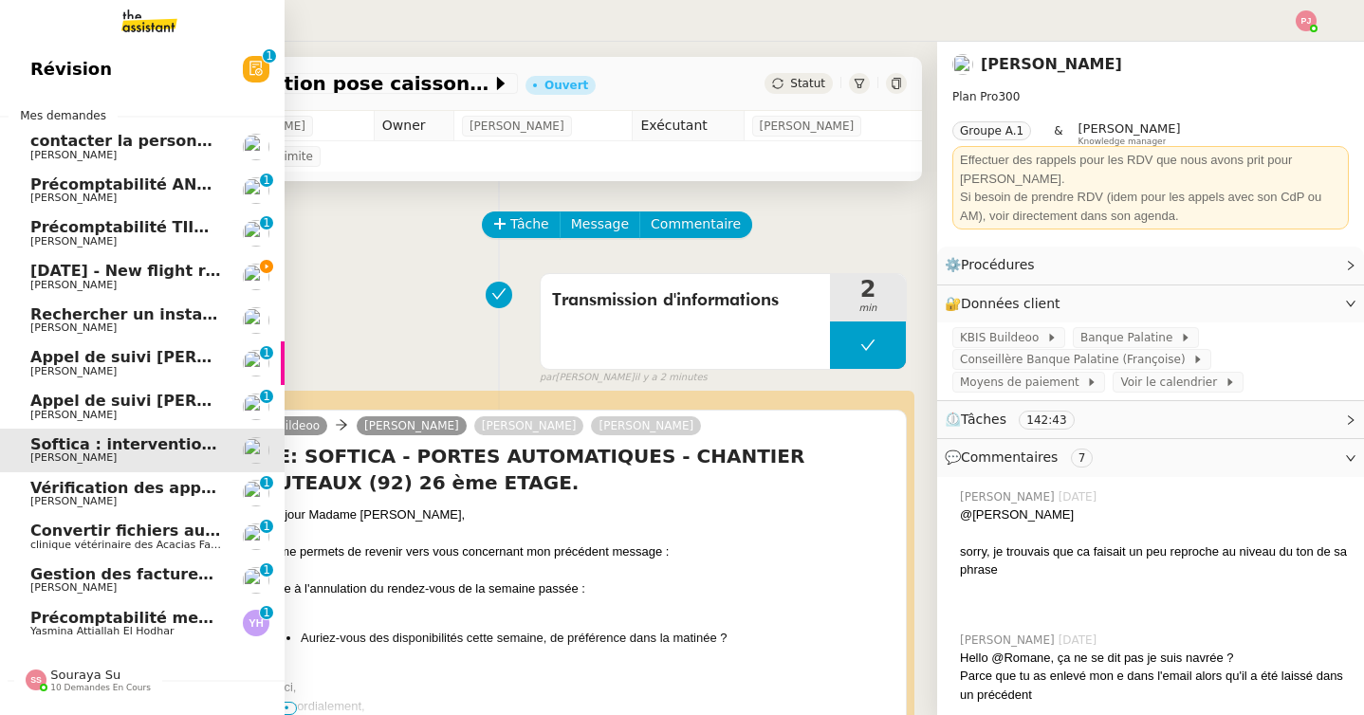
click at [48, 268] on span "[DATE] - New flight request - [PERSON_NAME]" at bounding box center [226, 271] width 392 height 18
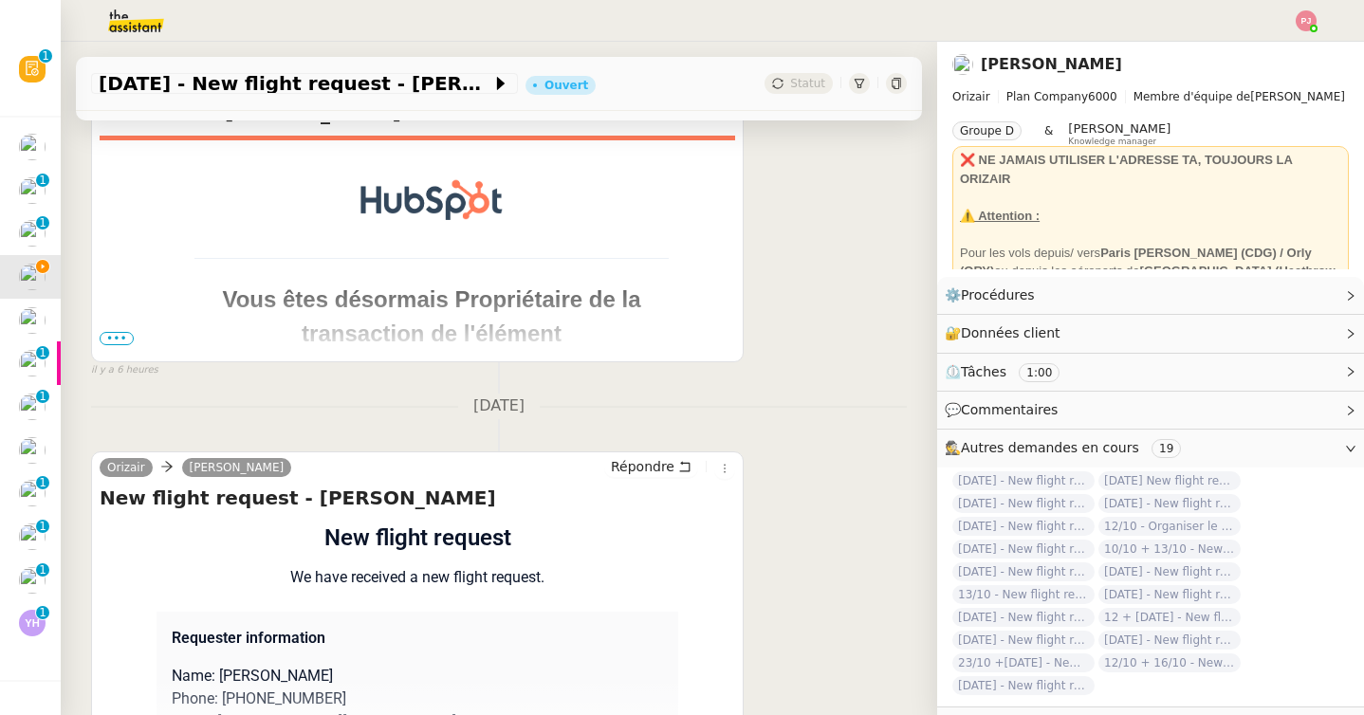
scroll to position [535, 0]
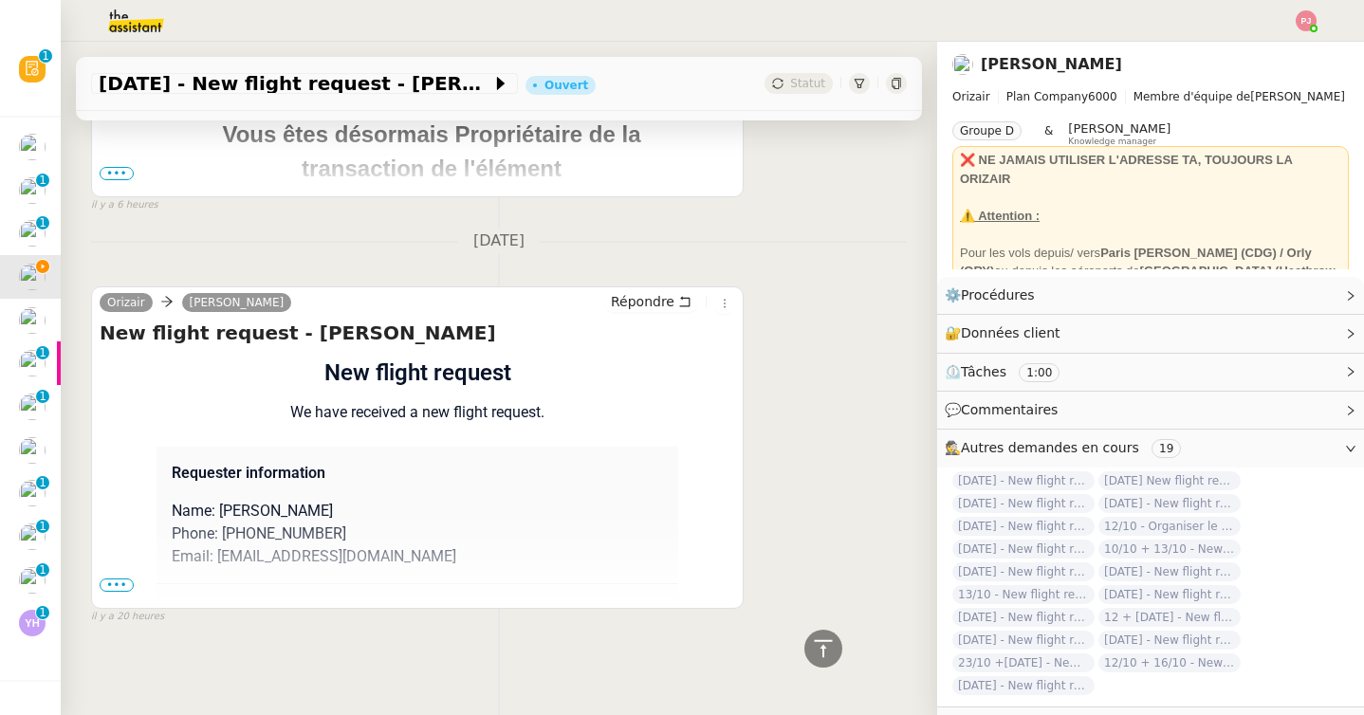
click at [123, 585] on span "•••" at bounding box center [117, 585] width 34 height 13
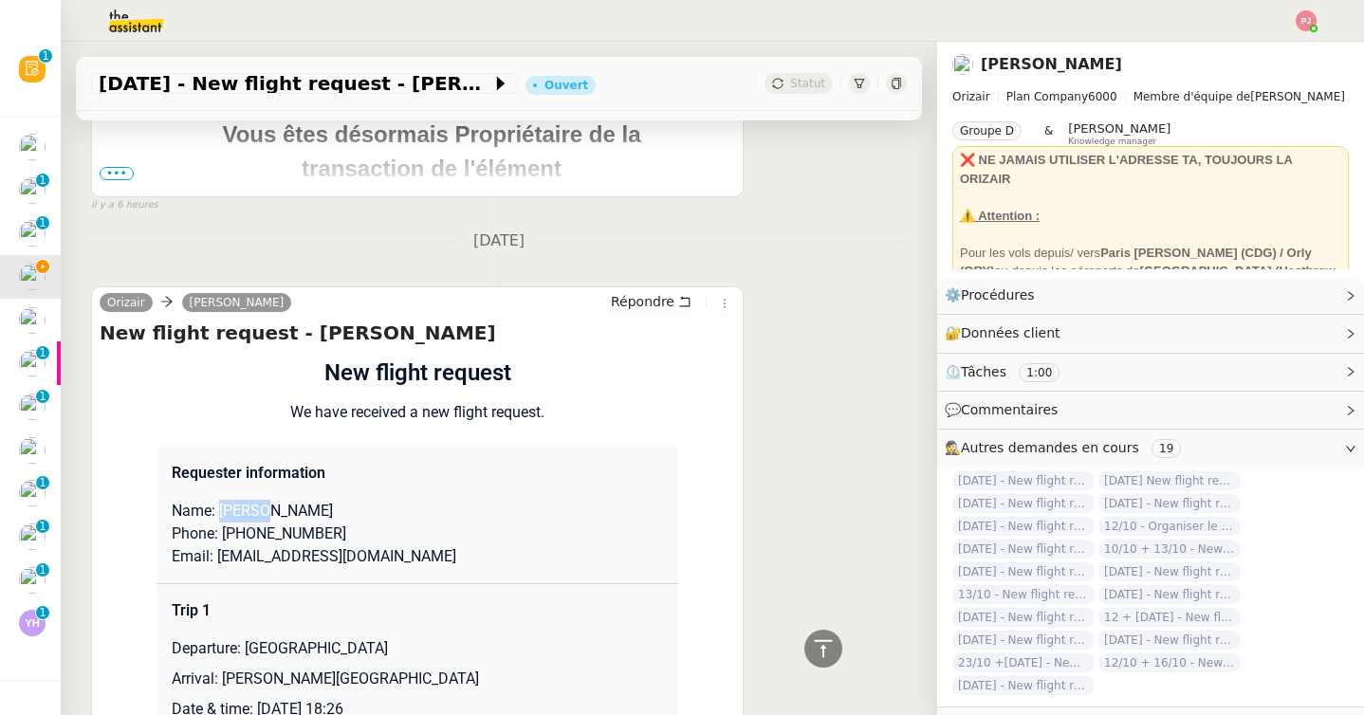
drag, startPoint x: 264, startPoint y: 508, endPoint x: 220, endPoint y: 508, distance: 43.6
click at [220, 508] on p "Name: Maciej Boczek" at bounding box center [417, 511] width 491 height 23
copy p "Maciej"
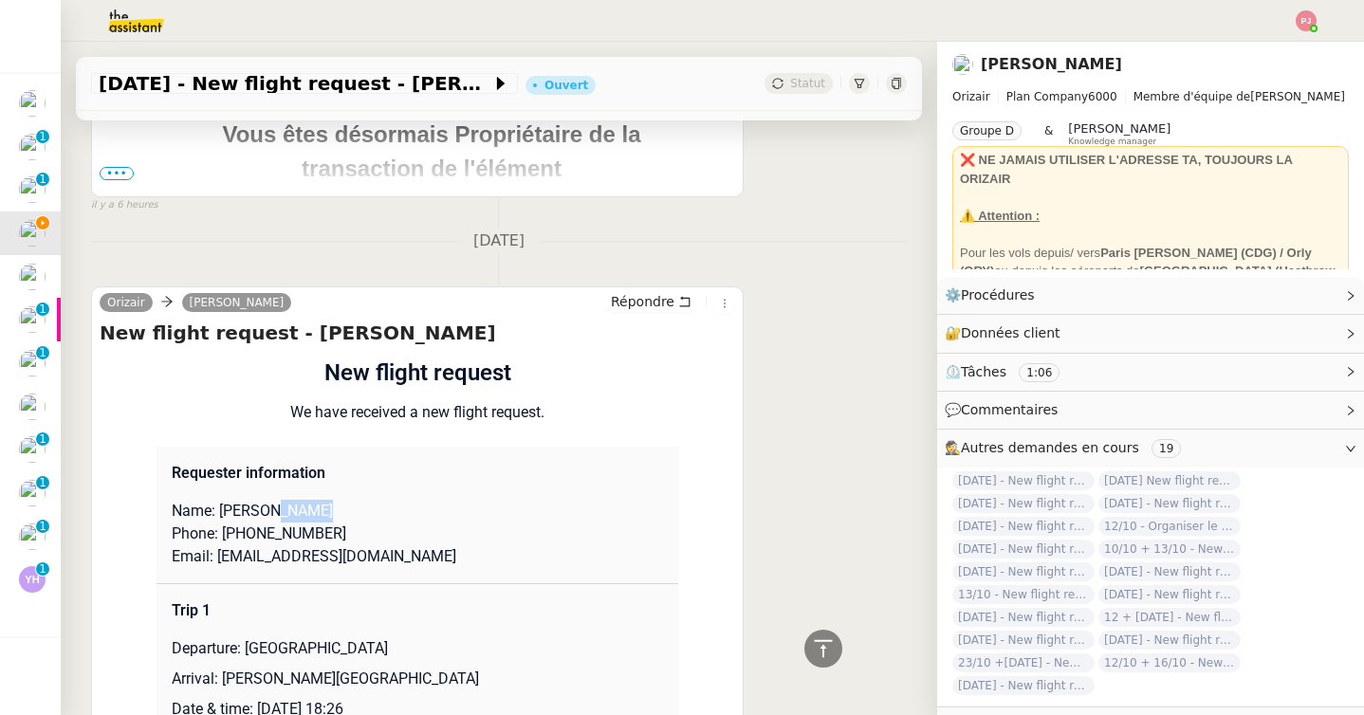
drag, startPoint x: 323, startPoint y: 510, endPoint x: 271, endPoint y: 507, distance: 52.2
click at [271, 507] on p "Name: Maciej Boczek" at bounding box center [417, 511] width 491 height 23
copy p "Boczek"
drag, startPoint x: 343, startPoint y: 524, endPoint x: 233, endPoint y: 526, distance: 110.0
click at [233, 526] on p "Phone: +447460492465" at bounding box center [417, 534] width 491 height 23
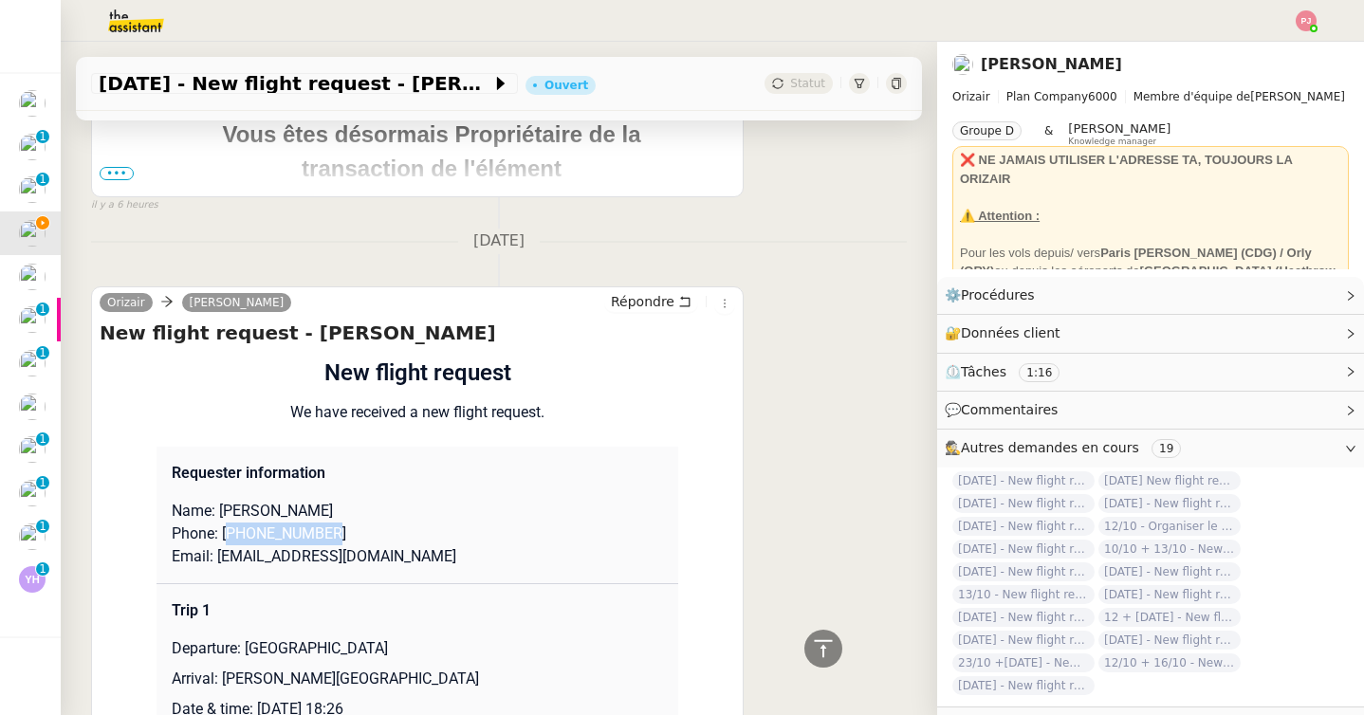
copy p "447460492465"
drag, startPoint x: 411, startPoint y: 560, endPoint x: 218, endPoint y: 565, distance: 192.6
click at [218, 565] on p "Email: mboczek1989@gmail.com" at bounding box center [417, 556] width 491 height 23
copy p "mboczek1989@gmail.com"
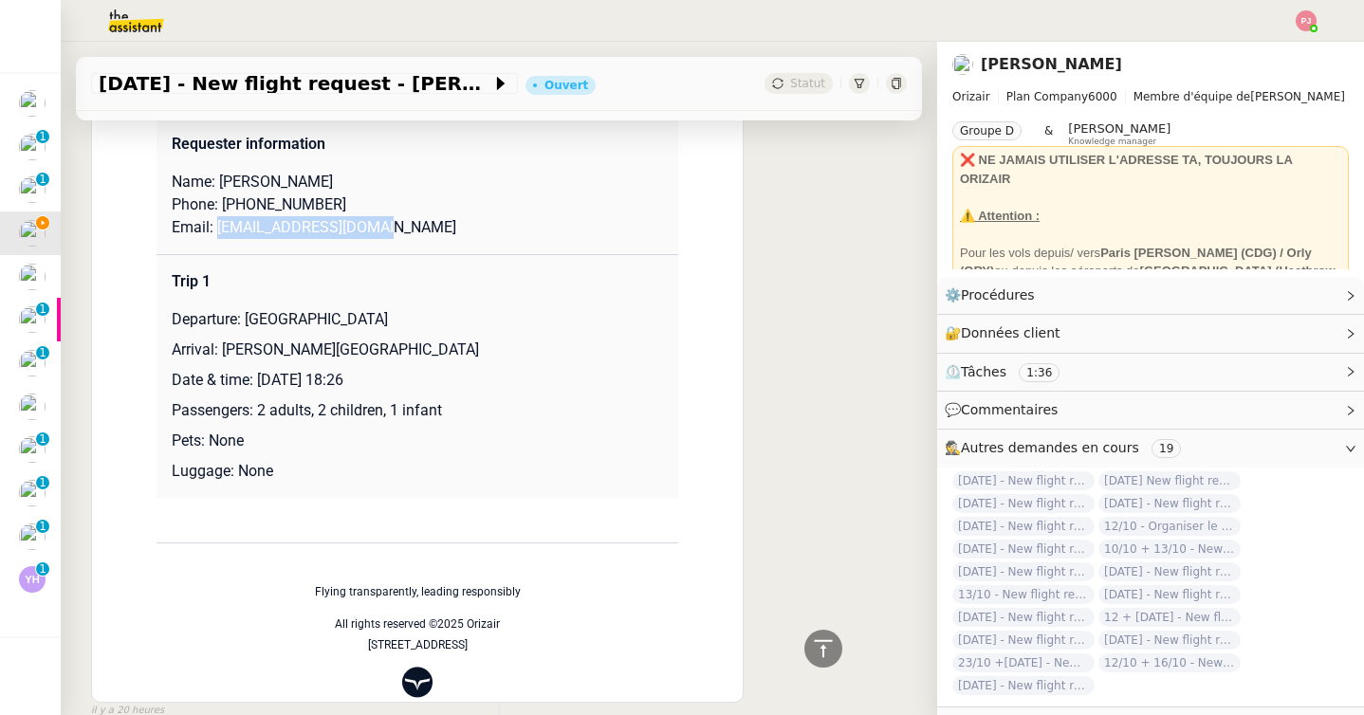
scroll to position [814, 0]
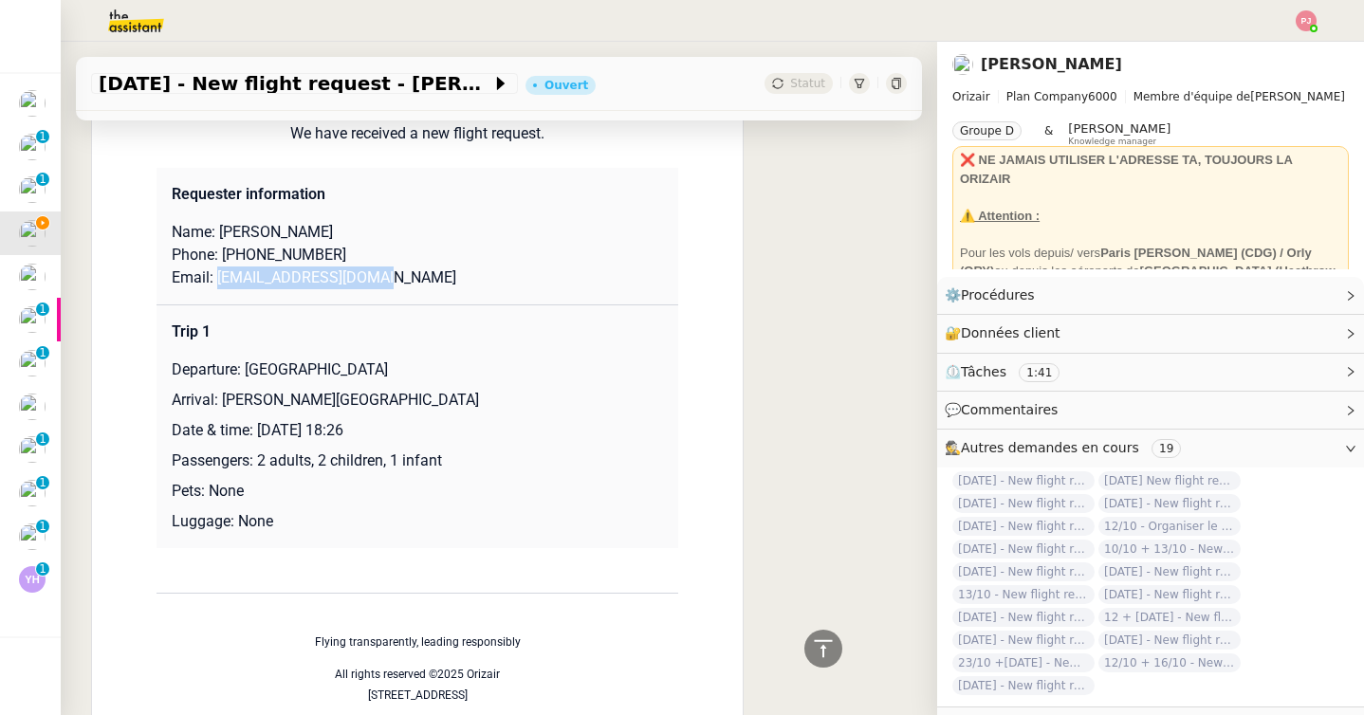
drag, startPoint x: 411, startPoint y: 364, endPoint x: 247, endPoint y: 365, distance: 164.1
click at [247, 365] on p "Departure: London Luton Airport" at bounding box center [417, 369] width 491 height 23
copy p "London Luton Airport"
drag, startPoint x: 497, startPoint y: 400, endPoint x: 224, endPoint y: 401, distance: 273.1
click at [224, 401] on p "Arrival: Charles de Gaulle International Airport" at bounding box center [417, 400] width 491 height 23
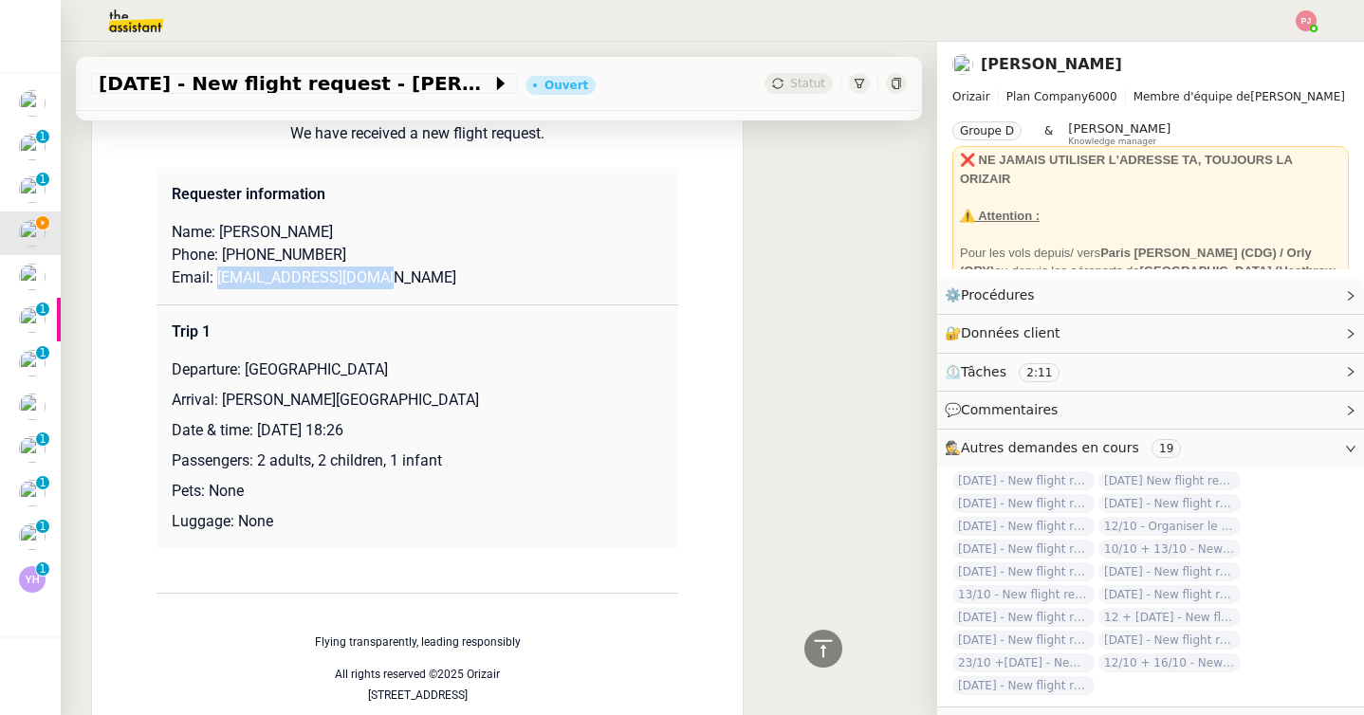
copy p "[PERSON_NAME][GEOGRAPHIC_DATA]"
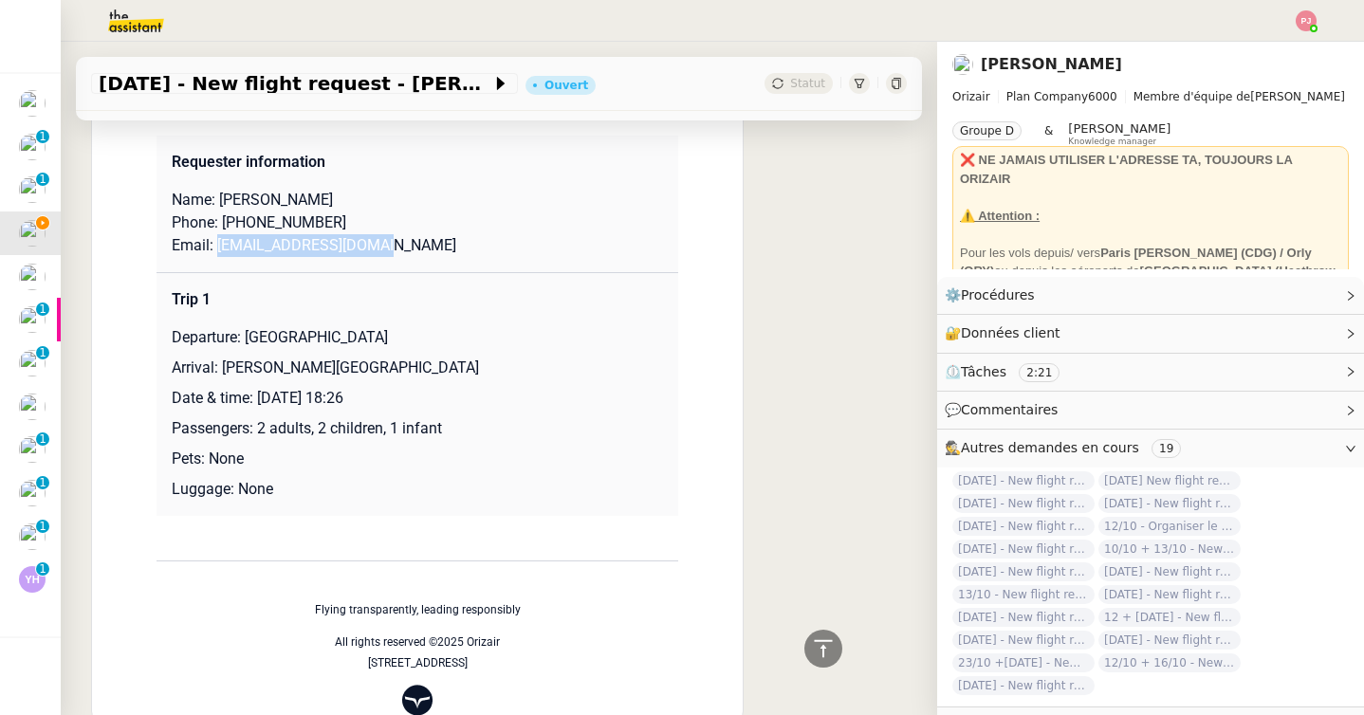
scroll to position [858, 0]
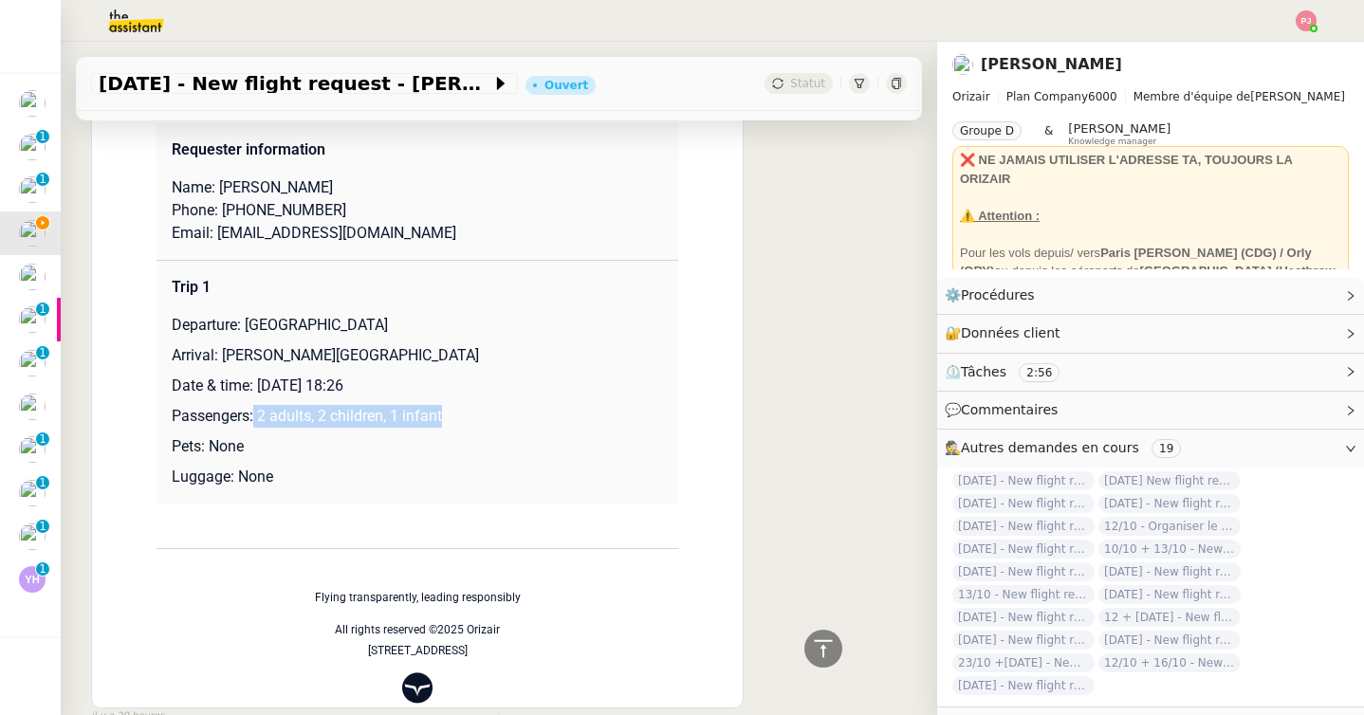
drag, startPoint x: 455, startPoint y: 413, endPoint x: 256, endPoint y: 415, distance: 199.2
click at [256, 415] on p "Passengers: 2 adults, 2 children, 1 infant" at bounding box center [417, 416] width 491 height 23
copy p "2 adults, 2 children, 1 infant"
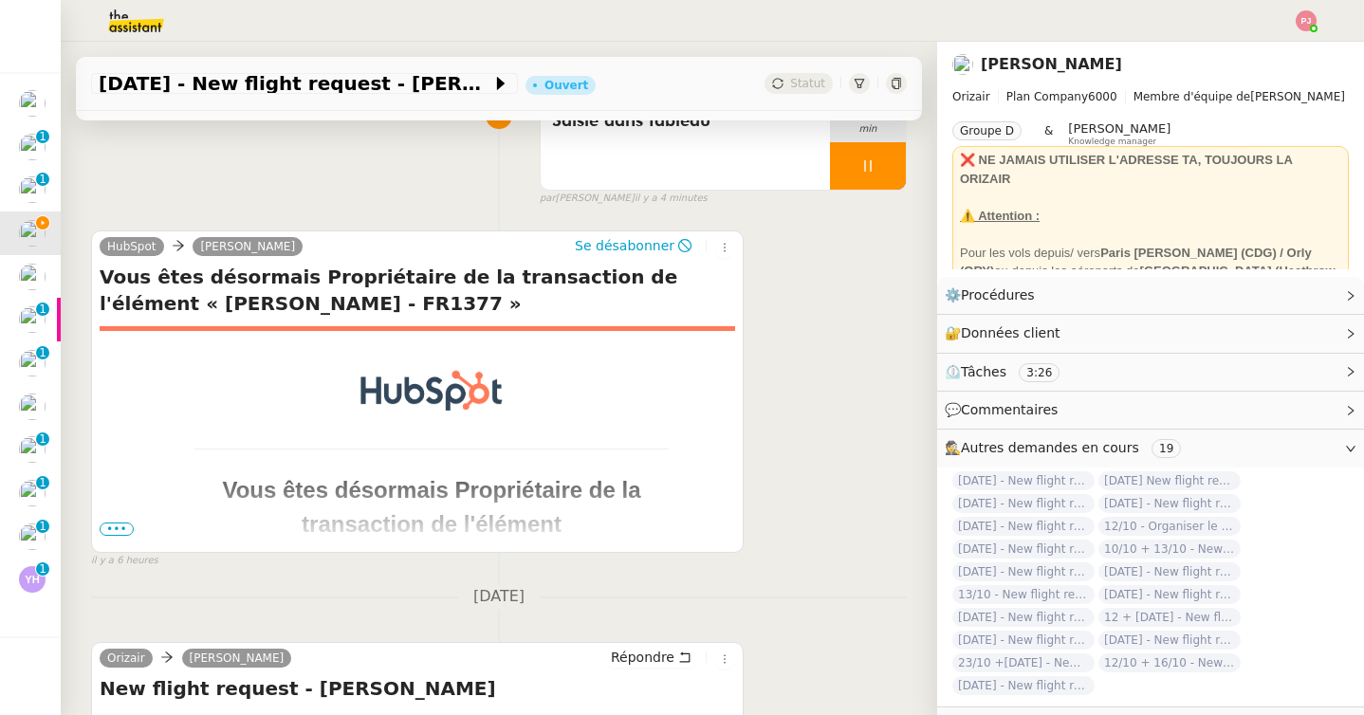
scroll to position [0, 0]
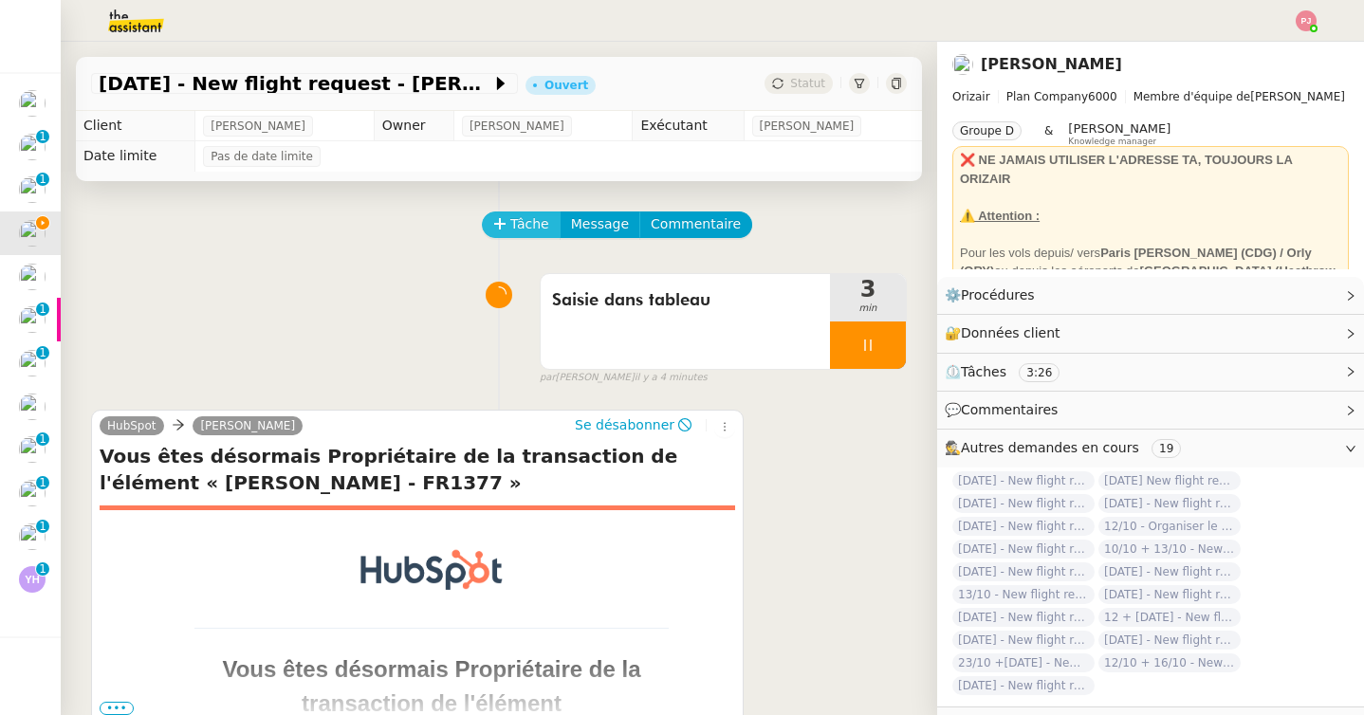
click at [525, 225] on span "Tâche" at bounding box center [529, 224] width 39 height 22
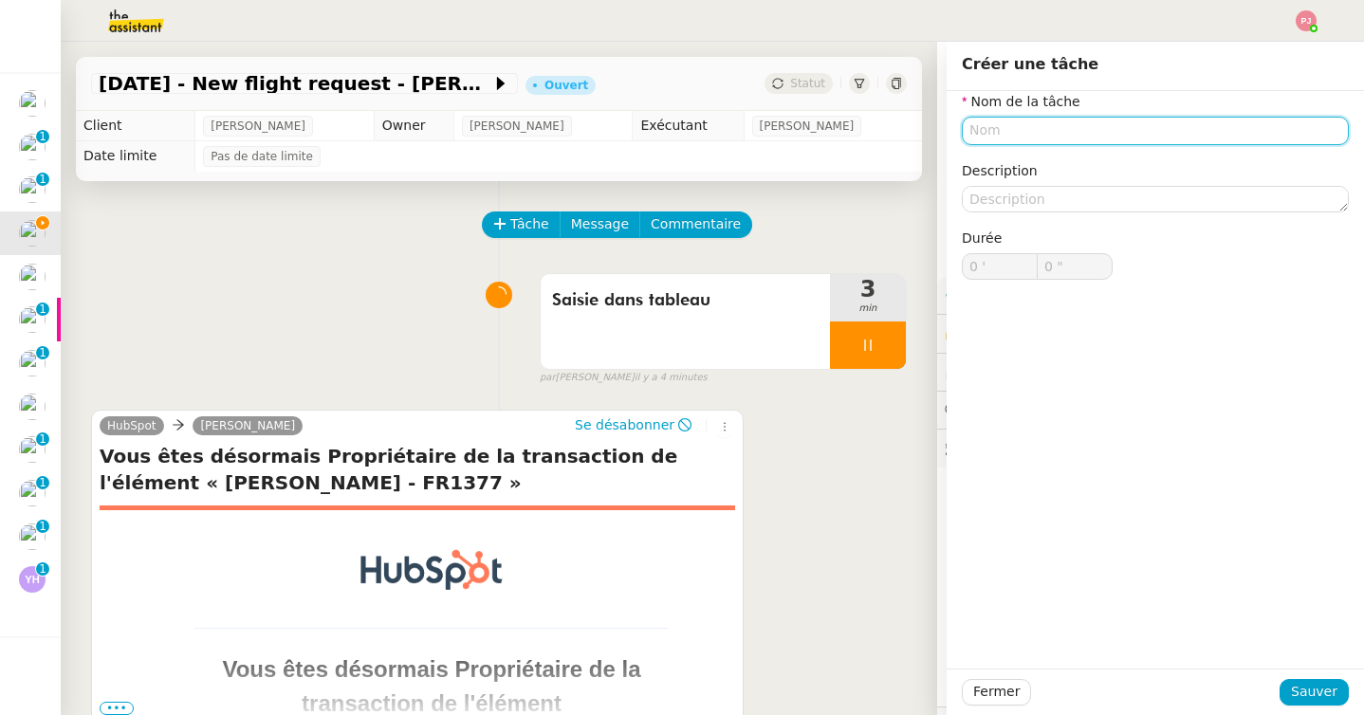
click at [1048, 138] on input "text" at bounding box center [1155, 131] width 387 height 28
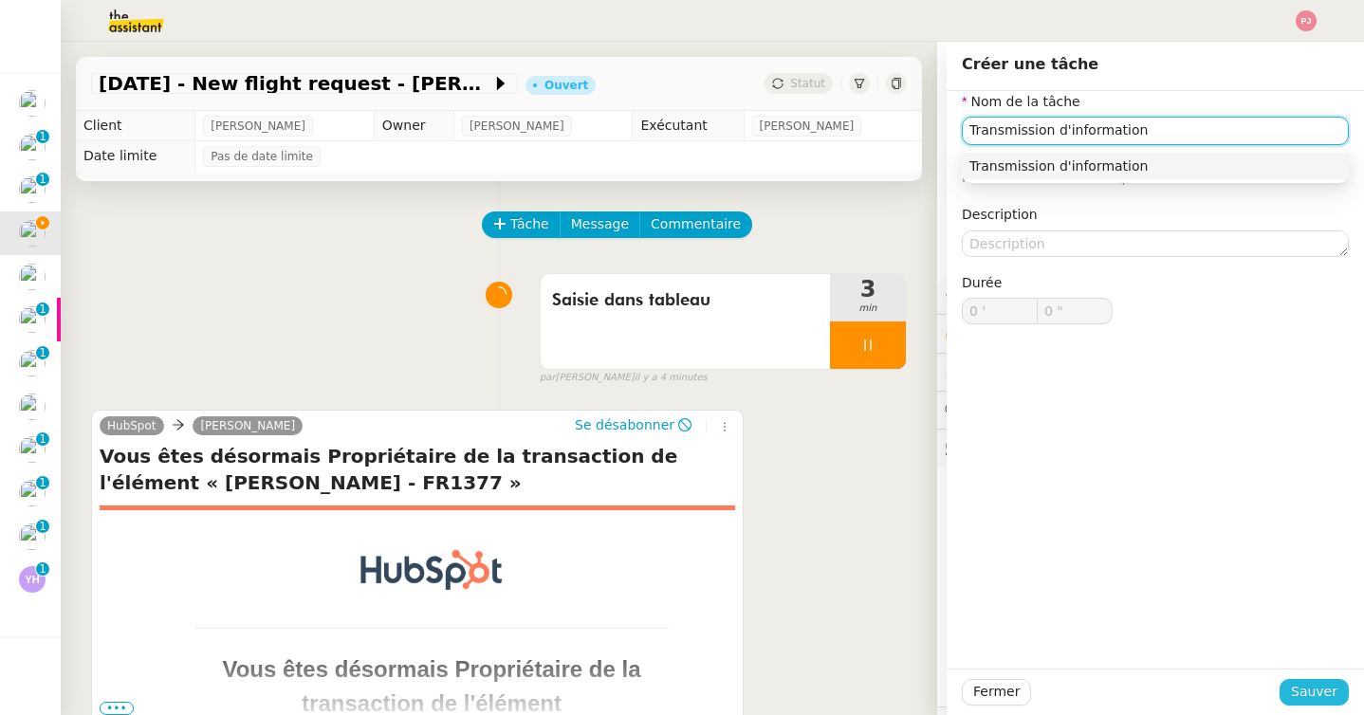
type input "Transmission d'information"
click at [1301, 698] on span "Sauver" at bounding box center [1314, 692] width 46 height 22
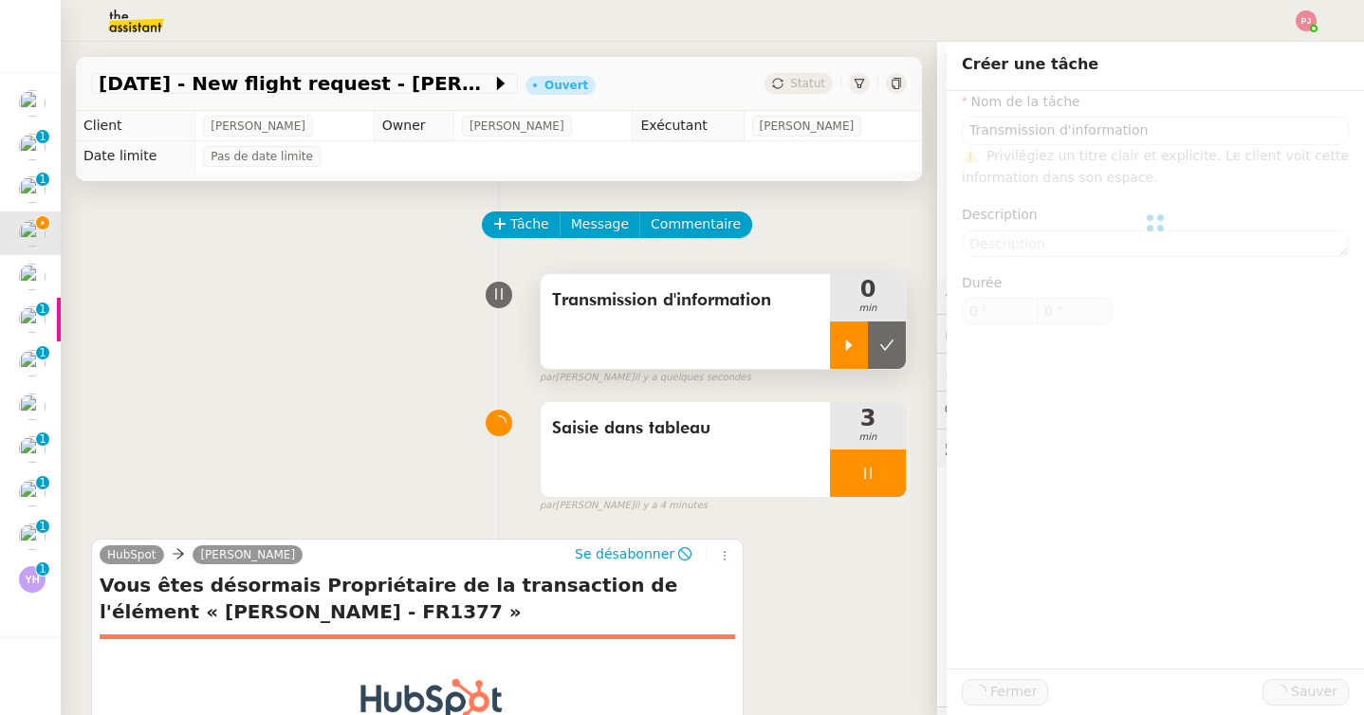
click at [852, 348] on icon at bounding box center [848, 345] width 15 height 15
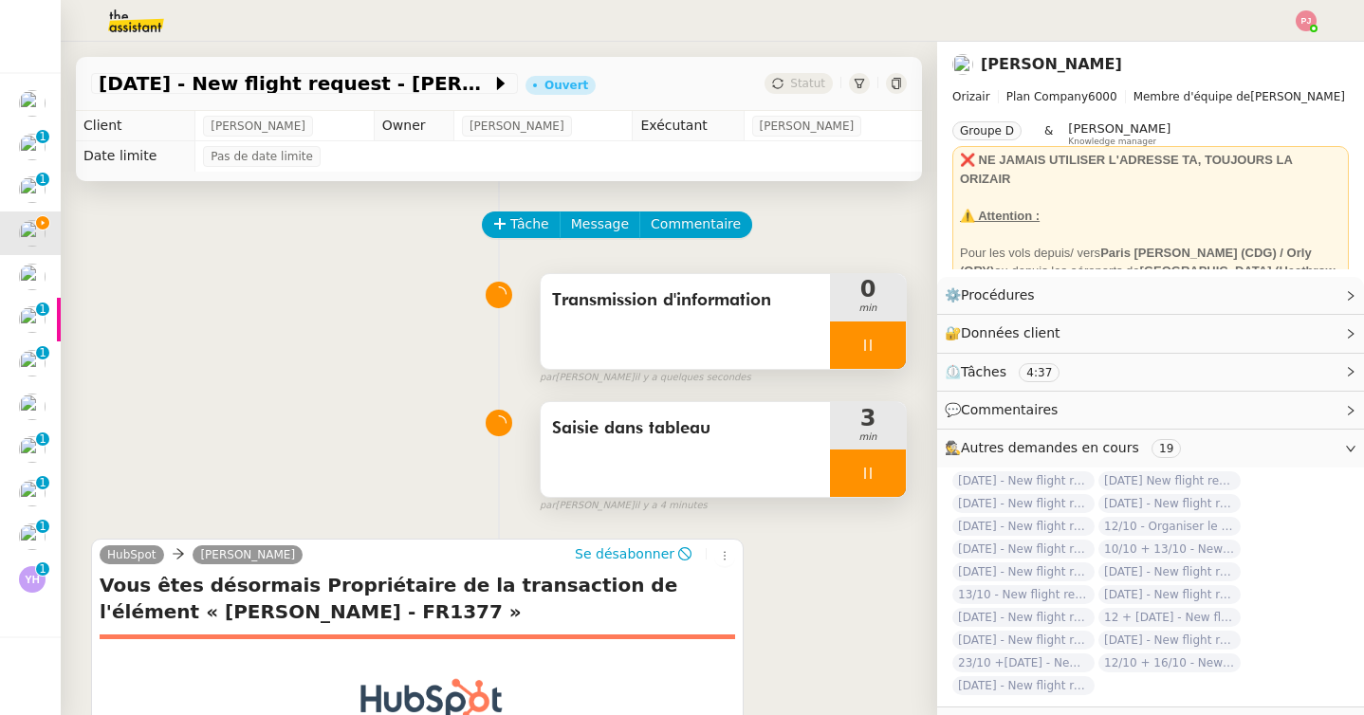
click at [867, 476] on icon at bounding box center [867, 473] width 15 height 15
click at [888, 476] on icon at bounding box center [886, 473] width 15 height 15
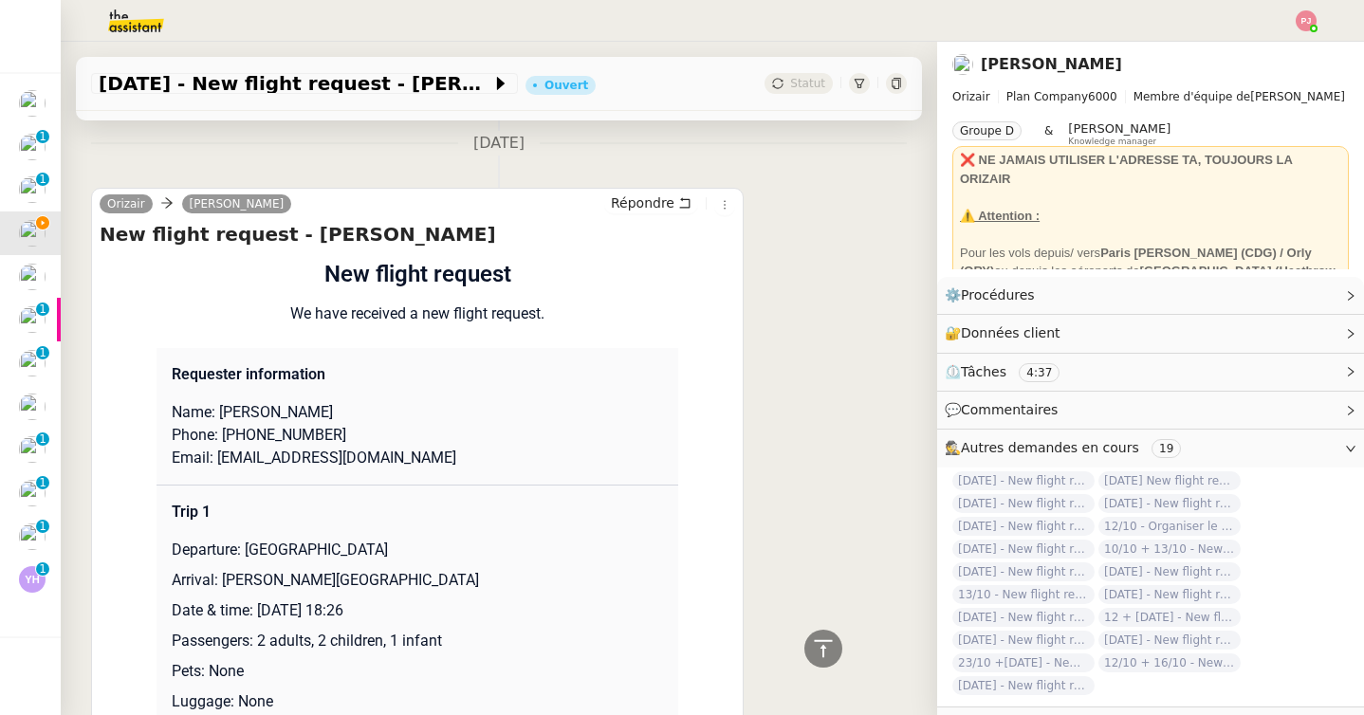
scroll to position [770, 0]
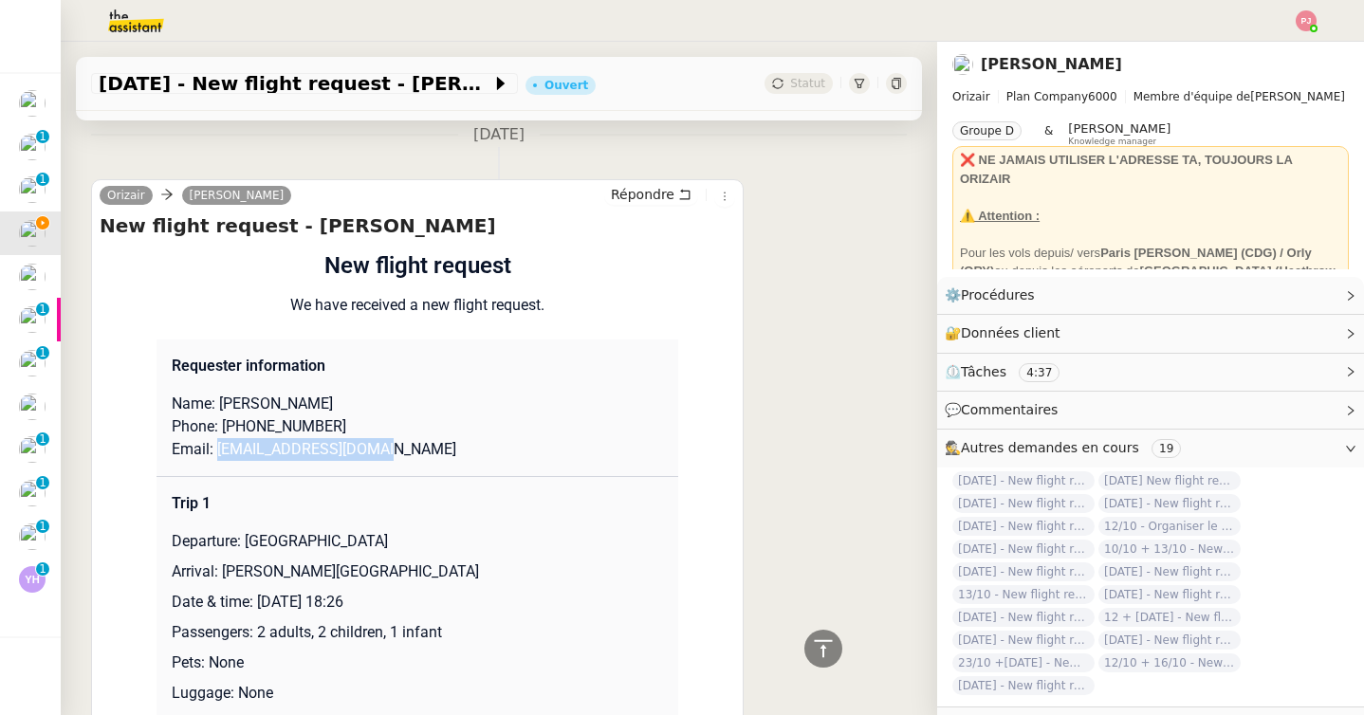
drag, startPoint x: 413, startPoint y: 448, endPoint x: 218, endPoint y: 456, distance: 195.6
click at [218, 456] on p "Email: mboczek1989@gmail.com" at bounding box center [417, 449] width 491 height 23
copy p "mboczek1989@gmail.com"
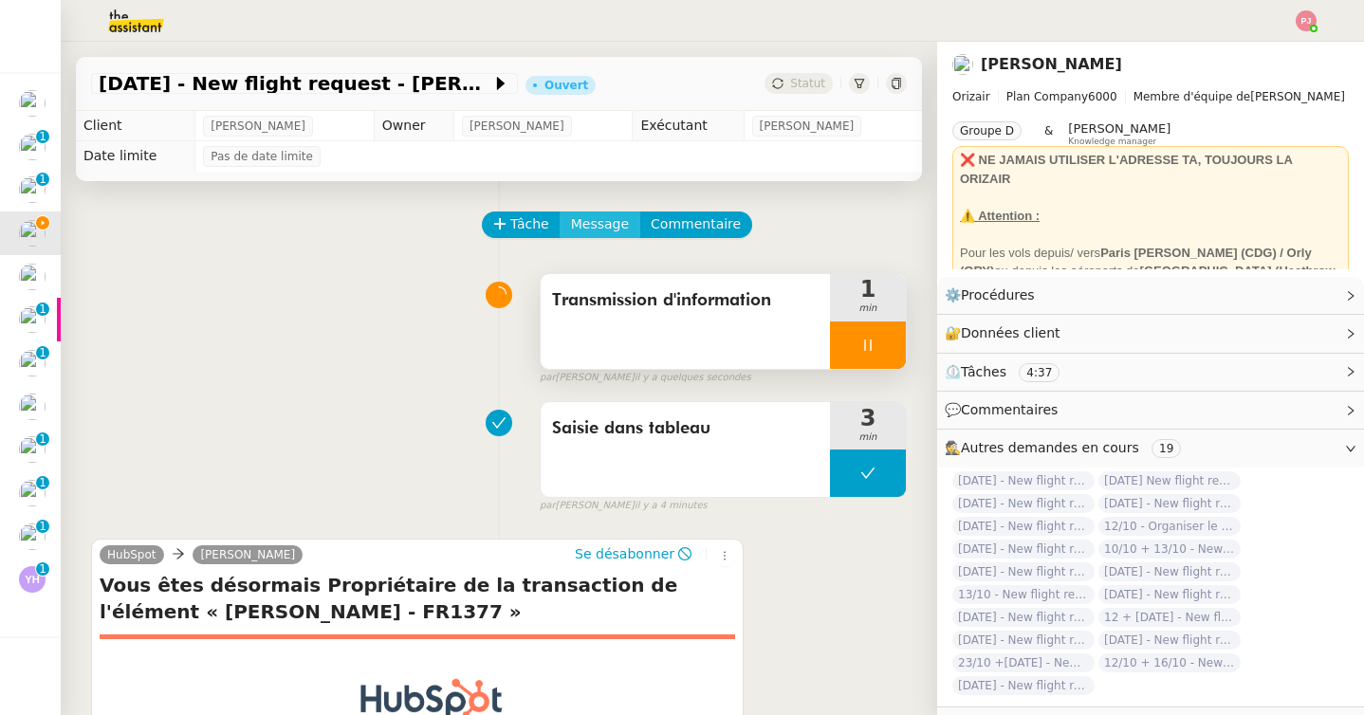
click at [604, 223] on span "Message" at bounding box center [600, 224] width 58 height 22
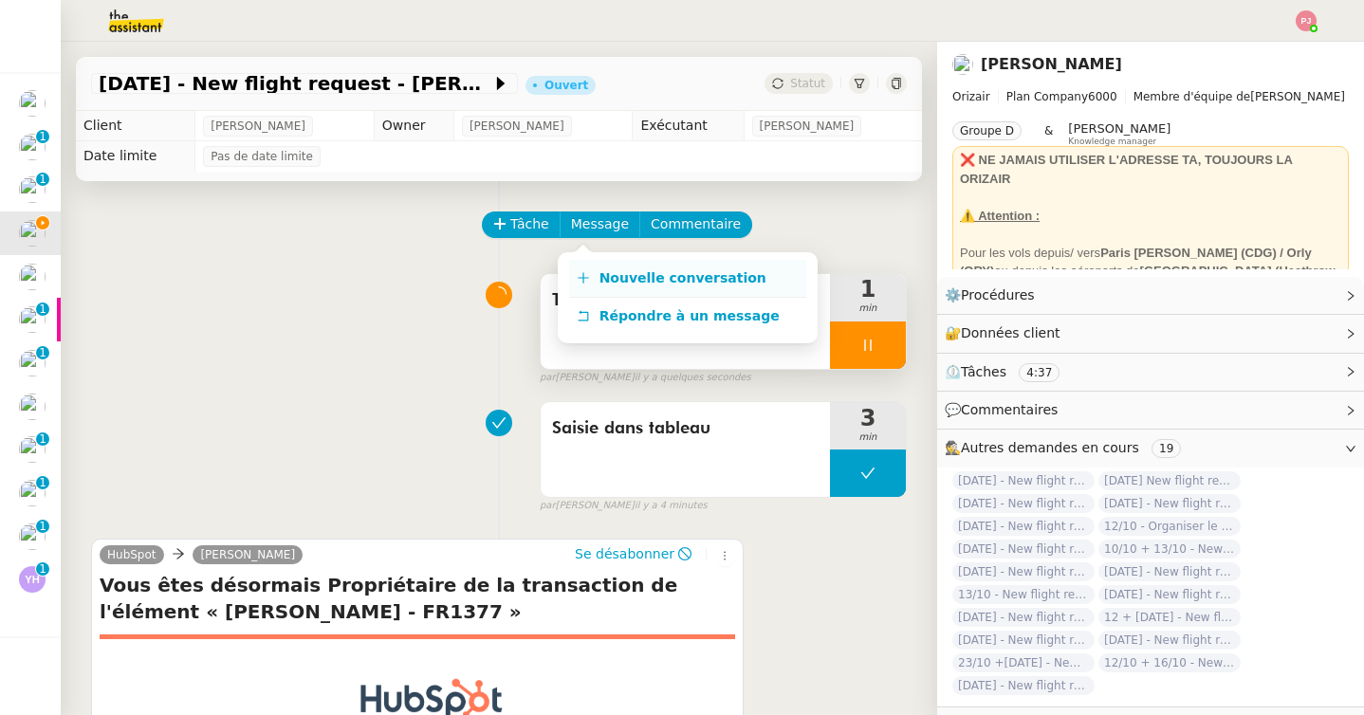
click at [617, 269] on link "Nouvelle conversation" at bounding box center [687, 279] width 237 height 38
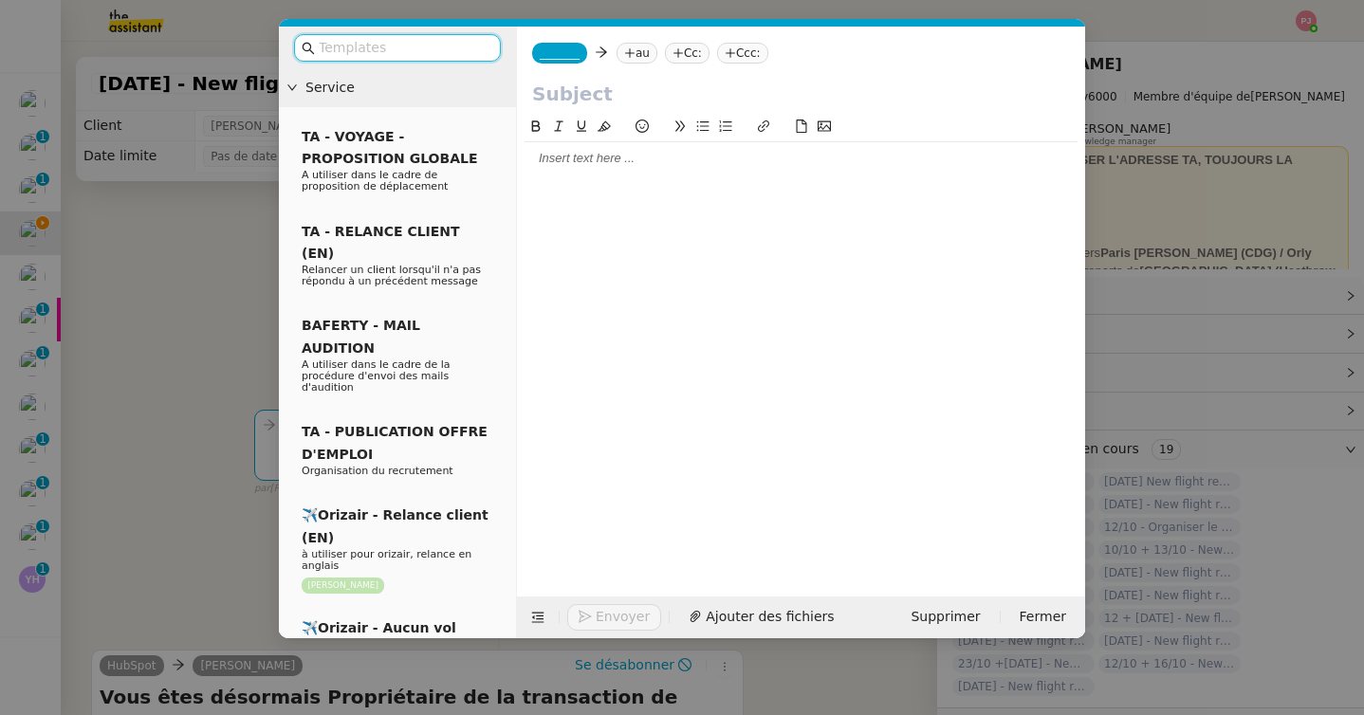
click at [406, 55] on input "text" at bounding box center [404, 48] width 171 height 22
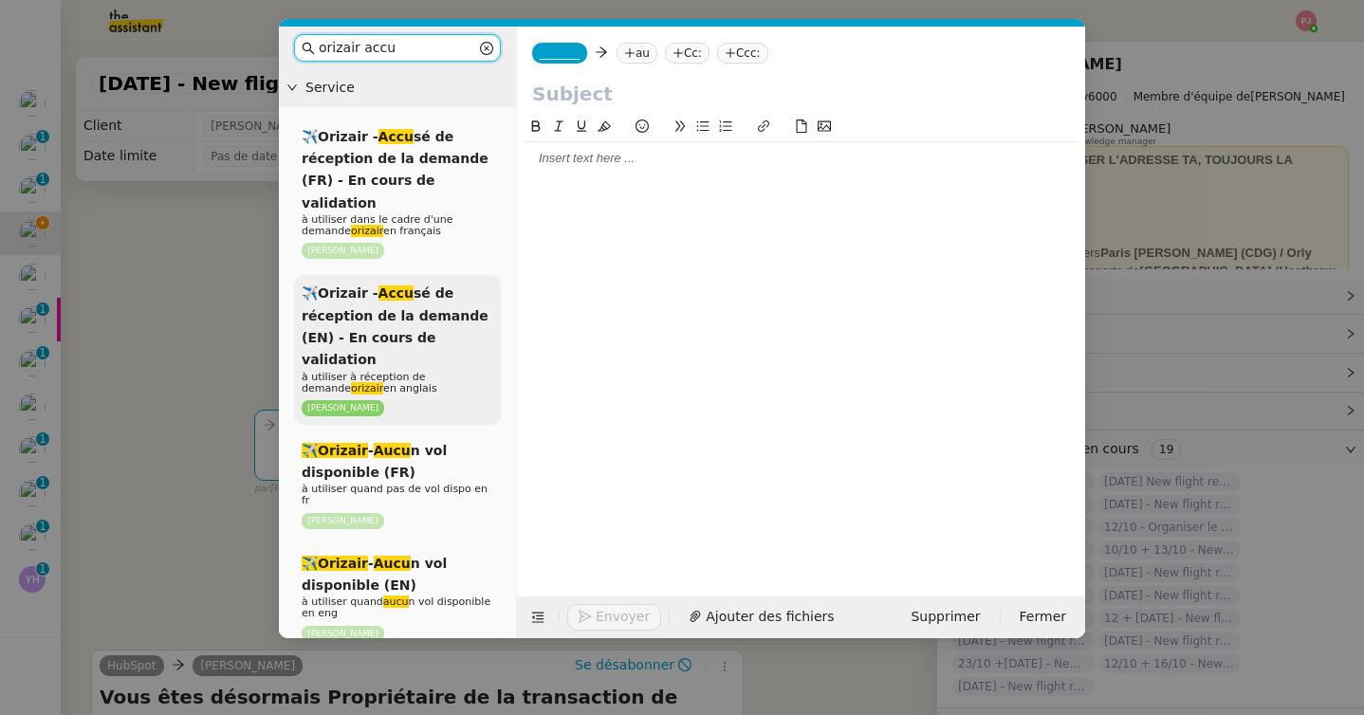
type input "orizair accu"
click at [386, 280] on div "✈️Orizair - Accu sé de réception de la demande (EN) - En cours de validation à …" at bounding box center [397, 350] width 207 height 150
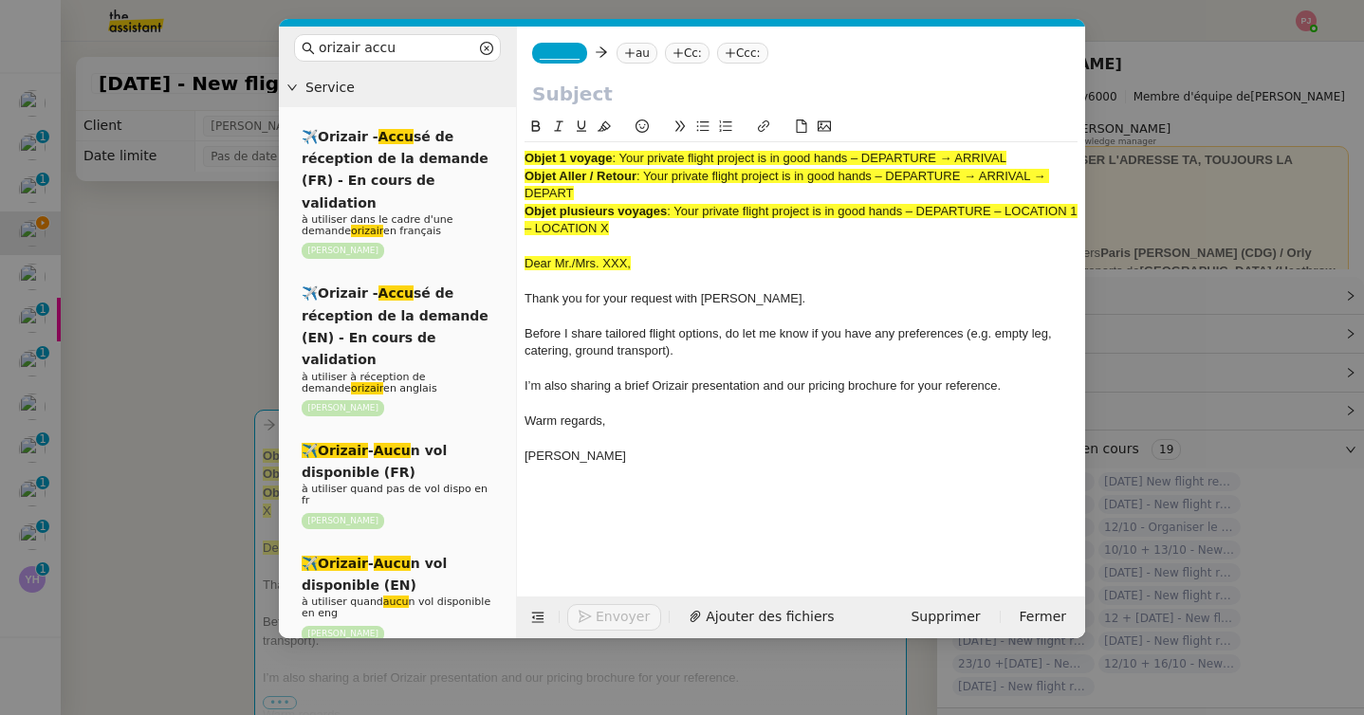
click at [562, 60] on nz-tag "_______" at bounding box center [559, 53] width 55 height 21
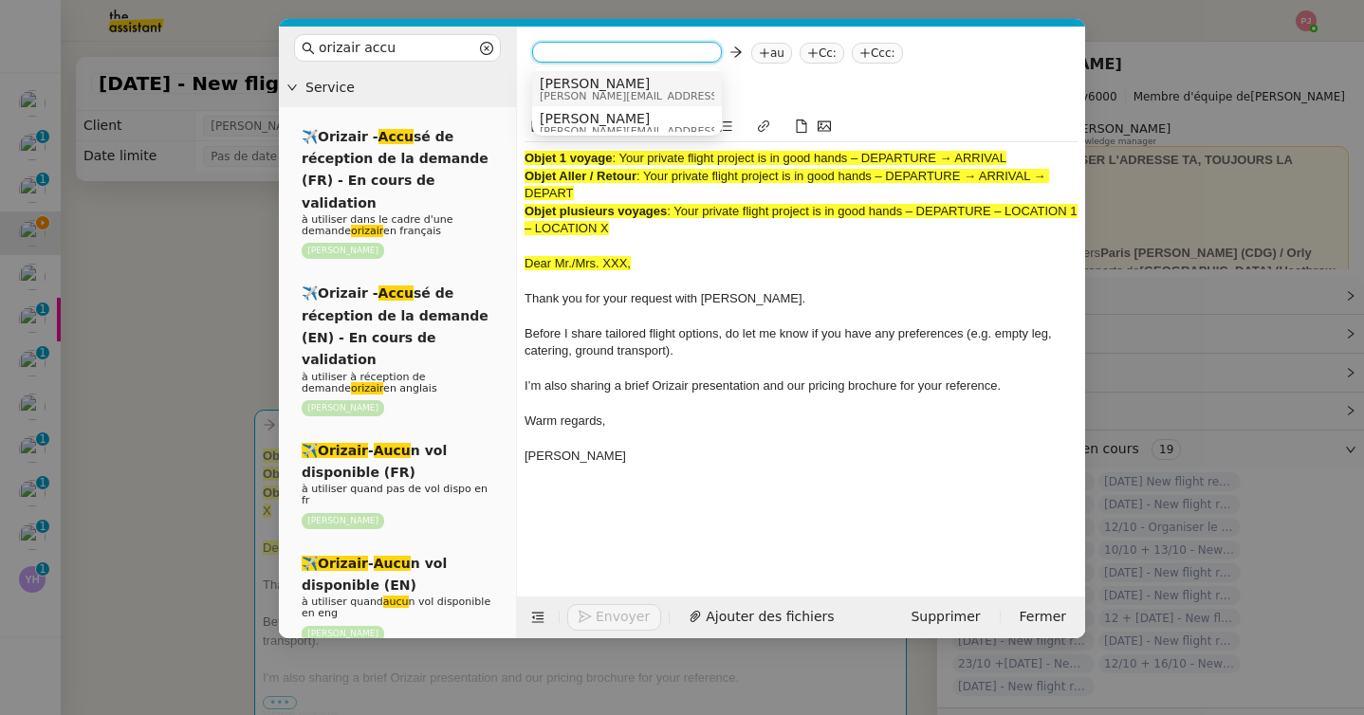
click at [575, 85] on span "[PERSON_NAME]" at bounding box center [674, 83] width 269 height 15
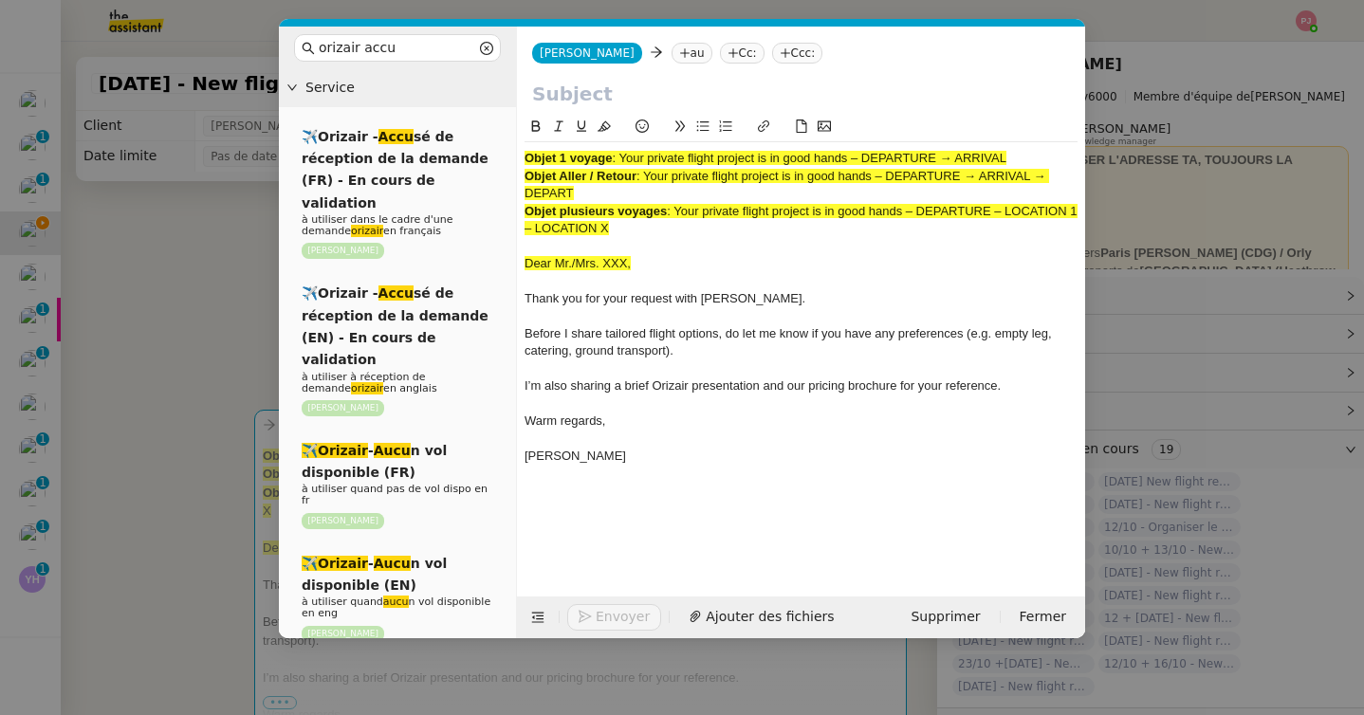
click at [679, 49] on icon at bounding box center [684, 52] width 11 height 11
paste input "mboczek1989@gmail.com"
type input "mboczek1989@gmail.com"
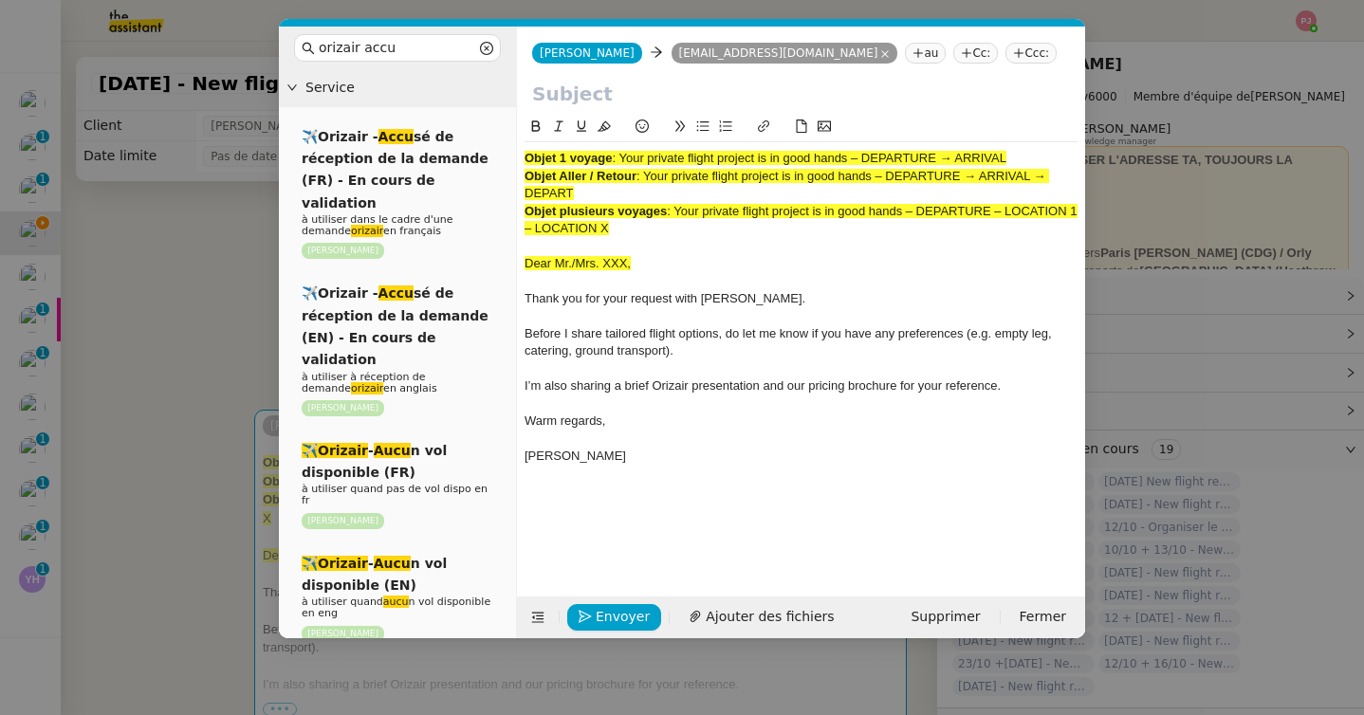
click at [1005, 53] on nz-tag "Ccc:" at bounding box center [1030, 53] width 51 height 21
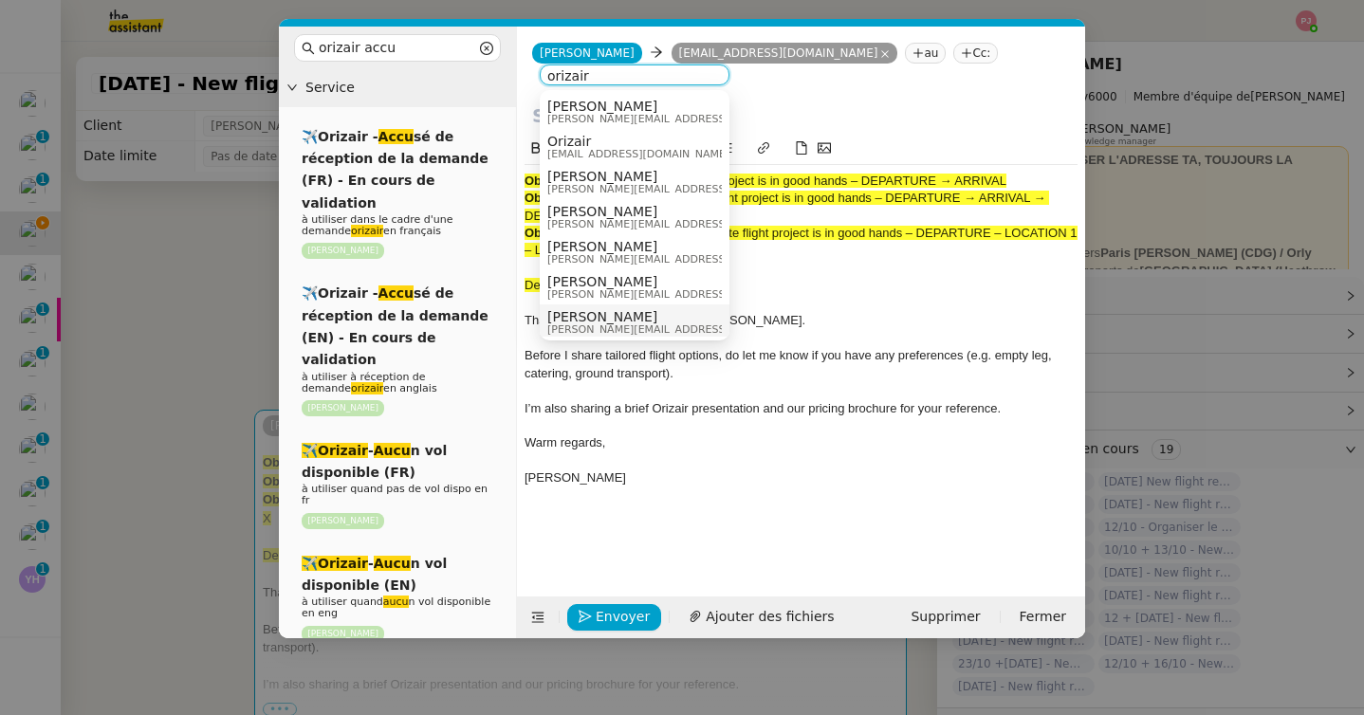
type input "orizair"
click at [653, 322] on div "Louis Frei louis@orizair.com" at bounding box center [634, 322] width 175 height 26
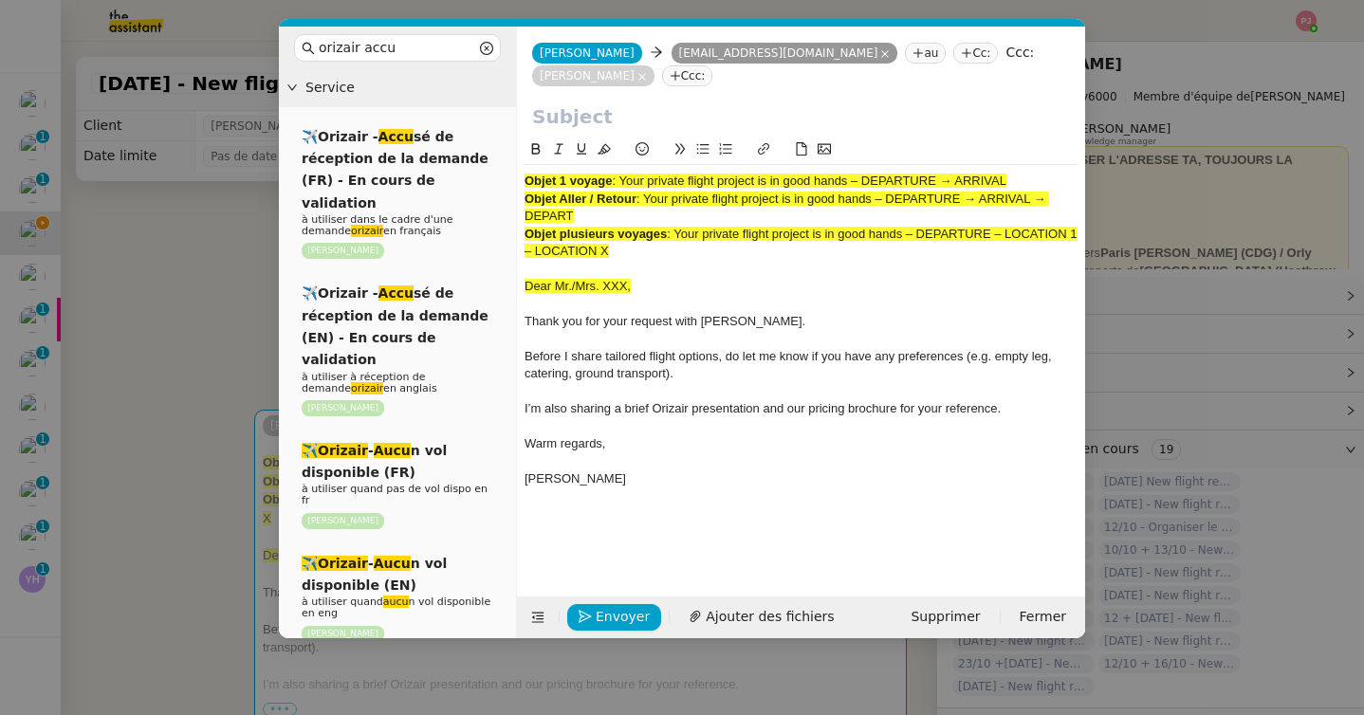
drag, startPoint x: 624, startPoint y: 184, endPoint x: 1056, endPoint y: 181, distance: 432.5
click at [1056, 181] on div "Objet 1 voyage : Your private flight project is in good hands – DEPARTURE → ARR…" at bounding box center [800, 181] width 553 height 17
copy span "Your private flight project is in good hands – DEPARTURE → ARRIVAL"
click at [591, 115] on input "text" at bounding box center [801, 116] width 538 height 28
paste input "Your private flight project is in good hands – DEPARTURE → ARRIVAL"
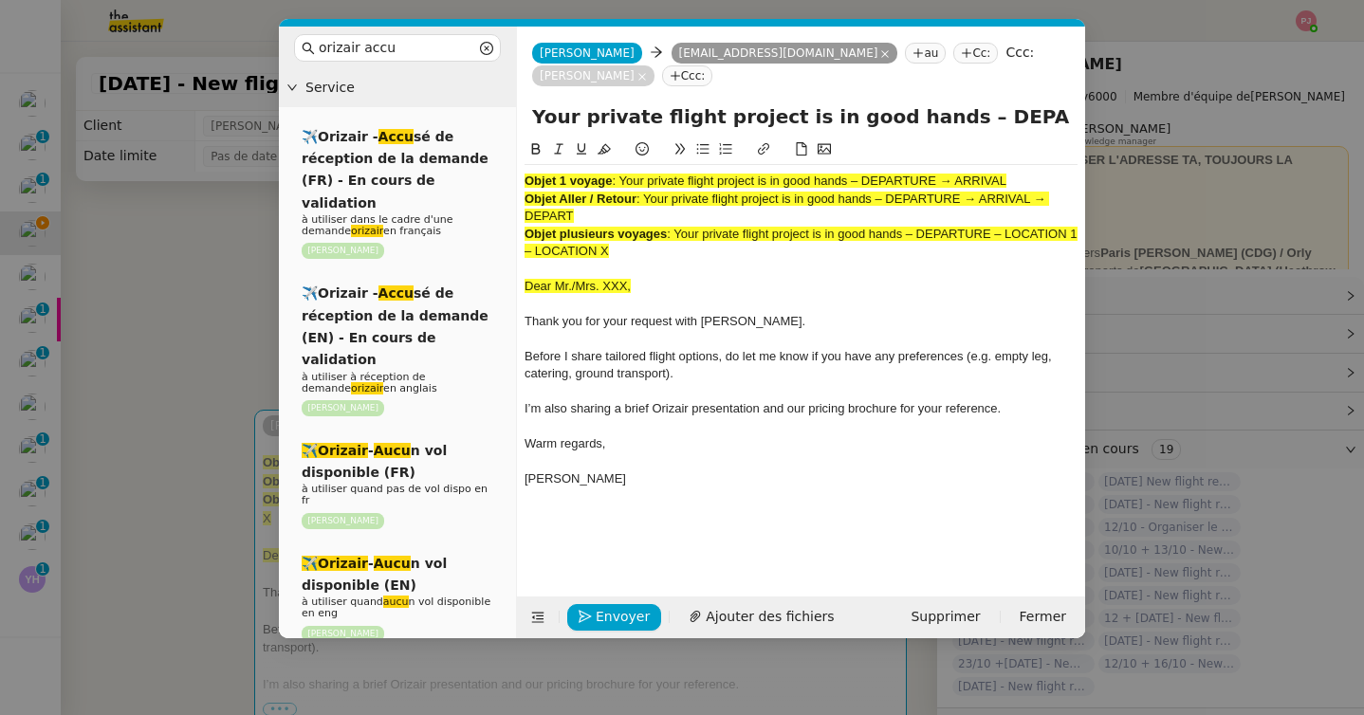
scroll to position [0, 76]
type input "Your private flight project is in good hands – DEPARTURE → ARRIVAL"
click at [523, 282] on nz-spin "Objet 1 voyage : Your private flight project is in good hands – DEPARTURE → ARR…" at bounding box center [801, 356] width 568 height 436
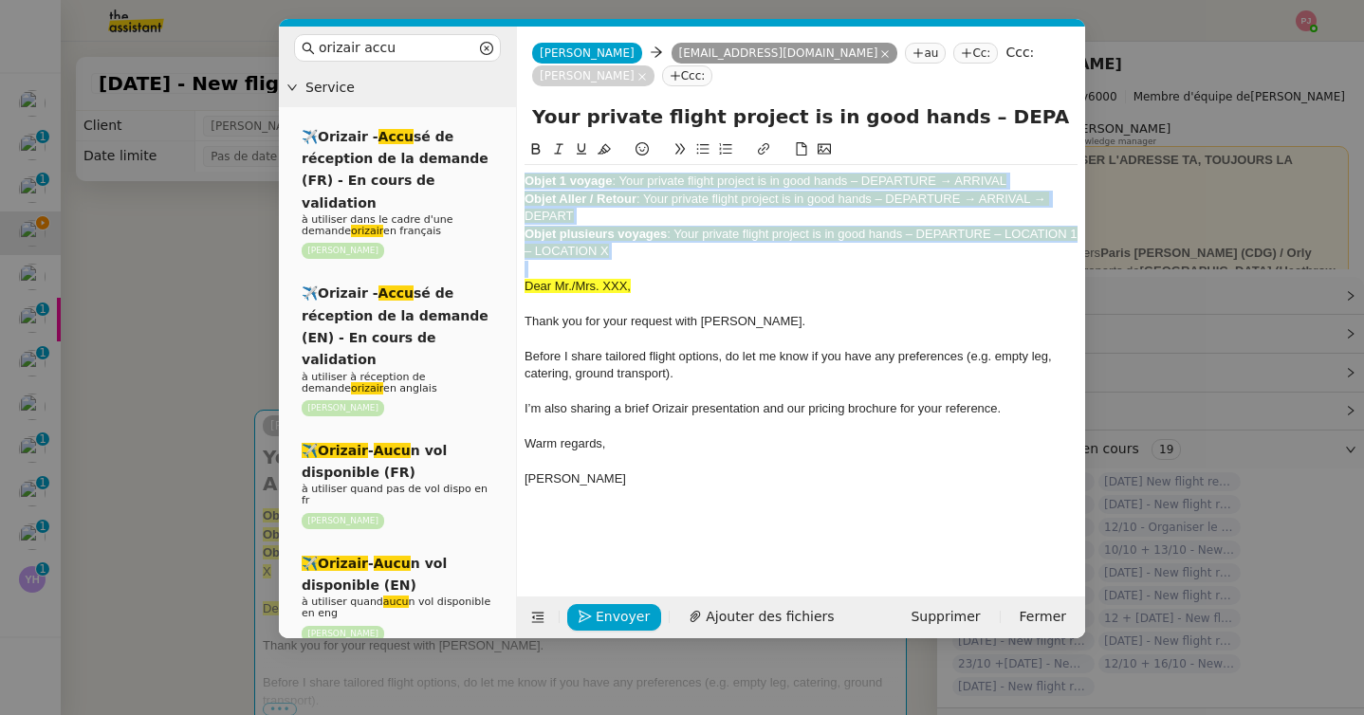
drag, startPoint x: 524, startPoint y: 287, endPoint x: 523, endPoint y: 168, distance: 119.5
click at [523, 168] on nz-spin "Objet 1 voyage : Your private flight project is in good hands – DEPARTURE → ARR…" at bounding box center [801, 356] width 568 height 436
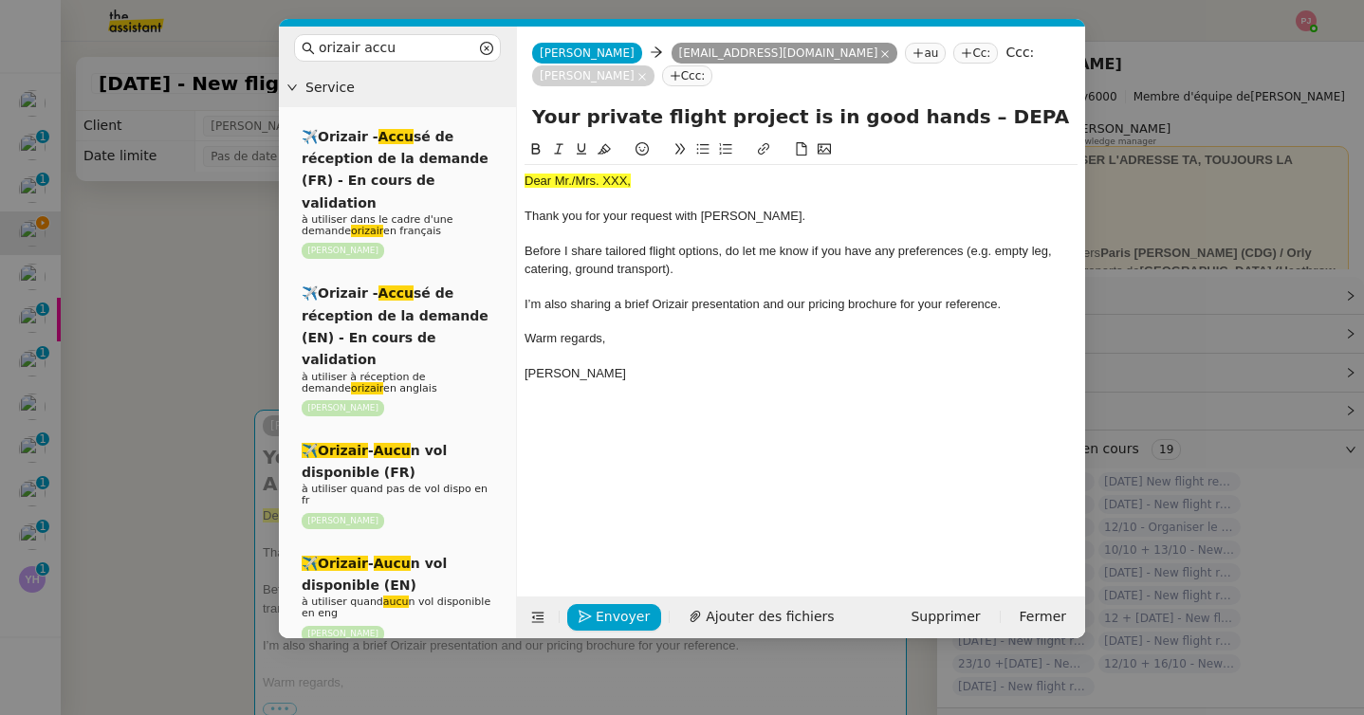
click at [165, 256] on nz-modal-container "orizair accu Service ✈️Orizair - Accu sé de réception de la demande (FR) - En c…" at bounding box center [682, 357] width 1364 height 715
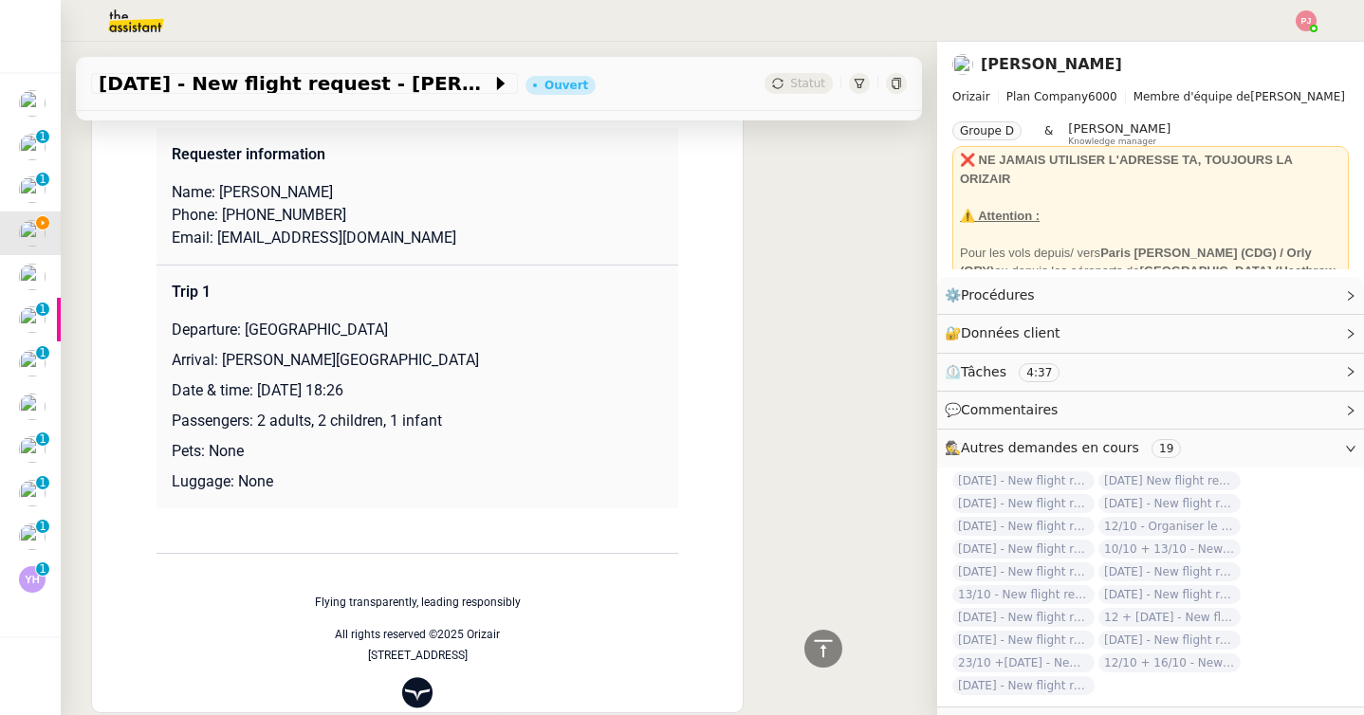
scroll to position [1370, 0]
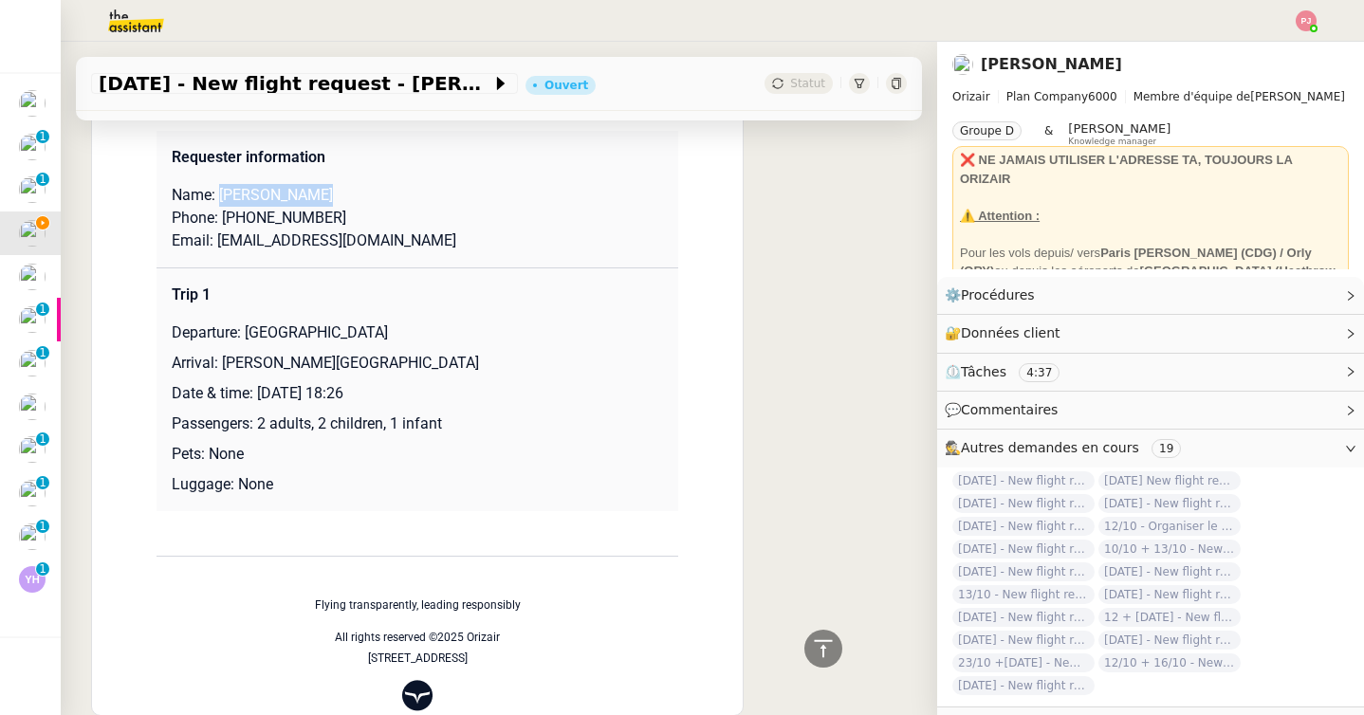
drag, startPoint x: 319, startPoint y: 183, endPoint x: 222, endPoint y: 195, distance: 97.5
click at [222, 195] on p "Name: Maciej Boczek" at bounding box center [417, 195] width 491 height 23
copy p "Maciej Boczek"
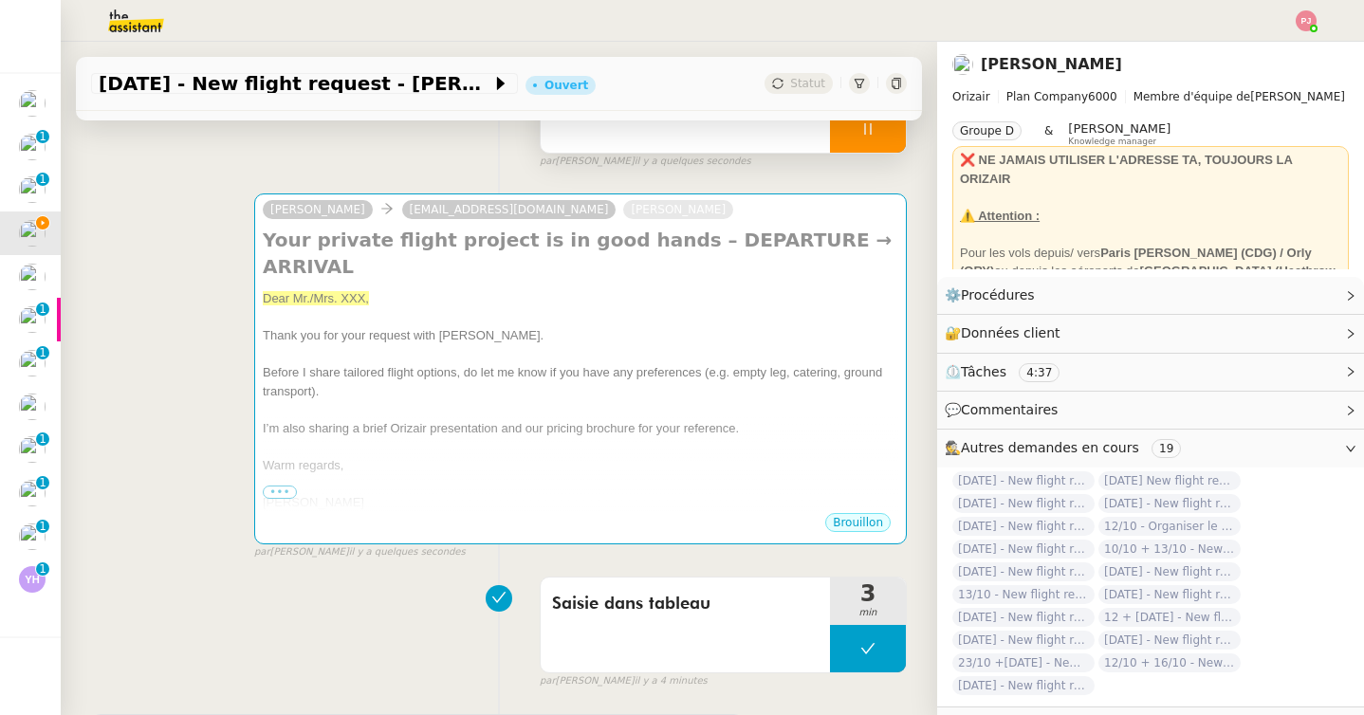
scroll to position [0, 0]
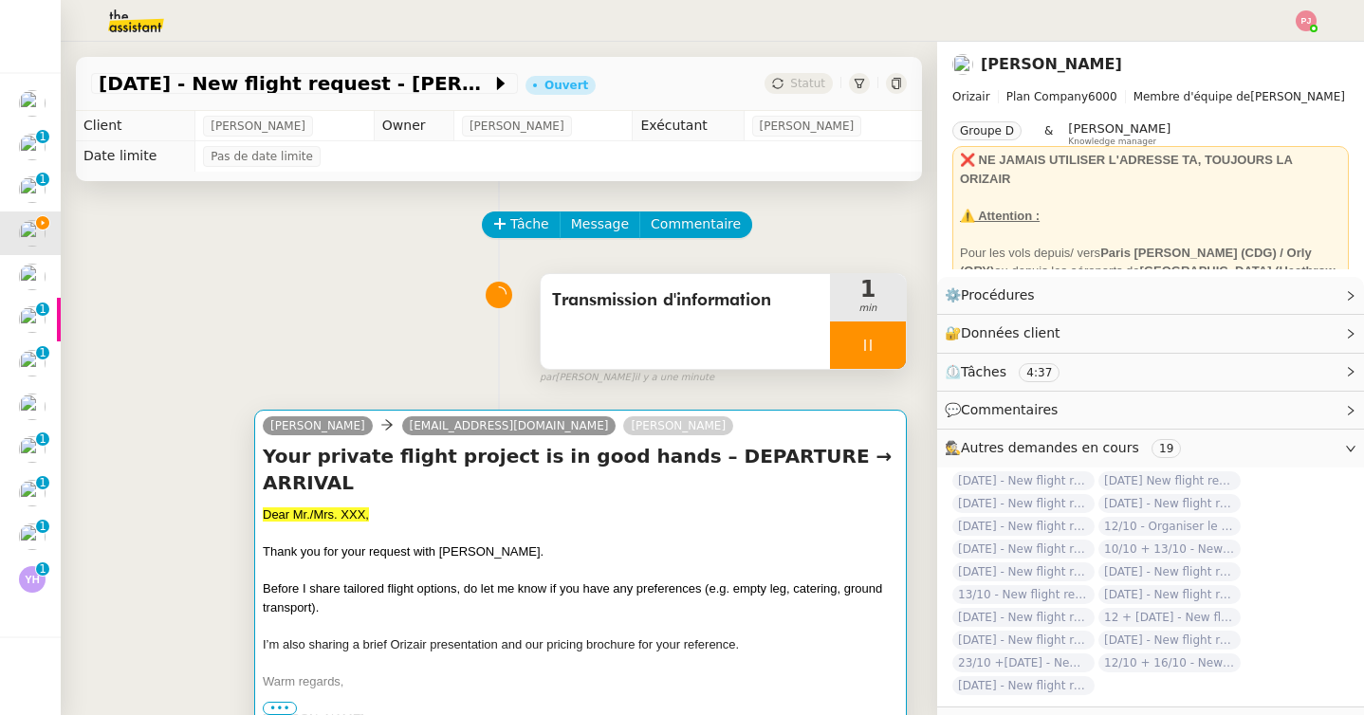
click at [346, 465] on h4 "Your private flight project is in good hands – DEPARTURE → ARRIVAL" at bounding box center [580, 469] width 635 height 53
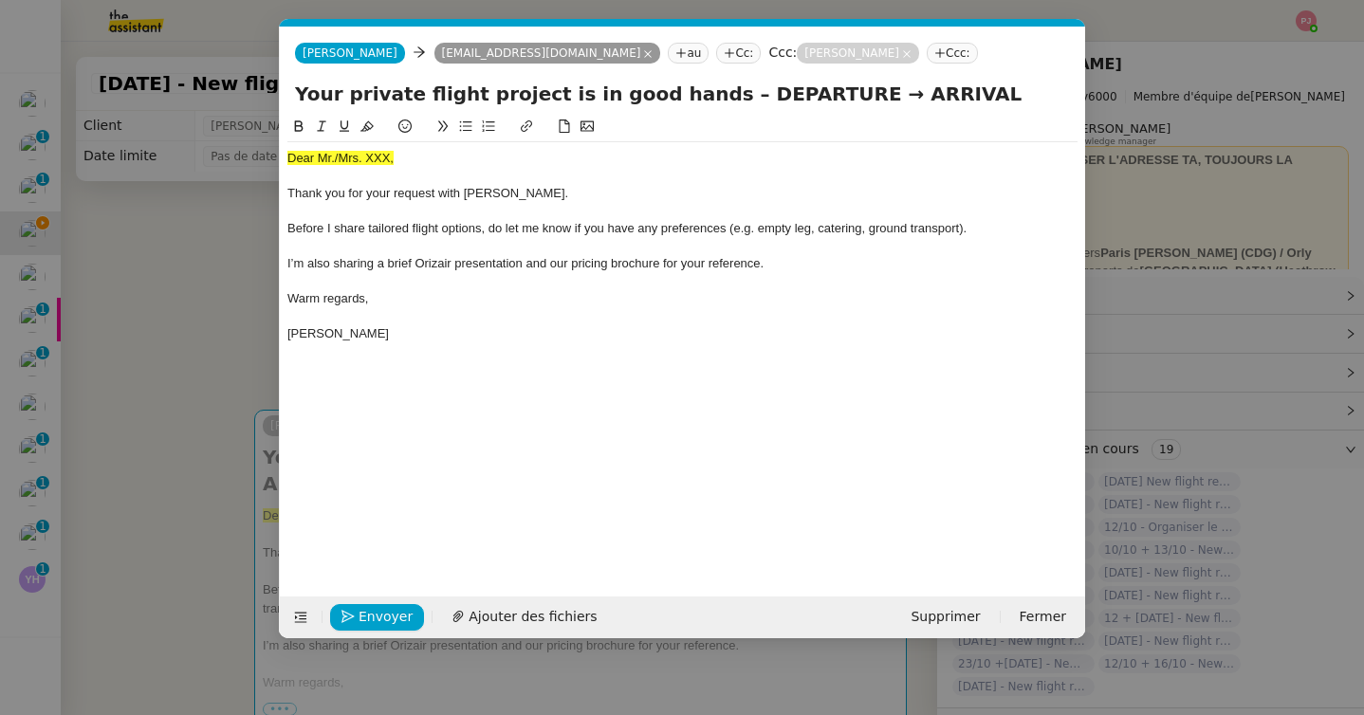
scroll to position [0, 111]
drag, startPoint x: 415, startPoint y: 159, endPoint x: 228, endPoint y: 156, distance: 187.8
click at [228, 156] on nz-modal-container "orizair accu Service ✈️Orizair - Accu sé de réception de la demande (FR) - En c…" at bounding box center [682, 357] width 1364 height 715
click at [541, 617] on span "Ajouter des fichiers" at bounding box center [532, 617] width 128 height 22
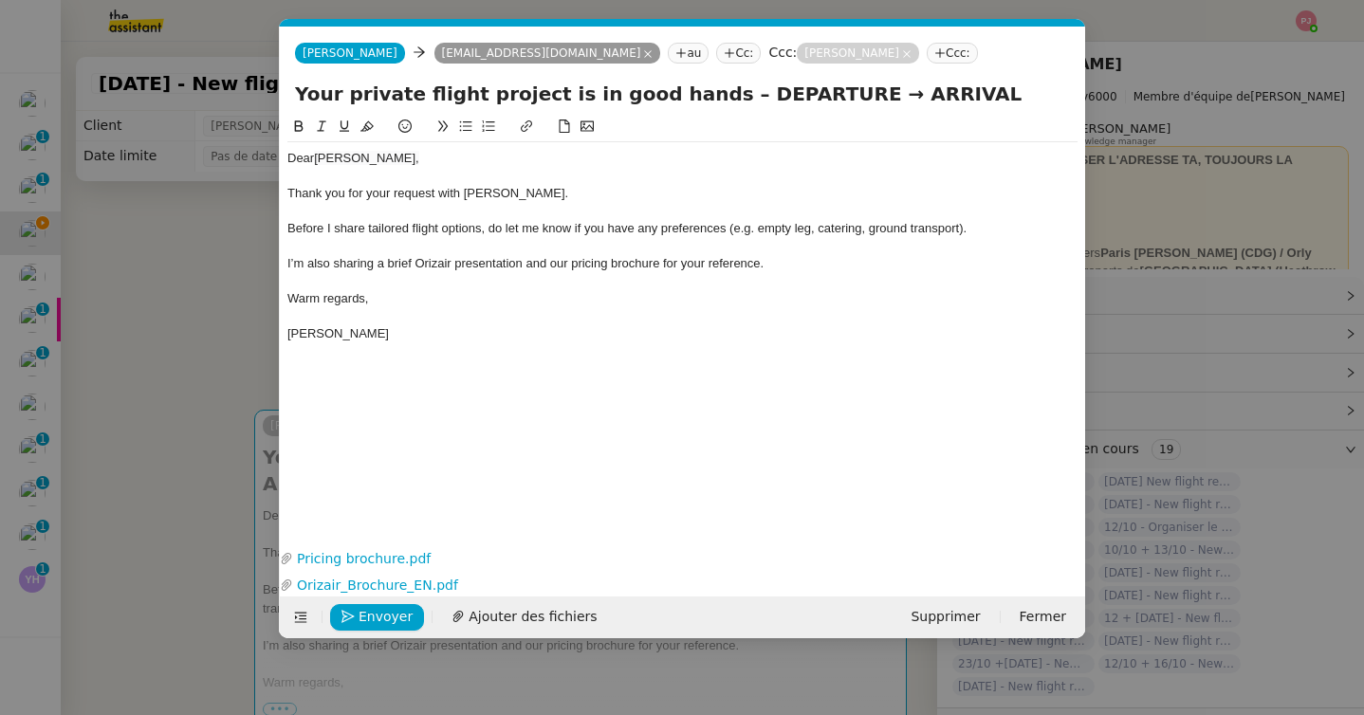
click at [225, 369] on nz-modal-container "orizair accu Service ✈️Orizair - Accu sé de réception de la demande (FR) - En c…" at bounding box center [682, 357] width 1364 height 715
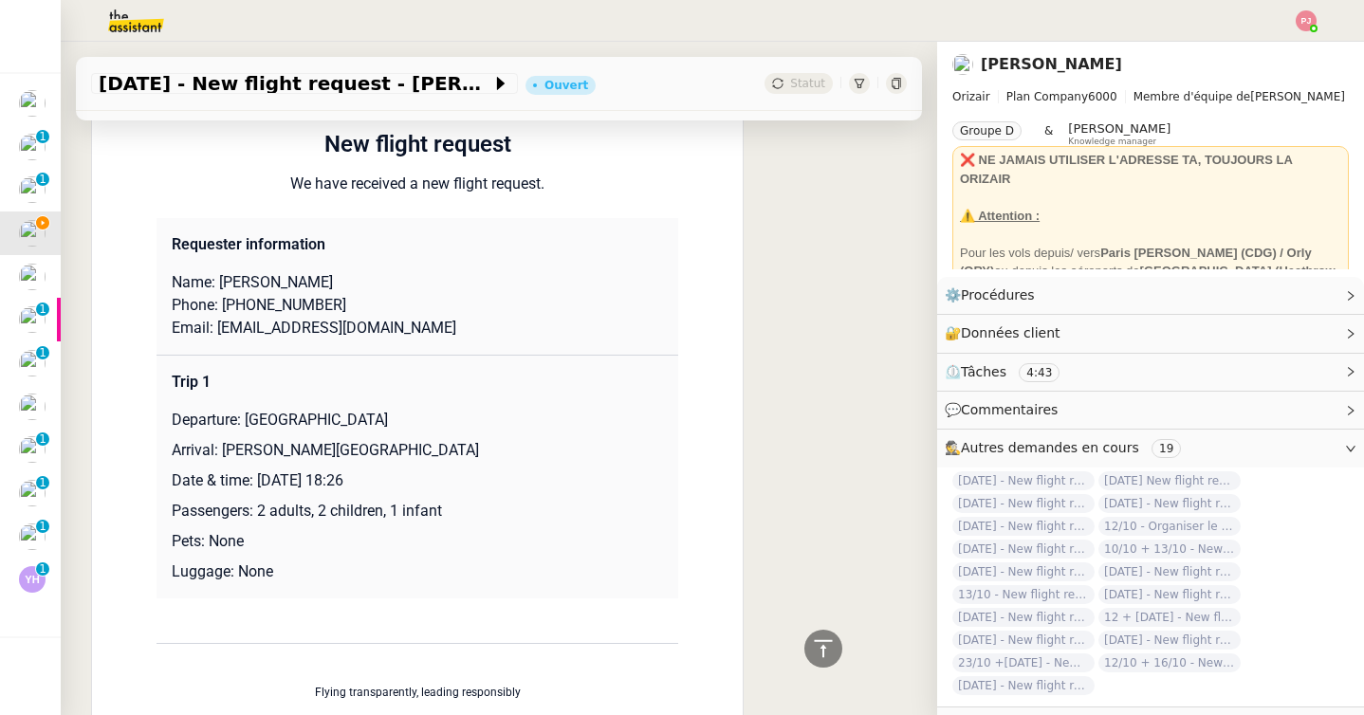
scroll to position [1432, 0]
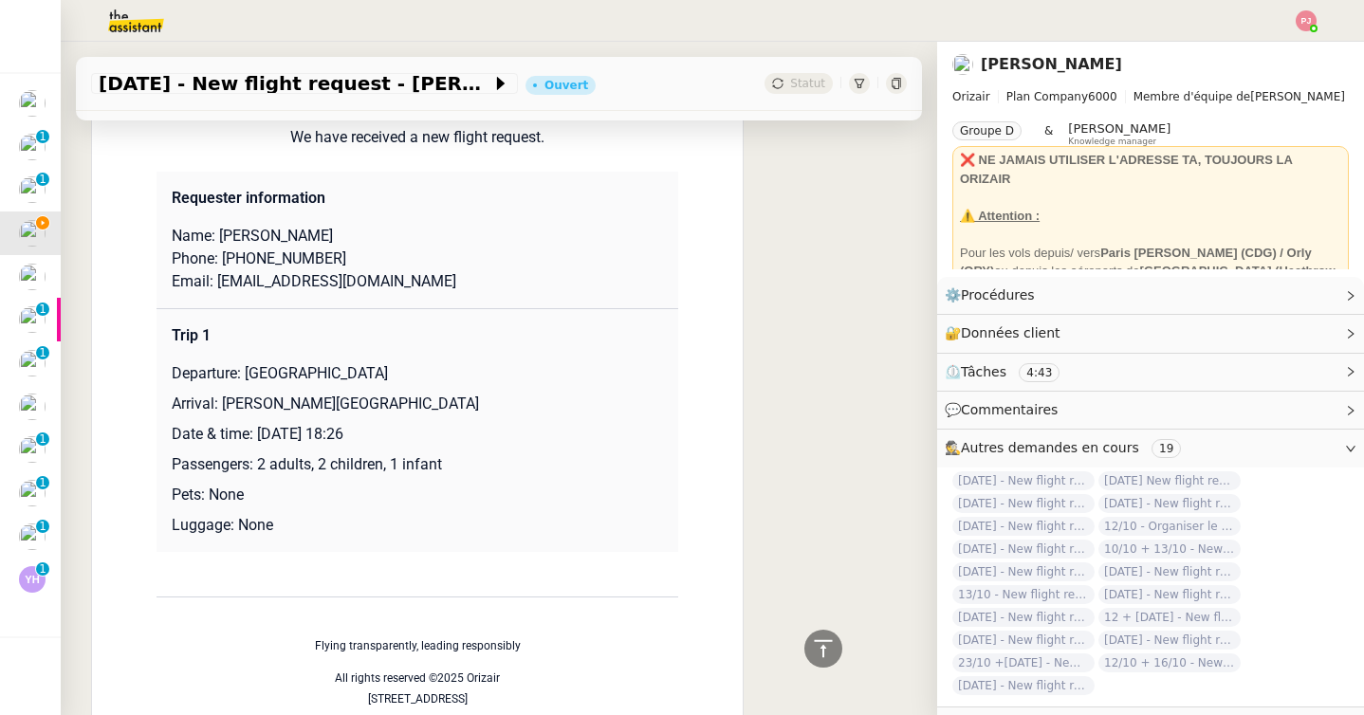
drag, startPoint x: 410, startPoint y: 349, endPoint x: 246, endPoint y: 351, distance: 164.1
click at [246, 362] on p "Departure: London Luton Airport" at bounding box center [417, 373] width 491 height 23
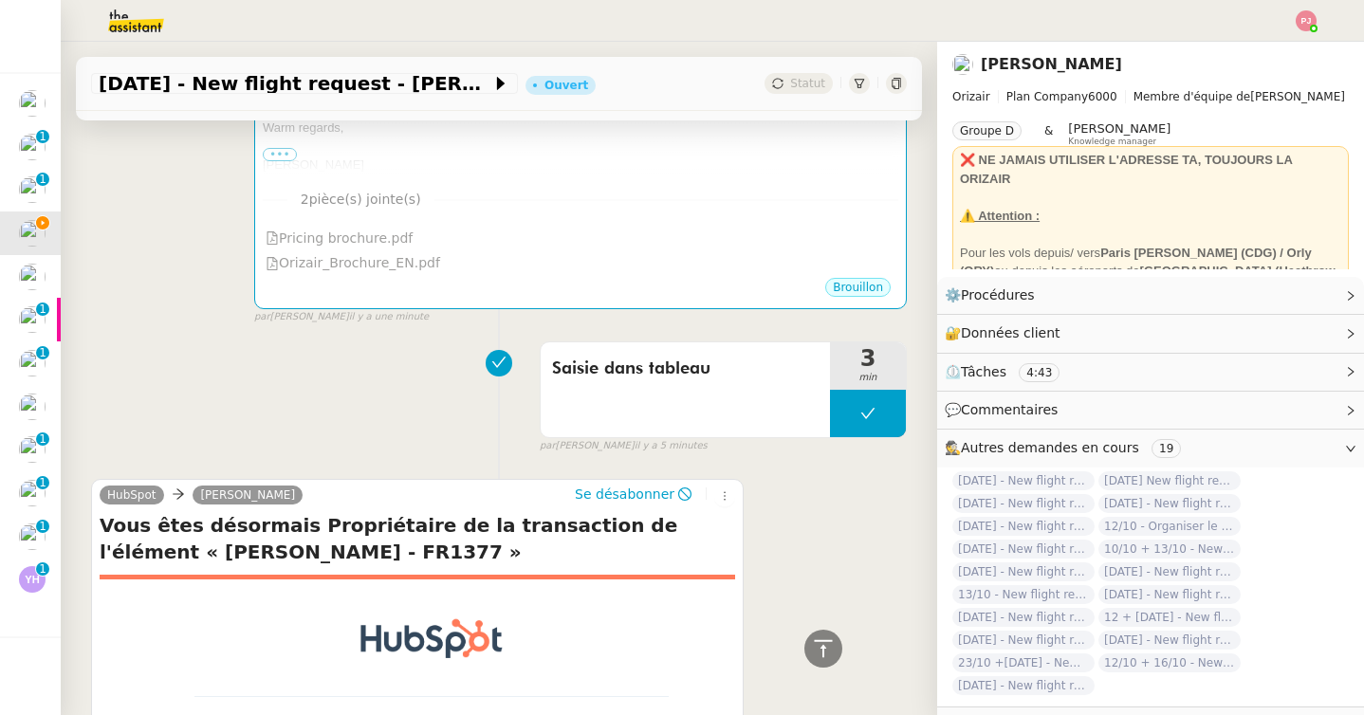
scroll to position [0, 0]
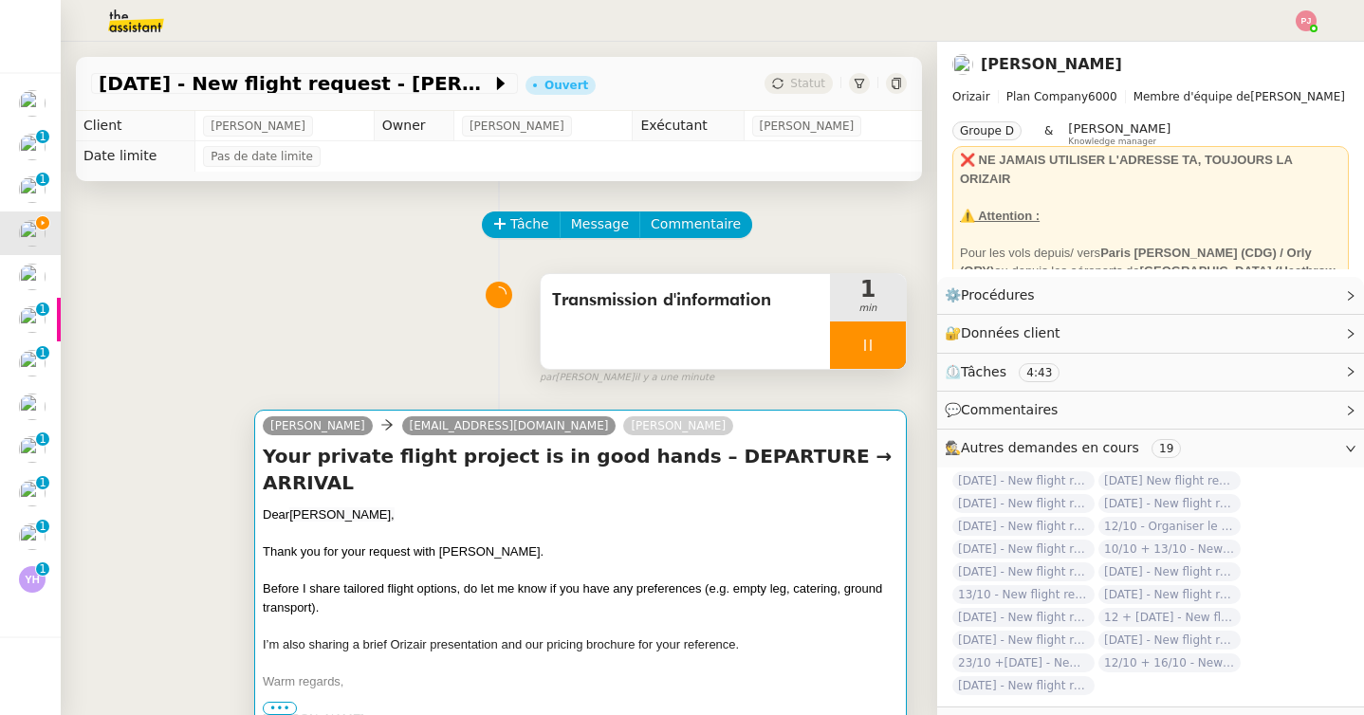
click at [320, 581] on span "Before I share tailored flight options, do let me know if you have any preferen…" at bounding box center [572, 597] width 619 height 33
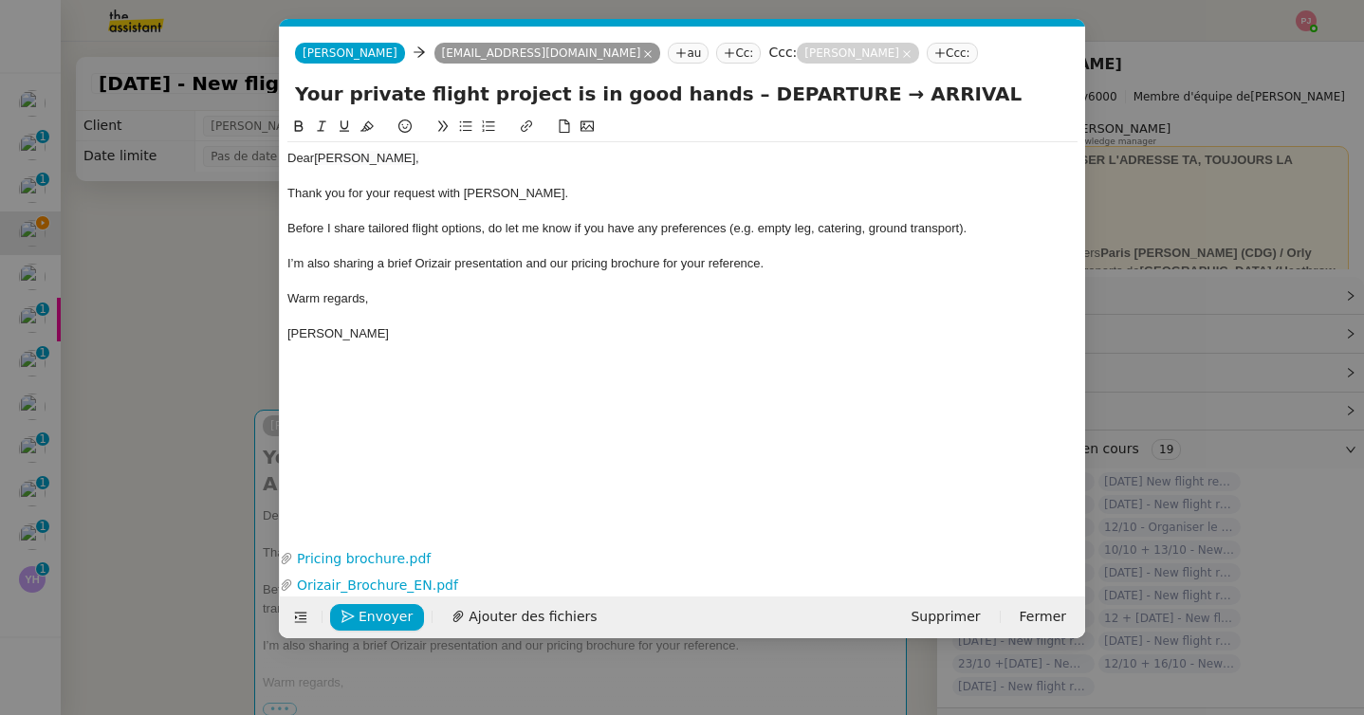
scroll to position [0, 111]
drag, startPoint x: 799, startPoint y: 92, endPoint x: 691, endPoint y: 91, distance: 107.2
click at [691, 91] on input "Your private flight project is in good hands – DEPARTURE → ARRIVAL" at bounding box center [682, 94] width 775 height 28
paste input "London Luton Airport"
type input "Your private flight project is in good hands – London Luton Airport → ARRIVAL"
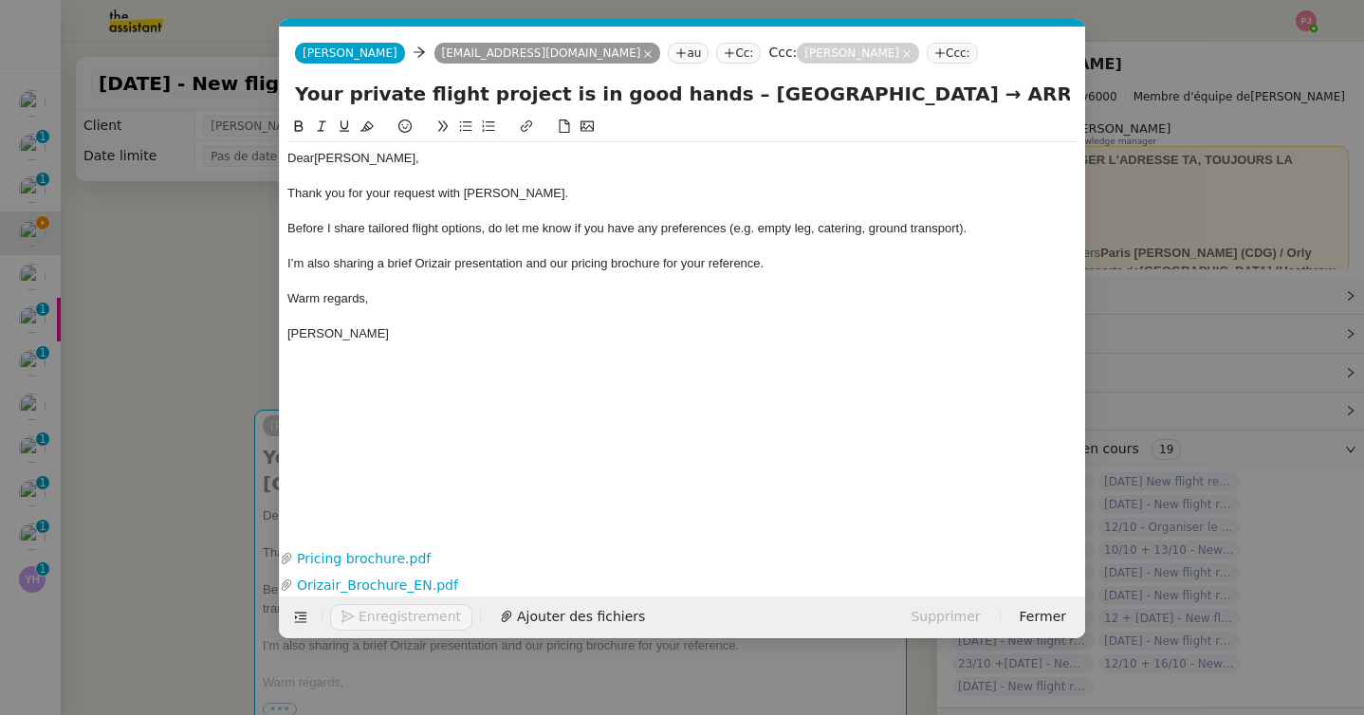
click at [133, 365] on nz-modal-container "orizair accu Service ✈️Orizair - Accu sé de réception de la demande (FR) - En c…" at bounding box center [682, 357] width 1364 height 715
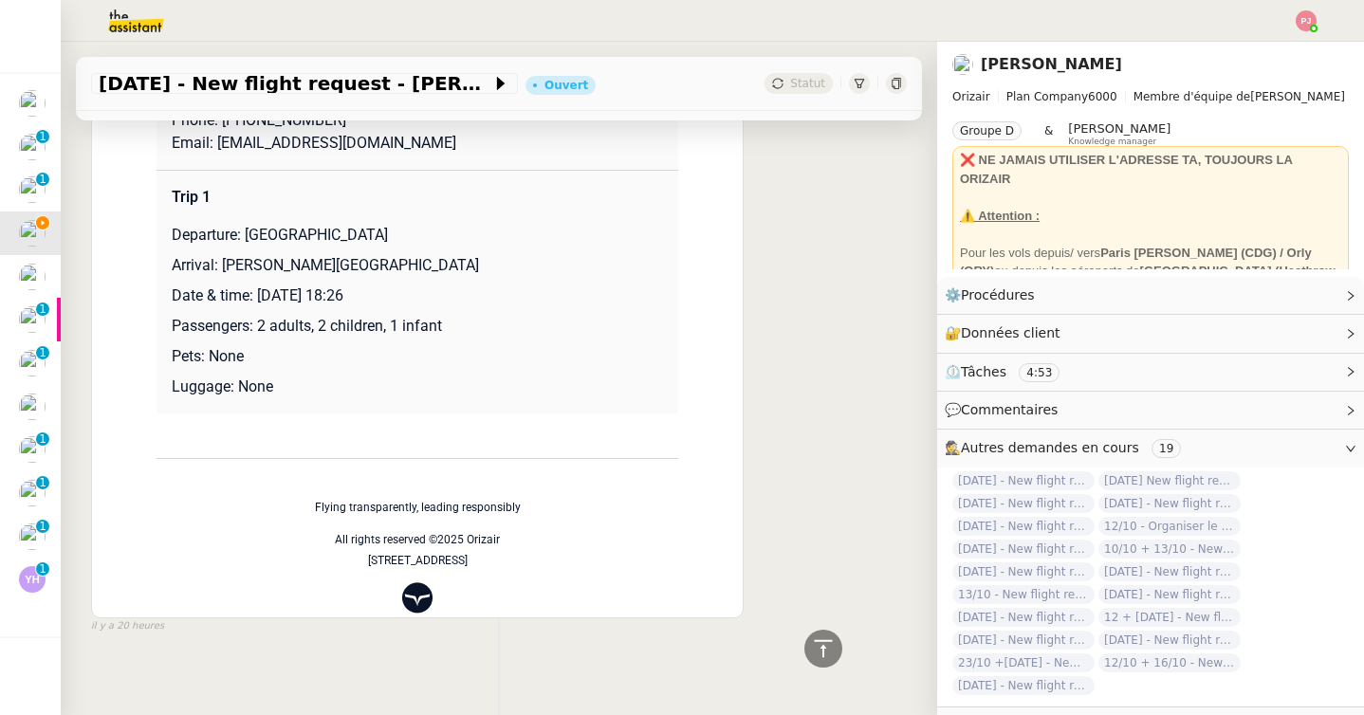
scroll to position [1581, 0]
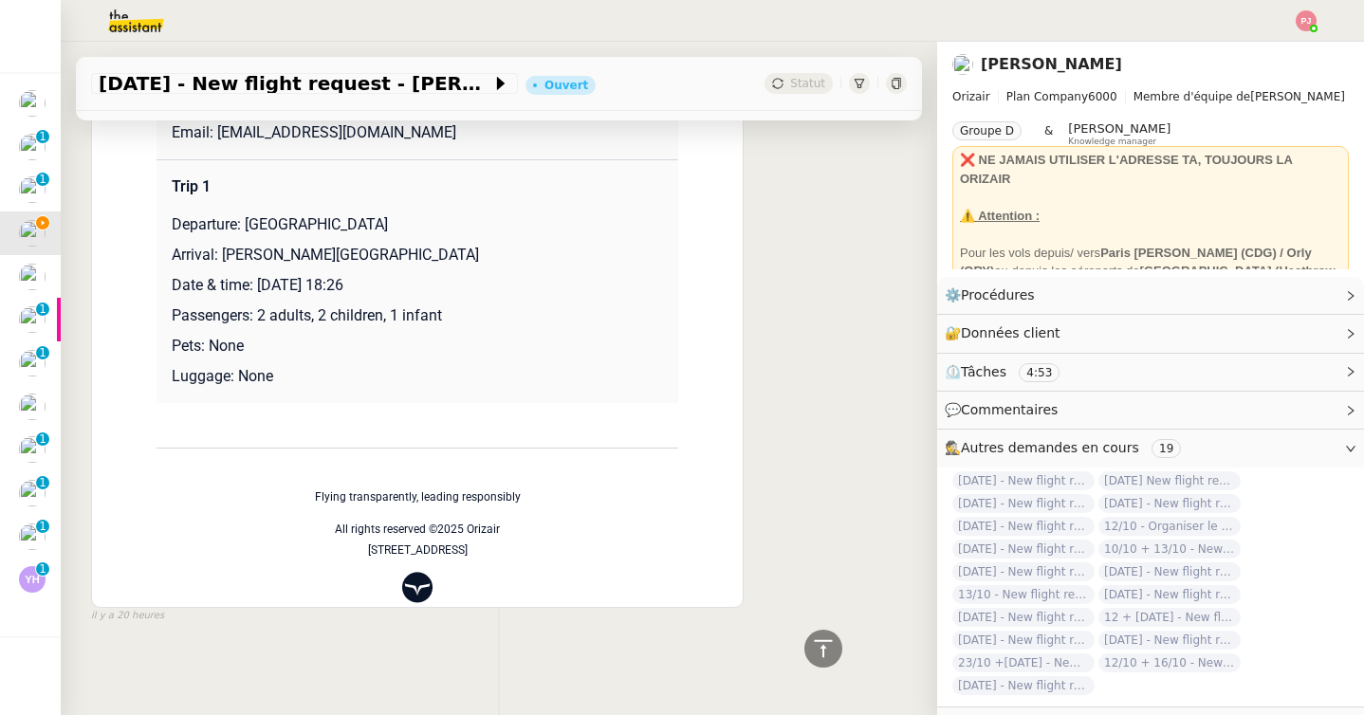
drag, startPoint x: 485, startPoint y: 258, endPoint x: 224, endPoint y: 264, distance: 260.9
click at [224, 264] on p "Arrival: Charles de Gaulle International Airport" at bounding box center [417, 255] width 491 height 23
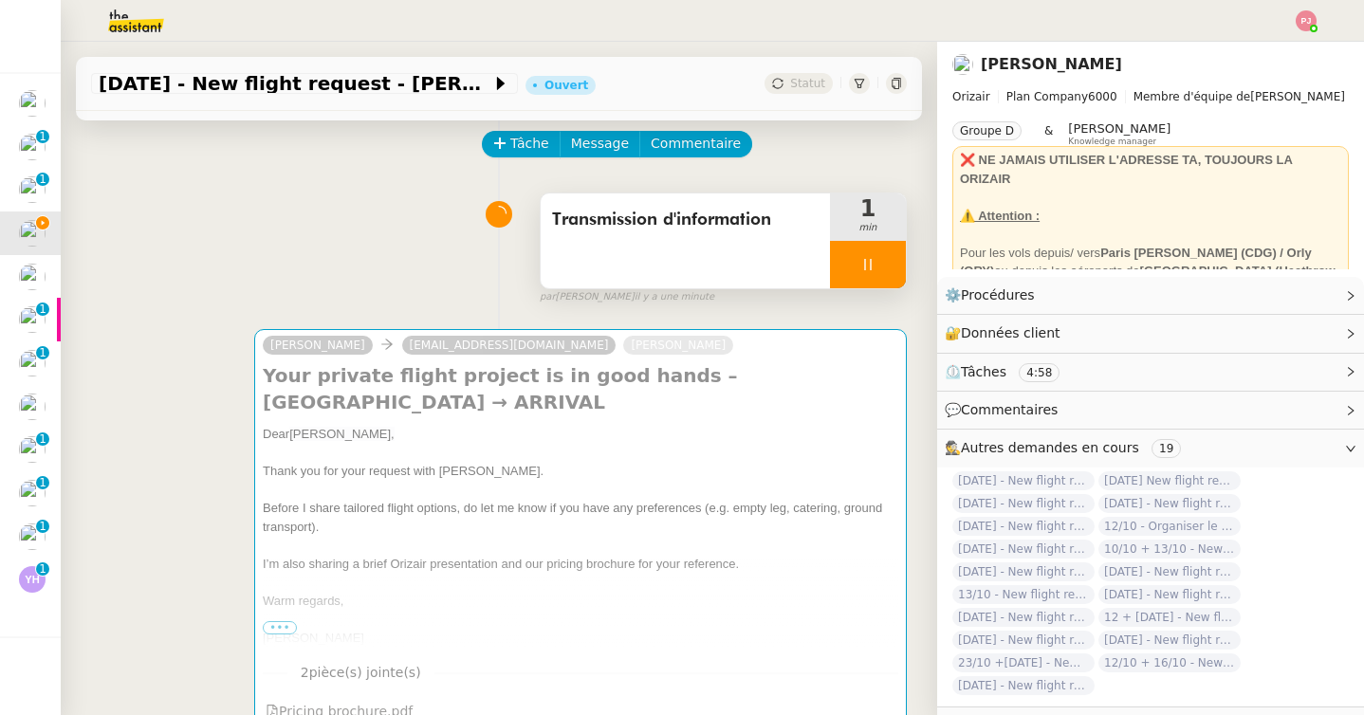
scroll to position [0, 0]
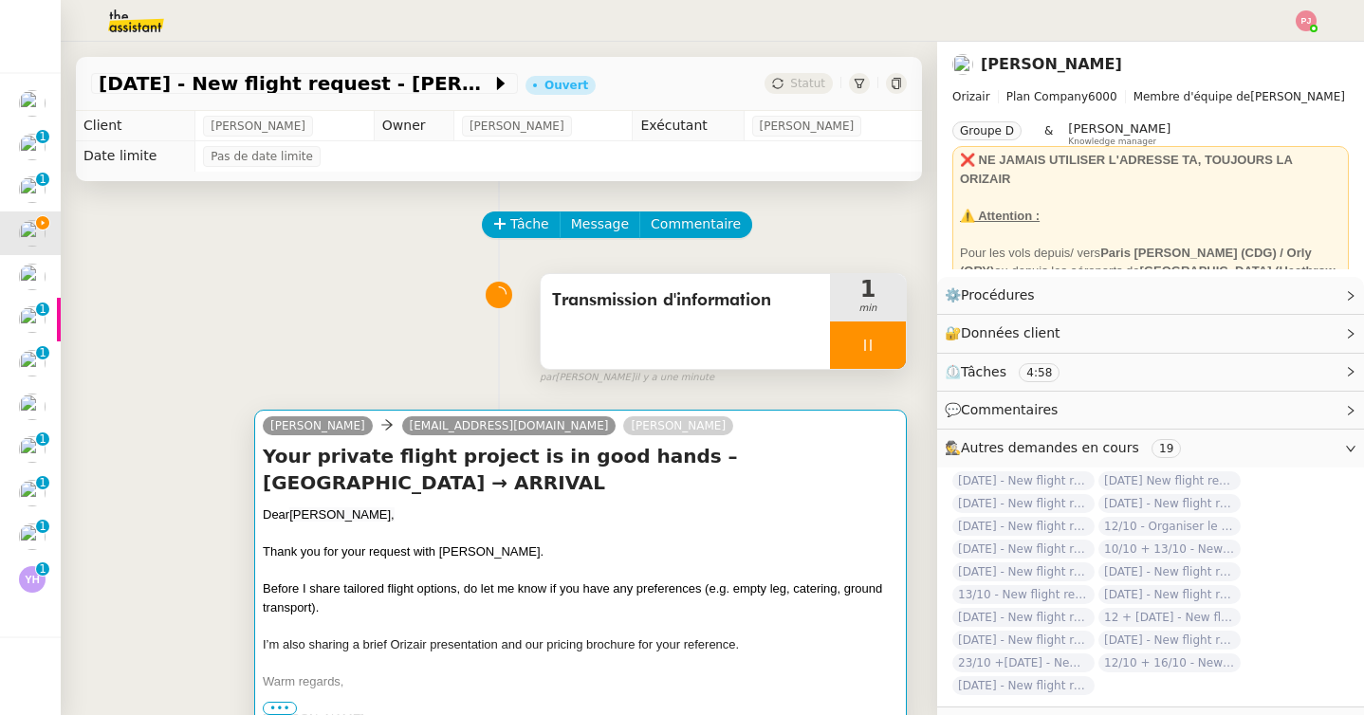
click at [356, 456] on h4 "Your private flight project is in good hands – London Luton Airport → ARRIVAL" at bounding box center [580, 469] width 635 height 53
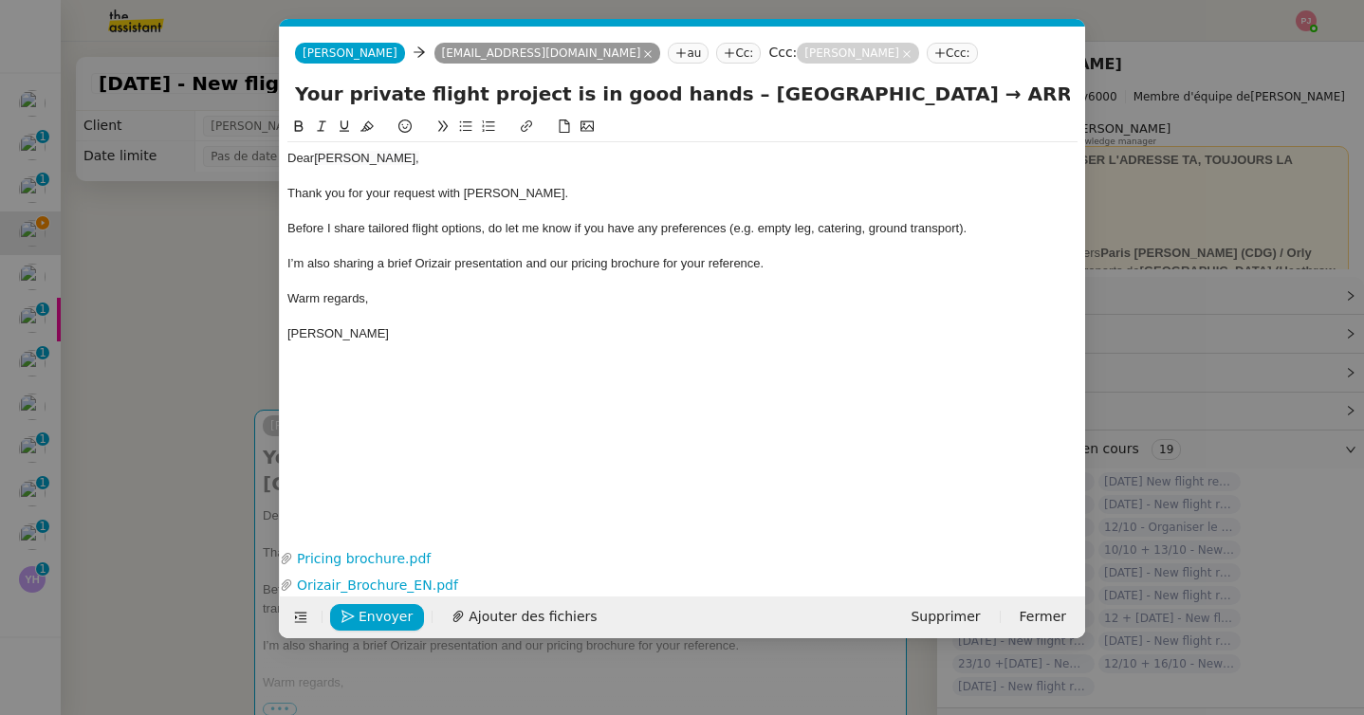
scroll to position [0, 111]
drag, startPoint x: 907, startPoint y: 97, endPoint x: 1055, endPoint y: 97, distance: 147.9
click at [1055, 97] on input "Your private flight project is in good hands – London Luton Airport → ARRIVAL" at bounding box center [682, 94] width 775 height 28
paste input "[PERSON_NAME][GEOGRAPHIC_DATA]"
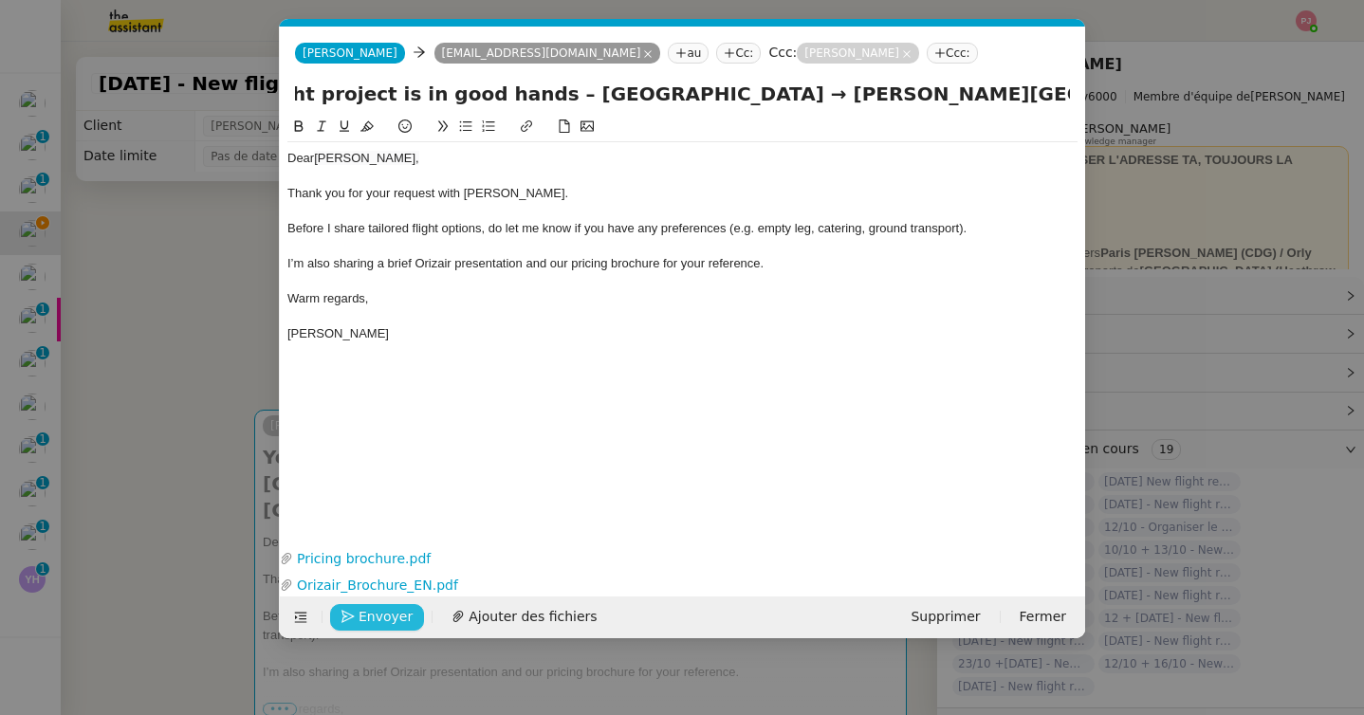
type input "Your private flight project is in good hands – London Luton Airport → Charles d…"
click at [370, 618] on span "Envoyer" at bounding box center [385, 617] width 54 height 22
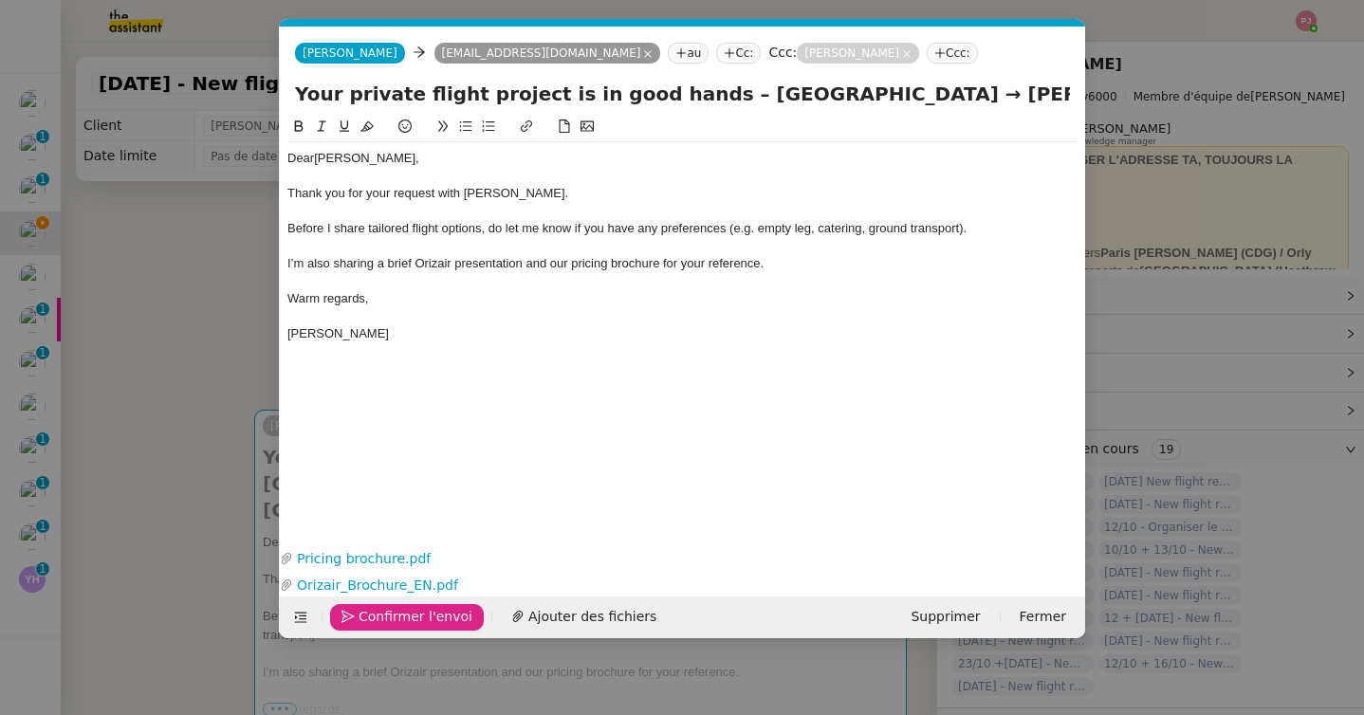
click at [370, 618] on span "Confirmer l'envoi" at bounding box center [415, 617] width 114 height 22
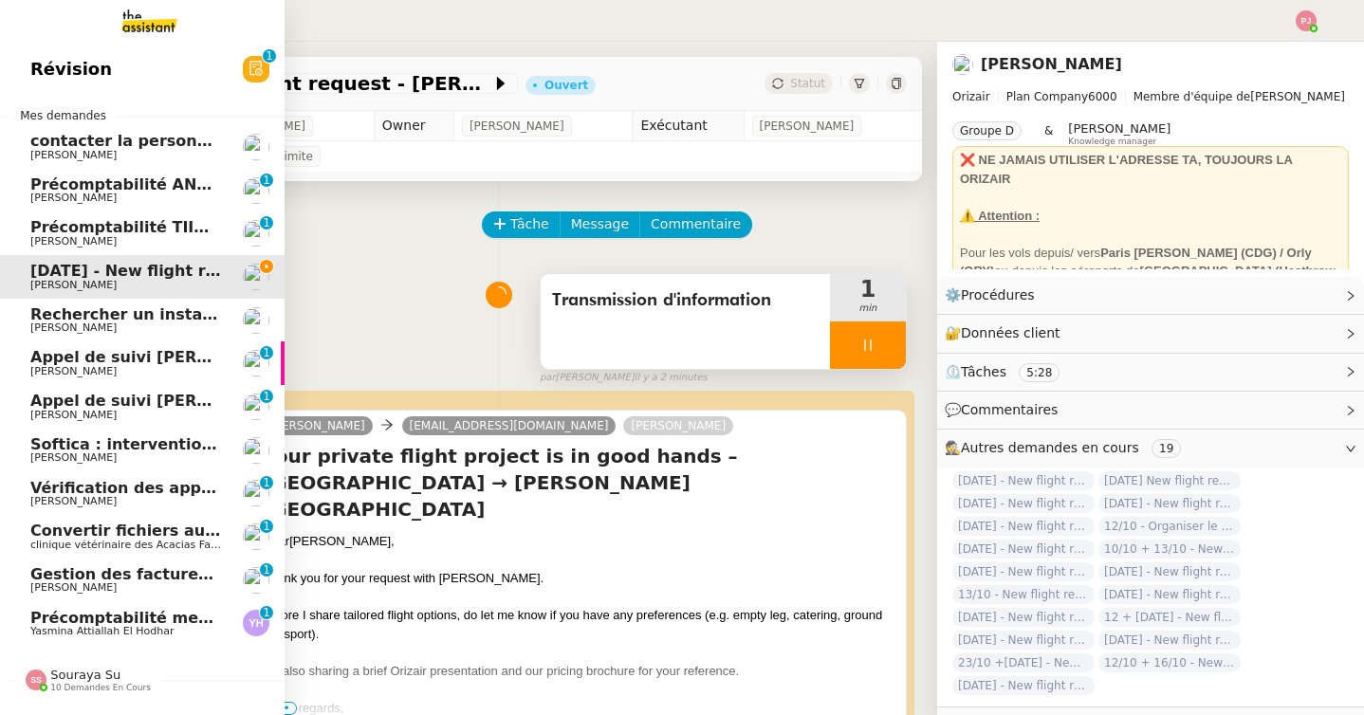
click at [196, 320] on span "Rechercher un installateur de porte blindée" at bounding box center [218, 314] width 376 height 18
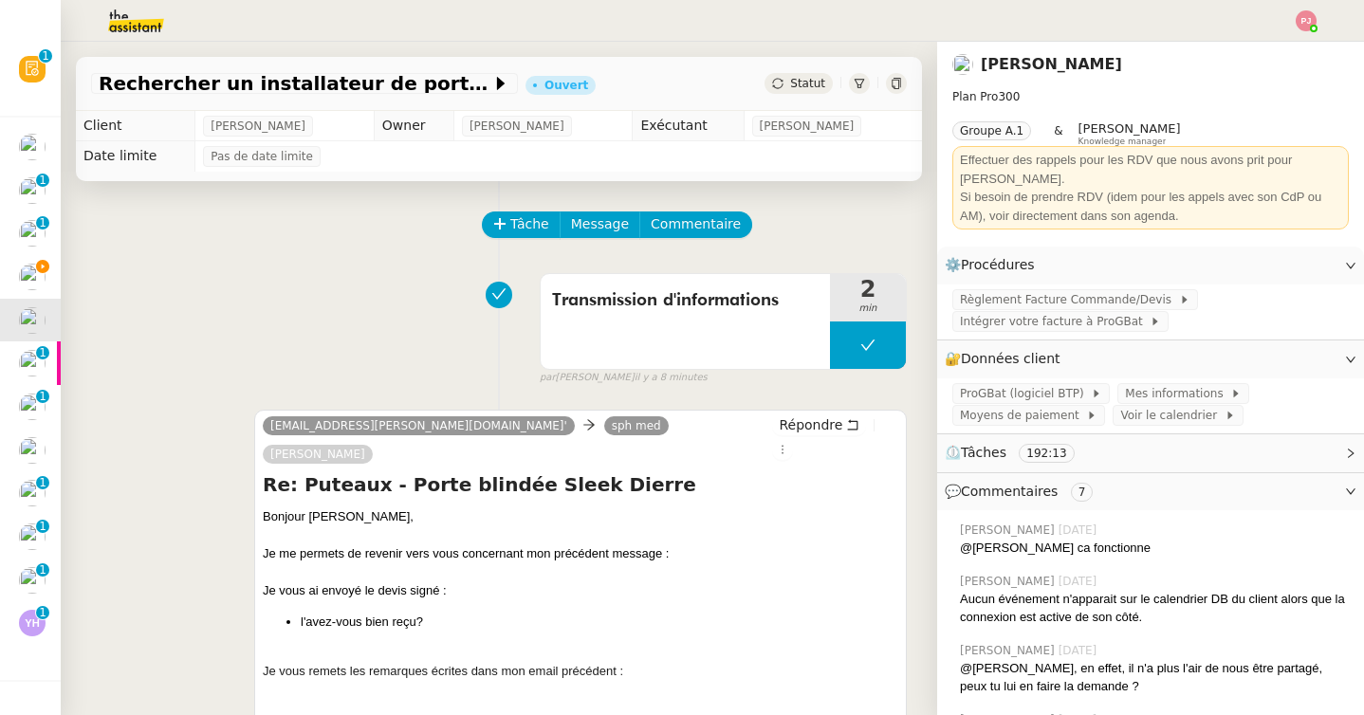
click at [793, 82] on span "Statut" at bounding box center [807, 83] width 35 height 13
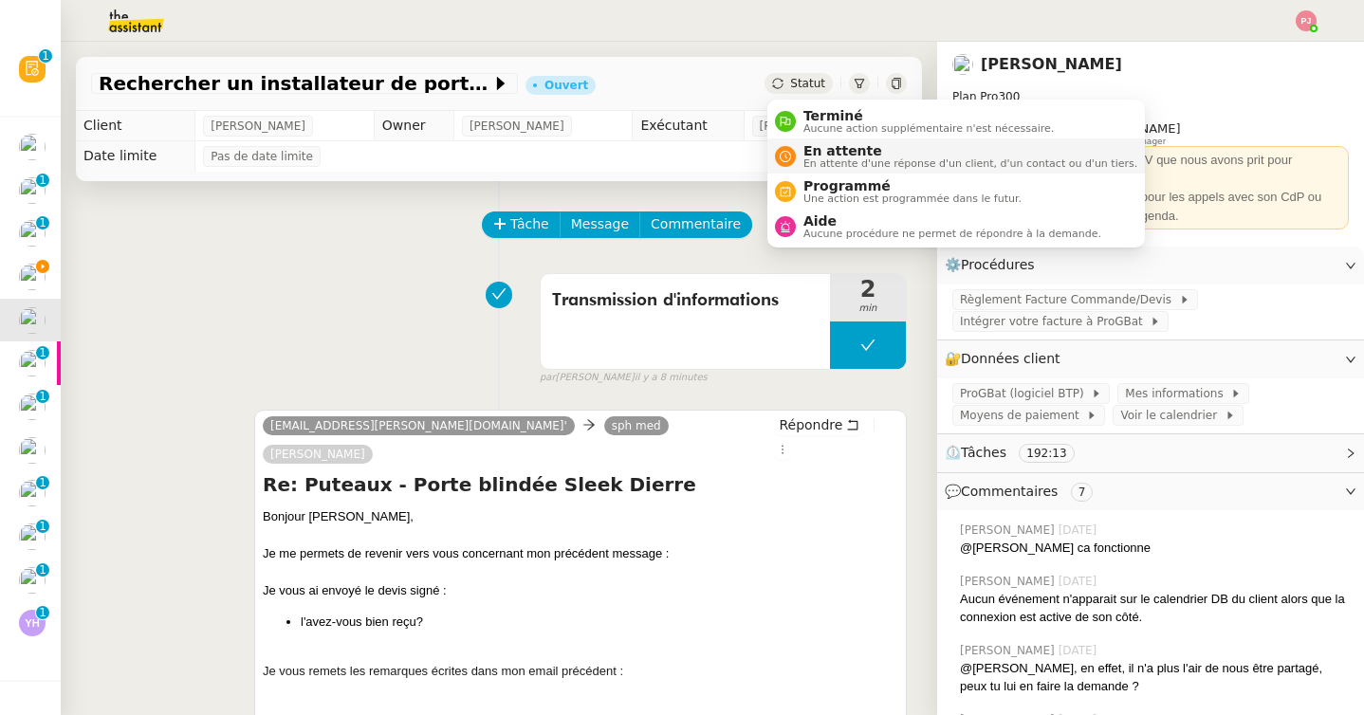
click at [831, 156] on span "En attente" at bounding box center [970, 150] width 334 height 15
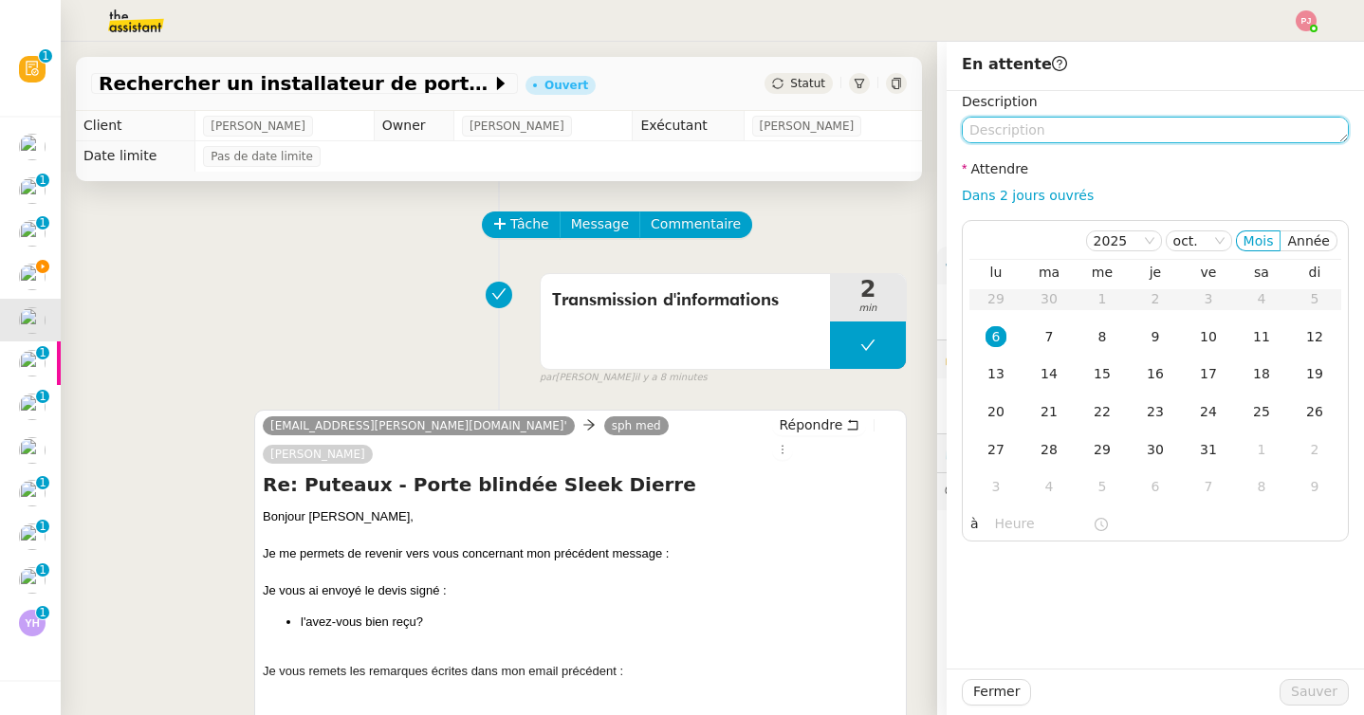
click at [987, 129] on textarea at bounding box center [1155, 130] width 387 height 27
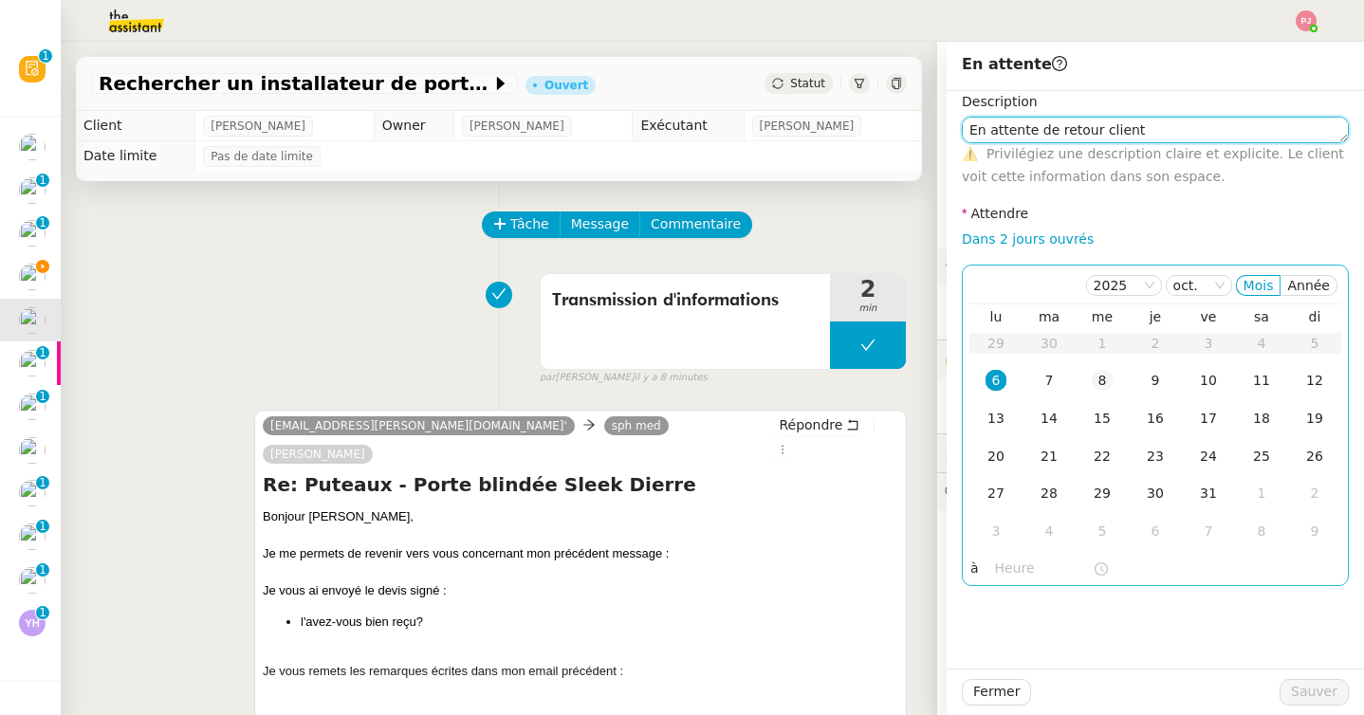
type textarea "En attente de retour client"
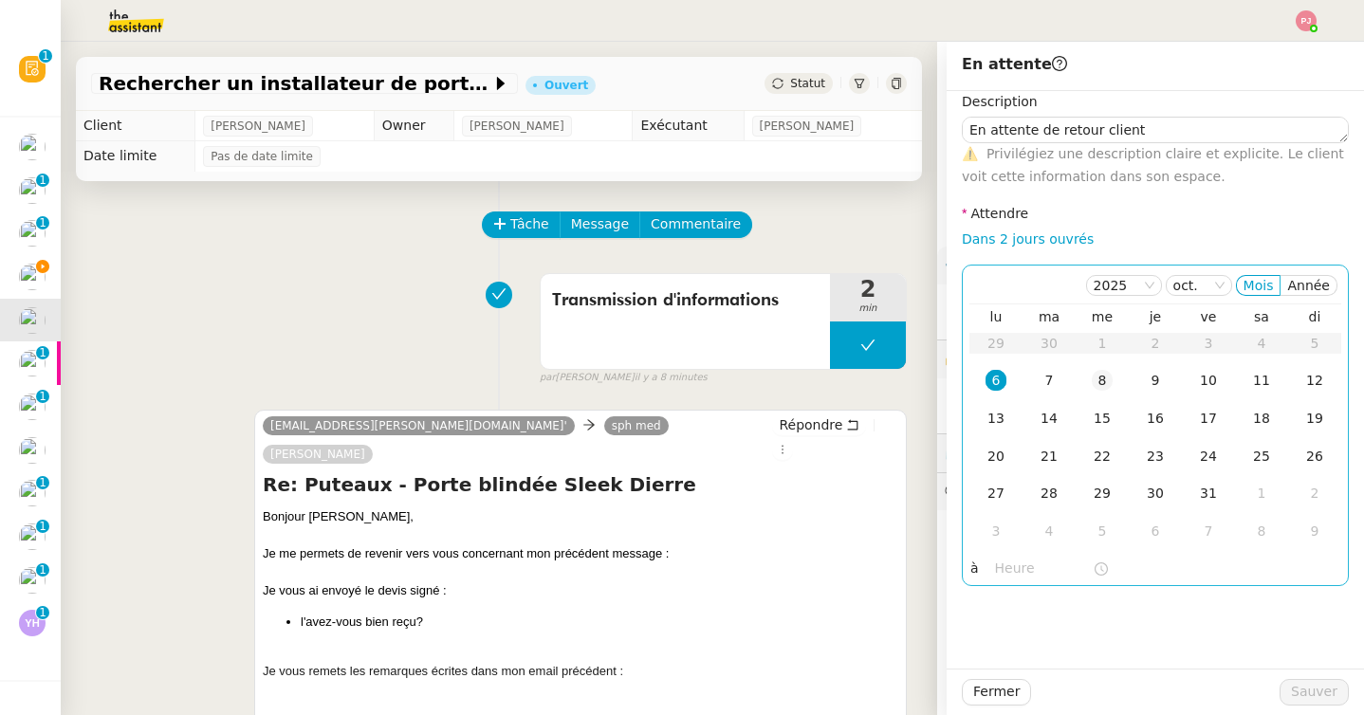
click at [1090, 382] on td "8" at bounding box center [1101, 381] width 53 height 38
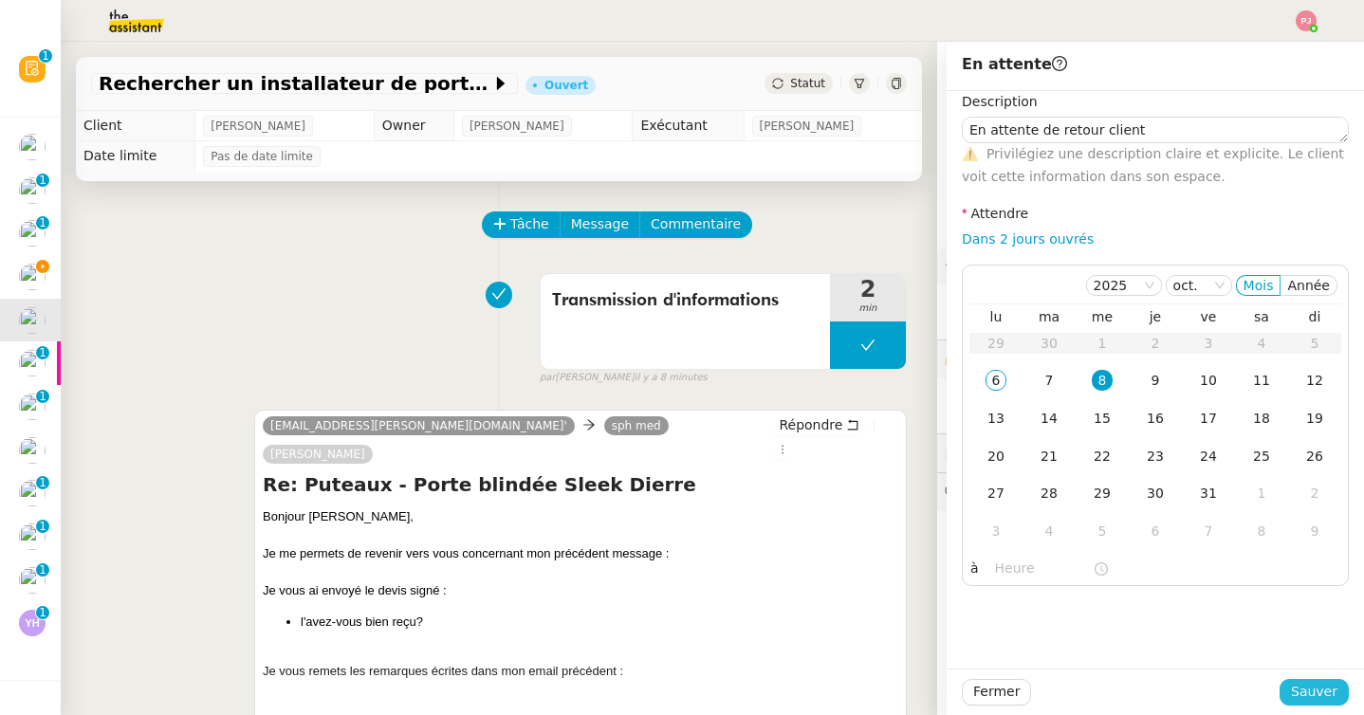
click at [1303, 690] on span "Sauver" at bounding box center [1314, 692] width 46 height 22
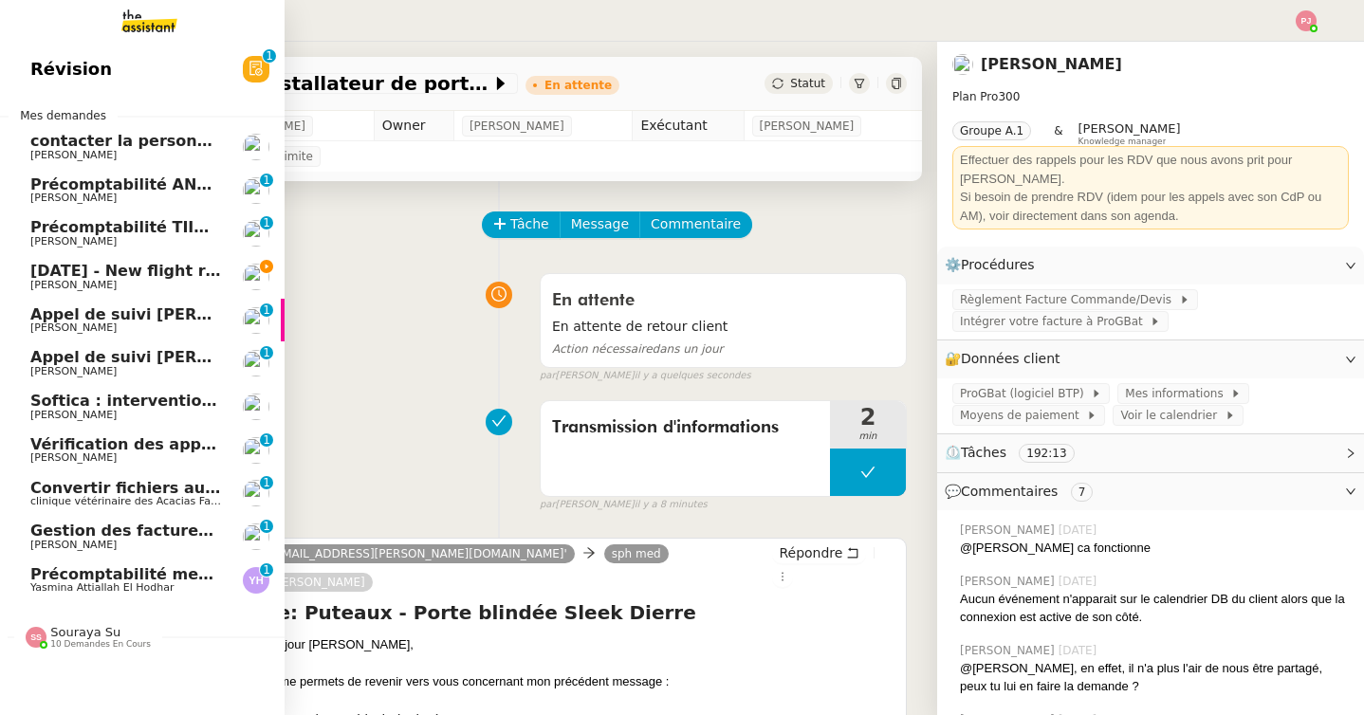
click at [82, 406] on span "Softica : intervention pose caissons" at bounding box center [183, 401] width 306 height 18
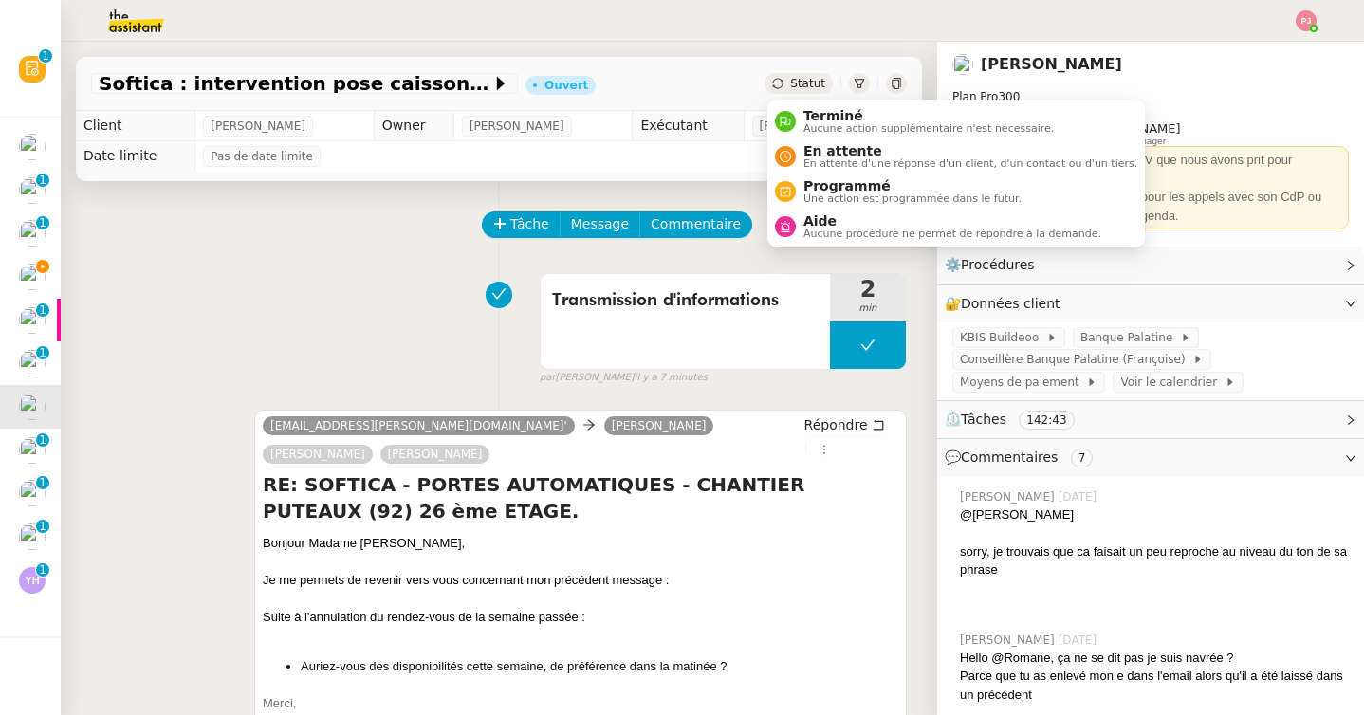
click at [805, 83] on span "Statut" at bounding box center [807, 83] width 35 height 13
click at [820, 151] on span "En attente" at bounding box center [970, 150] width 334 height 15
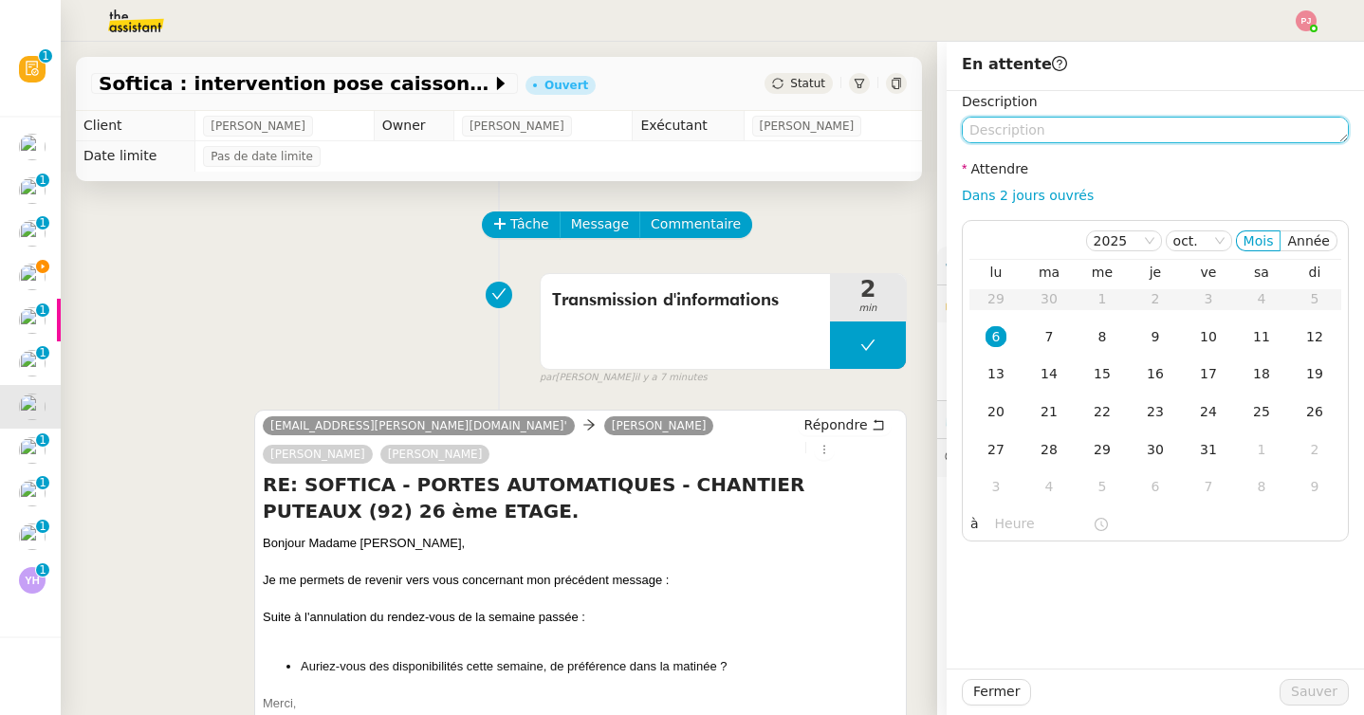
click at [1026, 140] on textarea at bounding box center [1155, 130] width 387 height 27
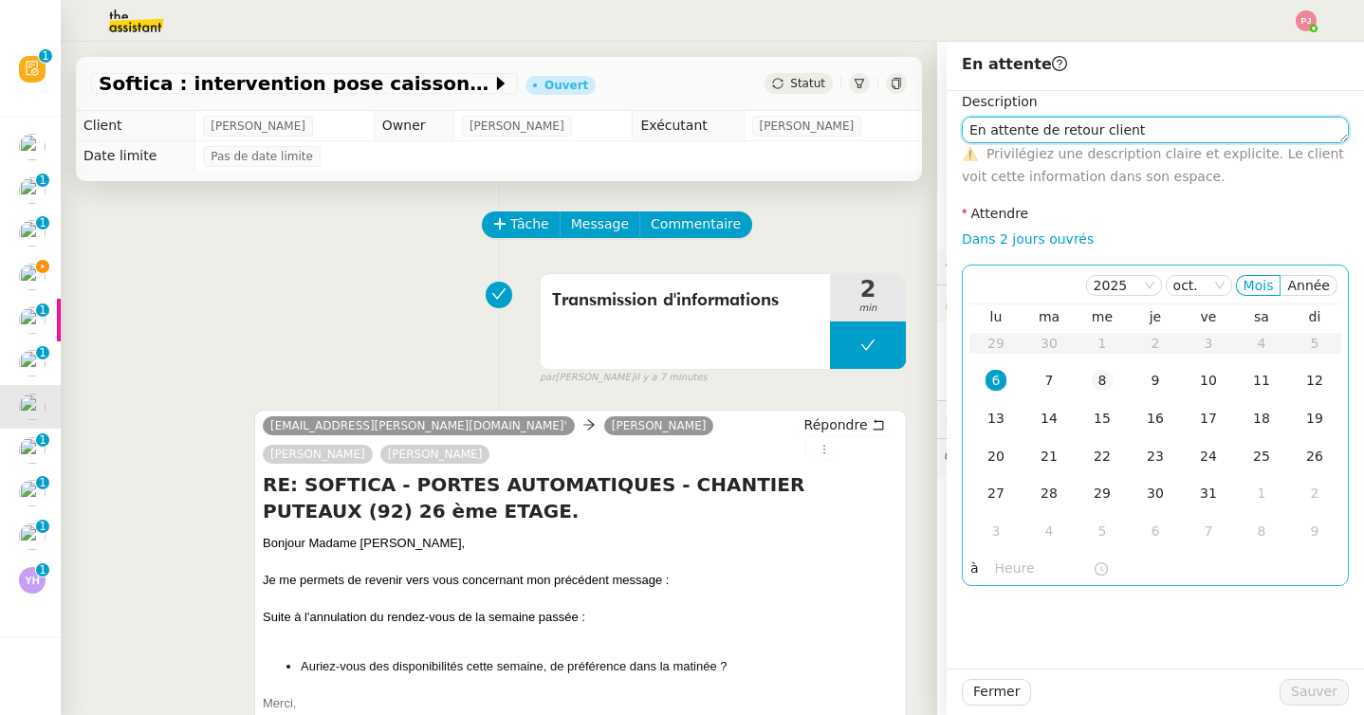
type textarea "En attente de retour client"
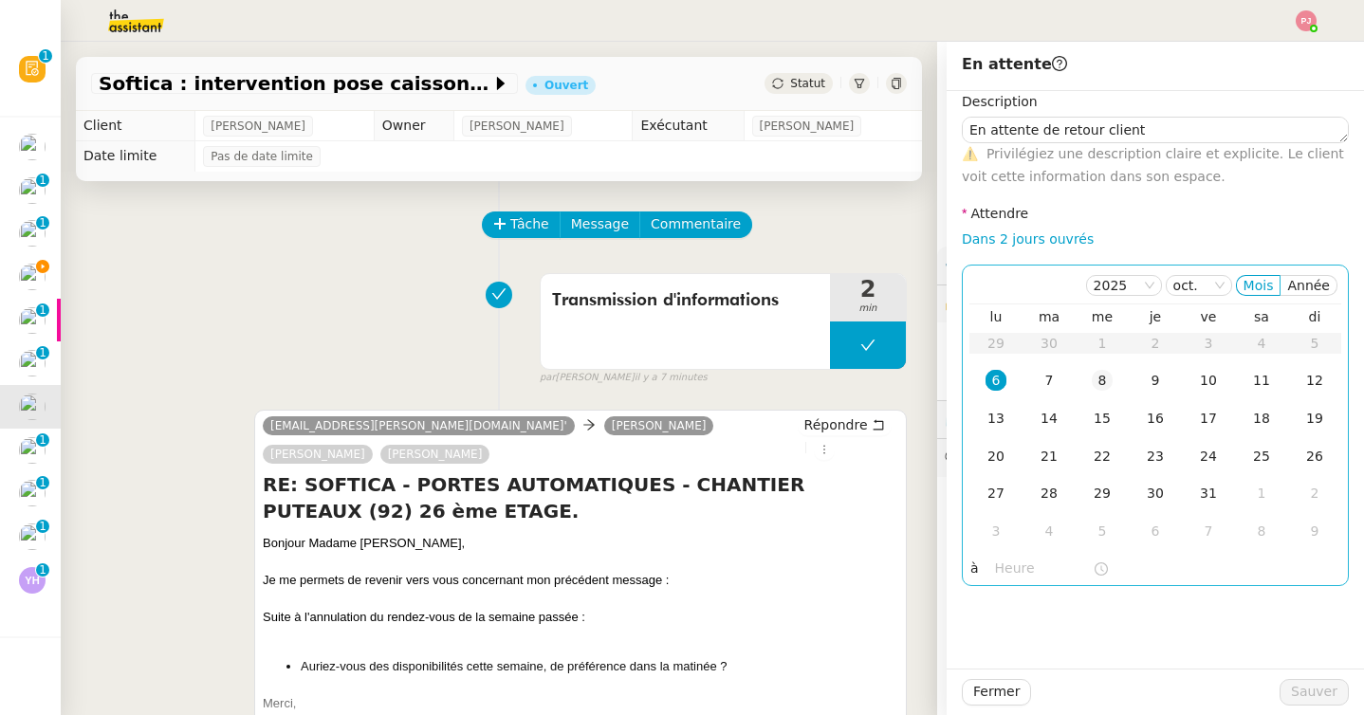
click at [1105, 367] on td "8" at bounding box center [1101, 381] width 53 height 38
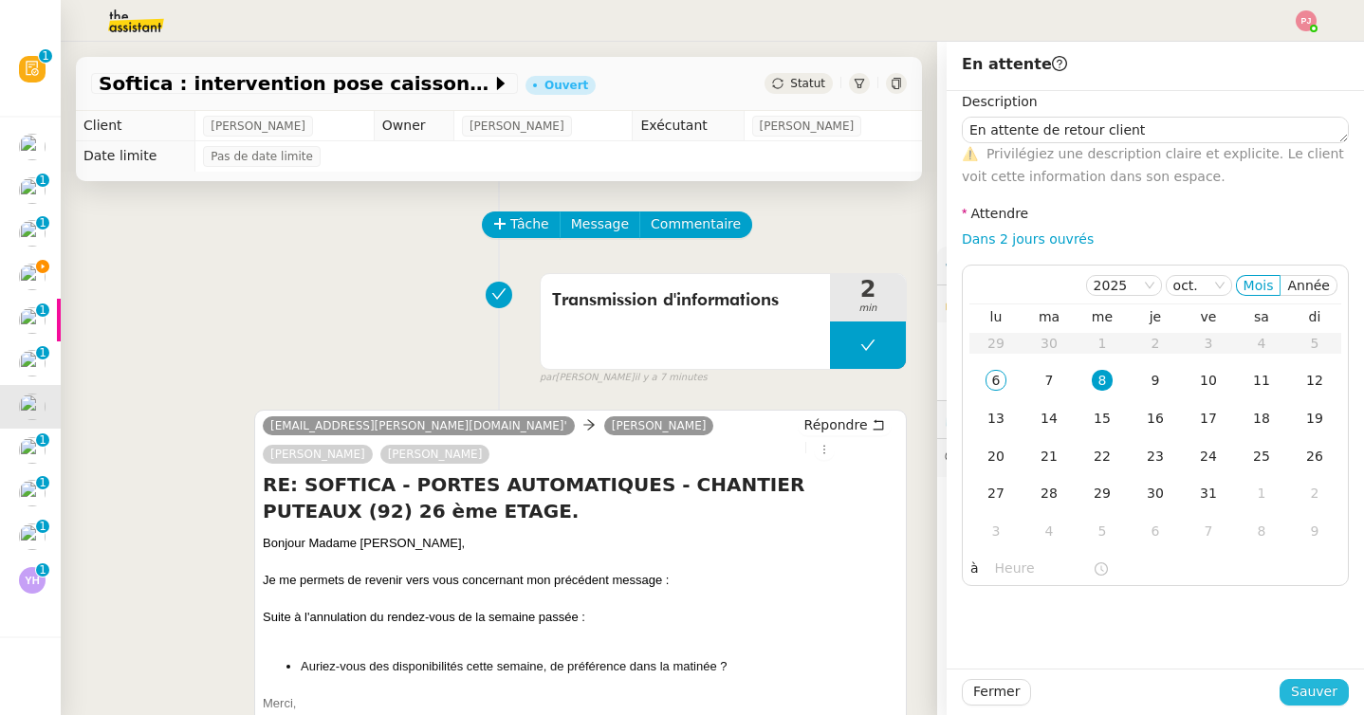
click at [1301, 685] on span "Sauver" at bounding box center [1314, 692] width 46 height 22
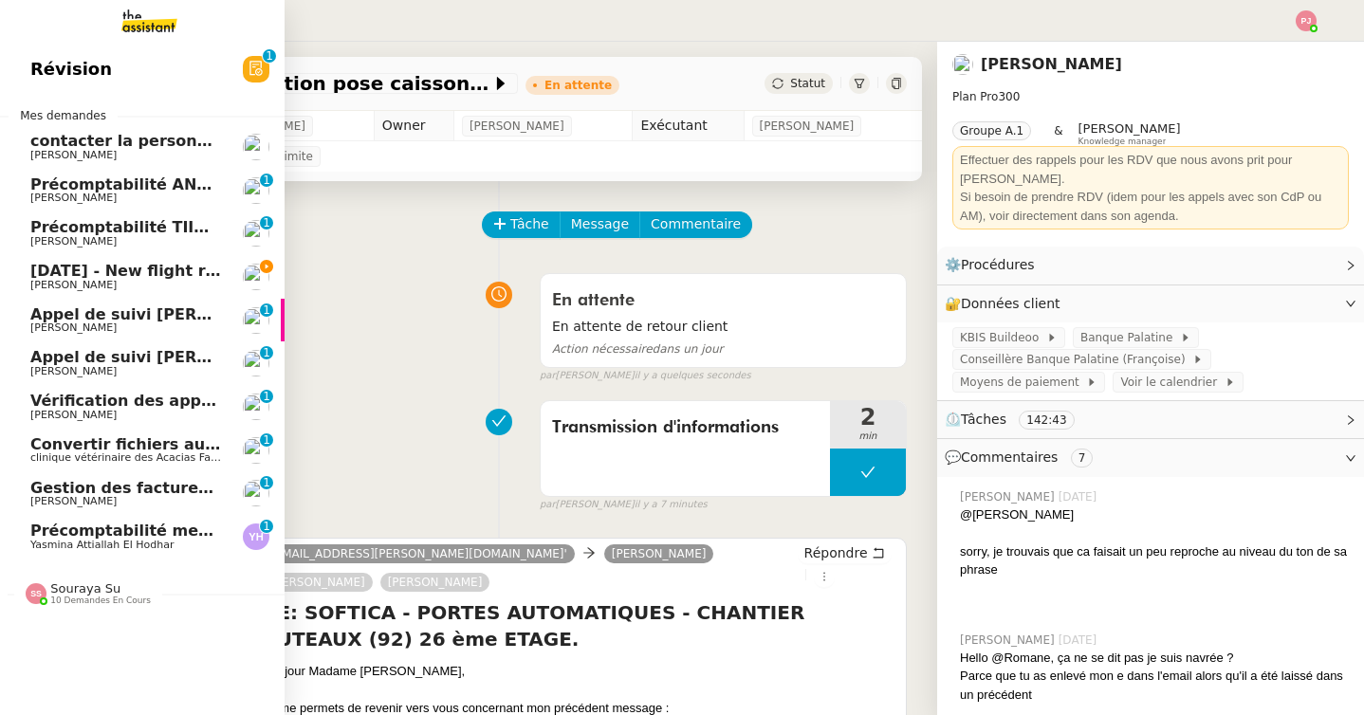
click at [78, 274] on span "[DATE] - New flight request - [PERSON_NAME]" at bounding box center [226, 271] width 392 height 18
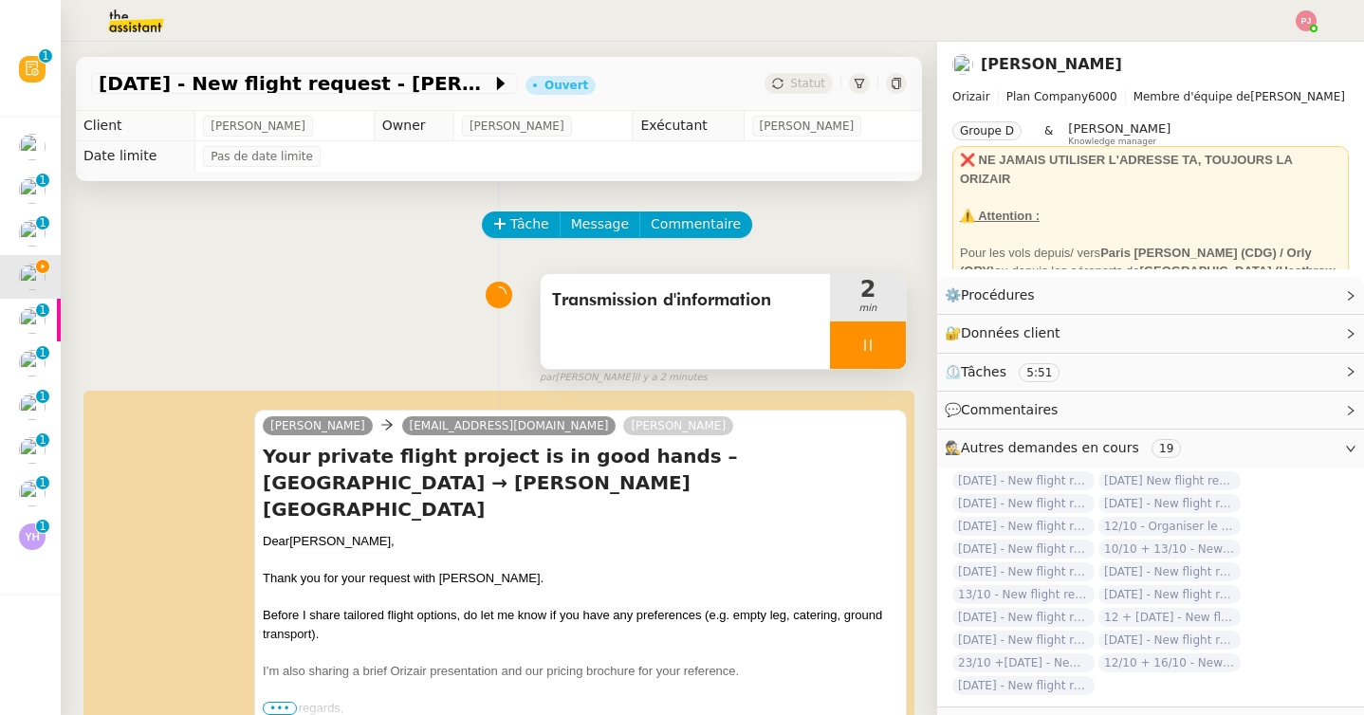
click at [875, 347] on div at bounding box center [868, 345] width 76 height 47
click at [885, 347] on icon at bounding box center [886, 345] width 15 height 15
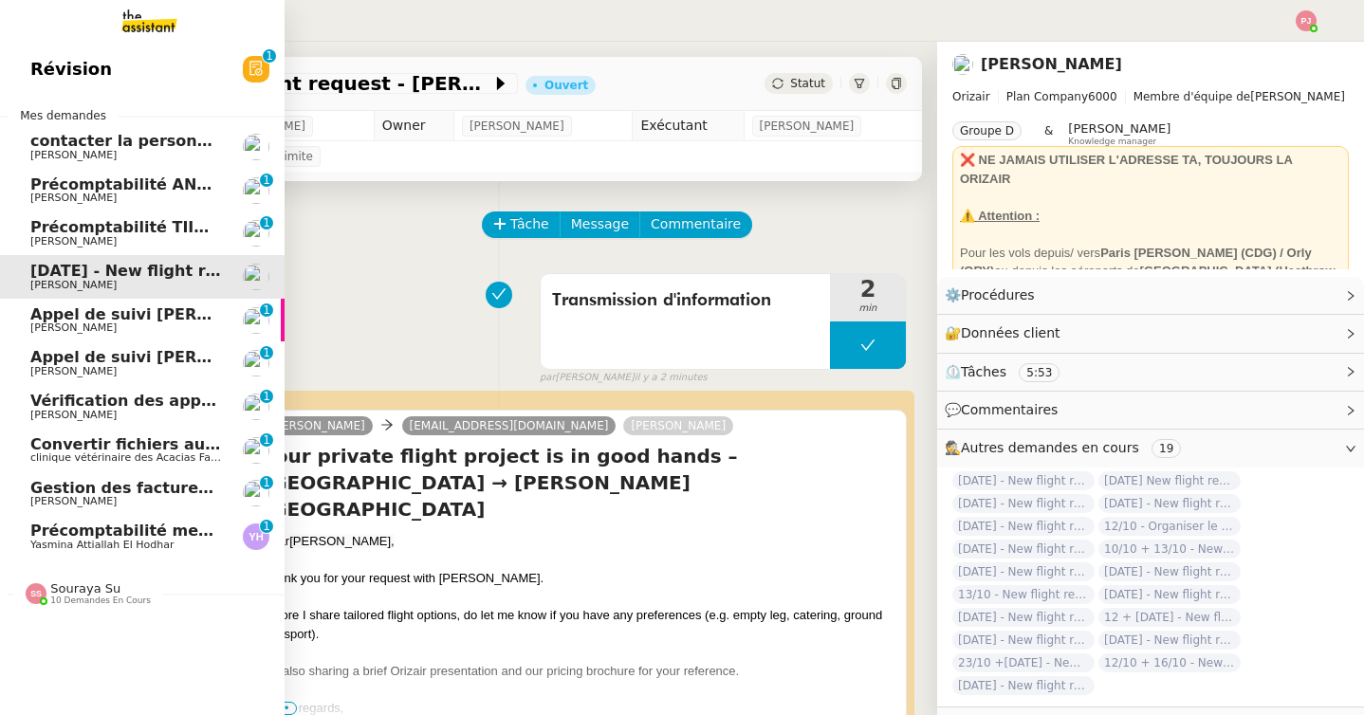
click at [149, 448] on span "Convertir fichiers audio en tâches sur Evernote - [DATE]" at bounding box center [269, 444] width 479 height 18
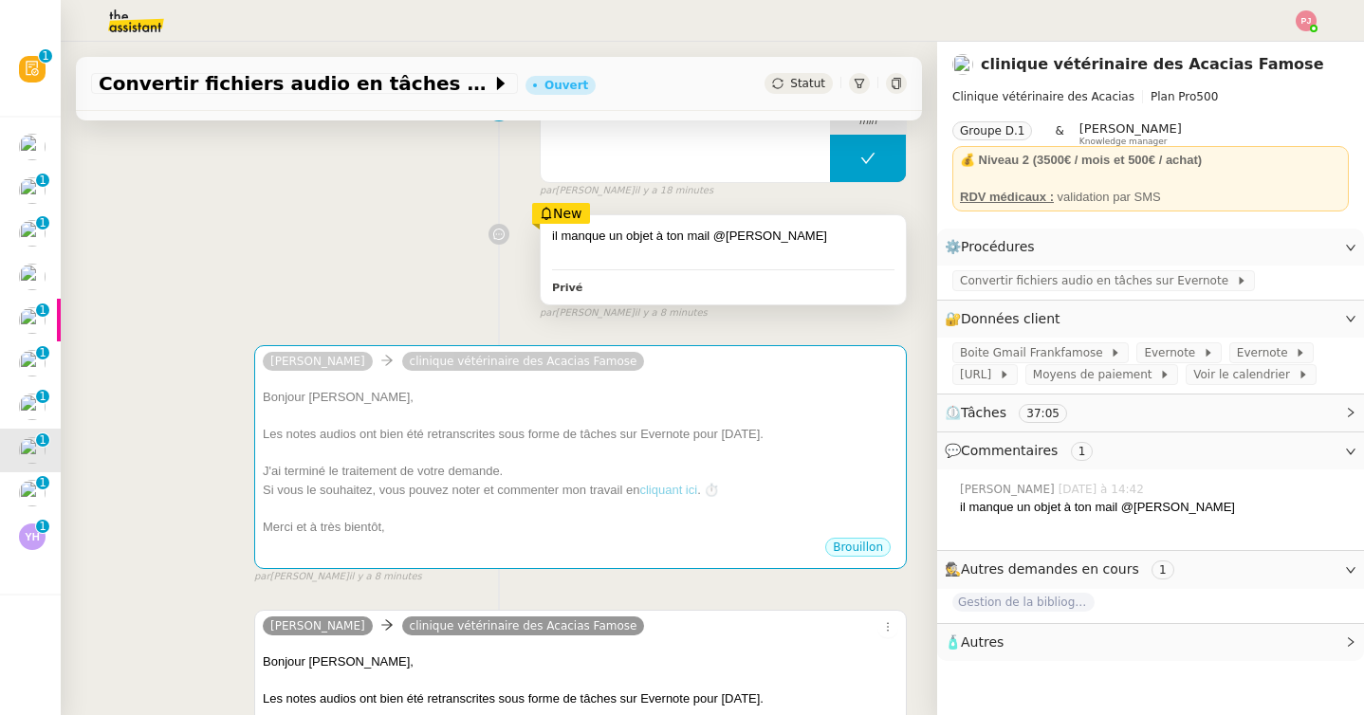
scroll to position [259, 0]
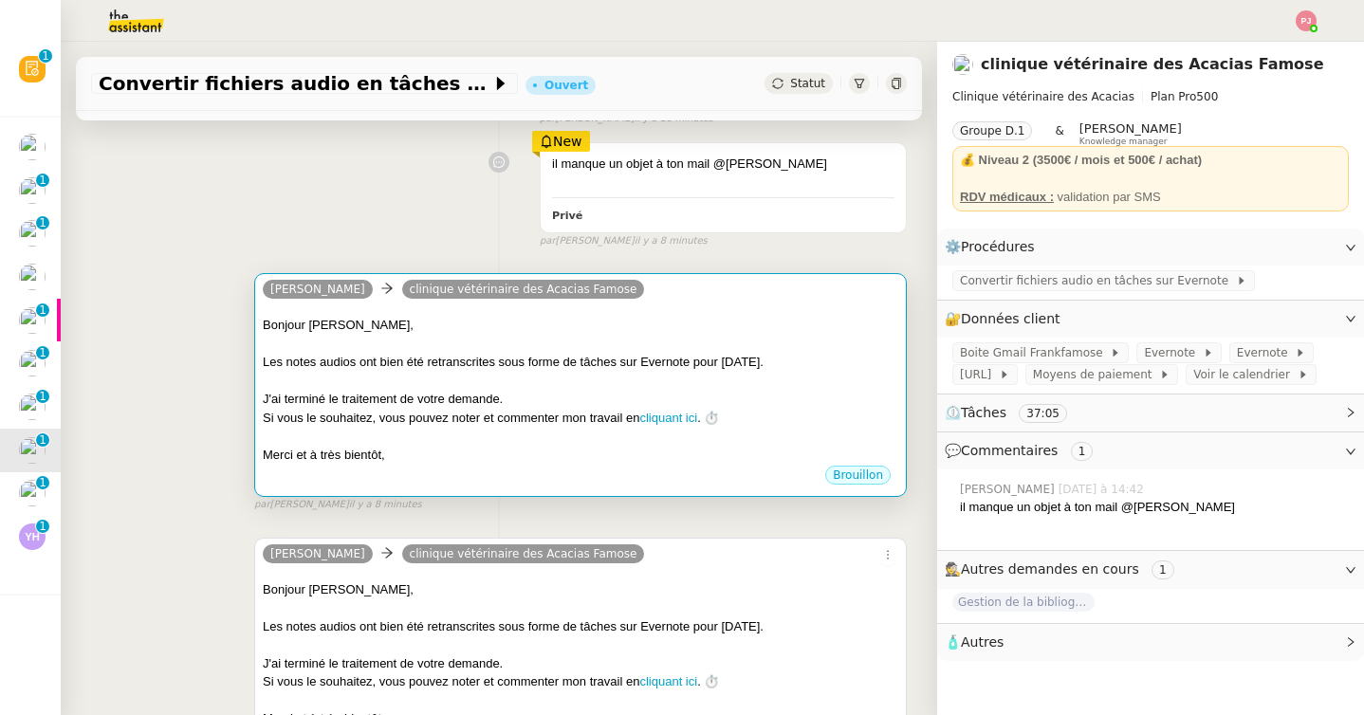
click at [609, 443] on div at bounding box center [580, 436] width 635 height 19
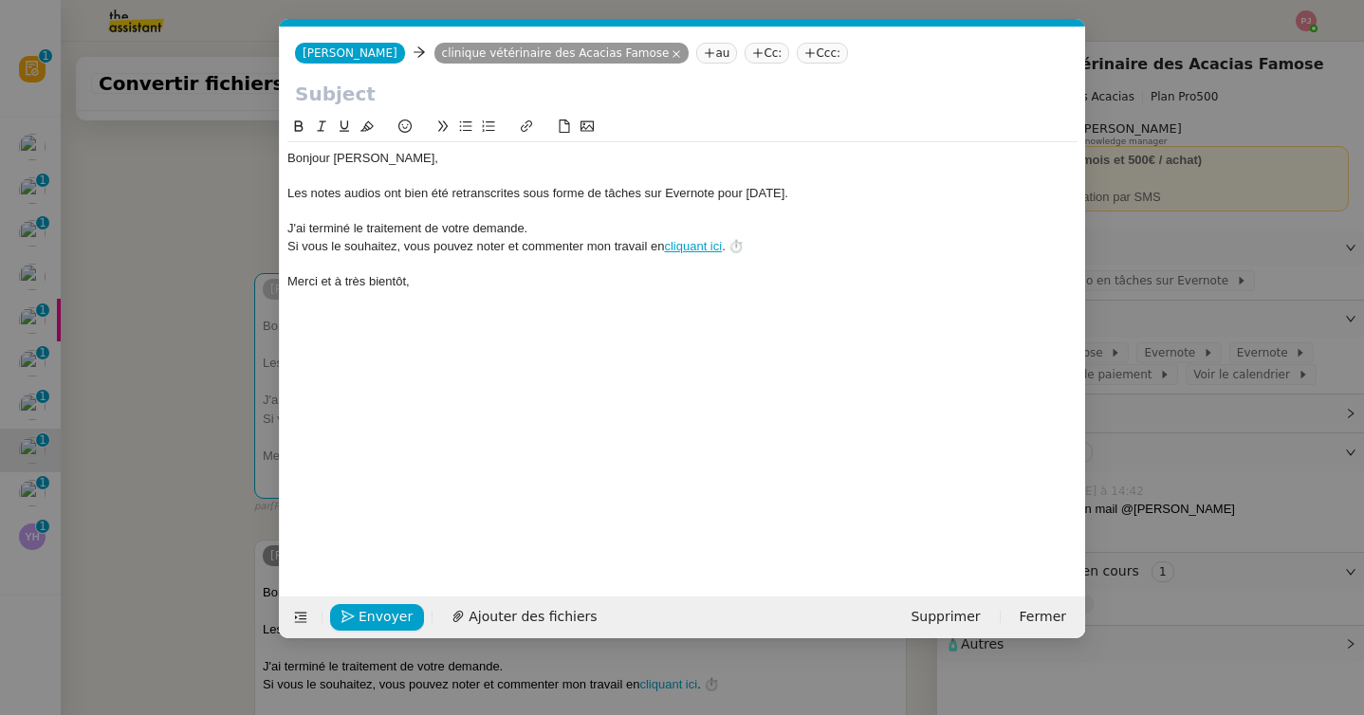
scroll to position [0, 40]
click at [204, 468] on nz-modal-container "Service TA - VOYAGE - PROPOSITION GLOBALE A utiliser dans le cadre de propositi…" at bounding box center [682, 357] width 1364 height 715
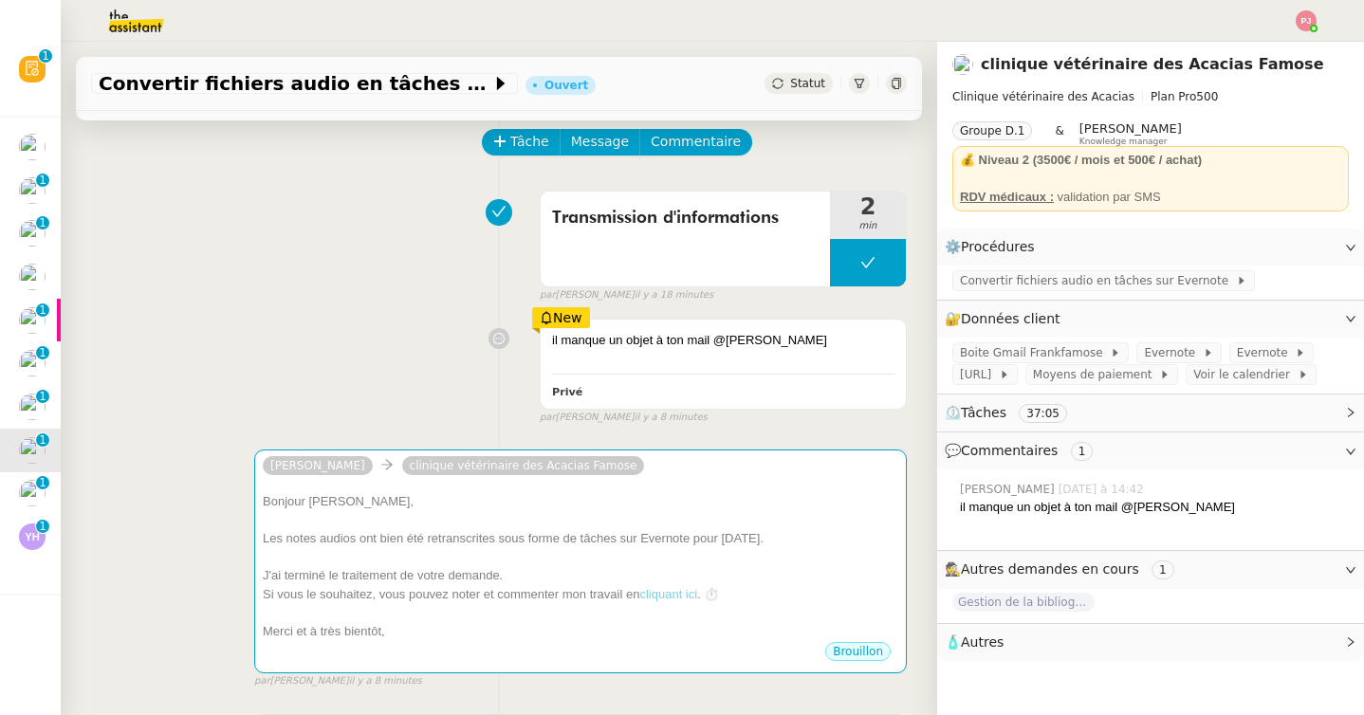
scroll to position [0, 0]
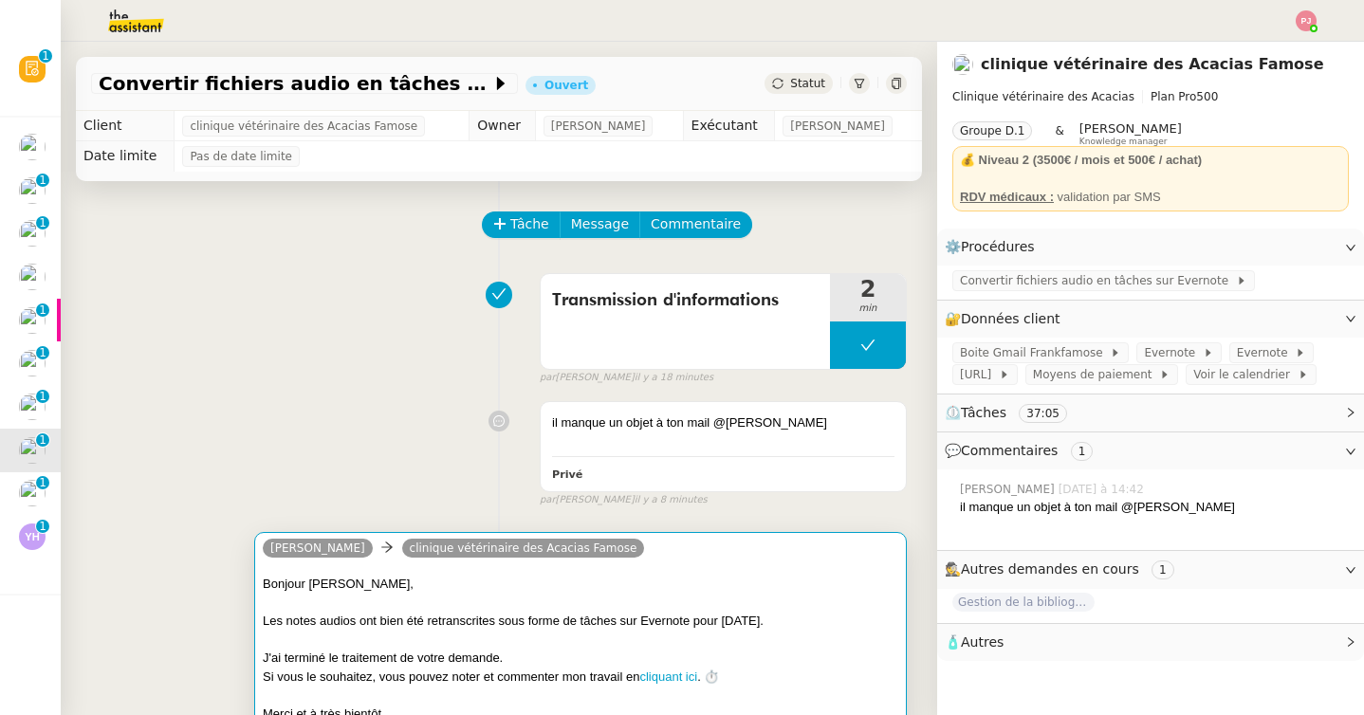
click at [356, 634] on div at bounding box center [580, 640] width 635 height 19
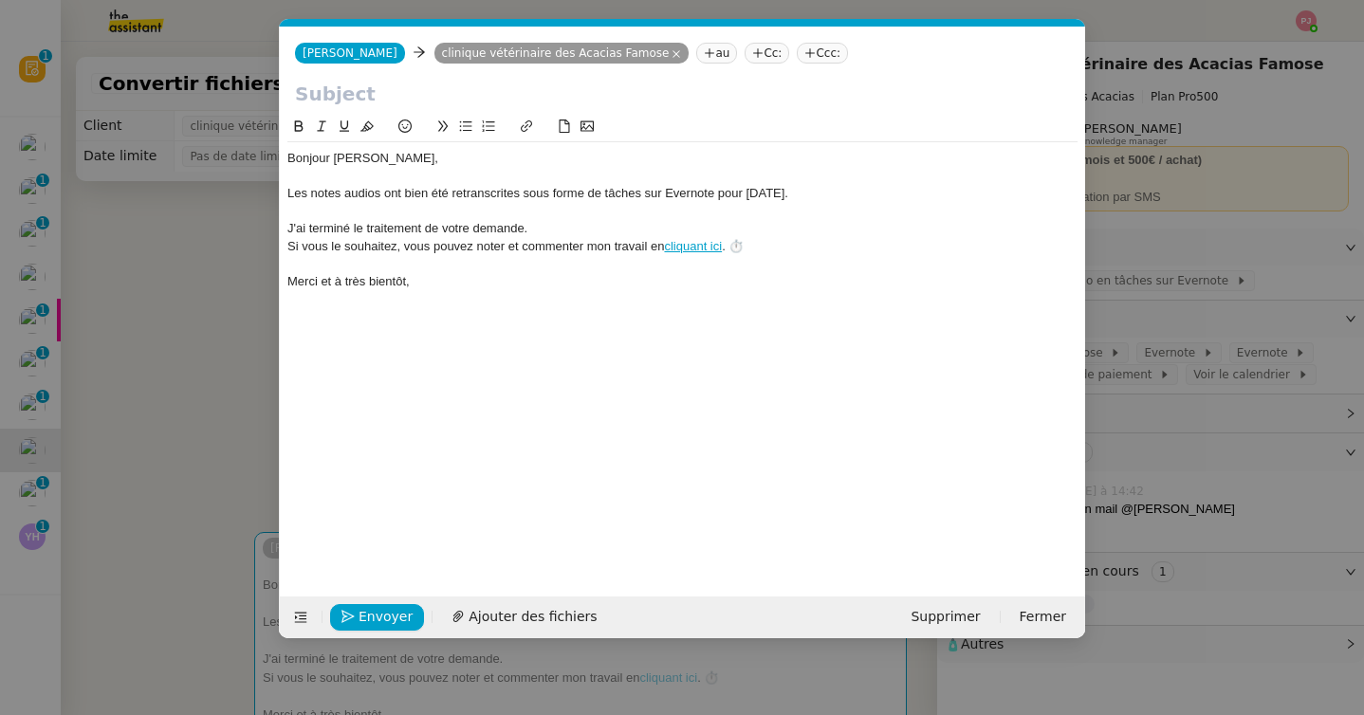
scroll to position [0, 40]
click at [482, 105] on input "text" at bounding box center [682, 94] width 775 height 28
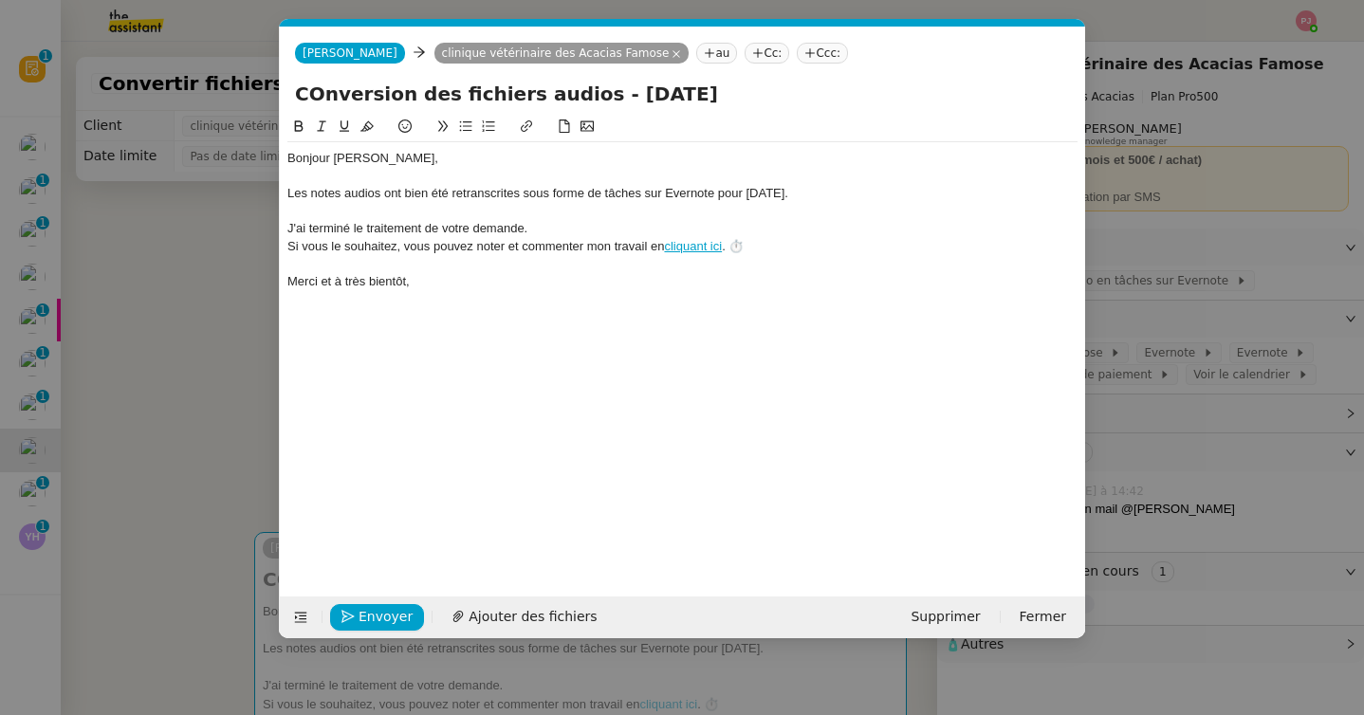
click at [320, 96] on input "COnversion des fichiers audios - 06/10/25" at bounding box center [682, 94] width 775 height 28
type input "Conversion des fichiers audios - 06/10/25"
click at [399, 618] on span "Envoyer" at bounding box center [385, 617] width 54 height 22
click at [399, 618] on span "Confirmer l'envoi" at bounding box center [415, 617] width 114 height 22
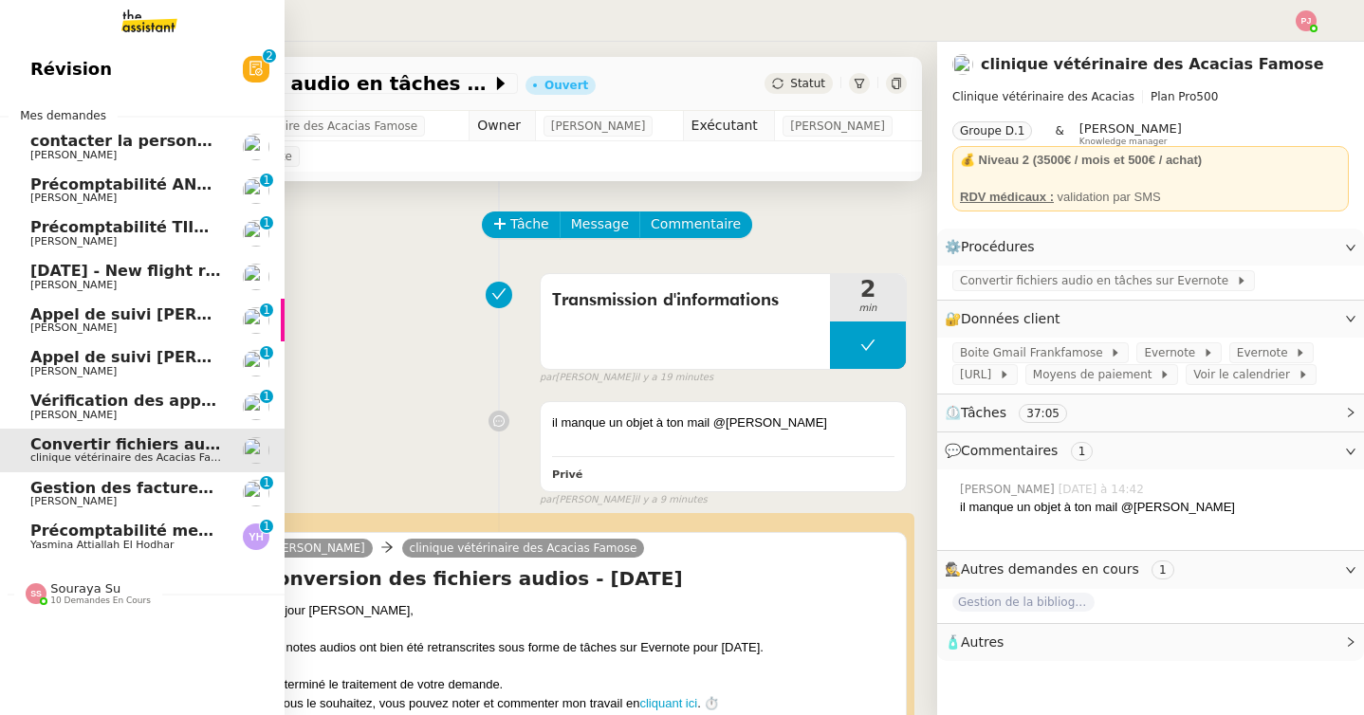
click at [36, 403] on span "Vérification des appels sortants - septembre 2025" at bounding box center [244, 401] width 429 height 18
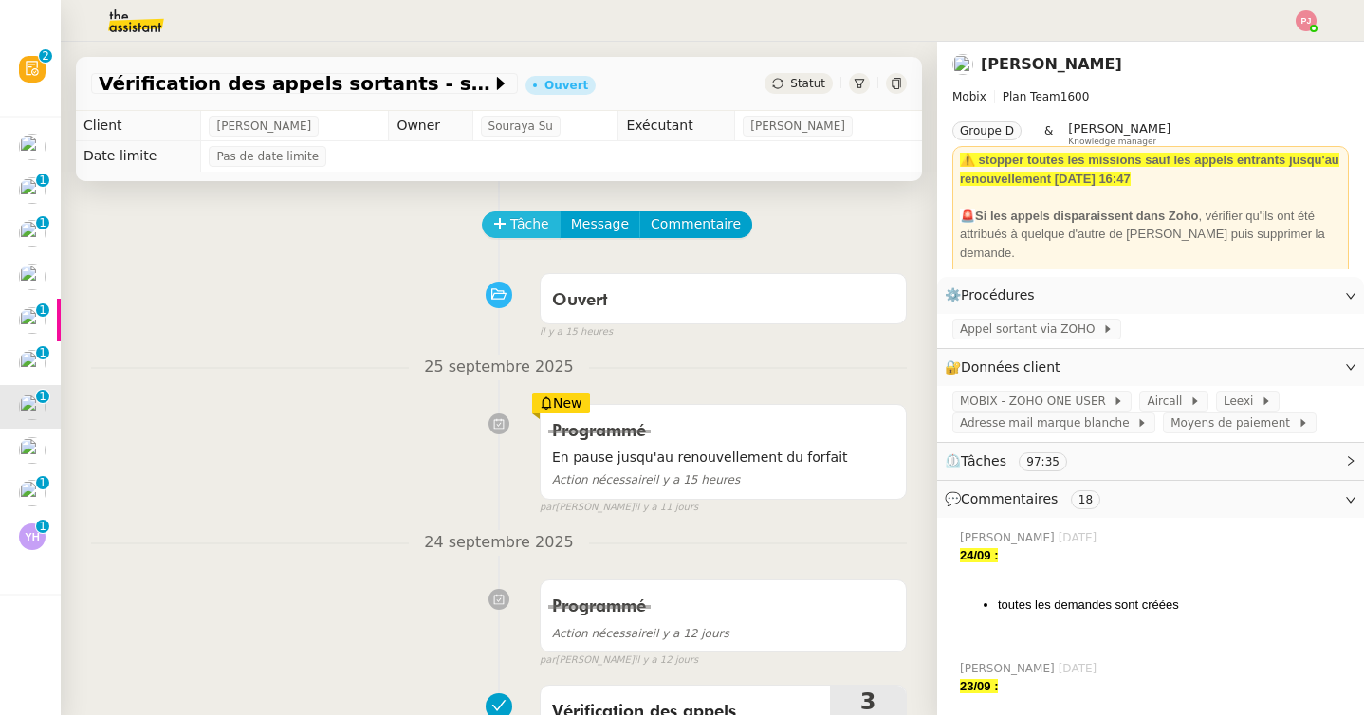
click at [541, 223] on span "Tâche" at bounding box center [529, 224] width 39 height 22
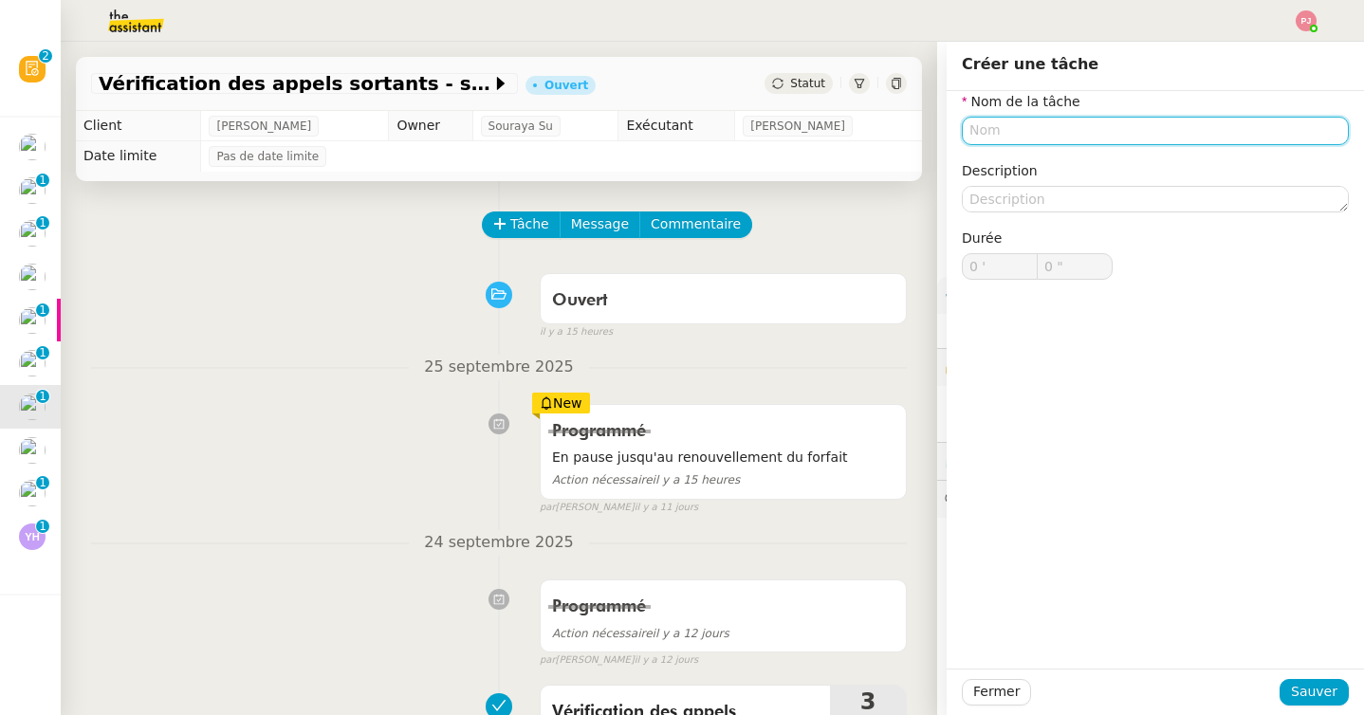
click at [1014, 128] on input "text" at bounding box center [1155, 131] width 387 height 28
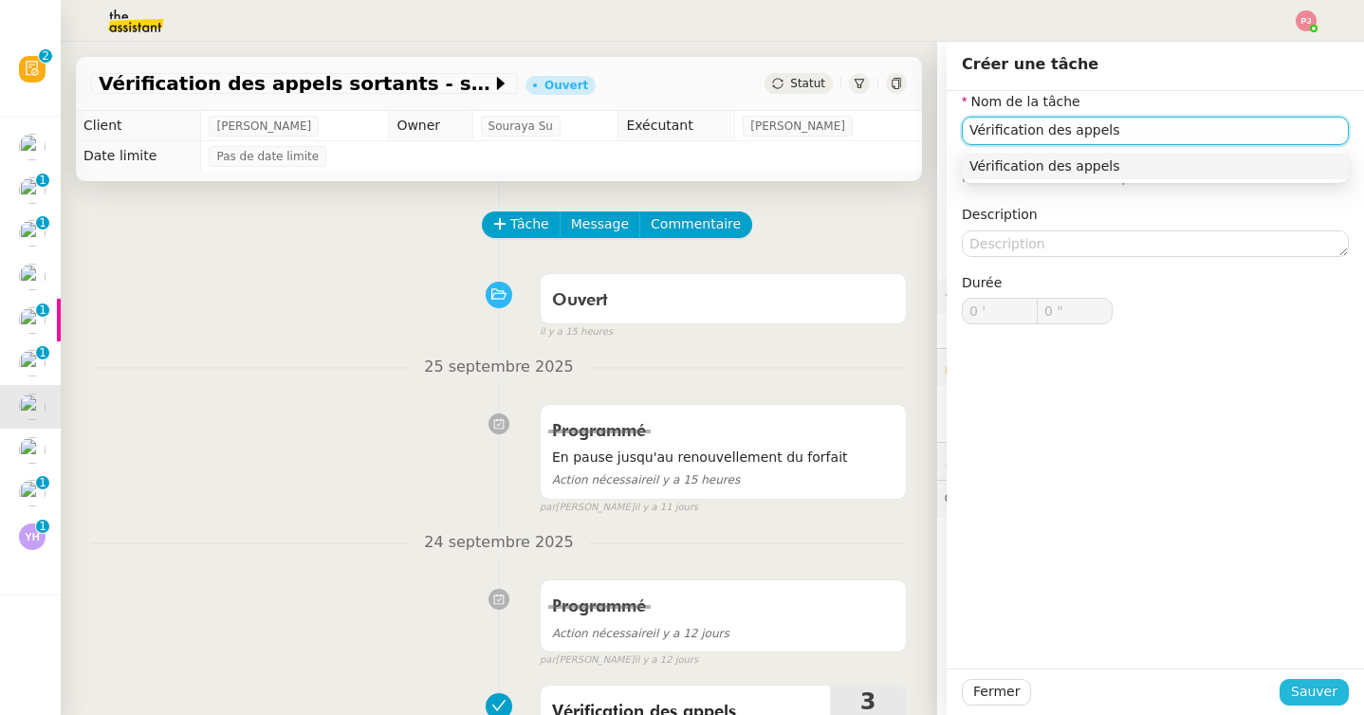
type input "Vérification des appels"
click at [1299, 691] on span "Sauver" at bounding box center [1314, 692] width 46 height 22
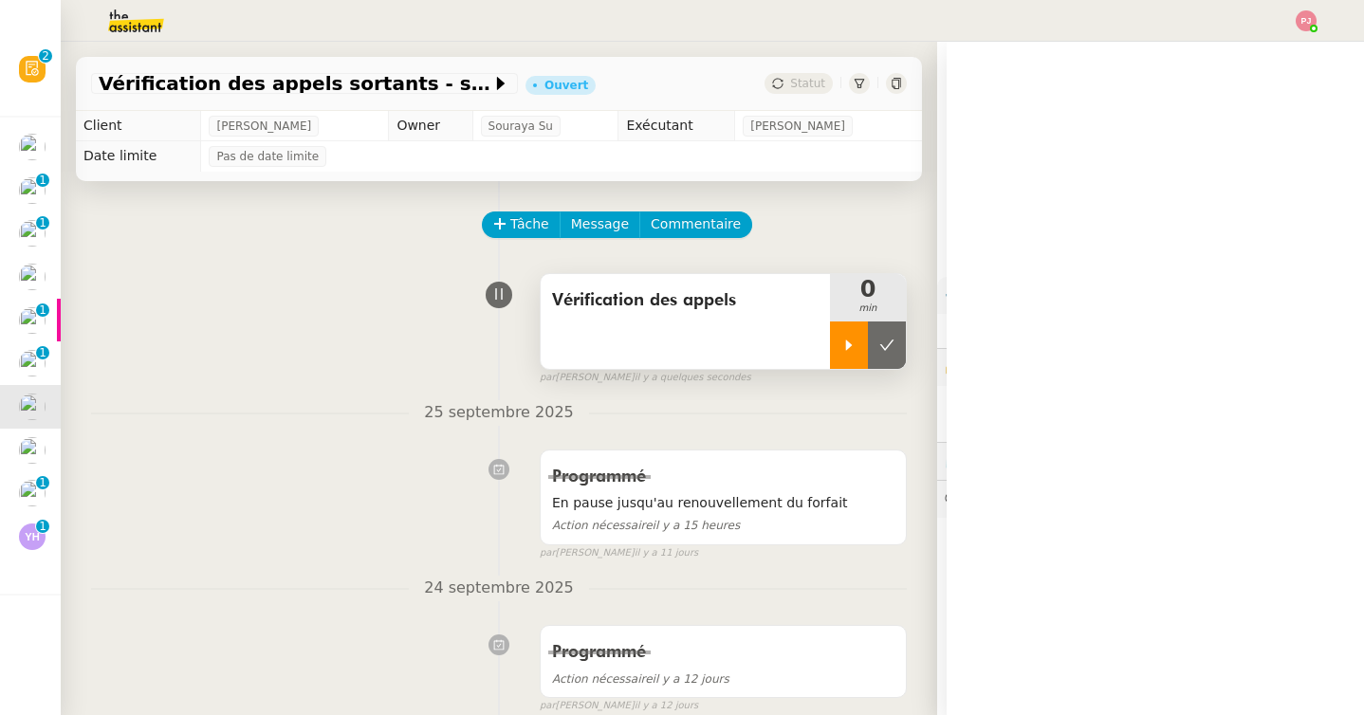
click at [857, 342] on div at bounding box center [849, 345] width 38 height 47
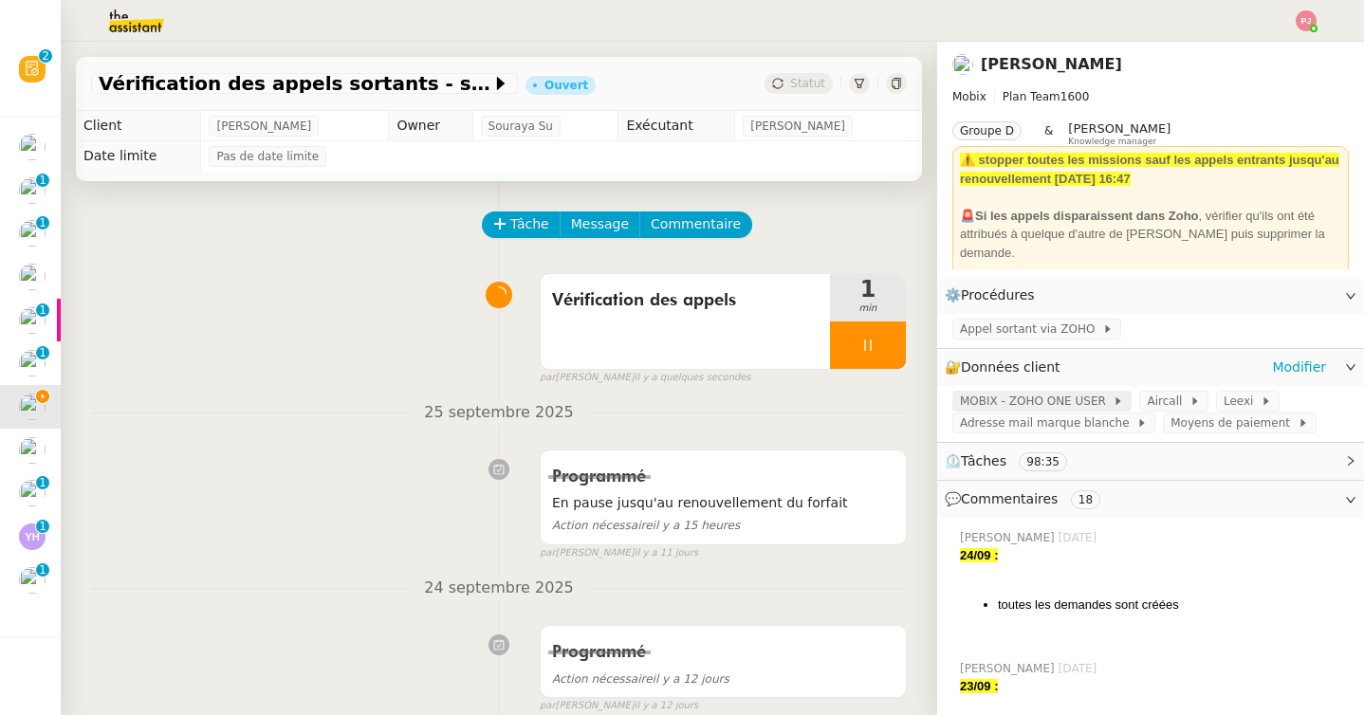
click at [1029, 397] on span "MOBIX - ZOHO ONE USER" at bounding box center [1036, 401] width 153 height 19
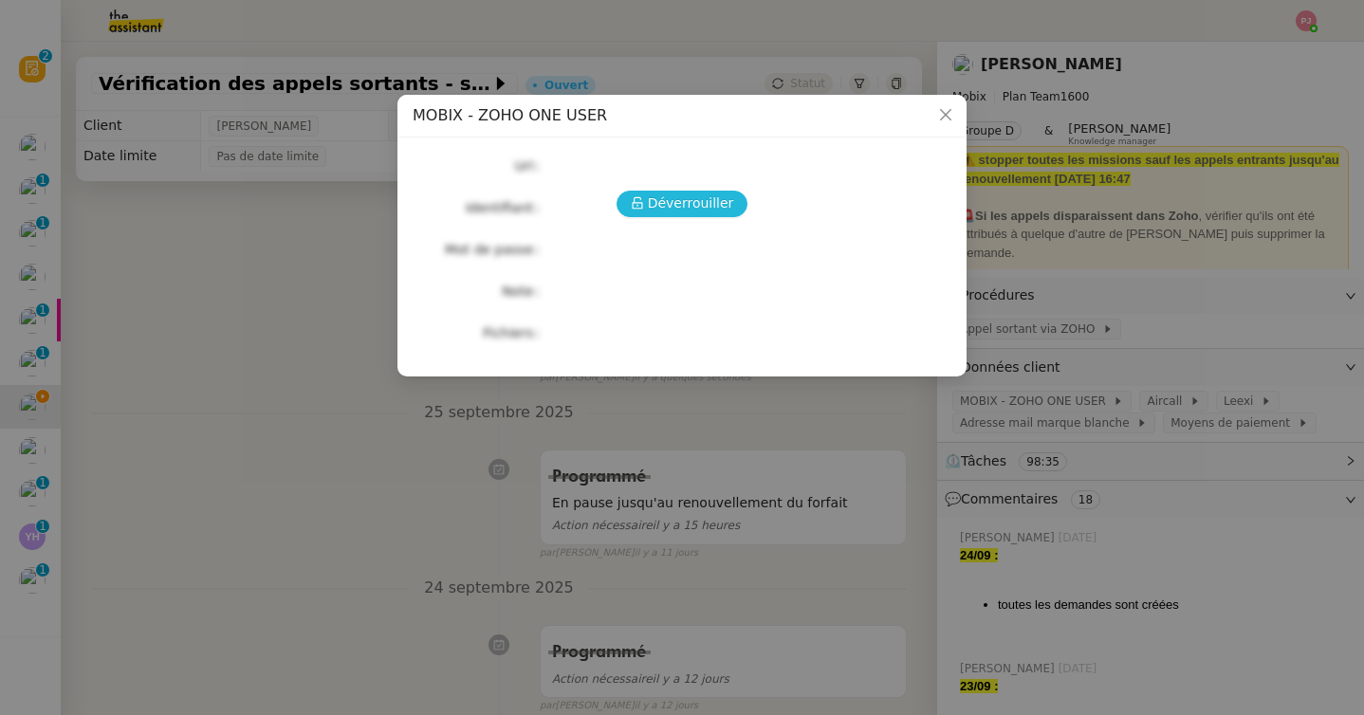
click at [701, 208] on span "Déverrouiller" at bounding box center [691, 204] width 86 height 22
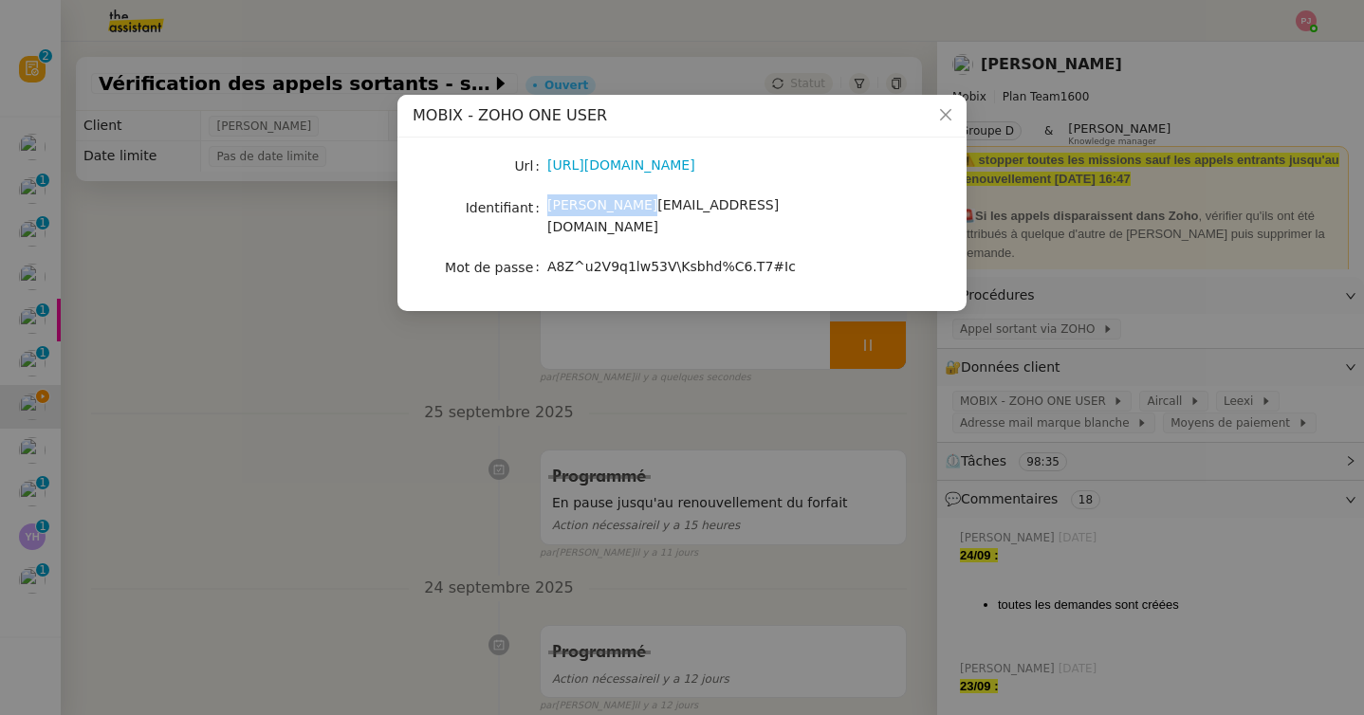
drag, startPoint x: 643, startPoint y: 208, endPoint x: 548, endPoint y: 208, distance: 94.8
click at [548, 208] on div "[PERSON_NAME][EMAIL_ADDRESS][DOMAIN_NAME]" at bounding box center [704, 216] width 314 height 45
click at [860, 336] on nz-modal-container "MOBIX - ZOHO ONE USER Url https://one.zoho.com/zohoone/mobixsas/home/custom-das…" at bounding box center [682, 357] width 1364 height 715
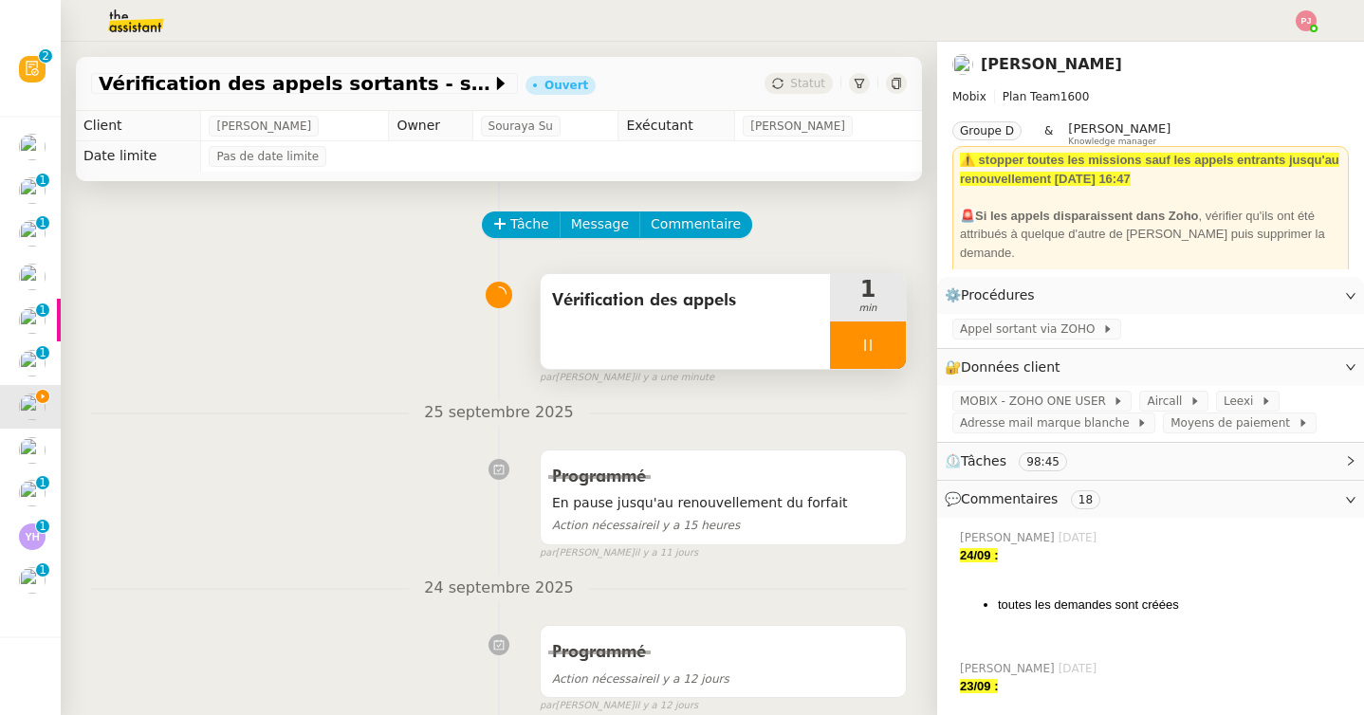
click at [865, 350] on icon at bounding box center [867, 345] width 15 height 15
click at [855, 340] on icon at bounding box center [848, 345] width 15 height 15
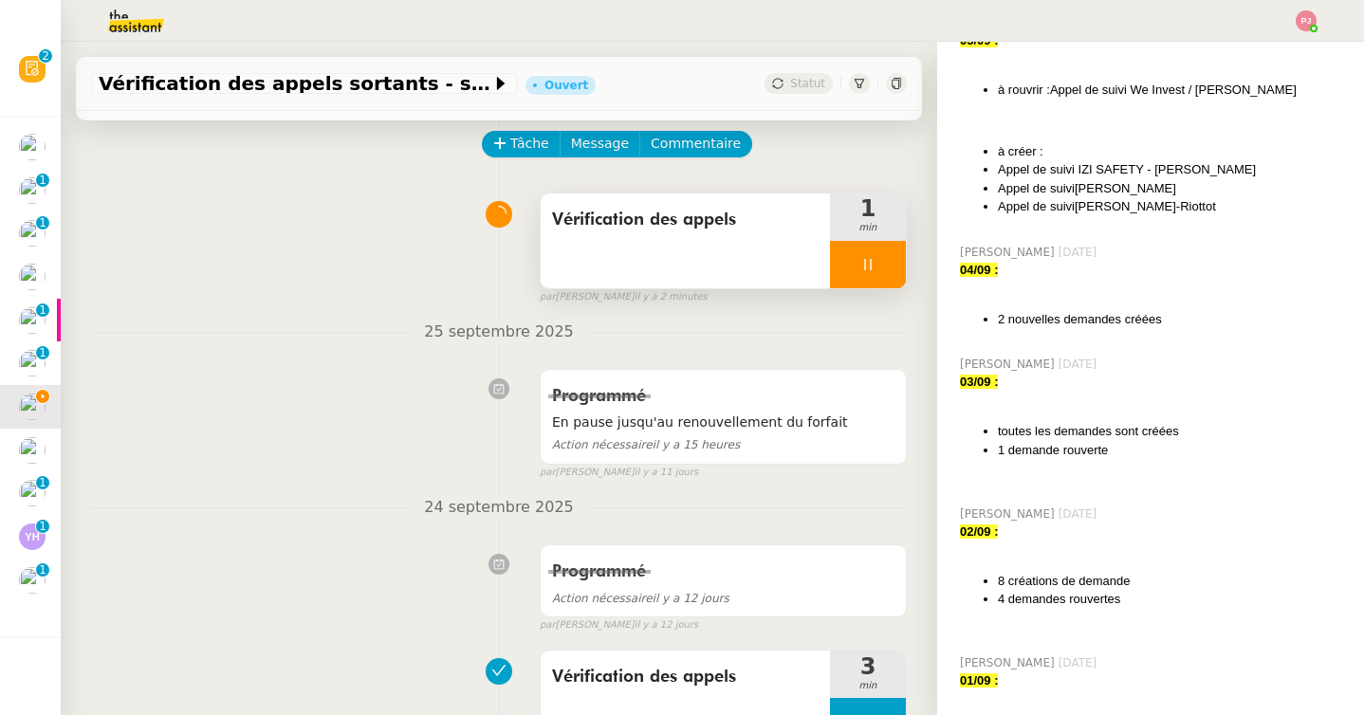
scroll to position [2355, 0]
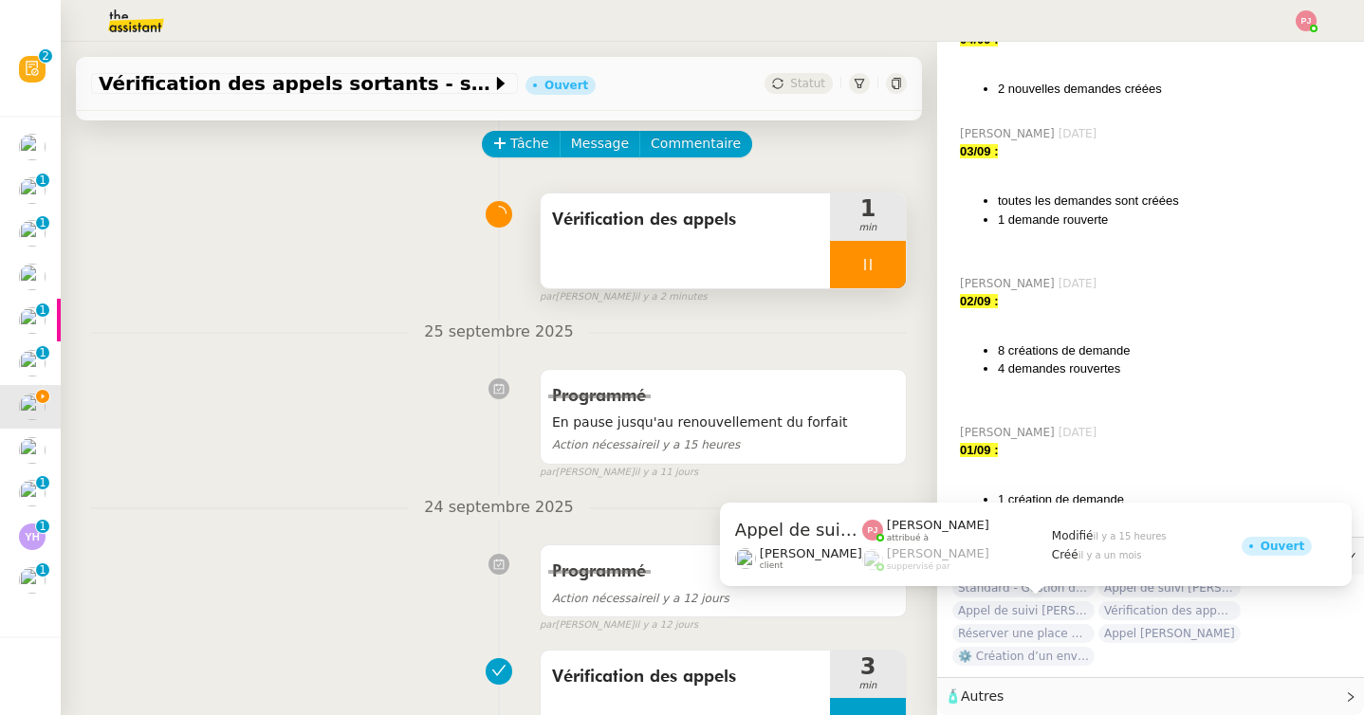
click at [1019, 615] on span "Appel de suivi [PERSON_NAME] GESTION" at bounding box center [1023, 610] width 142 height 19
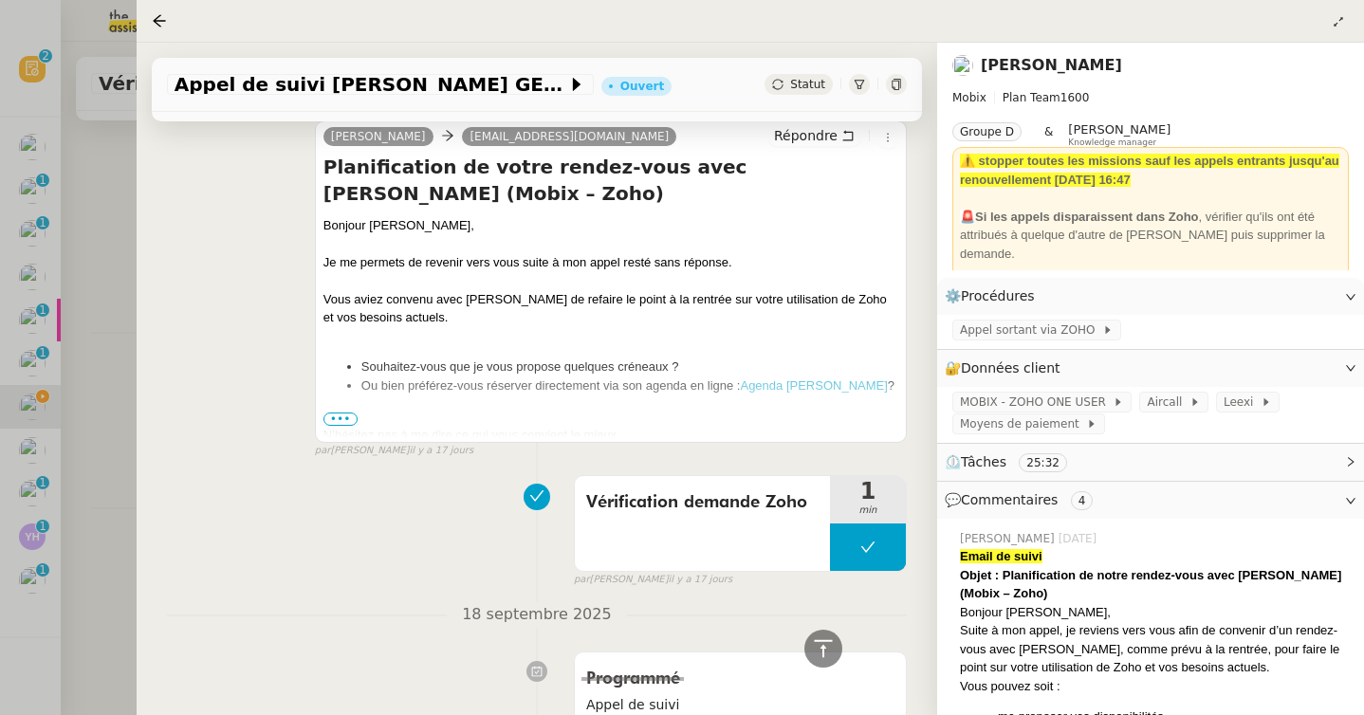
scroll to position [702, 0]
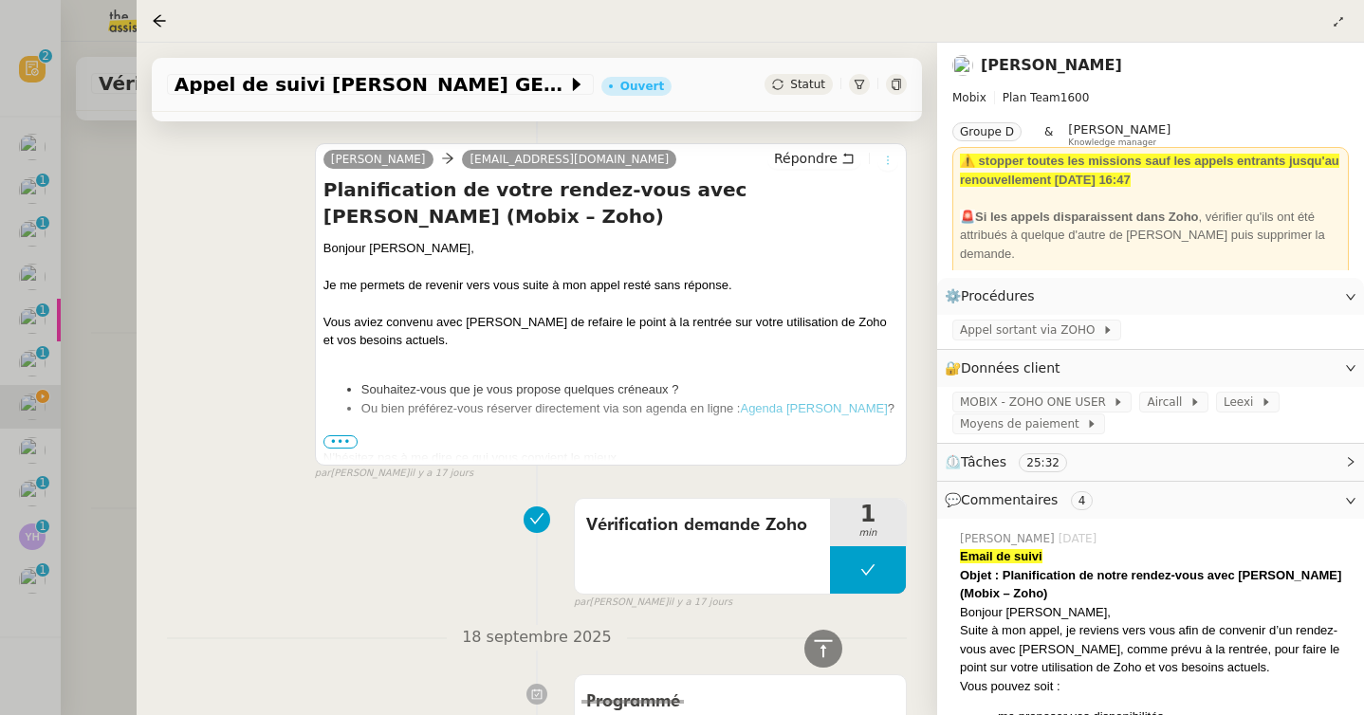
click at [894, 157] on icon at bounding box center [887, 160] width 21 height 11
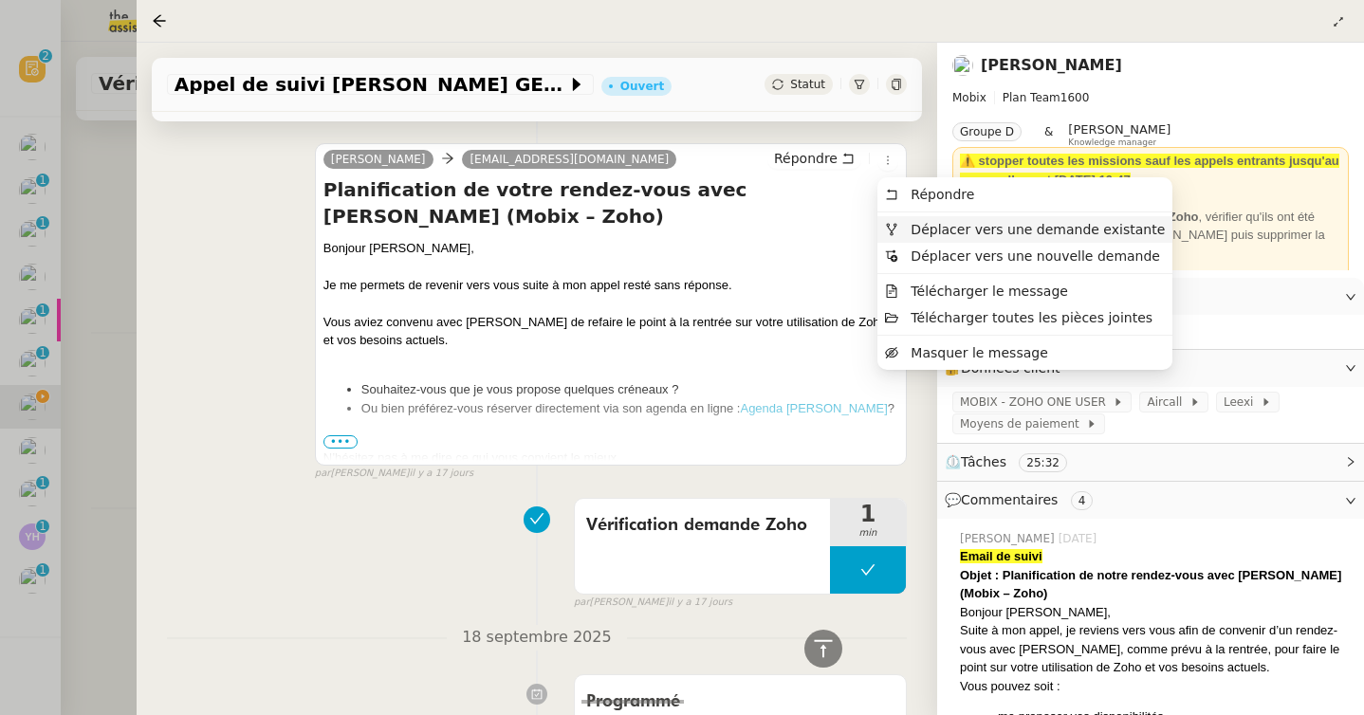
click at [921, 230] on span "Déplacer vers une demande existante" at bounding box center [1037, 229] width 254 height 15
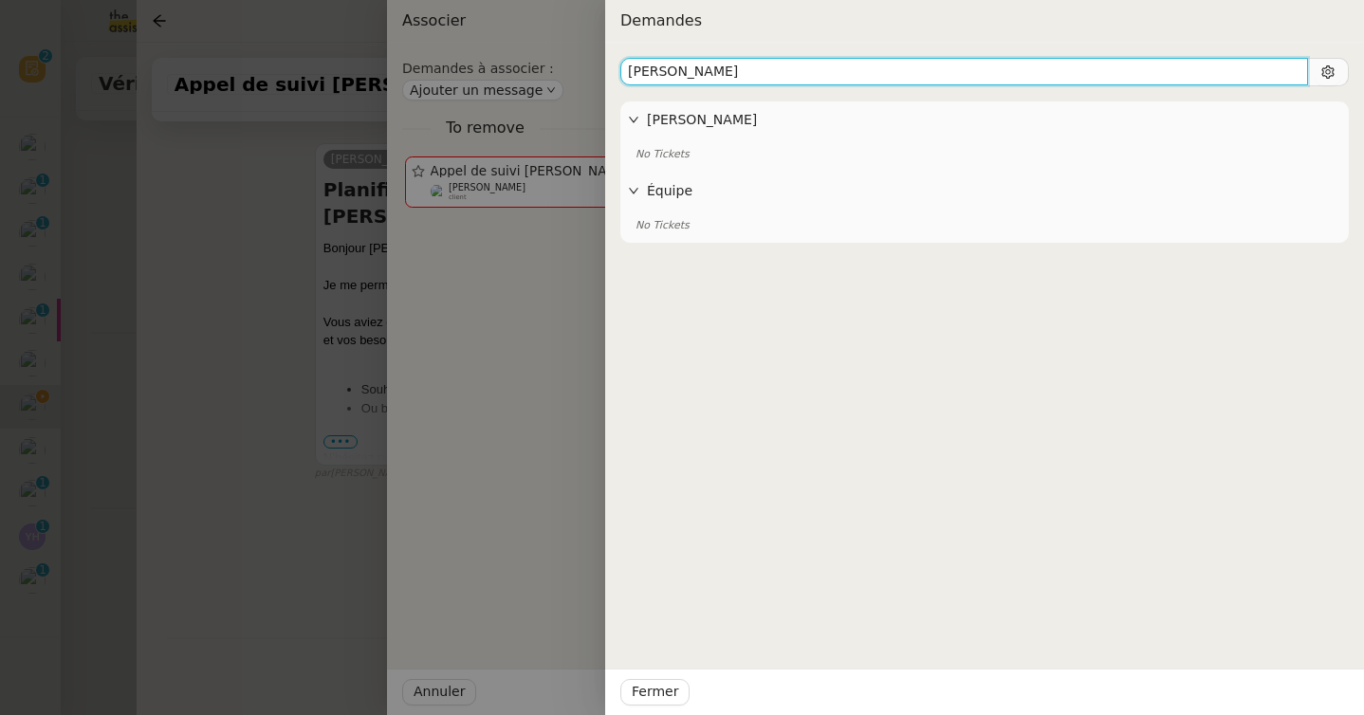
drag, startPoint x: 698, startPoint y: 78, endPoint x: 598, endPoint y: 74, distance: 99.7
click at [598, 74] on div "Demandes yannick Florian Parant No Tickets Équipe No Tickets Fermer" at bounding box center [682, 357] width 1364 height 715
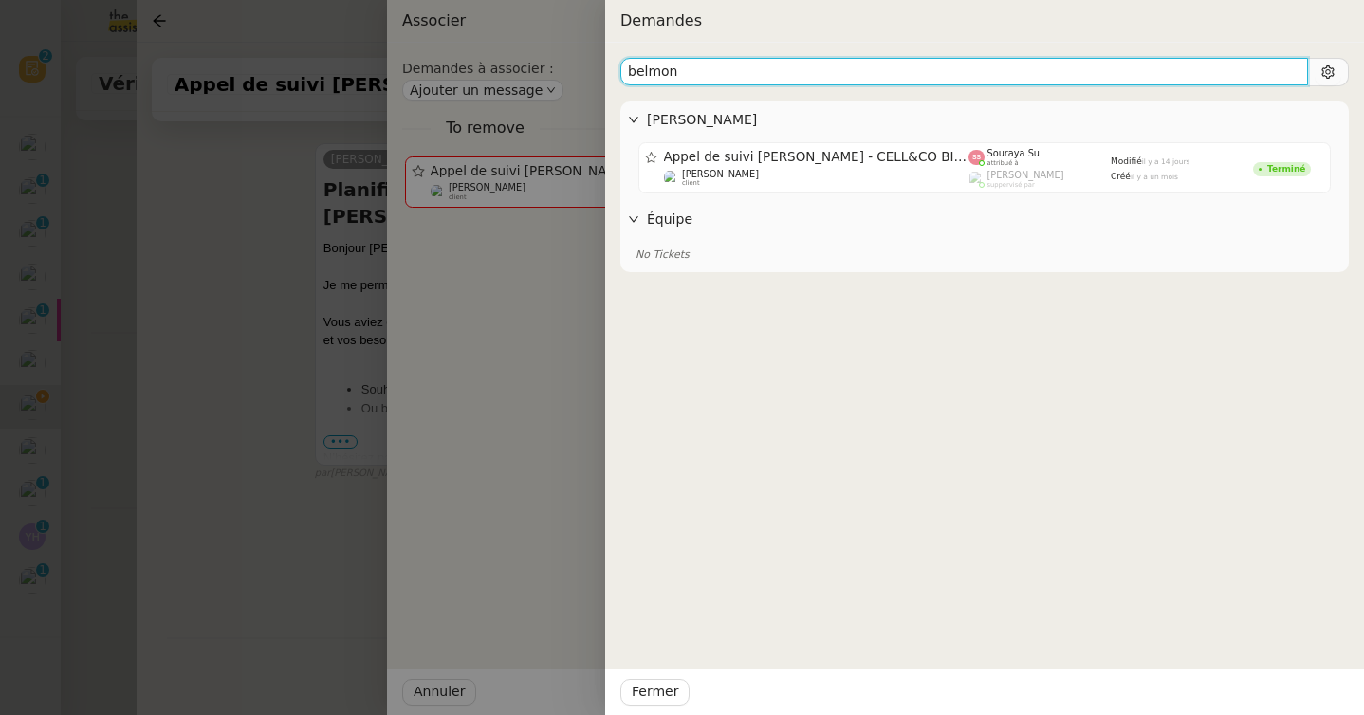
drag, startPoint x: 709, startPoint y: 71, endPoint x: 577, endPoint y: 71, distance: 132.8
click at [577, 71] on div "Demandes belmon Florian Parant Appel de suivi Florent Belon - CELL&CO BIOSERVIC…" at bounding box center [682, 357] width 1364 height 715
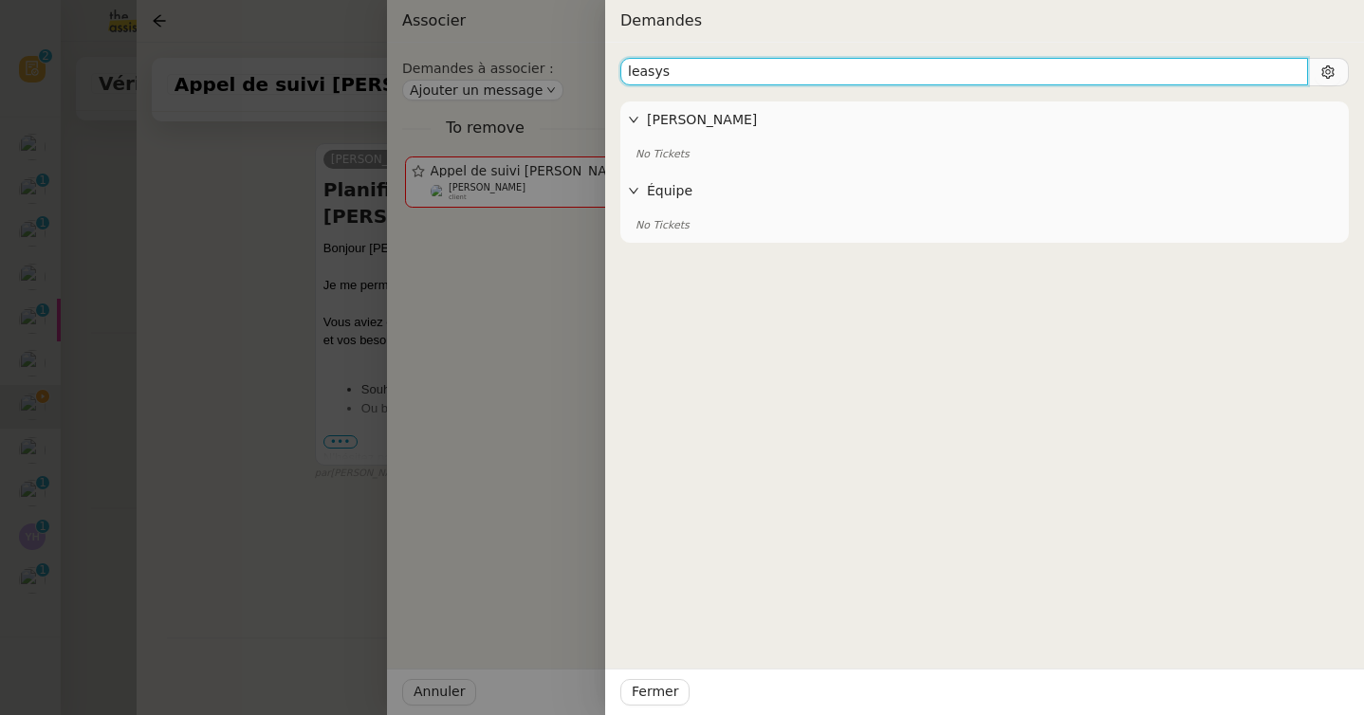
drag, startPoint x: 683, startPoint y: 83, endPoint x: 590, endPoint y: 72, distance: 93.5
click at [590, 72] on div "Demandes leasys Florian Parant No Tickets Équipe No Tickets Fermer" at bounding box center [682, 357] width 1364 height 715
drag, startPoint x: 701, startPoint y: 70, endPoint x: 546, endPoint y: 70, distance: 154.6
click at [546, 70] on div "Demandes veluz Florian Parant No Tickets Équipe No Tickets Fermer" at bounding box center [682, 357] width 1364 height 715
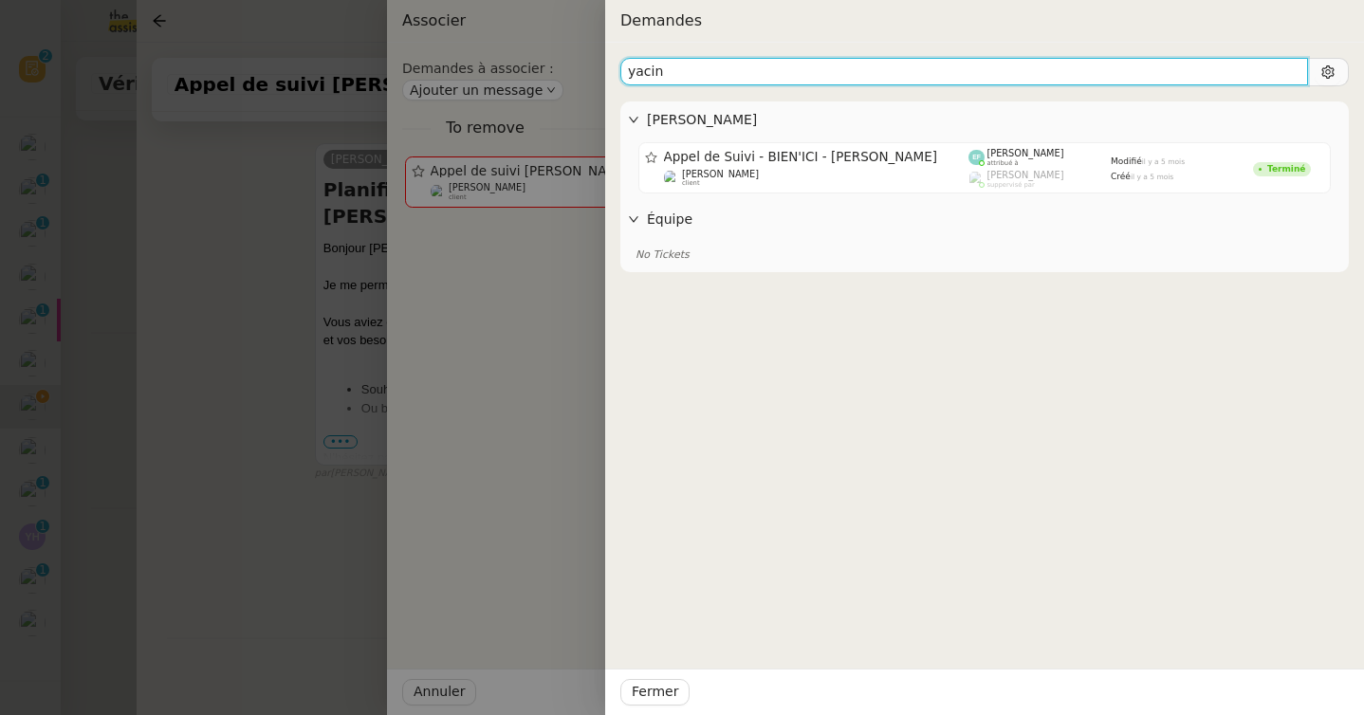
drag, startPoint x: 687, startPoint y: 65, endPoint x: 568, endPoint y: 75, distance: 118.9
click at [568, 75] on div "Demandes yacin Florian Parant Appel de Suivi - BIEN'ICI - Sandrine Colin Floria…" at bounding box center [682, 357] width 1364 height 715
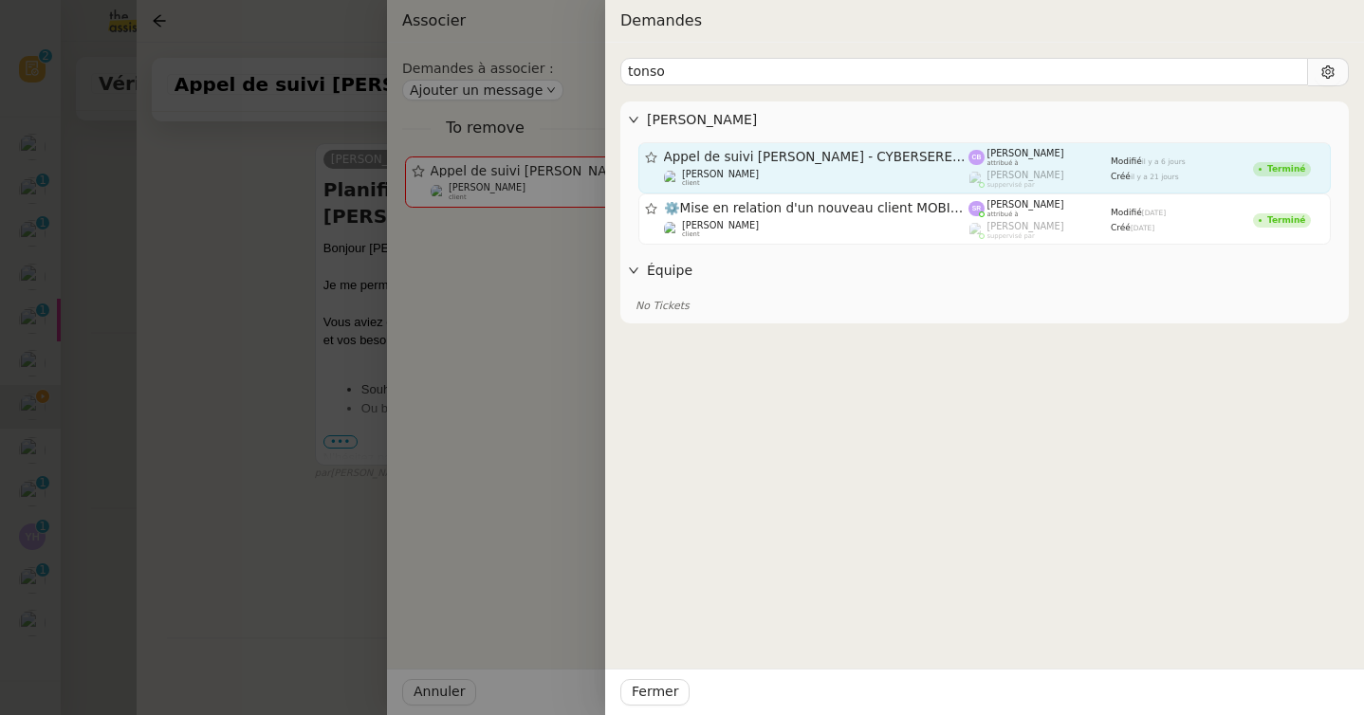
drag, startPoint x: 938, startPoint y: 153, endPoint x: 665, endPoint y: 160, distance: 273.2
click at [665, 160] on span "Appel de suivi Michael Tonso - CYBERSERENO" at bounding box center [816, 157] width 305 height 13
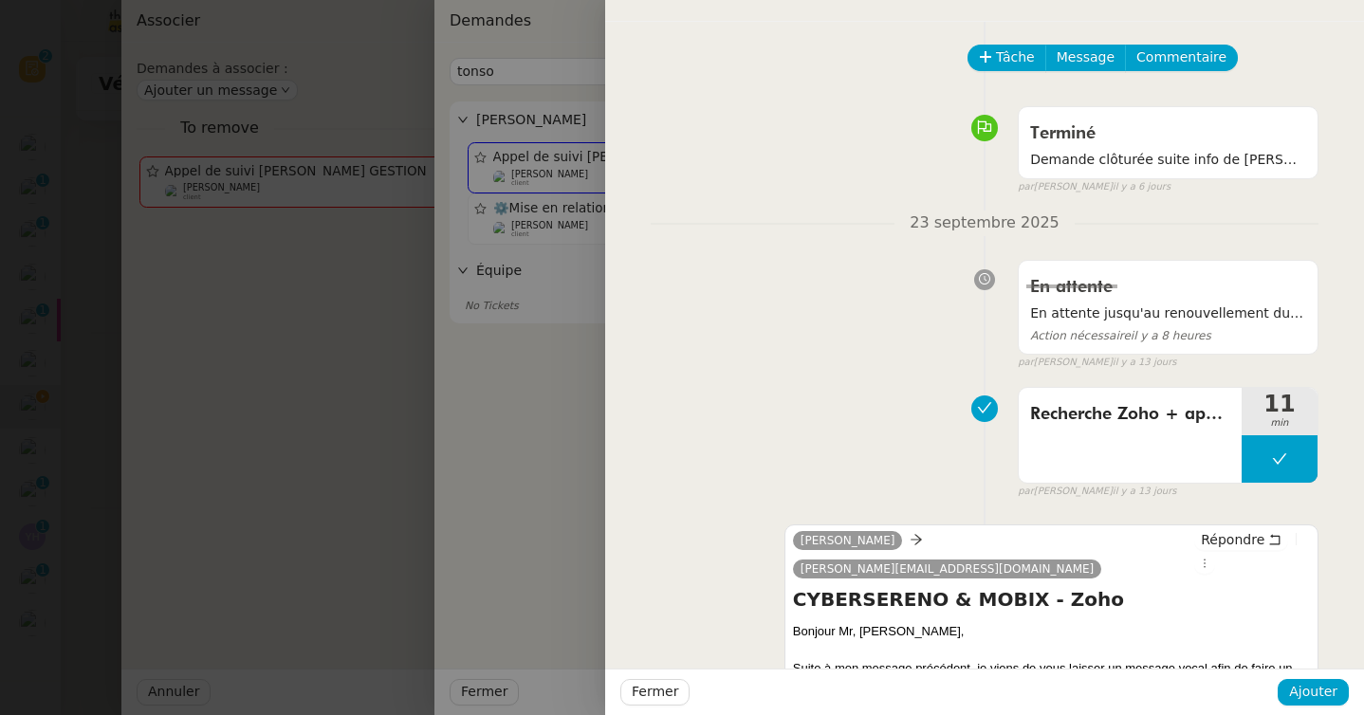
click at [487, 172] on div at bounding box center [682, 357] width 1364 height 715
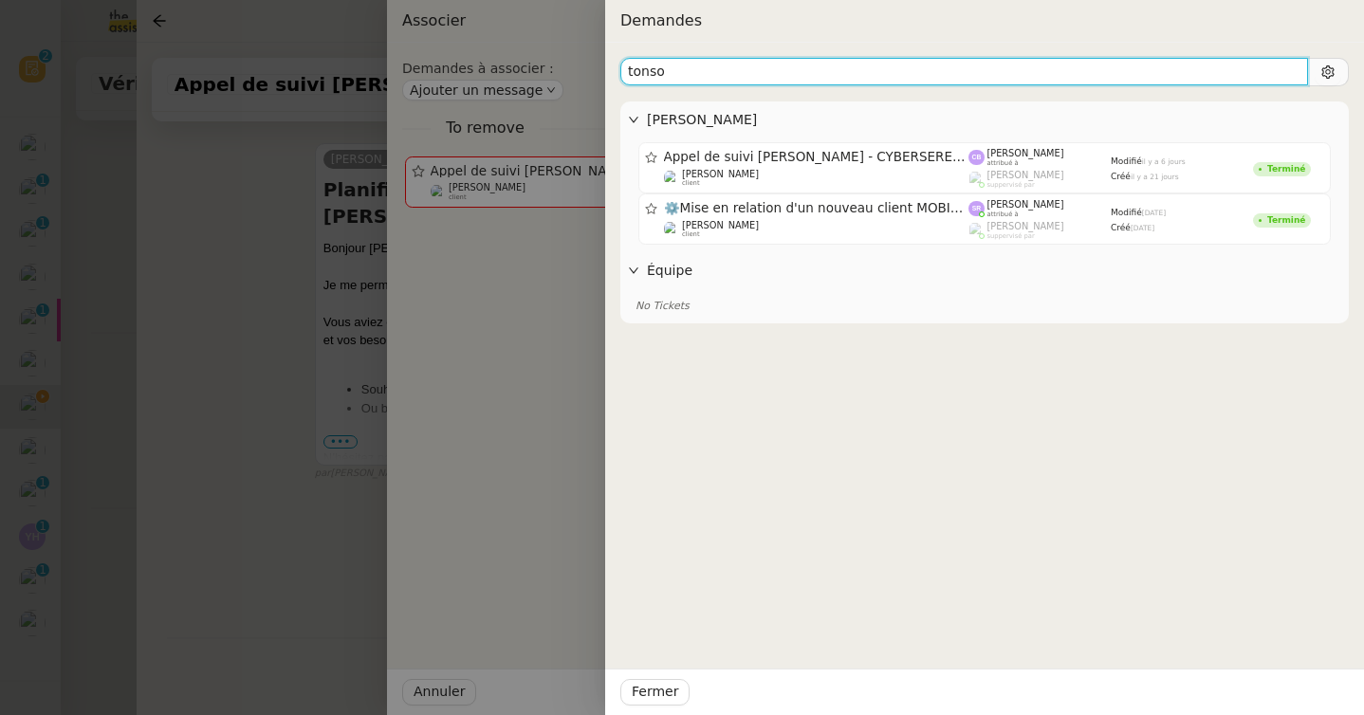
click at [729, 80] on input "tonso" at bounding box center [964, 72] width 688 height 28
drag, startPoint x: 688, startPoint y: 66, endPoint x: 566, endPoint y: 65, distance: 121.4
click at [566, 65] on div "Demandes tonso Florian Parant Appel de suivi Michael Tonso - CYBERSERENO Floria…" at bounding box center [682, 357] width 1364 height 715
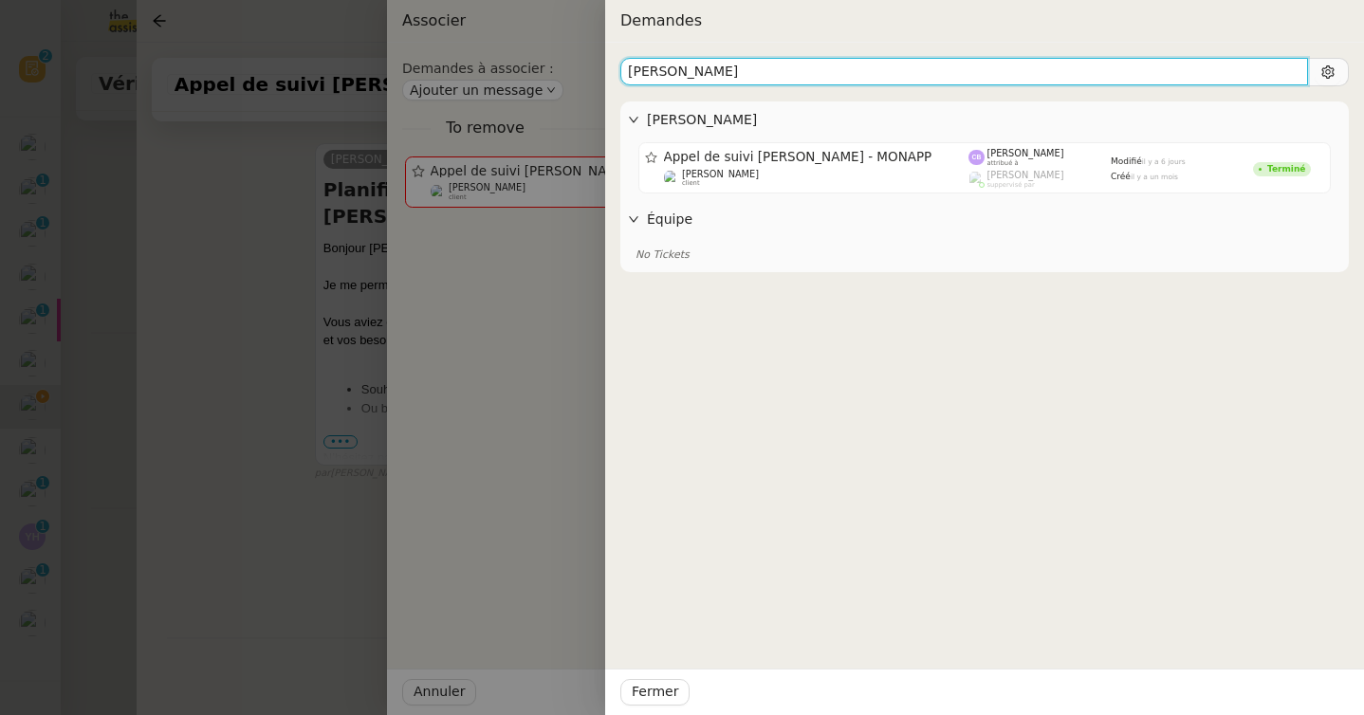
drag, startPoint x: 674, startPoint y: 75, endPoint x: 556, endPoint y: 71, distance: 118.6
click at [556, 71] on div "Demandes ugo Florian Parant Appel de suivi Ugo Guazzini - MONAPP Florian Parant…" at bounding box center [682, 357] width 1364 height 715
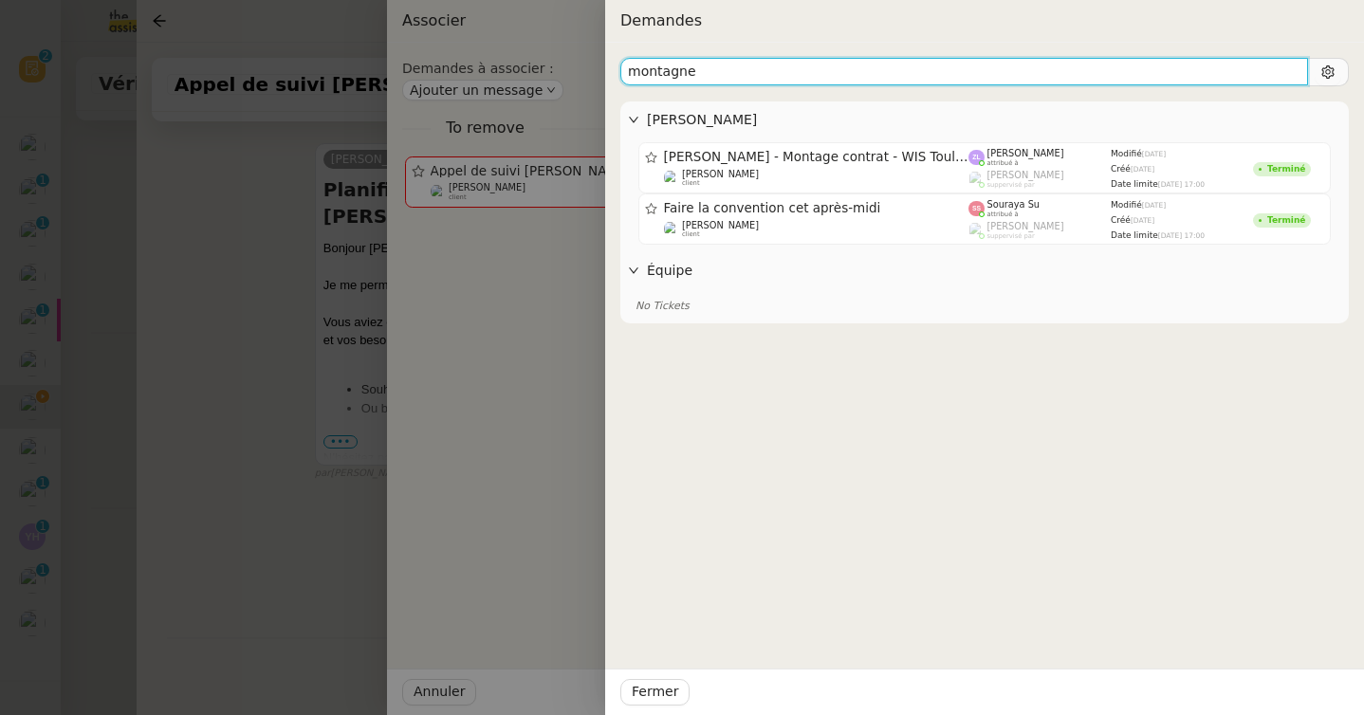
drag, startPoint x: 714, startPoint y: 66, endPoint x: 559, endPoint y: 66, distance: 155.5
click at [559, 66] on div "Demandes montagne Florian Parant COLIN Léa - Montage contrat - WIS Toulouse Flo…" at bounding box center [682, 357] width 1364 height 715
type input "christophe"
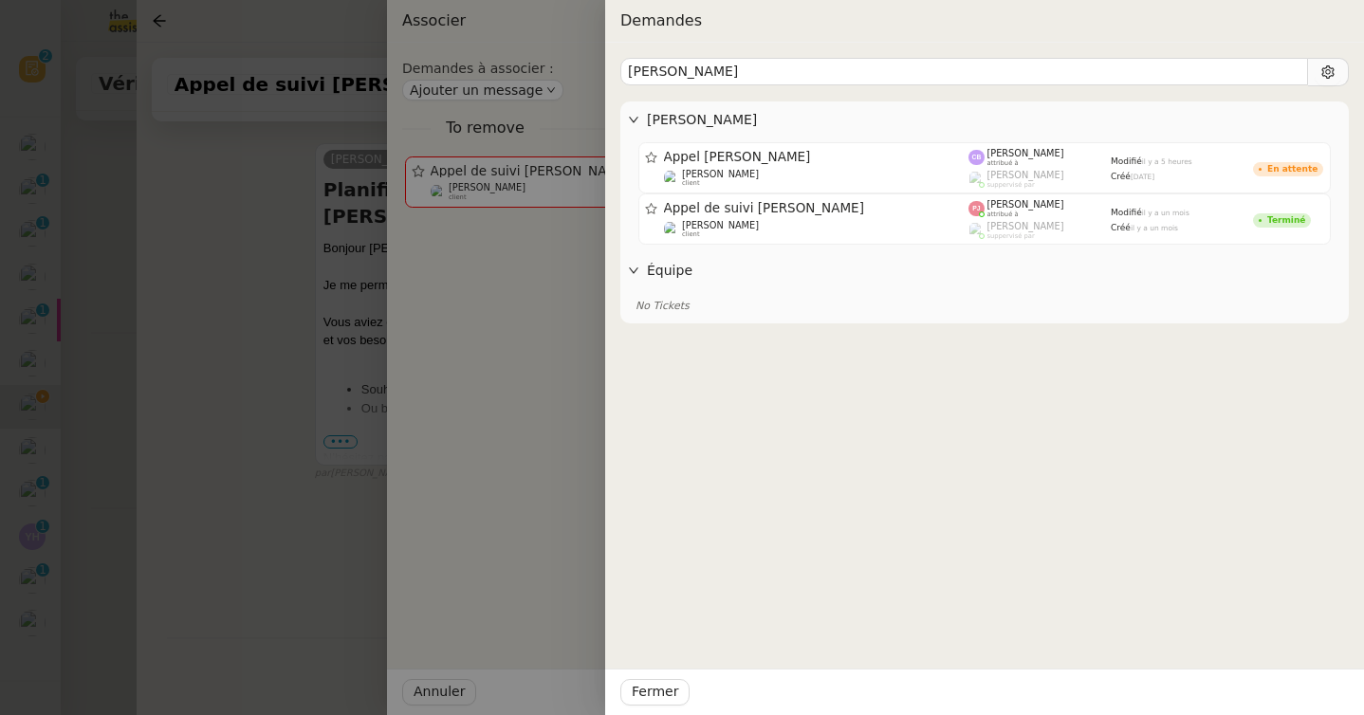
click at [518, 152] on div at bounding box center [682, 357] width 1364 height 715
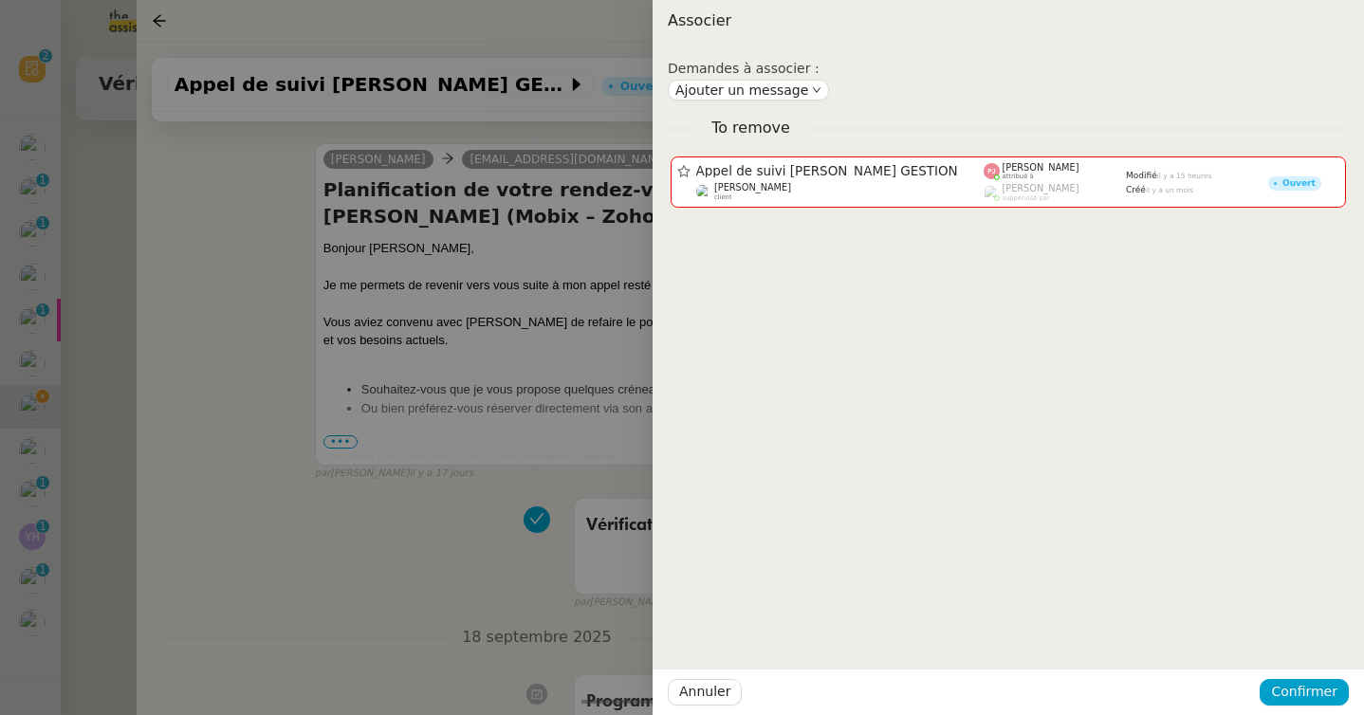
click at [744, 274] on div "Demandes à associer : Ajouter un message To remove Appel de suivi Yoann Boileau…" at bounding box center [1007, 379] width 711 height 672
click at [517, 293] on div at bounding box center [682, 357] width 1364 height 715
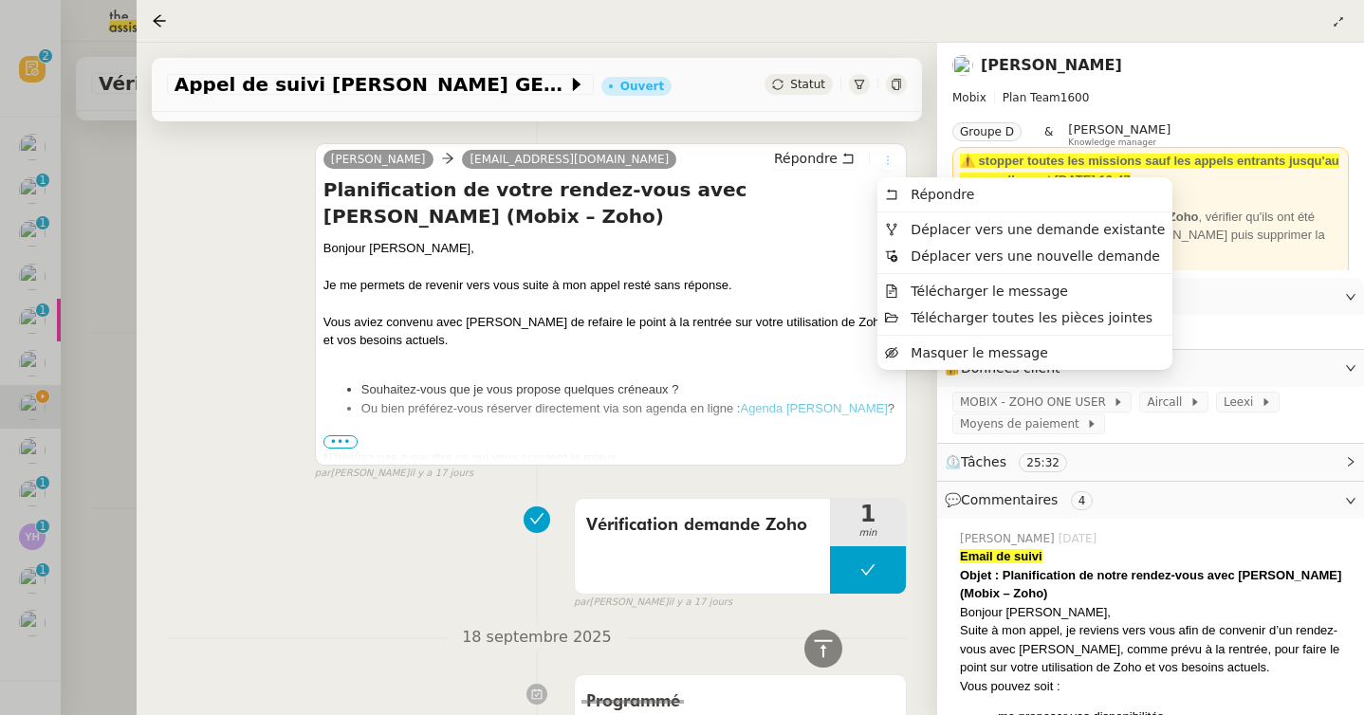
click at [893, 157] on icon at bounding box center [887, 160] width 21 height 11
click at [913, 222] on span "Déplacer vers une demande existante" at bounding box center [1037, 229] width 254 height 15
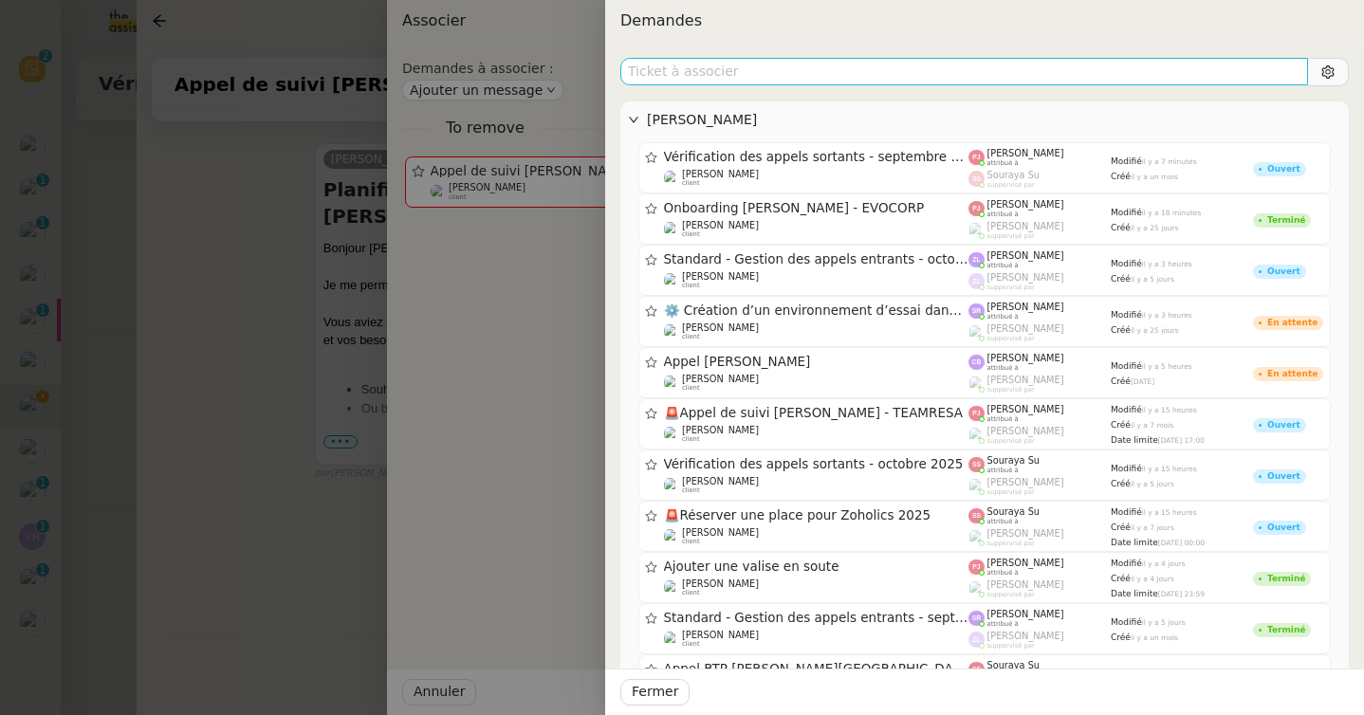
click at [881, 71] on input "text" at bounding box center [964, 72] width 688 height 28
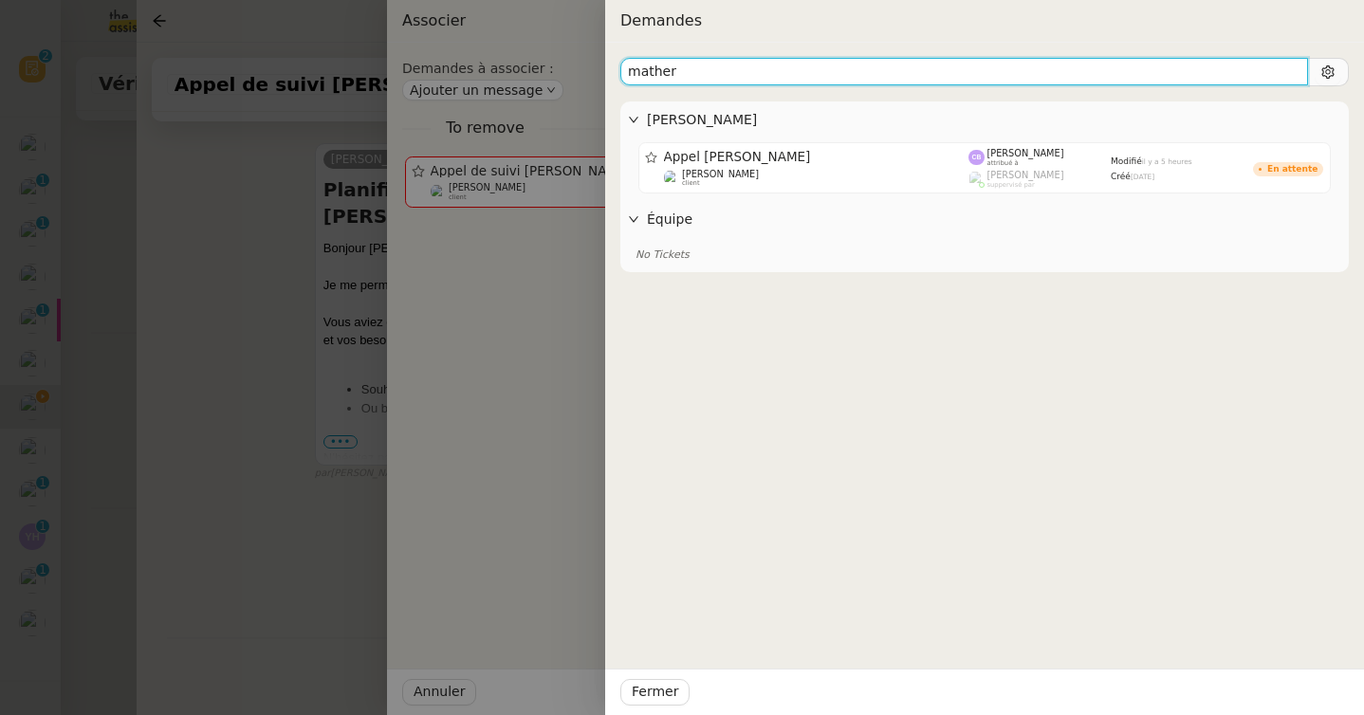
drag, startPoint x: 683, startPoint y: 72, endPoint x: 586, endPoint y: 71, distance: 96.7
click at [586, 71] on div "Demandes mather Florian Parant Appel Alice Marcot Florian Parant client Camille…" at bounding box center [682, 357] width 1364 height 715
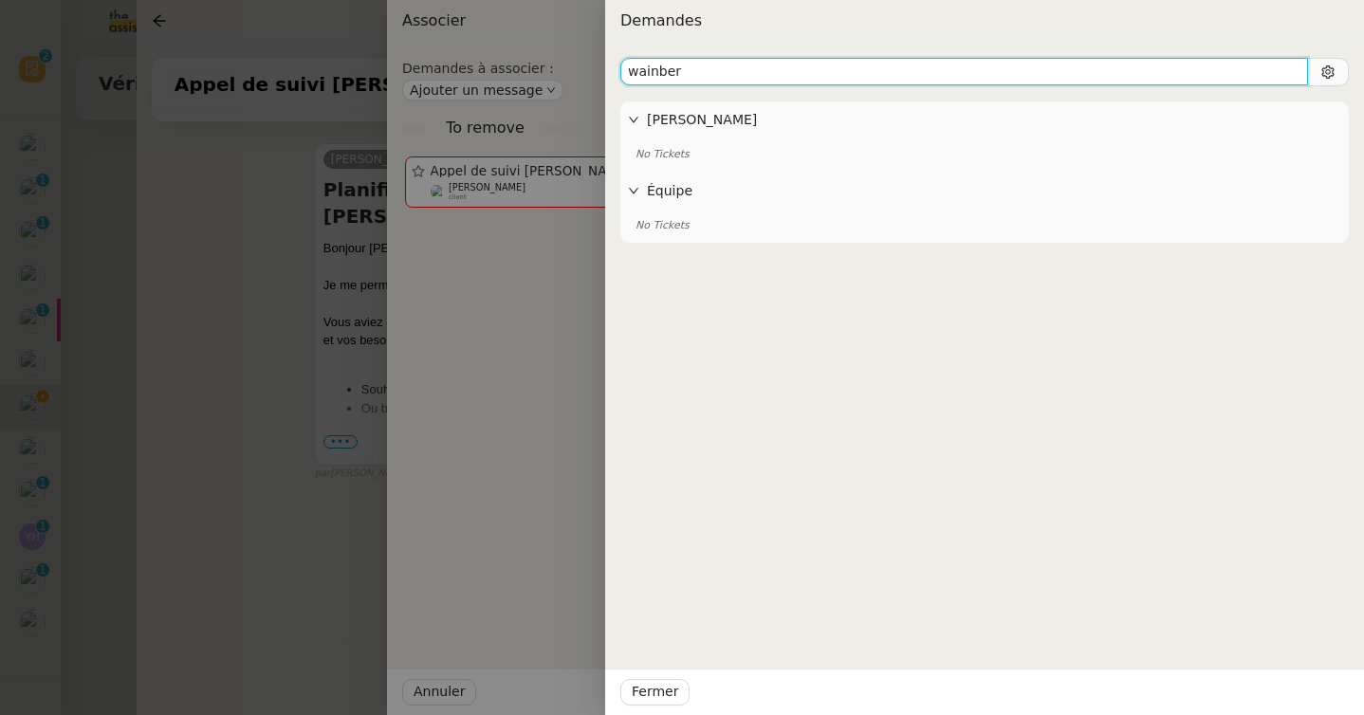
drag, startPoint x: 684, startPoint y: 70, endPoint x: 568, endPoint y: 69, distance: 115.7
click at [568, 69] on div "Demandes wainber Florian Parant No Tickets Équipe No Tickets Fermer" at bounding box center [682, 357] width 1364 height 715
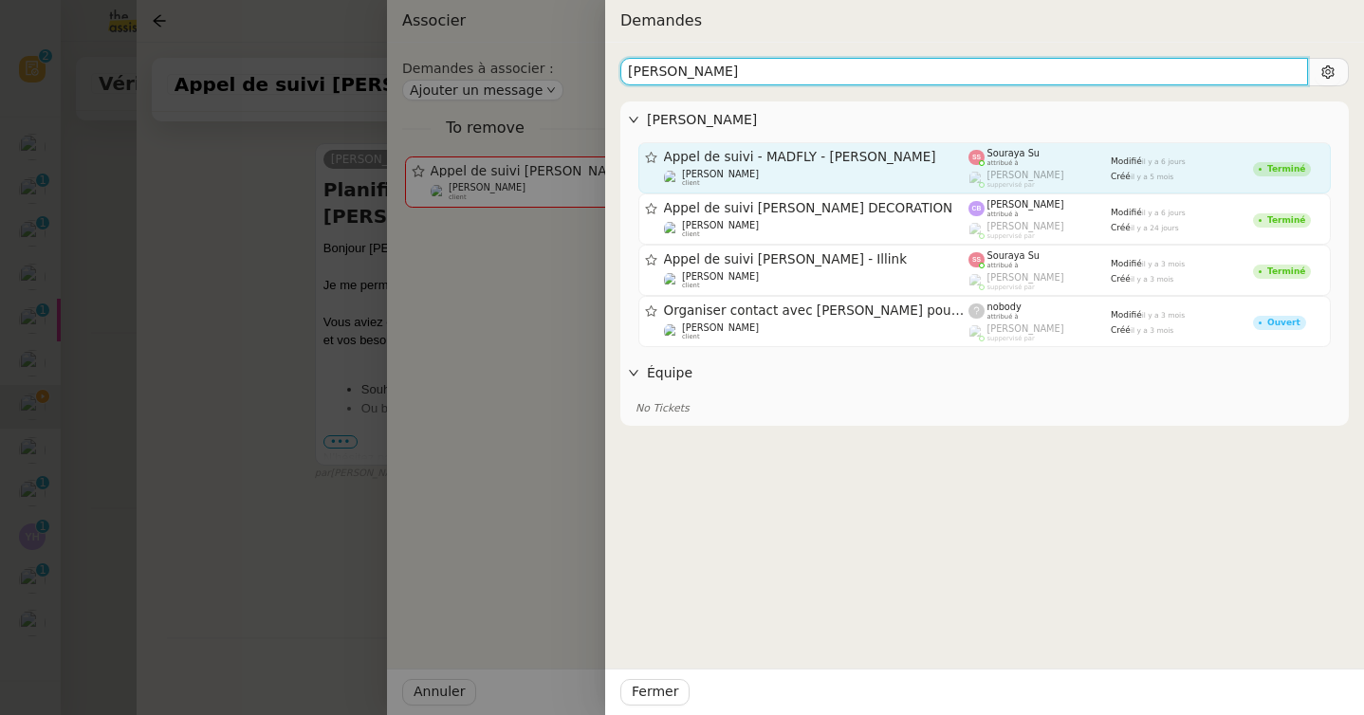
type input "thierry"
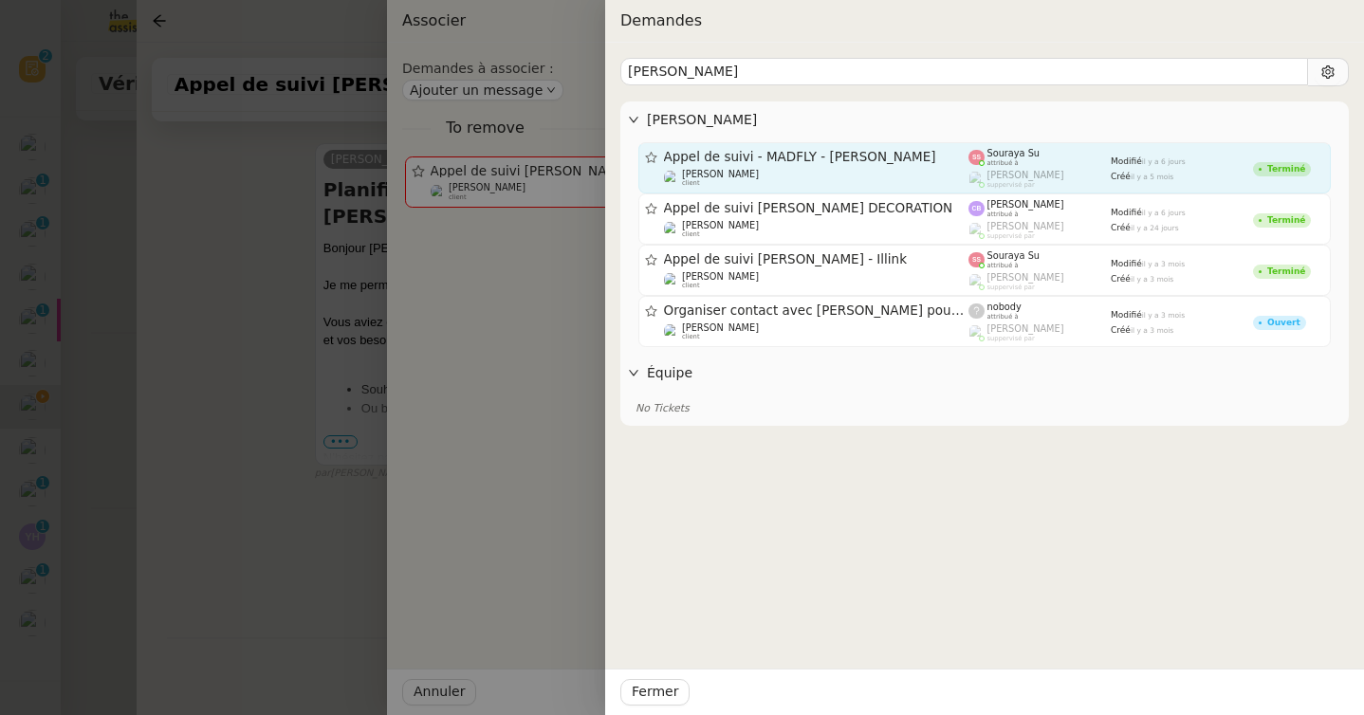
drag, startPoint x: 910, startPoint y: 156, endPoint x: 663, endPoint y: 160, distance: 247.6
click at [664, 160] on span "Appel de suivi - MADFLY - Thierry Guillot" at bounding box center [816, 157] width 305 height 13
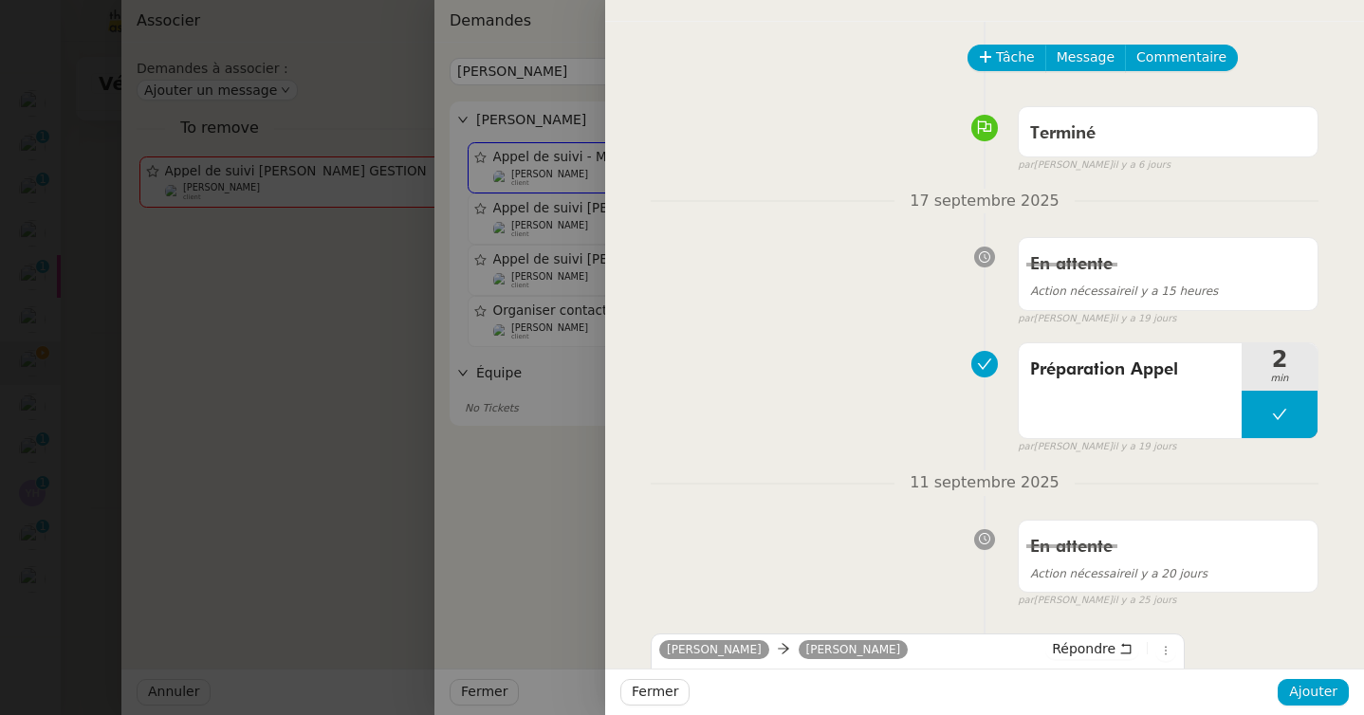
click at [309, 353] on div at bounding box center [682, 357] width 1364 height 715
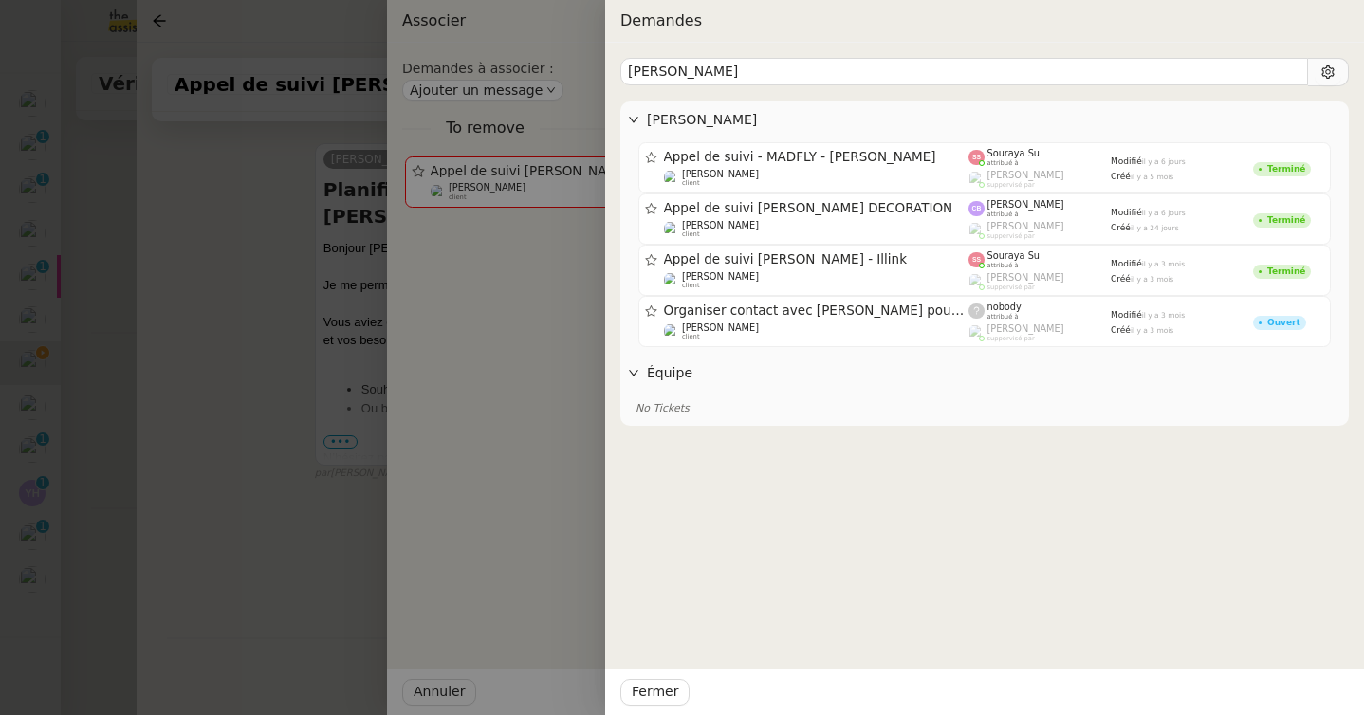
click at [91, 361] on div at bounding box center [682, 357] width 1364 height 715
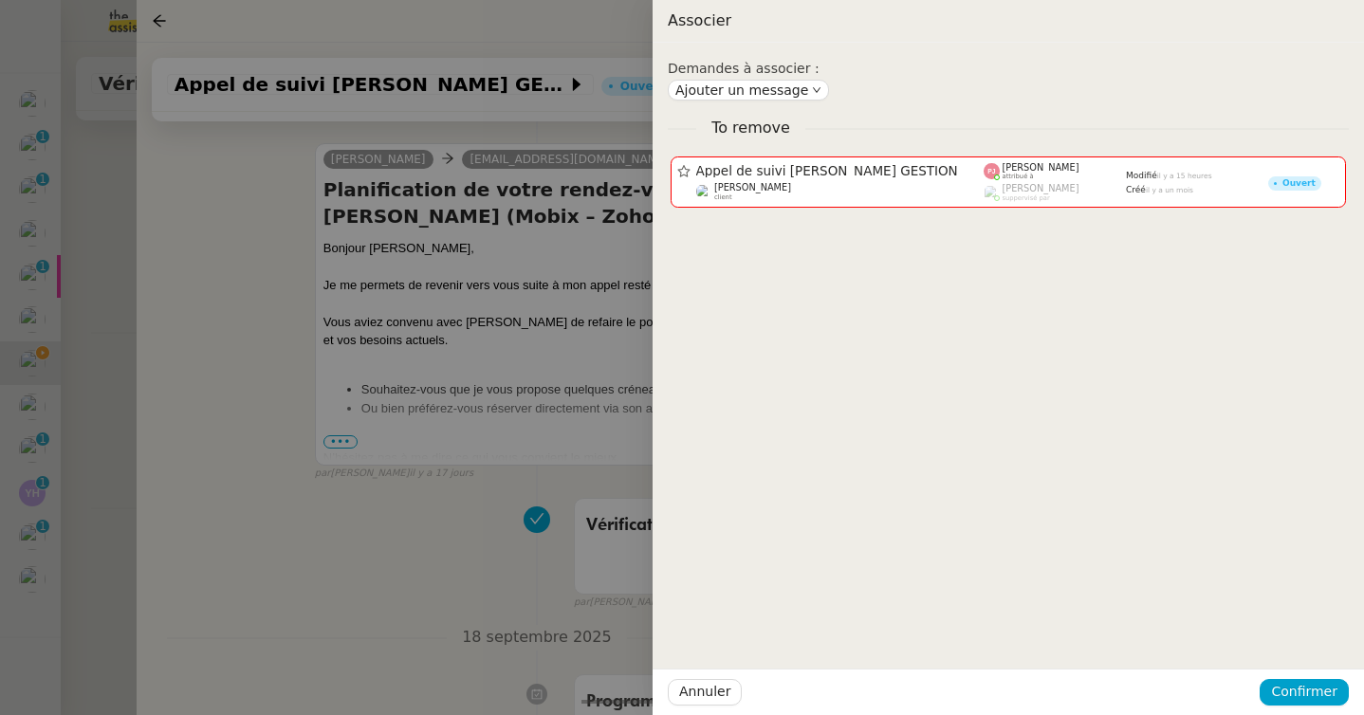
click at [91, 361] on div at bounding box center [682, 357] width 1364 height 715
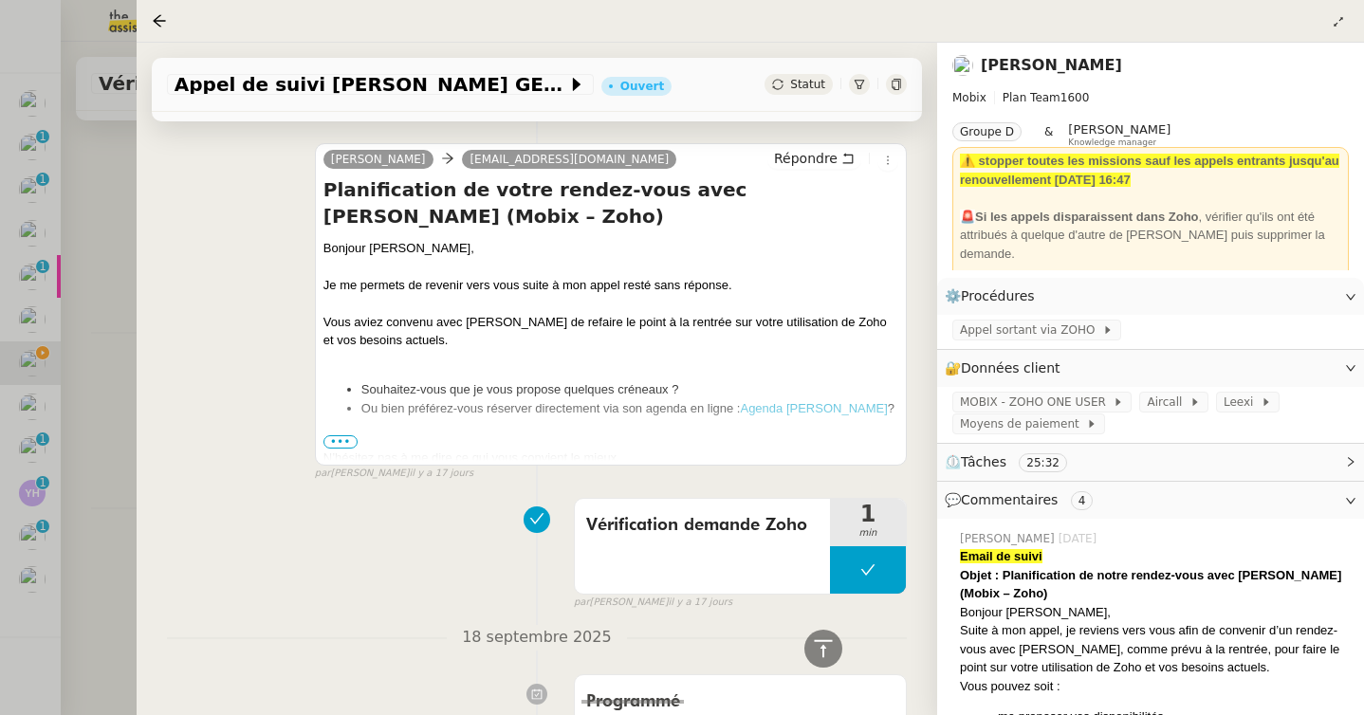
click at [91, 361] on div at bounding box center [682, 357] width 1364 height 715
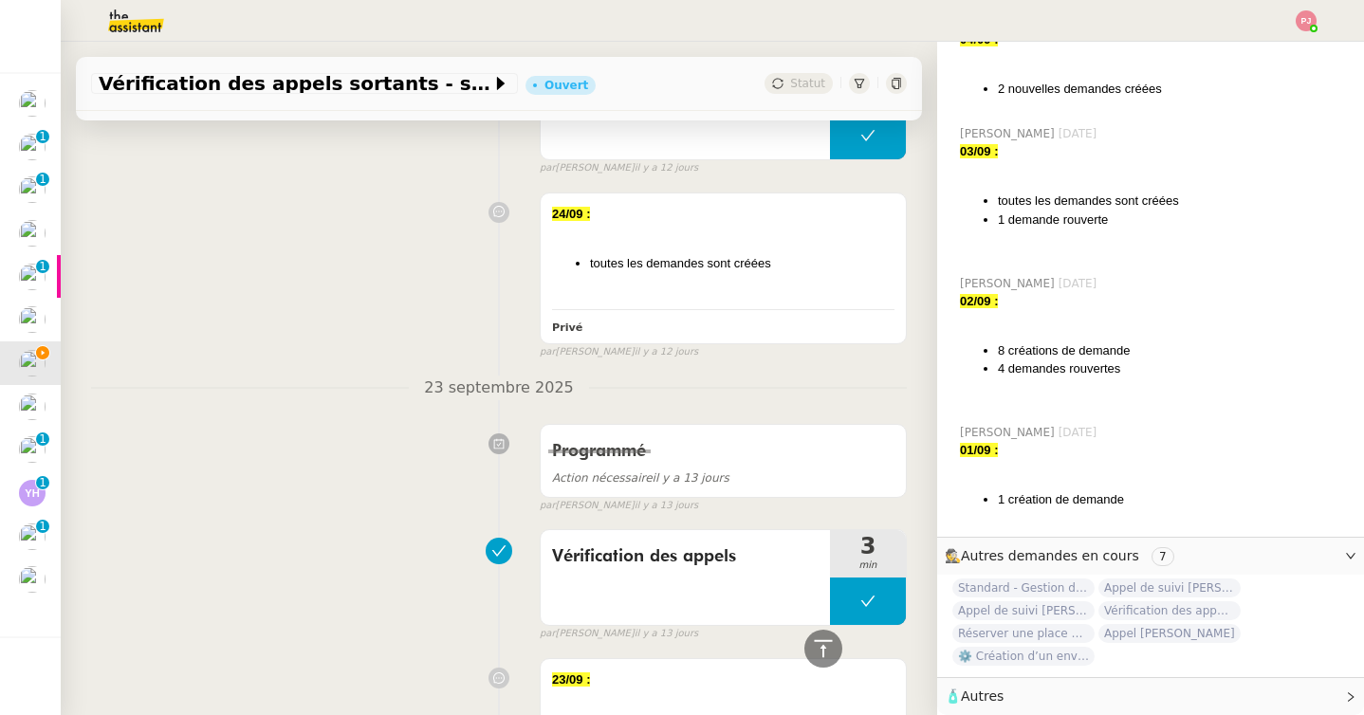
scroll to position [604, 0]
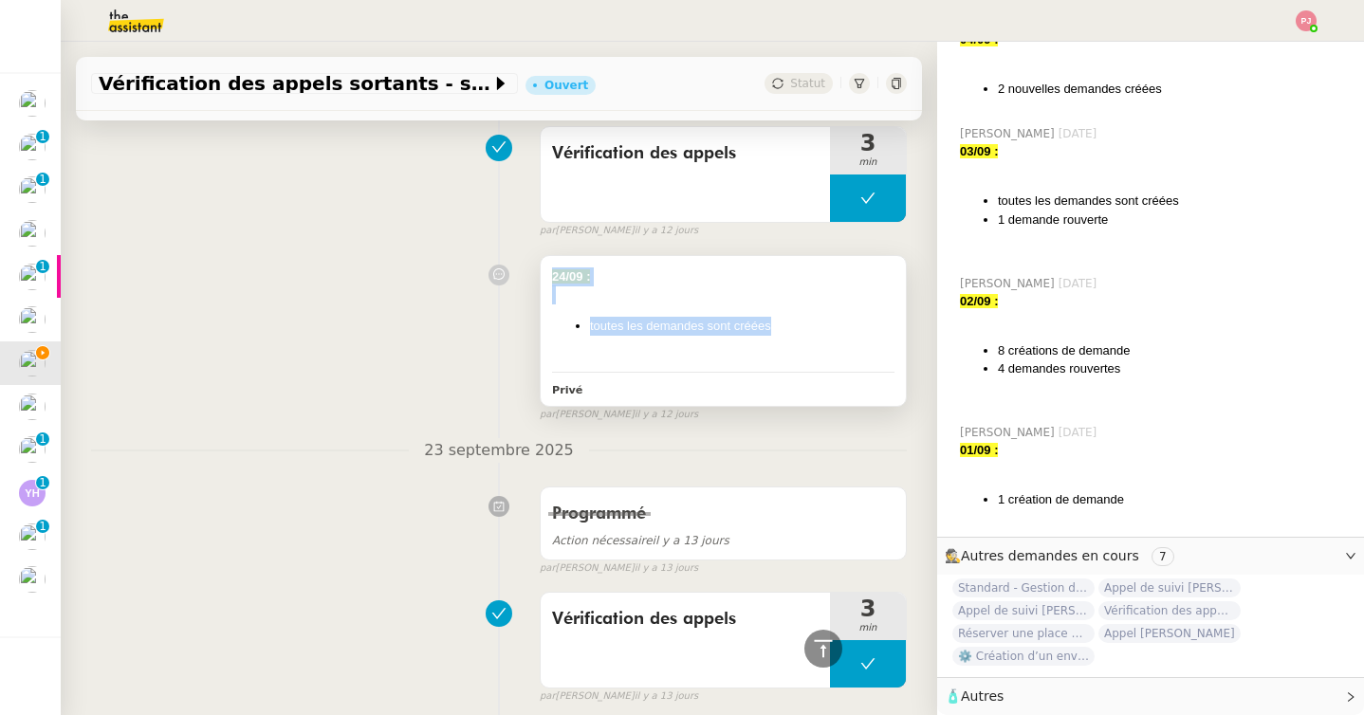
drag, startPoint x: 803, startPoint y: 332, endPoint x: 545, endPoint y: 280, distance: 263.2
click at [545, 280] on div "24/09 : toutes les demandes sont créées Privé" at bounding box center [723, 331] width 365 height 150
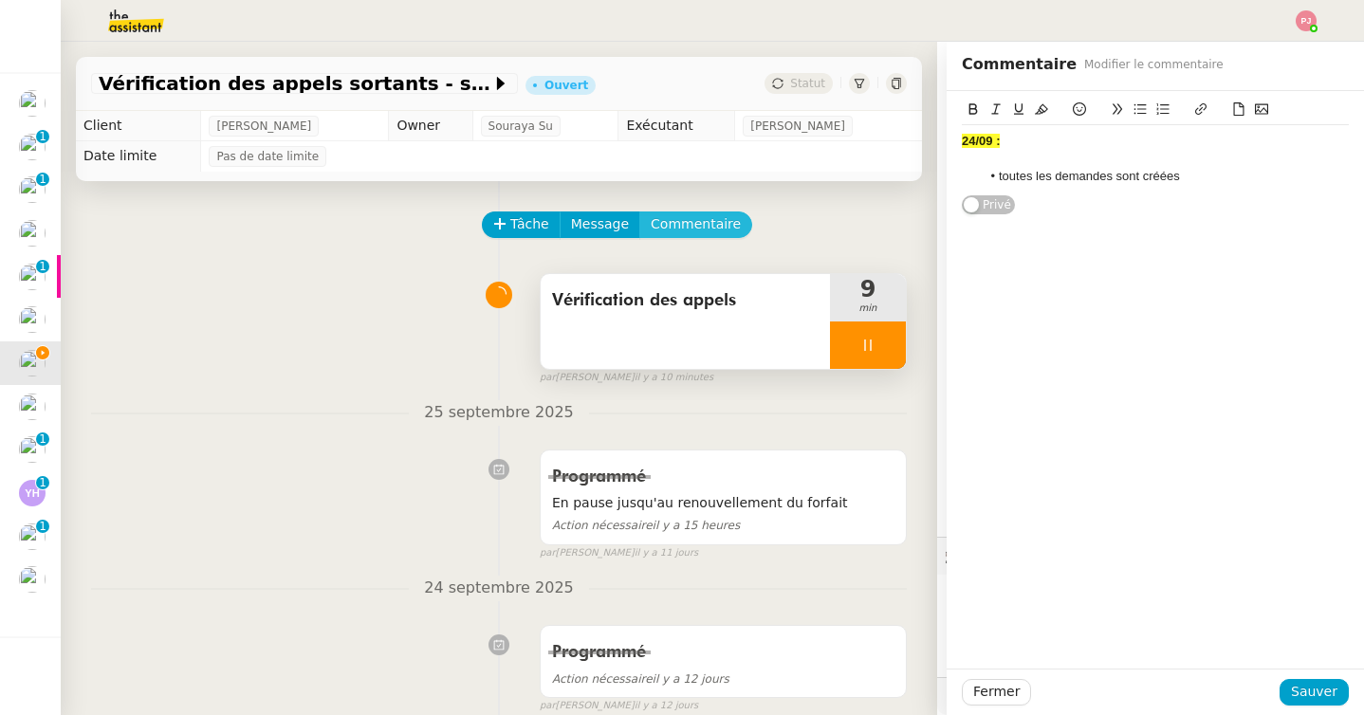
click at [685, 230] on span "Commentaire" at bounding box center [696, 224] width 90 height 22
click at [1012, 139] on div at bounding box center [1155, 141] width 387 height 17
click at [975, 140] on strong "24/09 :" at bounding box center [981, 141] width 38 height 14
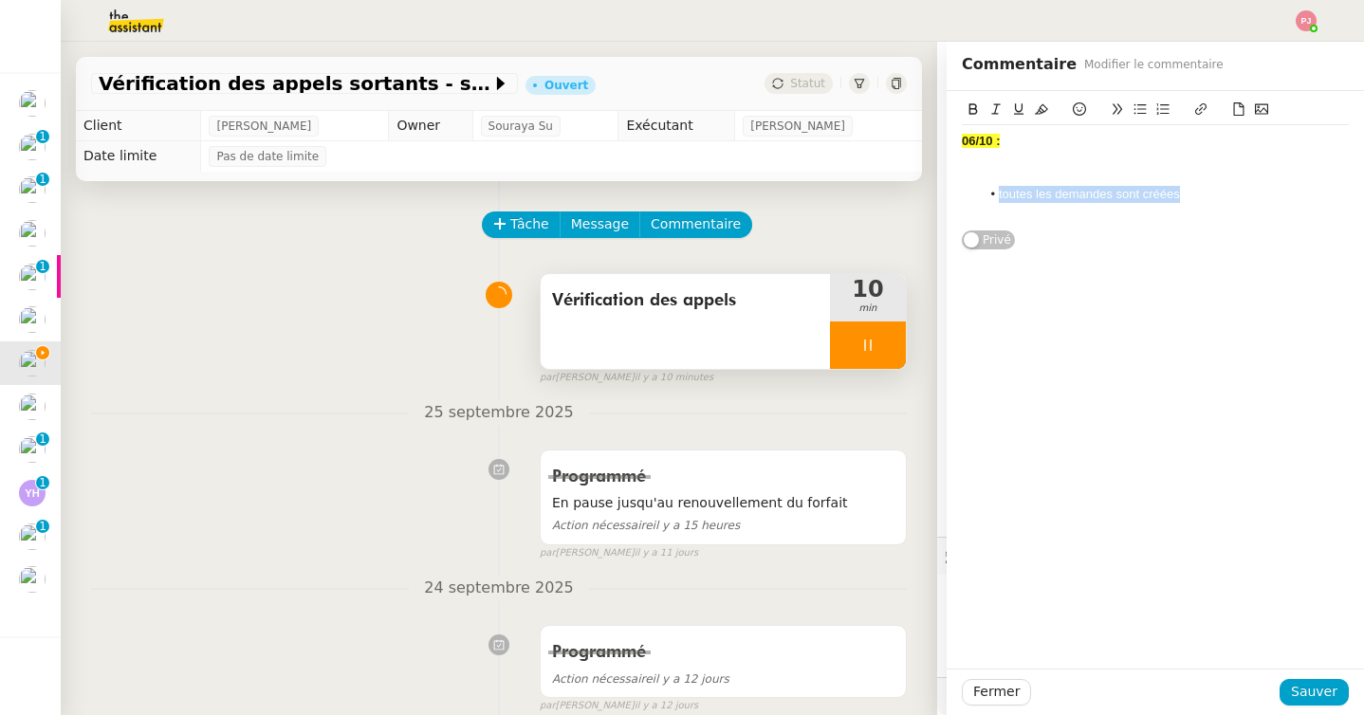
drag, startPoint x: 1184, startPoint y: 193, endPoint x: 973, endPoint y: 193, distance: 210.5
click at [973, 193] on ul "toutes les demandes sont créées" at bounding box center [1155, 194] width 387 height 17
click at [1068, 163] on div at bounding box center [1155, 159] width 387 height 17
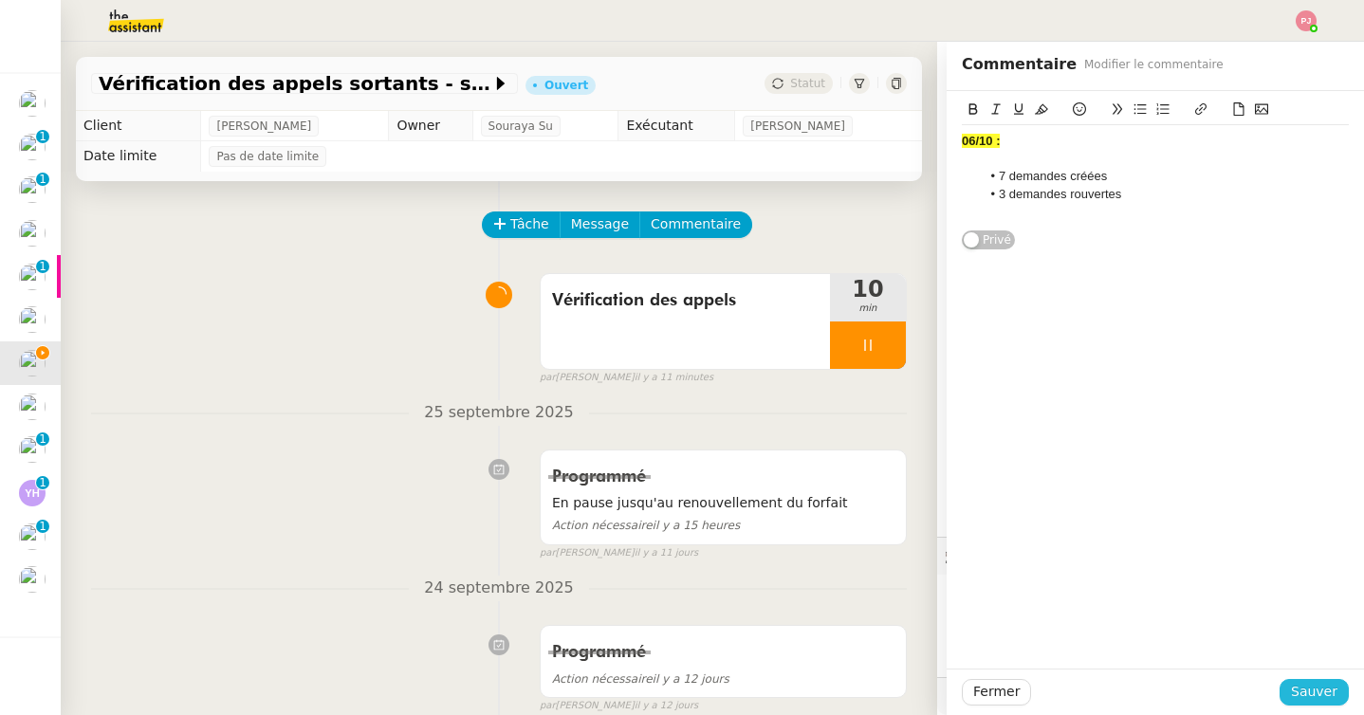
click at [1303, 688] on span "Sauver" at bounding box center [1314, 692] width 46 height 22
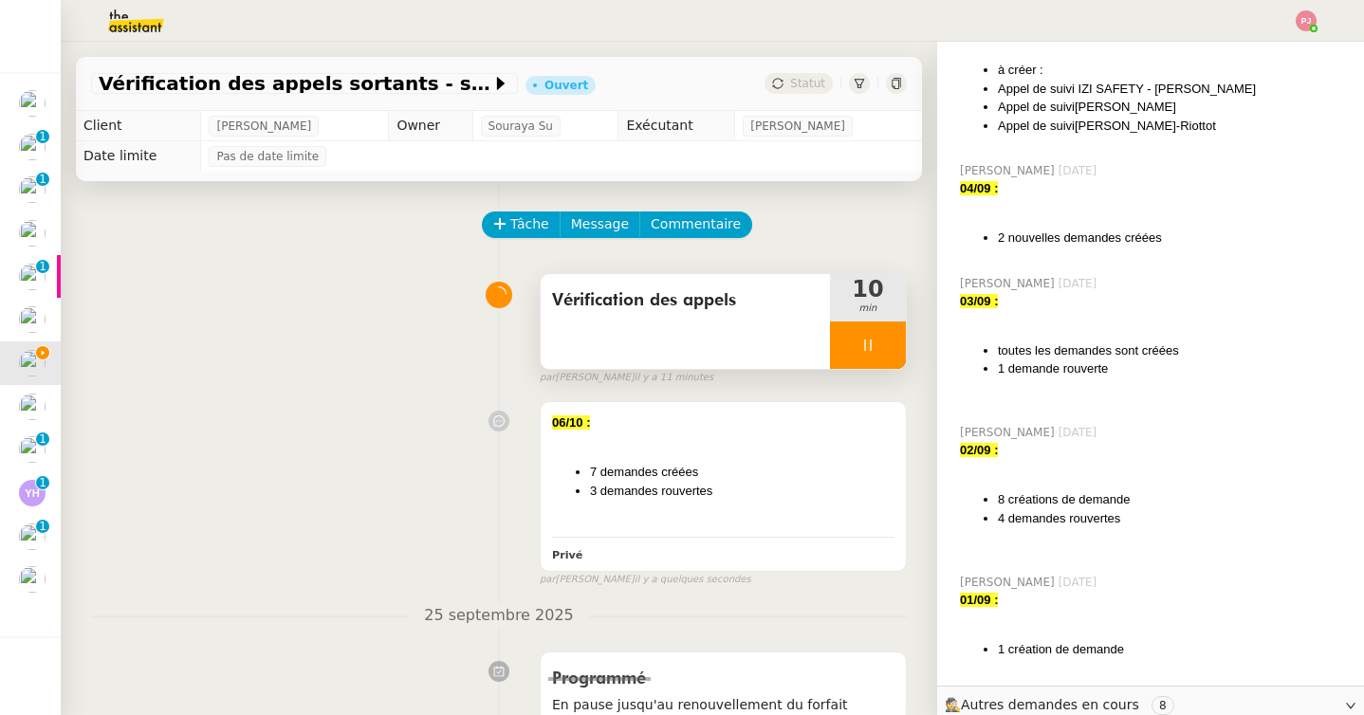
click at [872, 342] on icon at bounding box center [867, 345] width 15 height 15
click at [892, 334] on button at bounding box center [887, 345] width 38 height 47
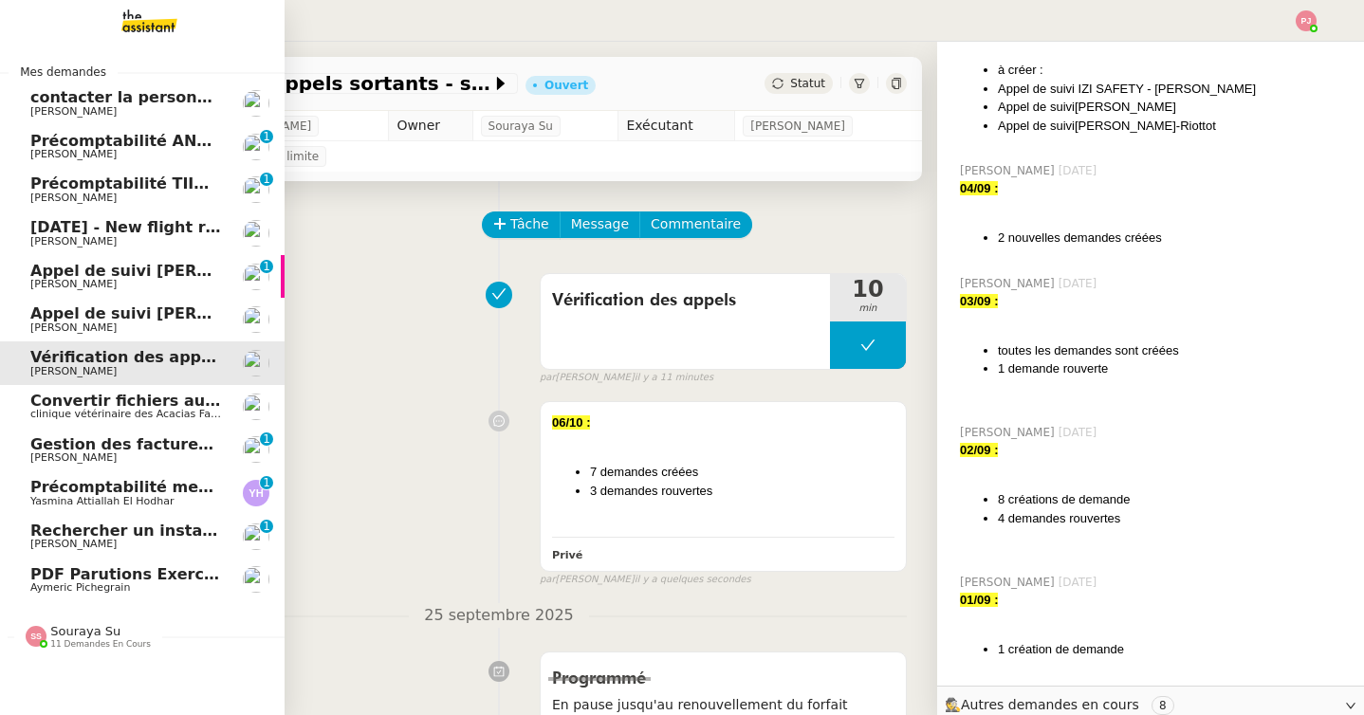
click at [127, 577] on span "PDF Parutions Exercices de style - 22 septembre 2025" at bounding box center [207, 574] width 355 height 18
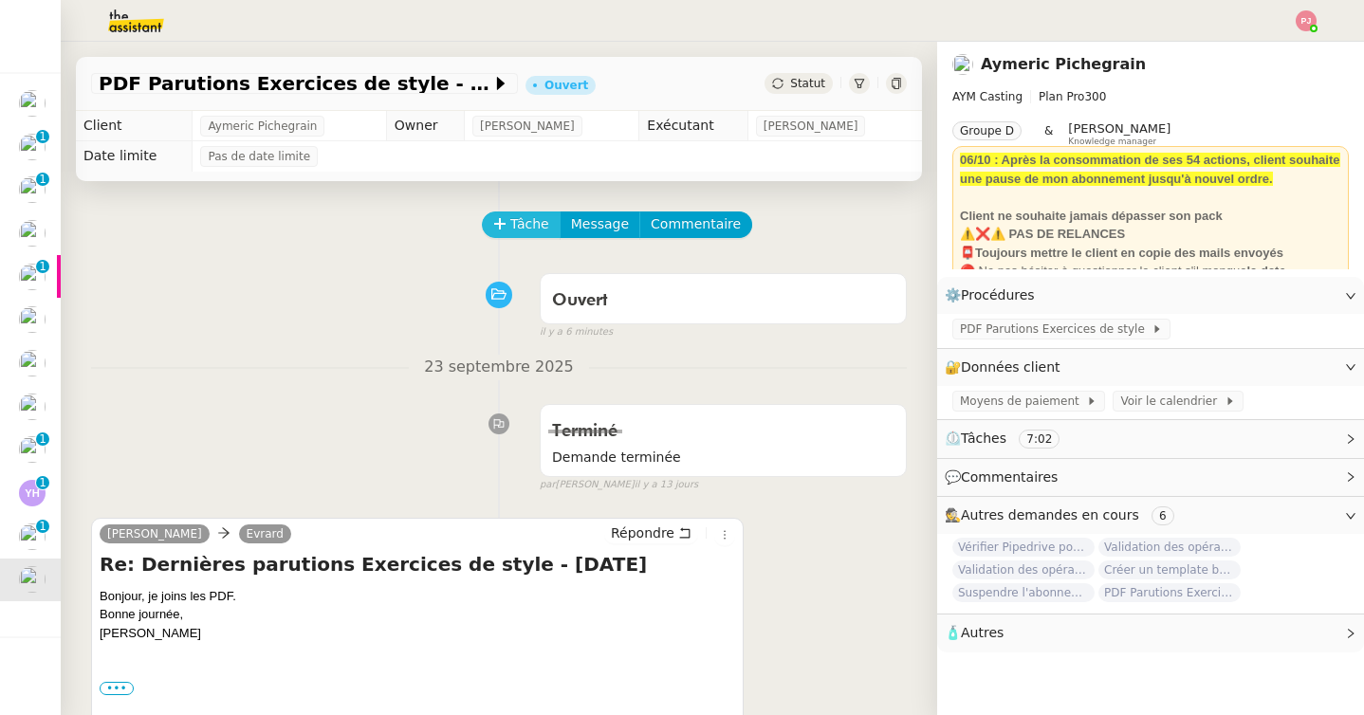
click at [538, 217] on span "Tâche" at bounding box center [529, 224] width 39 height 22
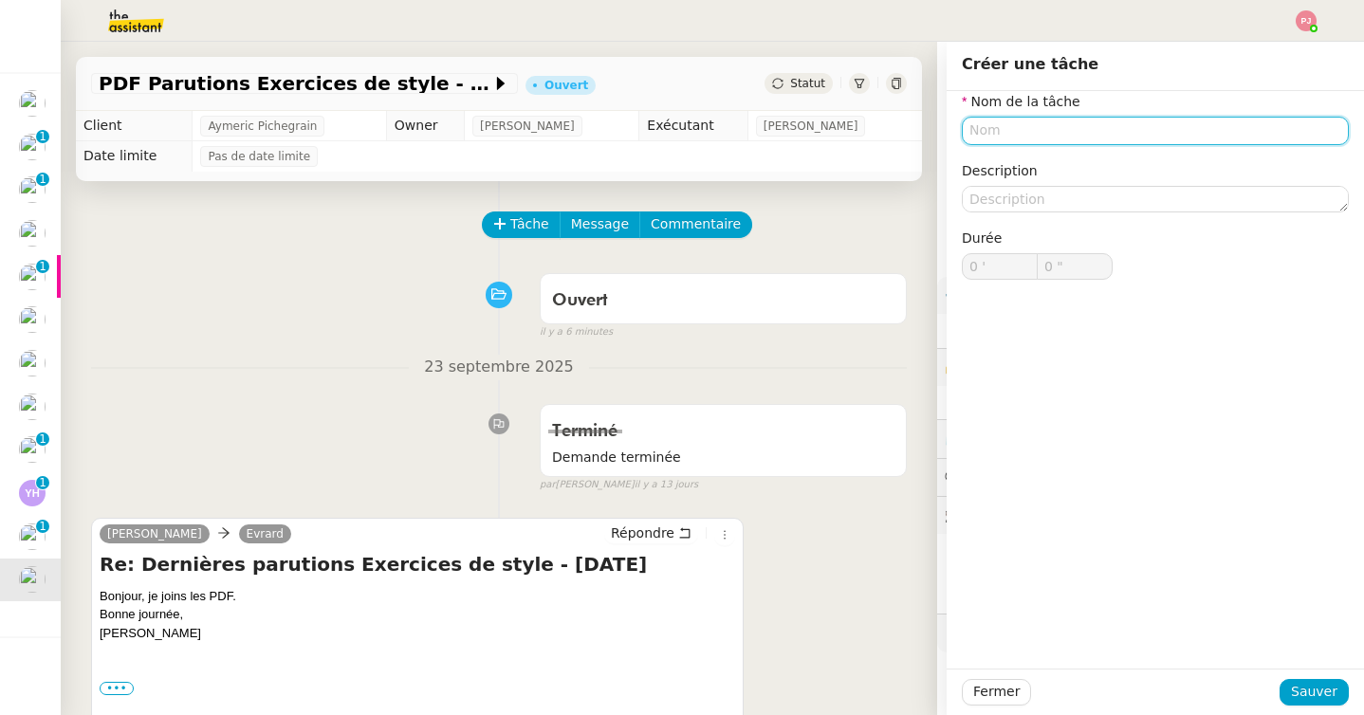
click at [987, 127] on input "text" at bounding box center [1155, 131] width 387 height 28
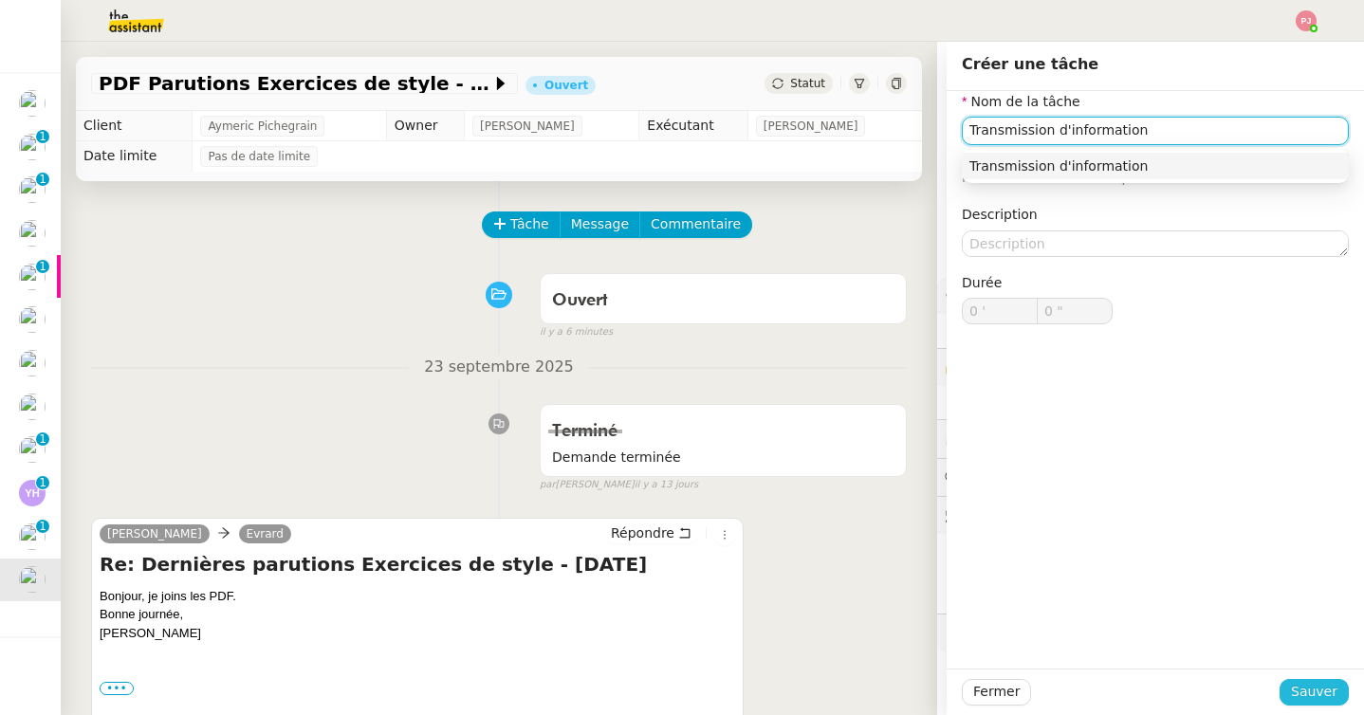
type input "Transmission d'information"
click at [1315, 686] on span "Sauver" at bounding box center [1314, 692] width 46 height 22
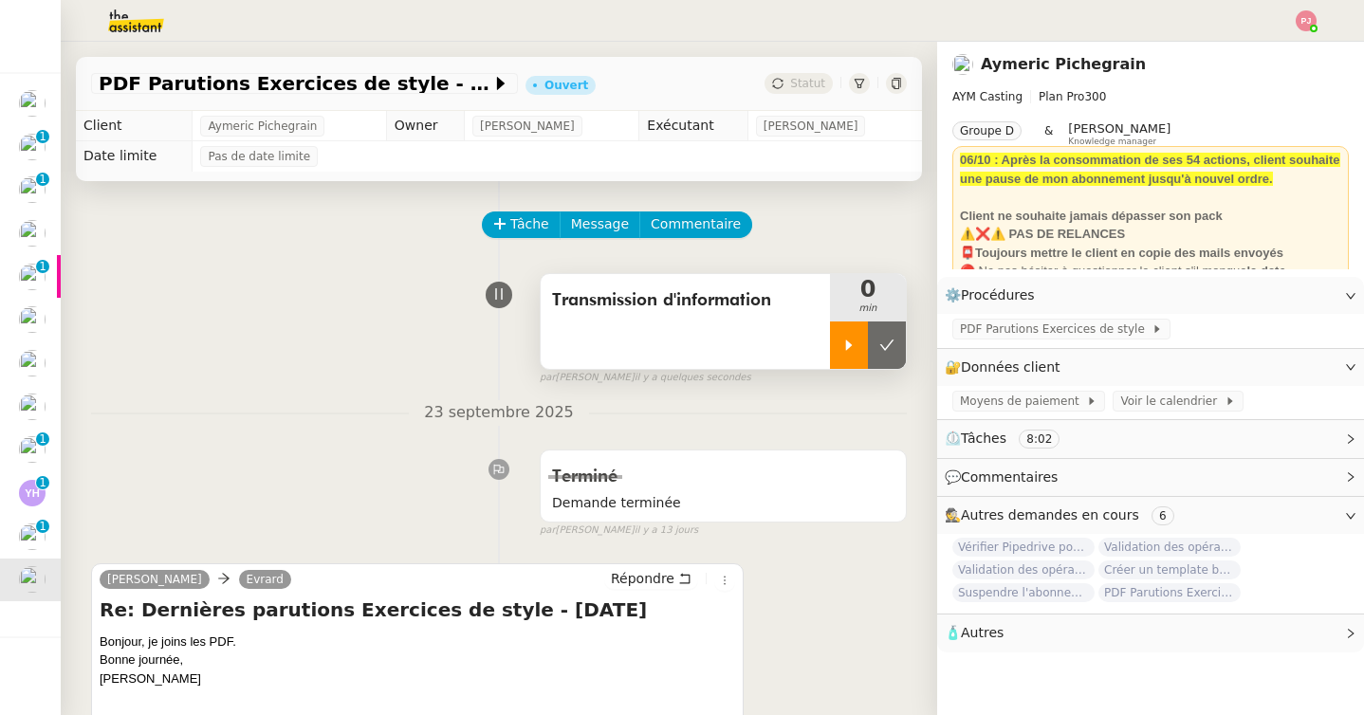
click at [847, 348] on icon at bounding box center [849, 345] width 7 height 10
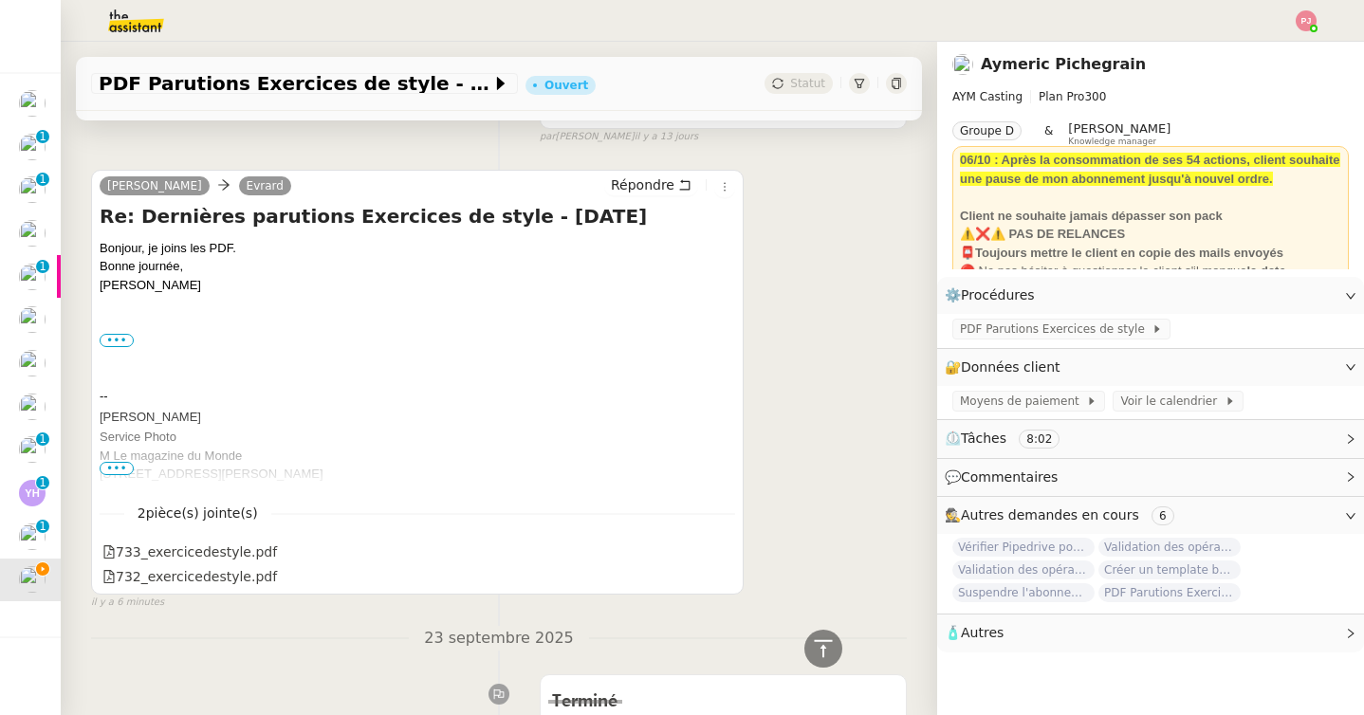
scroll to position [395, 0]
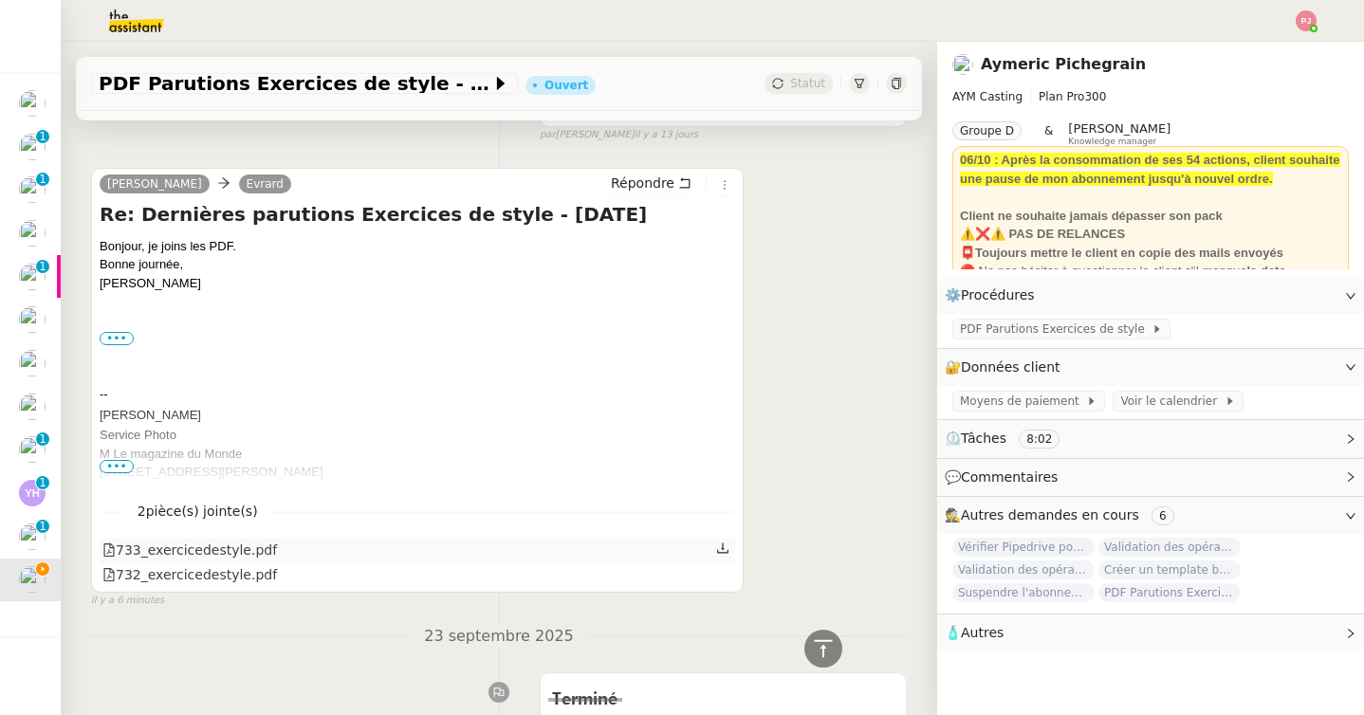
click at [717, 554] on icon at bounding box center [722, 548] width 13 height 13
click at [723, 574] on icon at bounding box center [722, 573] width 11 height 10
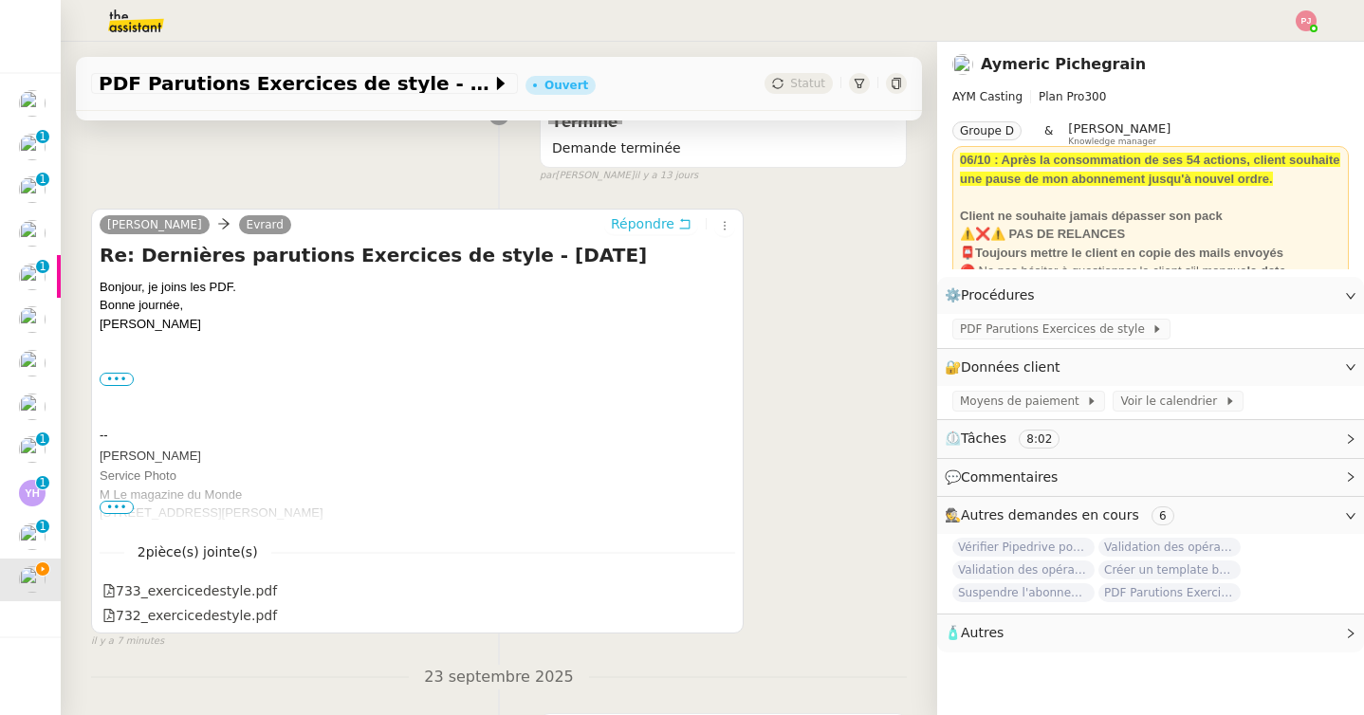
click at [663, 230] on span "Répondre" at bounding box center [643, 223] width 64 height 19
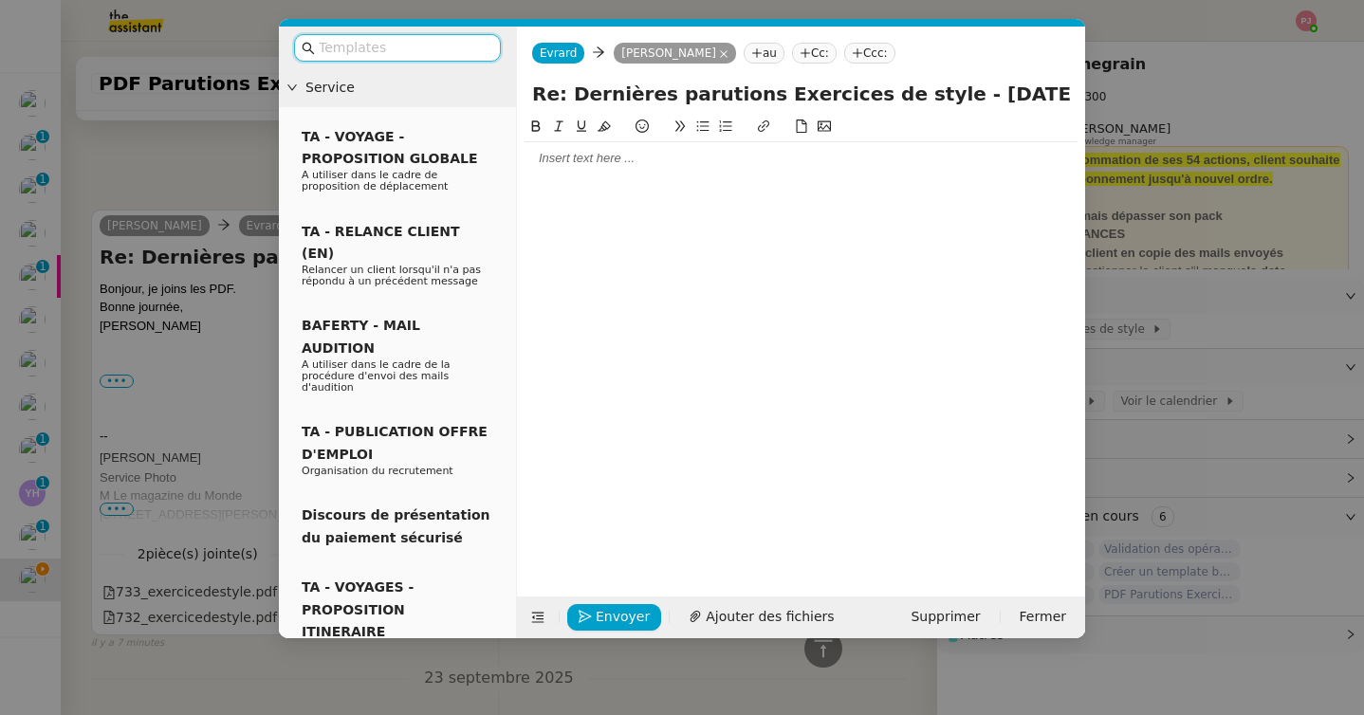
scroll to position [499, 0]
click at [674, 177] on div at bounding box center [800, 341] width 553 height 451
click at [670, 161] on div at bounding box center [800, 158] width 553 height 17
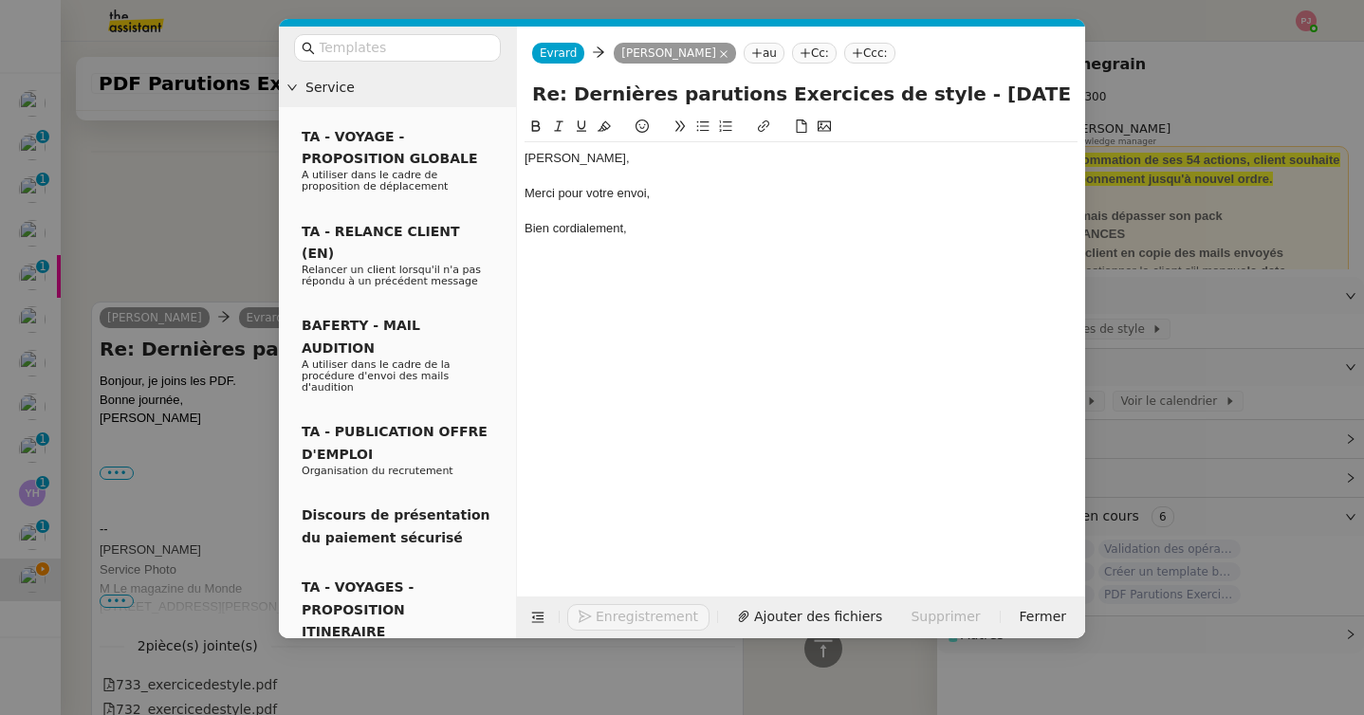
scroll to position [592, 0]
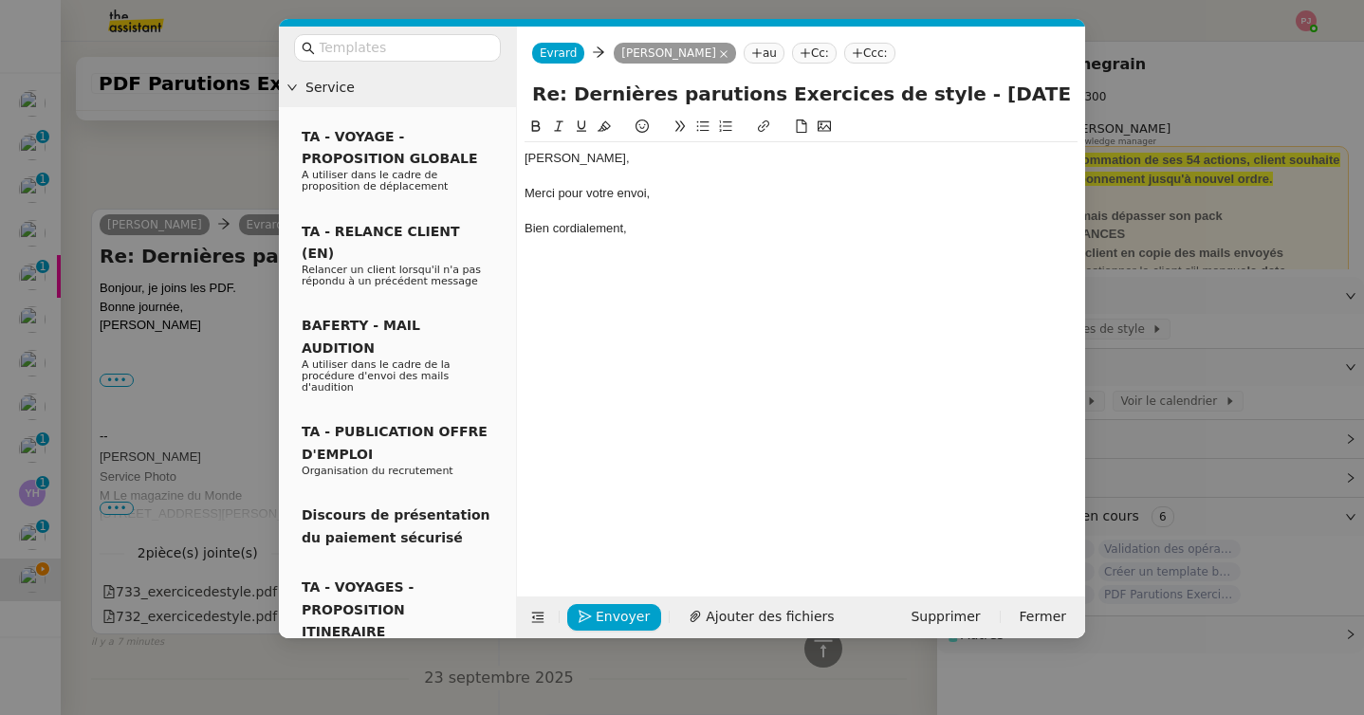
click at [553, 211] on div at bounding box center [800, 211] width 553 height 17
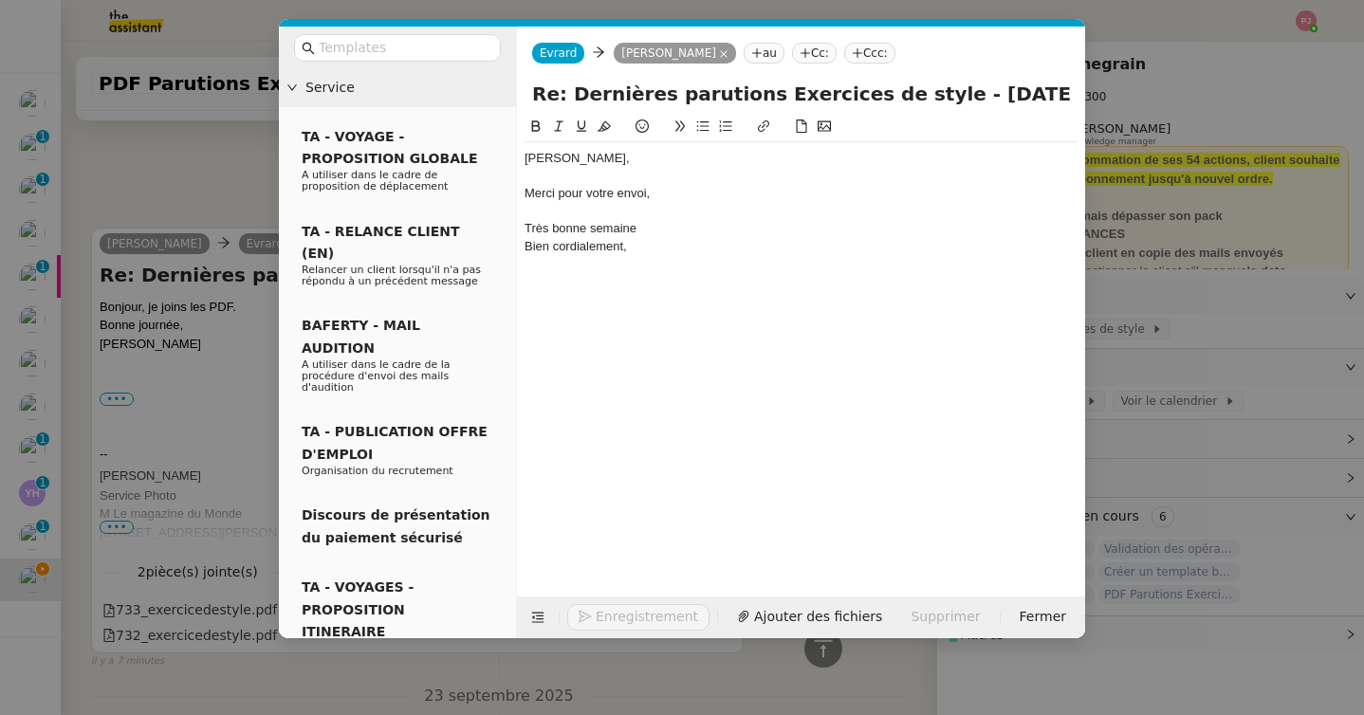
scroll to position [610, 0]
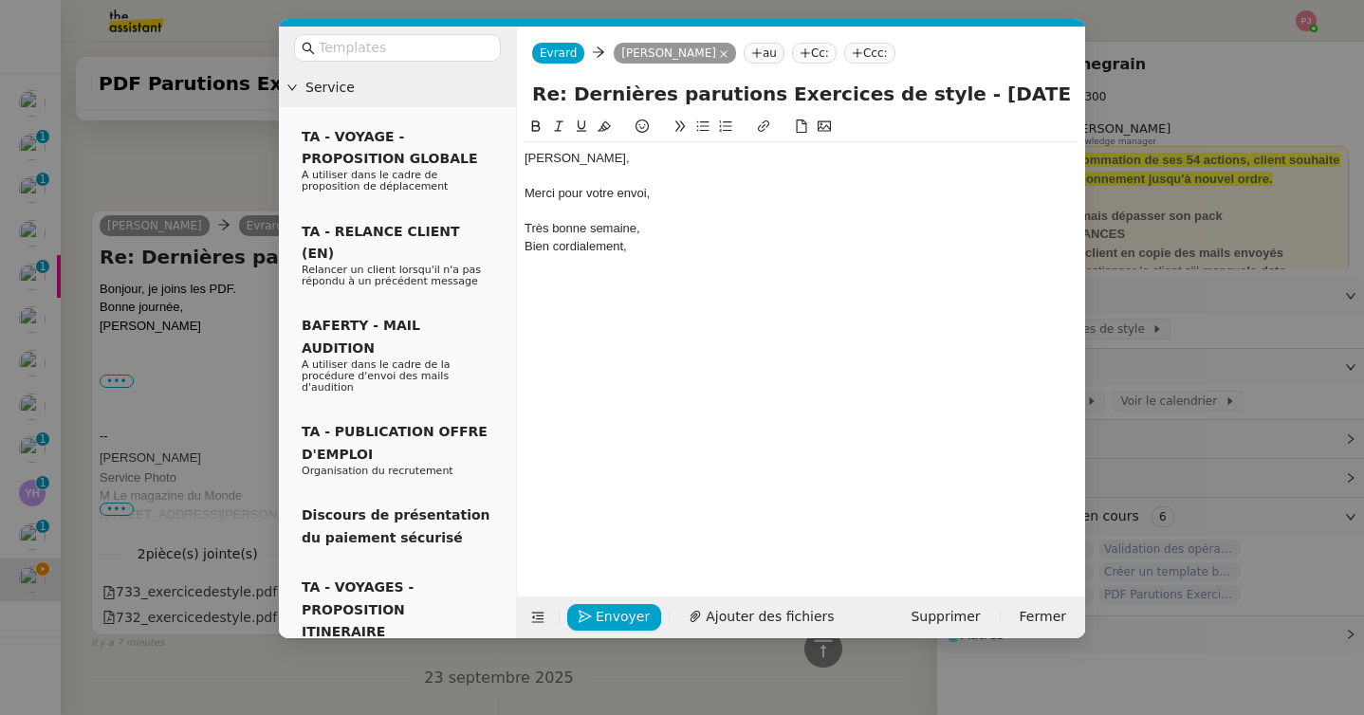
click at [660, 207] on div at bounding box center [800, 211] width 553 height 17
click at [660, 197] on div "Merci pour votre envoi," at bounding box center [800, 193] width 553 height 17
click at [615, 616] on span "Envoyer" at bounding box center [623, 617] width 54 height 22
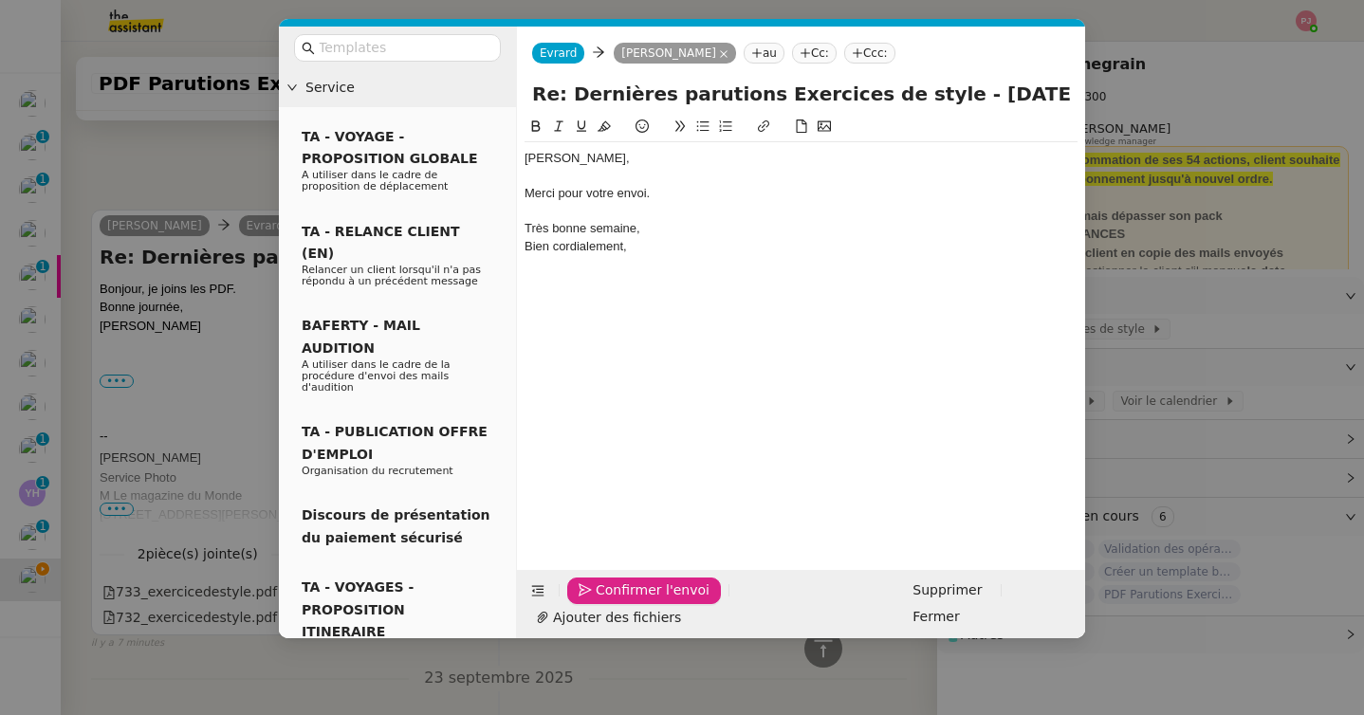
click at [615, 601] on span "Confirmer l'envoi" at bounding box center [653, 590] width 114 height 22
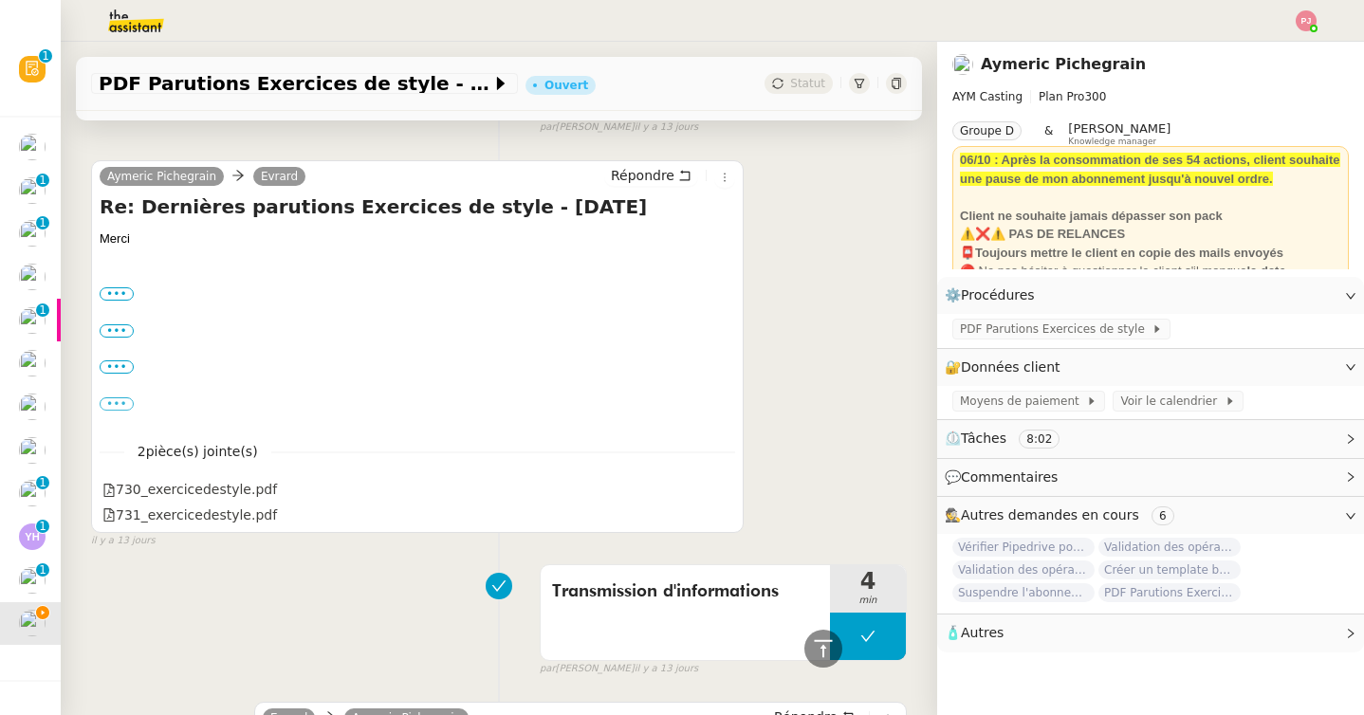
scroll to position [1305, 0]
click at [122, 291] on label "•••" at bounding box center [117, 292] width 34 height 13
click at [0, 0] on input "•••" at bounding box center [0, 0] width 0 height 0
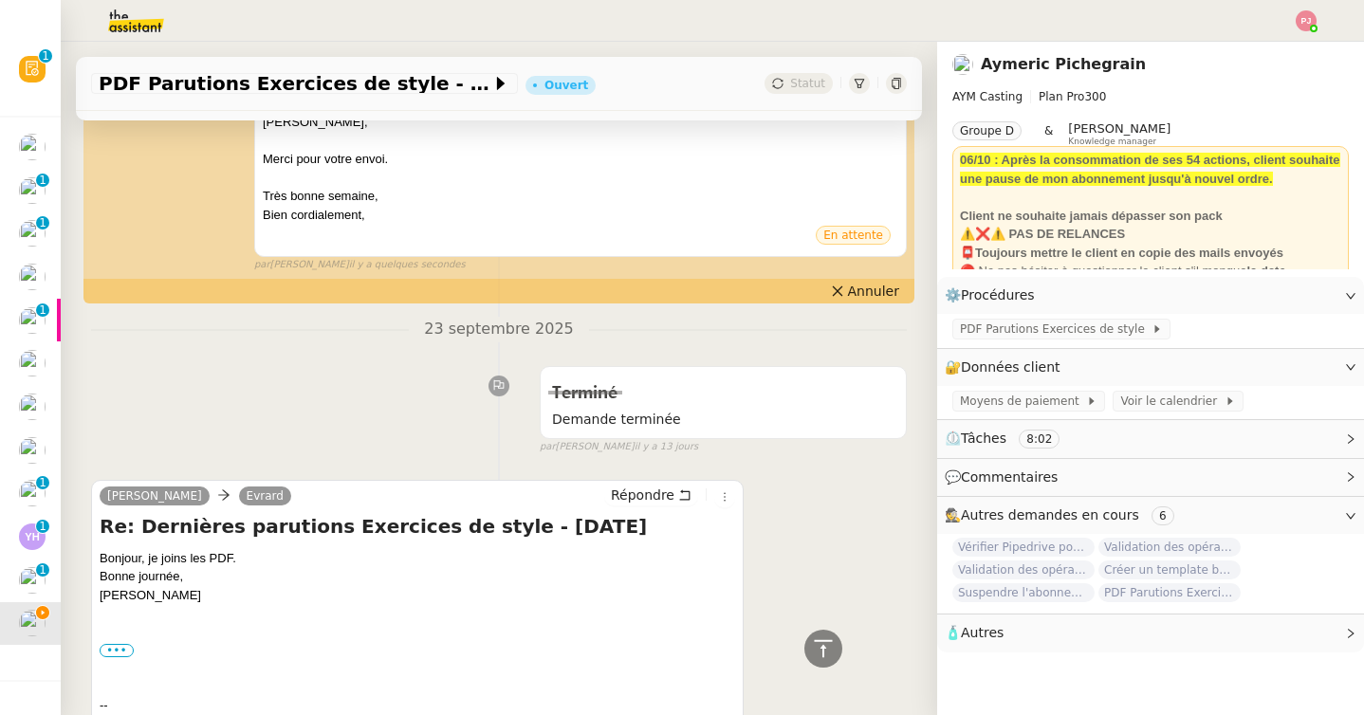
scroll to position [0, 0]
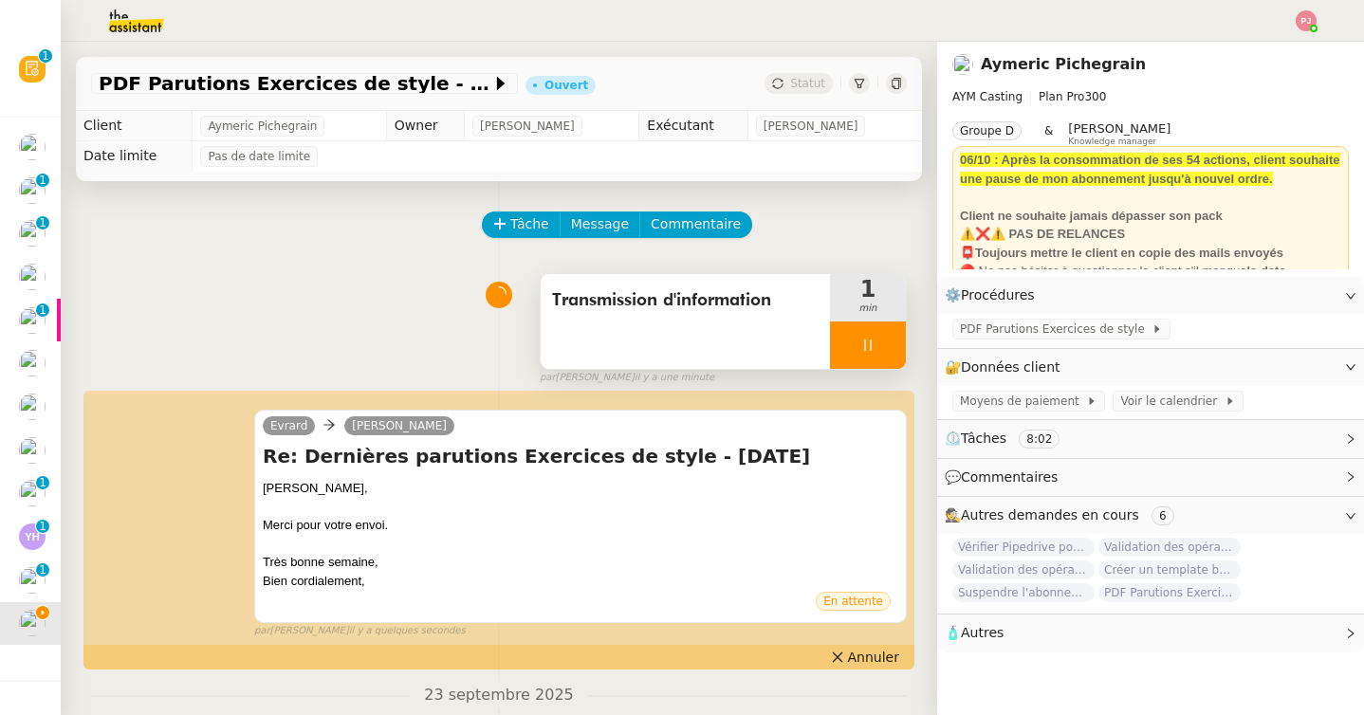
click at [875, 349] on div at bounding box center [868, 345] width 76 height 47
click at [892, 349] on icon at bounding box center [886, 345] width 15 height 15
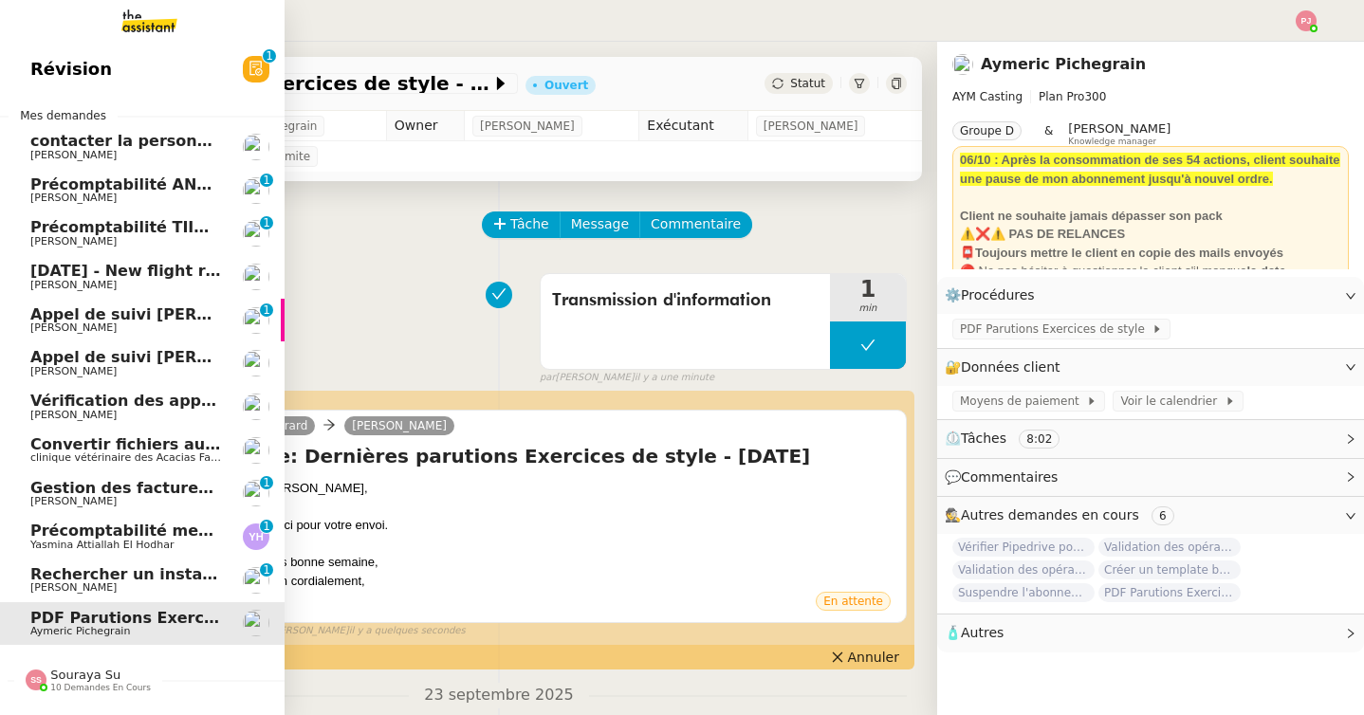
click at [155, 22] on img at bounding box center [134, 21] width 147 height 42
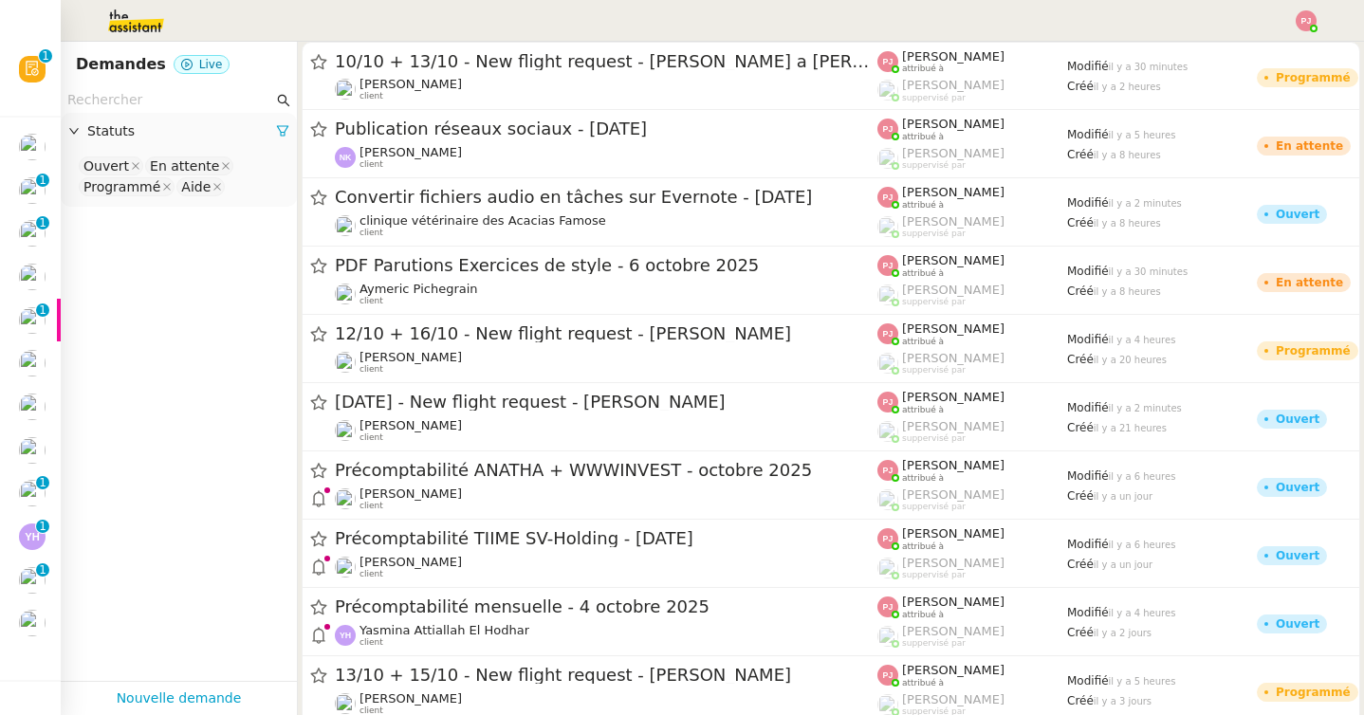
click at [193, 93] on input "text" at bounding box center [170, 100] width 206 height 22
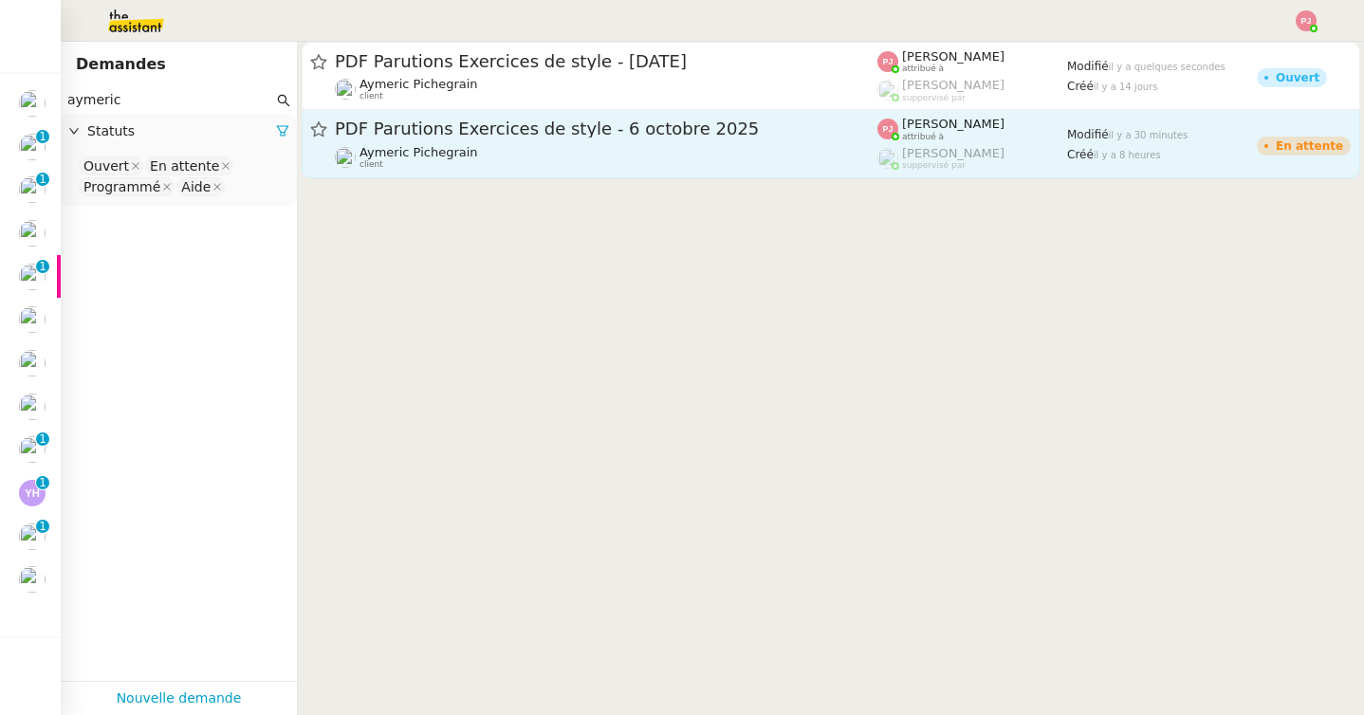
type input "aymeric"
click at [486, 148] on div "Aymeric Pichegrain client" at bounding box center [606, 157] width 542 height 25
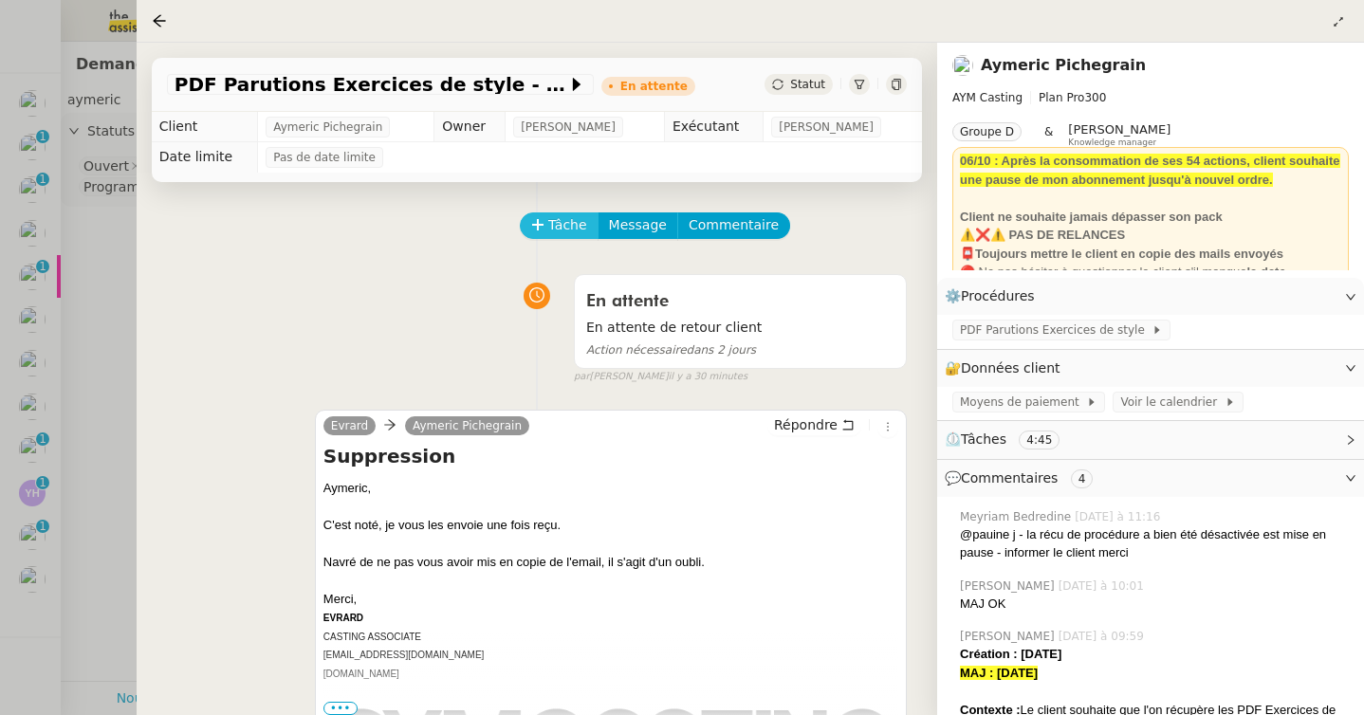
click at [556, 224] on span "Tâche" at bounding box center [567, 225] width 39 height 22
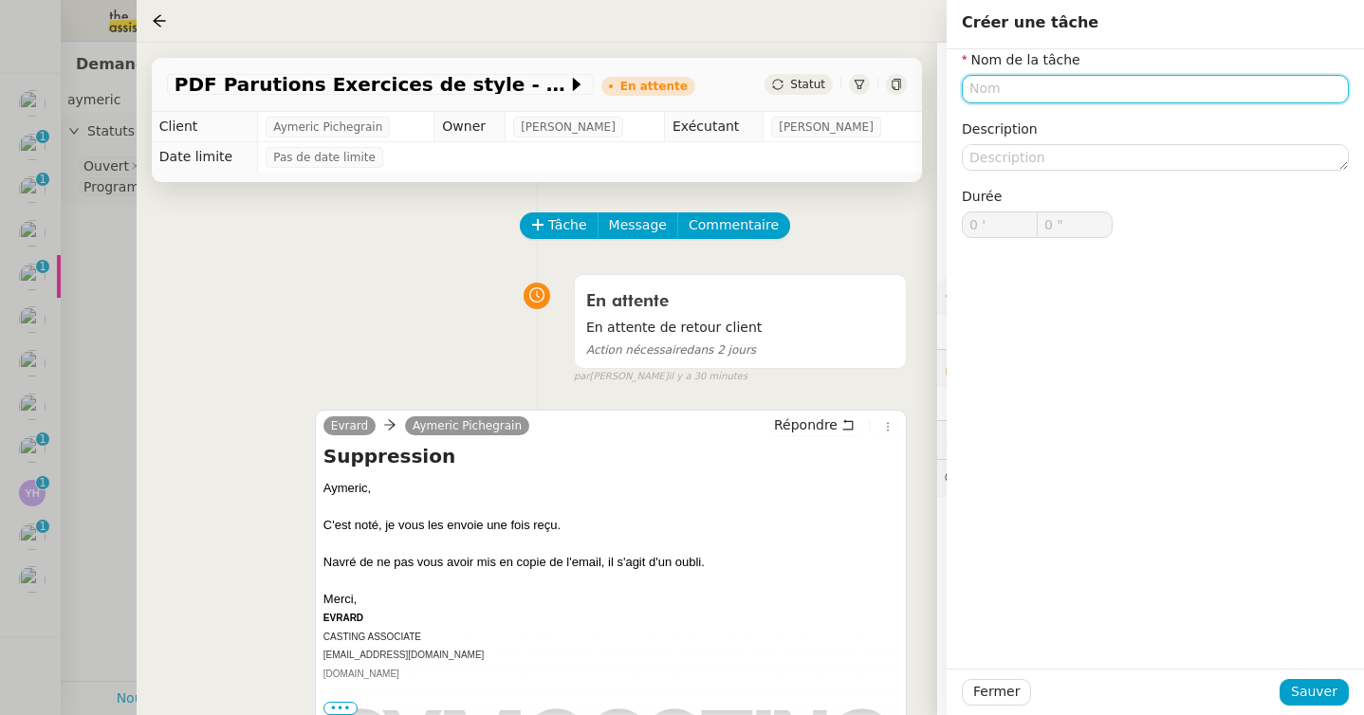
click at [986, 83] on input "text" at bounding box center [1155, 89] width 387 height 28
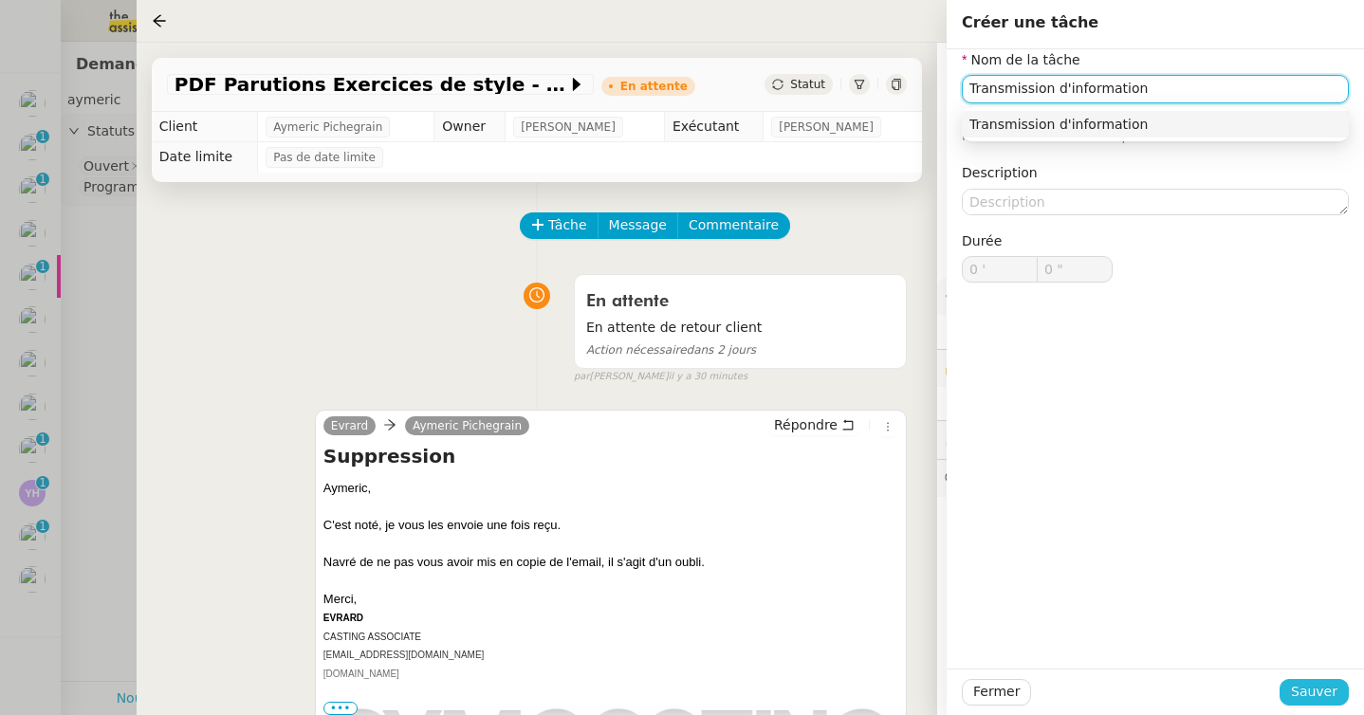
type input "Transmission d'information"
click at [1311, 694] on span "Sauver" at bounding box center [1314, 692] width 46 height 22
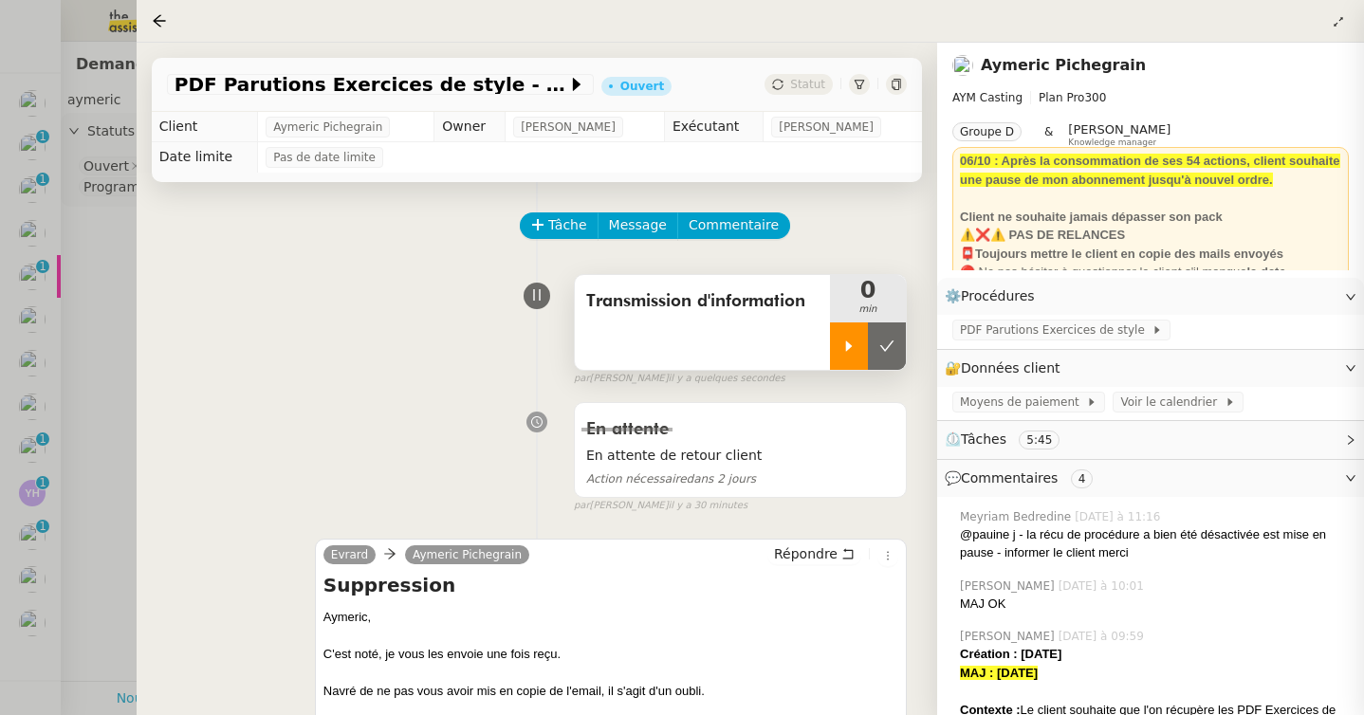
click at [836, 341] on div at bounding box center [849, 345] width 38 height 47
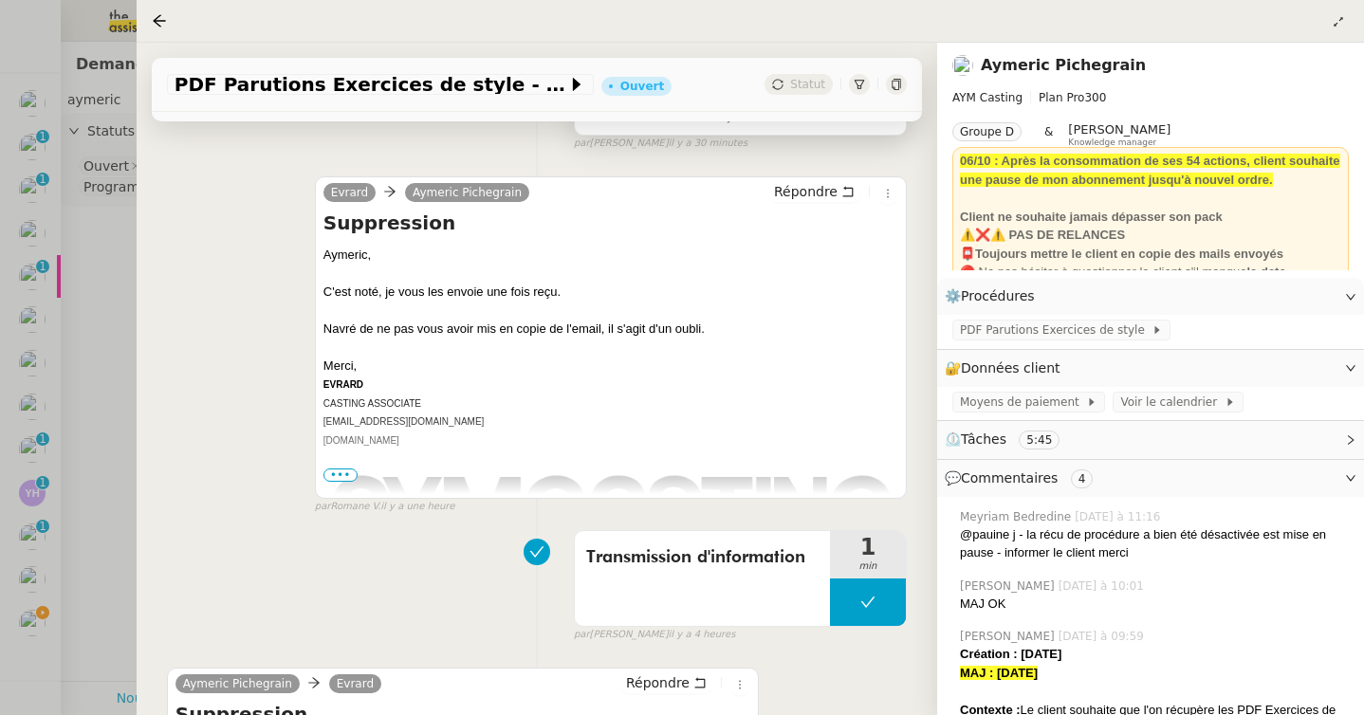
scroll to position [365, 0]
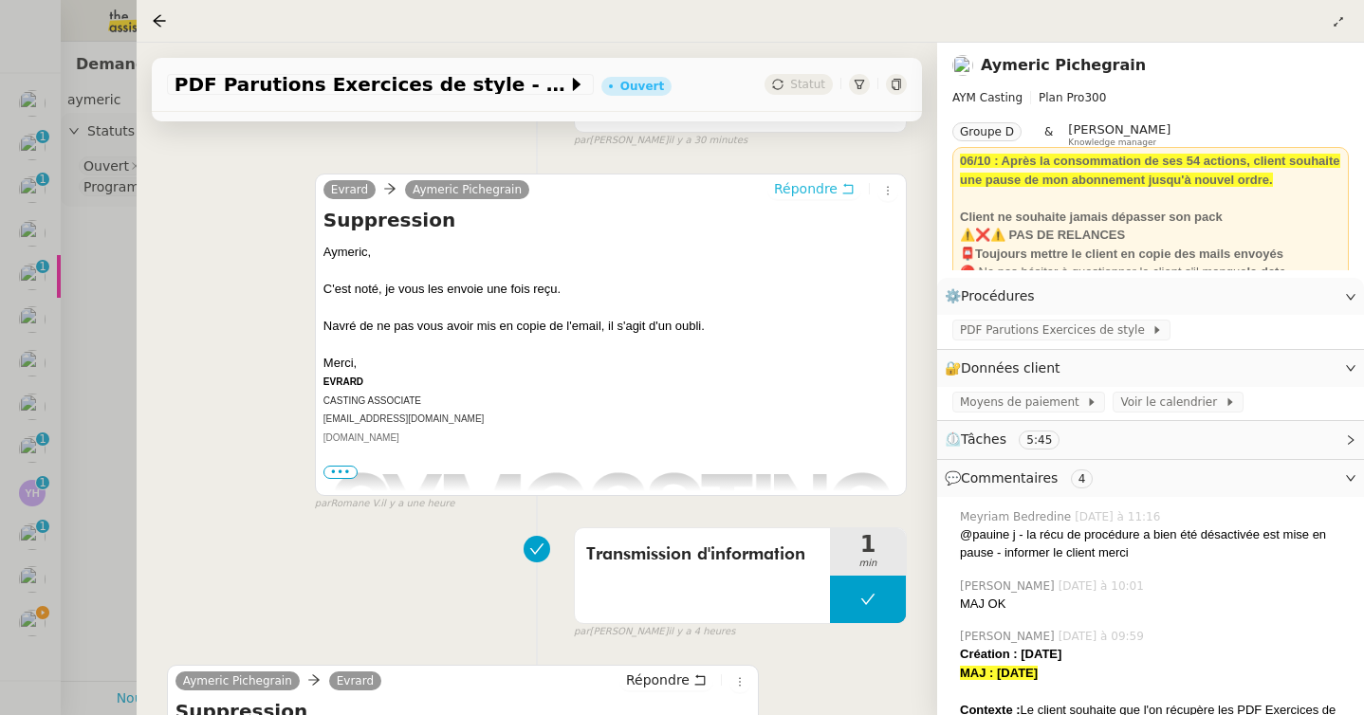
click at [815, 193] on span "Répondre" at bounding box center [806, 188] width 64 height 19
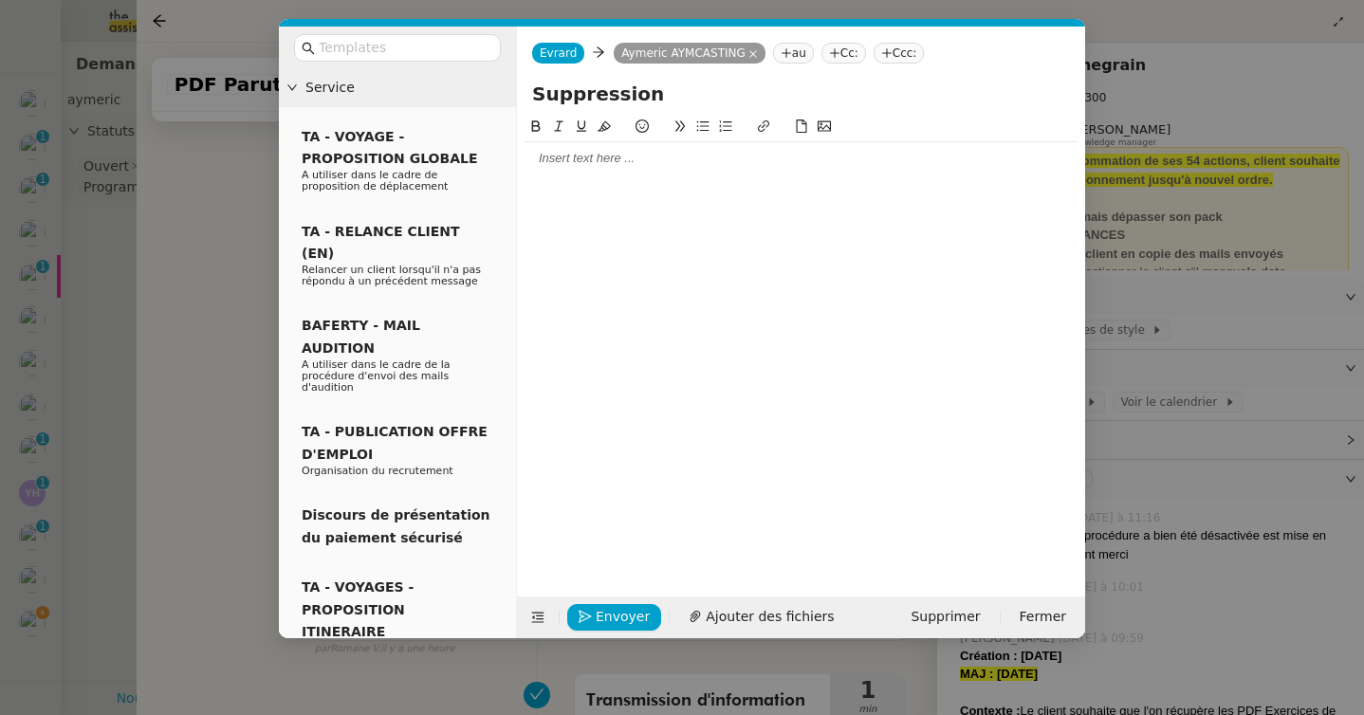
scroll to position [509, 0]
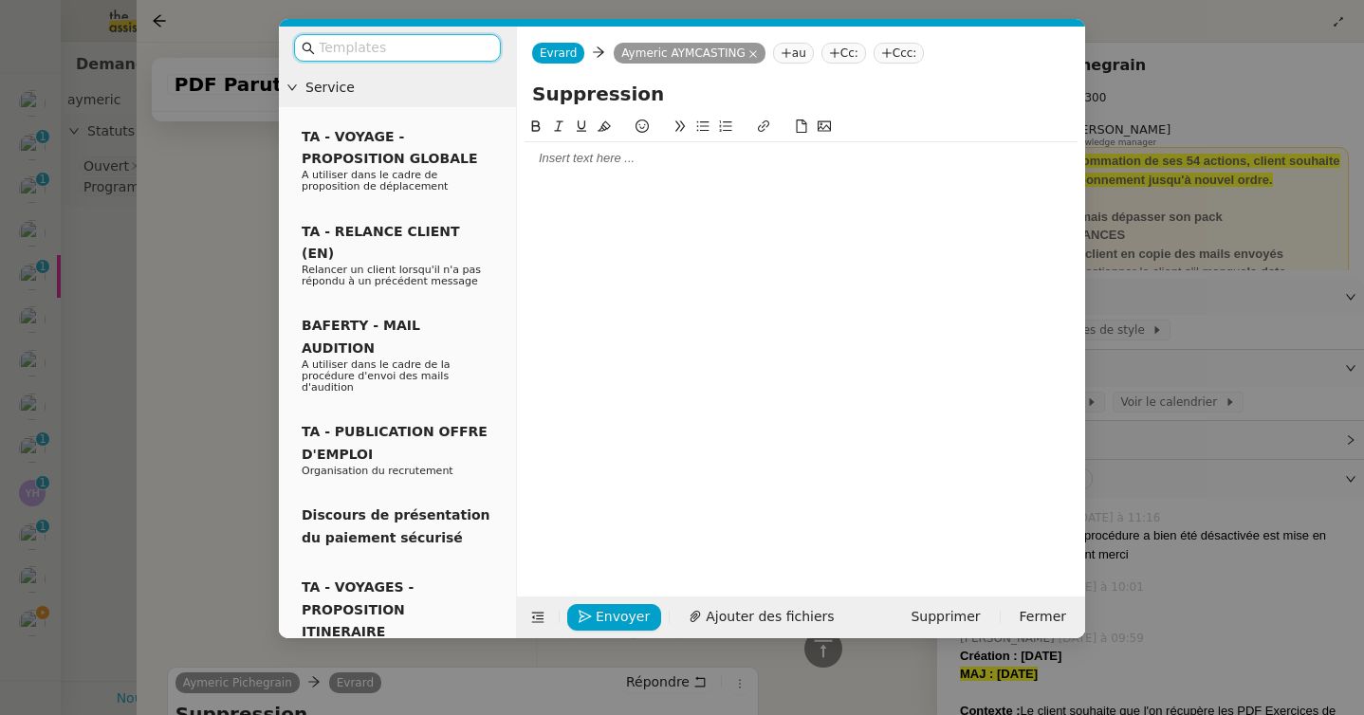
click at [593, 155] on div at bounding box center [800, 158] width 553 height 17
click at [413, 47] on input "text" at bounding box center [404, 48] width 171 height 22
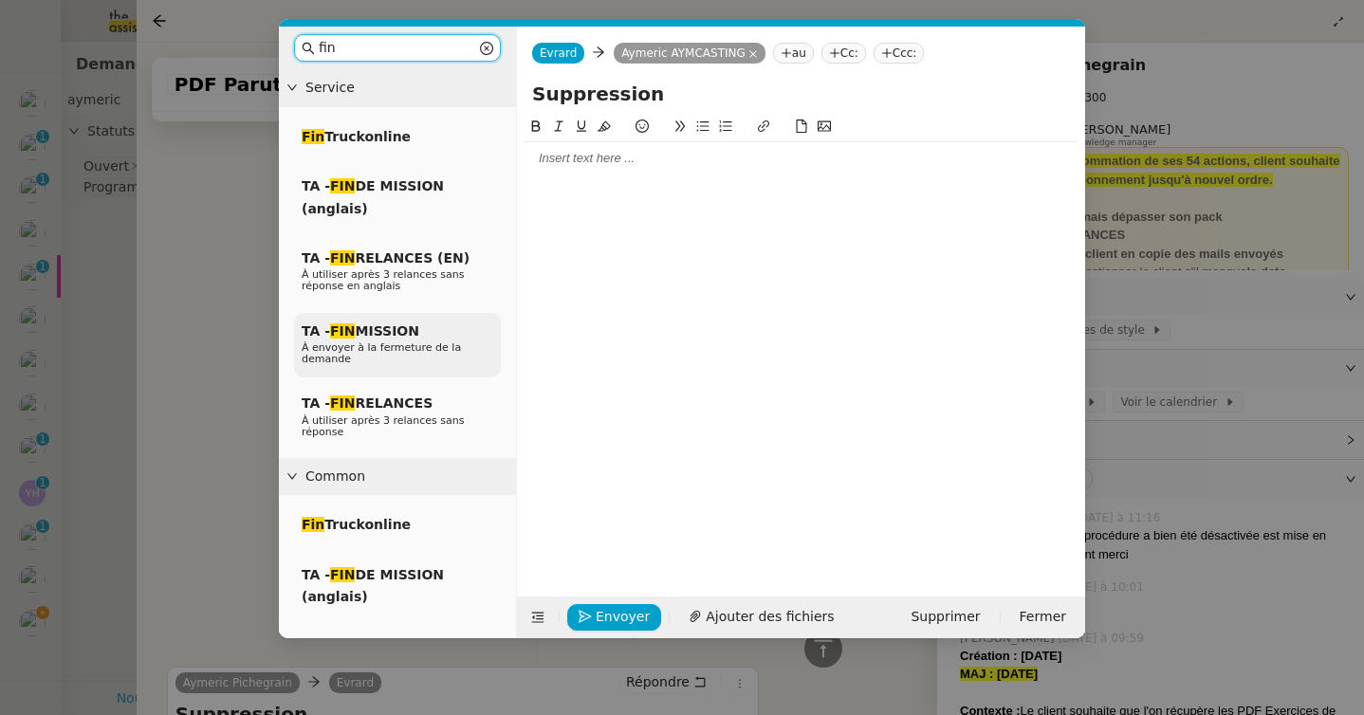
type input "fin"
click at [386, 352] on span "À envoyer à la fermeture de la demande" at bounding box center [381, 353] width 159 height 24
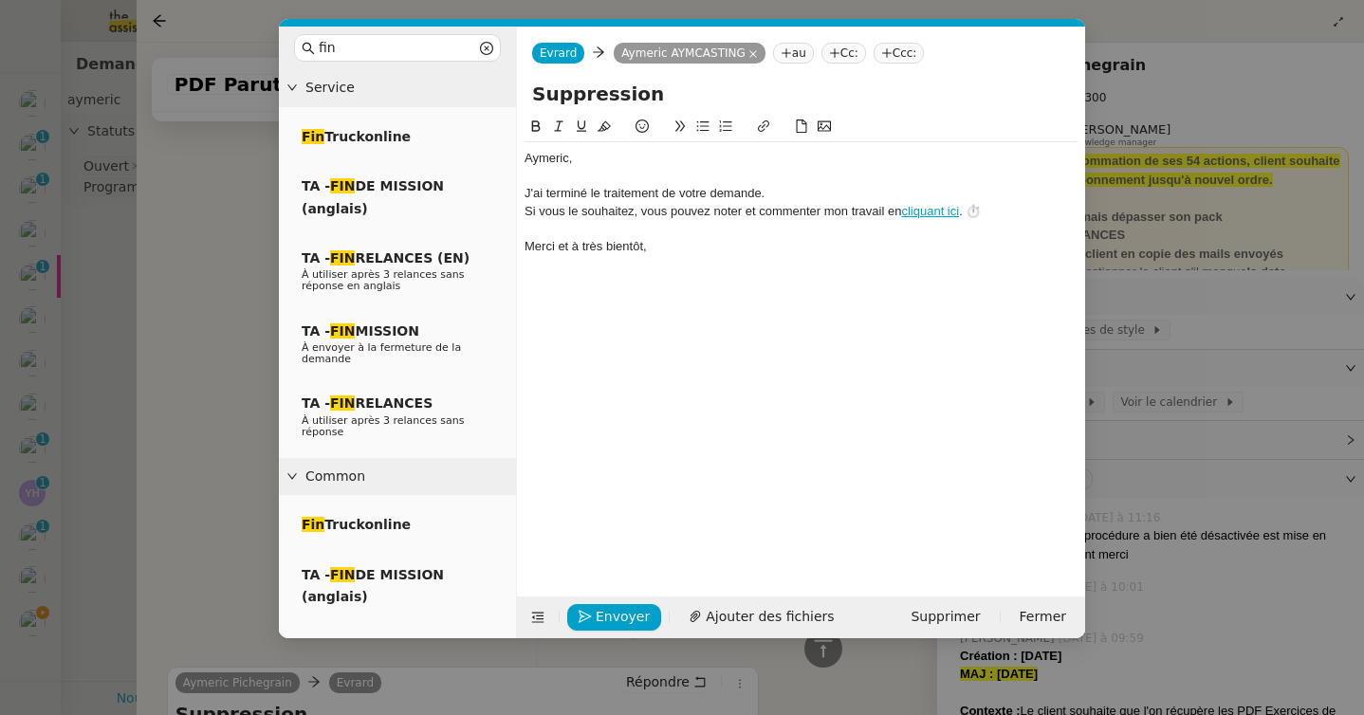
scroll to position [620, 0]
click at [590, 151] on div "﻿Aymeric﻿," at bounding box center [800, 158] width 553 height 17
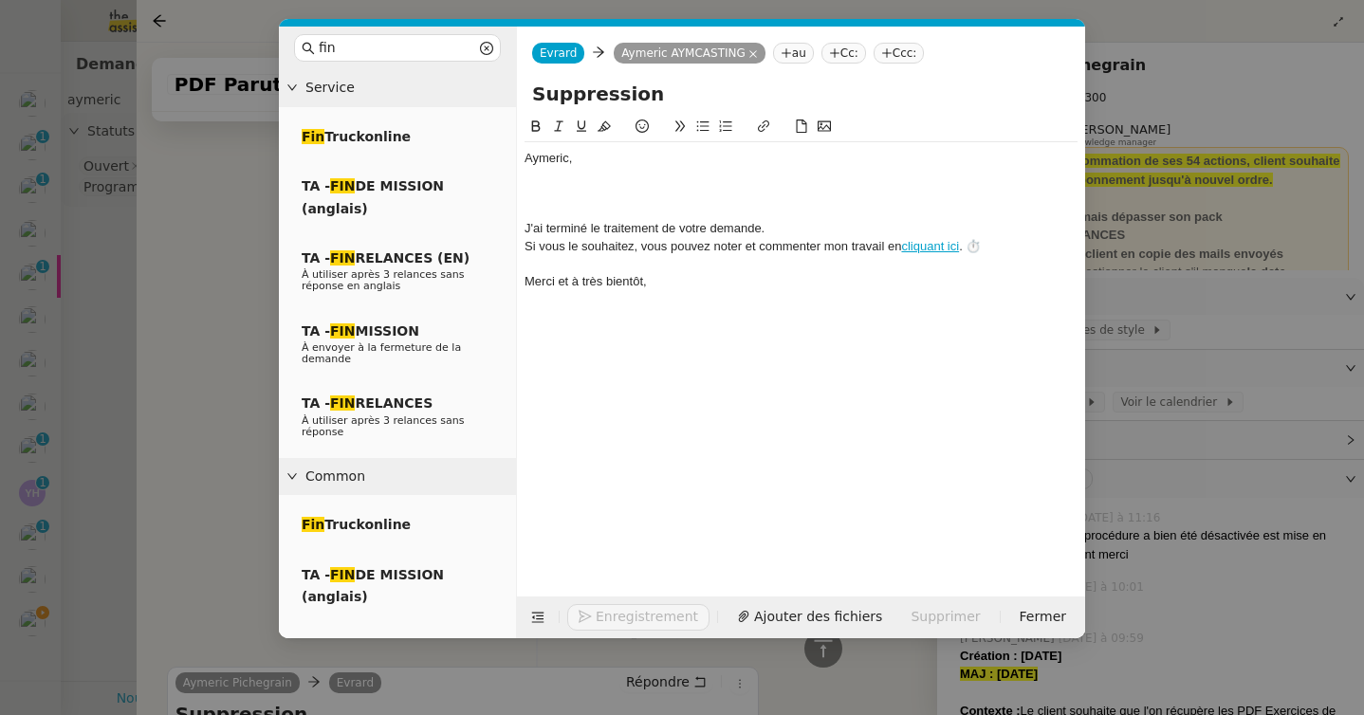
scroll to position [657, 0]
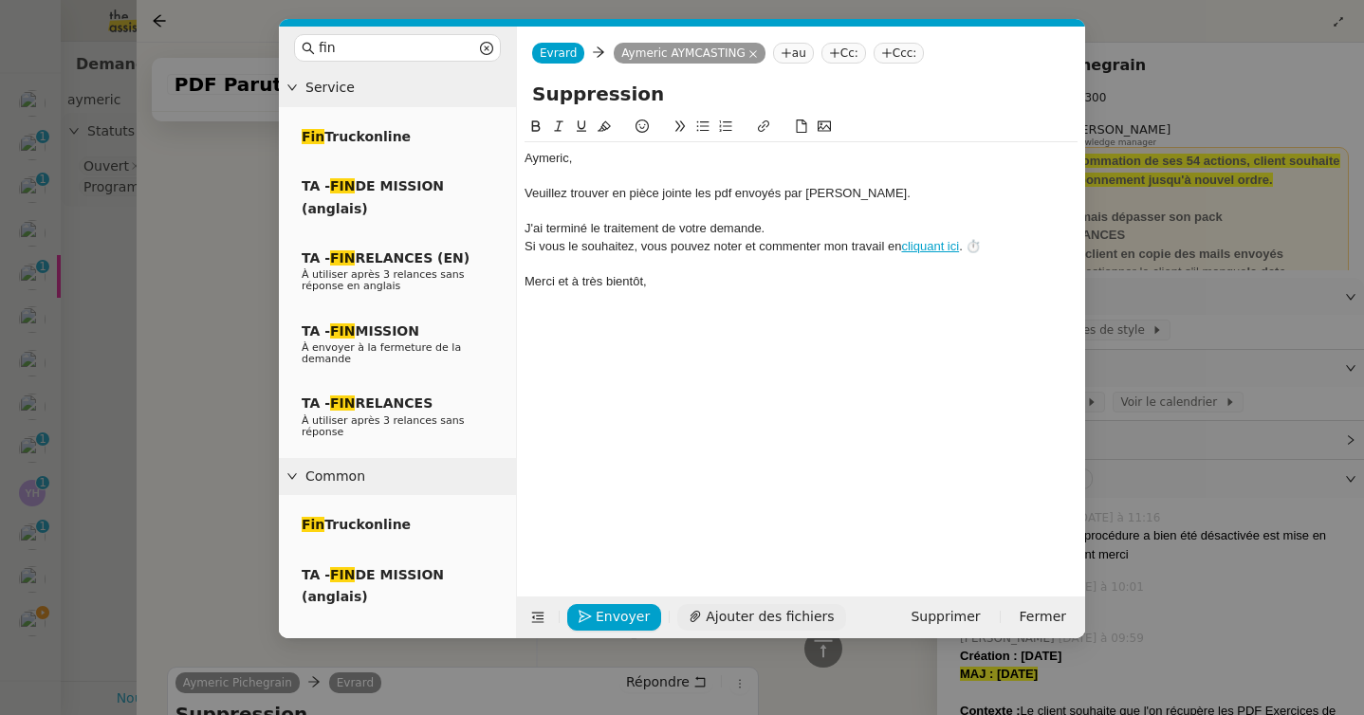
click at [734, 606] on span "Ajouter des fichiers" at bounding box center [770, 617] width 128 height 22
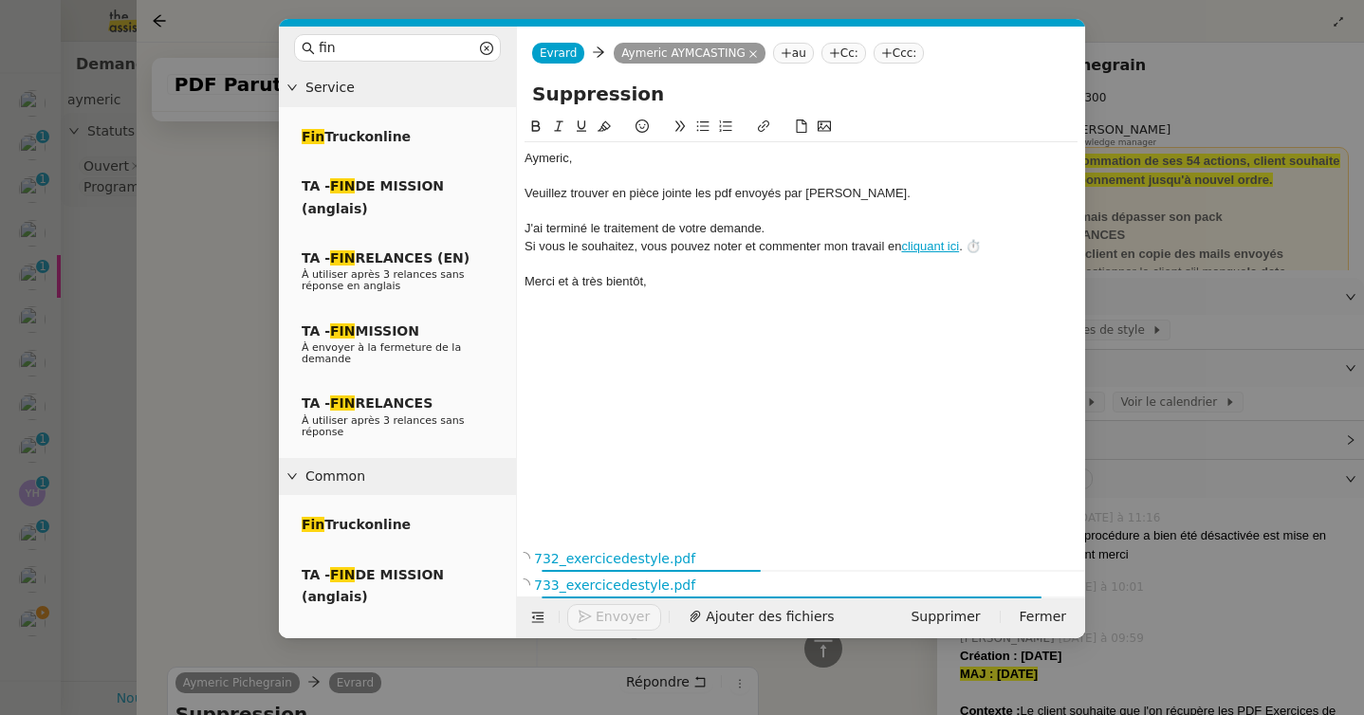
click at [728, 193] on div "Veuillez trouver en pièce jointe les pdf envoyés par Hélène." at bounding box center [800, 193] width 553 height 17
click at [0, 0] on lt-span "PDF" at bounding box center [0, 0] width 0 height 0
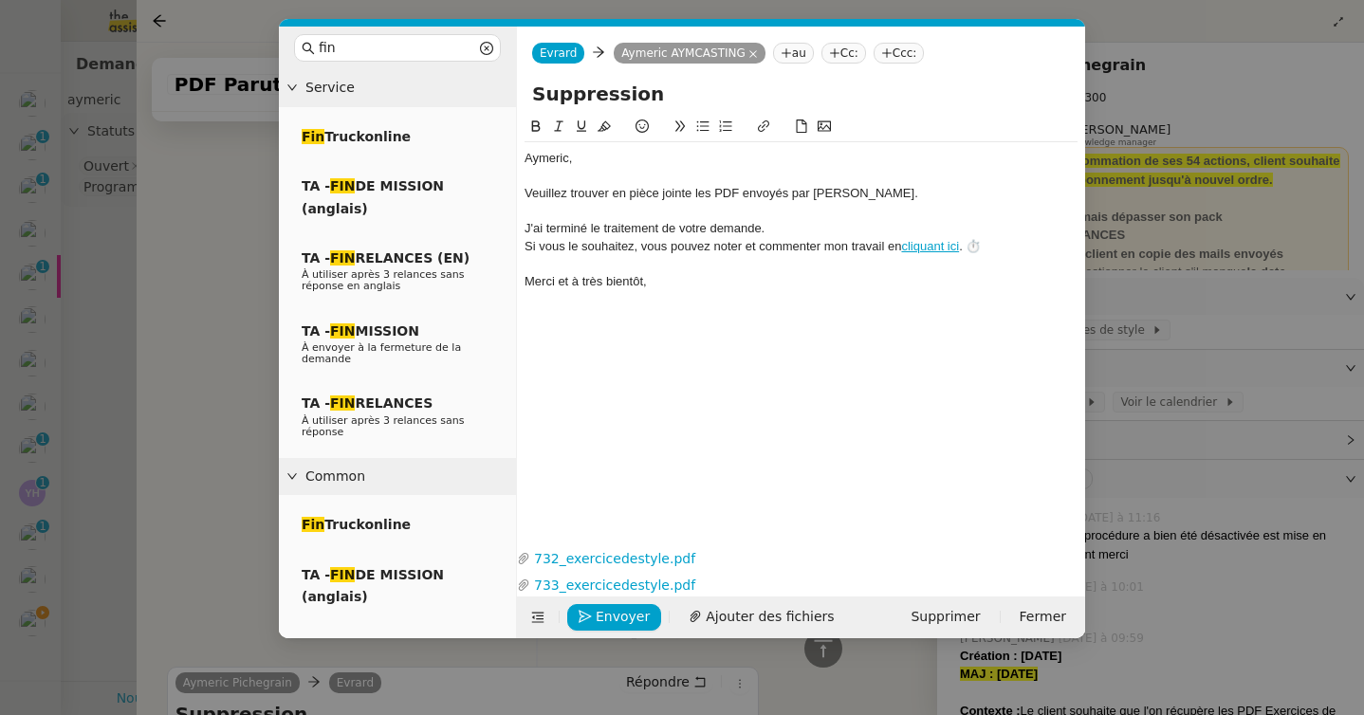
click at [710, 340] on div "﻿Aymeric﻿, Veuillez trouver en pièce jointe les PDF envoyés par Hélène. J'ai te…" at bounding box center [800, 315] width 553 height 399
click at [615, 618] on span "Envoyer" at bounding box center [623, 617] width 54 height 22
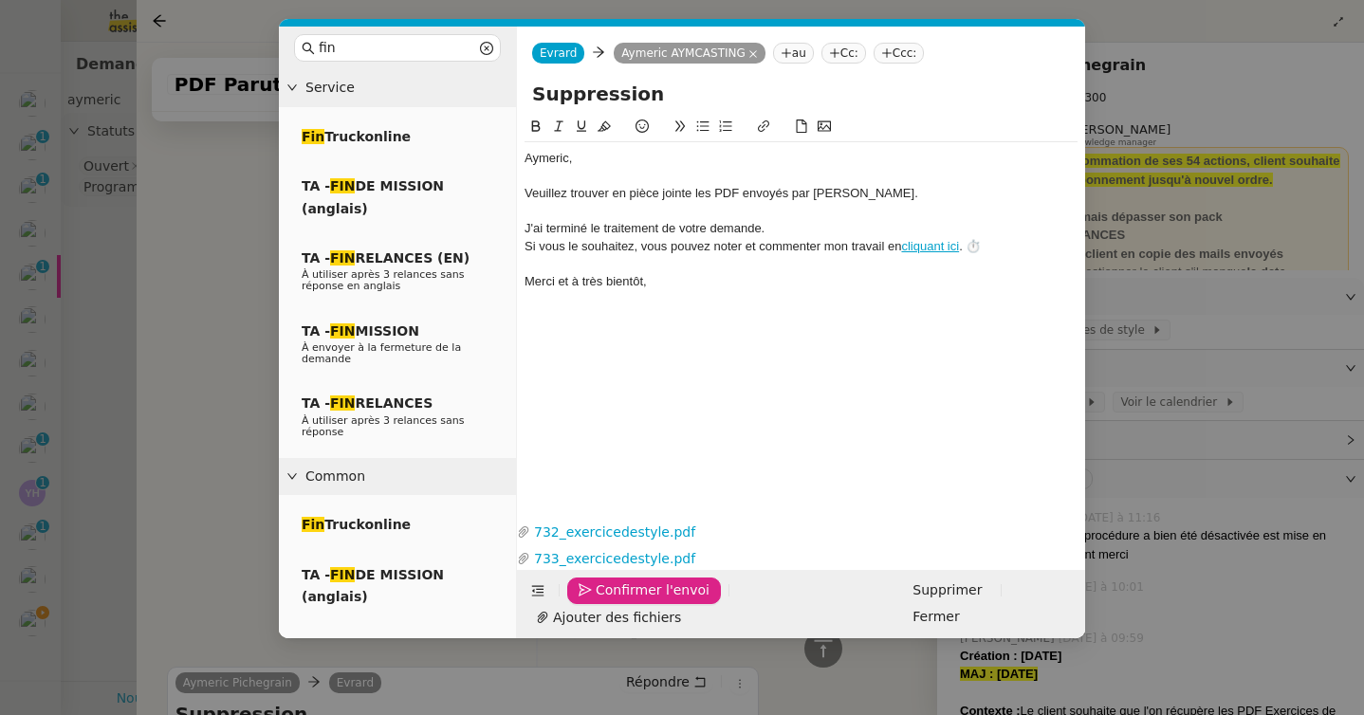
click at [615, 601] on span "Confirmer l'envoi" at bounding box center [653, 590] width 114 height 22
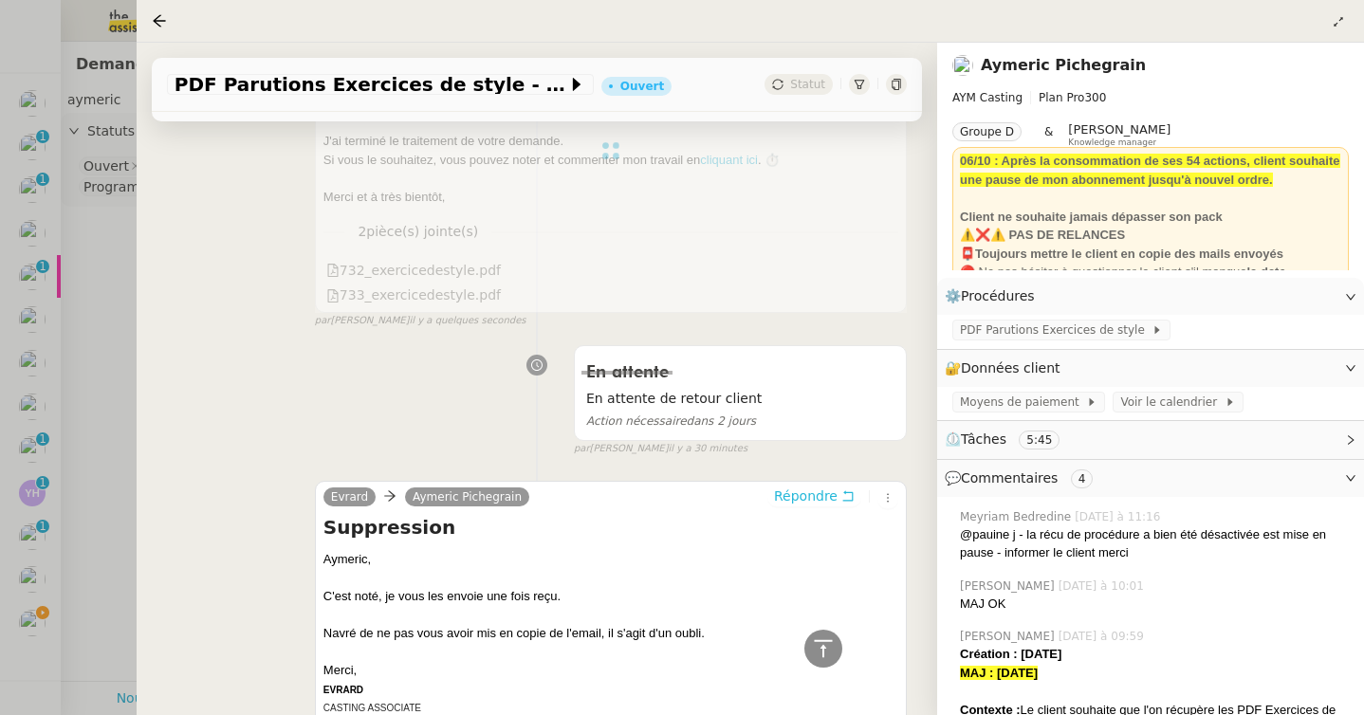
scroll to position [0, 0]
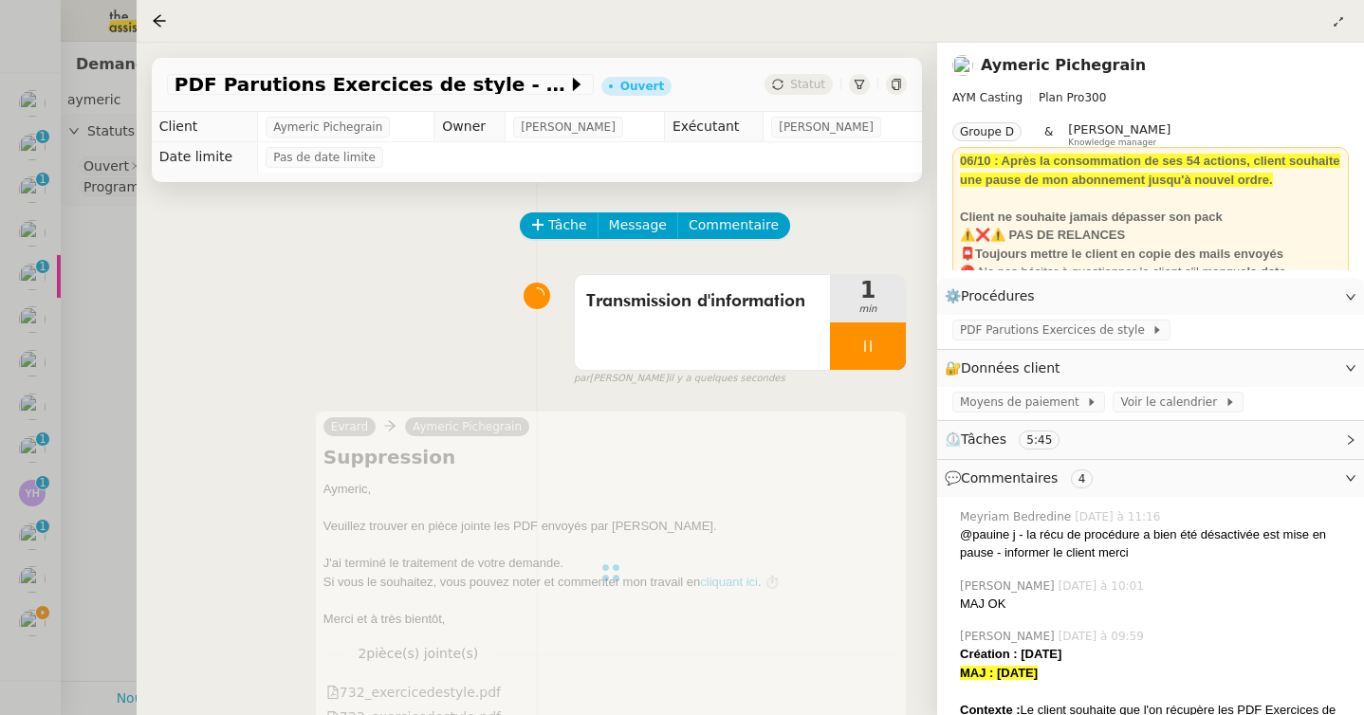
click at [51, 470] on div at bounding box center [682, 357] width 1364 height 715
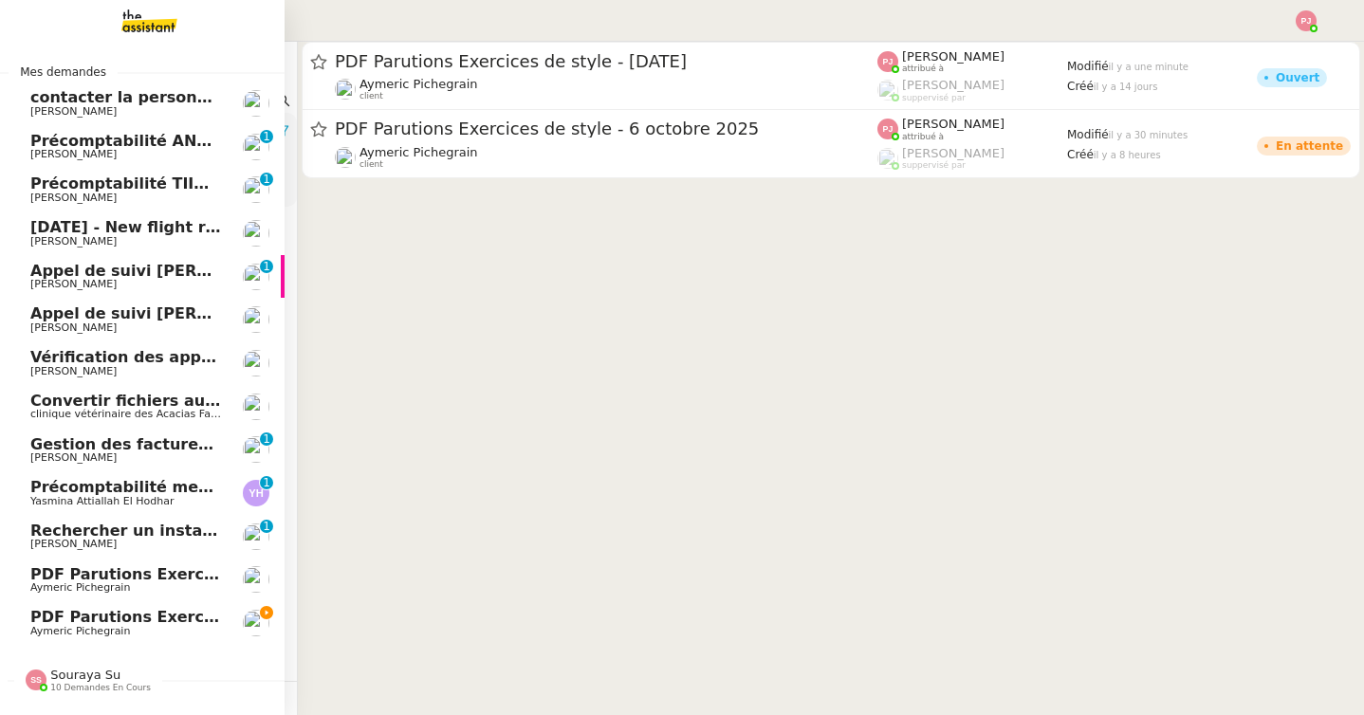
click at [139, 574] on span "PDF Parutions Exercices de style - 22 septembre 2025" at bounding box center [207, 574] width 355 height 18
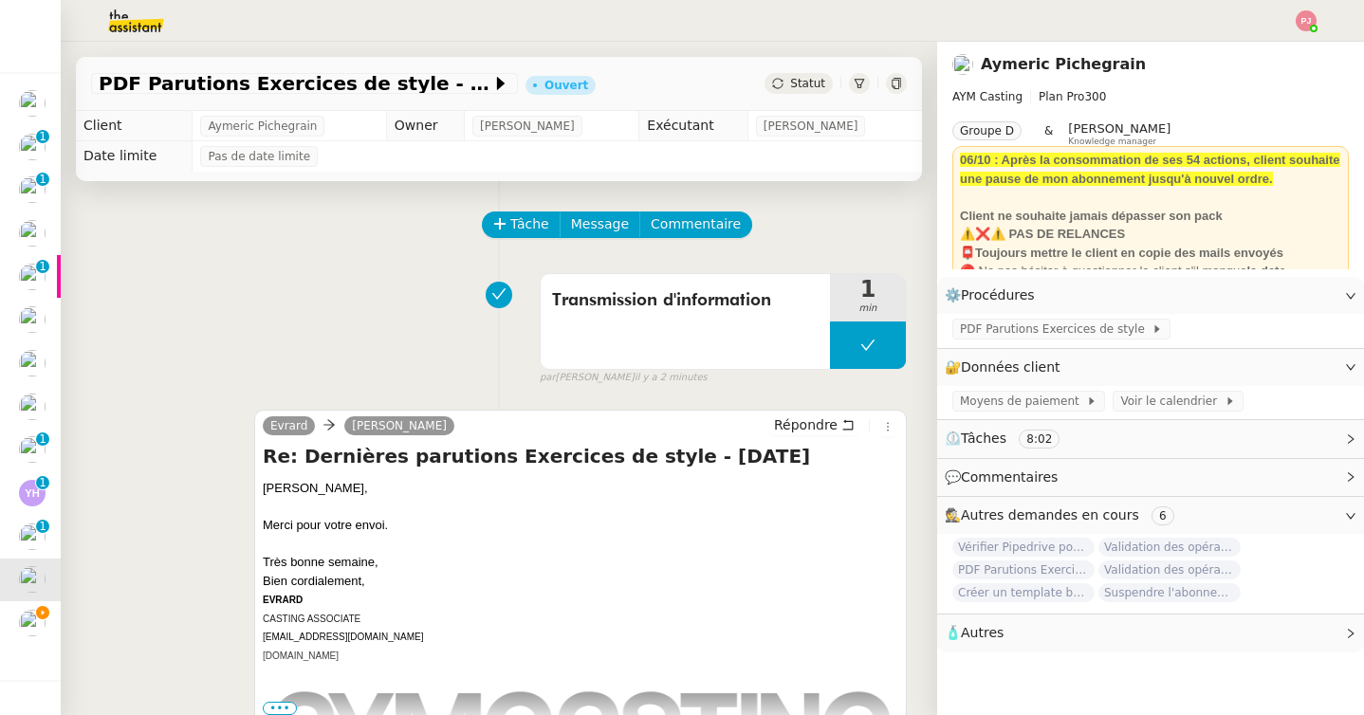
click at [790, 84] on div "Statut" at bounding box center [798, 83] width 68 height 21
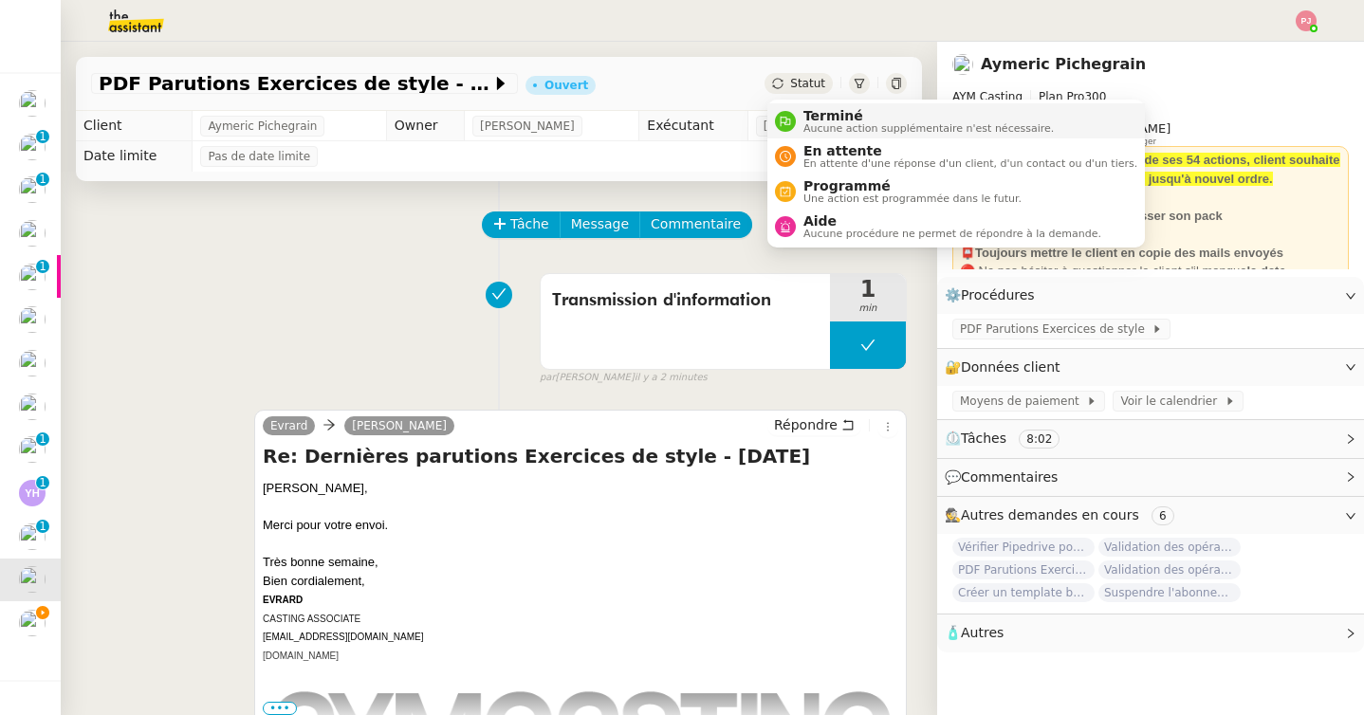
click at [799, 118] on div "Terminé Aucune action supplémentaire n'est nécessaire." at bounding box center [925, 121] width 258 height 26
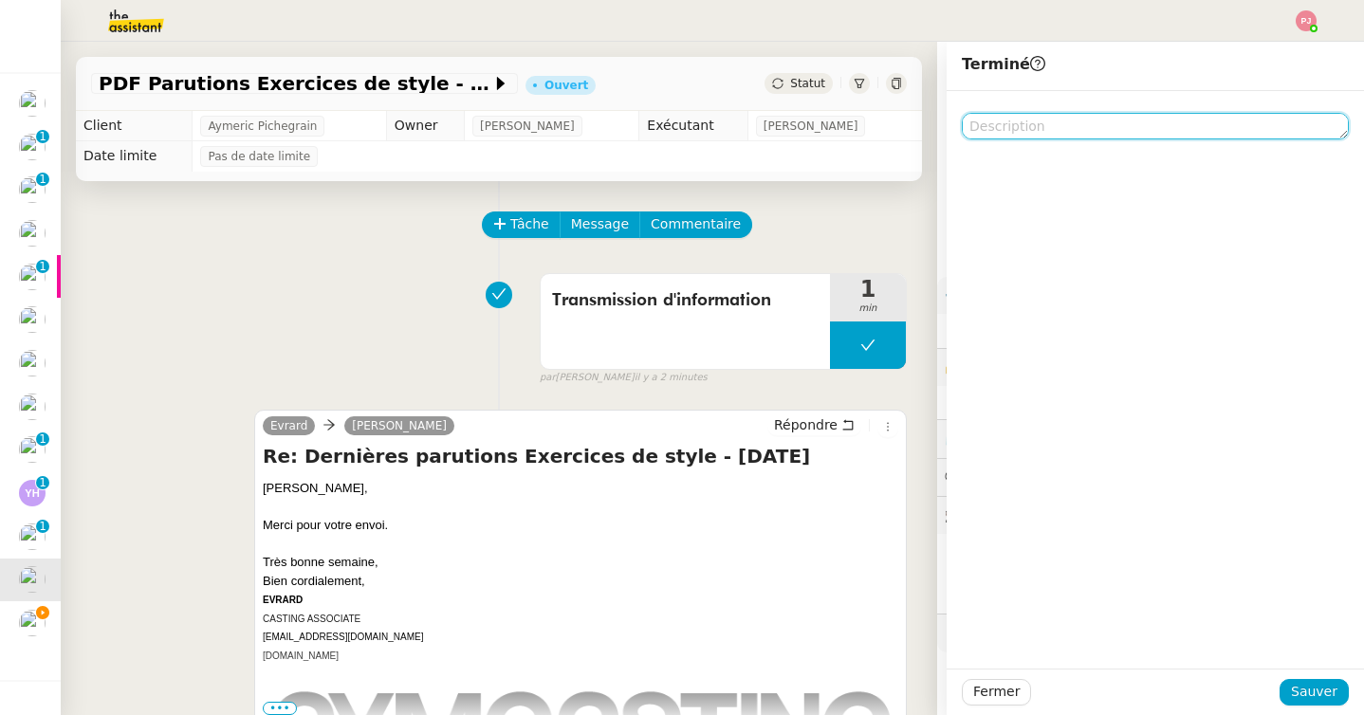
click at [1019, 132] on textarea at bounding box center [1155, 126] width 387 height 27
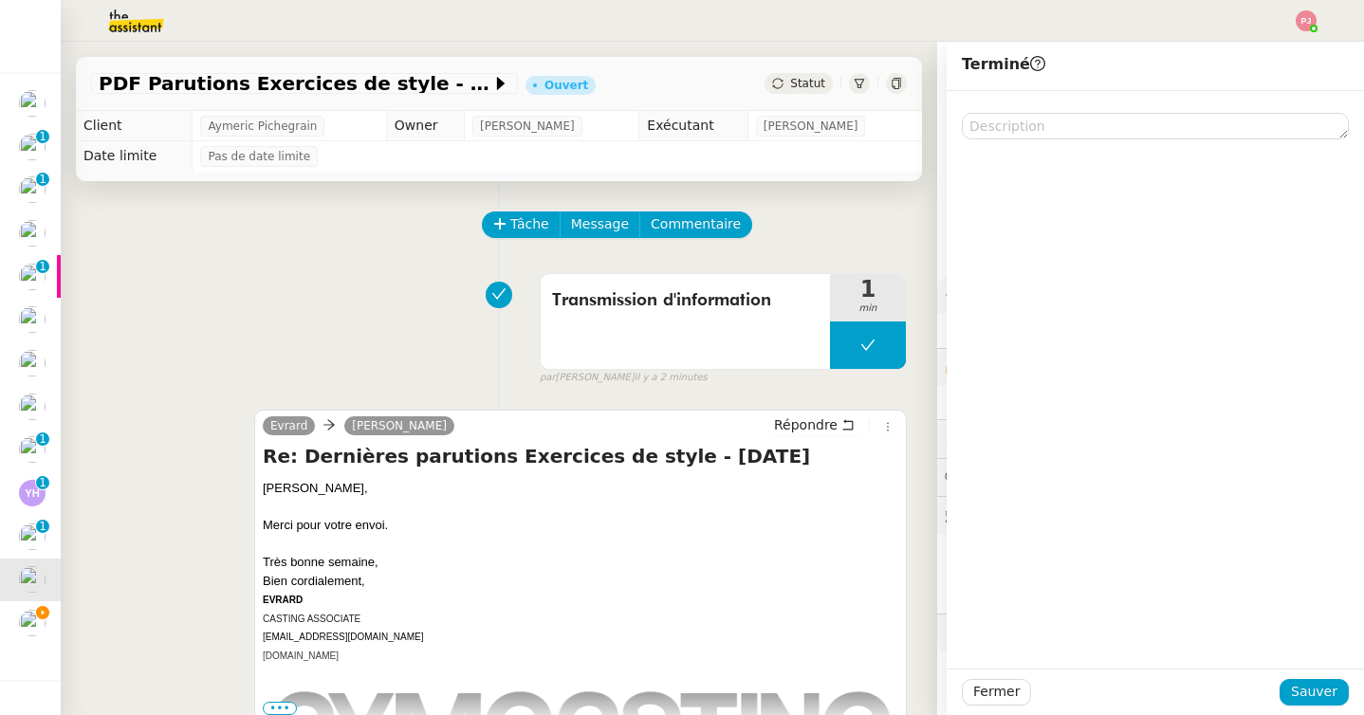
click at [271, 375] on div "Transmission d'information 1 min false par Pauline J. il y a 2 minutes" at bounding box center [499, 325] width 816 height 121
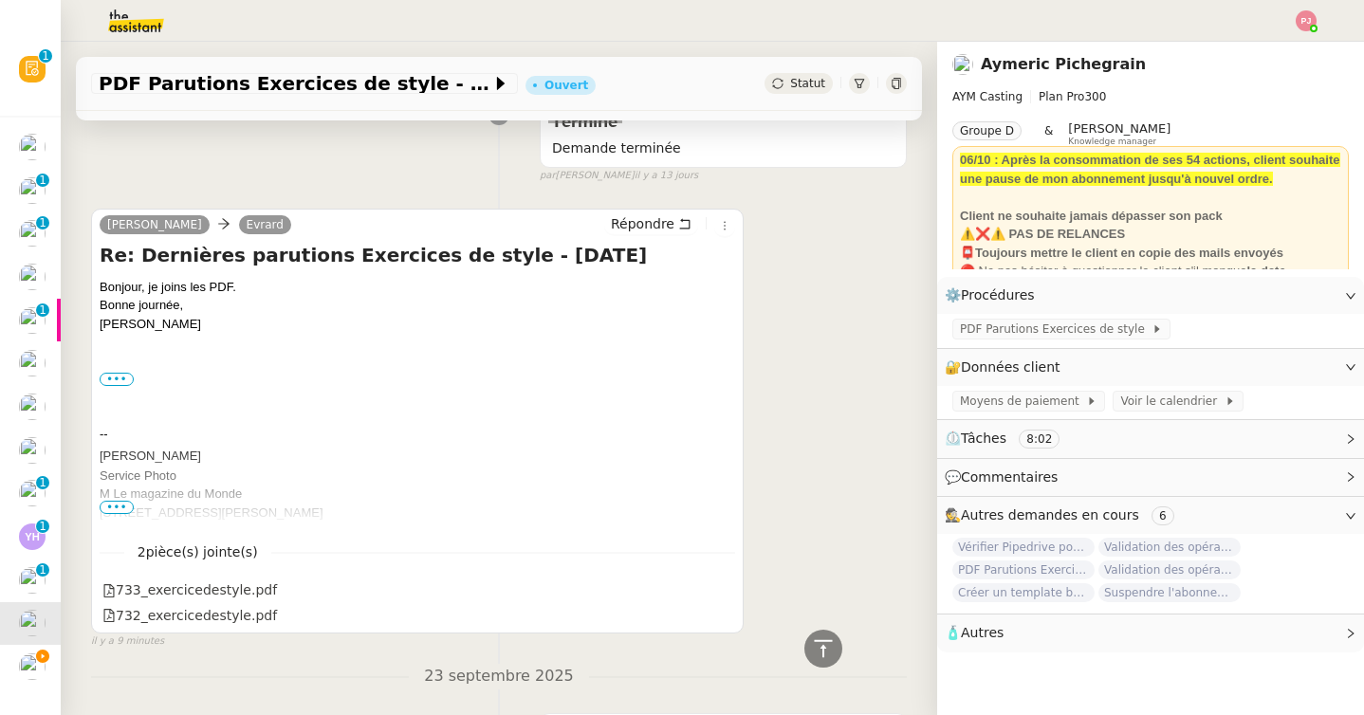
scroll to position [715, 0]
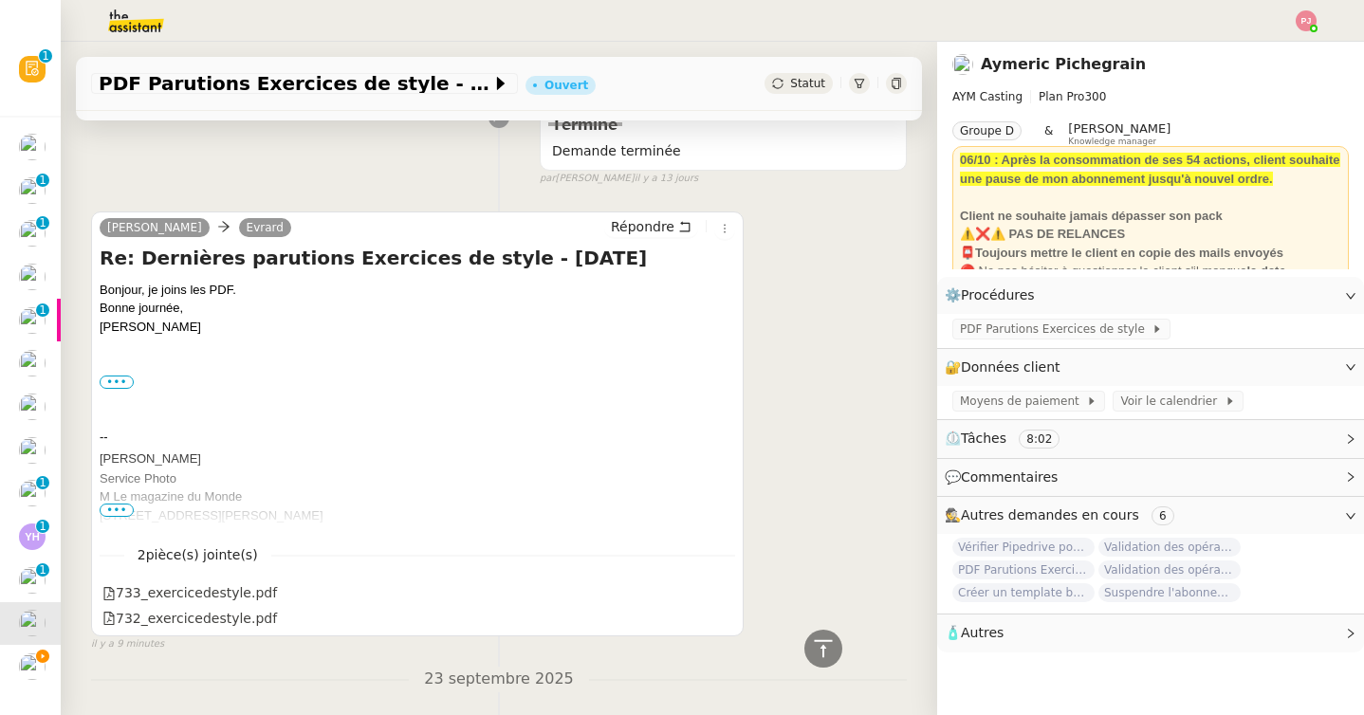
click at [806, 88] on span "Statut" at bounding box center [807, 83] width 35 height 13
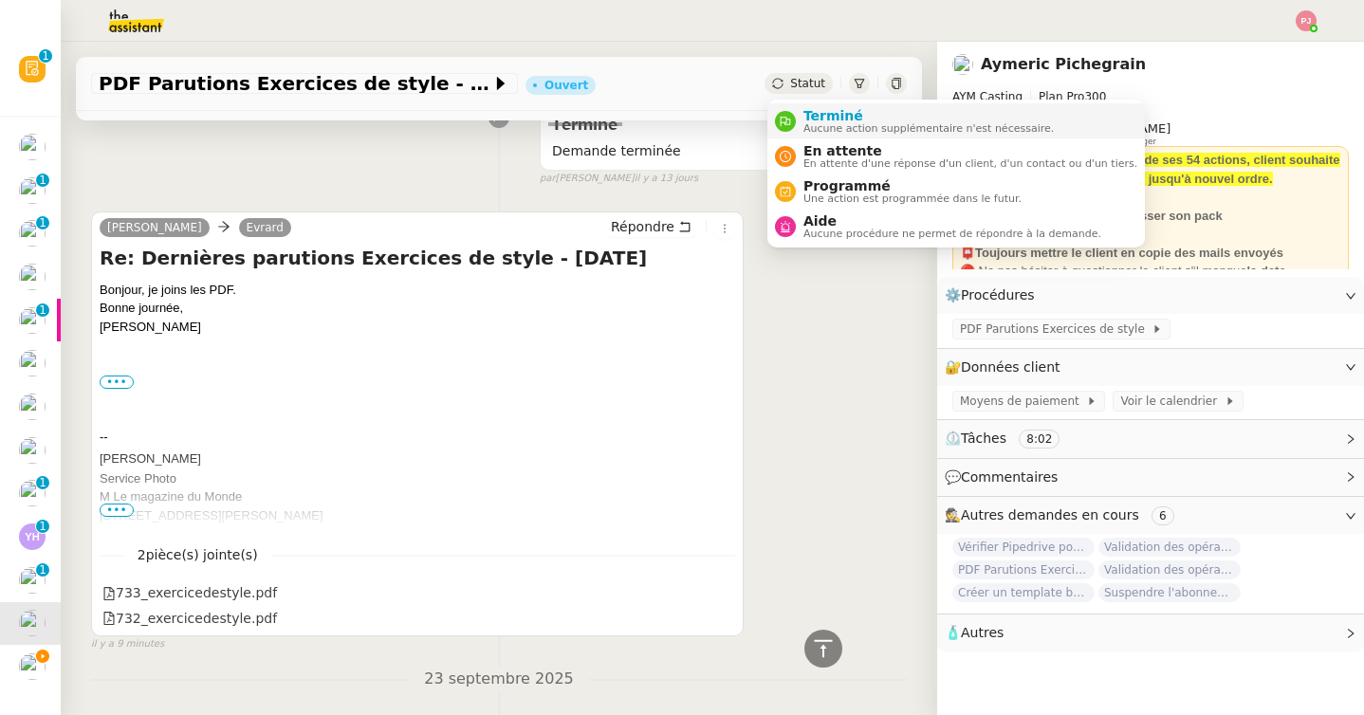
click at [814, 123] on span "Aucune action supplémentaire n'est nécessaire." at bounding box center [928, 128] width 250 height 10
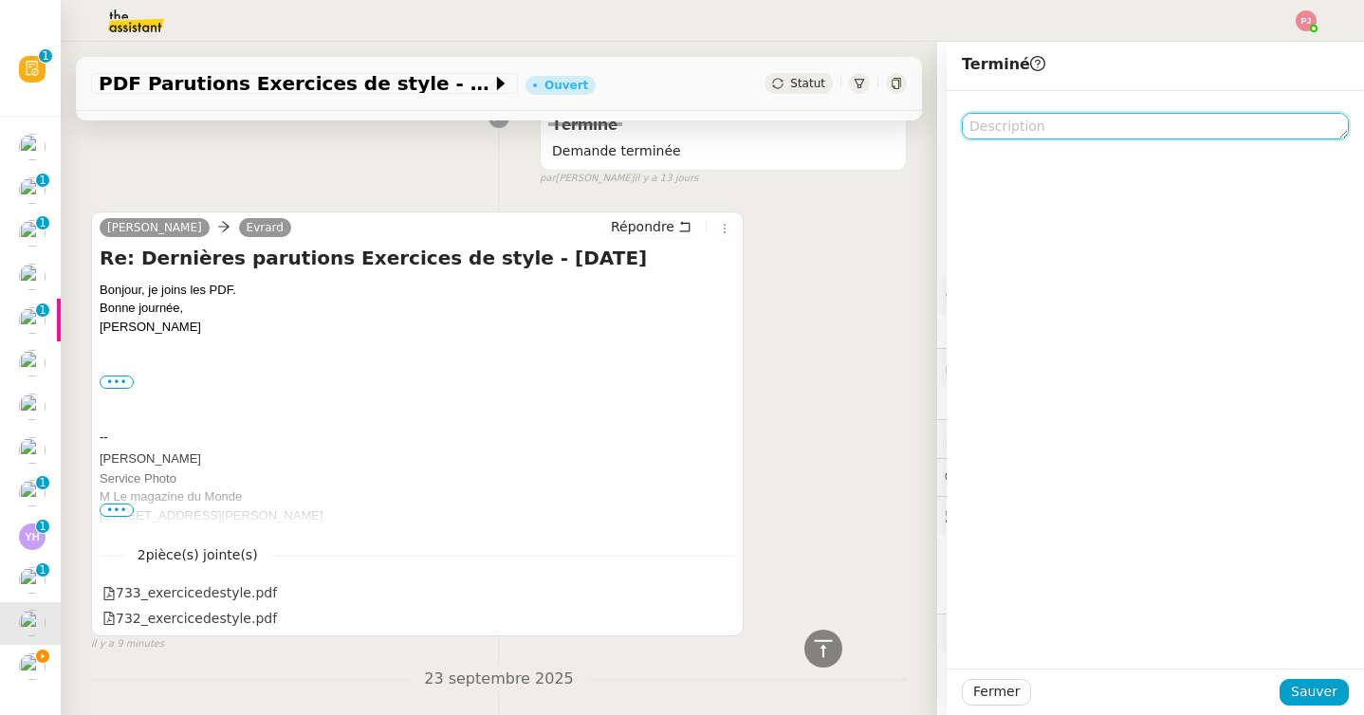
click at [1006, 124] on textarea at bounding box center [1155, 126] width 387 height 27
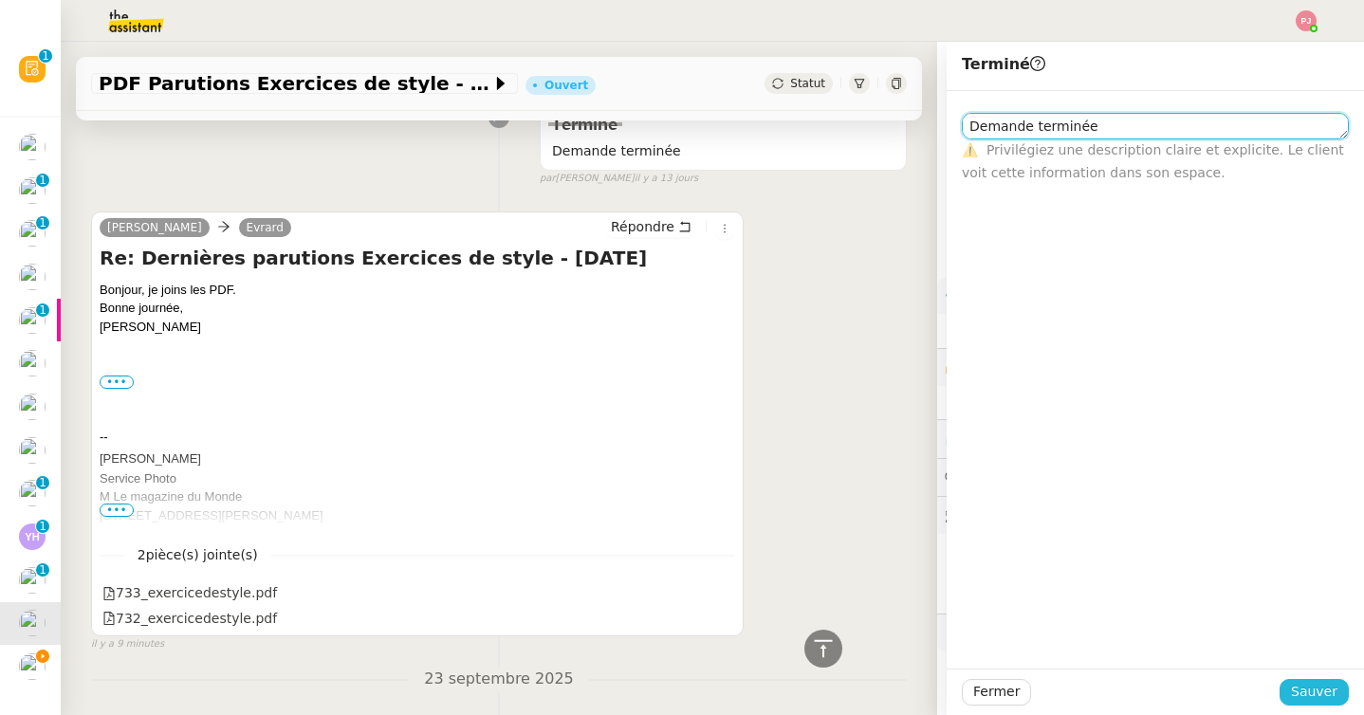
type textarea "Demande terminée"
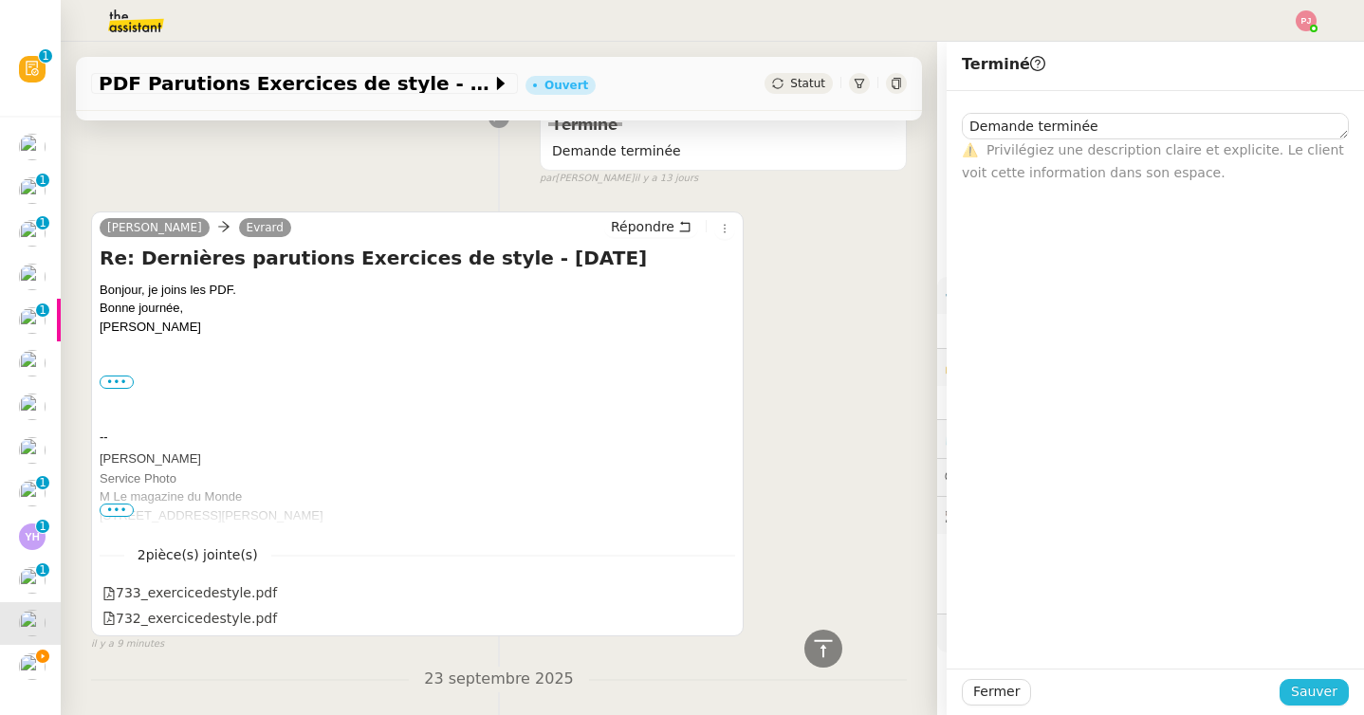
click at [1314, 697] on span "Sauver" at bounding box center [1314, 692] width 46 height 22
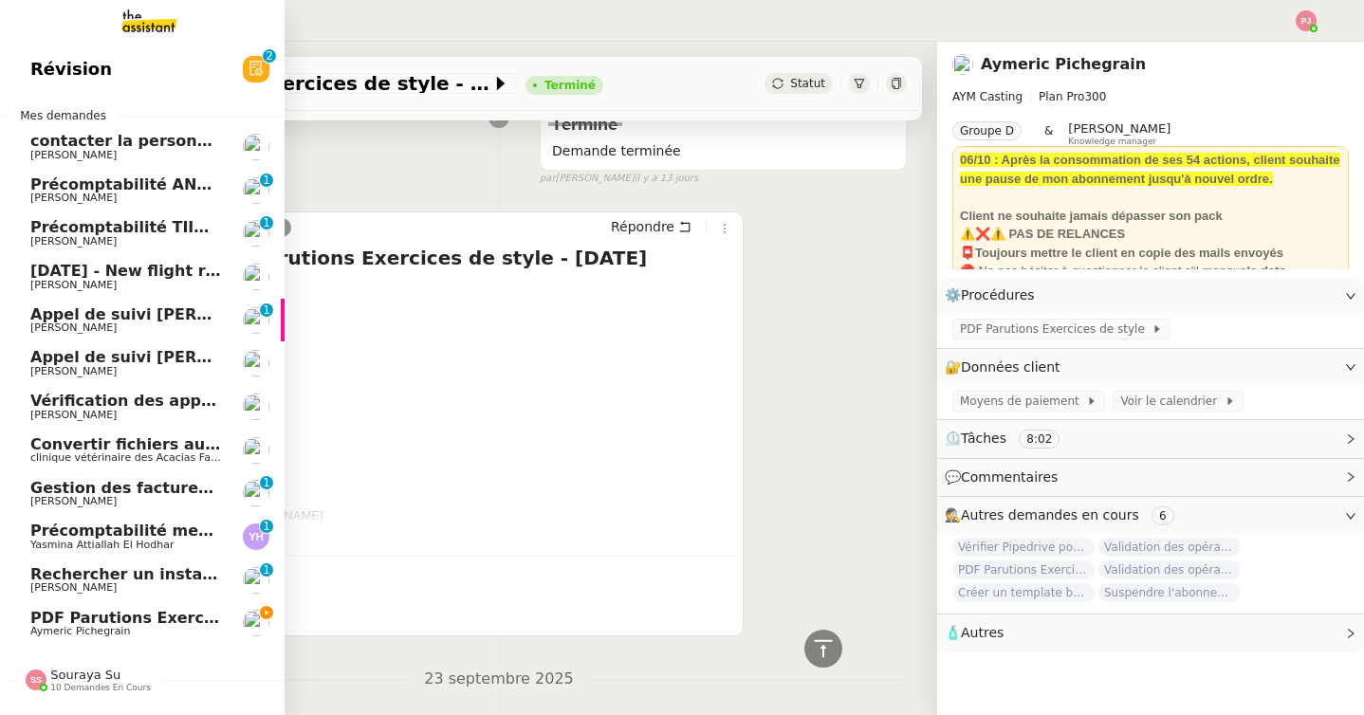
click at [62, 625] on span "PDF Parutions Exercices de style - 6 octobre 2025" at bounding box center [243, 618] width 427 height 18
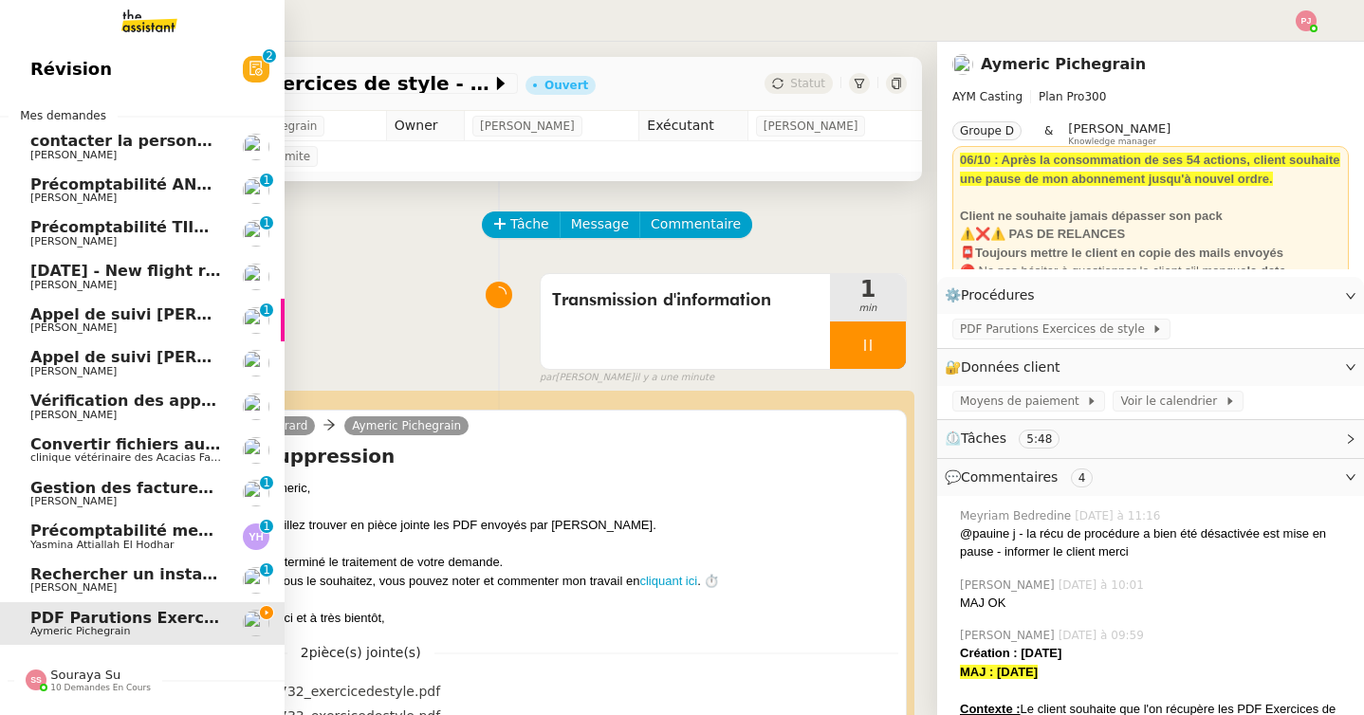
click at [162, 277] on span "[DATE] - New flight request - [PERSON_NAME]" at bounding box center [226, 271] width 392 height 18
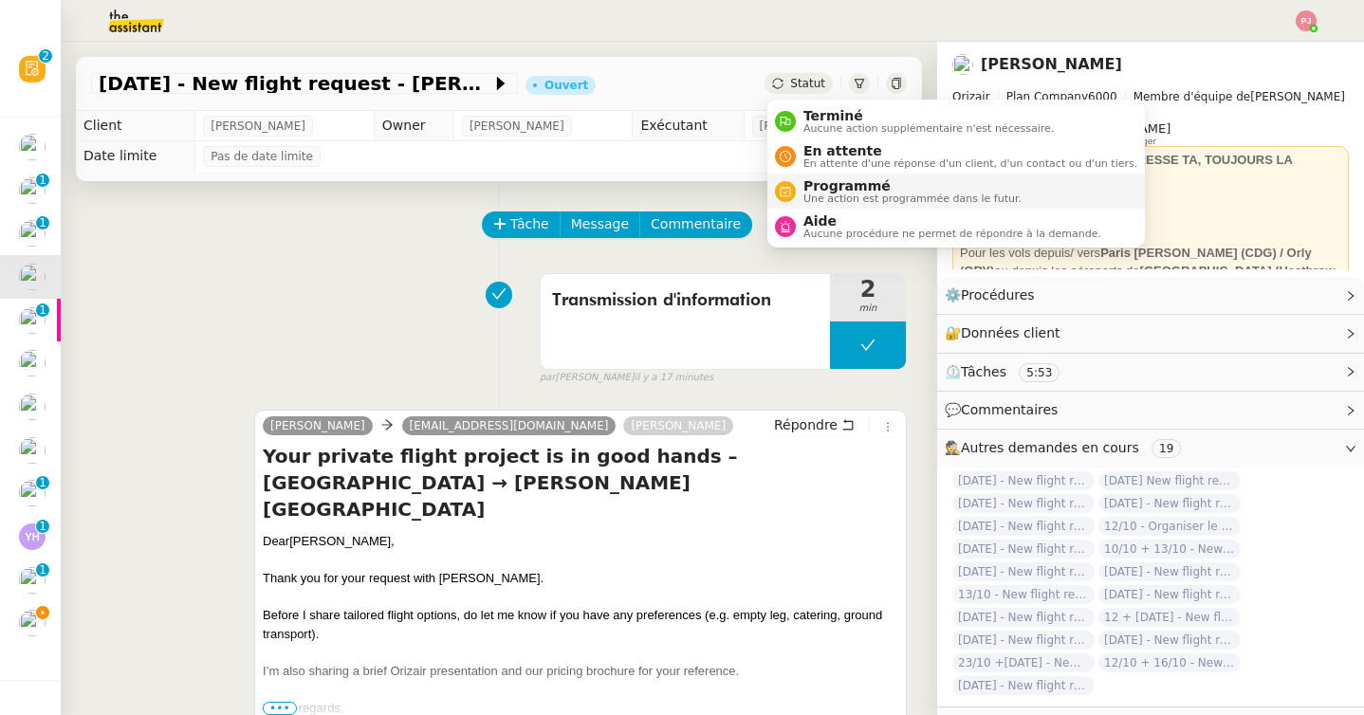
click at [842, 191] on span "Programmé" at bounding box center [912, 185] width 218 height 15
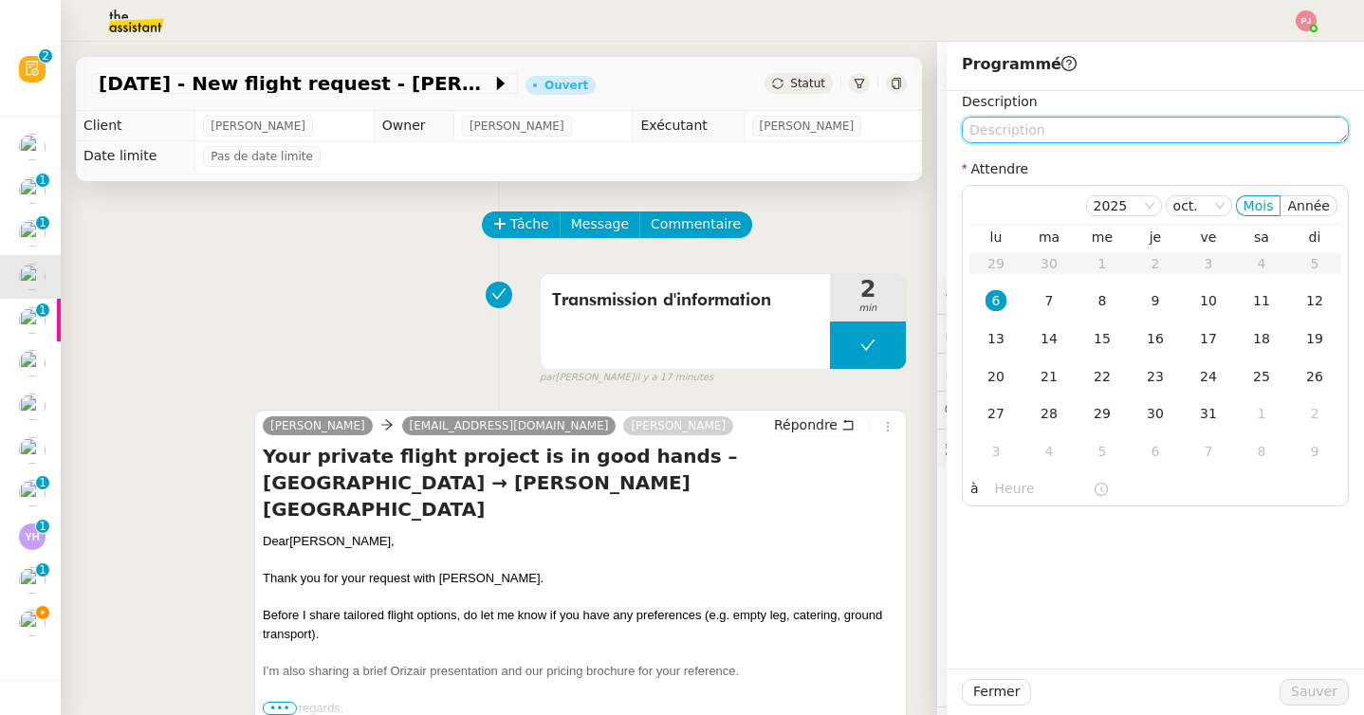
click at [1006, 135] on textarea at bounding box center [1155, 130] width 387 height 27
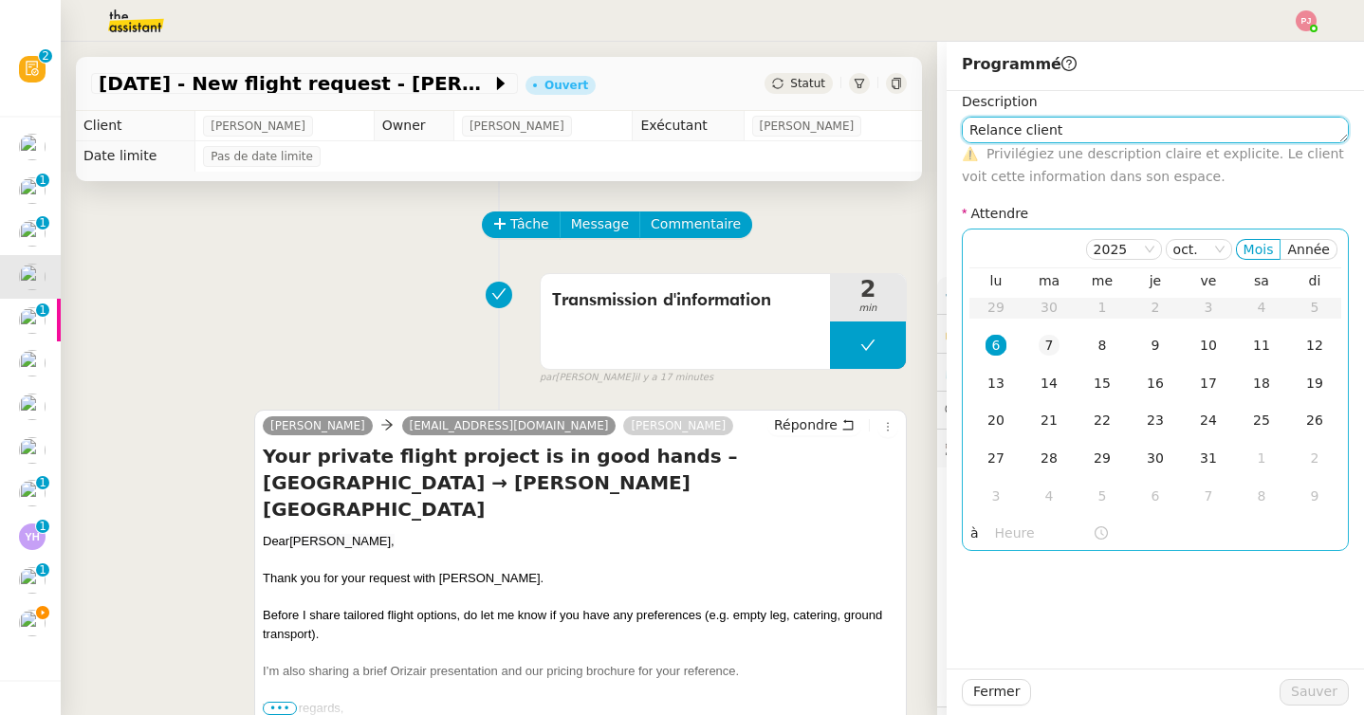
type textarea "Relance client"
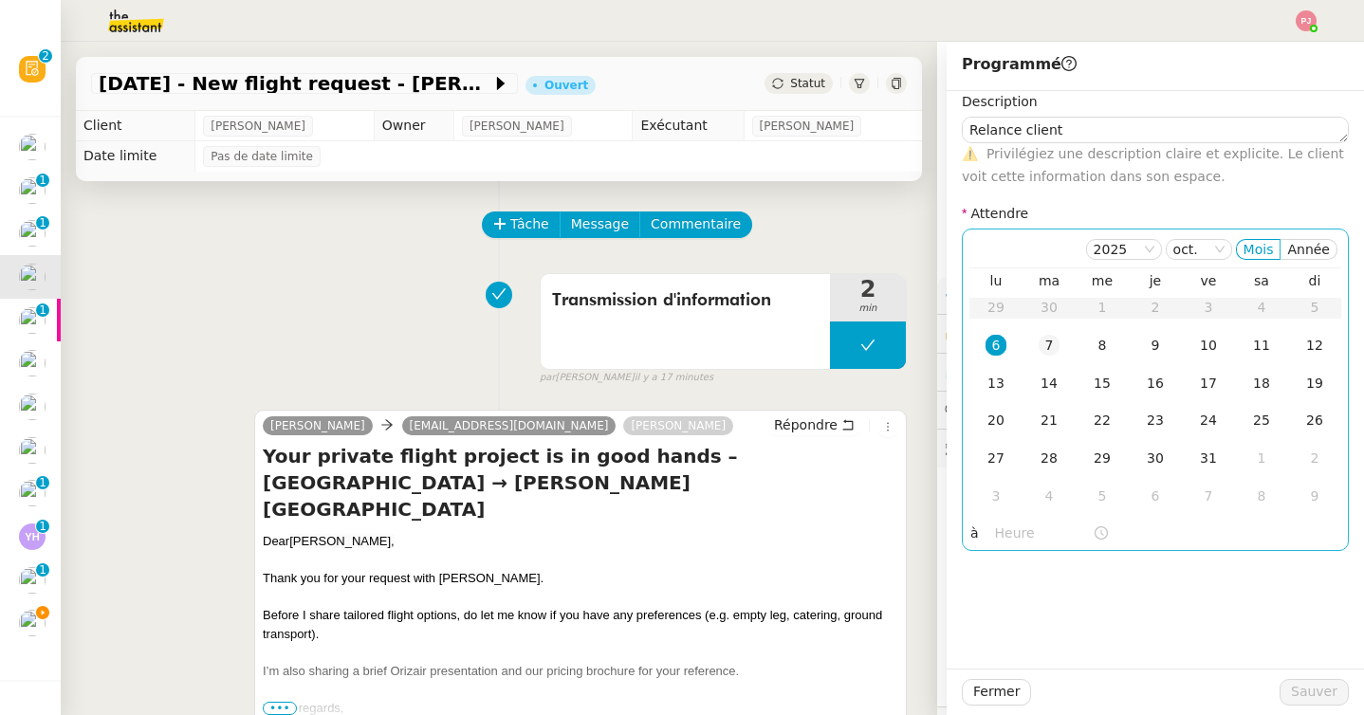
click at [1054, 344] on div "7" at bounding box center [1048, 345] width 21 height 21
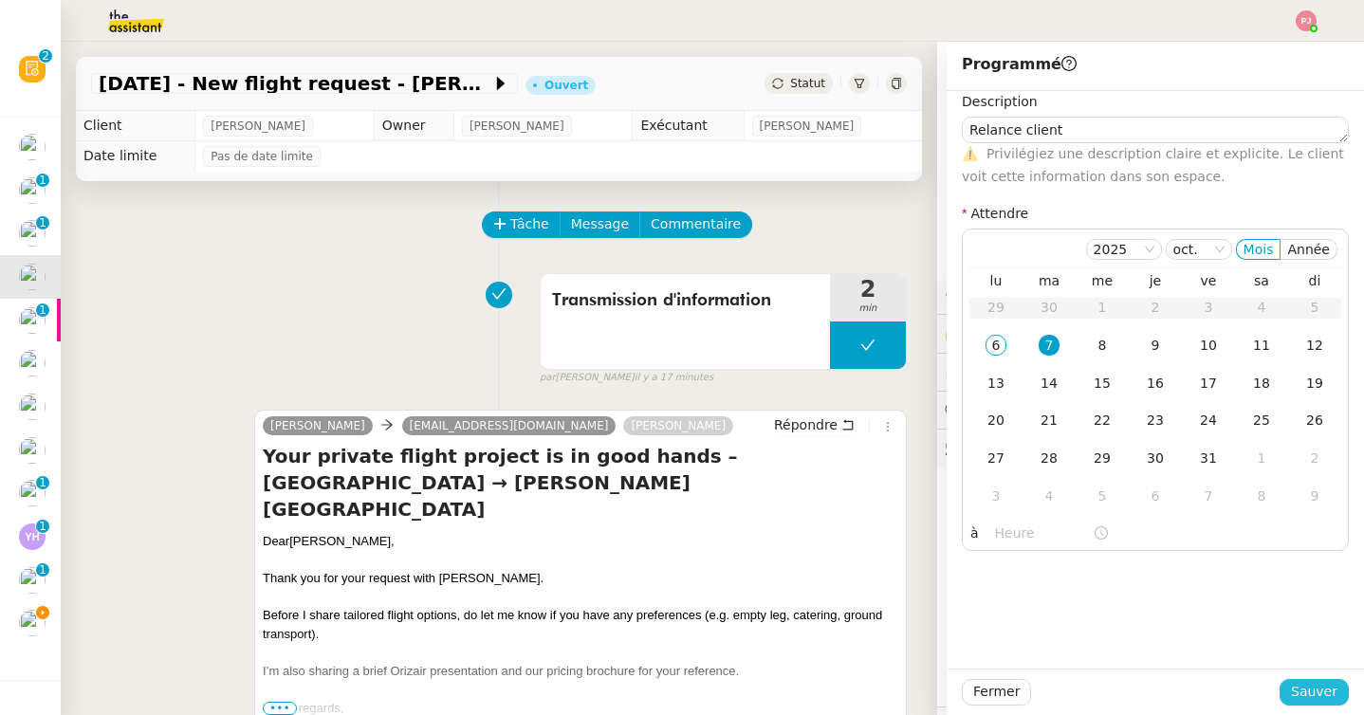
click at [1320, 700] on span "Sauver" at bounding box center [1314, 692] width 46 height 22
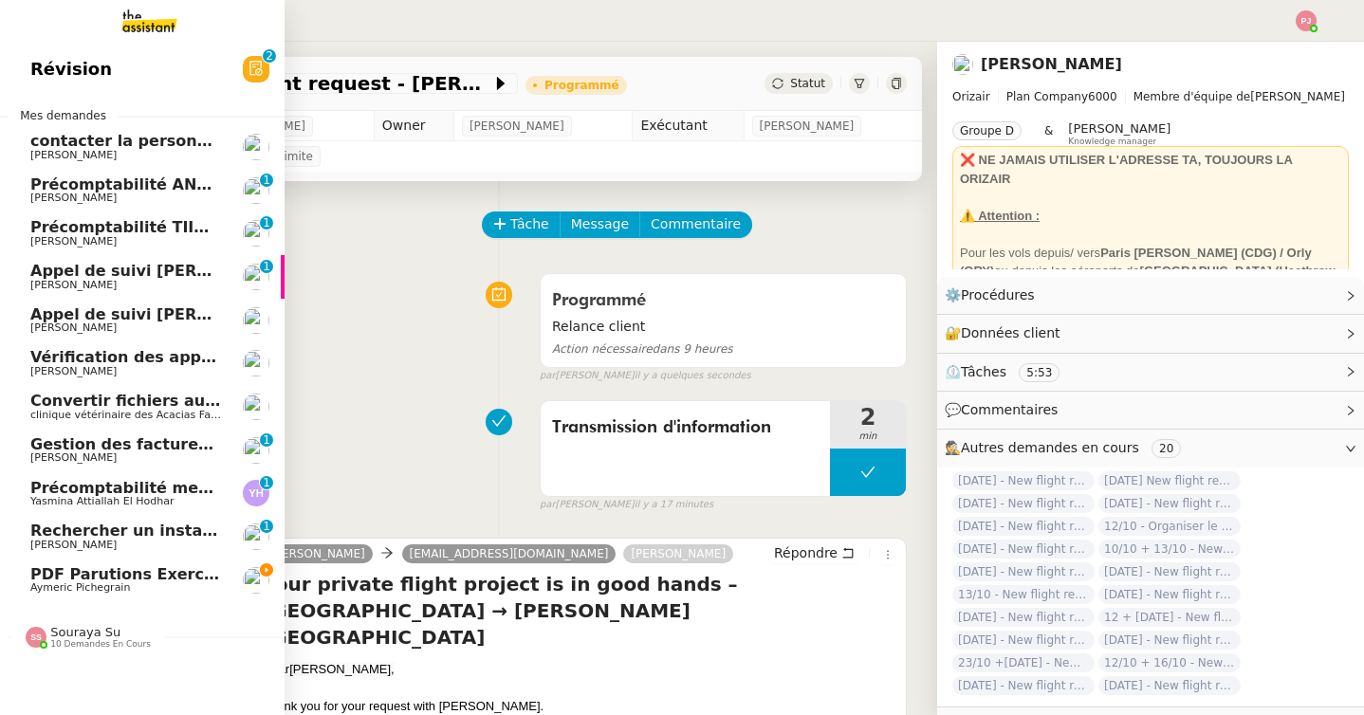
click at [123, 411] on span "clinique vétérinaire des Acacias Famose" at bounding box center [134, 415] width 209 height 12
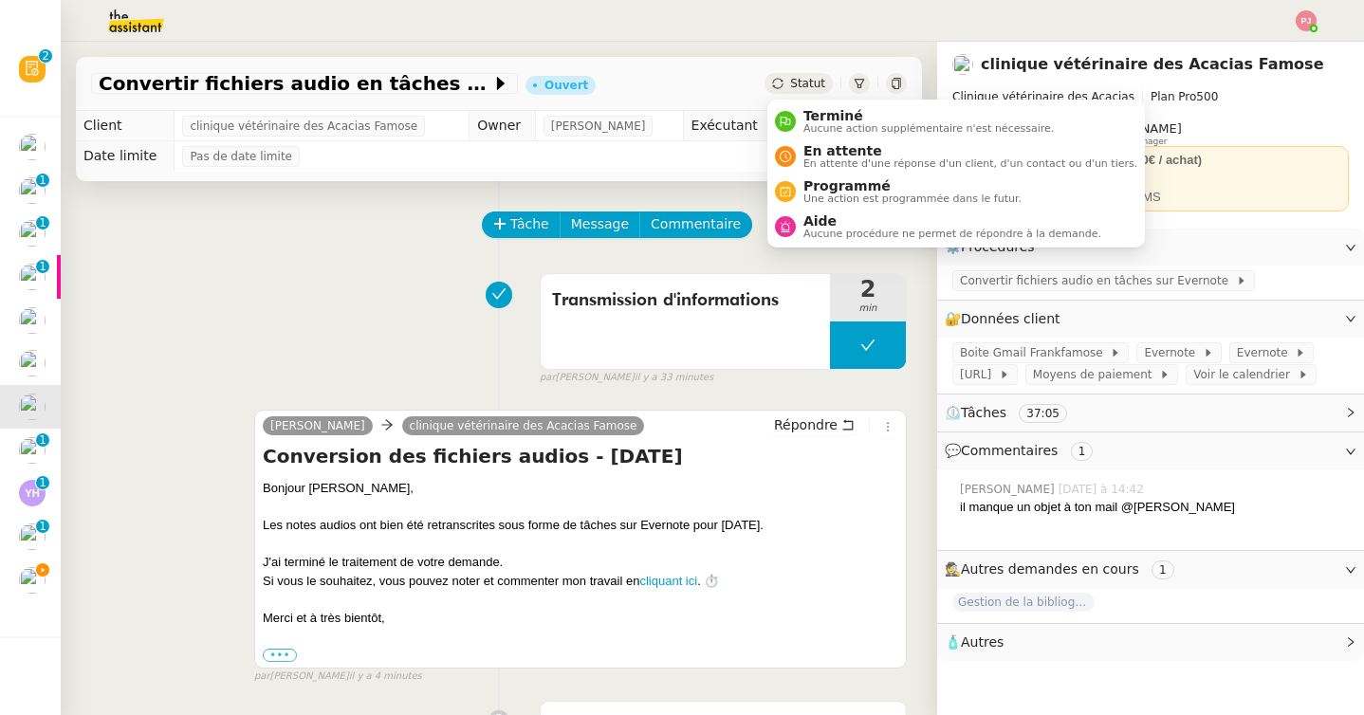
click at [817, 81] on span "Statut" at bounding box center [807, 83] width 35 height 13
click at [821, 115] on span "Terminé" at bounding box center [928, 115] width 250 height 15
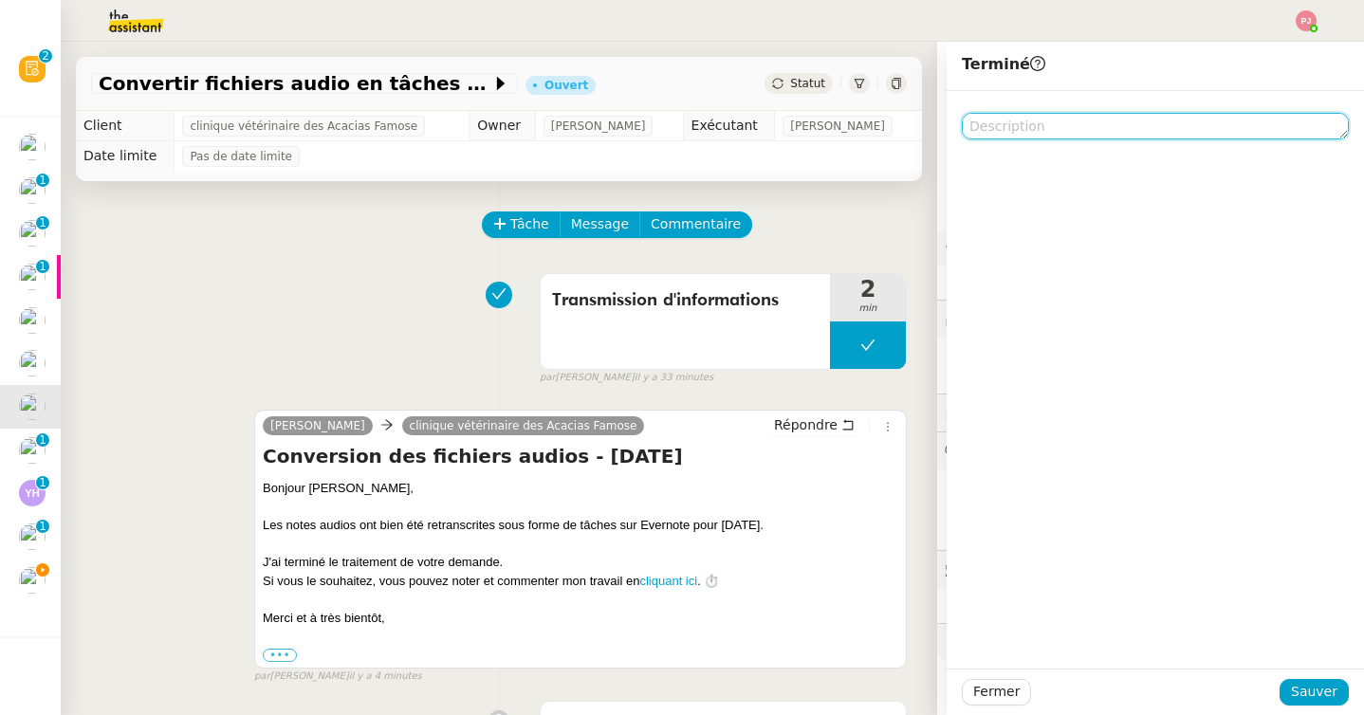
click at [1062, 122] on textarea at bounding box center [1155, 126] width 387 height 27
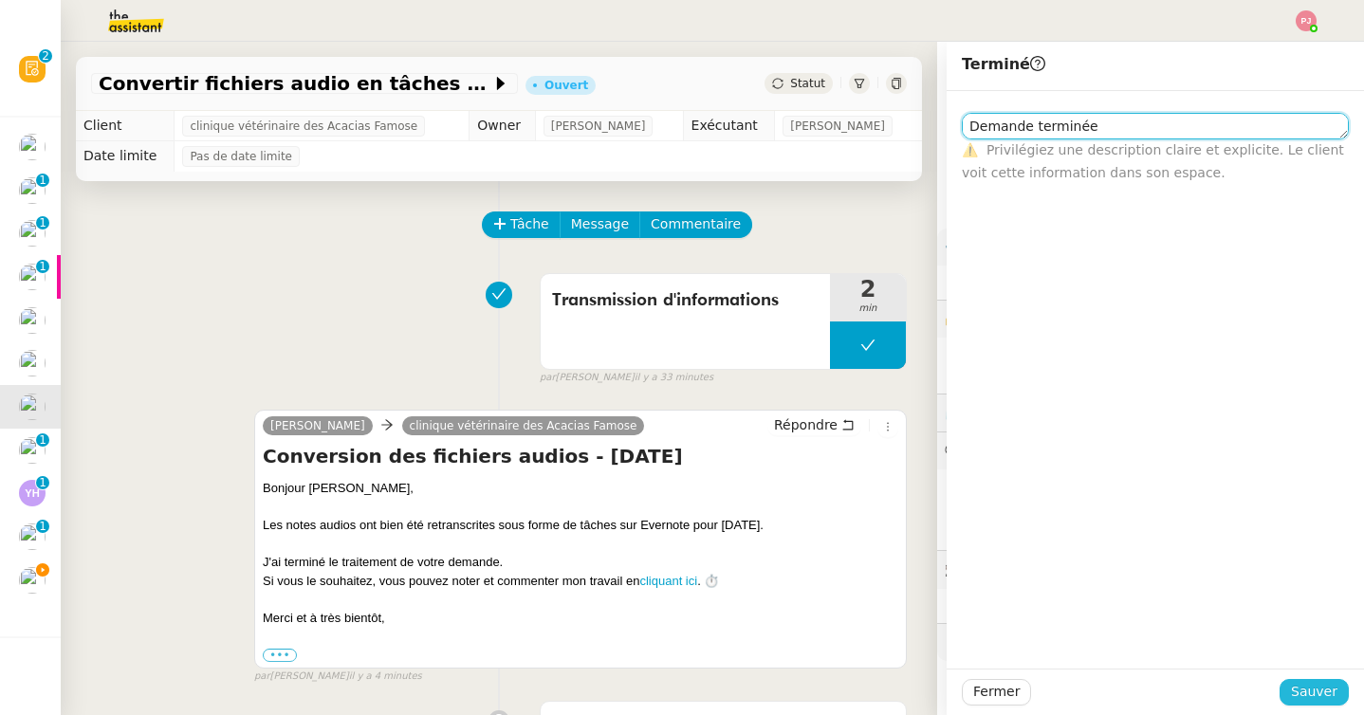
type textarea "Demande terminée"
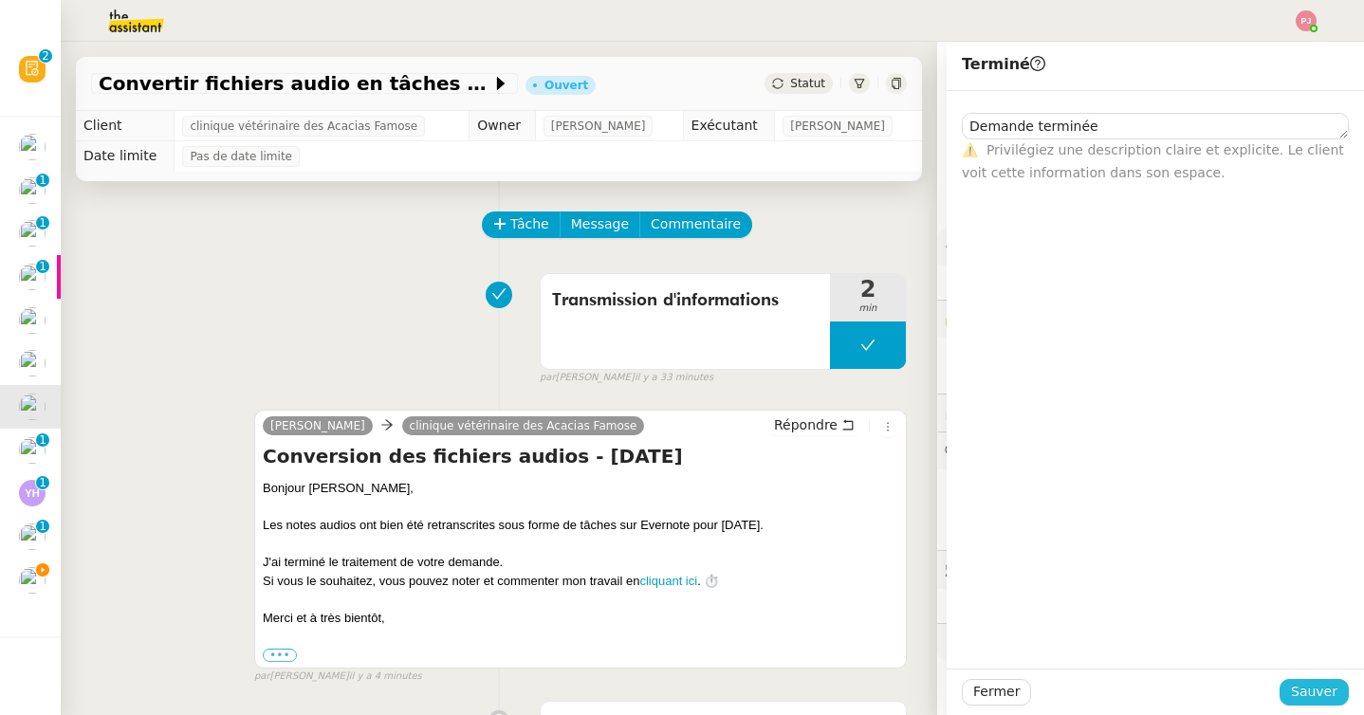
click at [1319, 692] on span "Sauver" at bounding box center [1314, 692] width 46 height 22
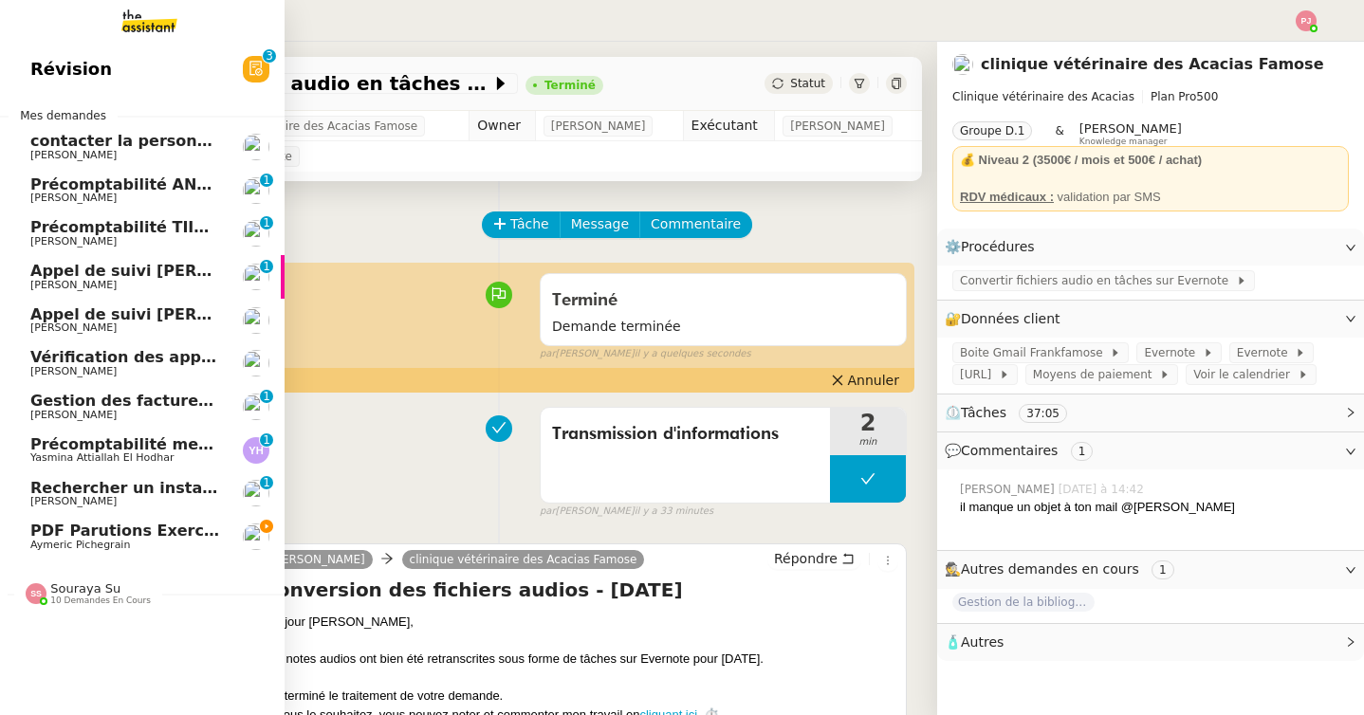
click at [118, 360] on span "Vérification des appels sortants - septembre 2025" at bounding box center [244, 357] width 429 height 18
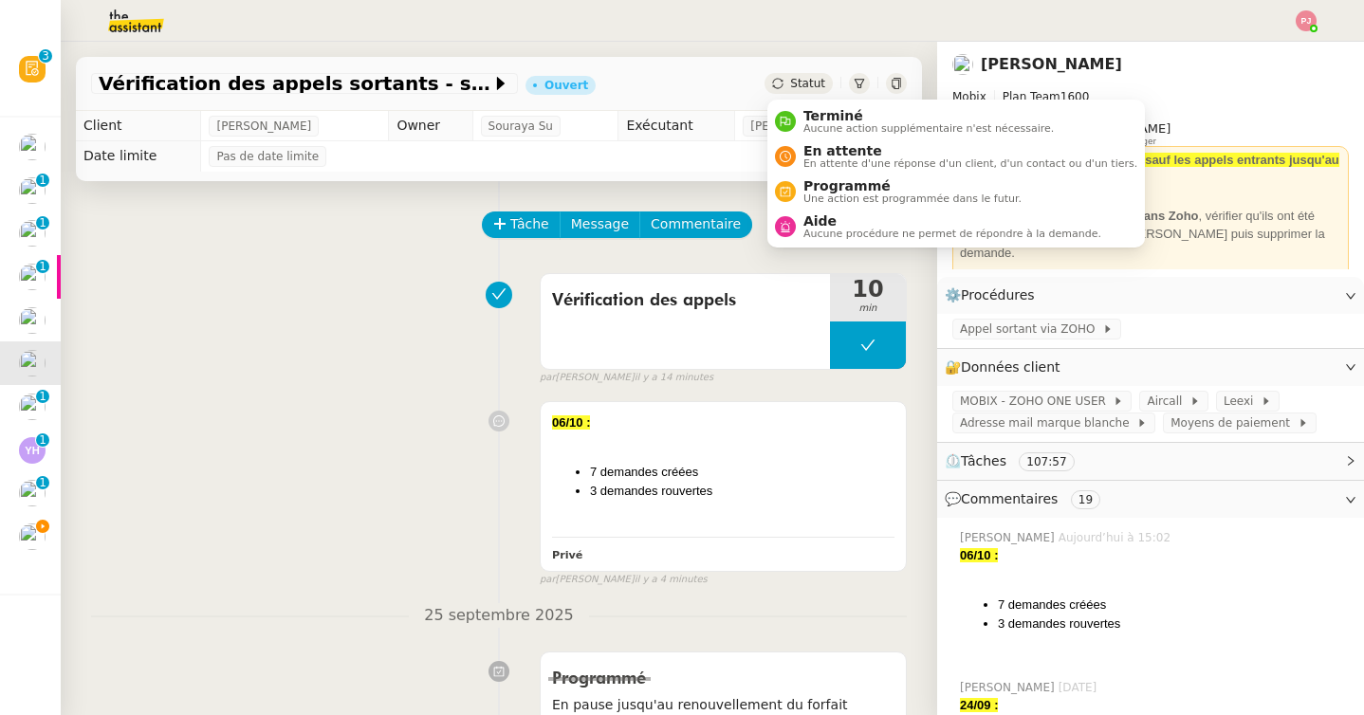
click at [787, 83] on div "Statut" at bounding box center [798, 83] width 68 height 21
click at [804, 197] on span "Une action est programmée dans le futur." at bounding box center [912, 198] width 218 height 10
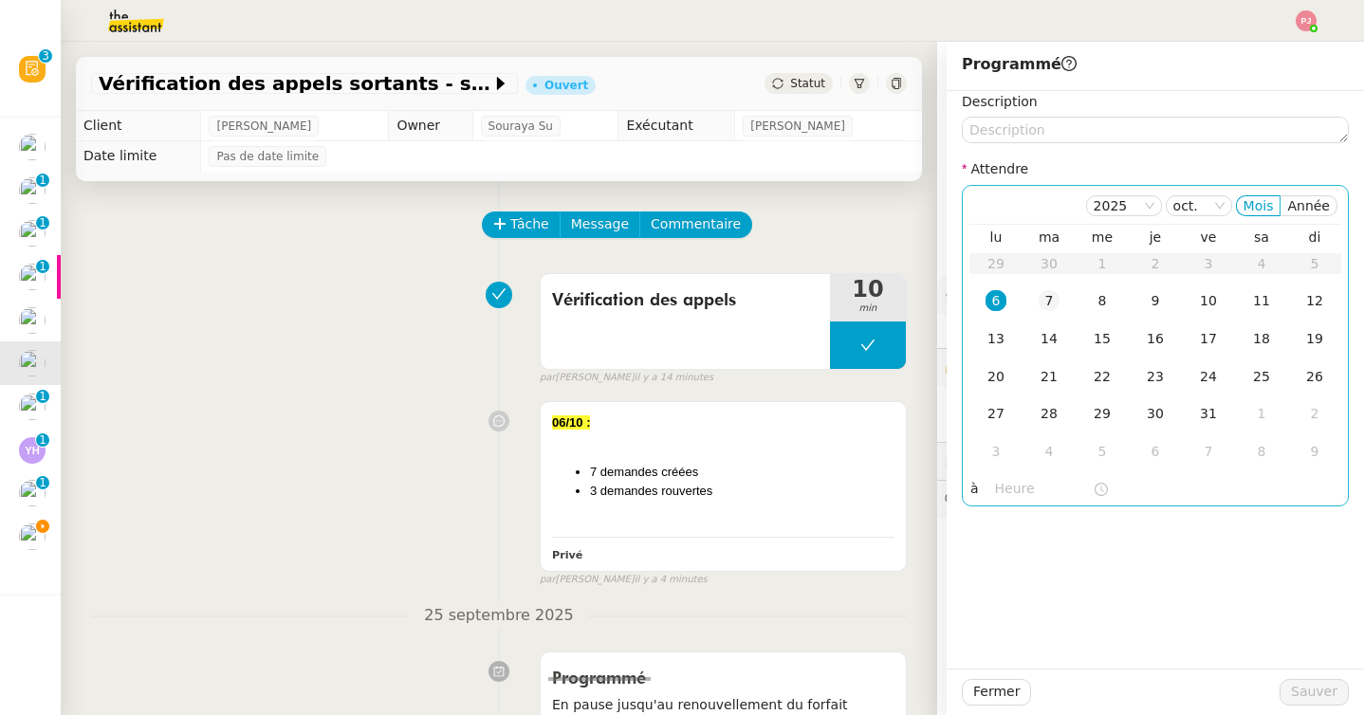
click at [1051, 297] on div "7" at bounding box center [1048, 300] width 21 height 21
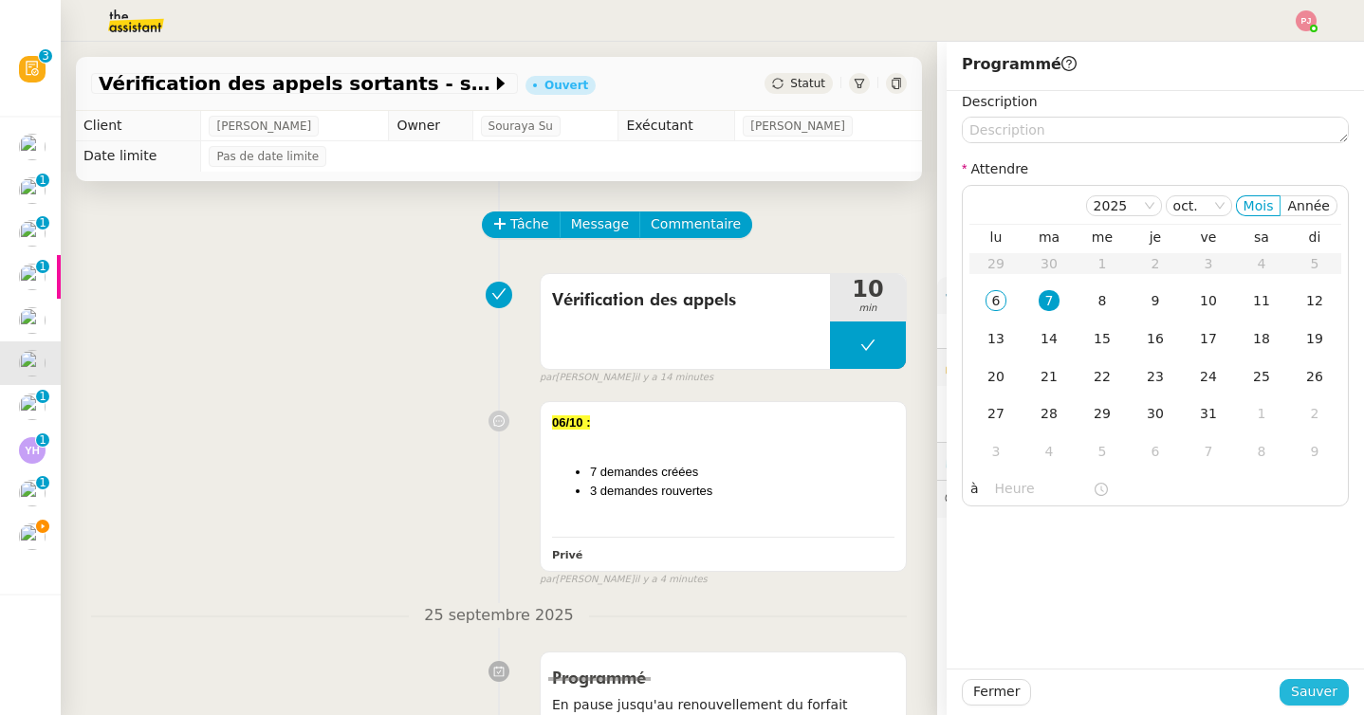
click at [1316, 699] on span "Sauver" at bounding box center [1314, 692] width 46 height 22
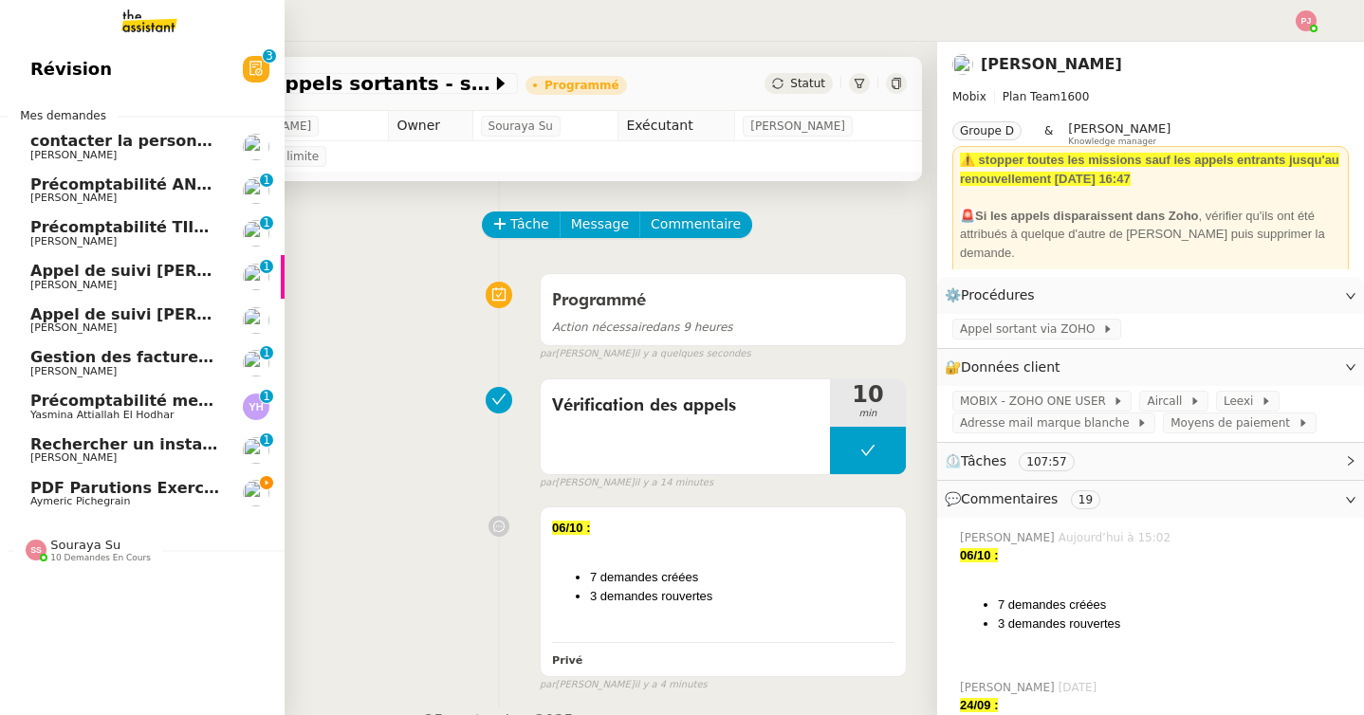
click at [54, 485] on span "PDF Parutions Exercices de style - 6 octobre 2025" at bounding box center [243, 488] width 427 height 18
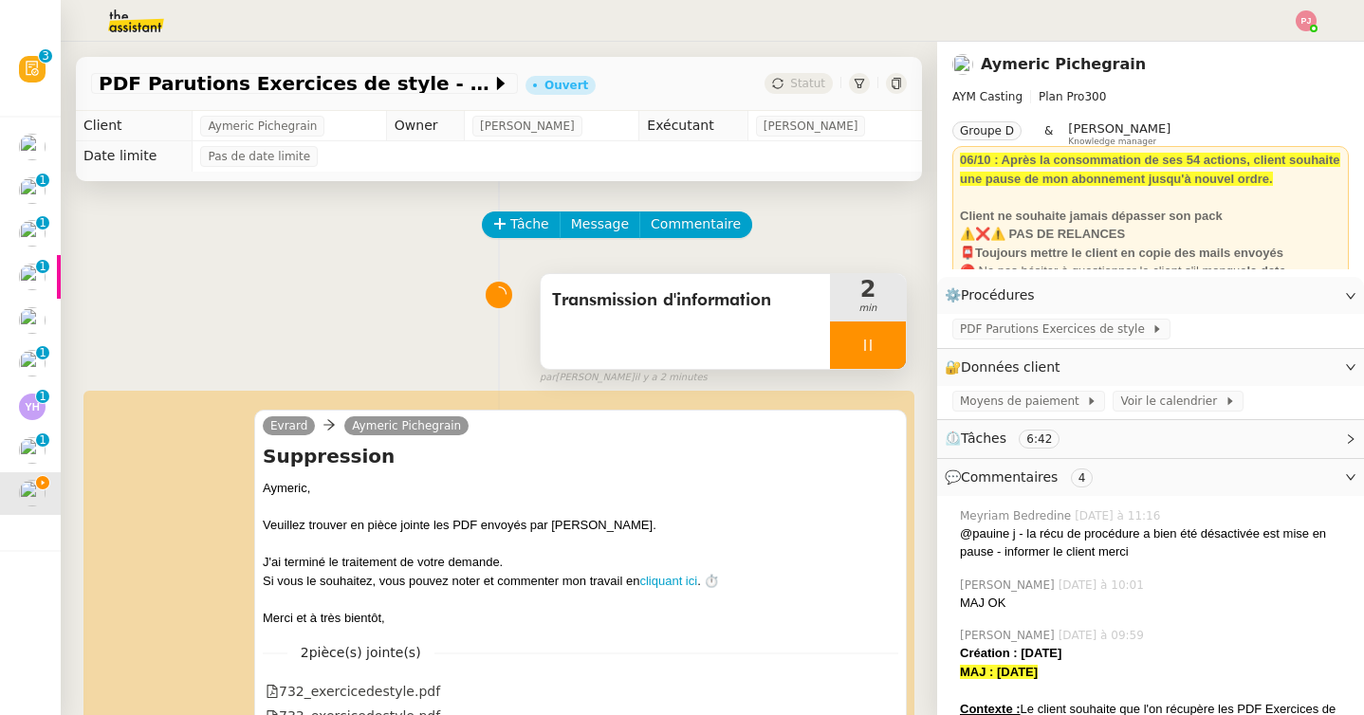
click at [874, 332] on div at bounding box center [868, 345] width 76 height 47
click at [885, 336] on button at bounding box center [887, 345] width 38 height 47
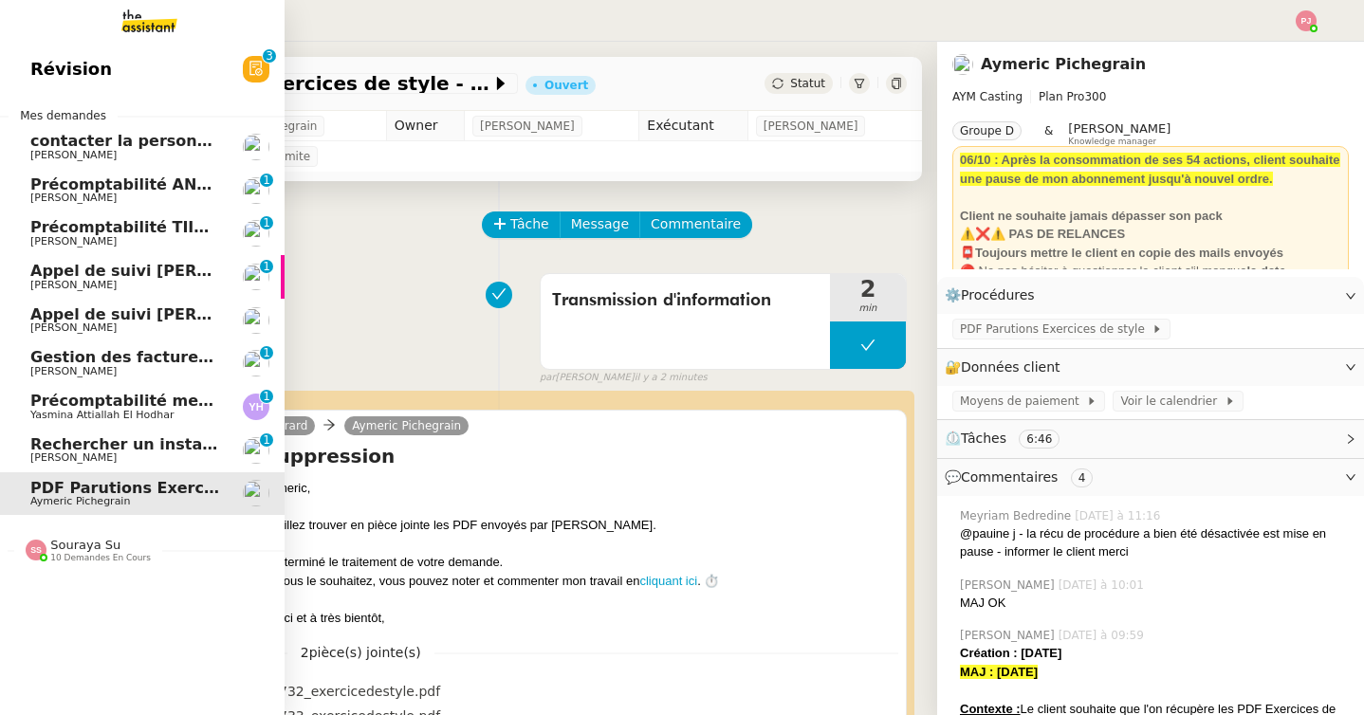
click at [93, 458] on span "[PERSON_NAME]" at bounding box center [73, 457] width 86 height 12
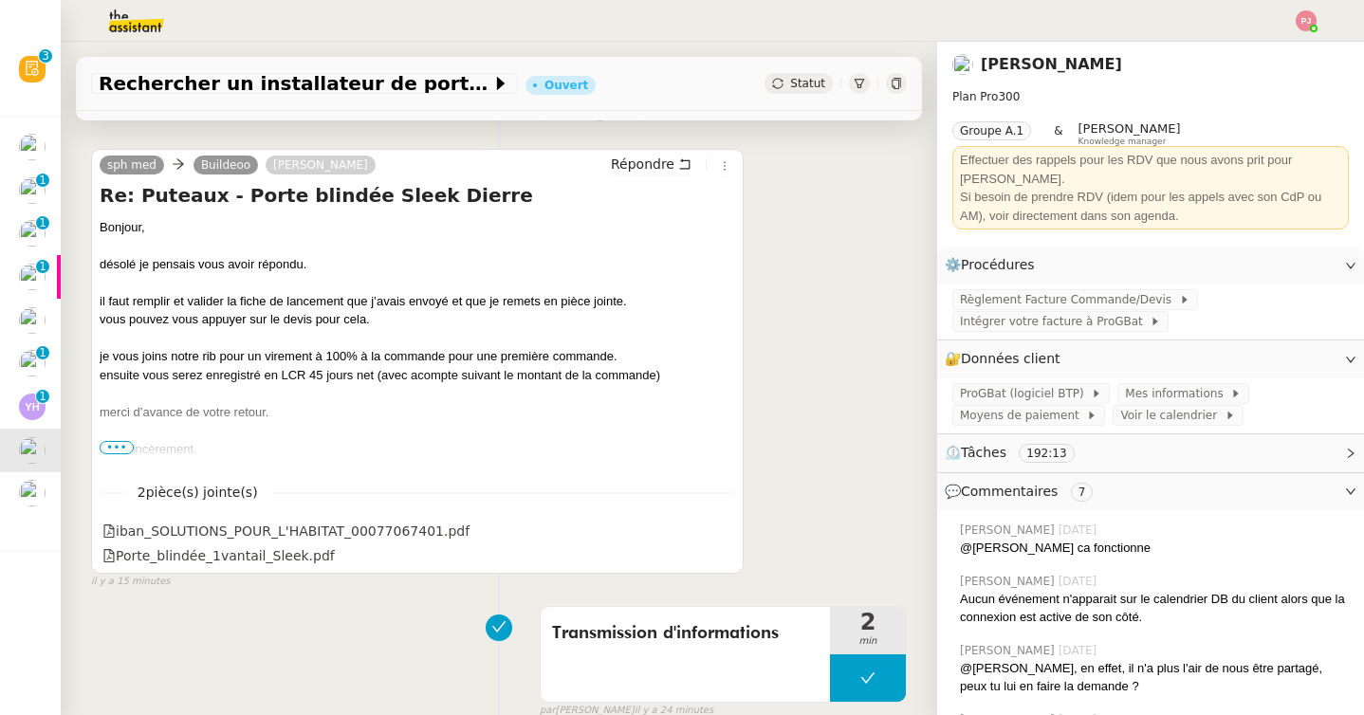
scroll to position [379, 0]
click at [118, 442] on span "•••" at bounding box center [117, 445] width 34 height 13
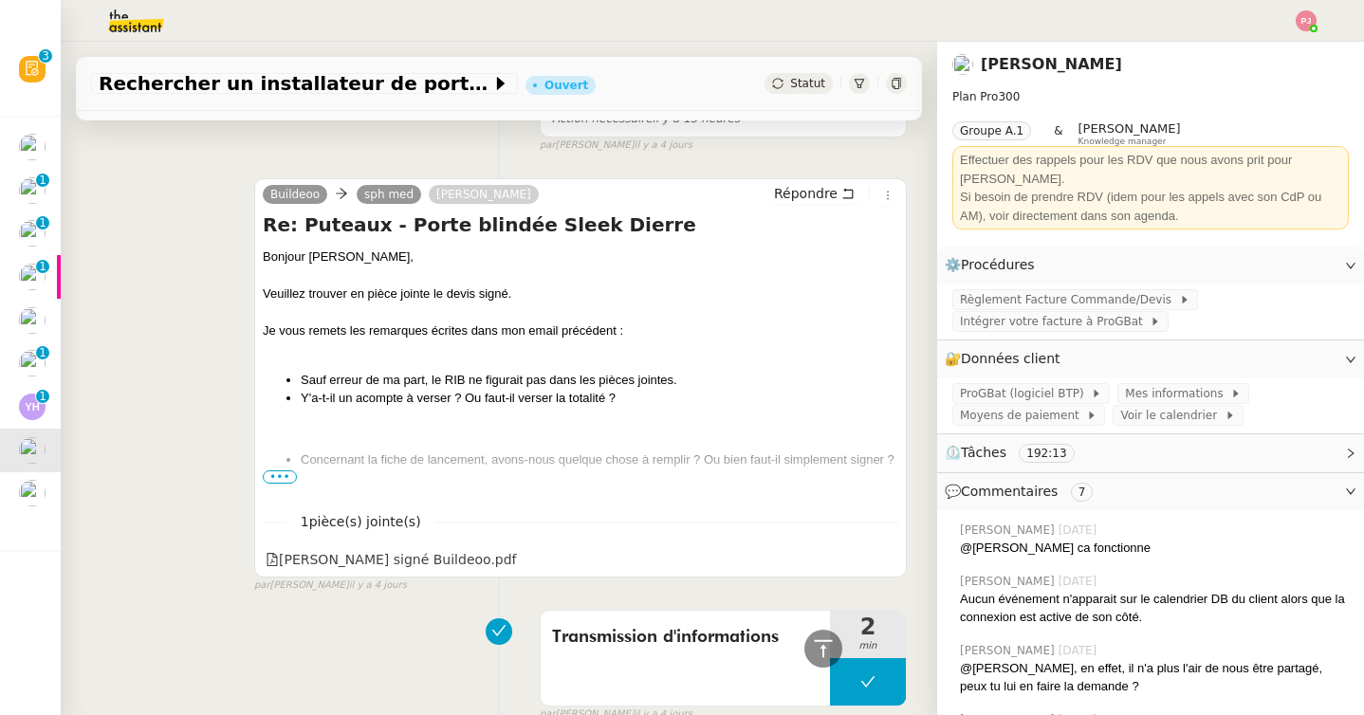
scroll to position [1775, 0]
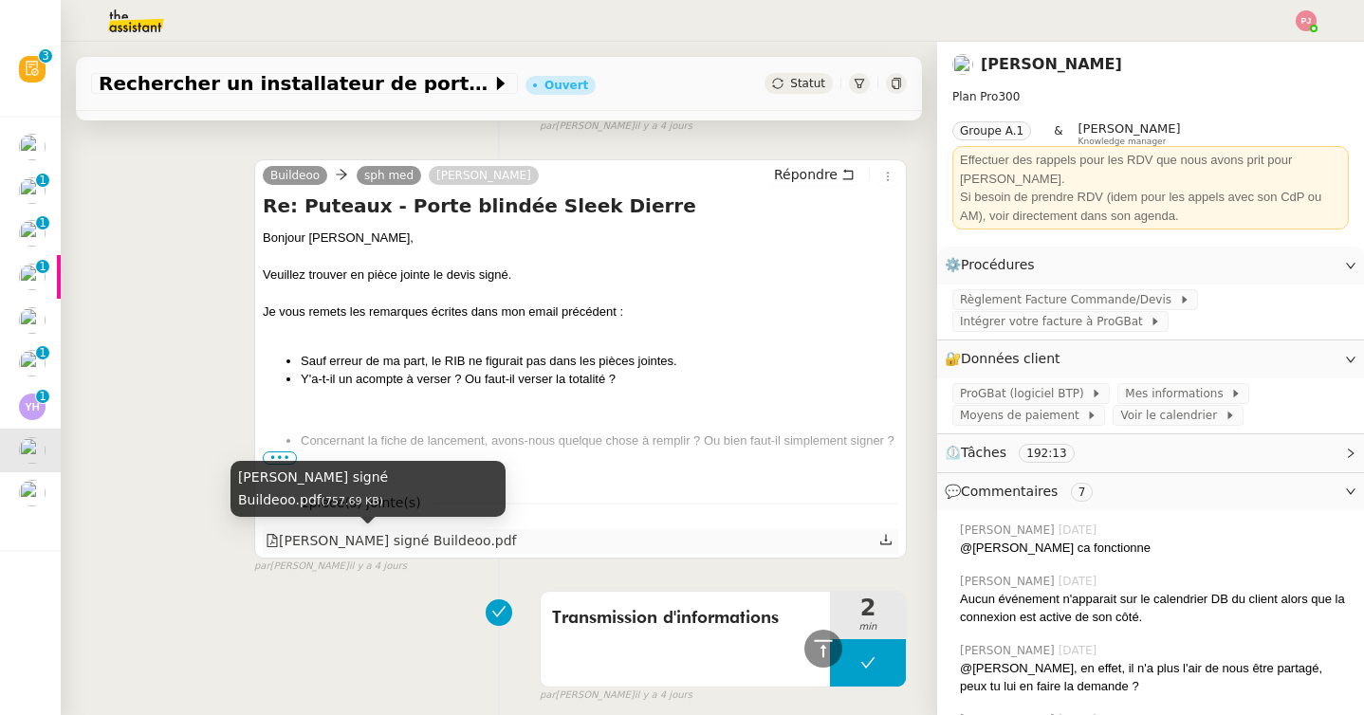
click at [311, 540] on div "[PERSON_NAME] signé Buildeoo.pdf" at bounding box center [391, 541] width 251 height 22
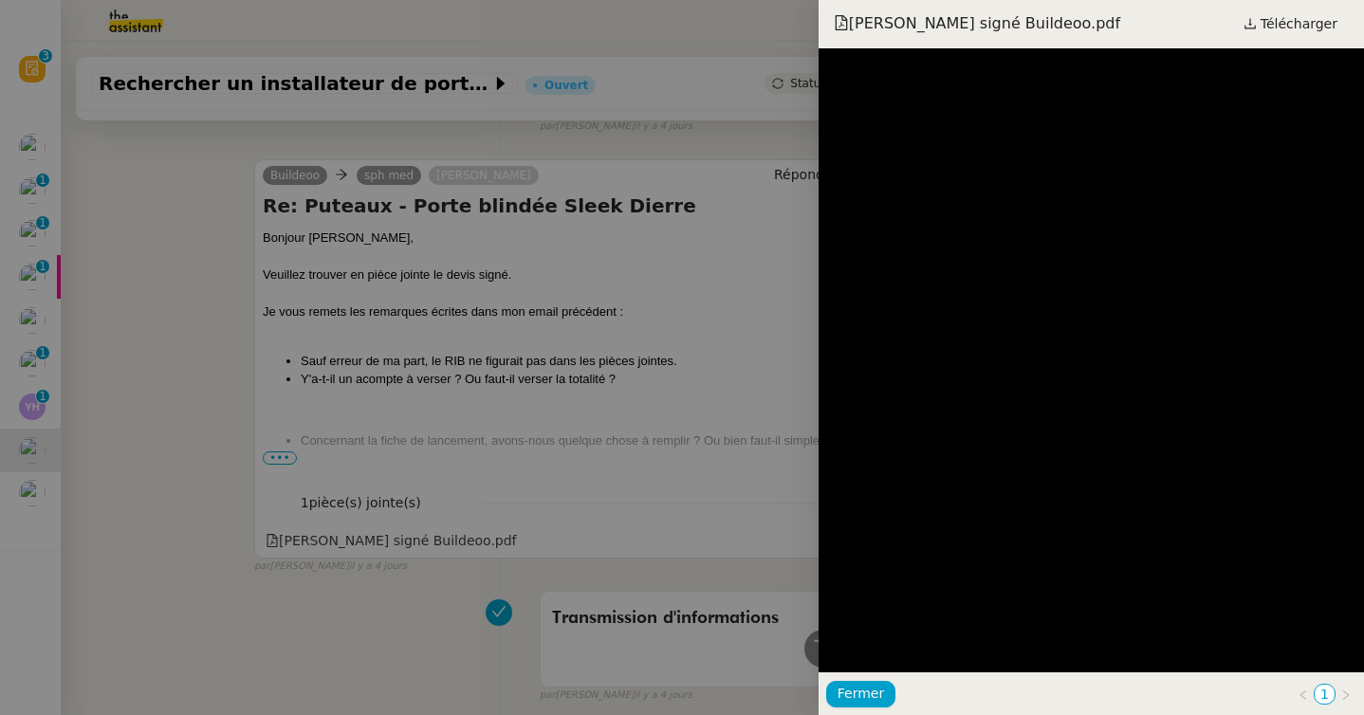
click at [438, 492] on div at bounding box center [682, 357] width 1364 height 715
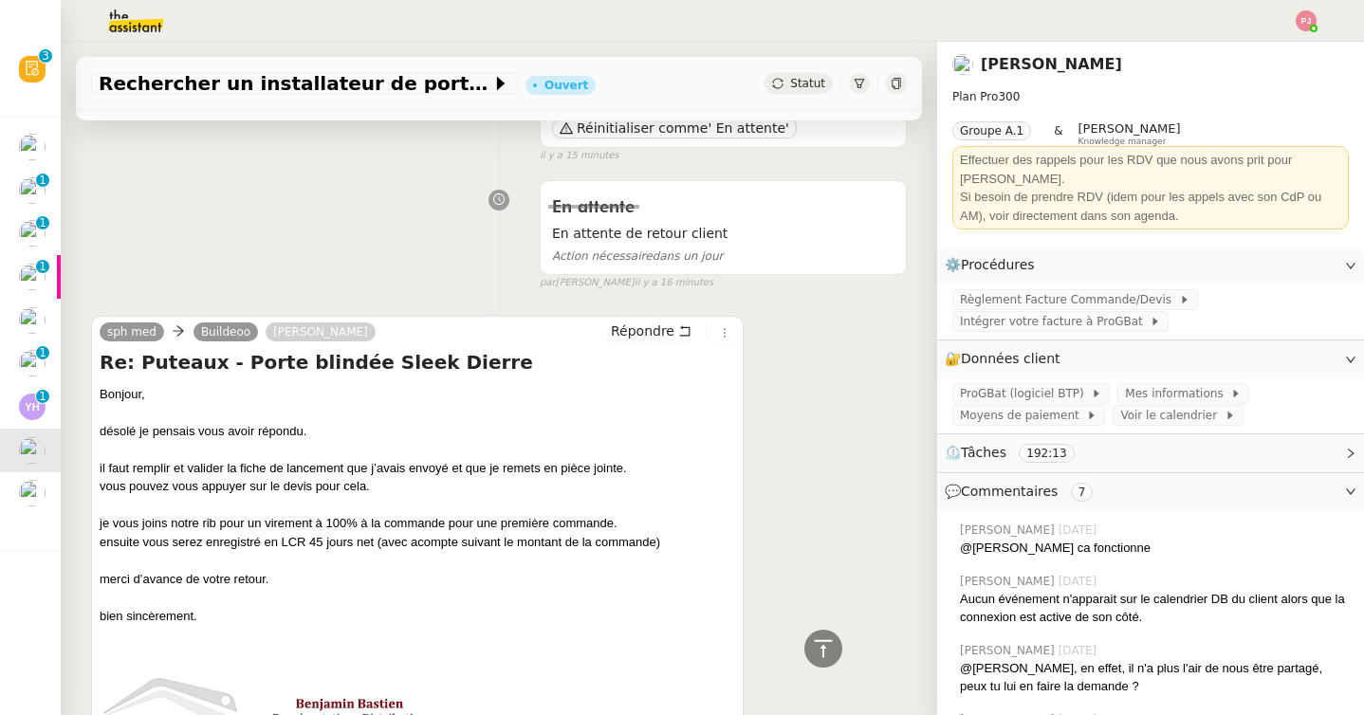
scroll to position [0, 0]
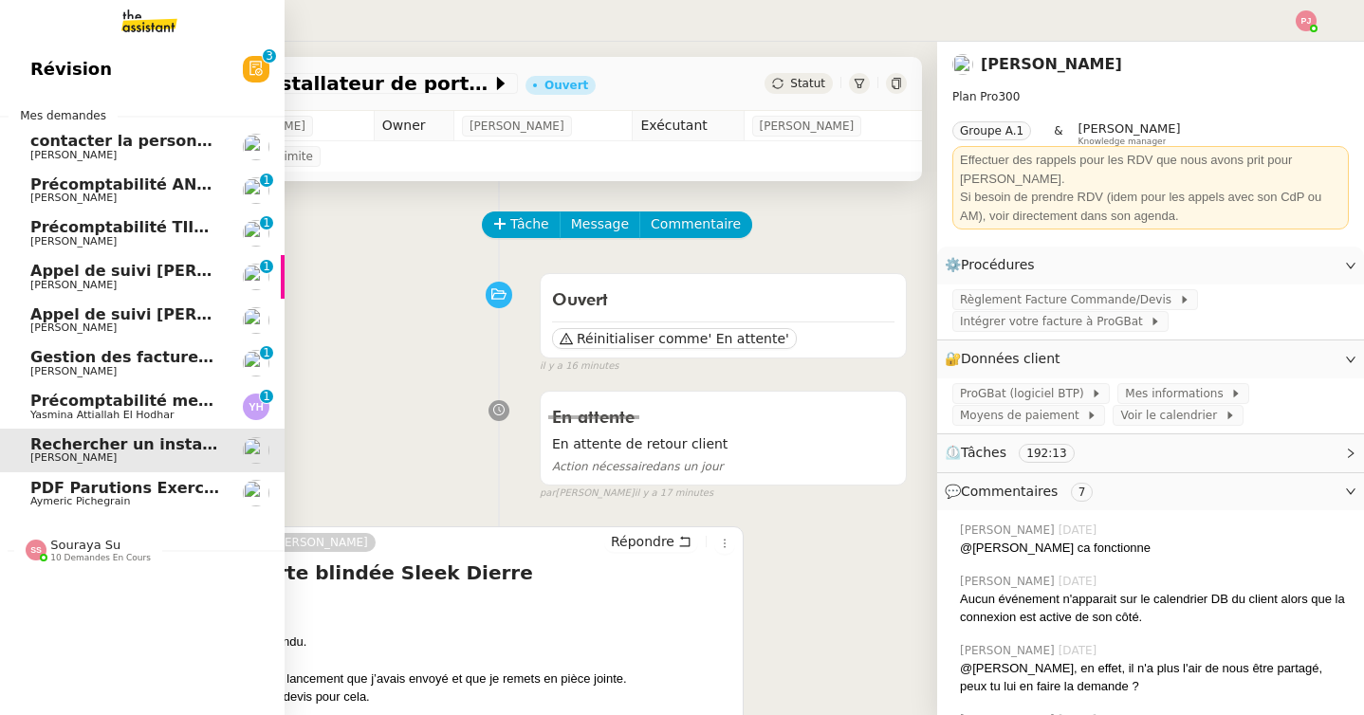
click at [147, 493] on span "PDF Parutions Exercices de style - 6 octobre 2025" at bounding box center [243, 488] width 427 height 18
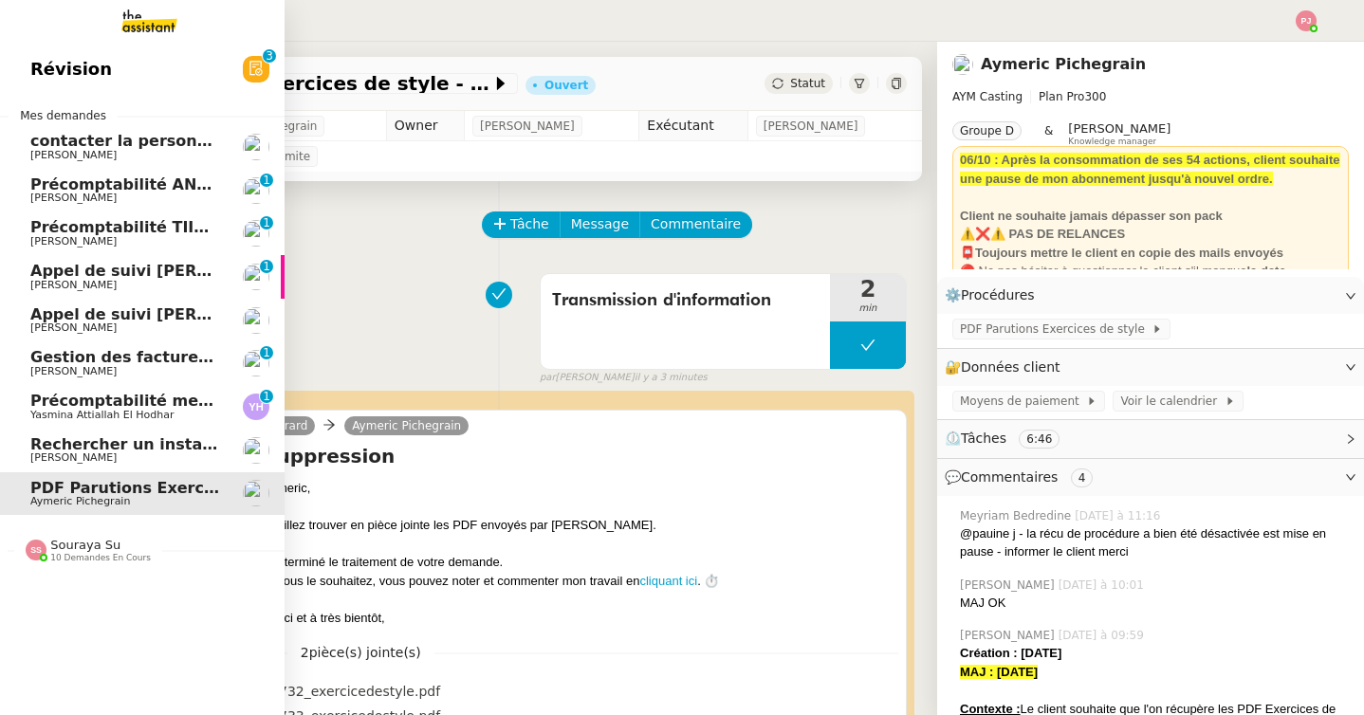
click at [25, 451] on link "Rechercher un installateur de porte blindée Gilbert AVAKIAN" at bounding box center [142, 451] width 285 height 44
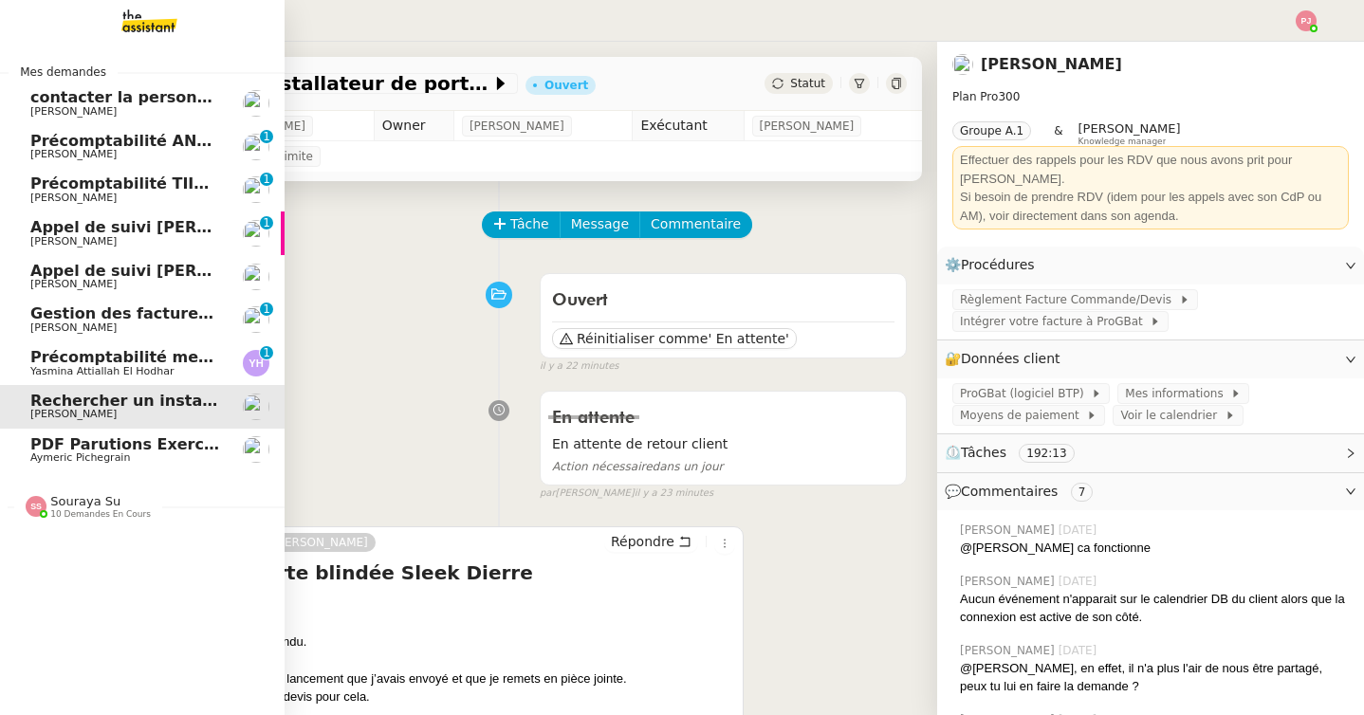
click at [97, 442] on span "PDF Parutions Exercices de style - 6 octobre 2025" at bounding box center [243, 444] width 427 height 18
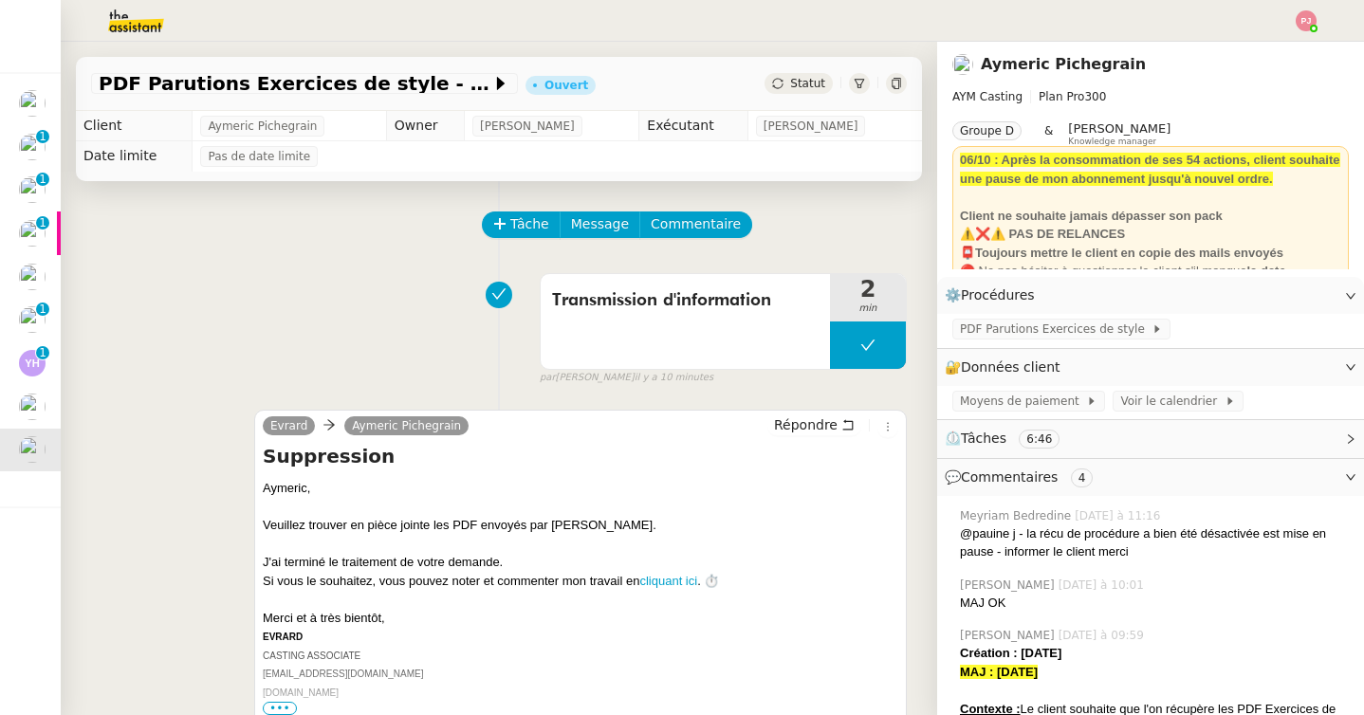
click at [793, 79] on span "Statut" at bounding box center [807, 83] width 35 height 13
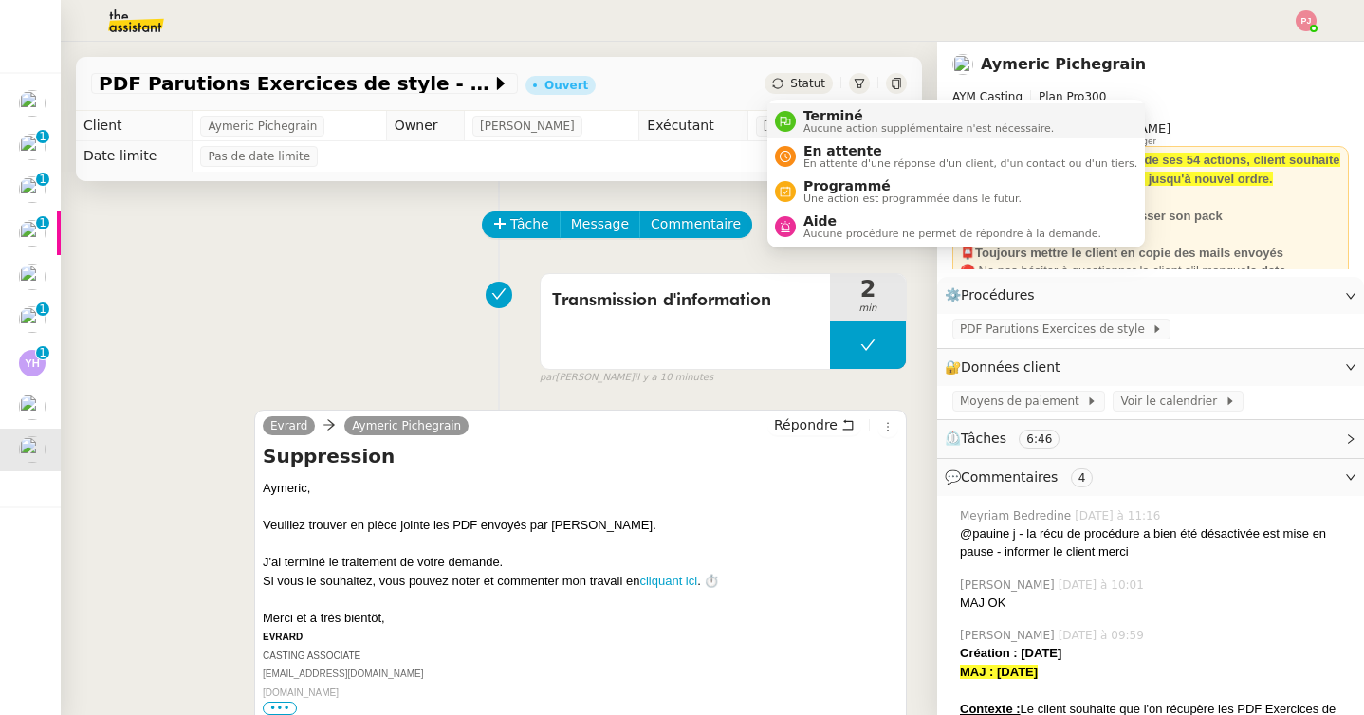
click at [807, 110] on span "Terminé" at bounding box center [928, 115] width 250 height 15
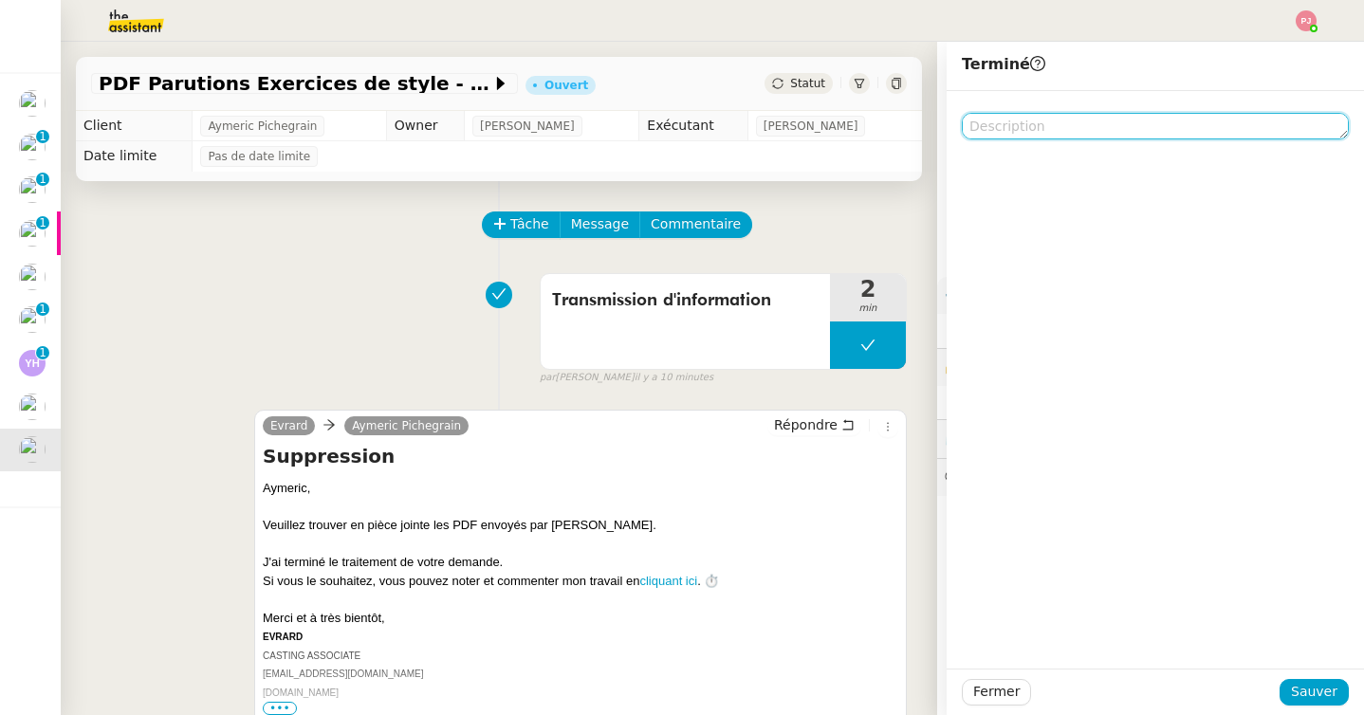
click at [992, 126] on textarea at bounding box center [1155, 126] width 387 height 27
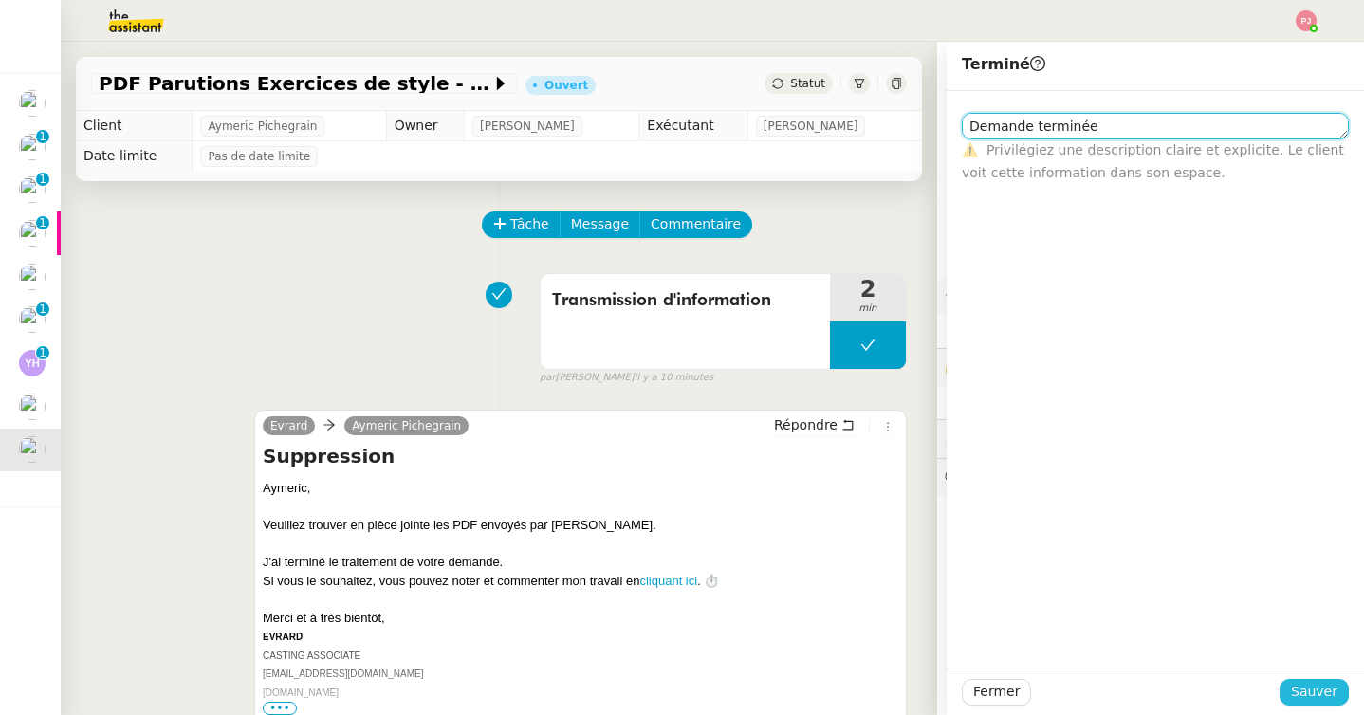
type textarea "Demande terminée"
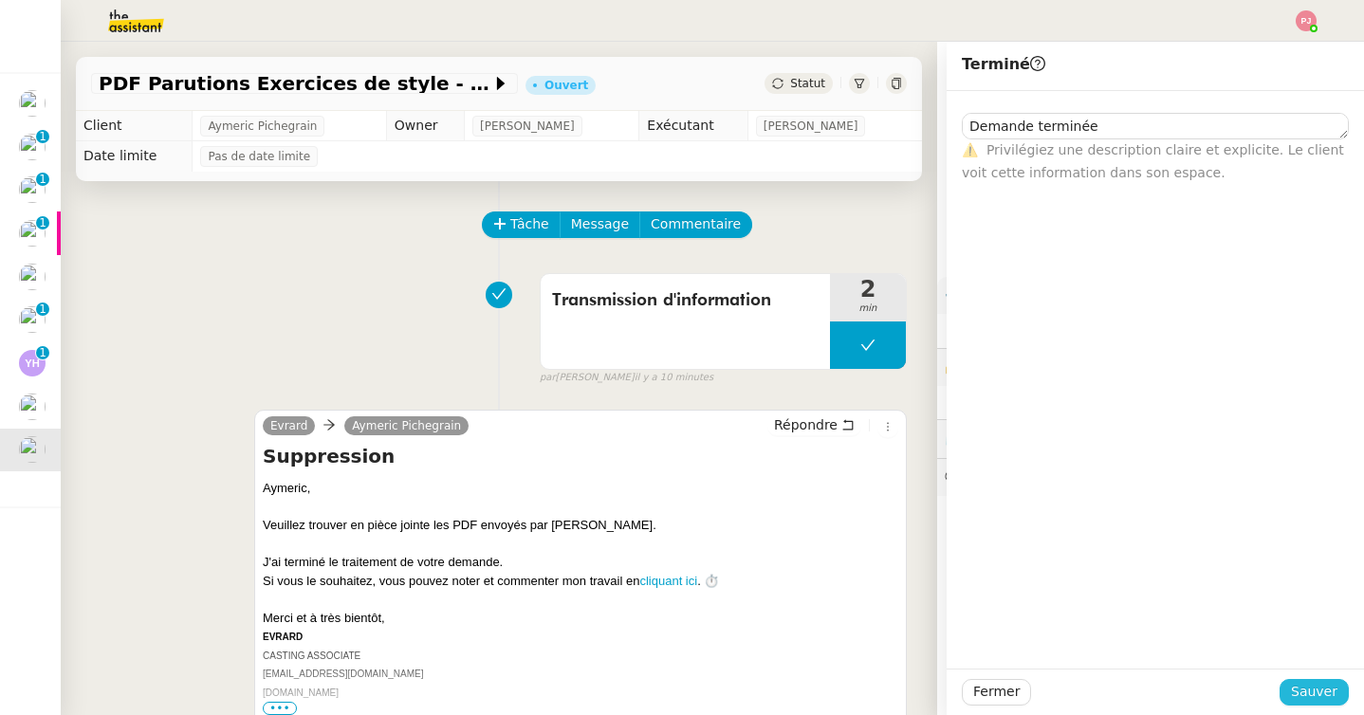
click at [1300, 680] on button "Sauver" at bounding box center [1313, 692] width 69 height 27
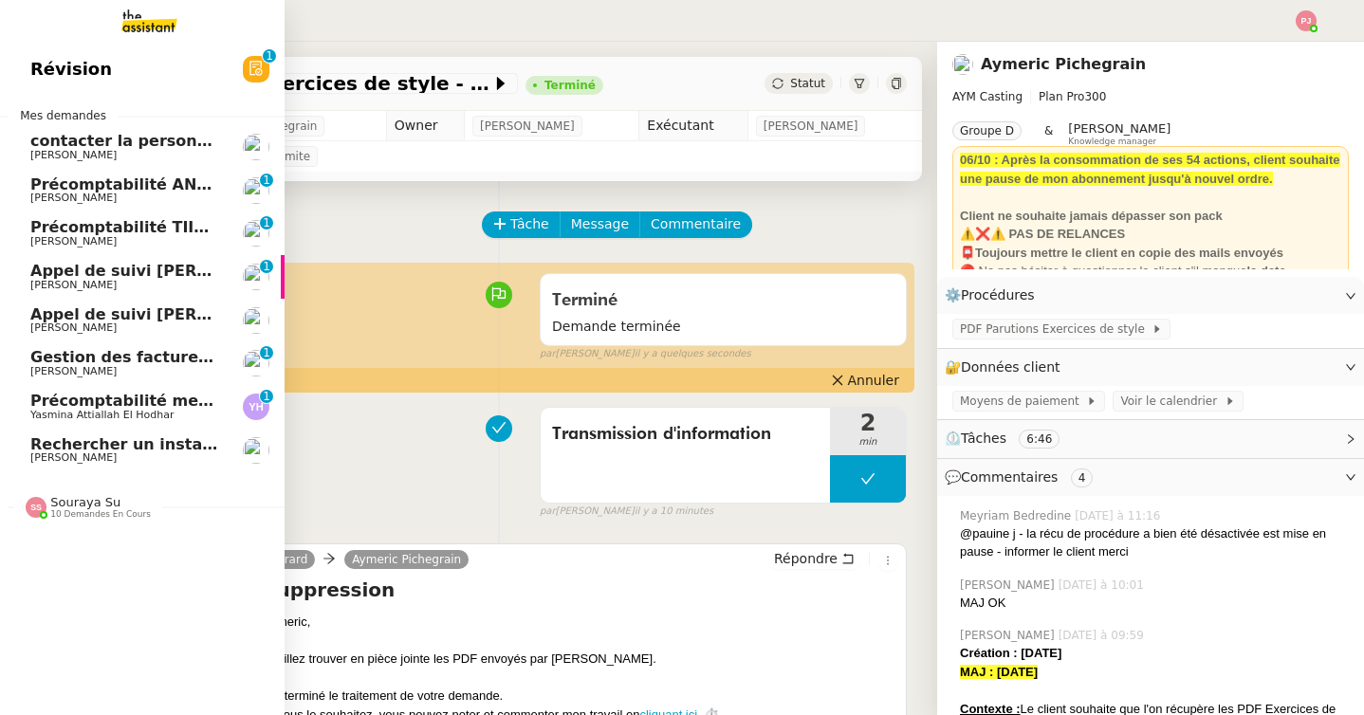
click at [193, 277] on span "Appel de suivi [PERSON_NAME] - TEAMRESA" at bounding box center [218, 271] width 377 height 18
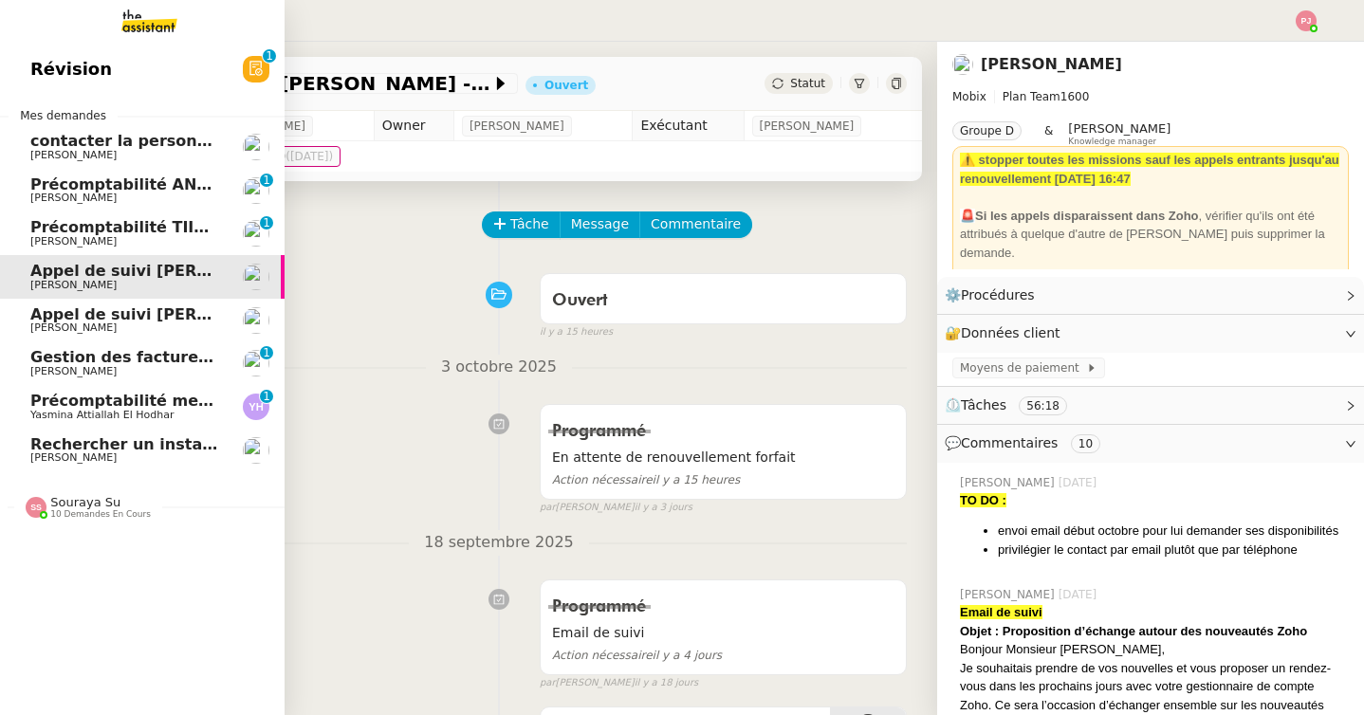
click at [145, 172] on link "Précomptabilité ANATHA + WWWINVEST - octobre 2025 Paul WEIBEL 0 1 2 3 4 5 6 7 8…" at bounding box center [142, 191] width 285 height 44
